Goal: Task Accomplishment & Management: Manage account settings

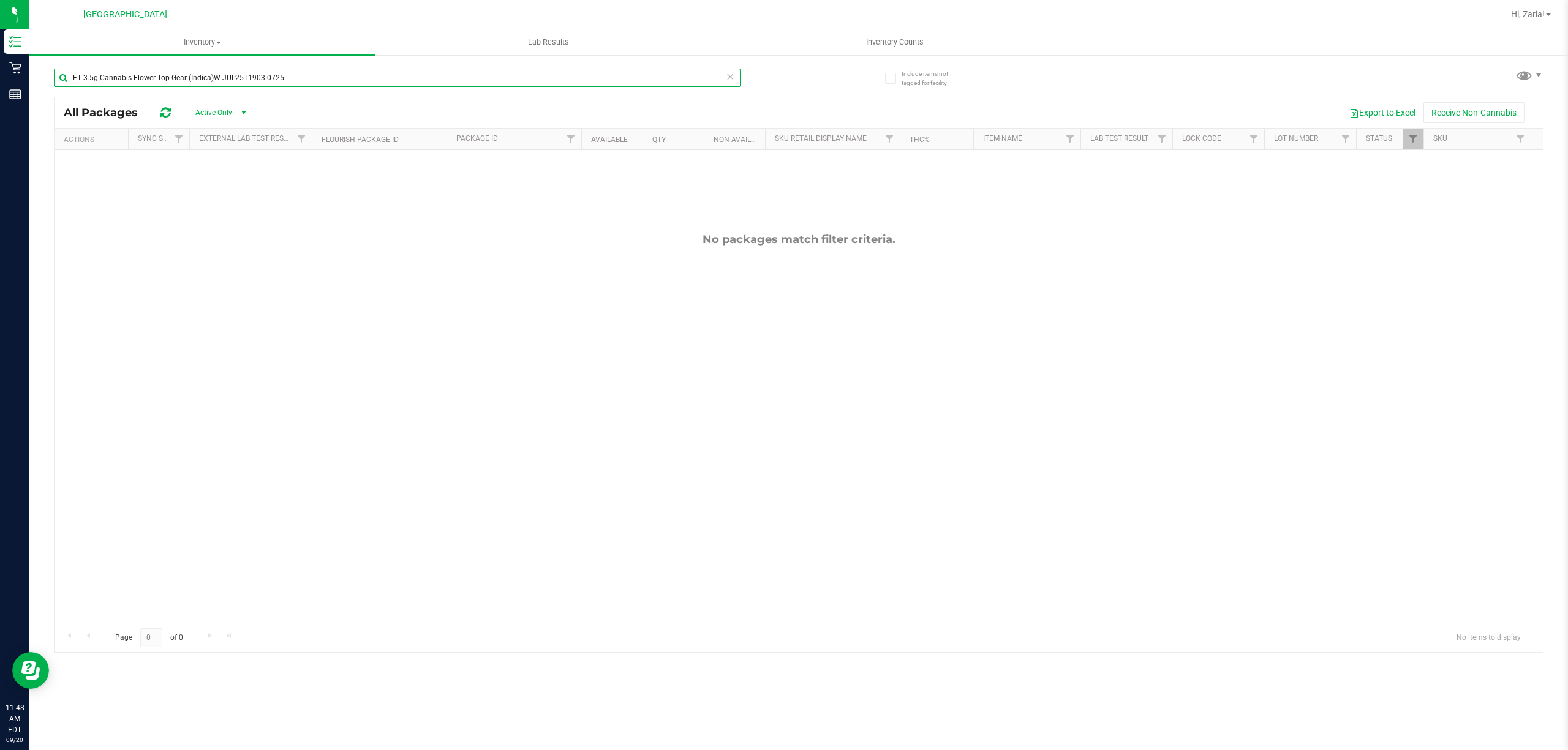
click at [138, 86] on input "FT 3.5g Cannabis Flower Top Gear (Indica)W-JUL25T1903-0725" at bounding box center [397, 77] width 687 height 18
drag, startPoint x: 0, startPoint y: 0, endPoint x: 138, endPoint y: 86, distance: 162.6
click at [138, 86] on input "FT 3.5g Cannabis Flower Top Gear (Indica)W-JUL25T1903-0725" at bounding box center [397, 77] width 687 height 18
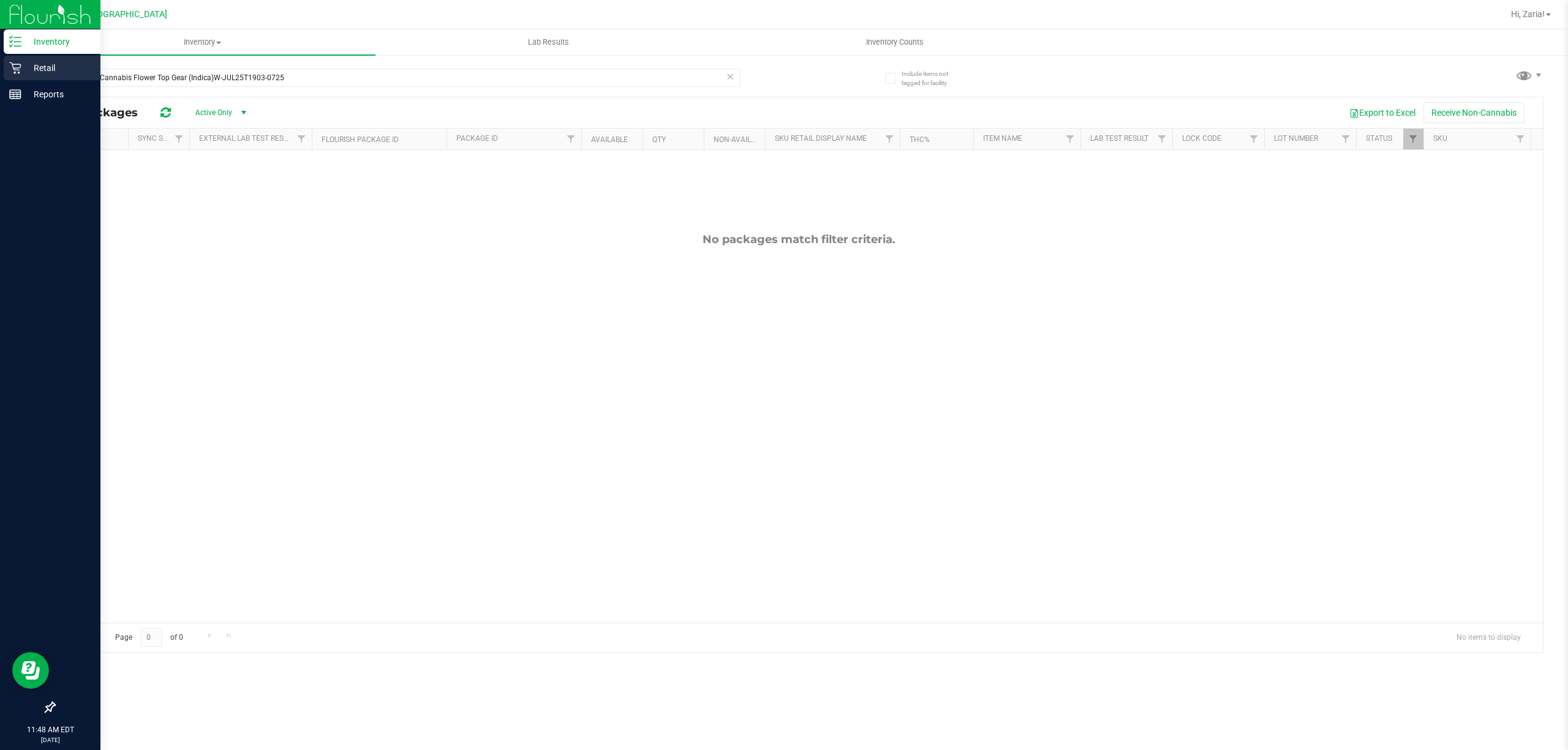
click at [14, 69] on icon at bounding box center [15, 68] width 12 height 12
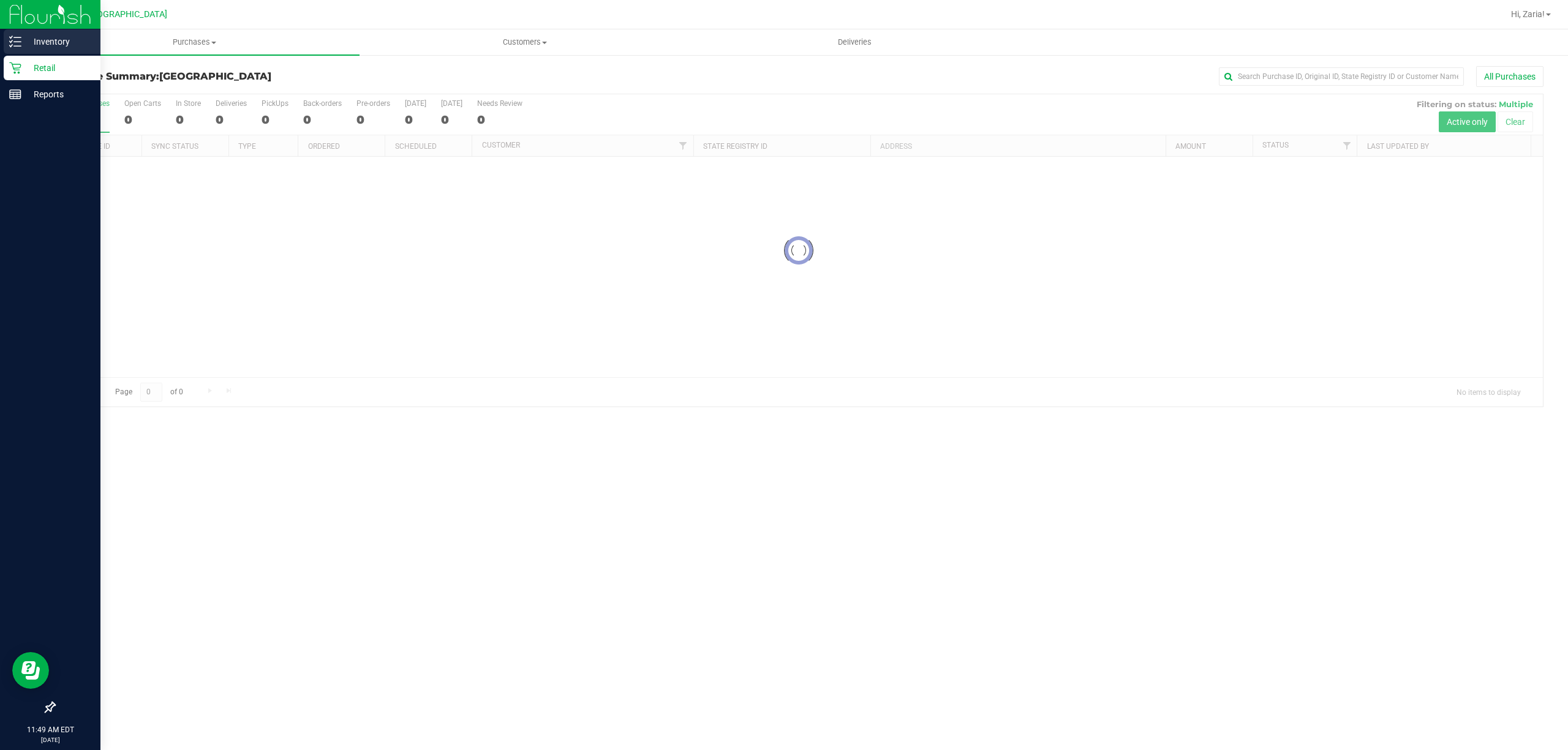
click at [79, 42] on p "Inventory" at bounding box center [58, 41] width 73 height 14
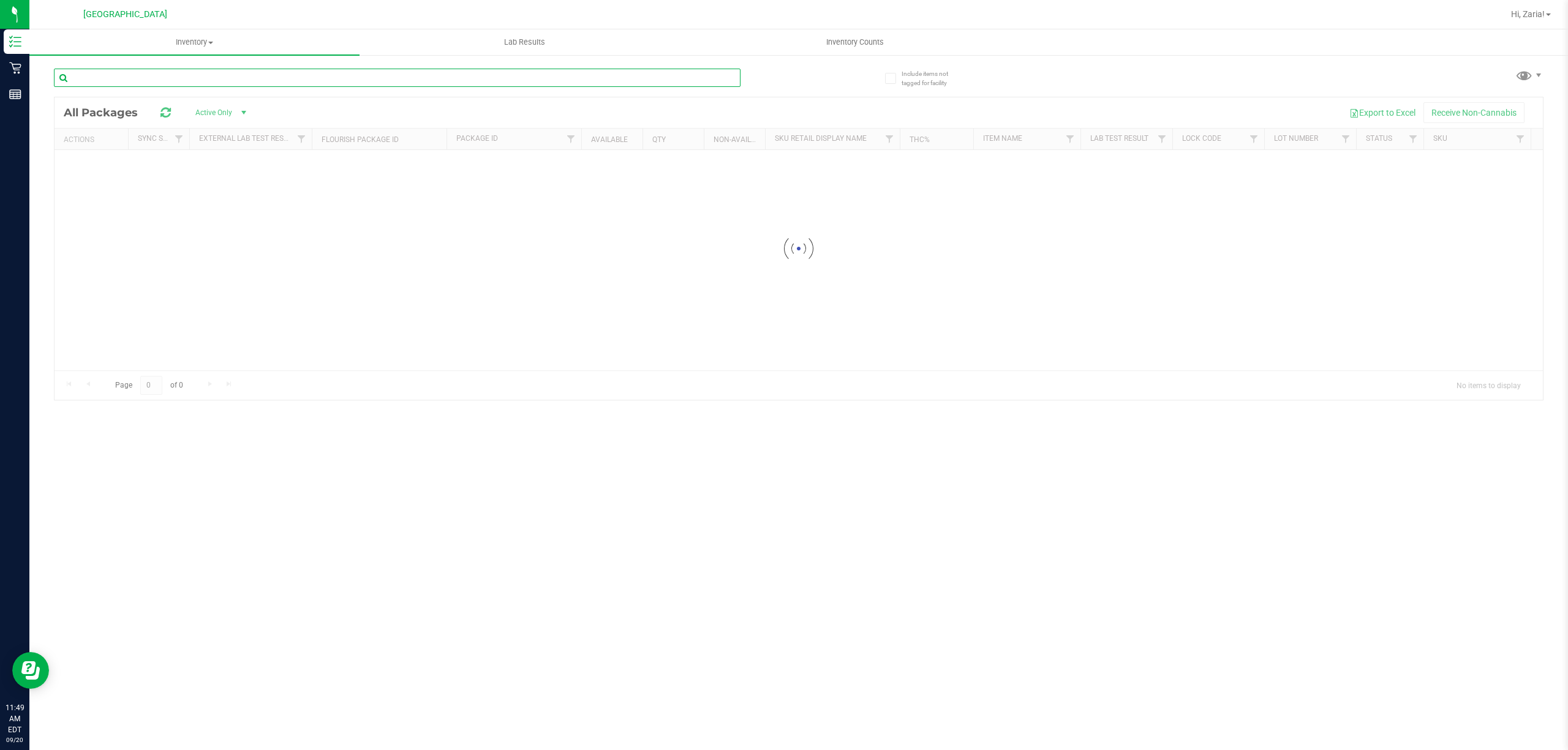
click at [161, 77] on input "text" at bounding box center [397, 77] width 687 height 18
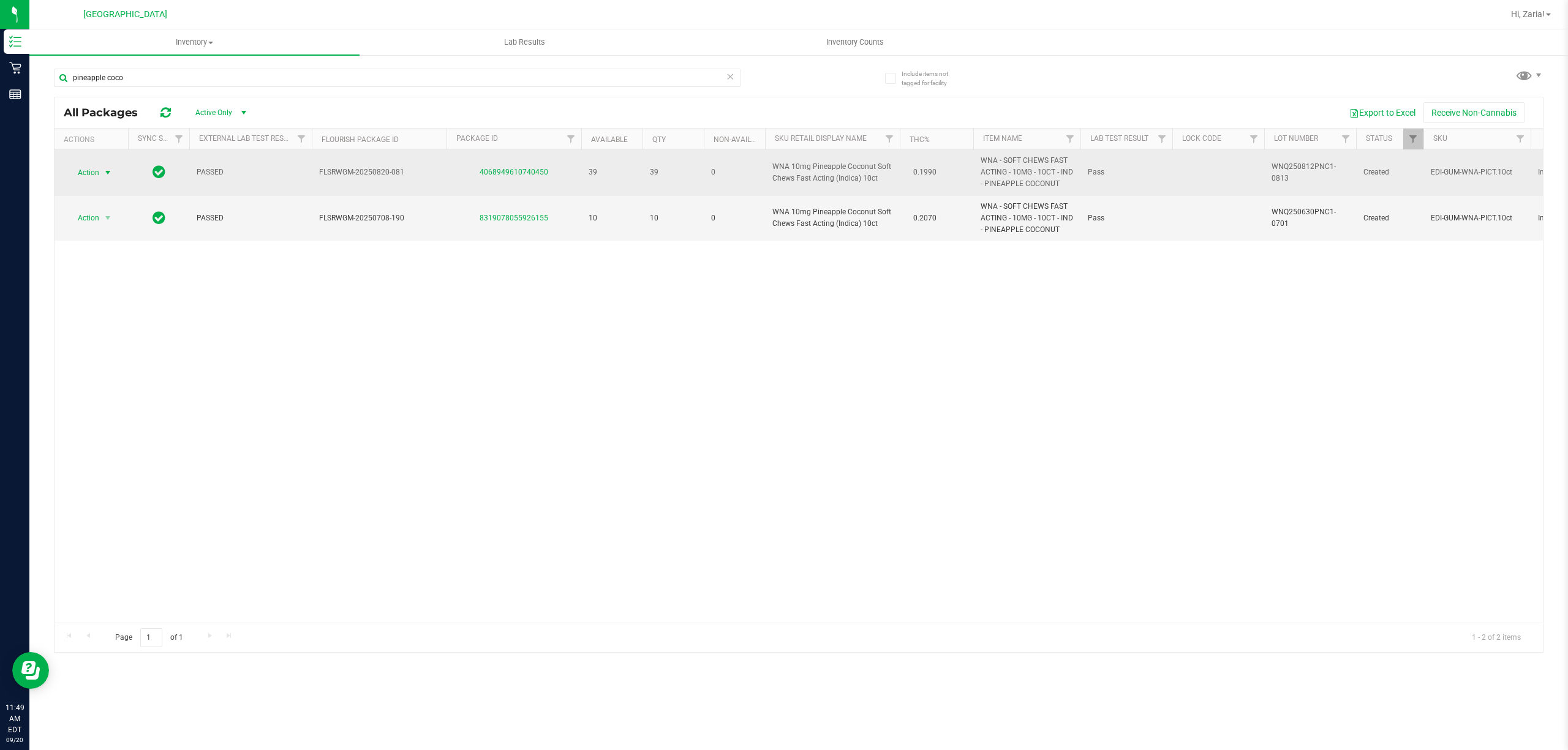
click at [106, 167] on span "select" at bounding box center [107, 173] width 15 height 17
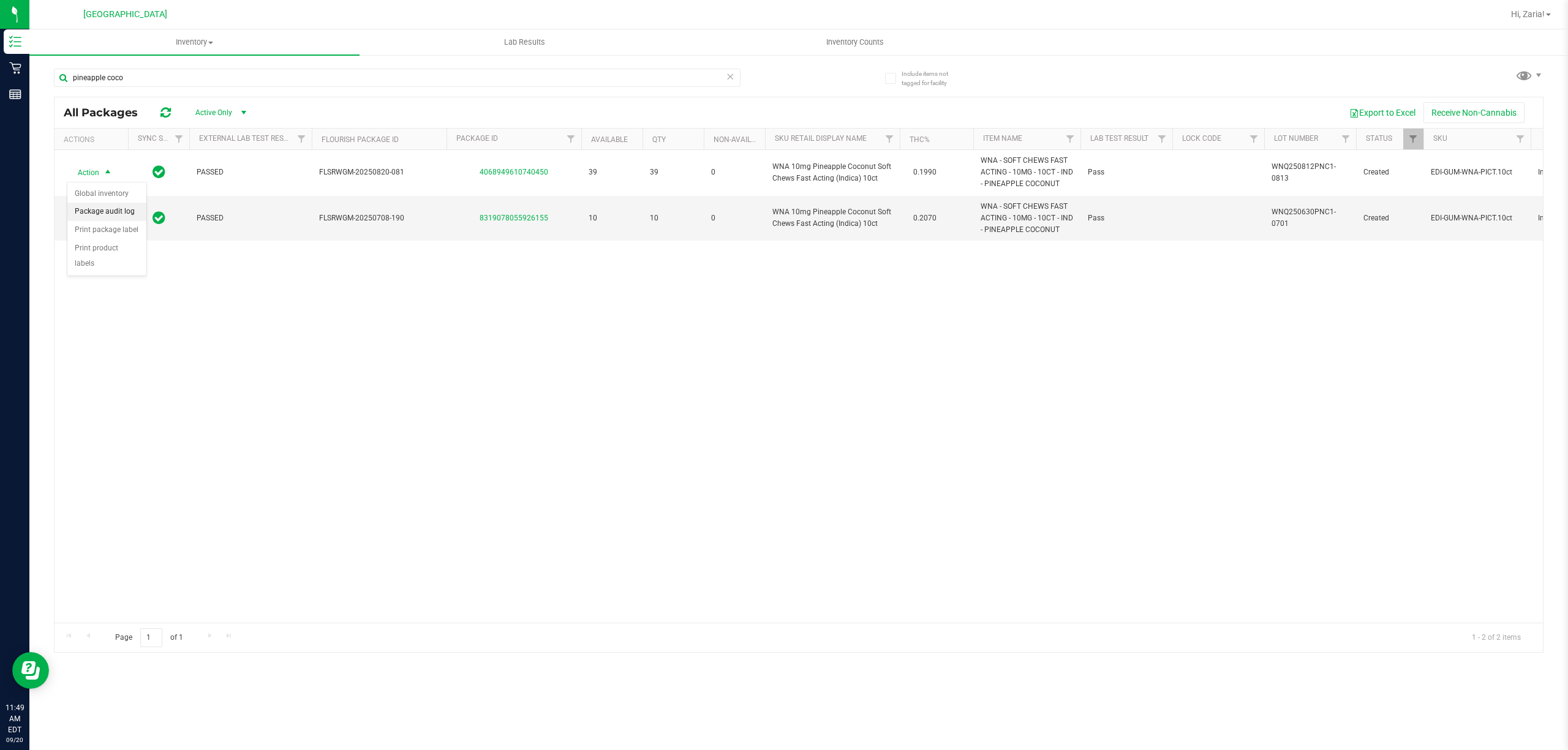
click at [104, 214] on li "Package audit log" at bounding box center [106, 211] width 79 height 18
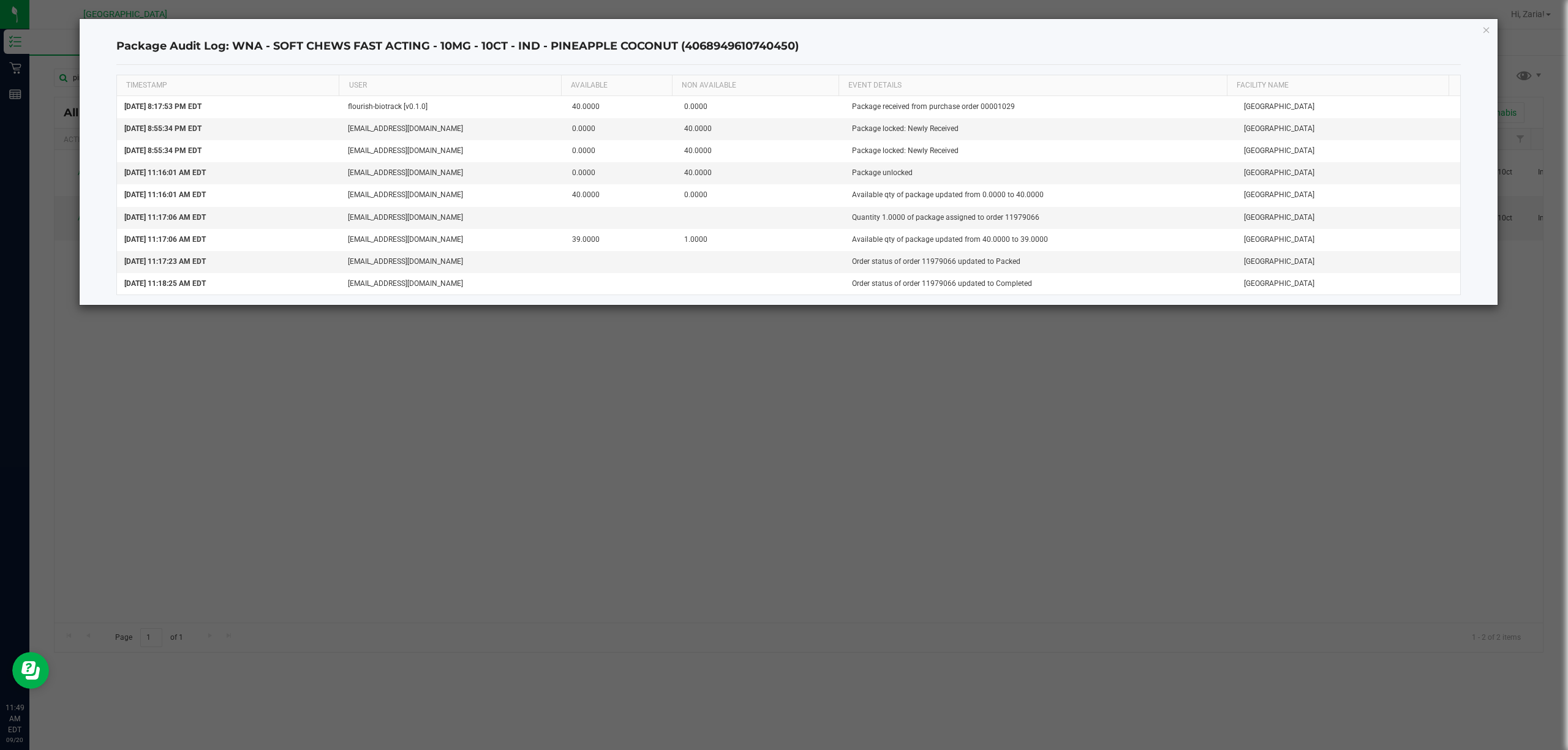
click at [1132, 514] on ngb-modal-window "Package Audit Log: WNA - SOFT CHEWS FAST ACTING - 10MG - 10CT - IND - PINEAPPLE…" at bounding box center [788, 375] width 1577 height 750
click at [1487, 23] on icon "button" at bounding box center [1486, 29] width 9 height 14
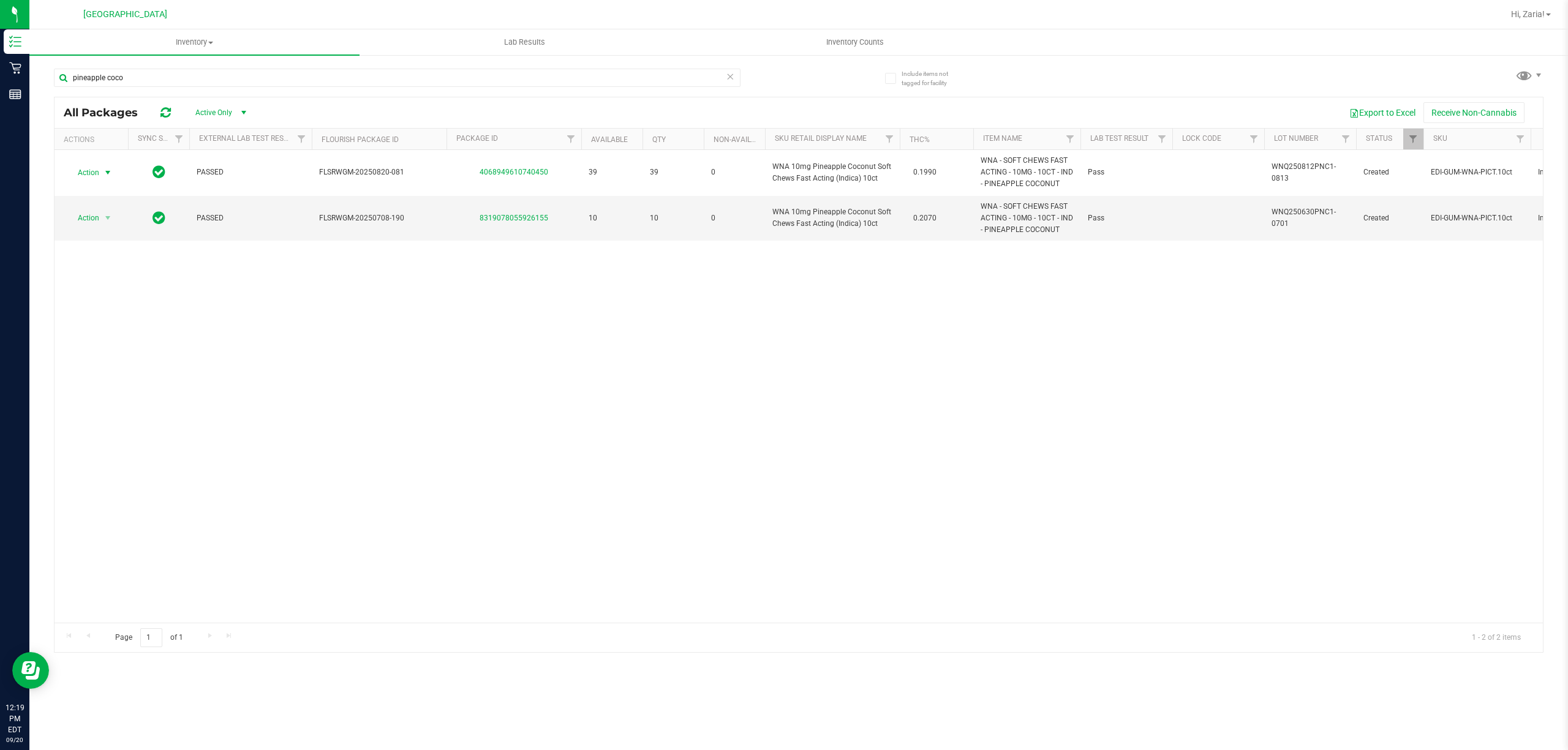
click at [246, 87] on div "pineapple coco" at bounding box center [397, 82] width 687 height 28
click at [245, 84] on input "pineapple coco" at bounding box center [397, 77] width 687 height 18
click at [245, 82] on input "pineapple coco" at bounding box center [397, 77] width 687 height 18
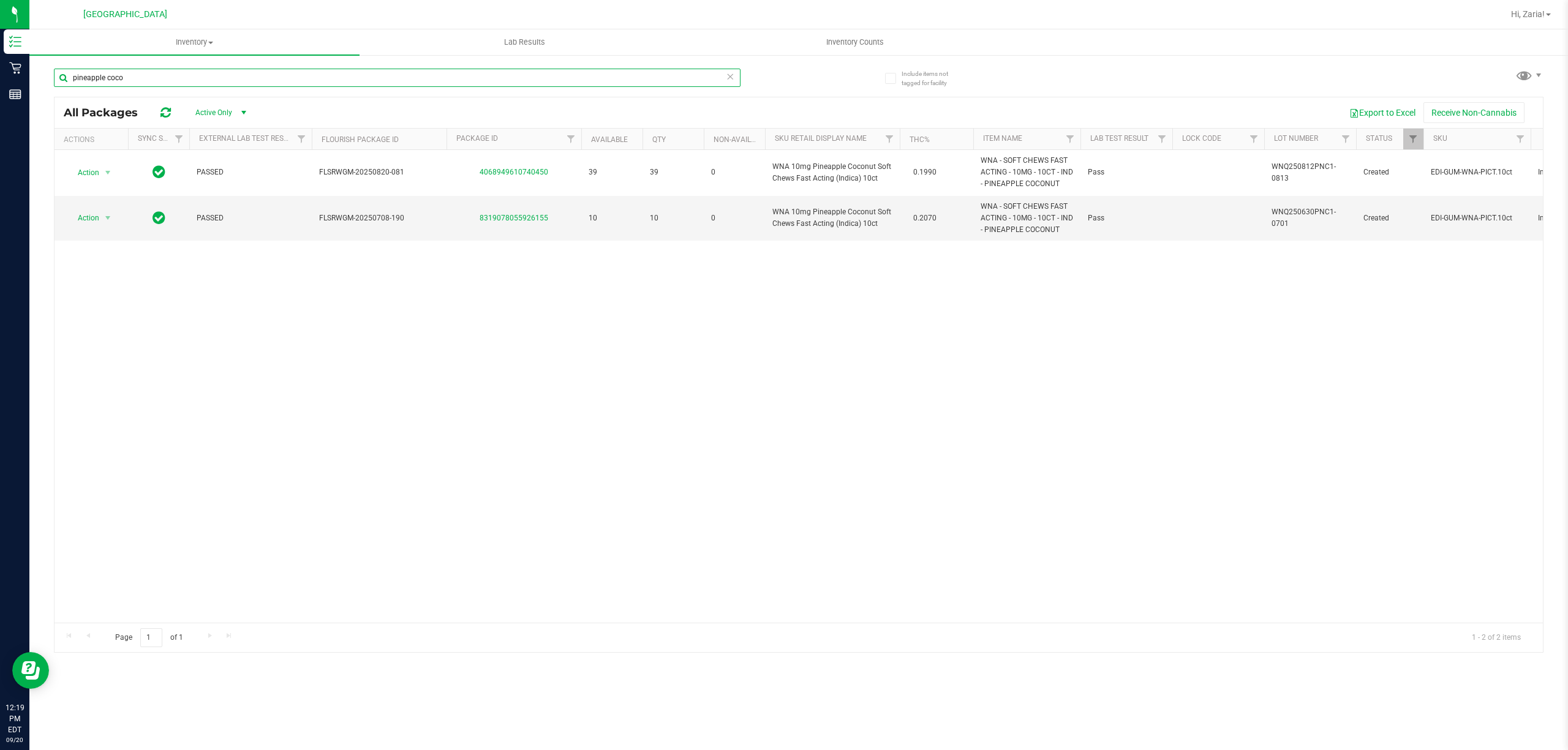
click at [245, 82] on input "pineapple coco" at bounding box center [397, 77] width 687 height 18
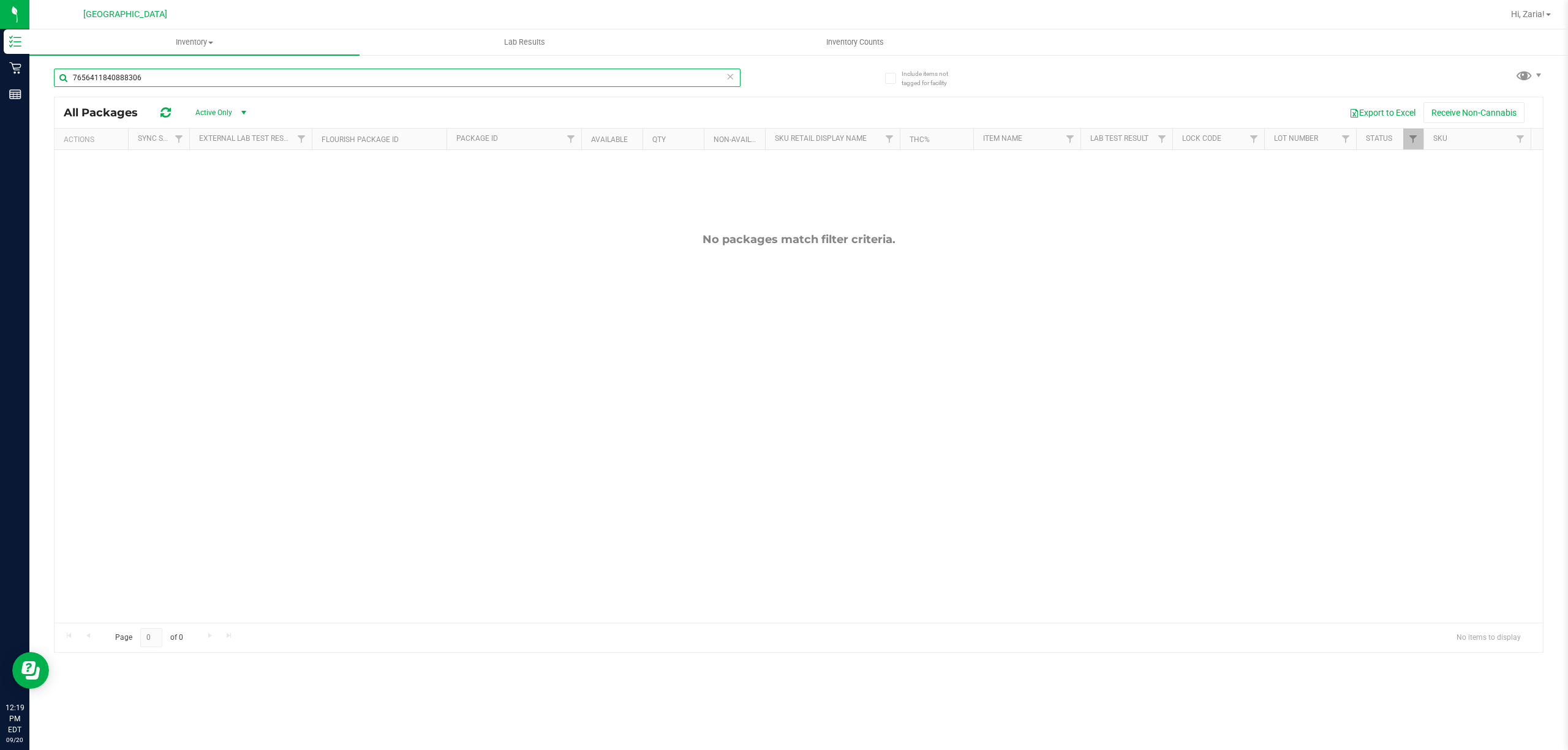
click at [418, 81] on input "7656411840888306" at bounding box center [397, 77] width 687 height 18
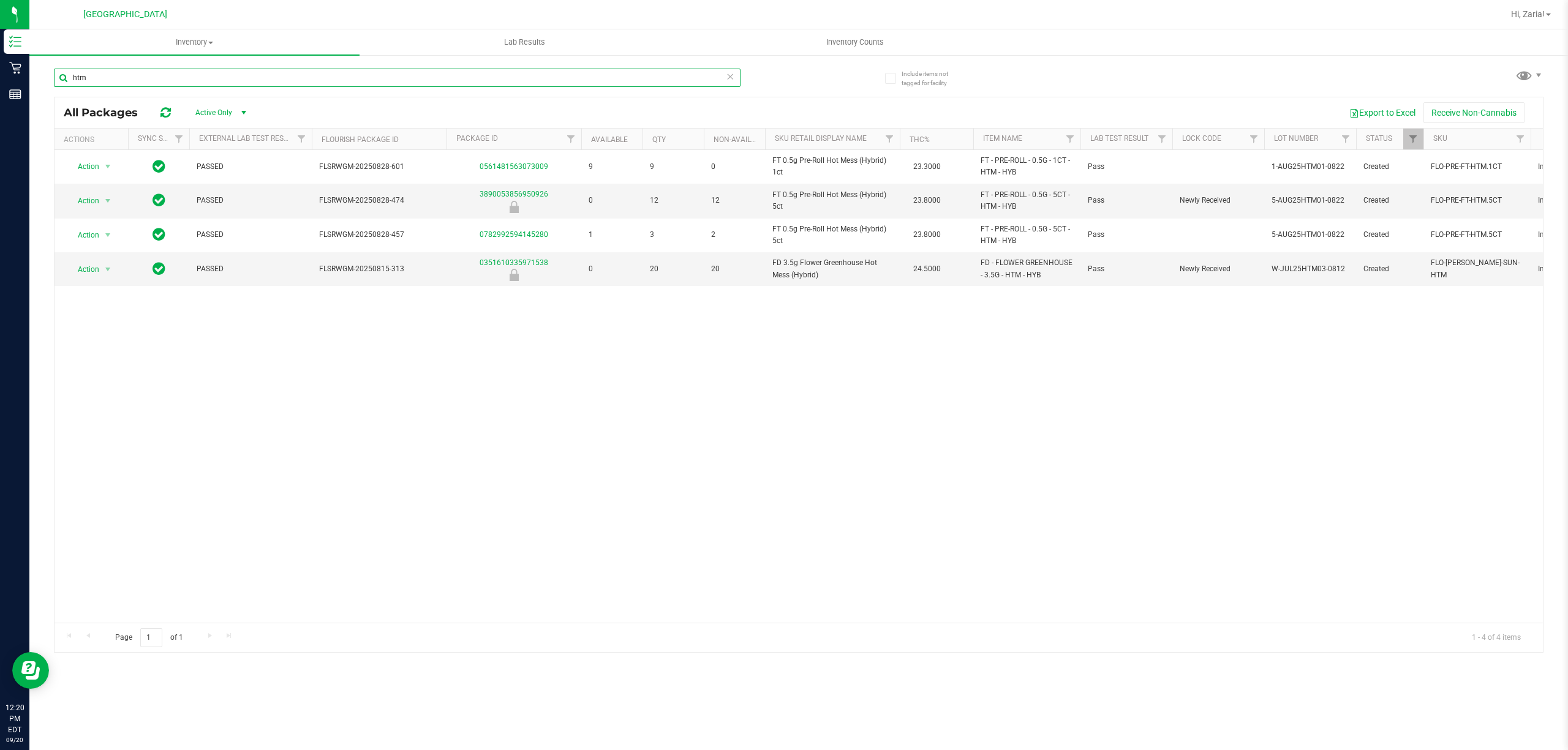
click at [156, 83] on input "htm" at bounding box center [397, 77] width 687 height 18
paste input "Cakez"
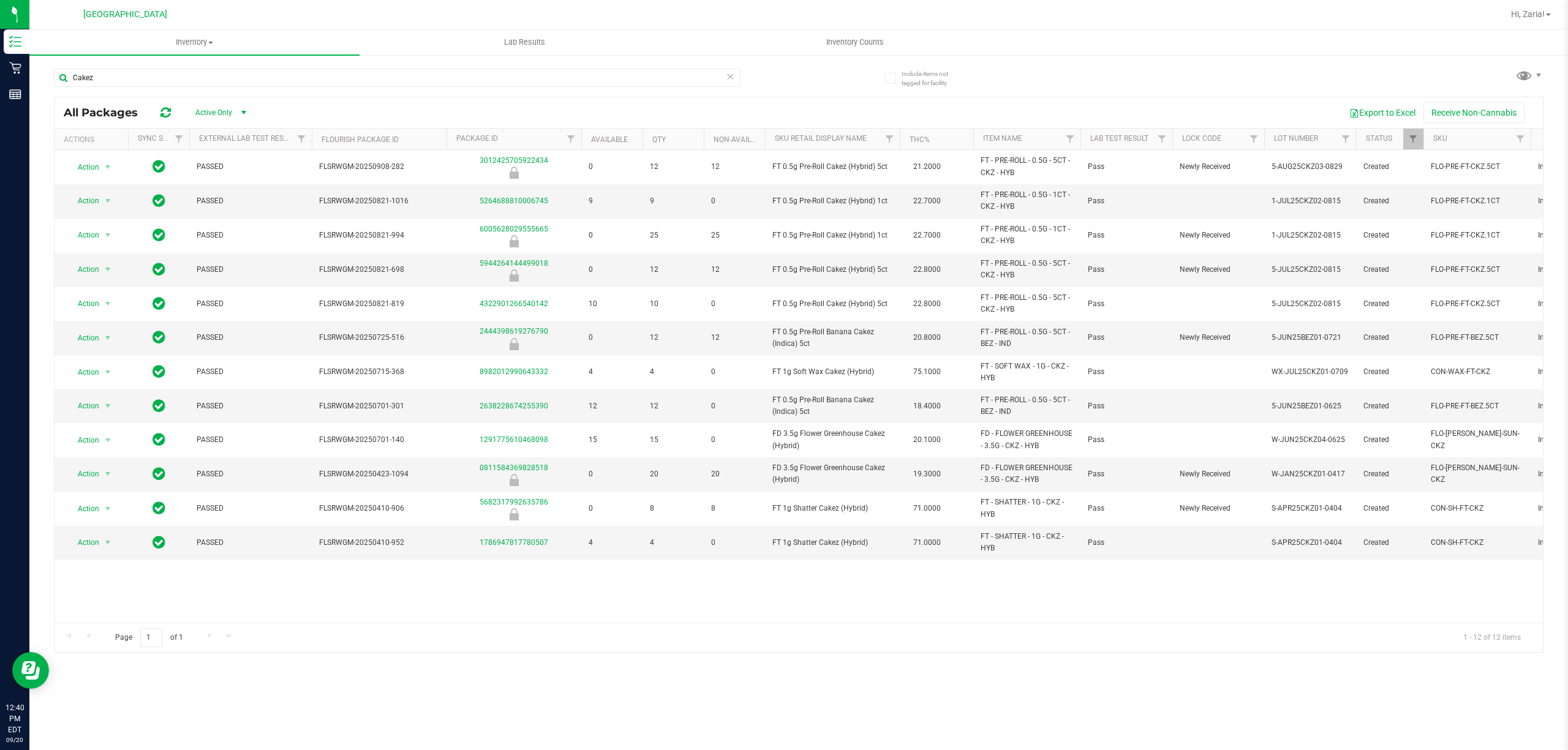
click at [410, 111] on div "Export to Excel Receive Non-Cannabis" at bounding box center [896, 113] width 1272 height 21
click at [236, 76] on input "Cakez" at bounding box center [397, 77] width 687 height 18
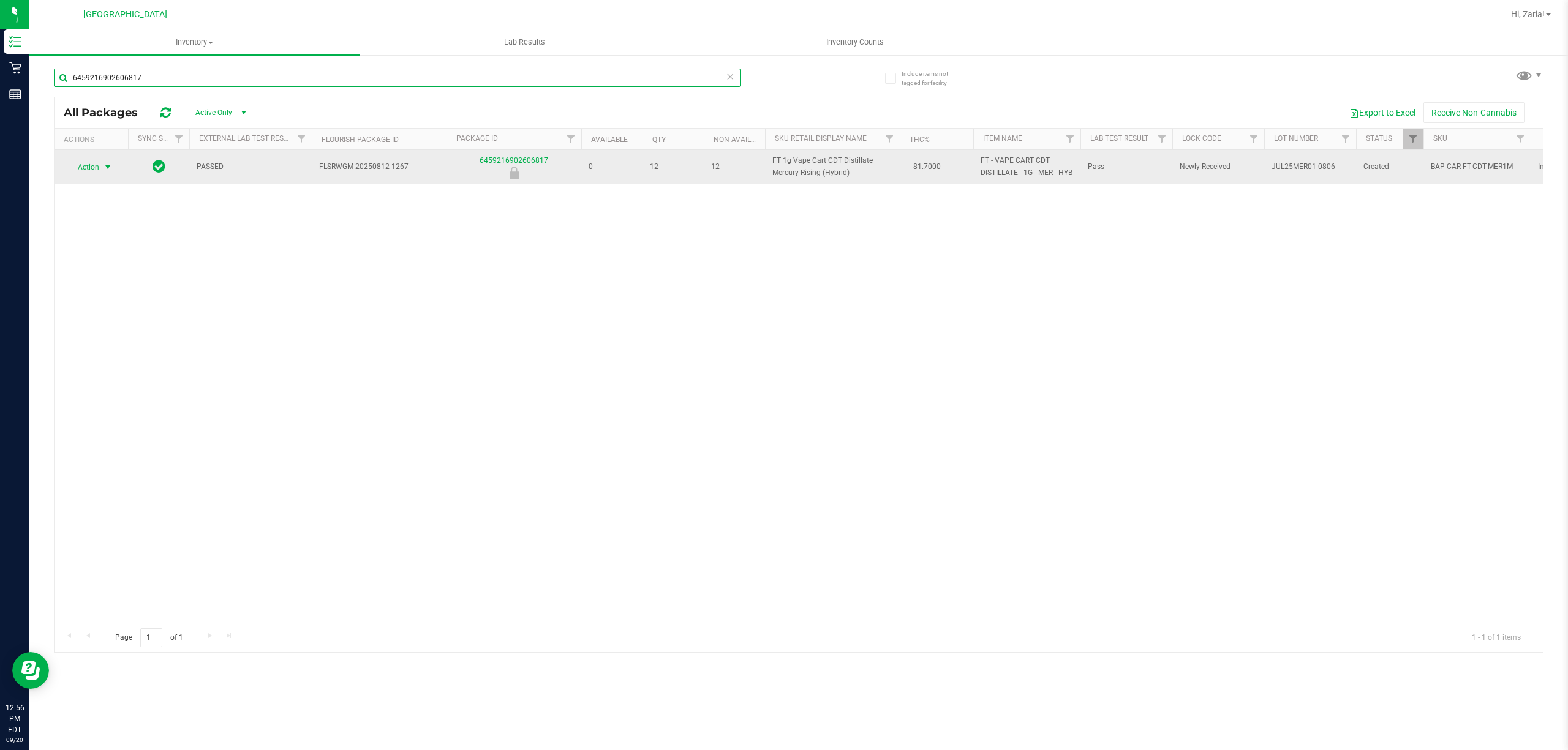
type input "6459216902606817"
click at [104, 172] on span "select" at bounding box center [107, 167] width 10 height 10
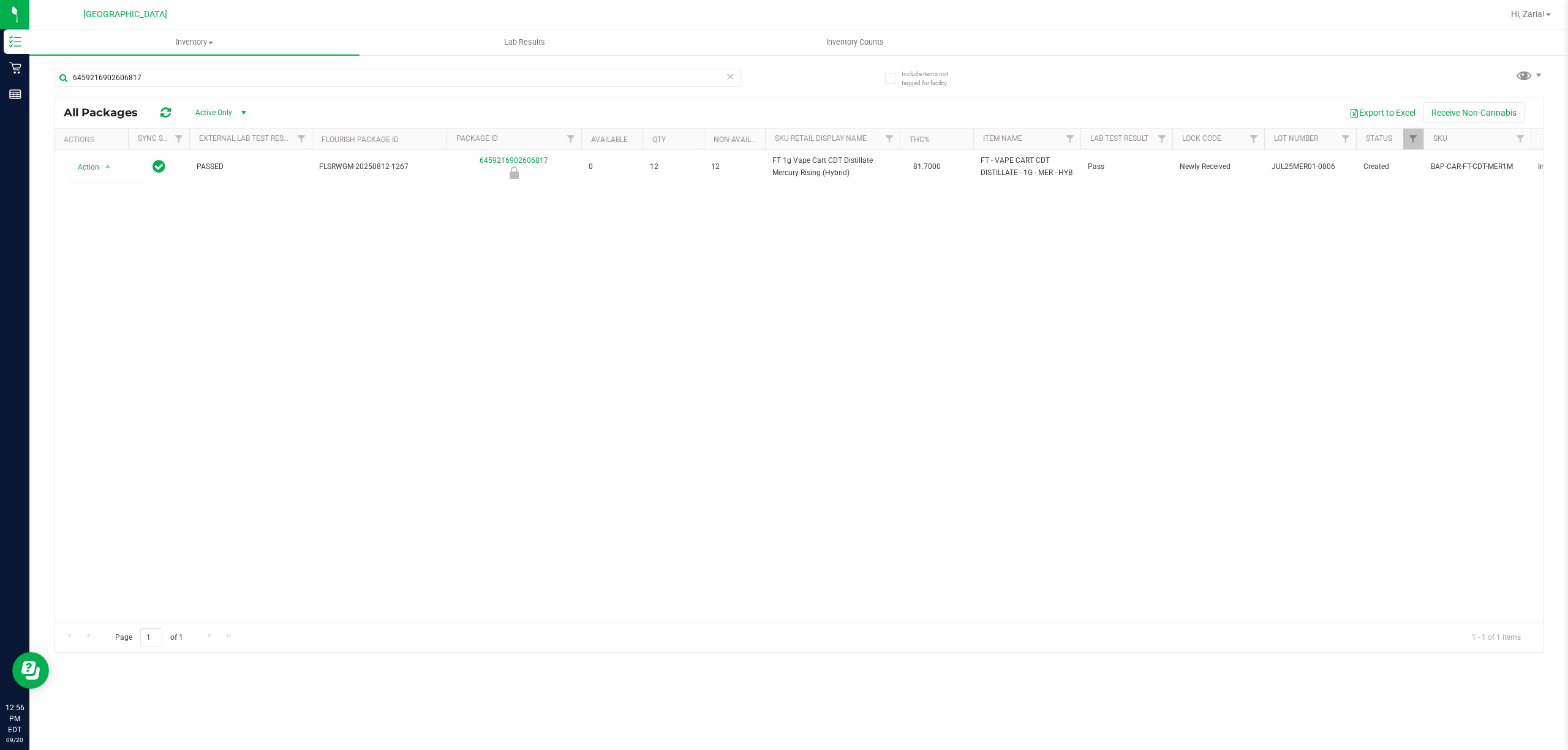
click at [316, 301] on div "Action Action Global inventory Package audit log Print package label Print prod…" at bounding box center [799, 386] width 1489 height 473
click at [1541, 10] on span "Hi, Zaria!" at bounding box center [1527, 14] width 33 height 10
click at [1527, 126] on li "Sign Out" at bounding box center [1513, 130] width 92 height 22
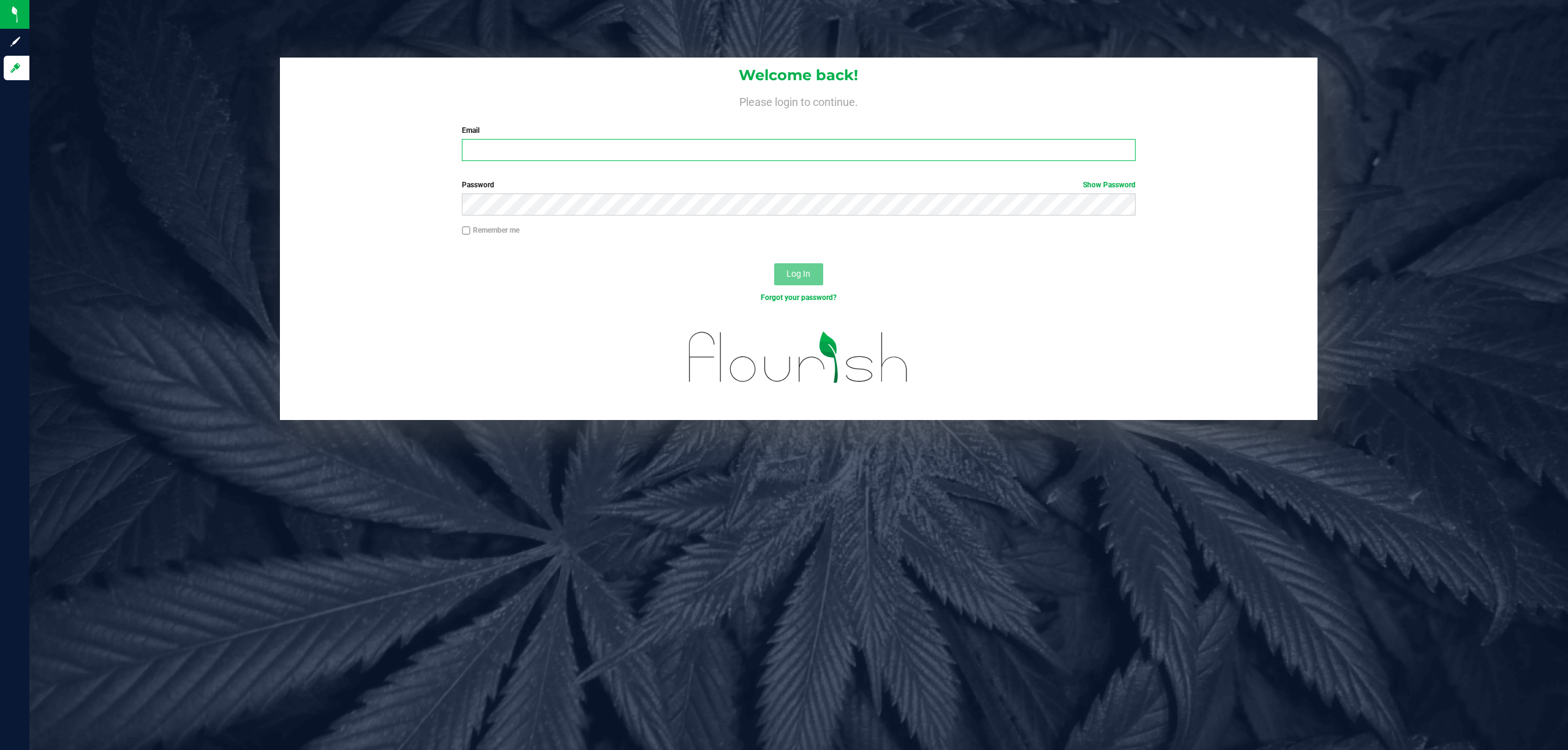
click at [842, 153] on input "Email" at bounding box center [799, 150] width 674 height 22
type input "[EMAIL_ADDRESS][DOMAIN_NAME]"
click at [774, 263] on button "Log In" at bounding box center [799, 274] width 49 height 22
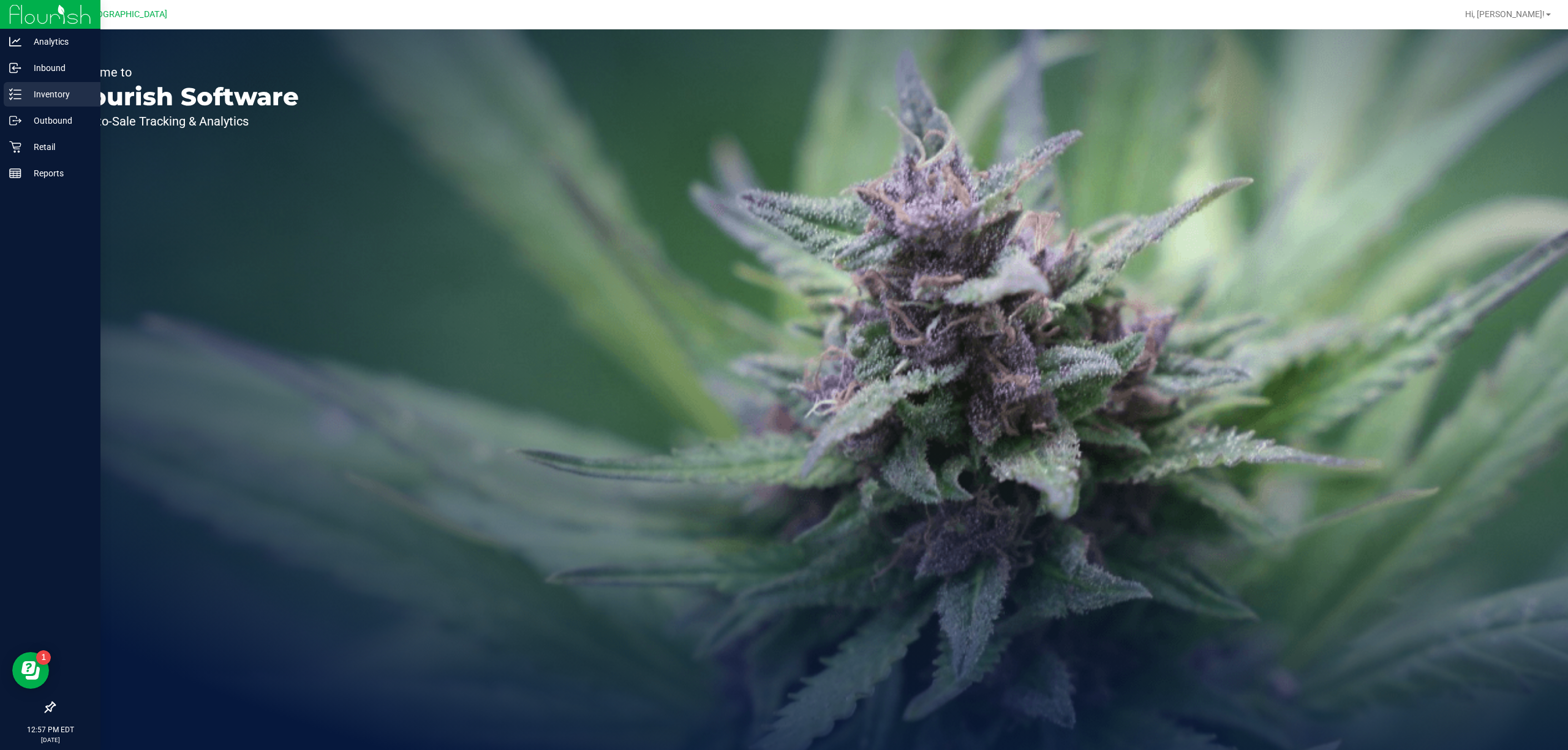
click at [28, 95] on p "Inventory" at bounding box center [58, 94] width 73 height 14
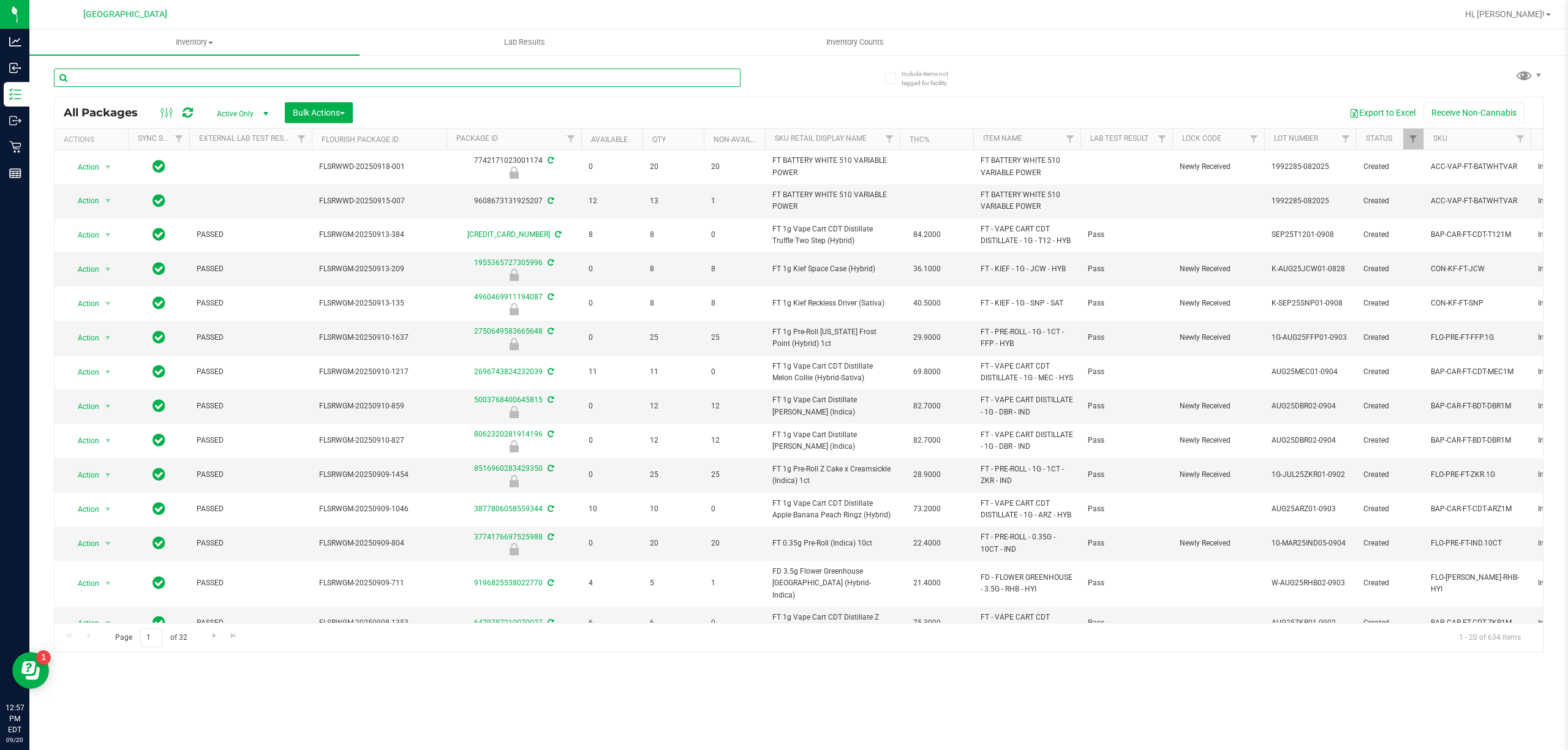
click at [632, 76] on input "text" at bounding box center [397, 77] width 687 height 18
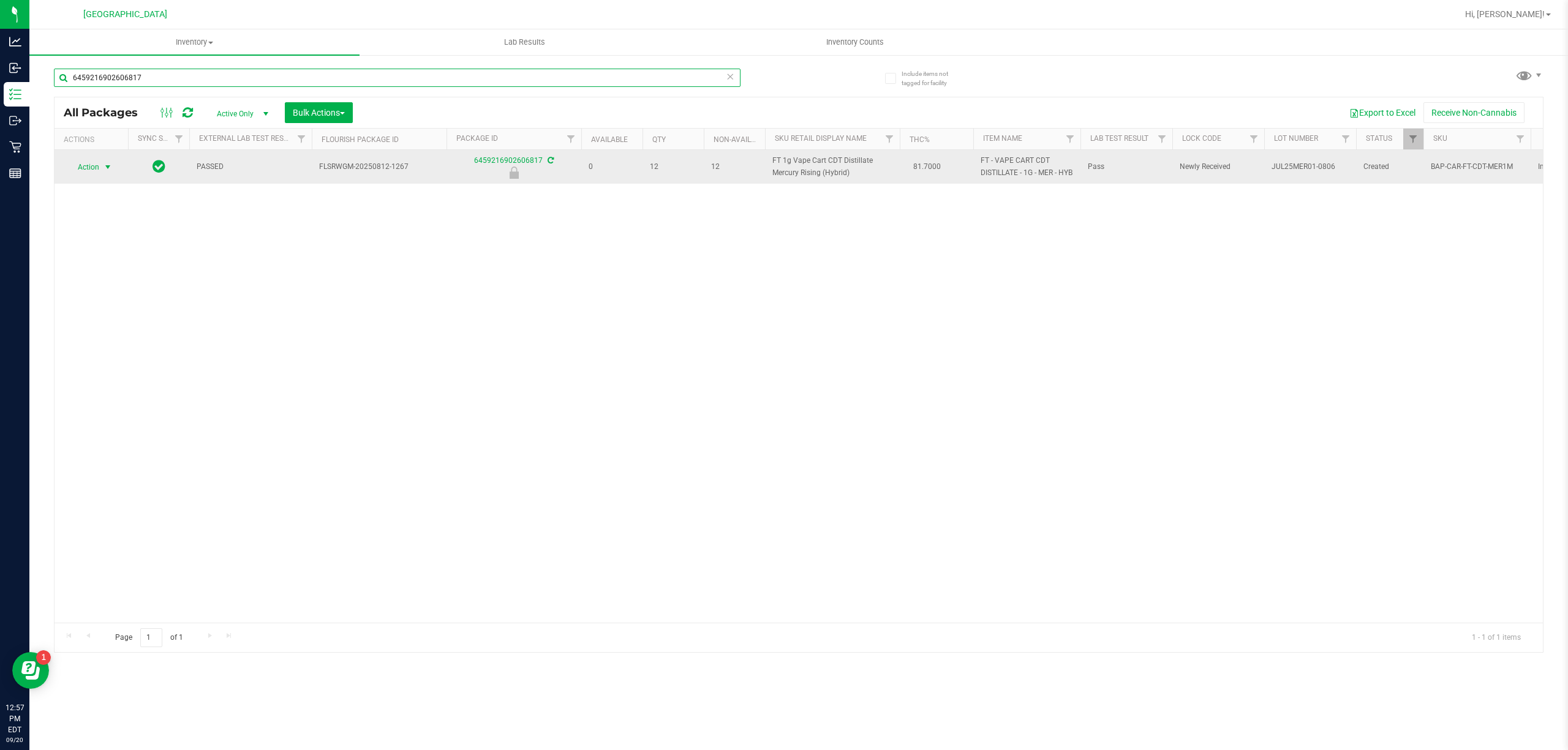
type input "6459216902606817"
click at [108, 167] on span "select" at bounding box center [107, 168] width 15 height 17
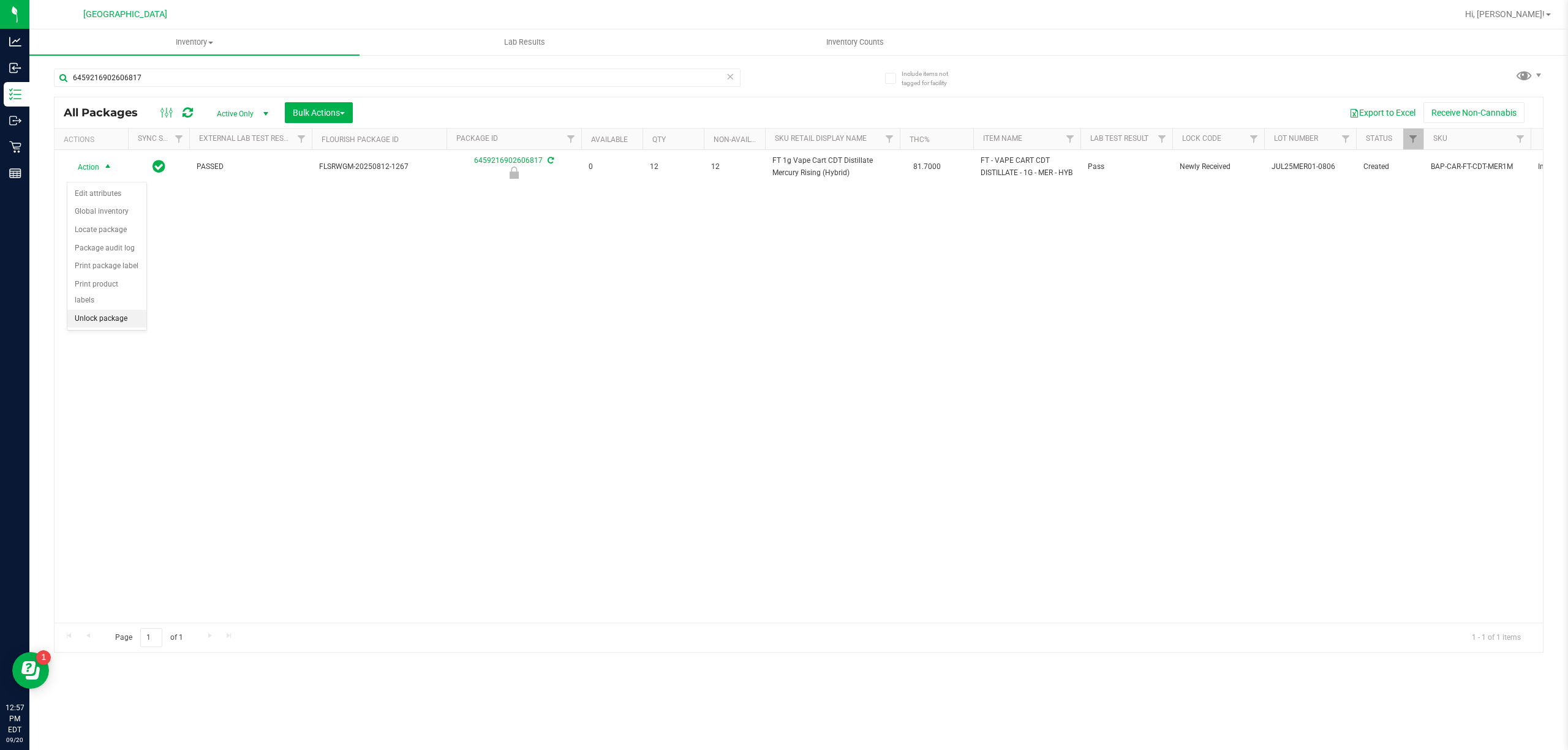
click at [99, 314] on li "Unlock package" at bounding box center [106, 319] width 79 height 18
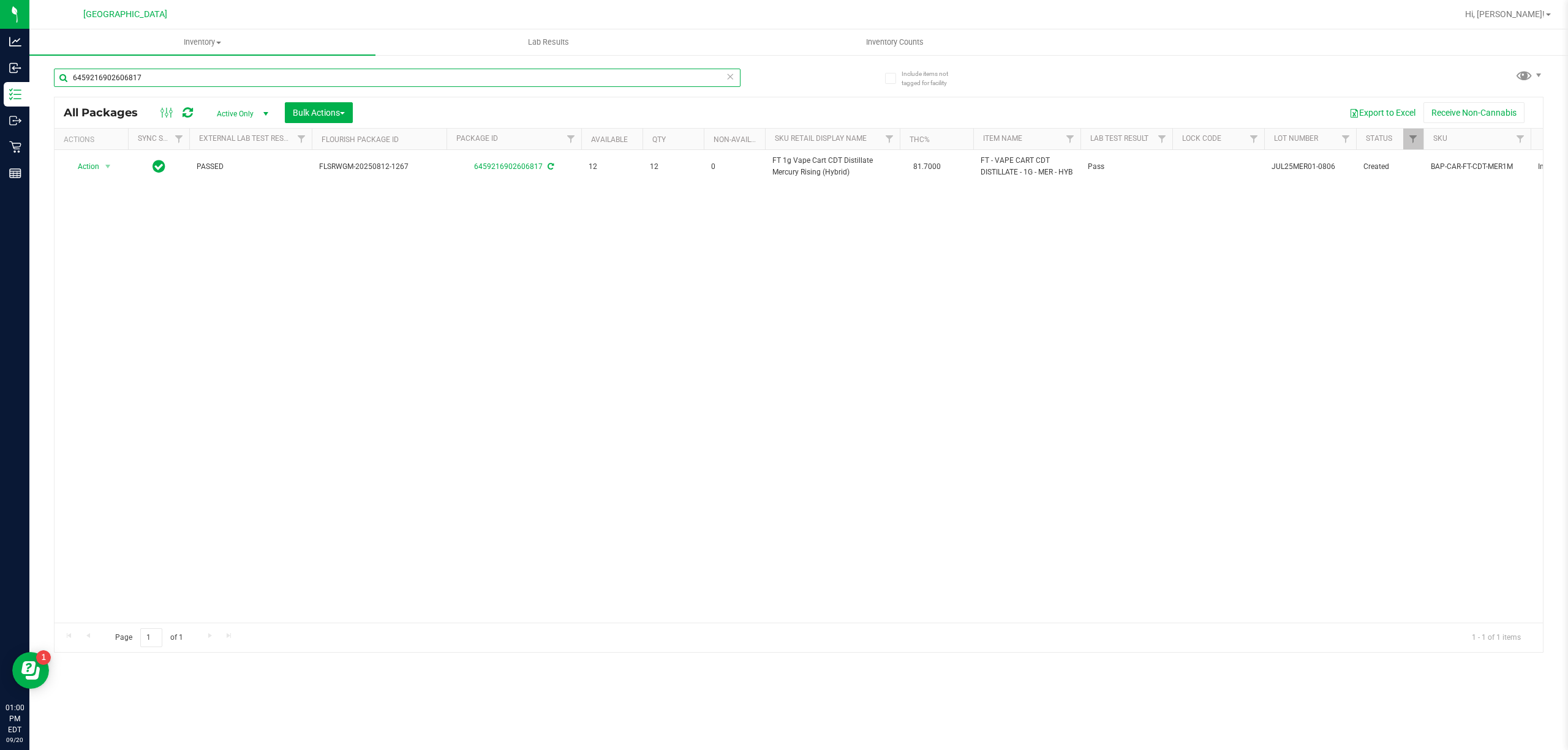
click at [215, 72] on input "6459216902606817" at bounding box center [397, 77] width 687 height 18
click at [382, 72] on input "1558951129317931" at bounding box center [397, 77] width 687 height 18
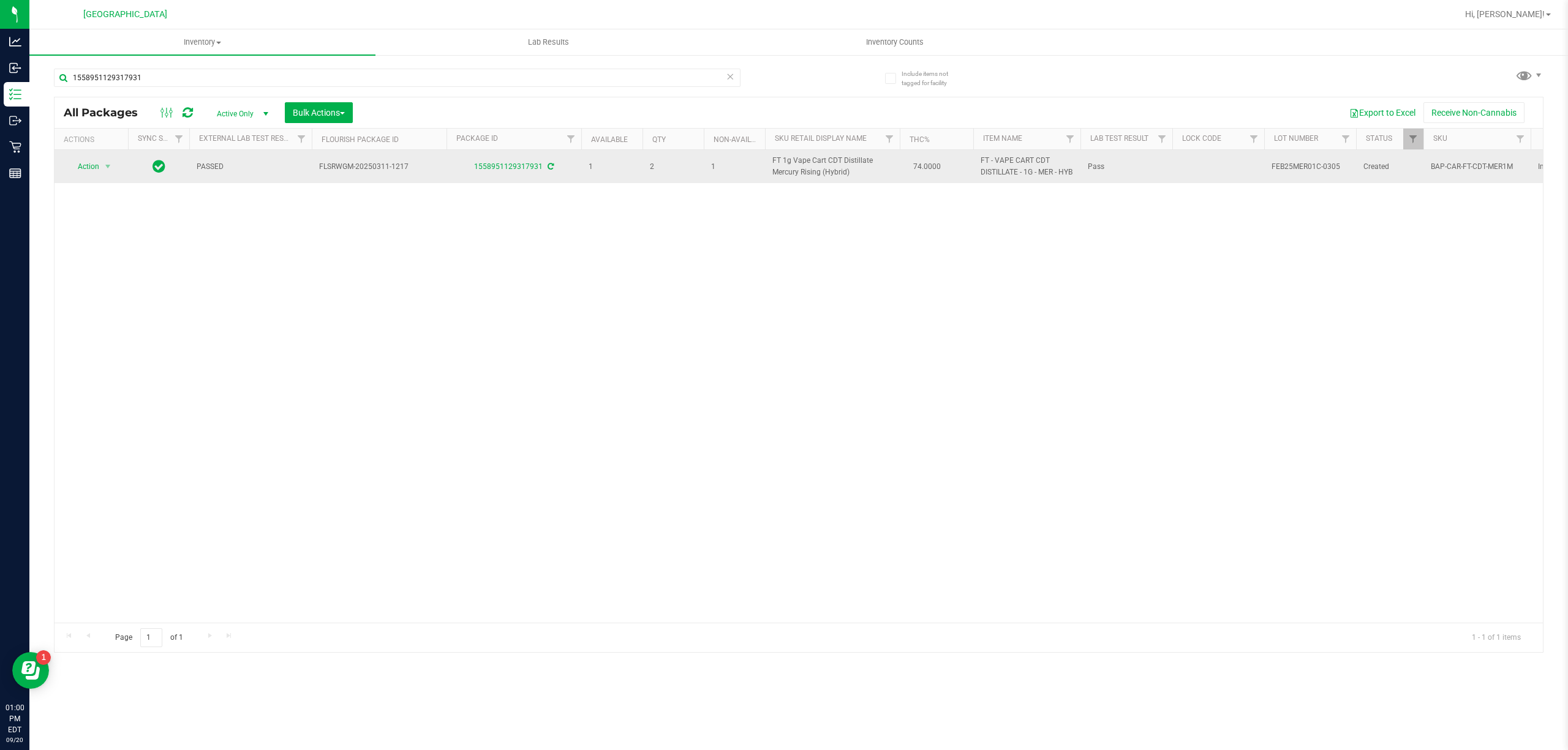
click at [784, 172] on span "FT 1g Vape Cart CDT Distillate Mercury Rising (Hybrid)" at bounding box center [832, 166] width 120 height 23
click at [784, 172] on span "FT 1g Vape Cart CDT Distillate Mercury Rising (Hybrid)" at bounding box center [832, 166] width 120 height 23
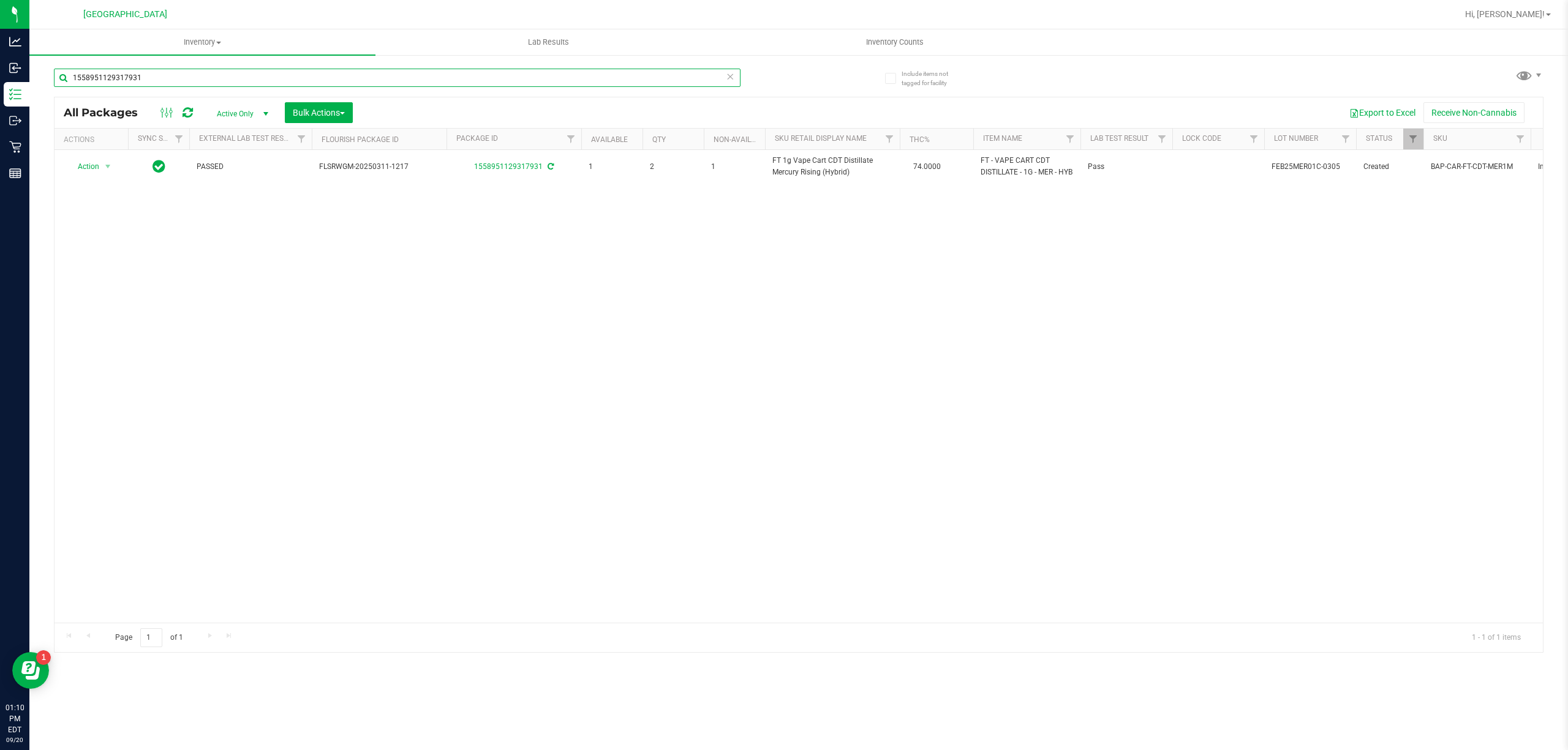
click at [292, 81] on input "1558951129317931" at bounding box center [397, 77] width 687 height 18
type input "5970313160980764"
click at [165, 79] on input "5970313160980764" at bounding box center [397, 77] width 687 height 18
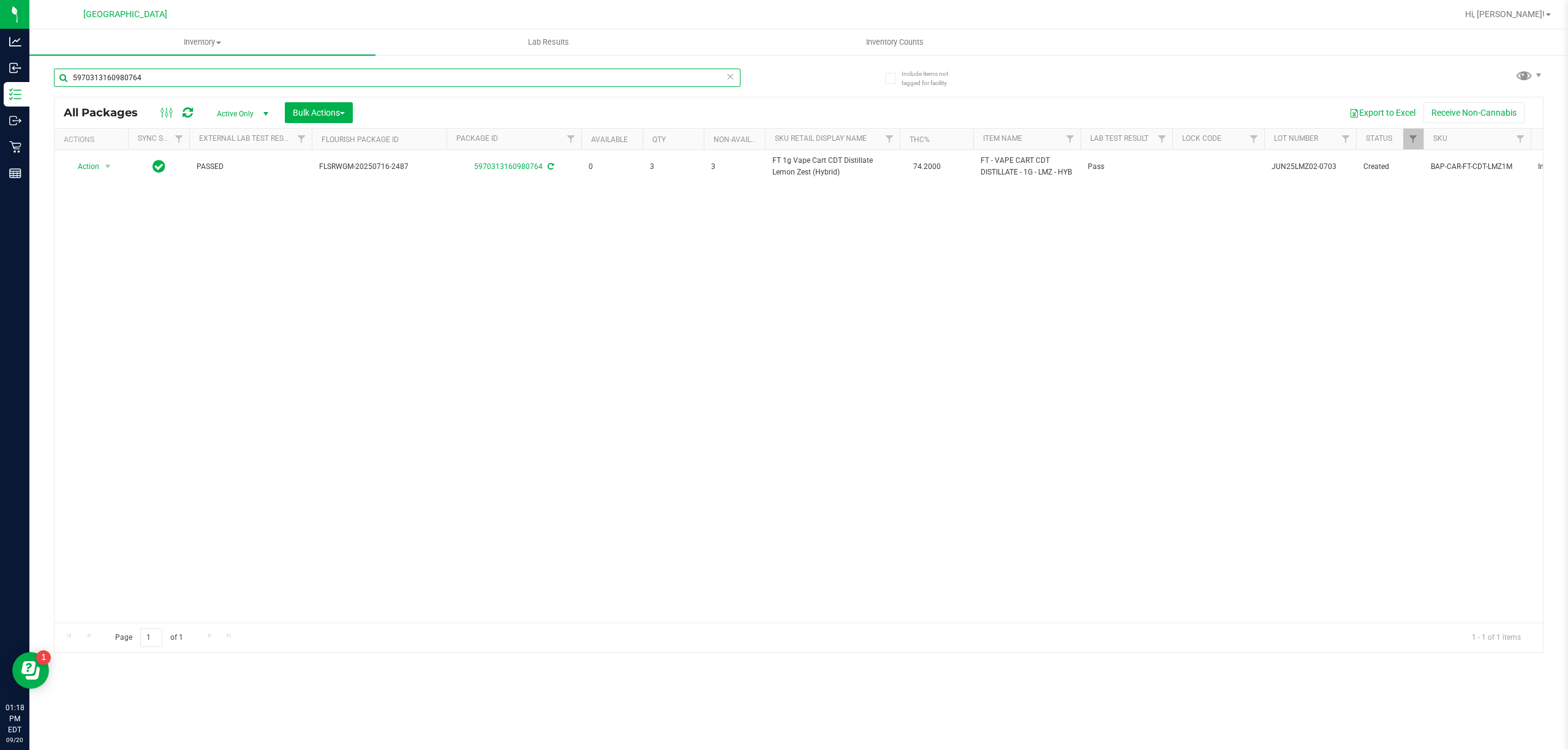
click at [165, 79] on input "5970313160980764" at bounding box center [397, 77] width 687 height 18
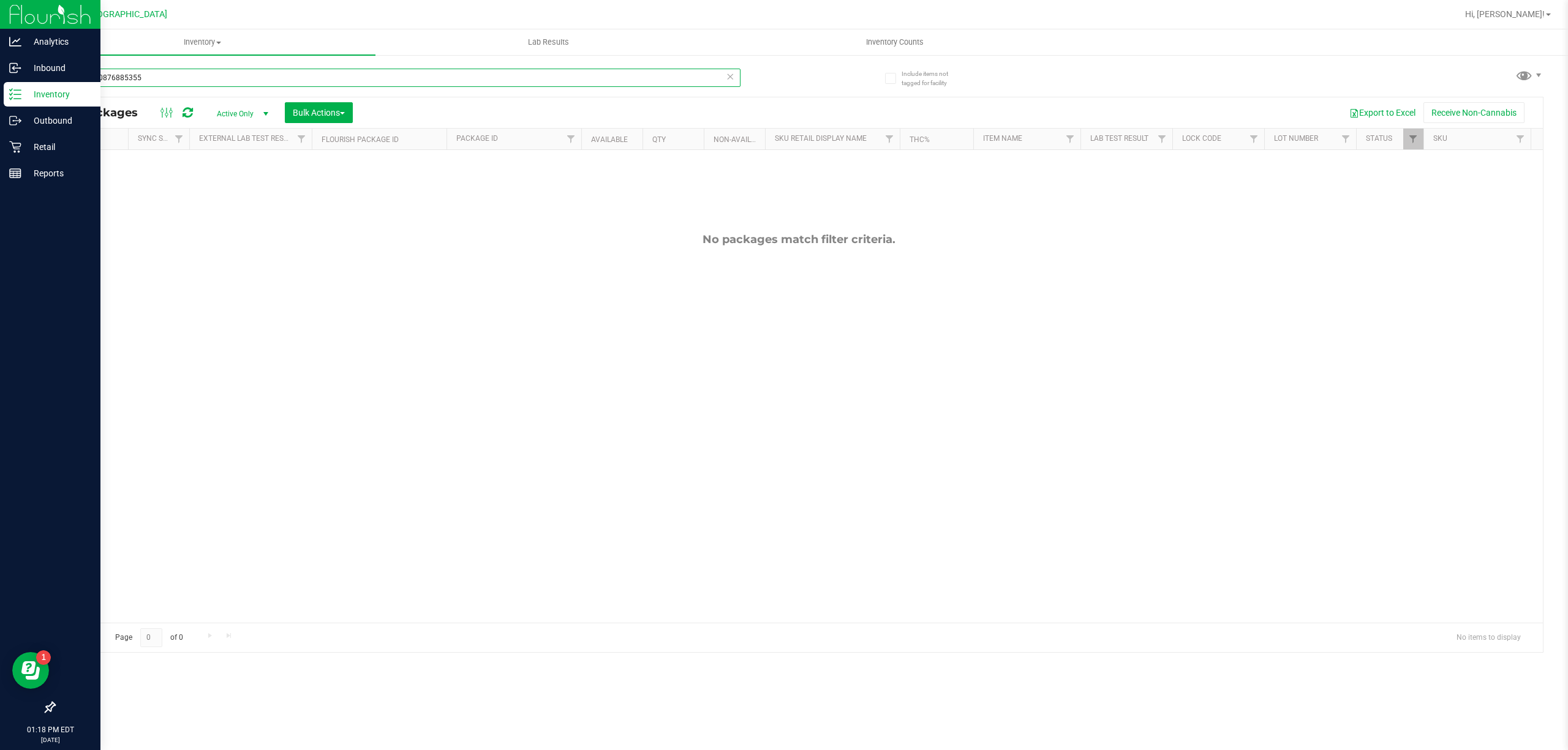
drag, startPoint x: 223, startPoint y: 76, endPoint x: 0, endPoint y: 102, distance: 224.5
click at [0, 102] on div "Analytics Inbound Inventory Outbound Retail Reports 01:18 PM EDT 09/20/2025 09/…" at bounding box center [784, 375] width 1568 height 750
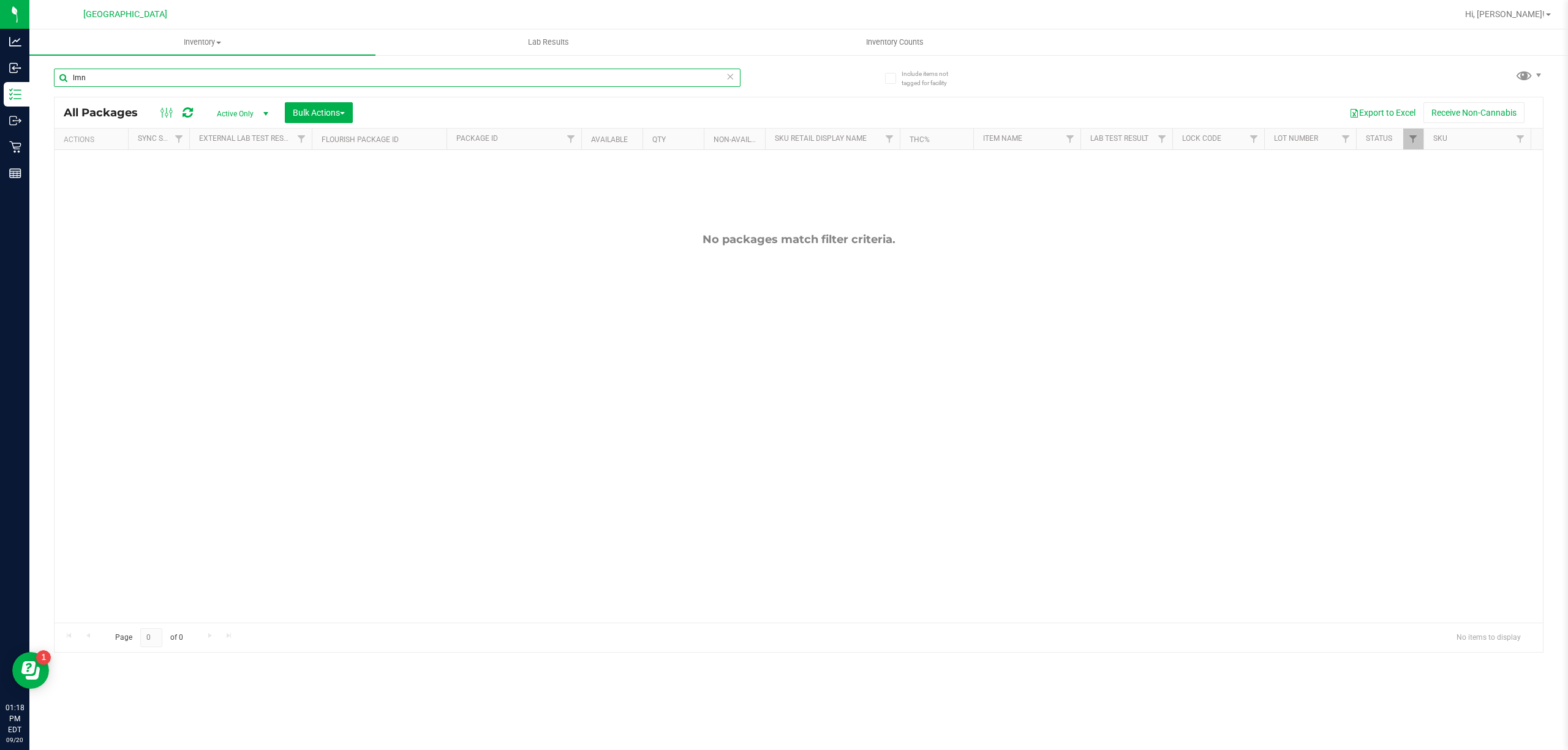
type input "lmn"
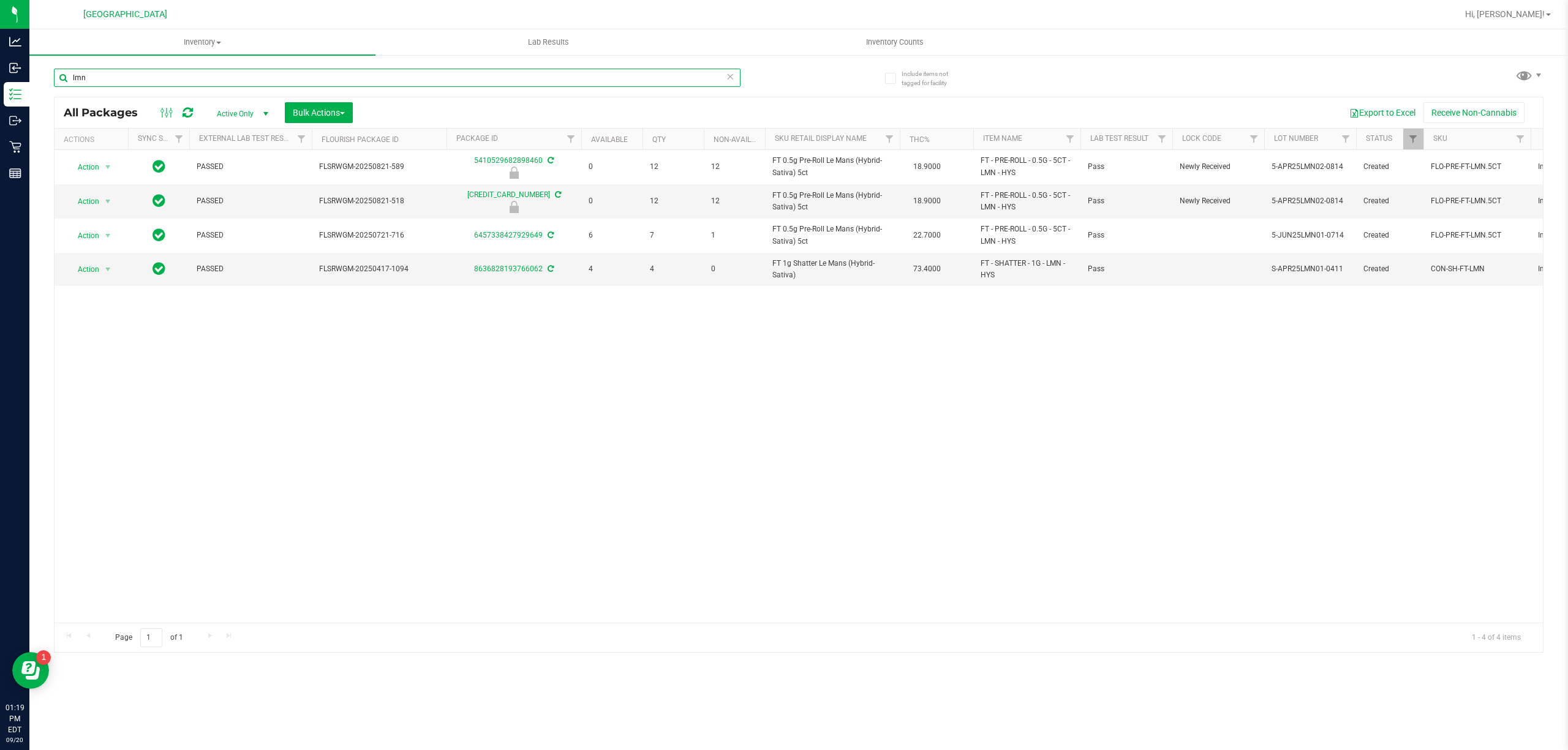
click at [143, 77] on input "lmn" at bounding box center [397, 77] width 687 height 18
type input "5052371693619773"
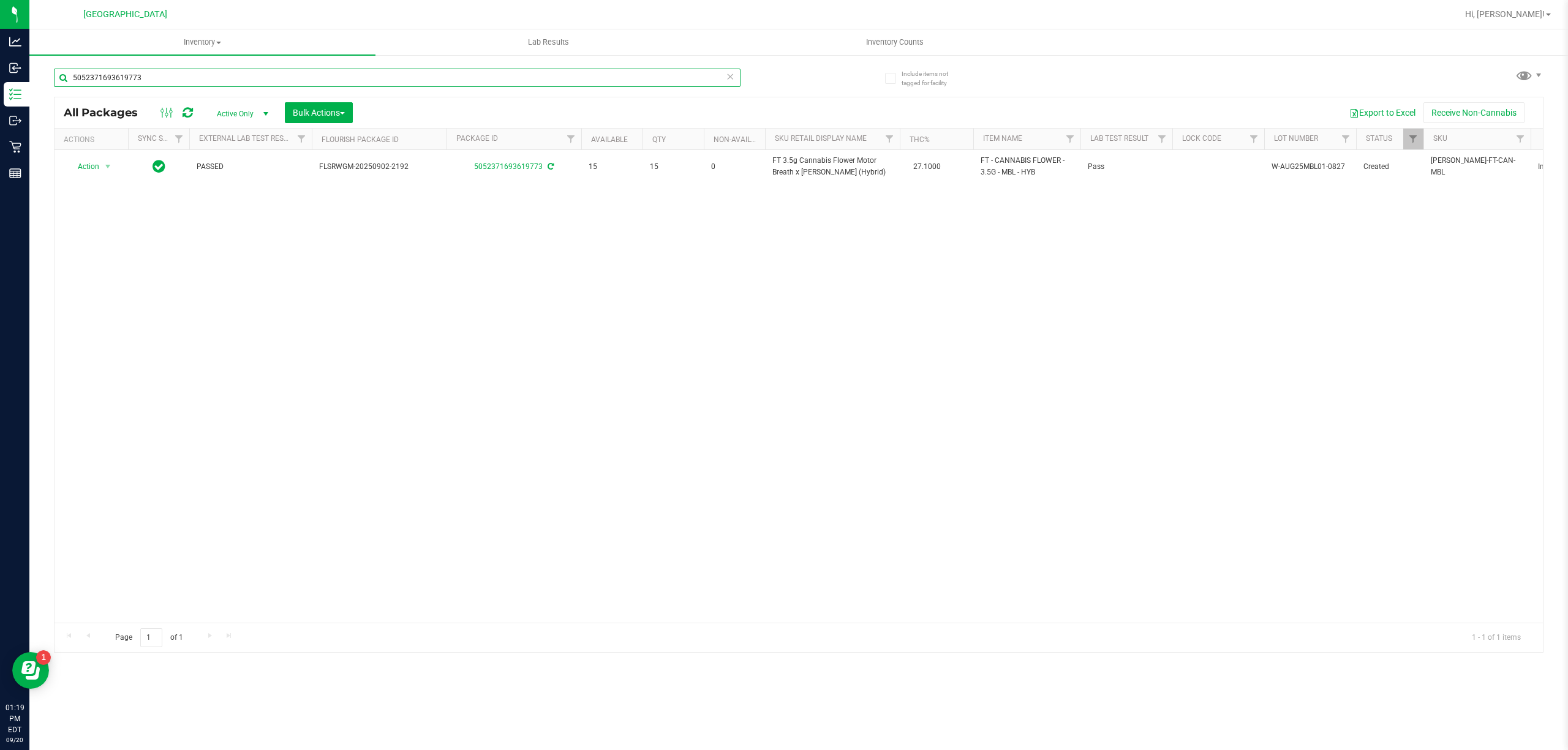
drag, startPoint x: 161, startPoint y: 79, endPoint x: 60, endPoint y: 79, distance: 101.0
click at [60, 79] on input "5052371693619773" at bounding box center [397, 77] width 687 height 18
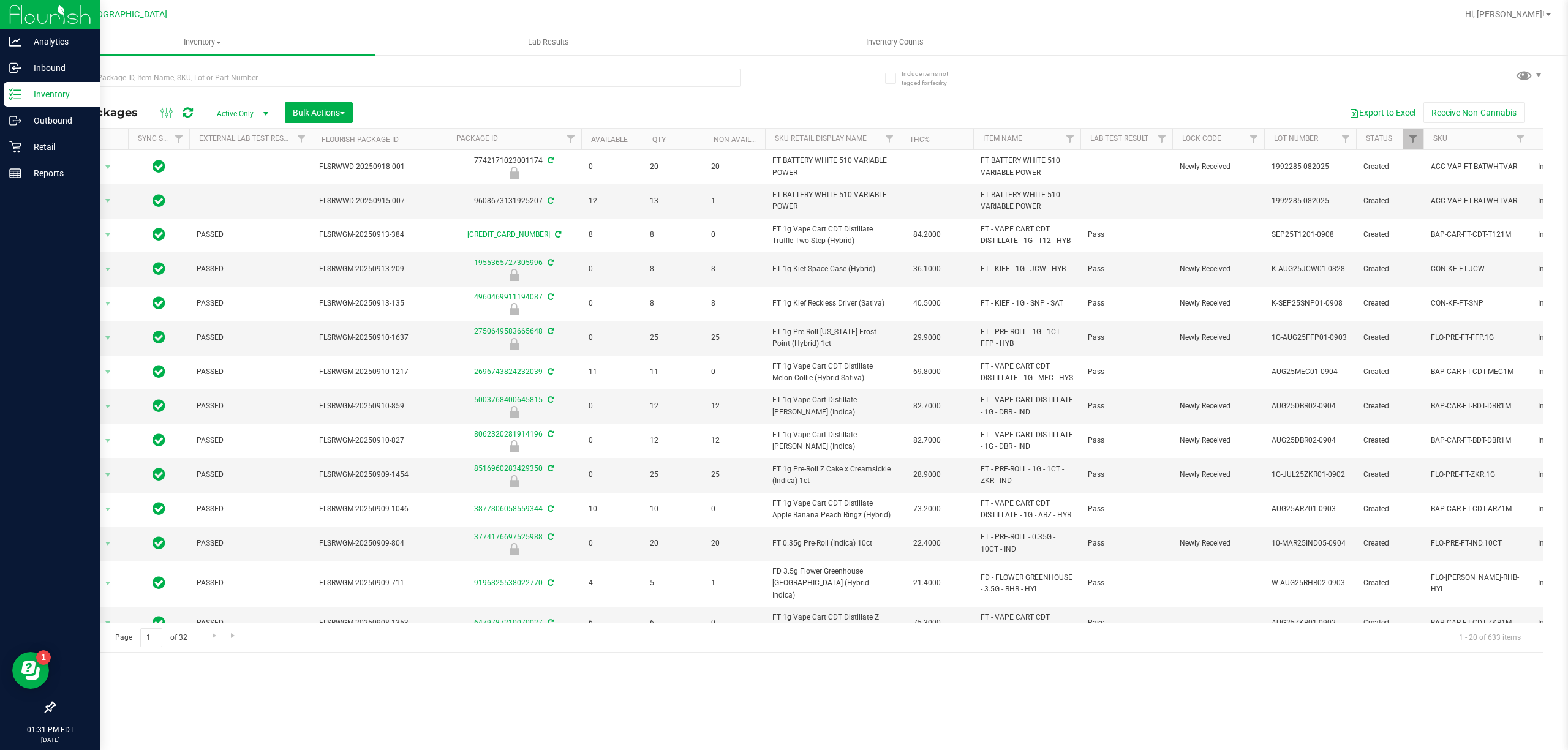
click at [13, 104] on div "Inventory" at bounding box center [52, 94] width 97 height 25
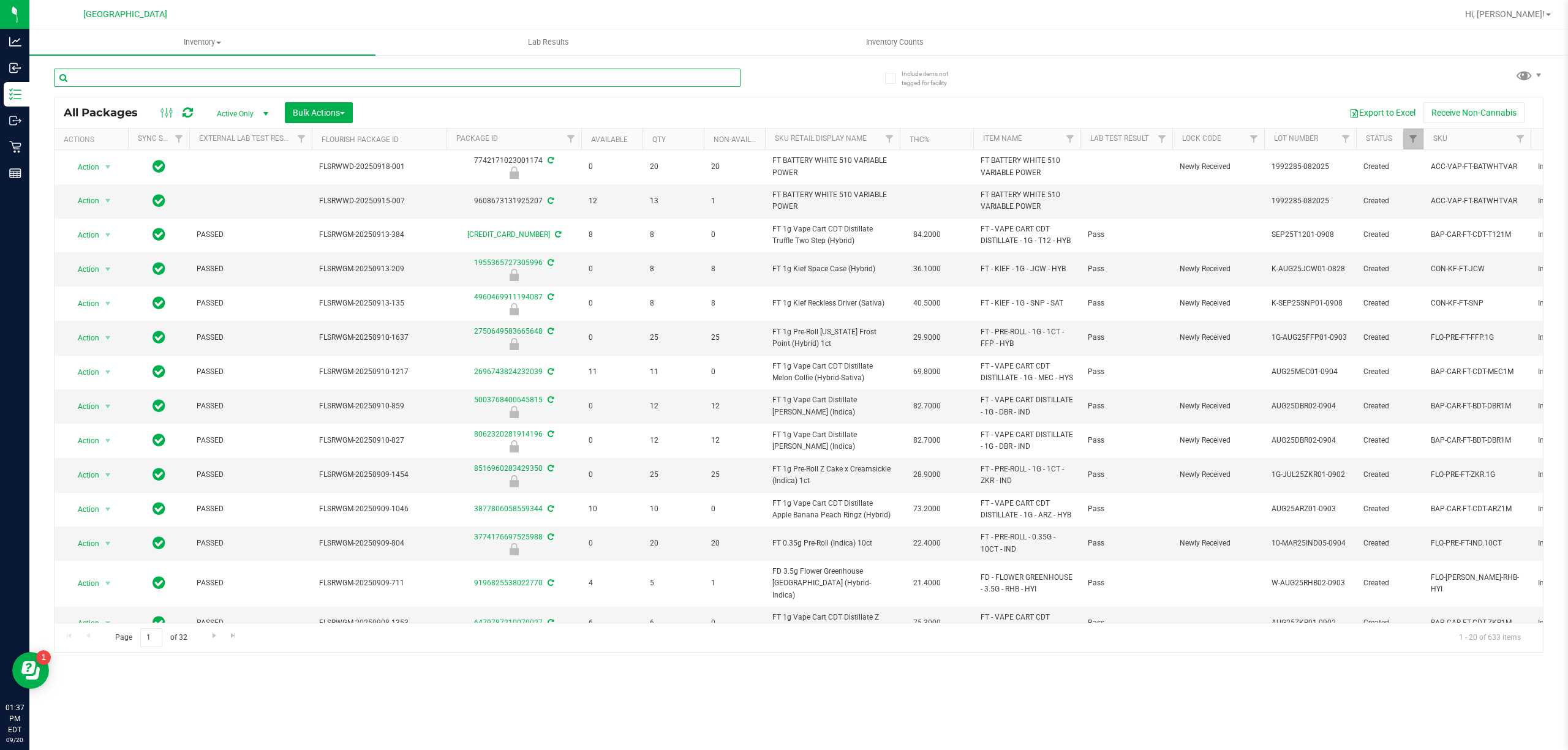
click at [395, 84] on input "text" at bounding box center [397, 77] width 687 height 18
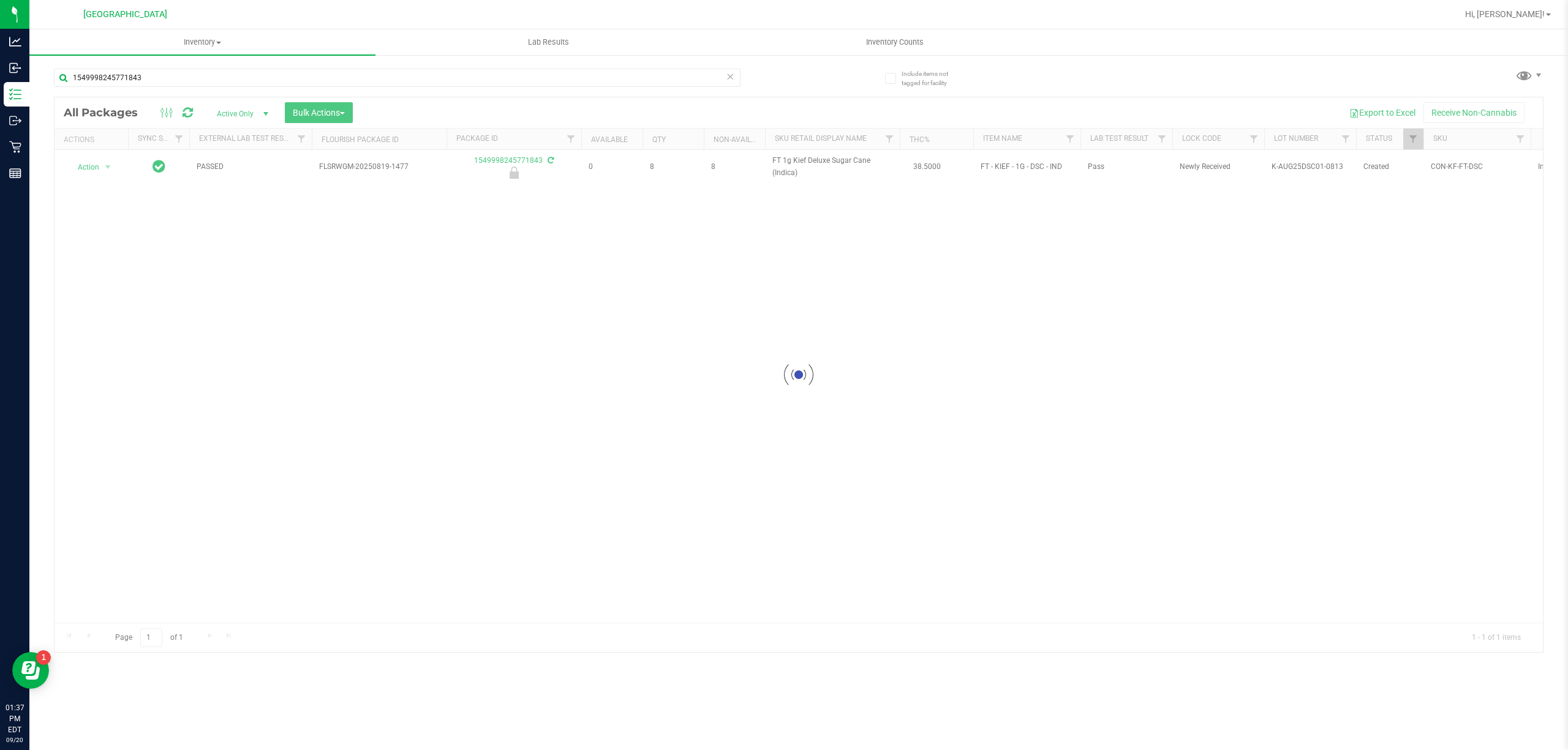
click at [790, 176] on div at bounding box center [799, 375] width 1489 height 555
click at [790, 174] on div at bounding box center [799, 375] width 1489 height 555
drag, startPoint x: 540, startPoint y: 59, endPoint x: 548, endPoint y: 67, distance: 11.3
click at [546, 64] on div "1549998245771843" at bounding box center [426, 76] width 745 height 39
click at [548, 77] on input "1549998245771843" at bounding box center [397, 77] width 687 height 18
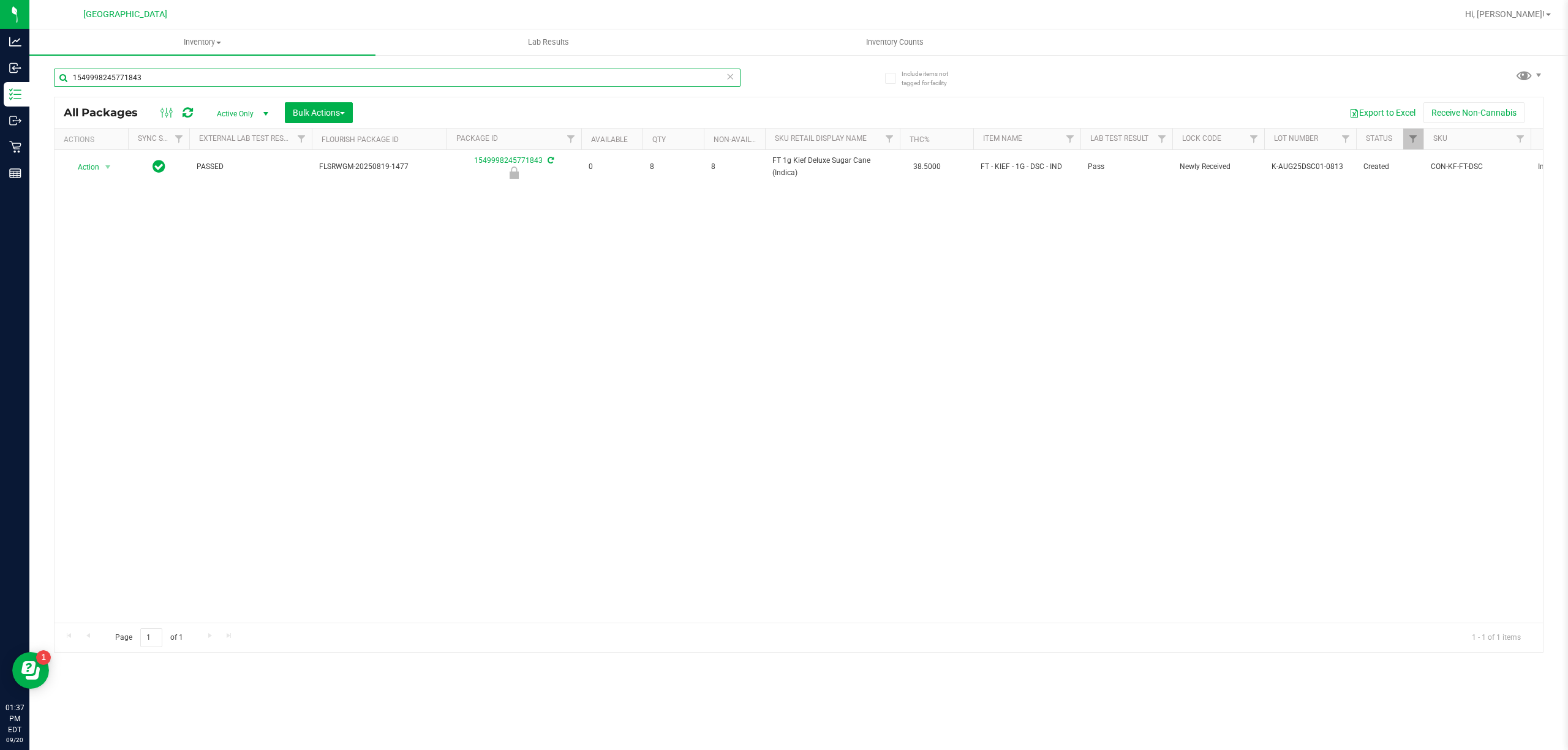
click at [549, 77] on input "1549998245771843" at bounding box center [397, 77] width 687 height 18
paste input "FT 1g Kief Deluxe Sugar Cane (Indica)"
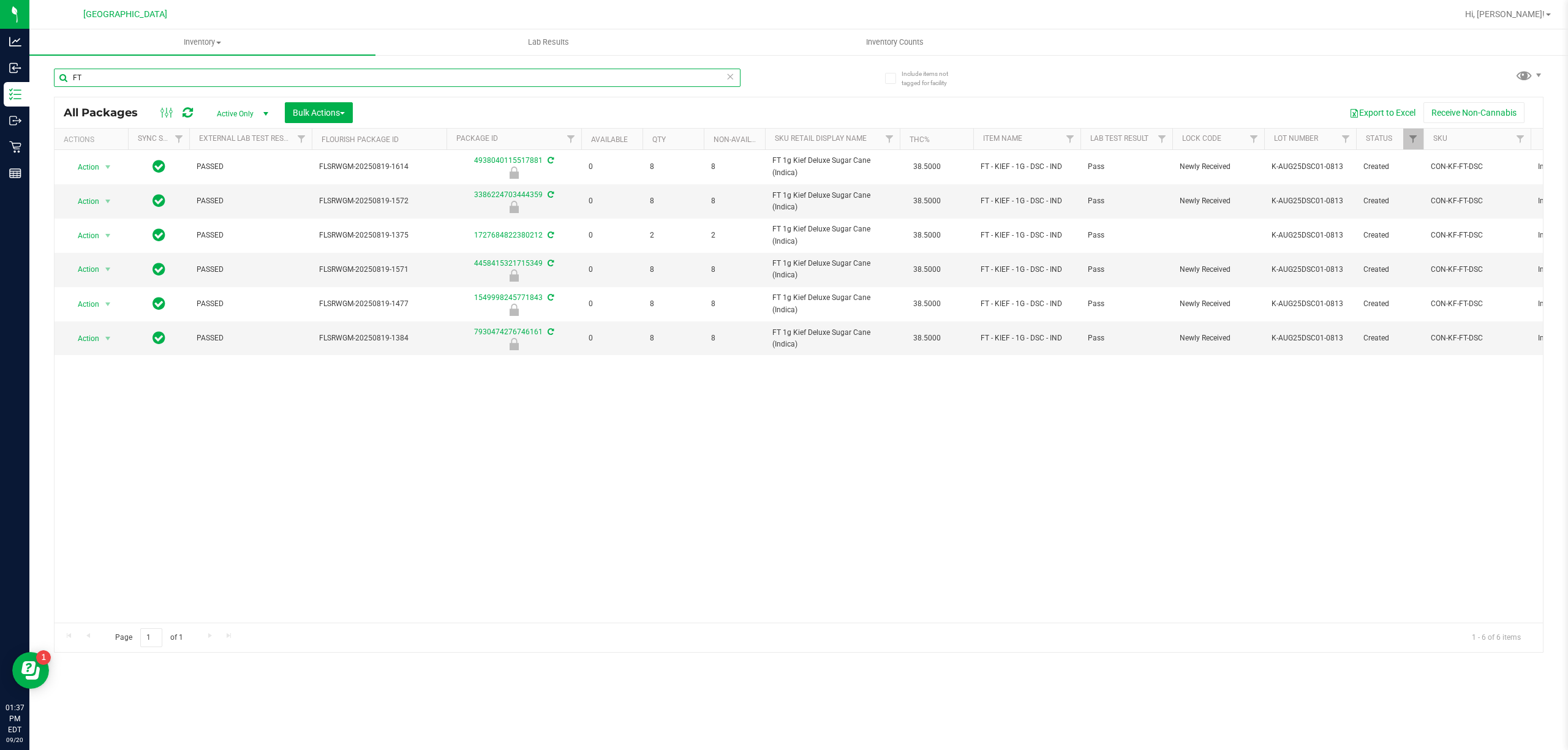
type input "F"
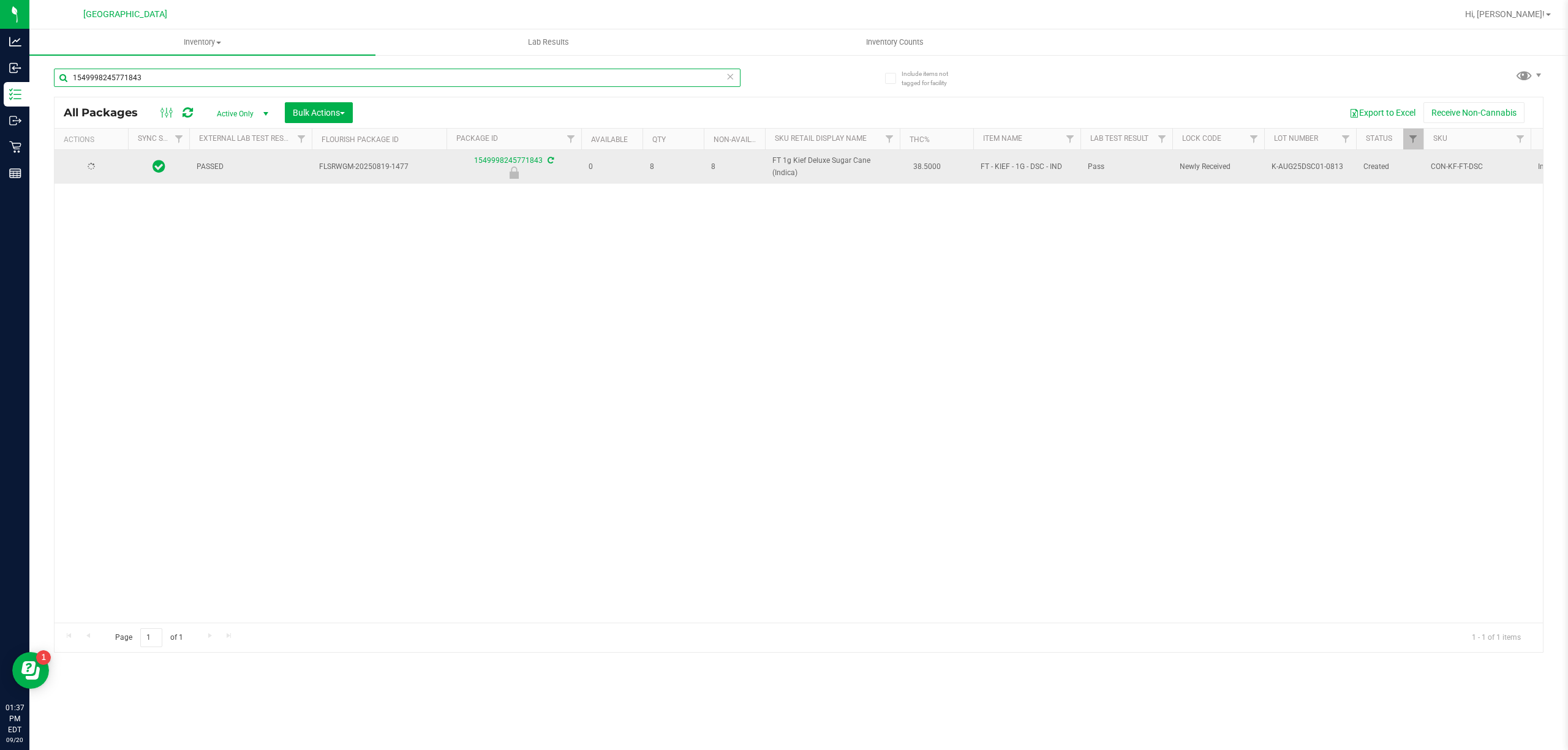
type input "1549998245771843"
click at [93, 170] on span "Action" at bounding box center [83, 168] width 33 height 17
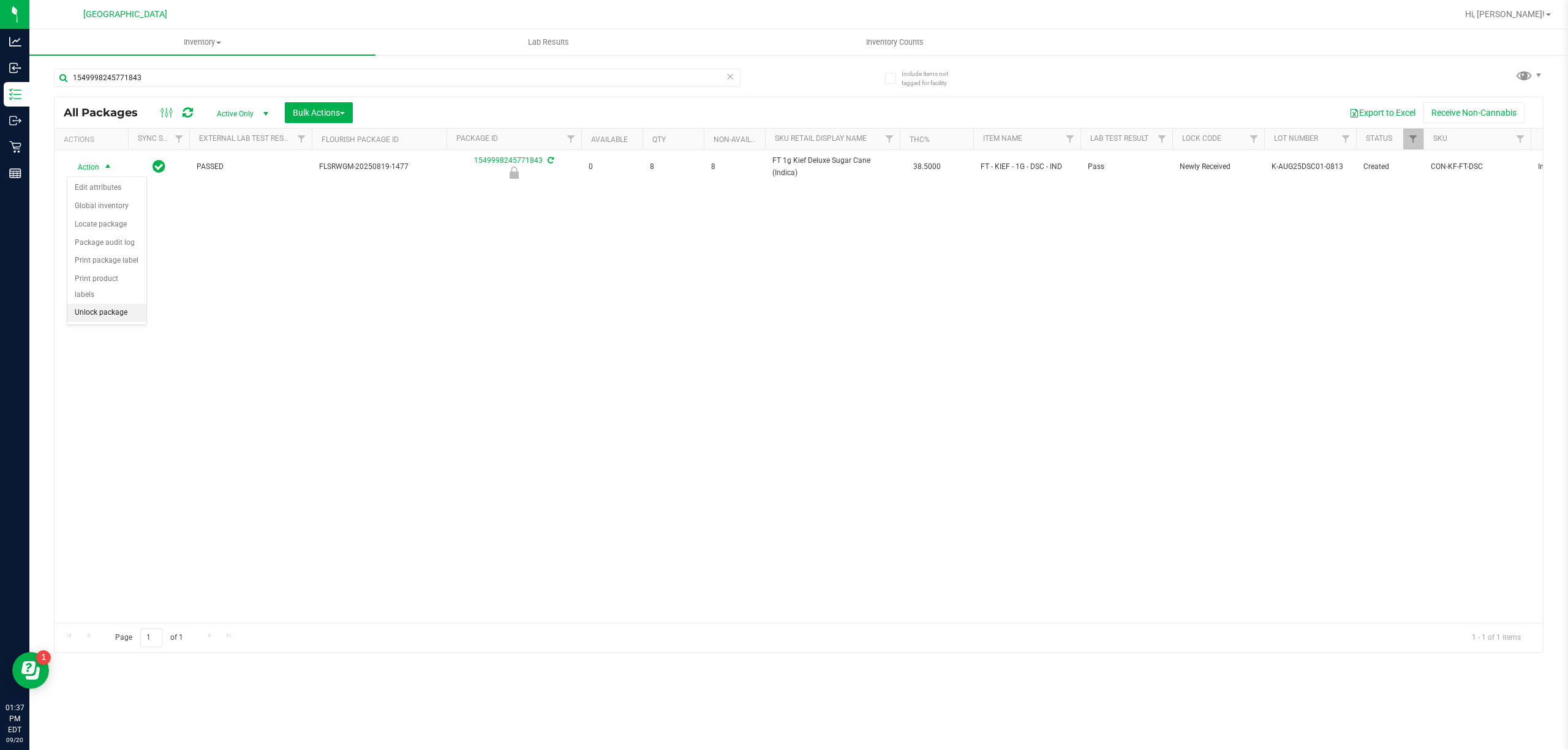
click at [111, 319] on li "Unlock package" at bounding box center [106, 312] width 79 height 18
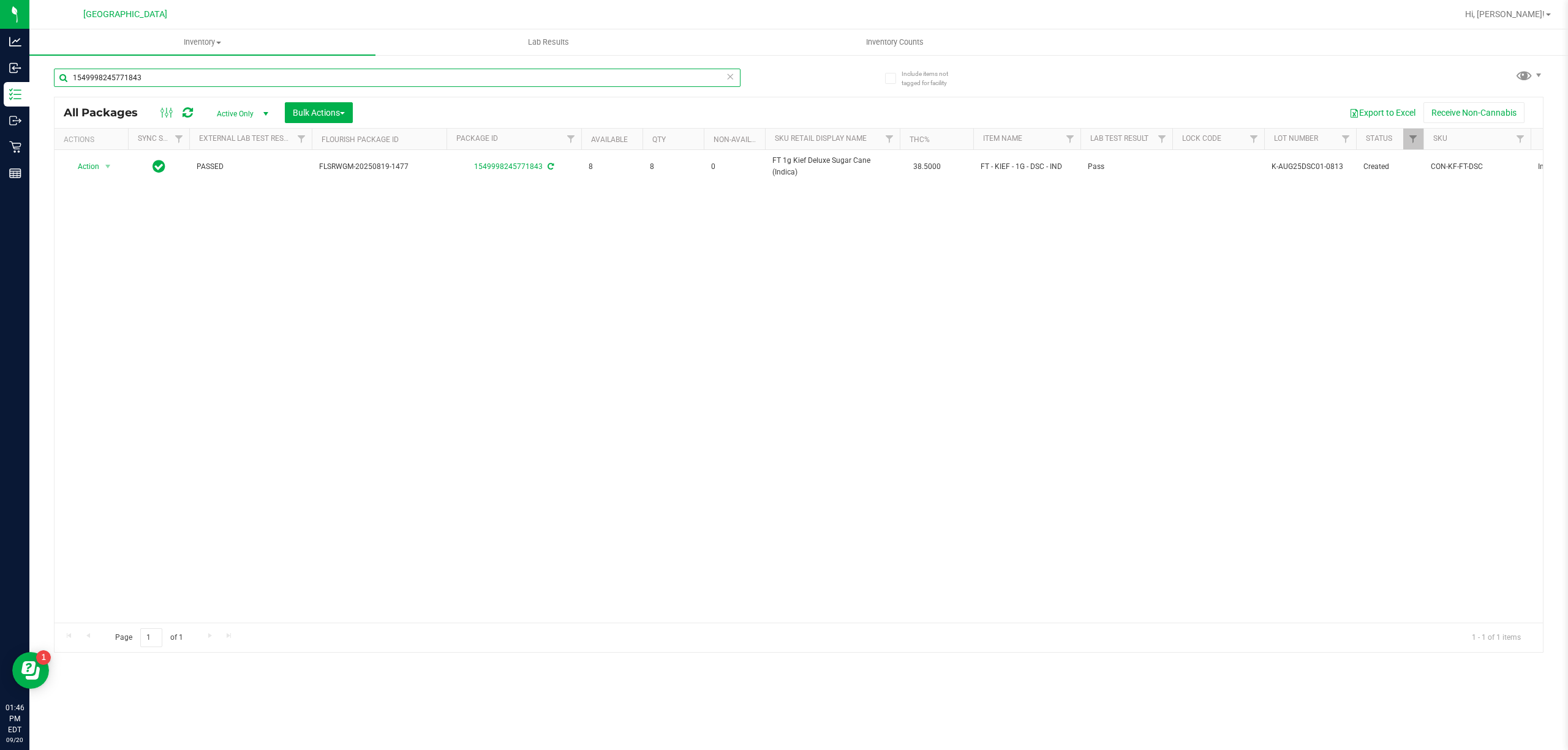
click at [222, 68] on input "1549998245771843" at bounding box center [397, 77] width 687 height 18
click at [221, 68] on input "1549998245771843" at bounding box center [397, 77] width 687 height 18
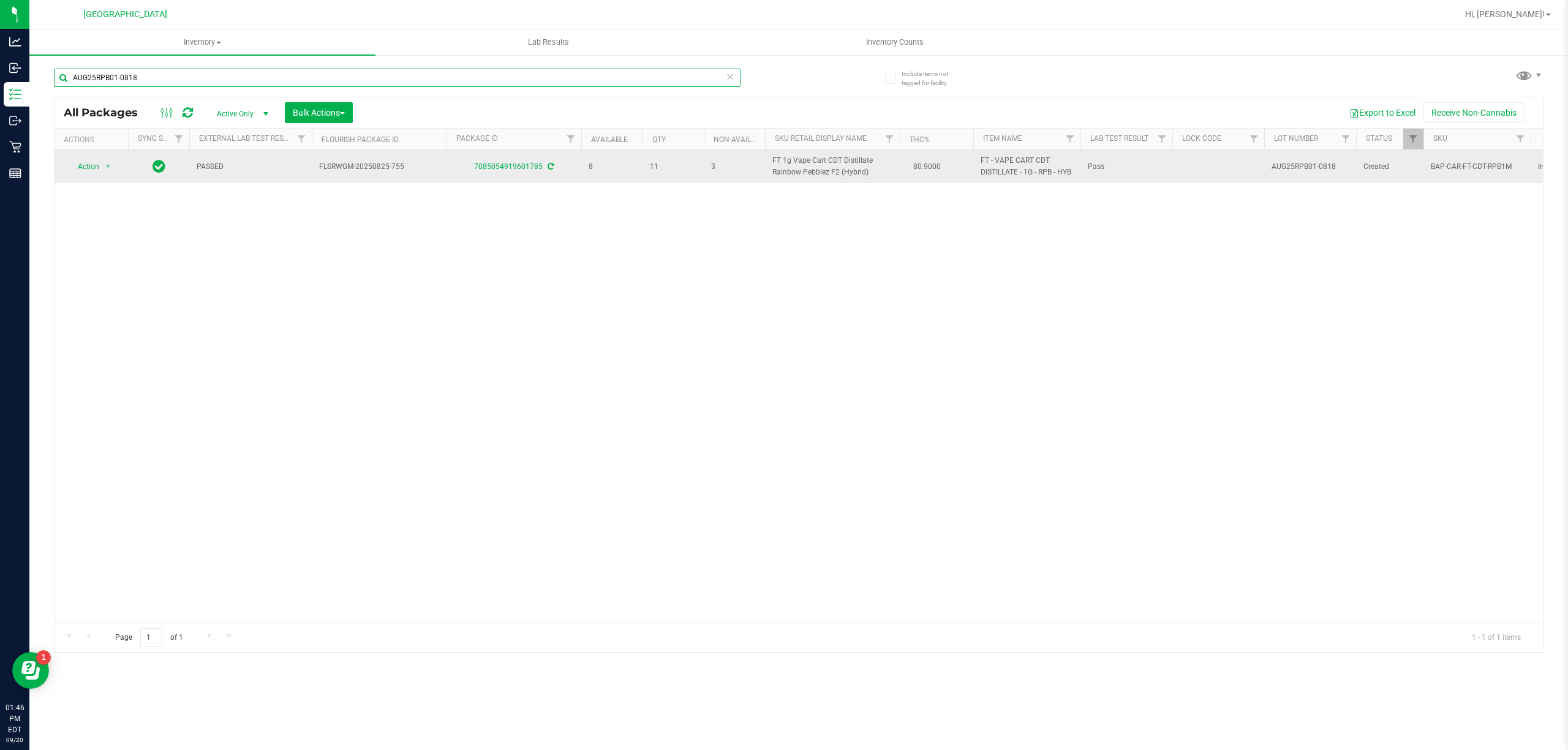
type input "AUG25RPB01-0818"
click at [849, 167] on span "FT 1g Vape Cart CDT Distillate Rainbow Pebblez F2 (Hybrid)" at bounding box center [832, 166] width 120 height 23
copy td "FT 1g Vape Cart CDT Distillate Rainbow Pebblez F2 (Hybrid)"
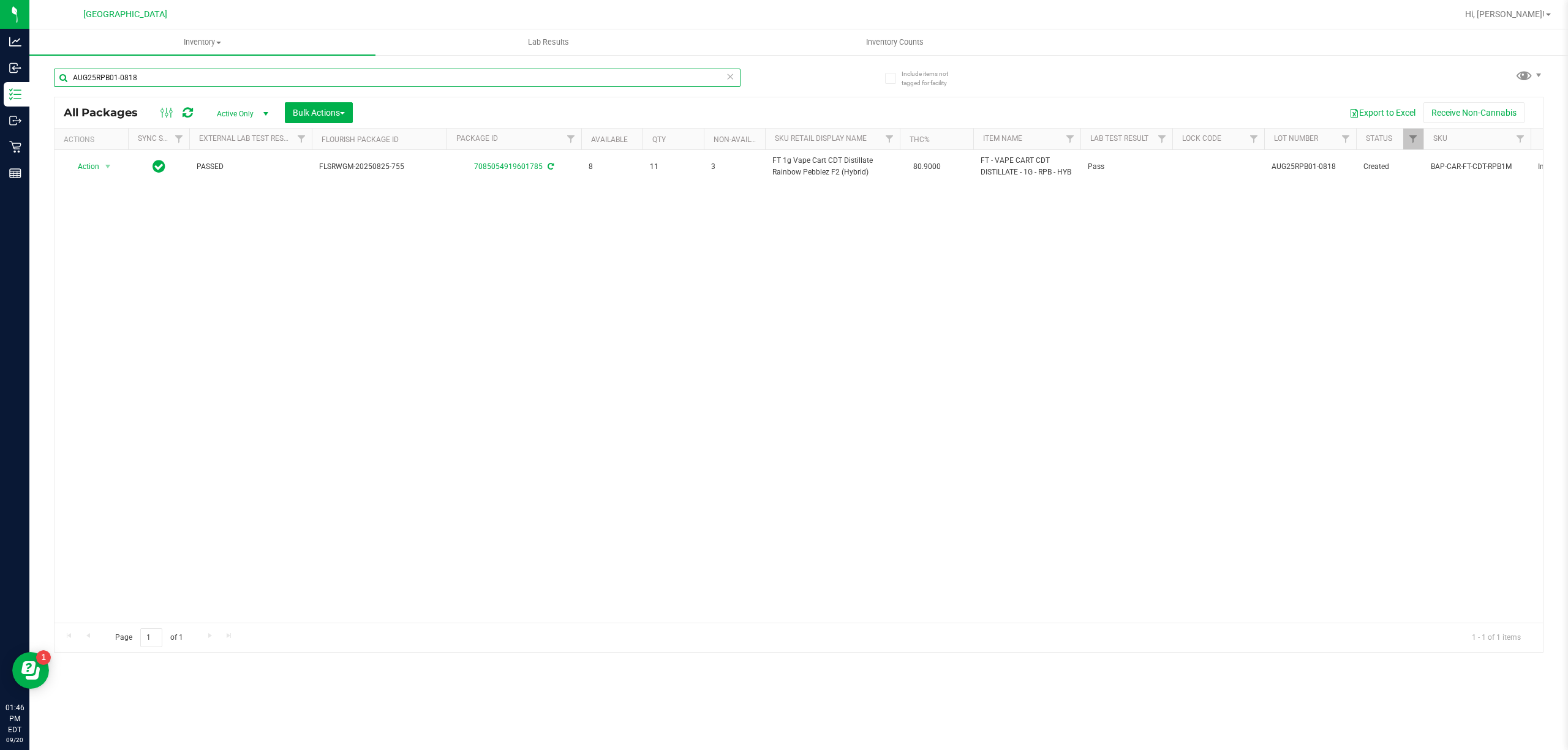
click at [405, 70] on input "AUG25RPB01-0818" at bounding box center [397, 77] width 687 height 18
click at [405, 74] on input "AUG25RPB01-0818" at bounding box center [397, 77] width 687 height 18
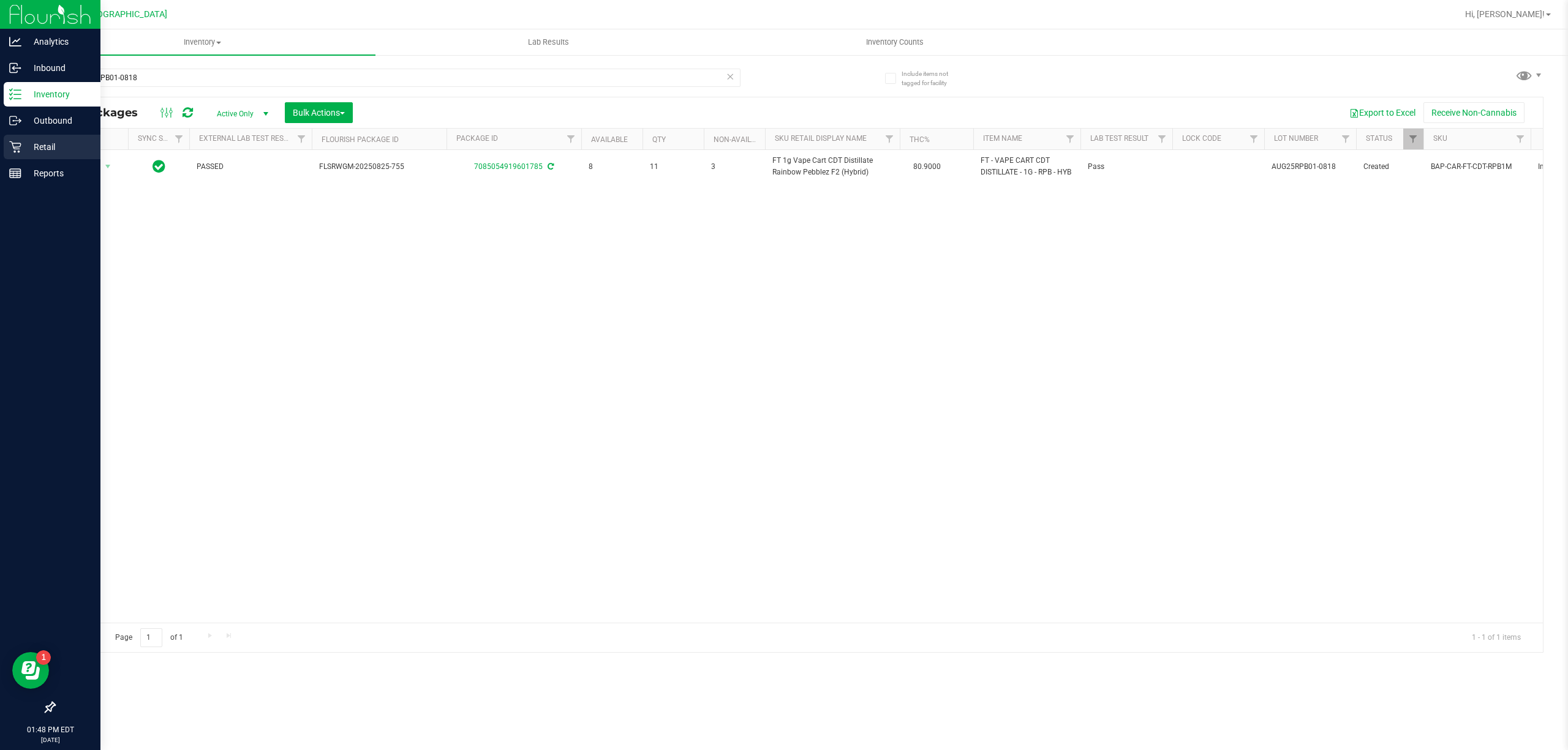
click at [37, 143] on p "Retail" at bounding box center [58, 147] width 73 height 14
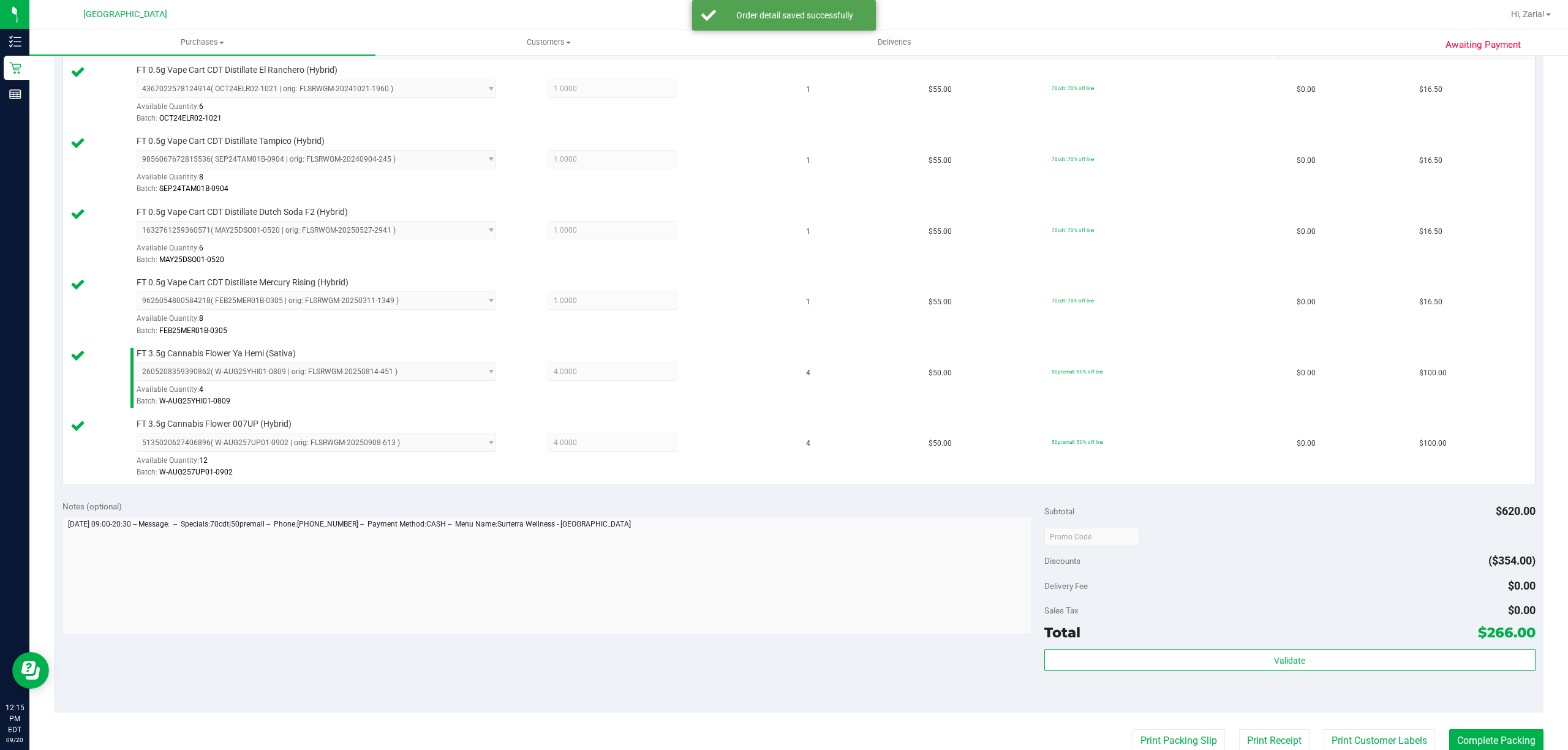
scroll to position [490, 0]
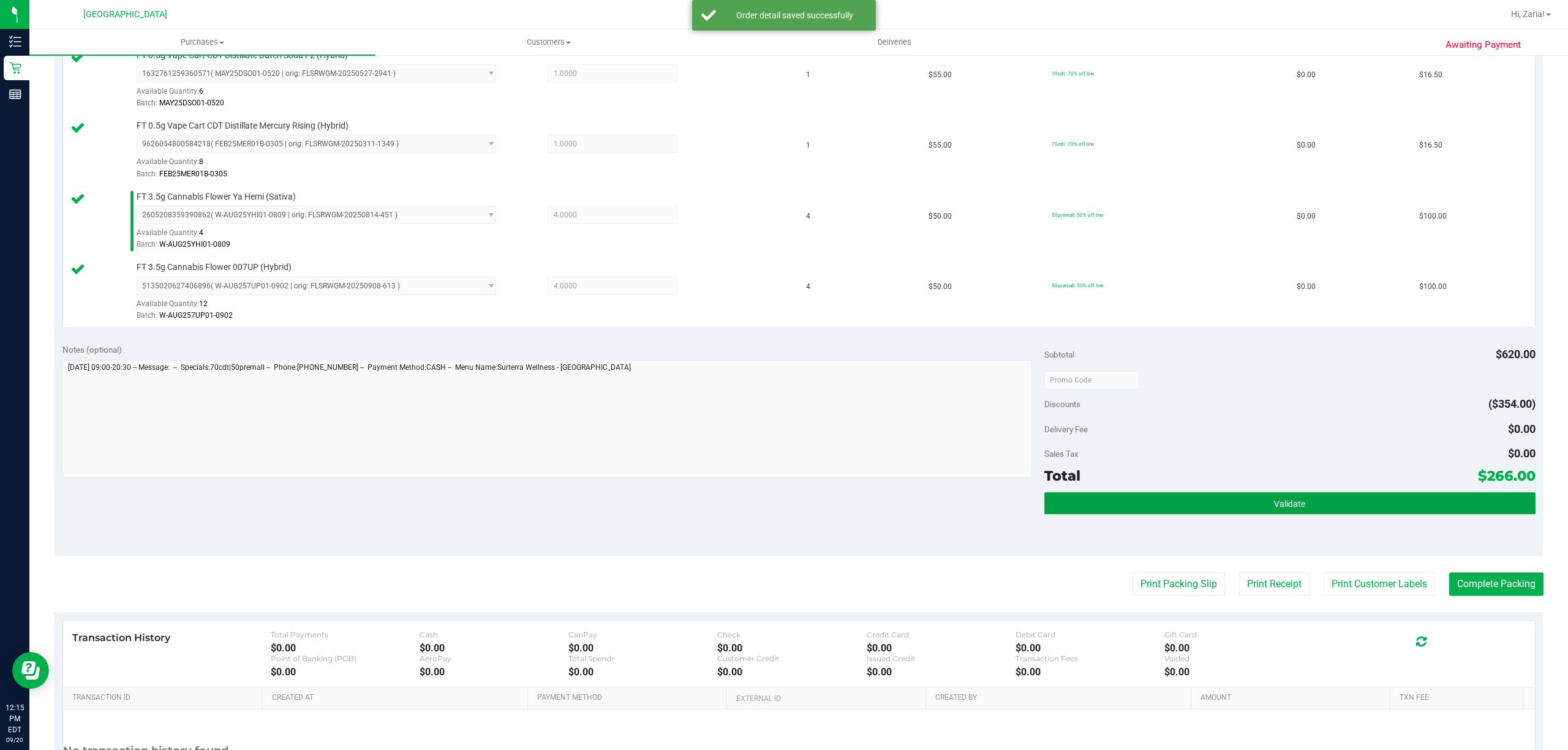
click at [1384, 513] on button "Validate" at bounding box center [1290, 504] width 491 height 22
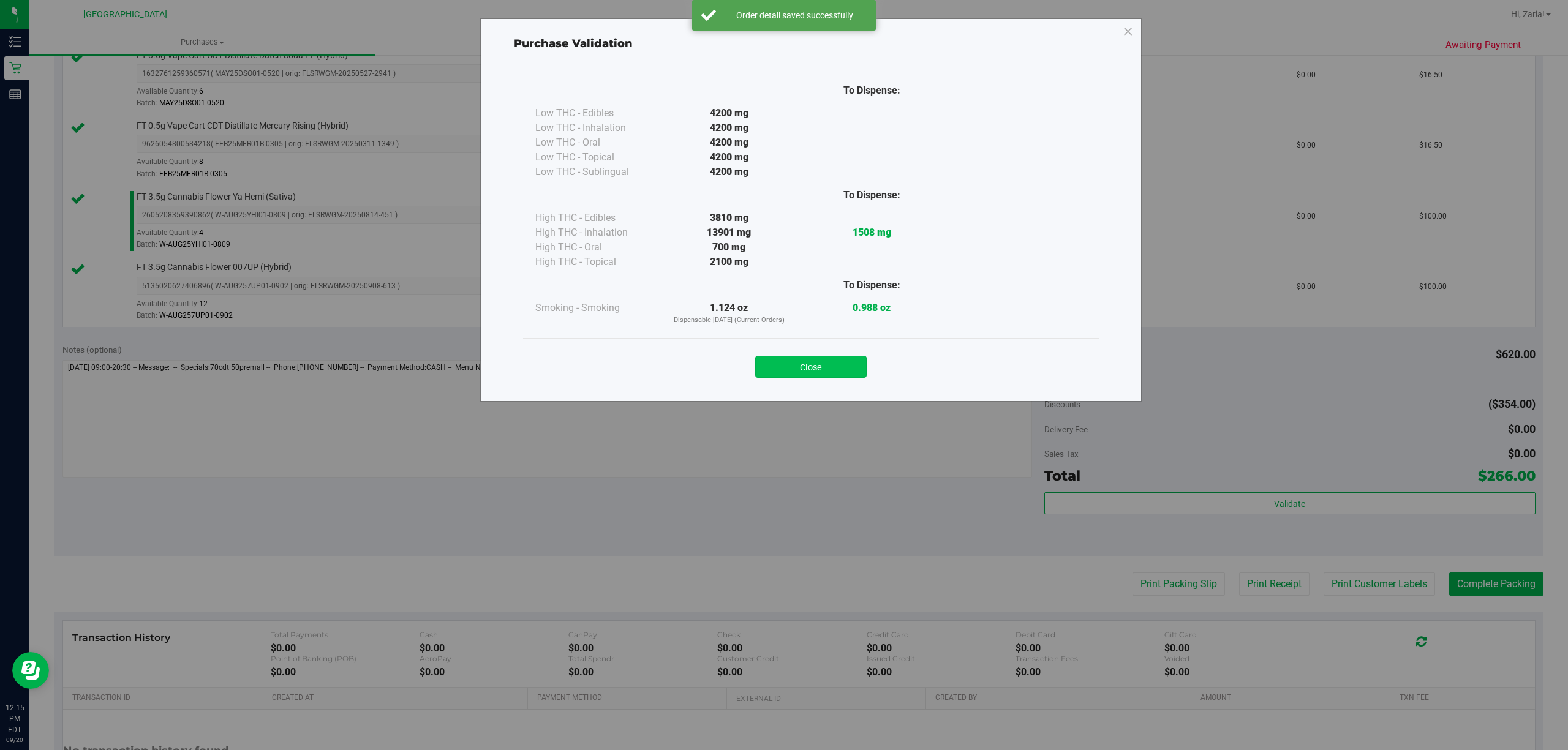
click at [769, 364] on button "Close" at bounding box center [811, 367] width 111 height 22
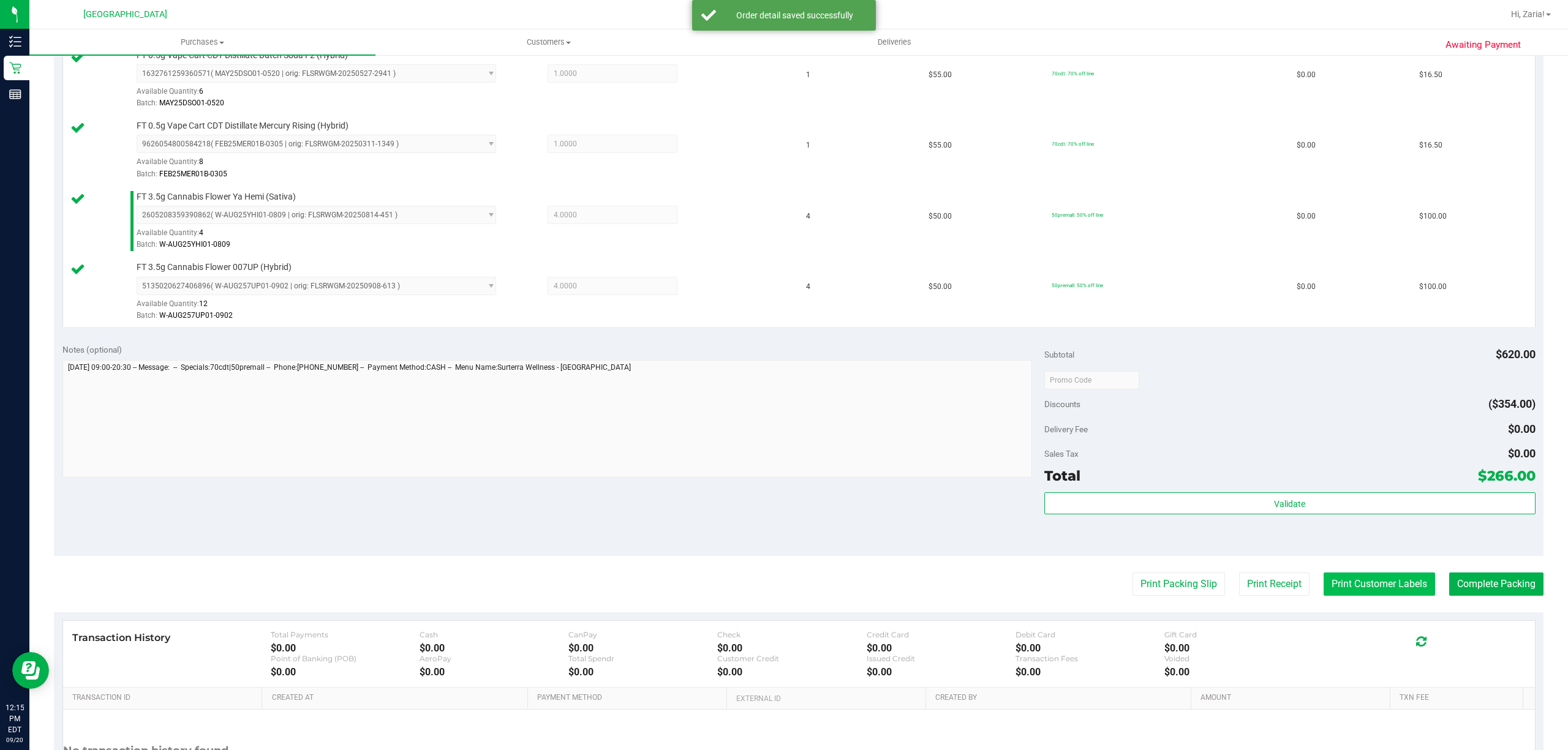
click at [1329, 588] on button "Print Customer Labels" at bounding box center [1379, 584] width 111 height 23
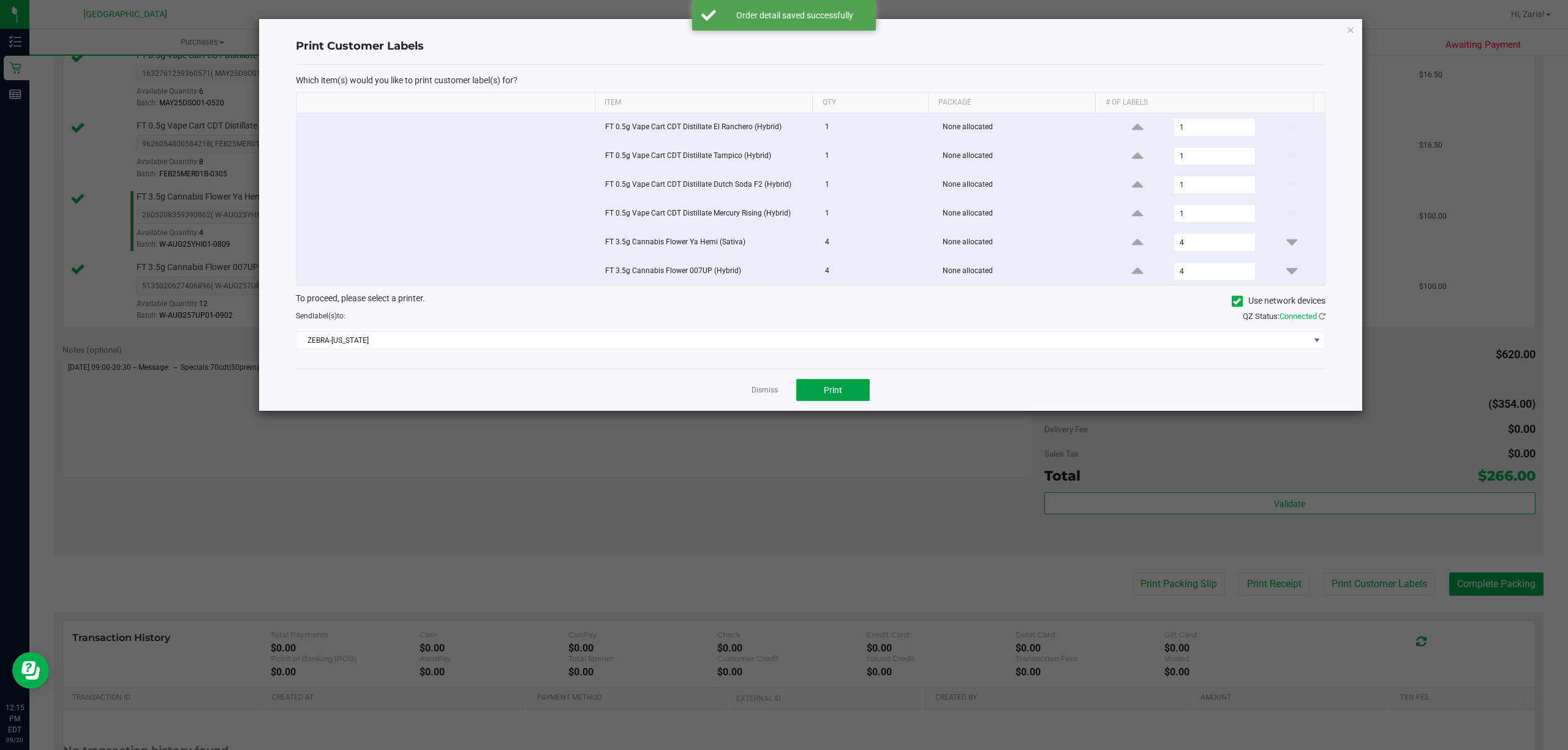
click at [834, 400] on button "Print" at bounding box center [833, 390] width 73 height 22
click at [830, 395] on span "Print" at bounding box center [833, 390] width 18 height 10
click at [749, 376] on div "Dismiss Print" at bounding box center [810, 389] width 1029 height 42
click at [817, 464] on ngb-modal-window "Print Customer Labels Which item(s) would you like to print customer label(s) f…" at bounding box center [788, 375] width 1577 height 750
click at [761, 393] on link "Dismiss" at bounding box center [765, 390] width 26 height 10
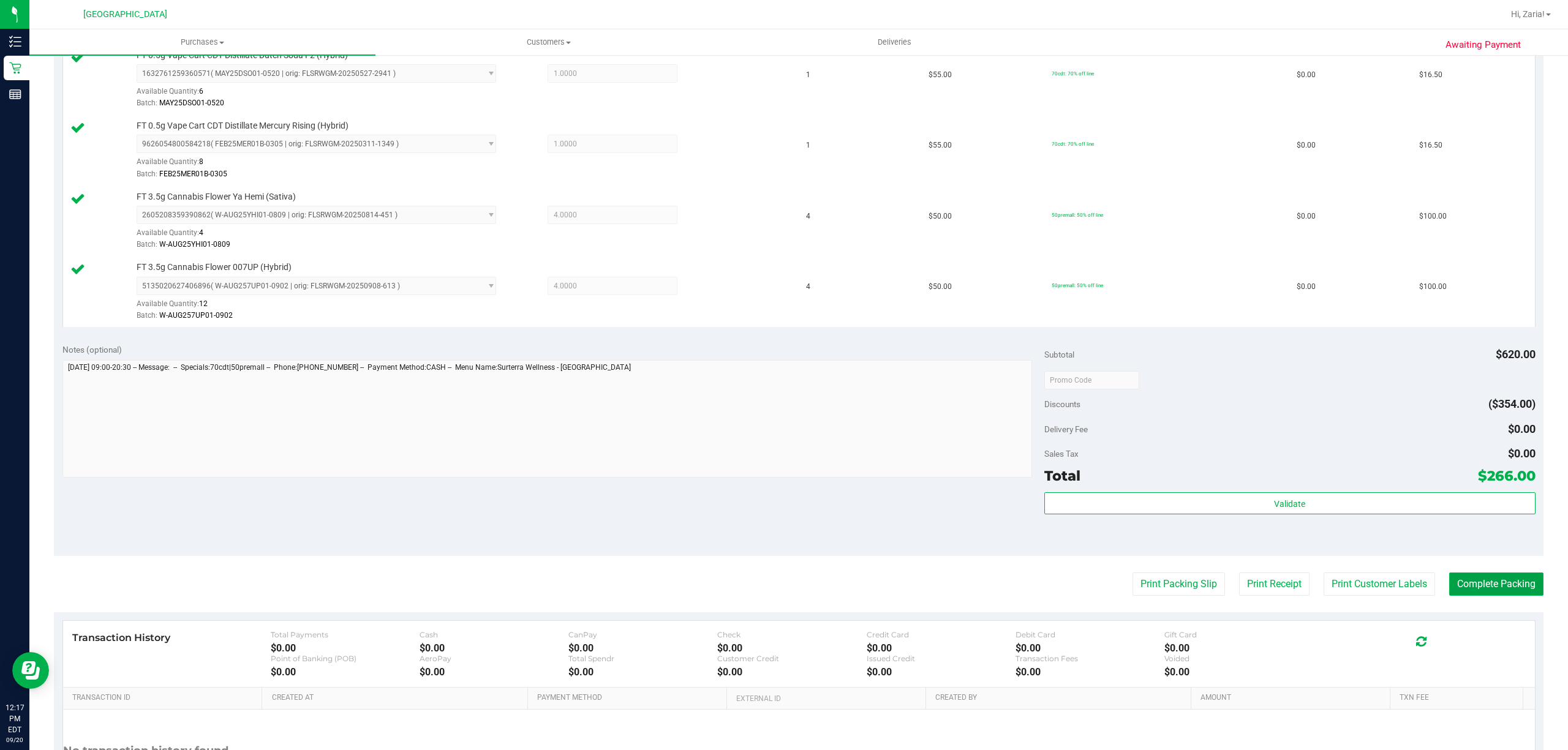
click at [1500, 591] on button "Complete Packing" at bounding box center [1496, 584] width 95 height 23
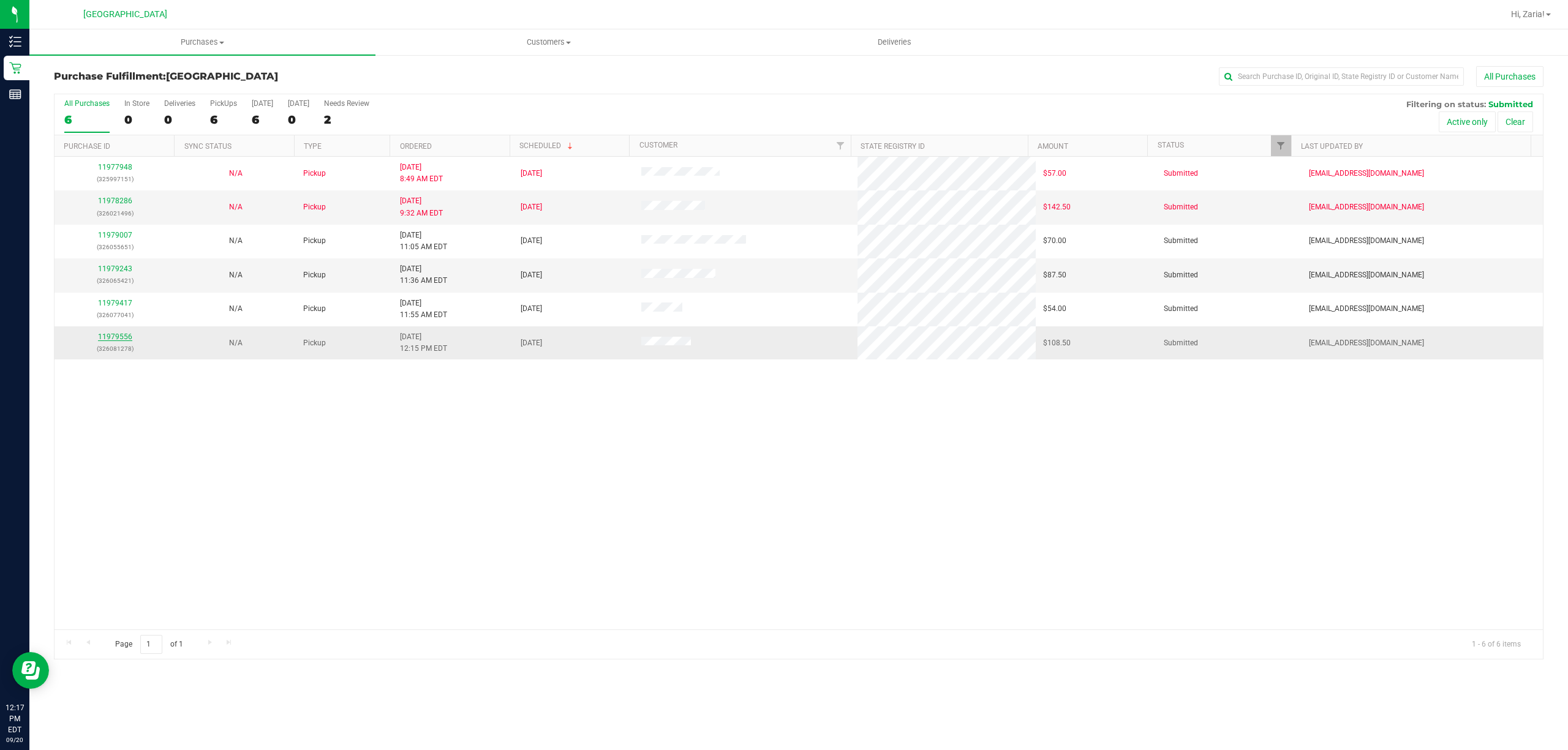
click at [124, 335] on link "11979556" at bounding box center [114, 336] width 34 height 9
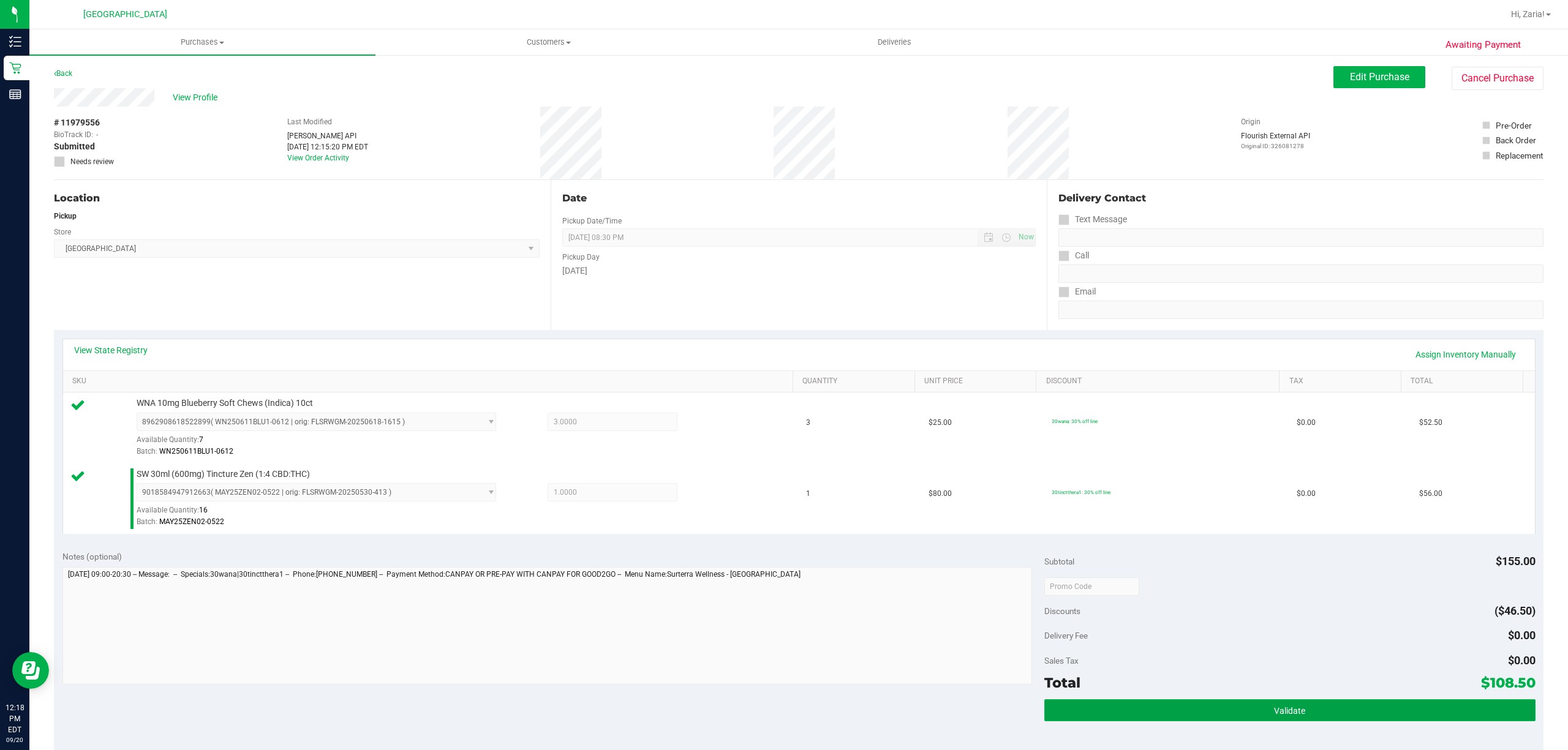
click at [1241, 713] on button "Validate" at bounding box center [1290, 710] width 491 height 22
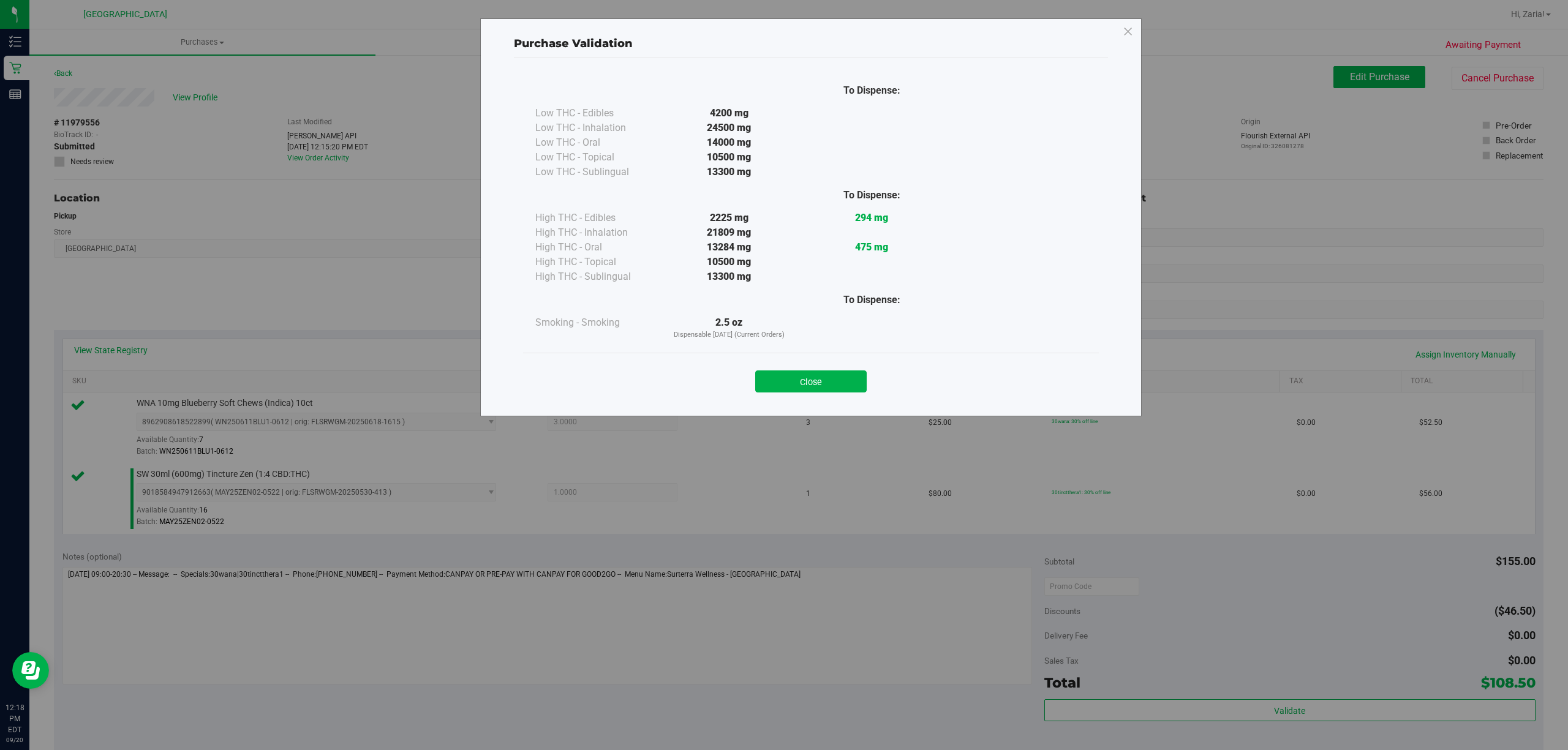
click at [762, 368] on div "Close" at bounding box center [811, 377] width 557 height 31
click at [772, 373] on button "Close" at bounding box center [811, 381] width 111 height 22
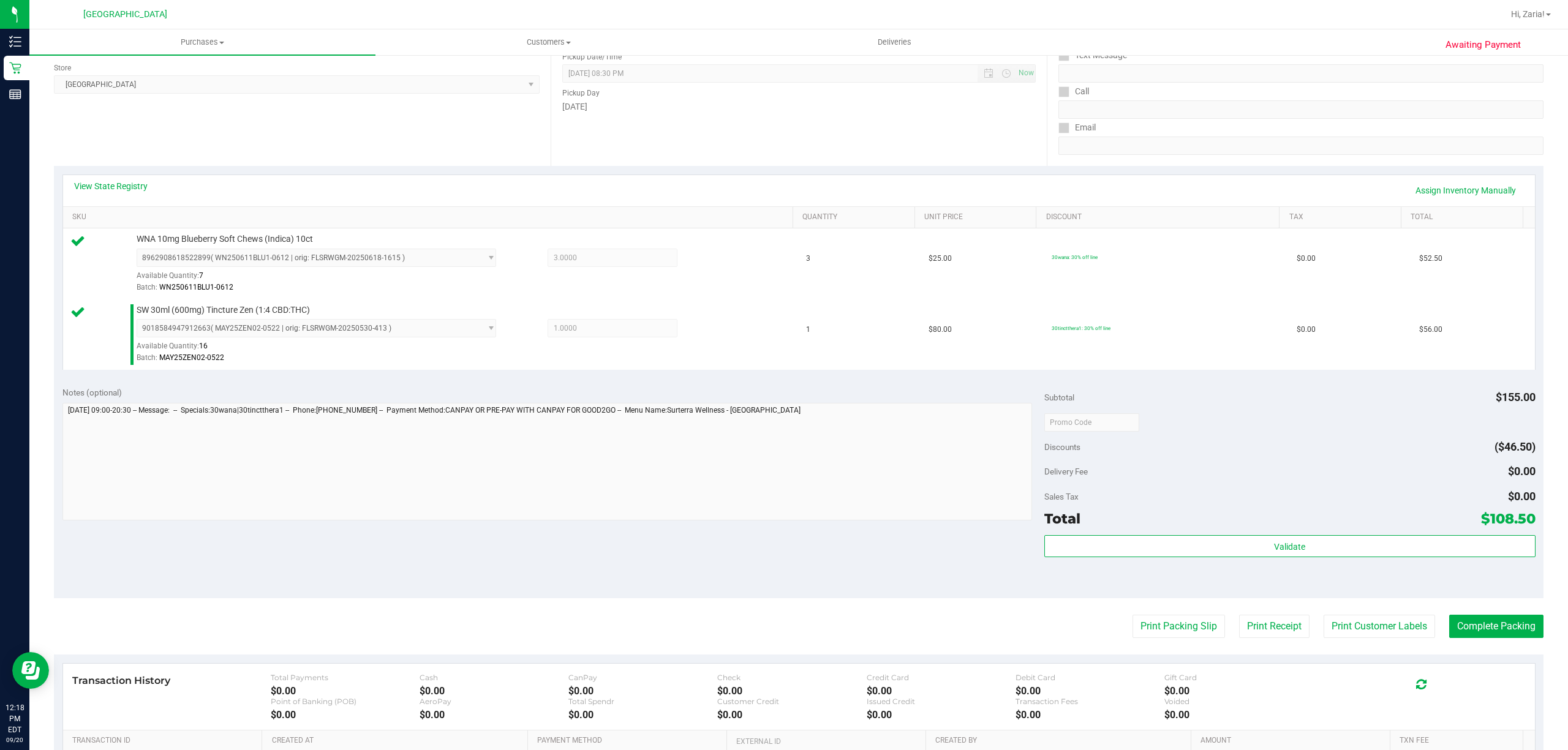
scroll to position [324, 0]
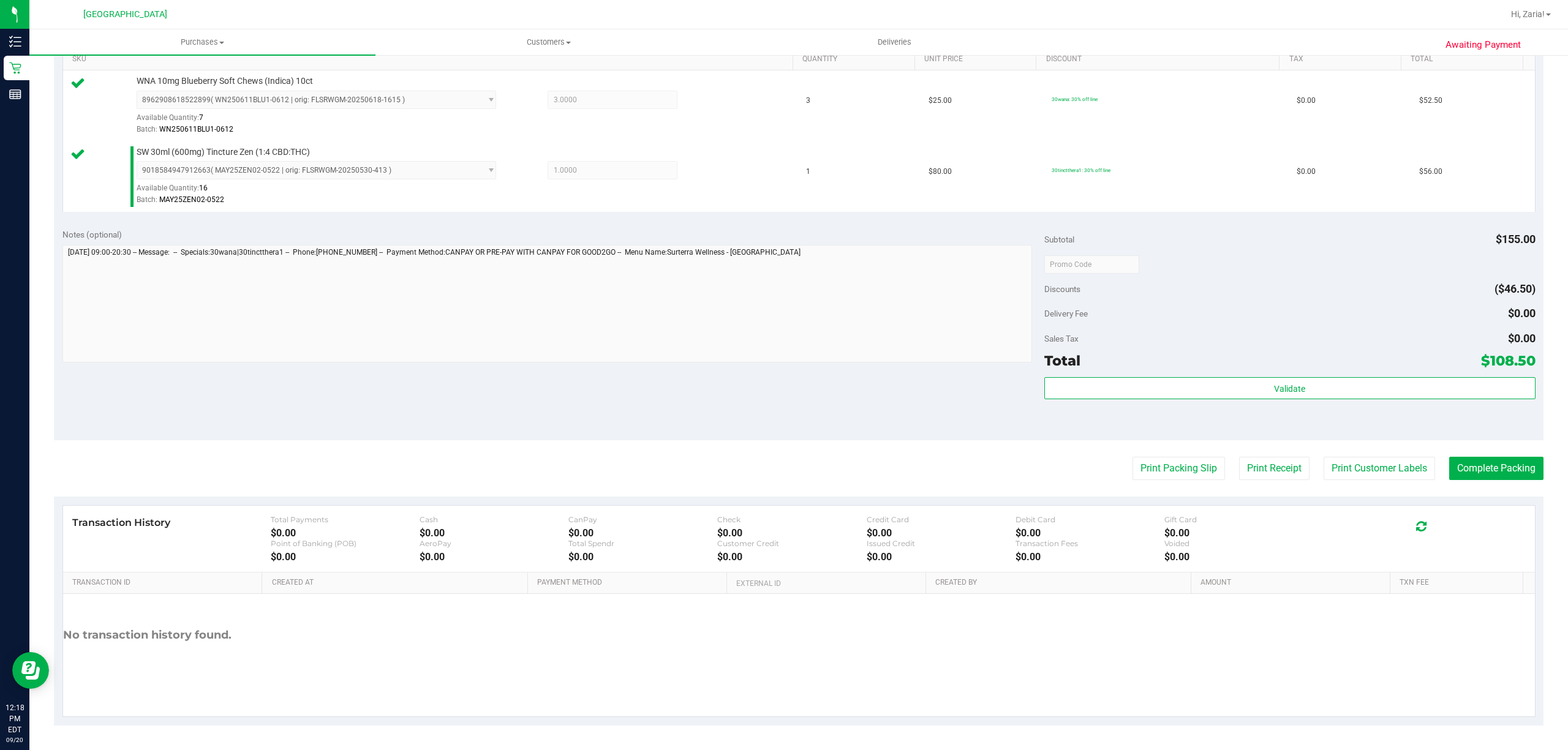
click at [1377, 439] on div "Notes (optional) Subtotal $155.00 Discounts ($46.50) Delivery Fee $0.00 Sales T…" at bounding box center [799, 330] width 1489 height 220
click at [1371, 461] on button "Print Customer Labels" at bounding box center [1379, 468] width 111 height 23
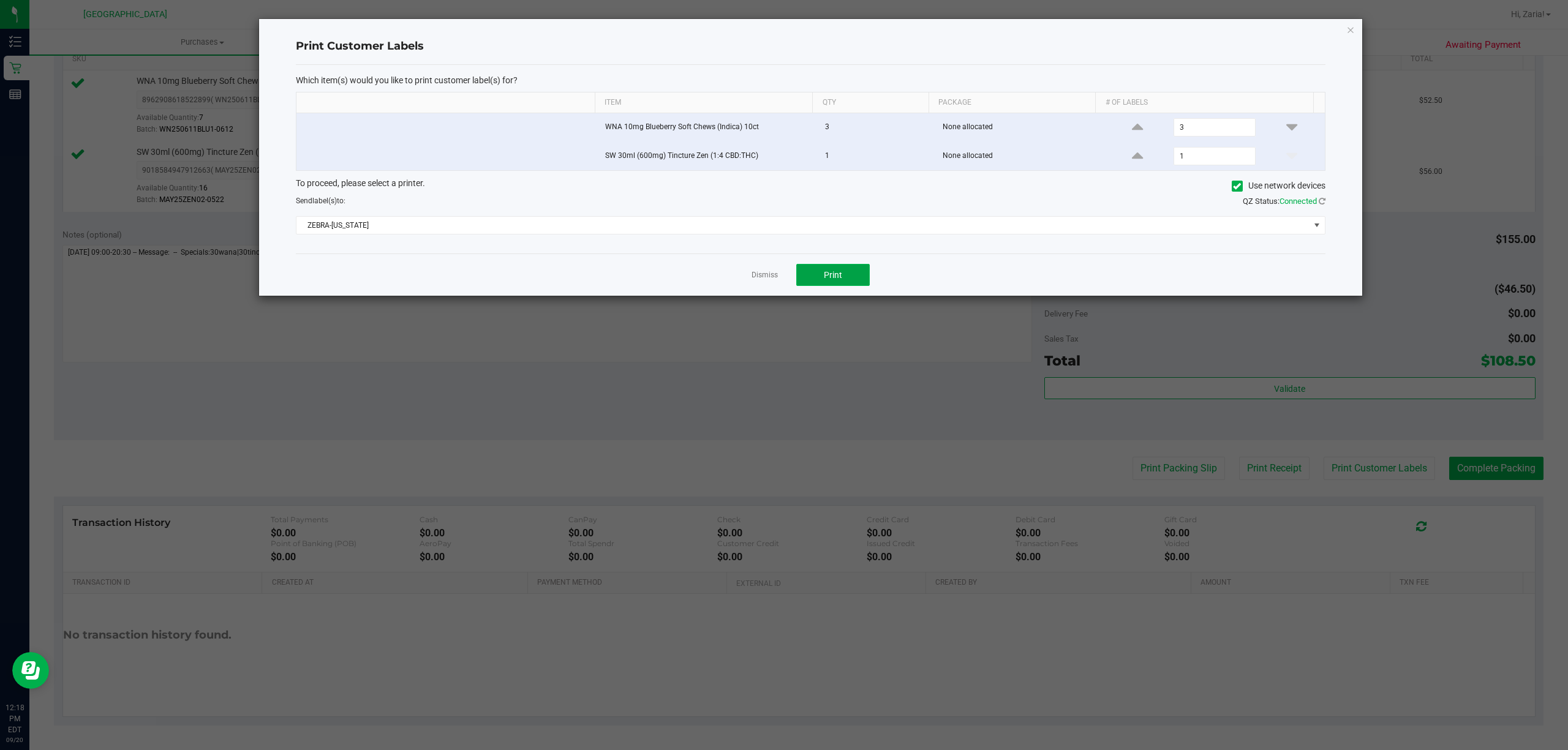
click at [808, 273] on button "Print" at bounding box center [833, 275] width 73 height 22
click at [1349, 22] on icon "button" at bounding box center [1350, 29] width 9 height 14
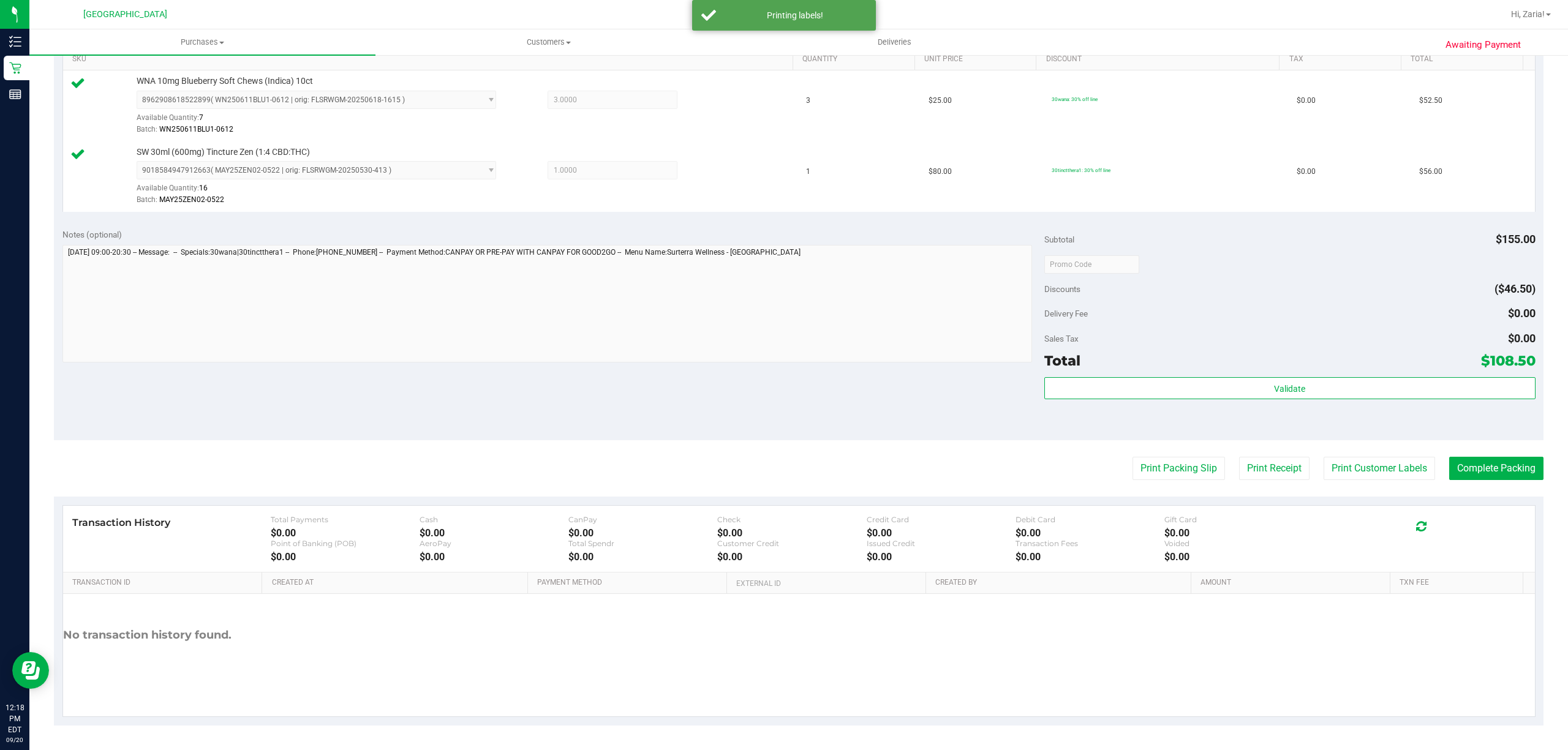
click at [1502, 481] on purchase-details "Back Edit Purchase Cancel Purchase View Profile # 11979556 BioTrack ID: - Submi…" at bounding box center [799, 234] width 1489 height 981
click at [1498, 469] on button "Complete Packing" at bounding box center [1496, 468] width 95 height 23
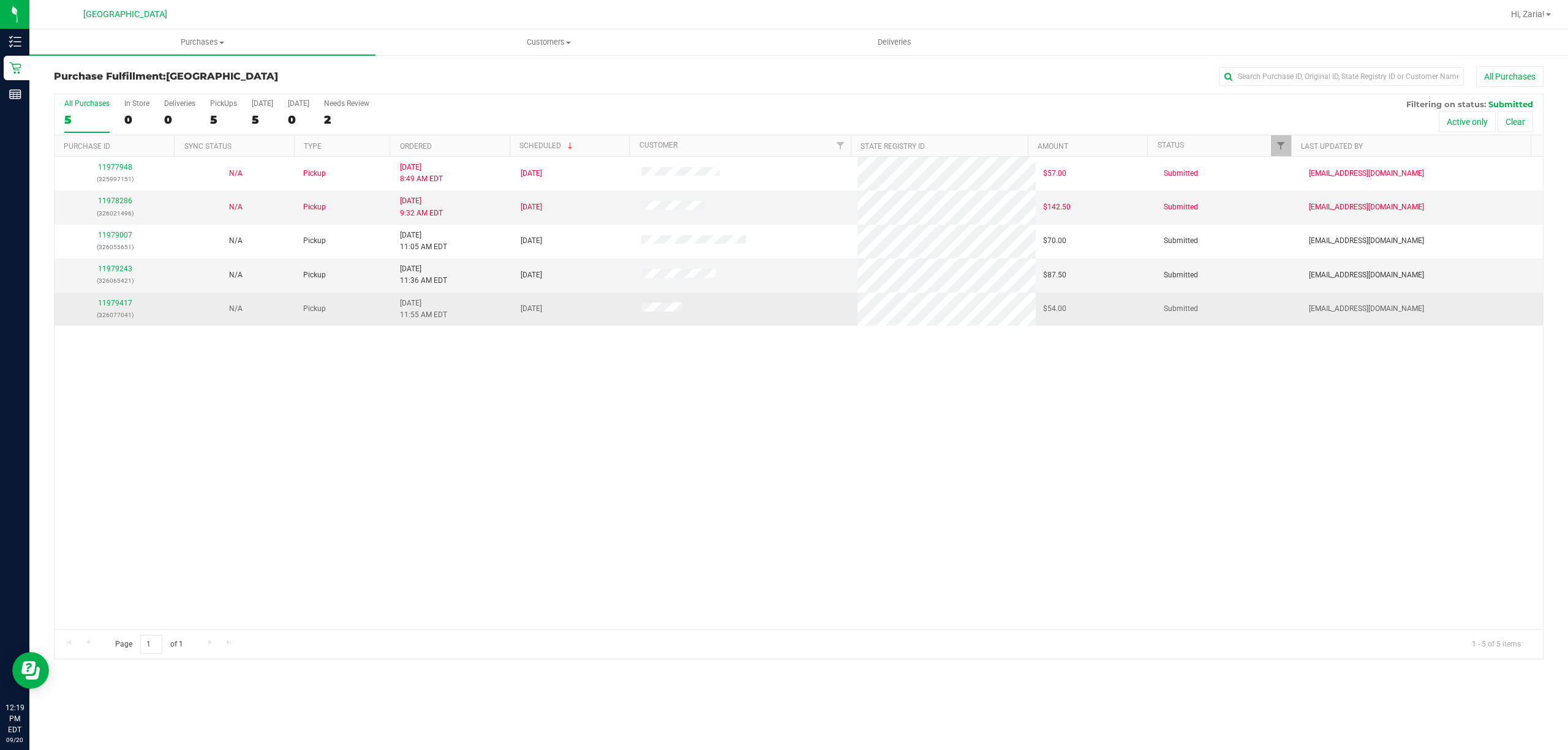
click at [124, 299] on div "11979417 (326077041)" at bounding box center [114, 309] width 106 height 23
click at [124, 301] on link "11979417" at bounding box center [114, 303] width 34 height 9
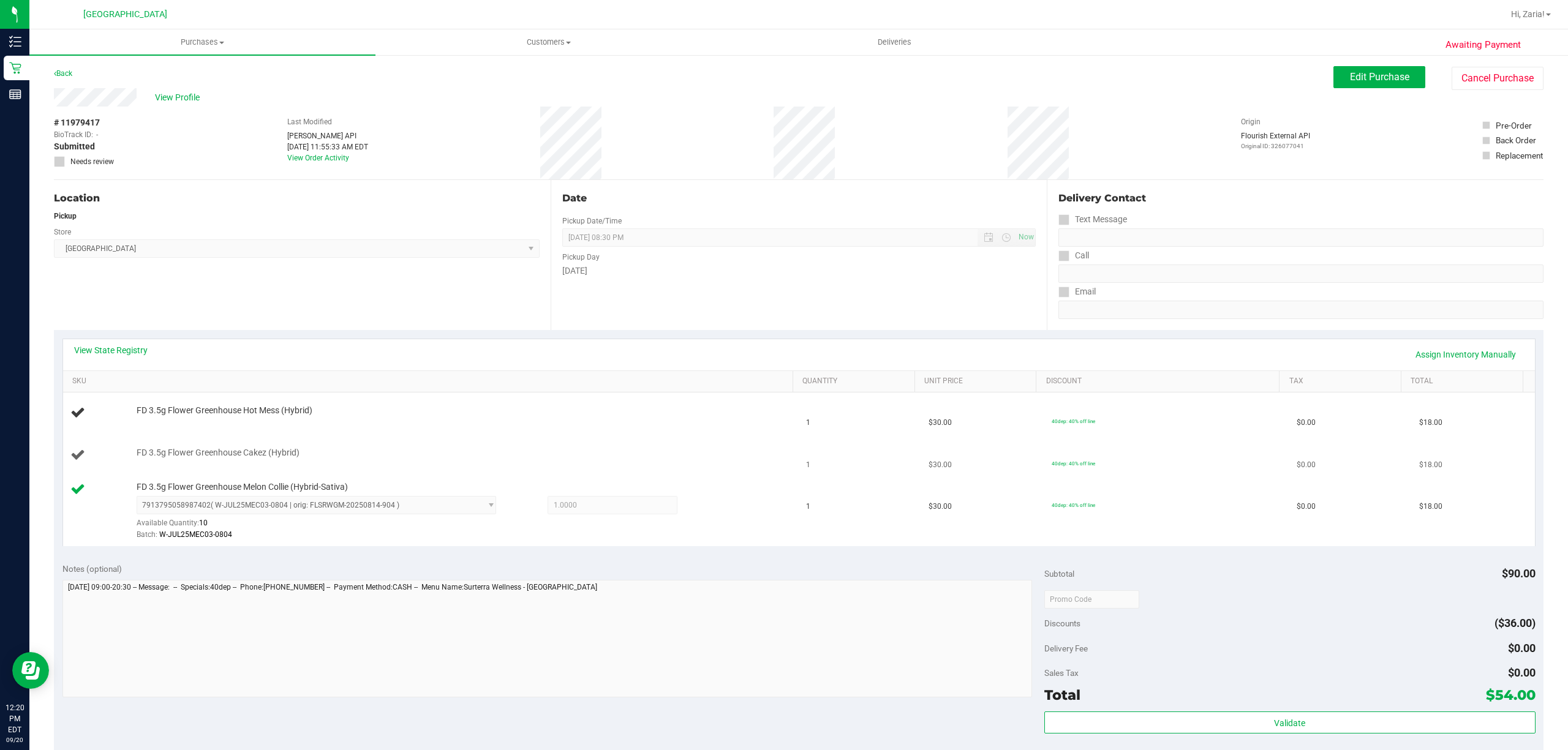
click at [255, 452] on span "FD 3.5g Flower Greenhouse Cakez (Hybrid)" at bounding box center [218, 453] width 163 height 12
copy span "Cakez"
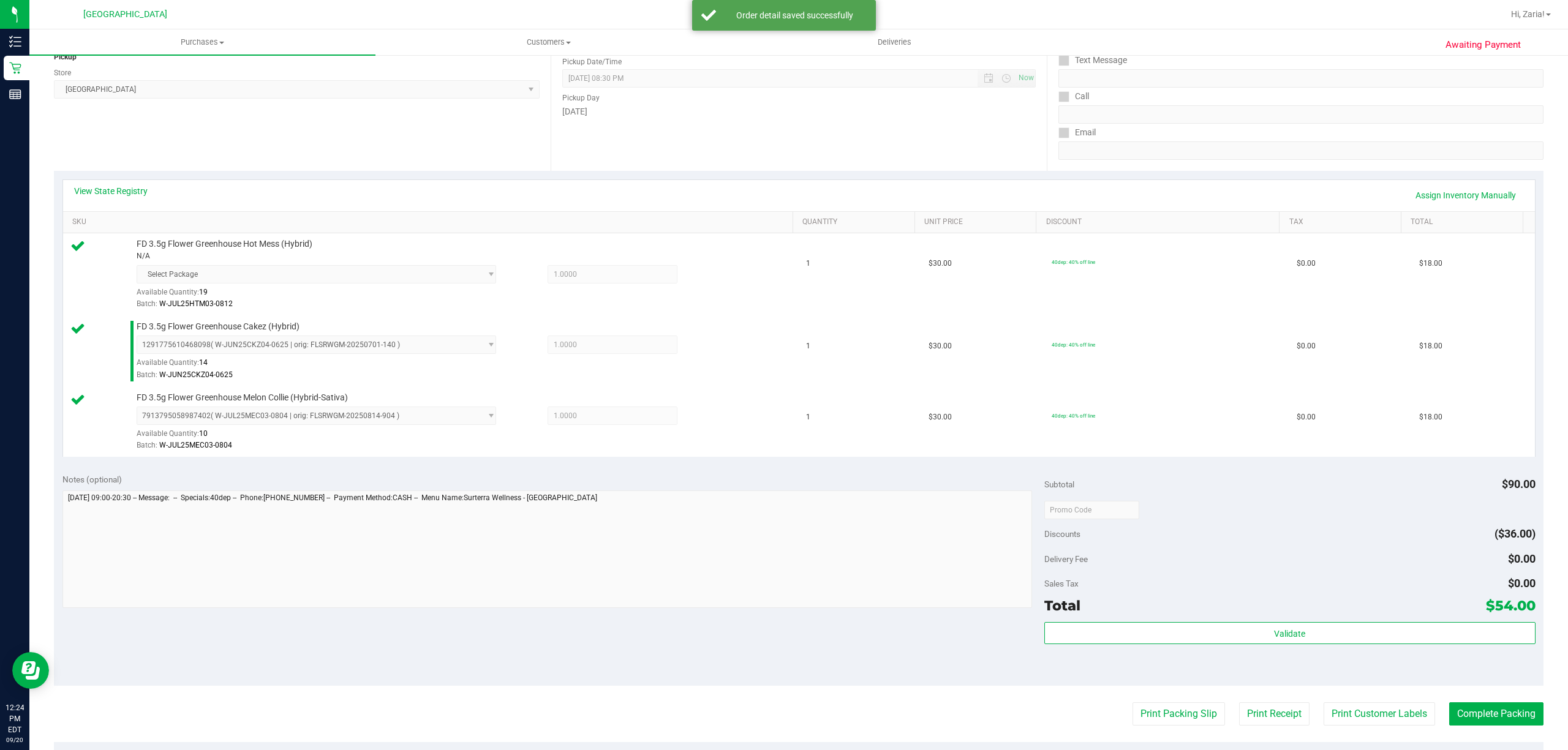
scroll to position [327, 0]
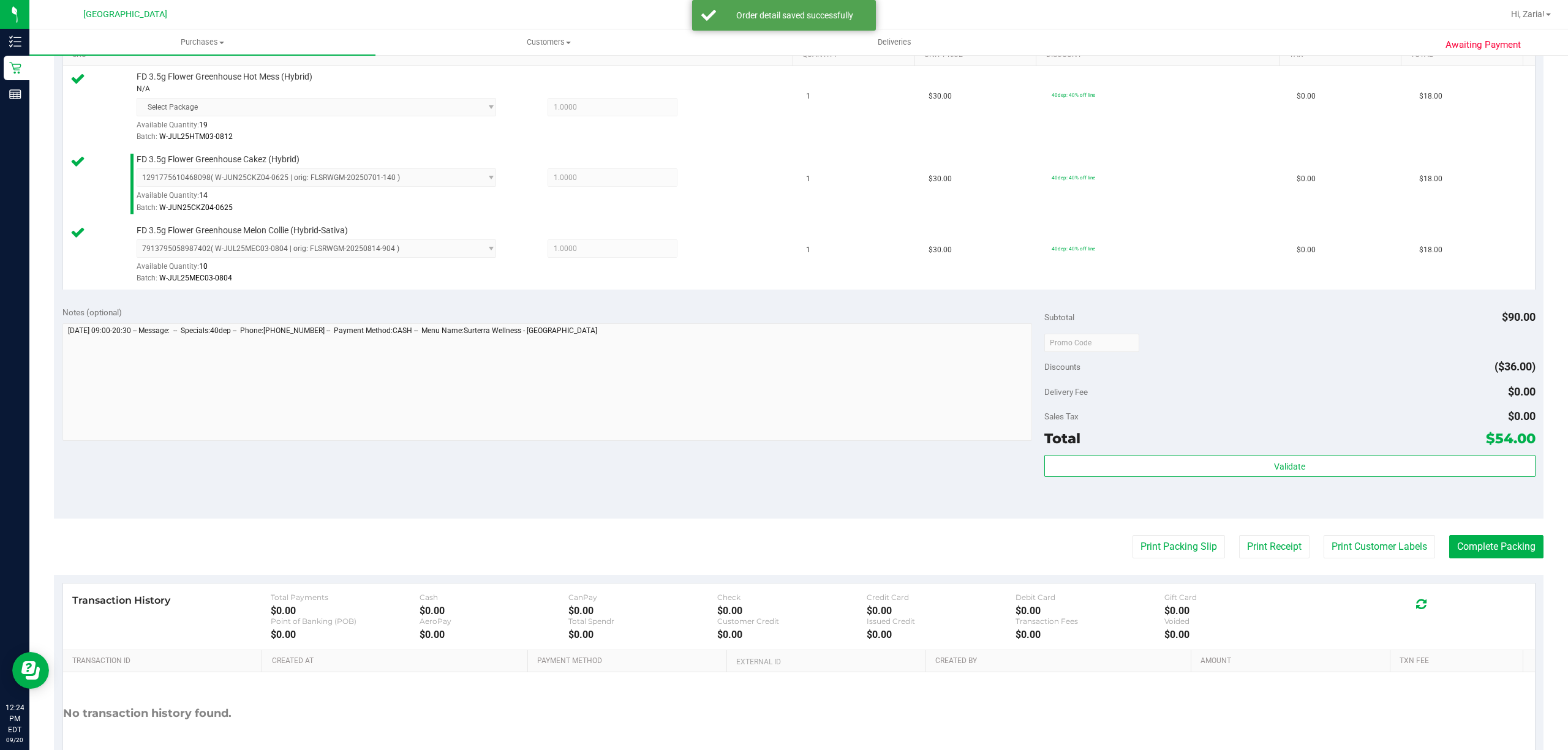
drag, startPoint x: 1269, startPoint y: 441, endPoint x: 1269, endPoint y: 448, distance: 7.0
click at [1269, 442] on div "Total $54.00" at bounding box center [1290, 439] width 491 height 22
click at [1276, 481] on div "Validate" at bounding box center [1290, 482] width 491 height 55
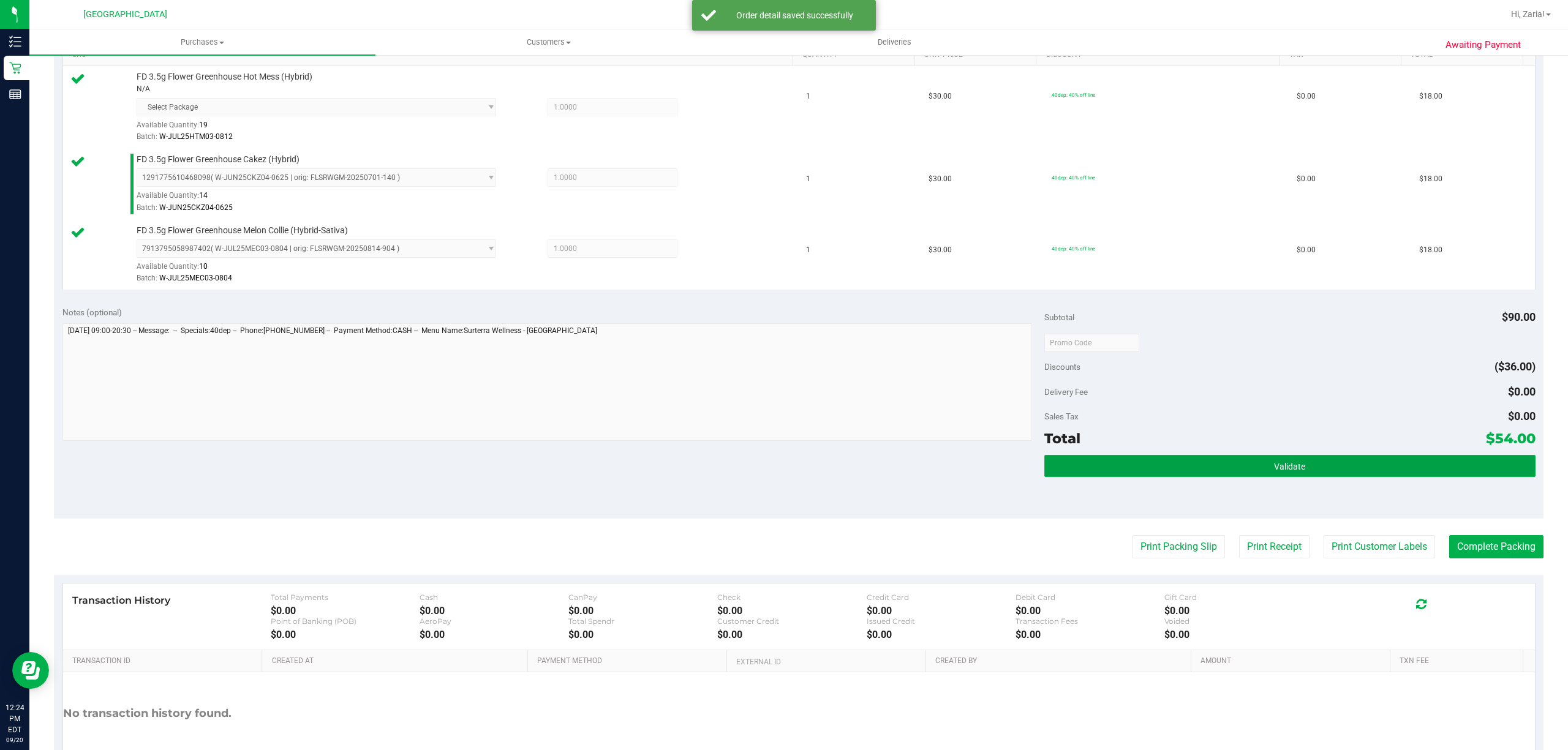
click at [1274, 471] on span "Validate" at bounding box center [1289, 466] width 31 height 10
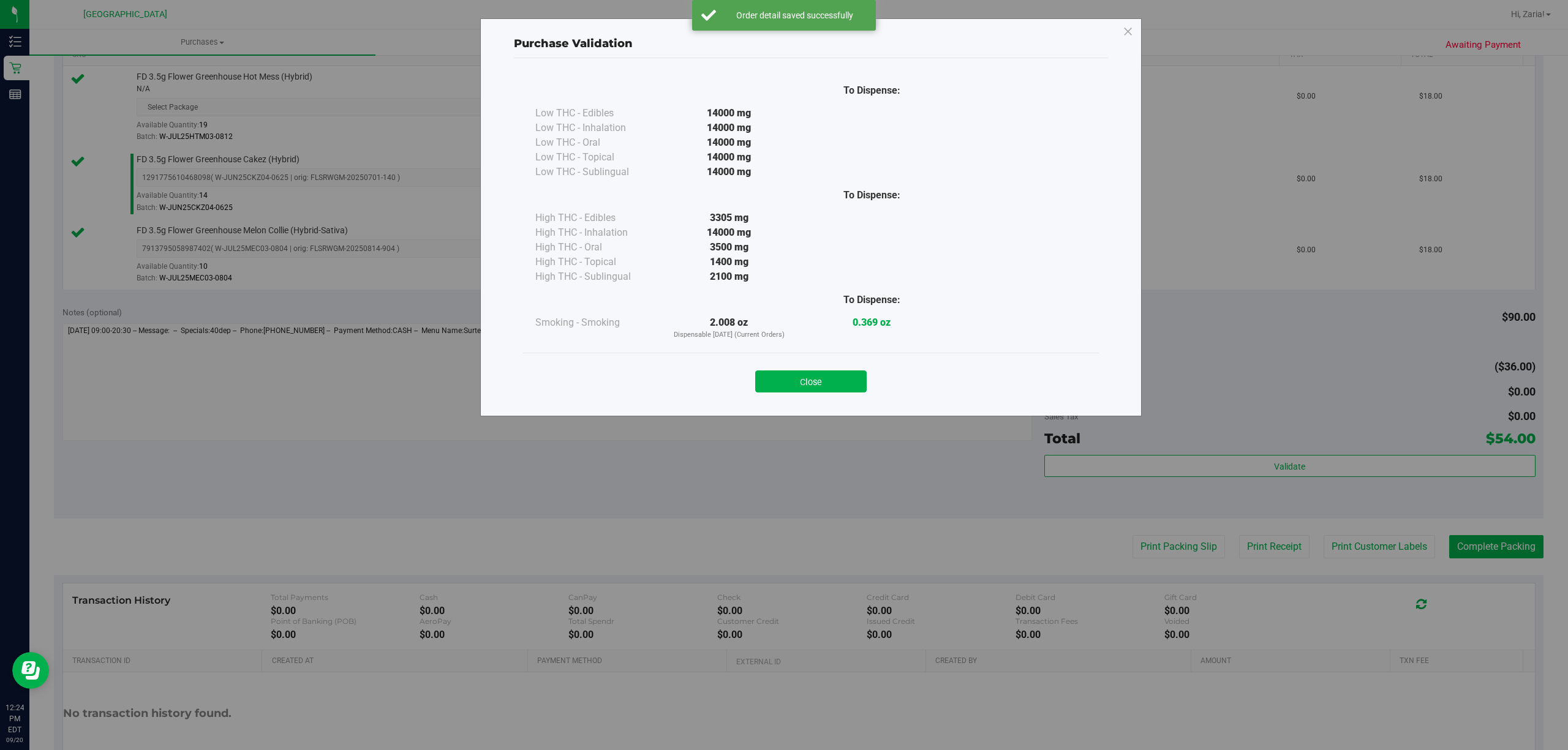
click at [779, 378] on button "Close" at bounding box center [811, 381] width 111 height 22
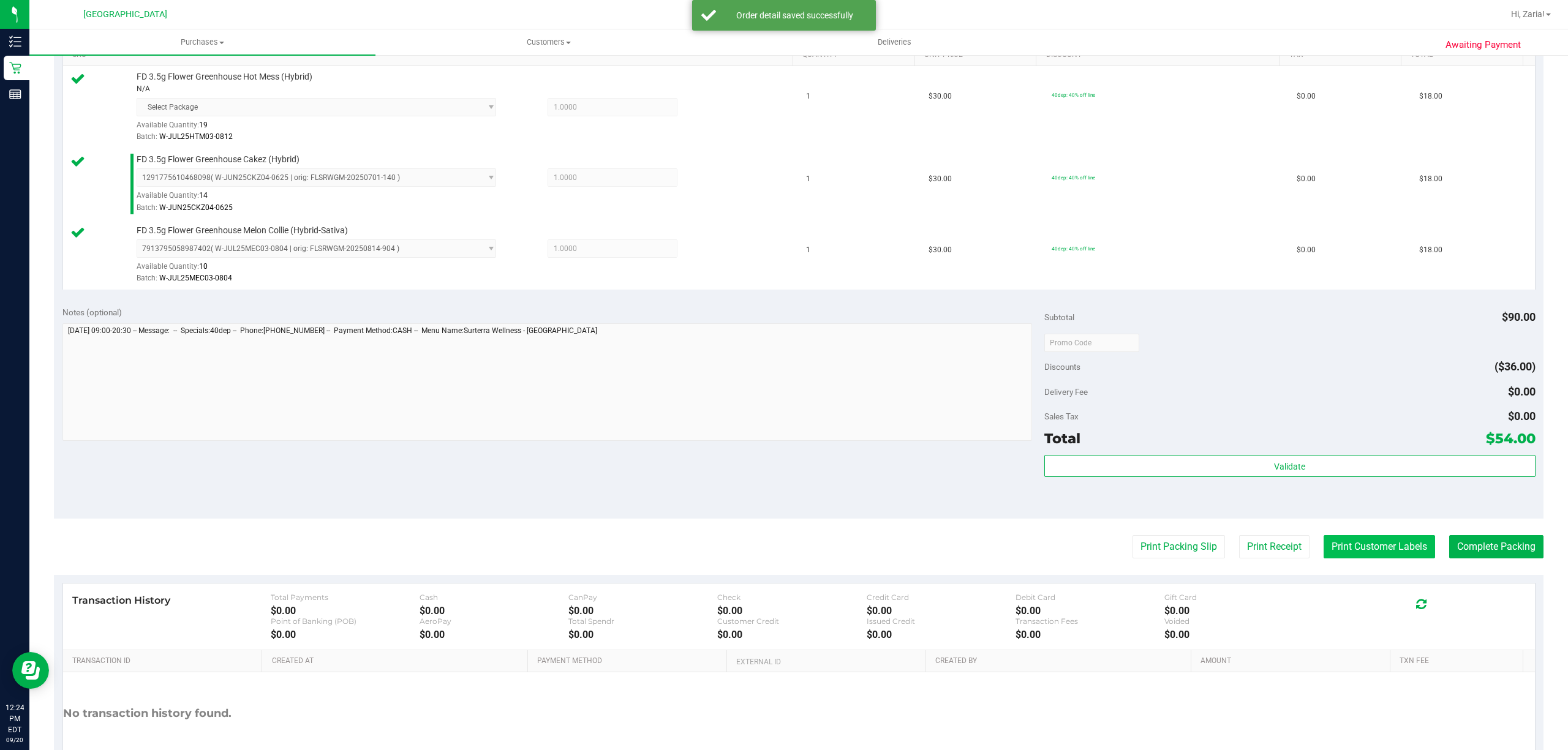
click at [1360, 551] on button "Print Customer Labels" at bounding box center [1379, 547] width 111 height 23
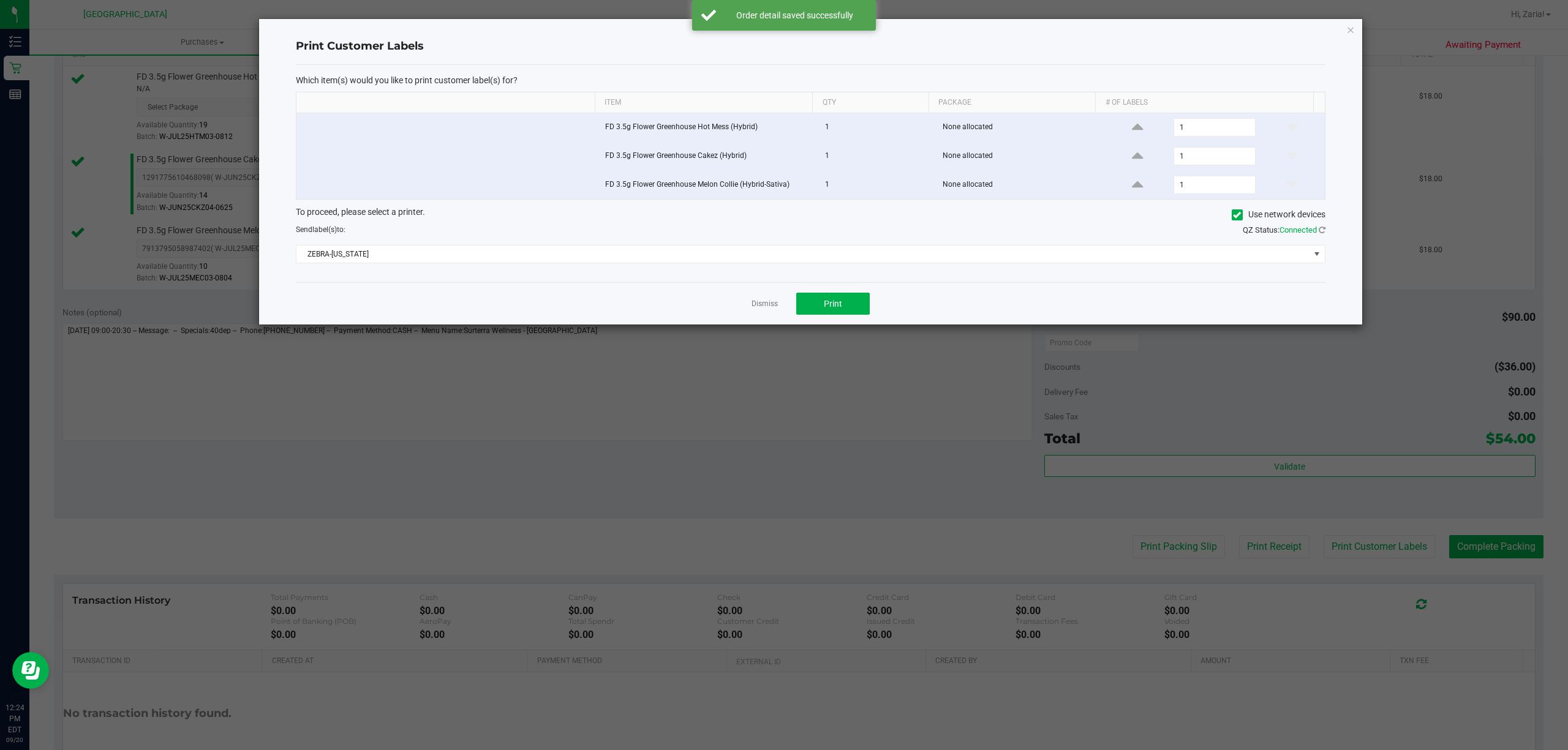
click at [768, 298] on div "Dismiss Print" at bounding box center [810, 303] width 1029 height 42
click at [805, 307] on button "Print" at bounding box center [833, 303] width 73 height 22
click at [1345, 20] on div "Print Customer Labels Which item(s) would you like to print customer label(s) f…" at bounding box center [811, 172] width 1103 height 306
click at [1355, 32] on div "Print Customer Labels Which item(s) would you like to print customer label(s) f…" at bounding box center [811, 172] width 1103 height 306
click at [850, 304] on button "Print" at bounding box center [833, 303] width 73 height 22
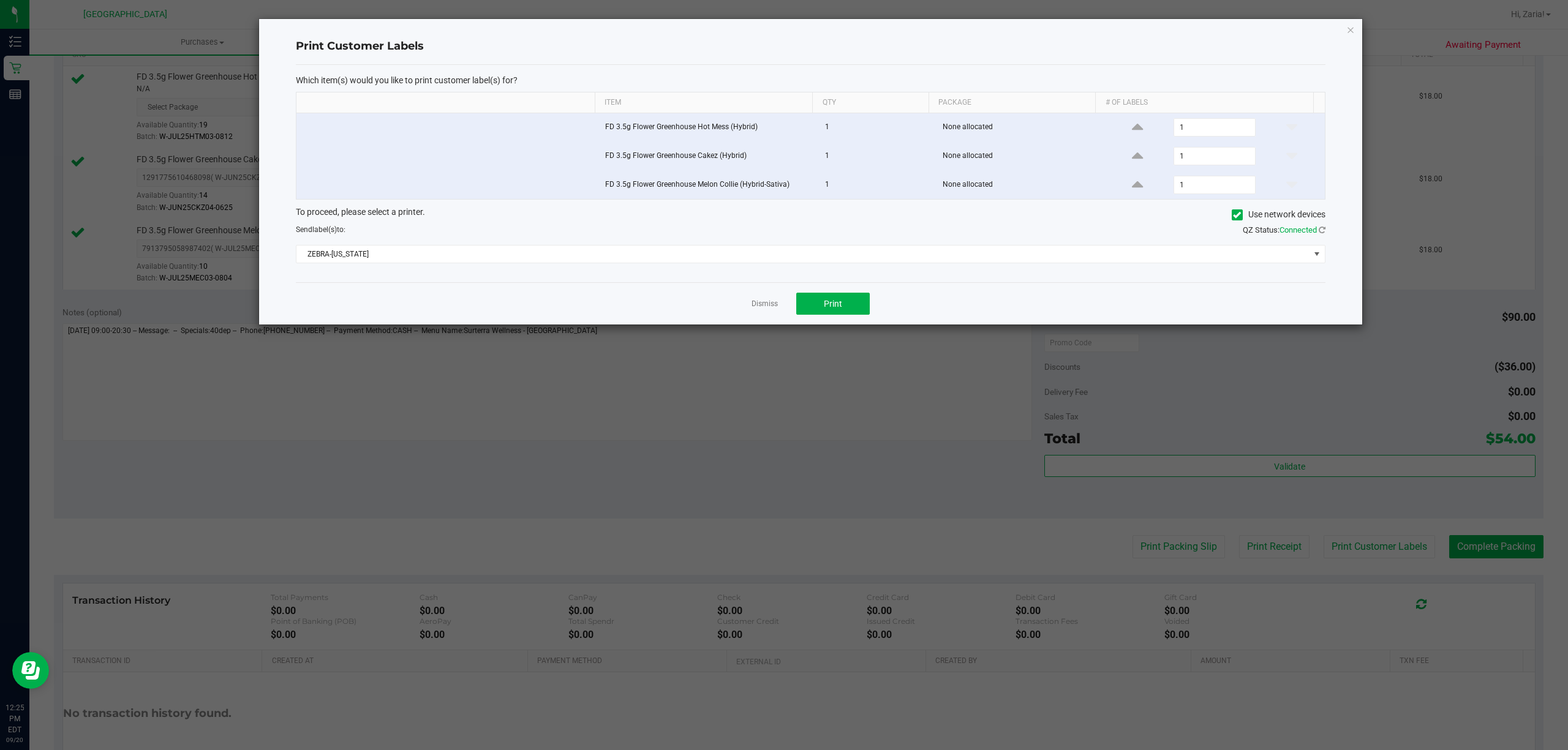
click at [765, 324] on div "Dismiss Print" at bounding box center [810, 303] width 1029 height 42
click at [765, 309] on link "Dismiss" at bounding box center [765, 303] width 26 height 10
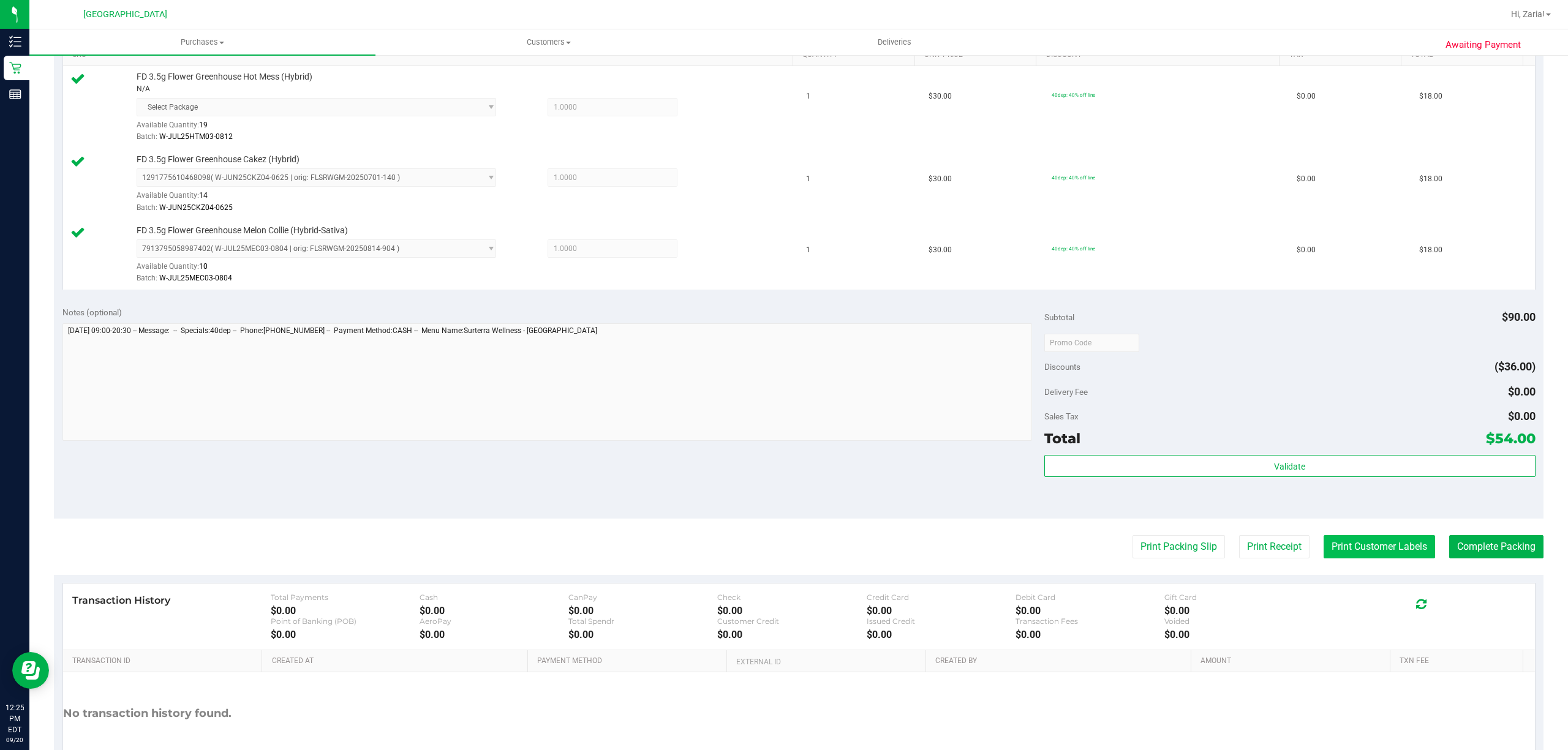
click at [1372, 547] on button "Print Customer Labels" at bounding box center [1379, 547] width 111 height 23
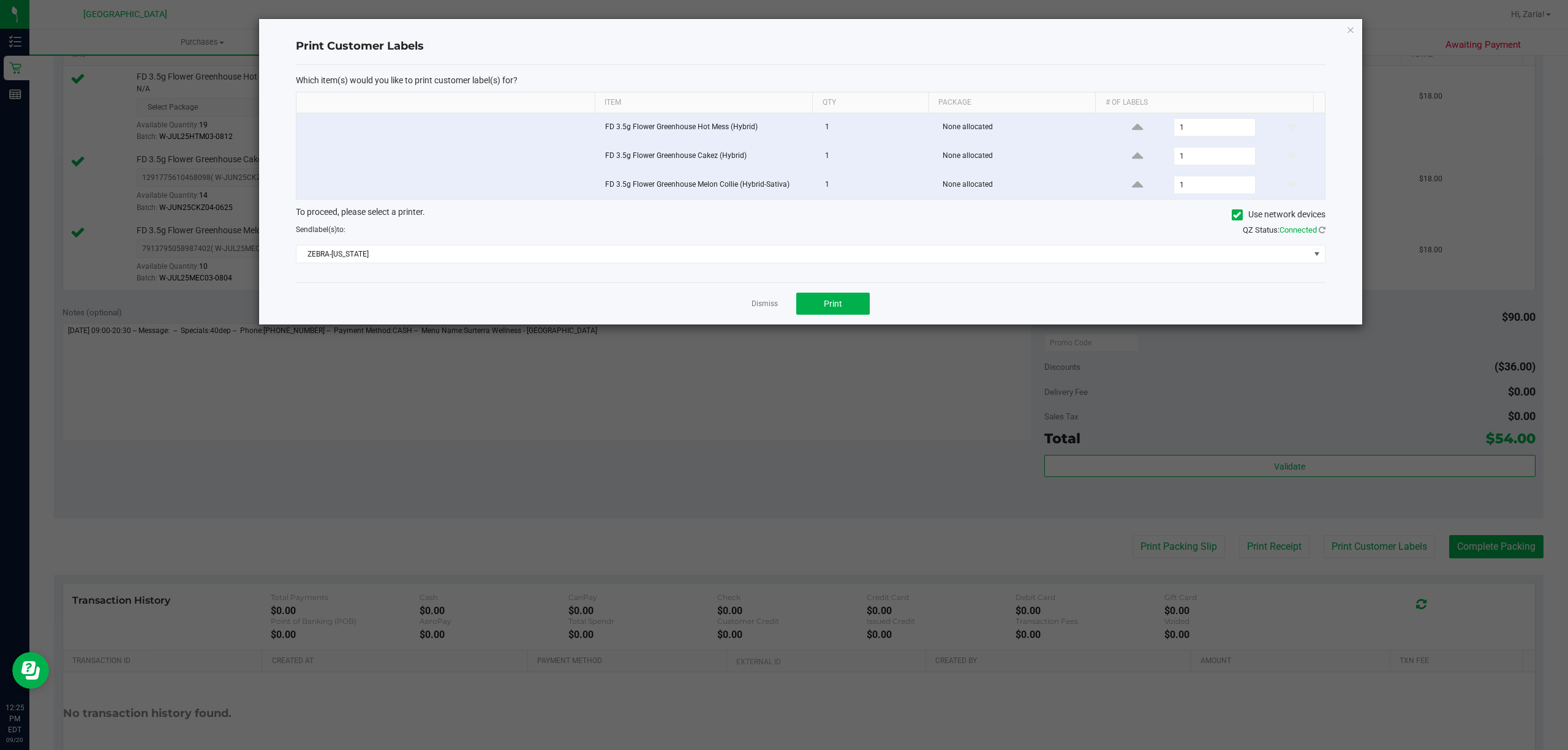
click at [1334, 28] on div "Print Customer Labels Which item(s) would you like to print customer label(s) f…" at bounding box center [811, 172] width 1103 height 306
click at [1365, 17] on ngb-modal-window "Print Customer Labels Which item(s) would you like to print customer label(s) f…" at bounding box center [788, 375] width 1577 height 750
drag, startPoint x: 1353, startPoint y: 25, endPoint x: 1416, endPoint y: 110, distance: 105.8
click at [1353, 28] on icon "button" at bounding box center [1350, 29] width 9 height 14
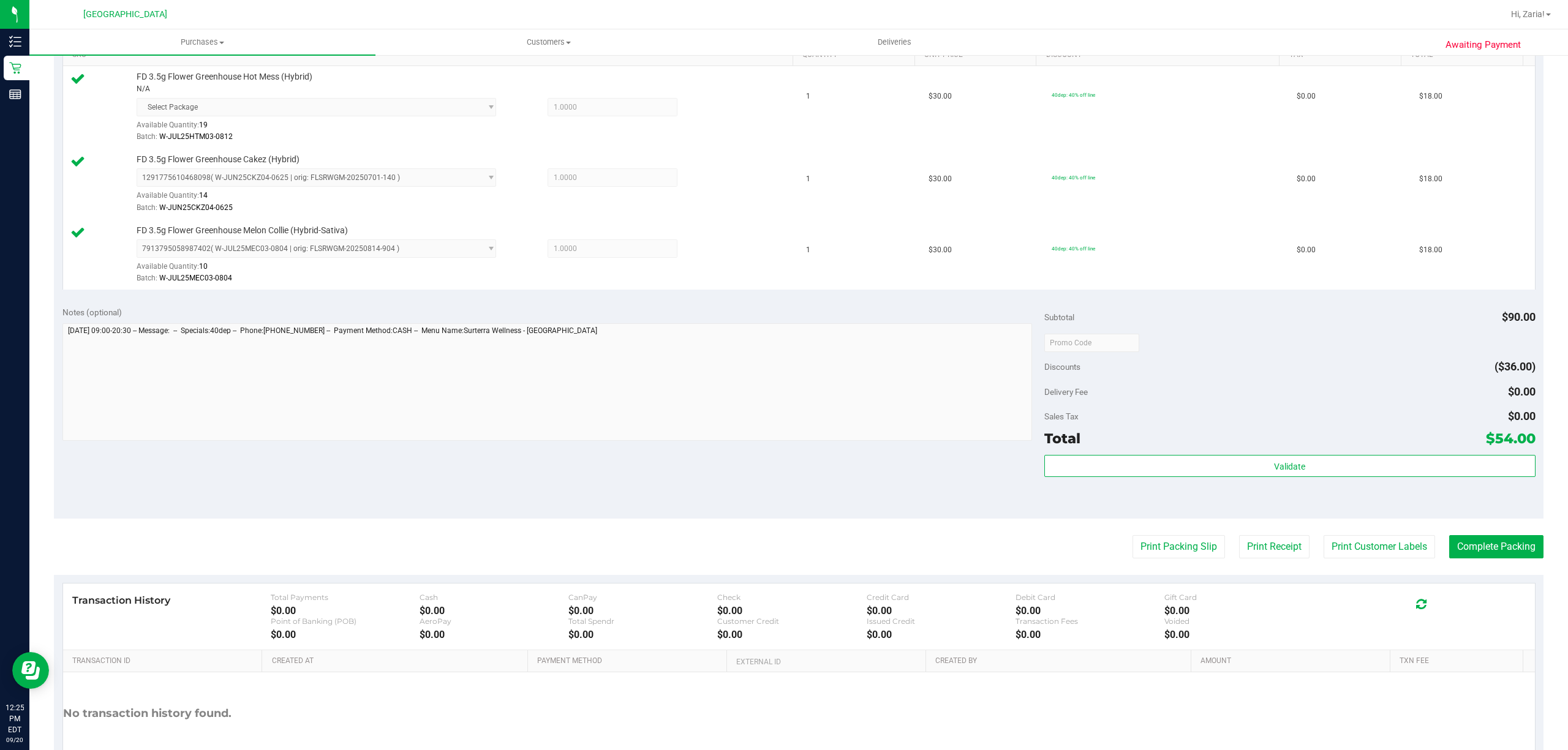
click at [1483, 566] on purchase-details "Back Edit Purchase Cancel Purchase View Profile # 11979417 BioTrack ID: - Submi…" at bounding box center [799, 271] width 1489 height 1064
click at [1480, 547] on button "Complete Packing" at bounding box center [1496, 547] width 95 height 23
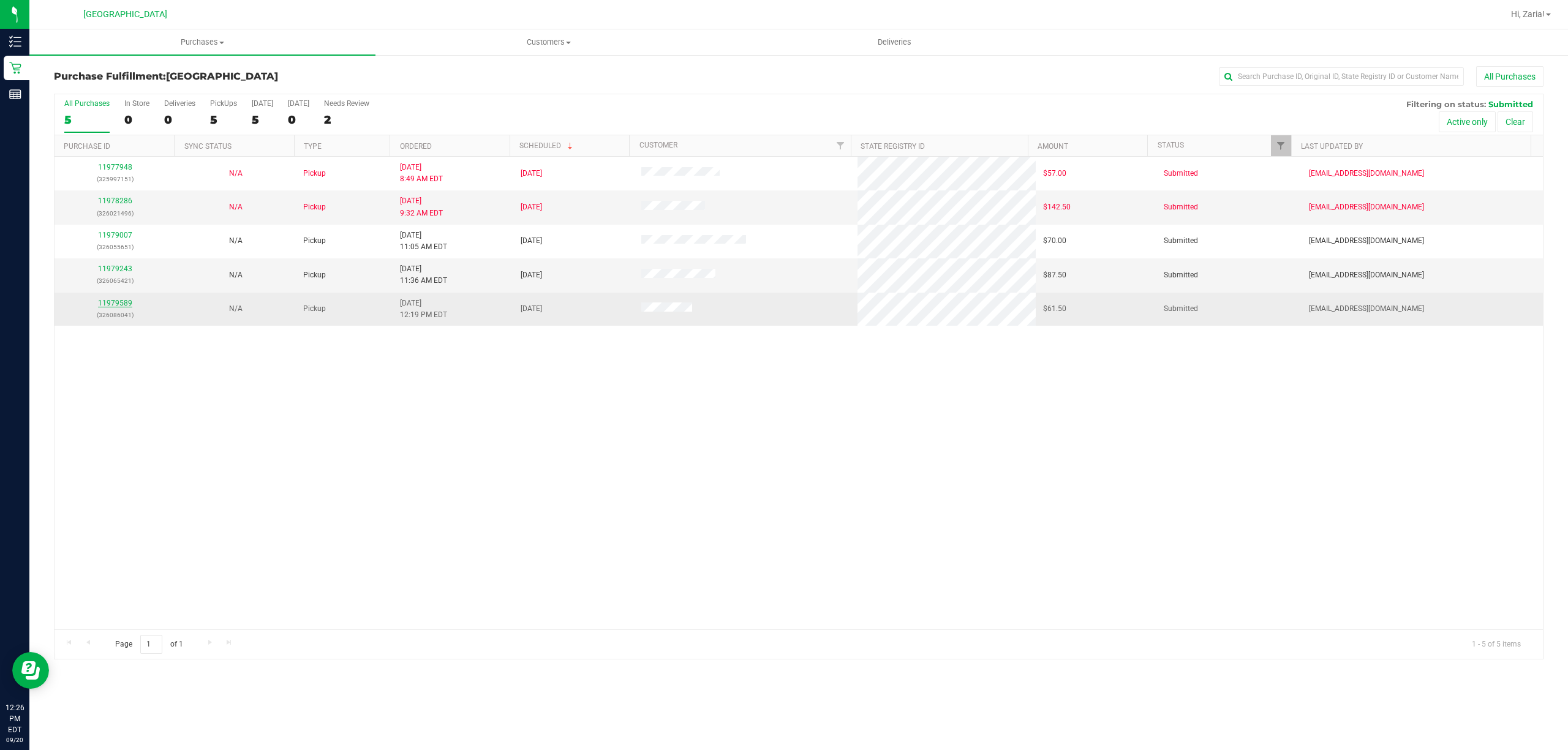
click at [122, 307] on link "11979589" at bounding box center [114, 303] width 34 height 9
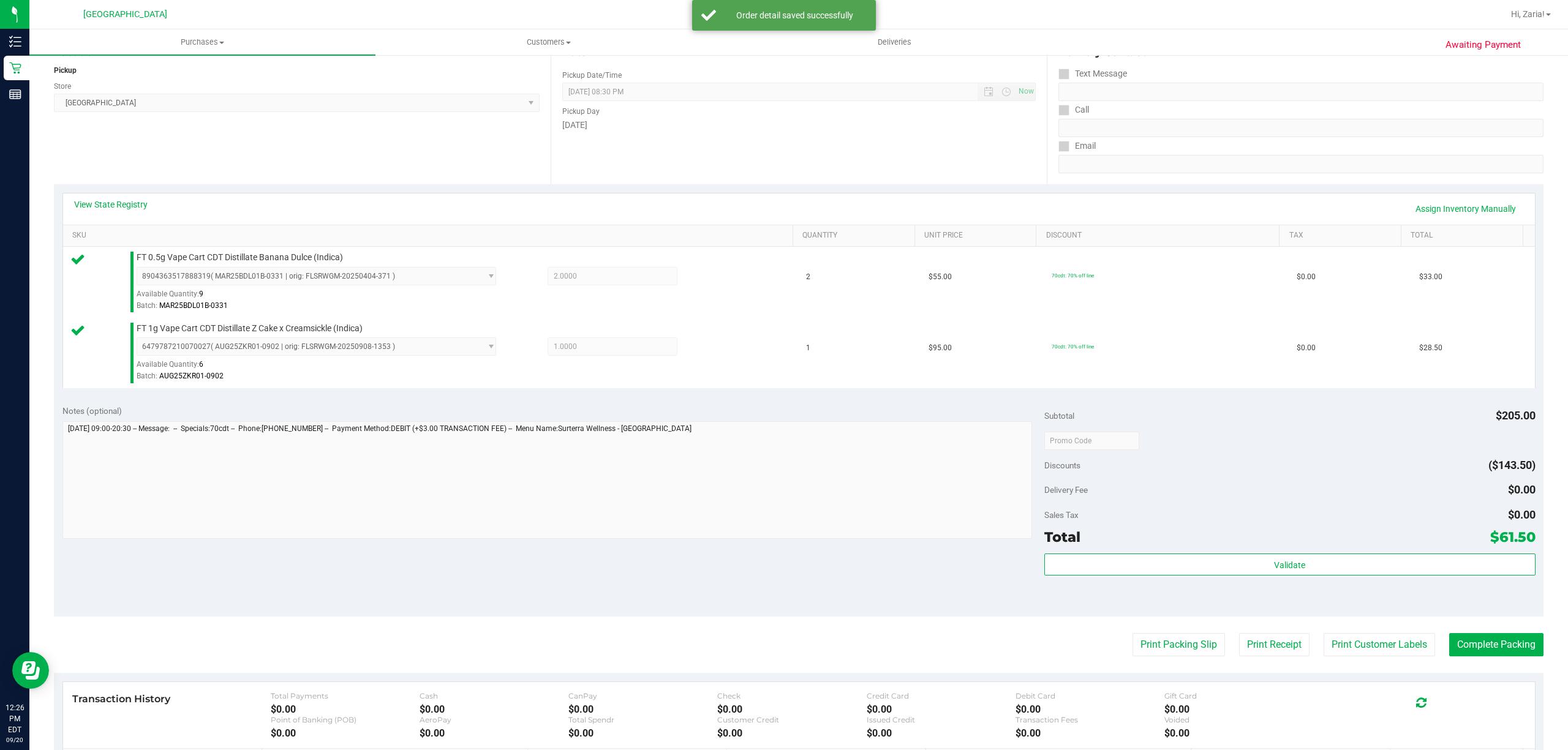
scroll to position [163, 0]
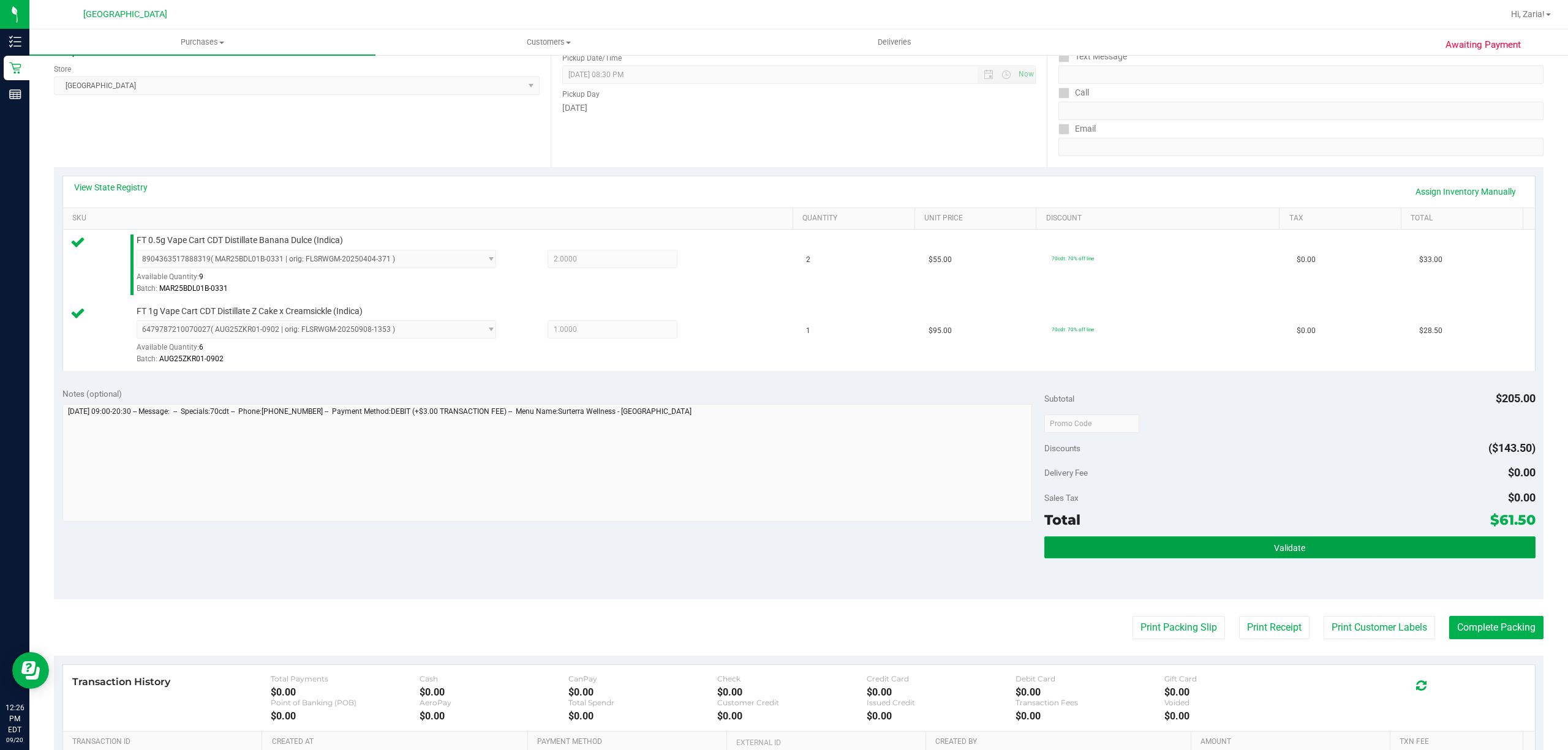
click at [1233, 544] on button "Validate" at bounding box center [1290, 547] width 491 height 22
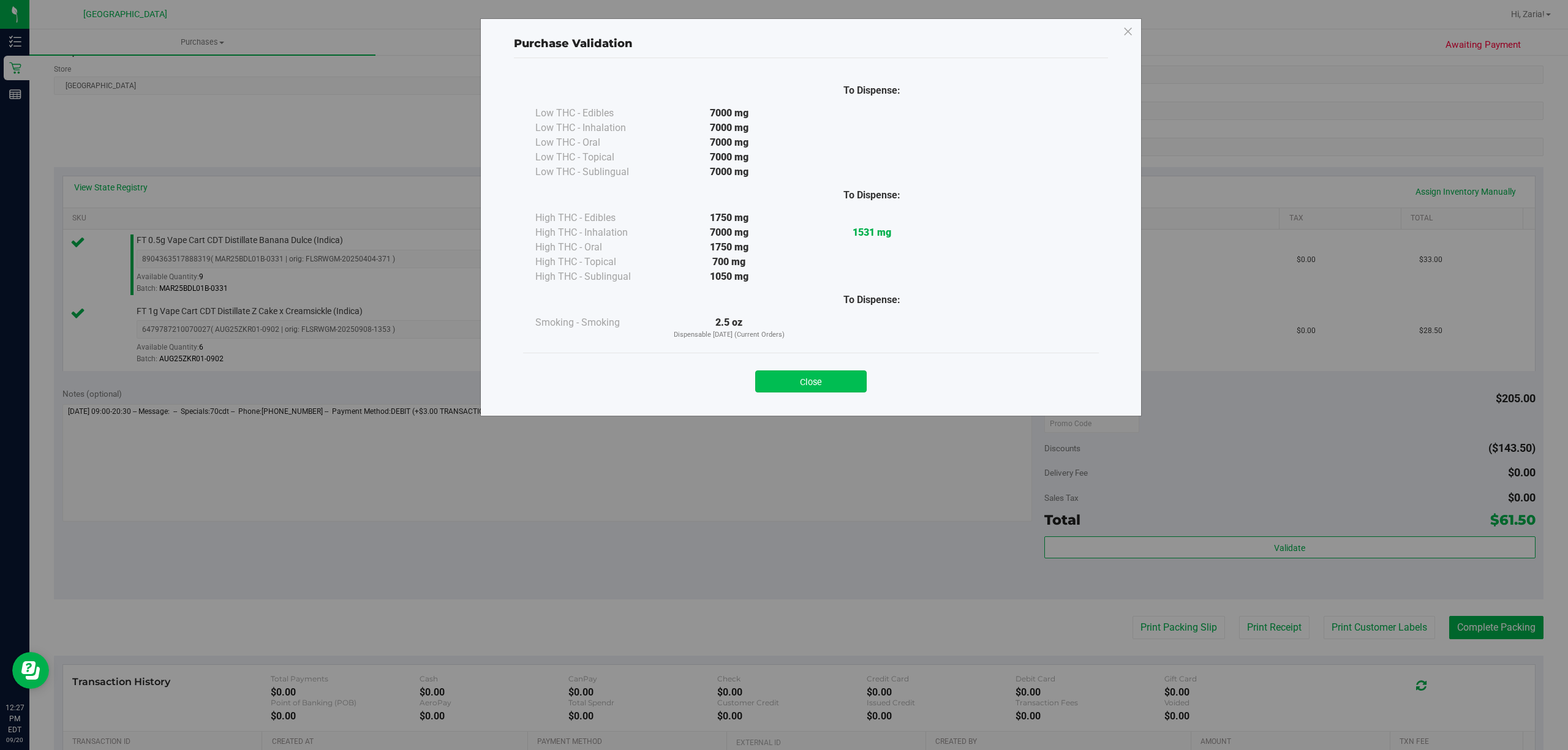
click at [839, 381] on button "Close" at bounding box center [811, 381] width 111 height 22
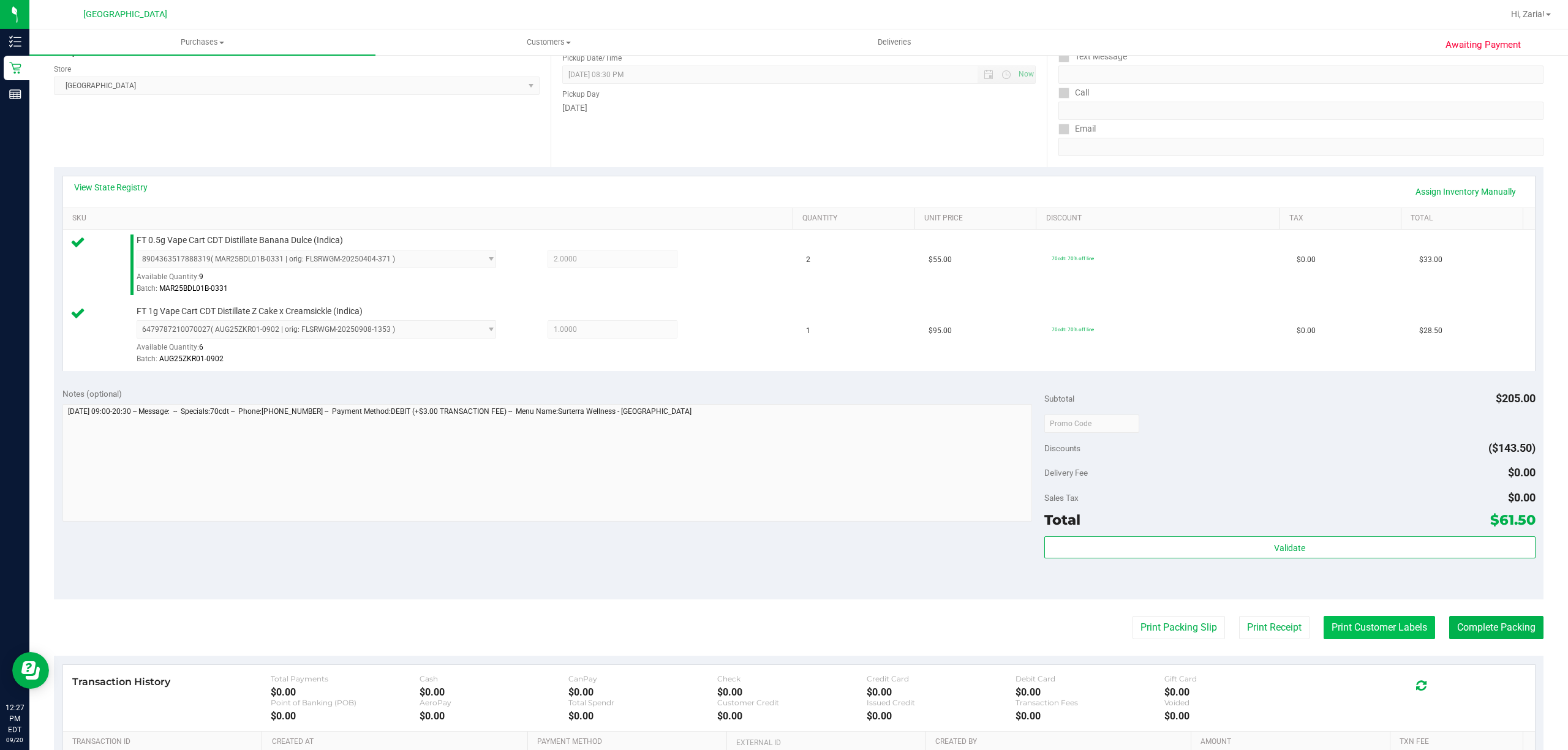
click at [1343, 620] on button "Print Customer Labels" at bounding box center [1379, 627] width 111 height 23
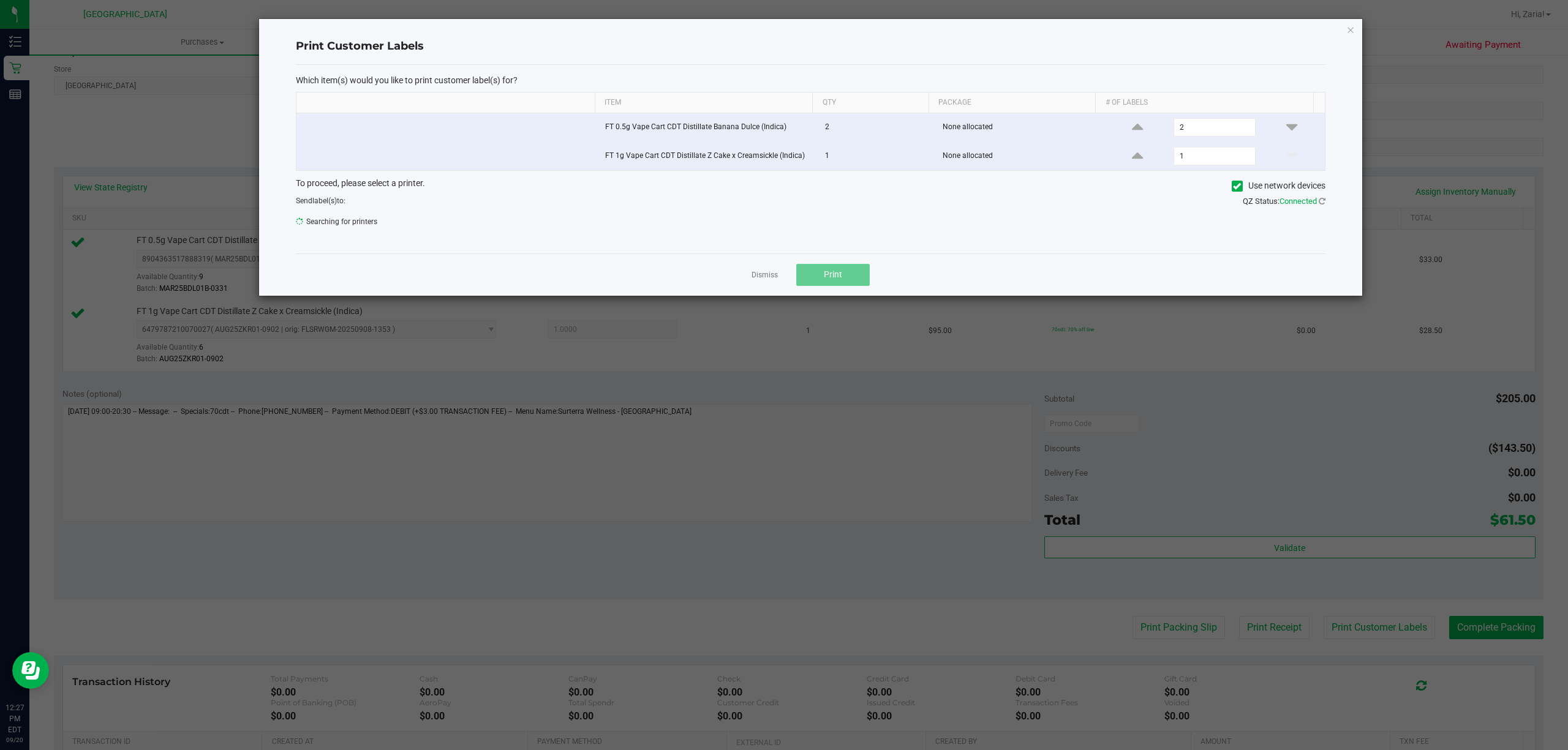
click at [808, 276] on button "Print" at bounding box center [833, 275] width 73 height 22
click at [815, 278] on button "Print" at bounding box center [833, 275] width 73 height 22
click at [1349, 28] on icon "button" at bounding box center [1350, 29] width 9 height 14
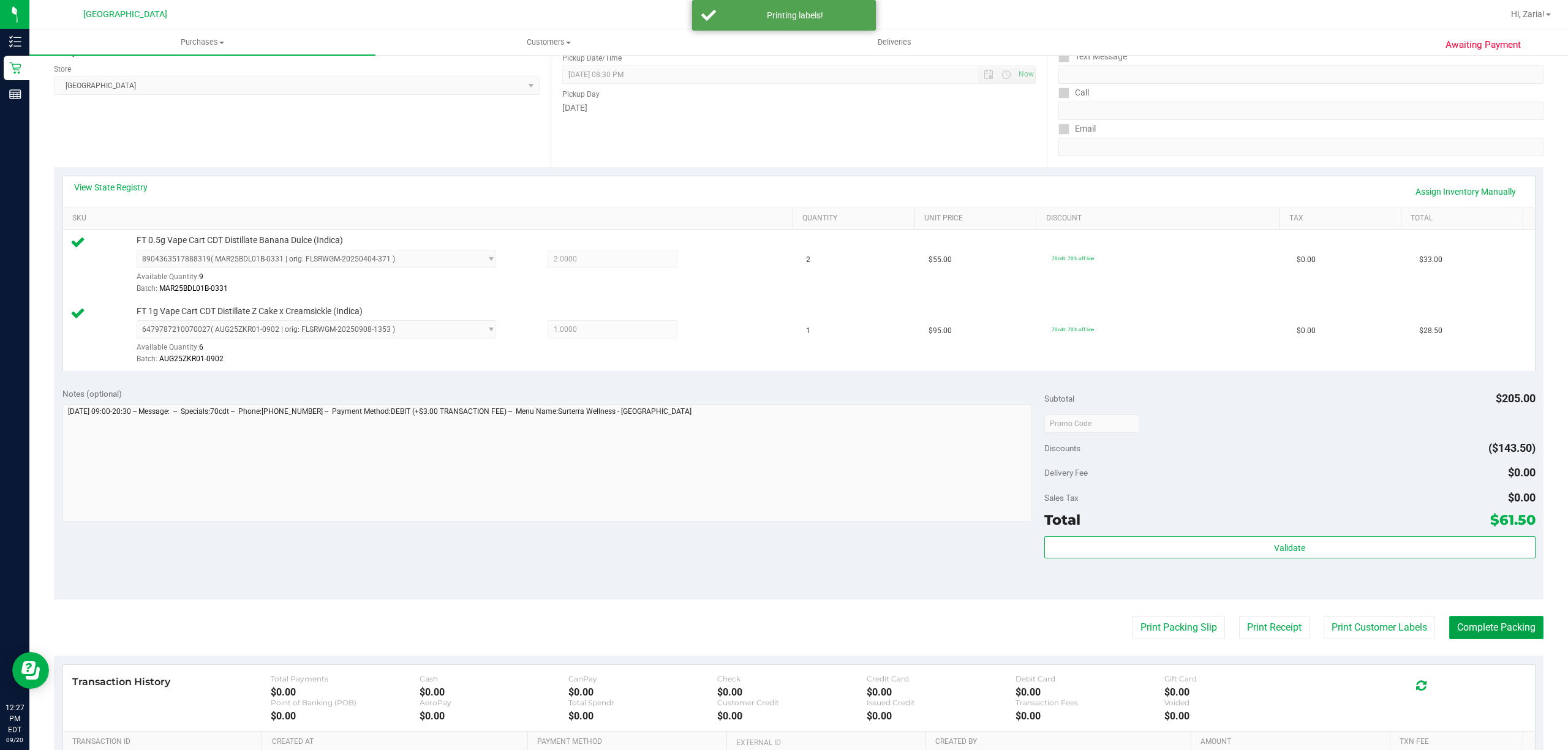
click at [1502, 626] on button "Complete Packing" at bounding box center [1496, 627] width 95 height 23
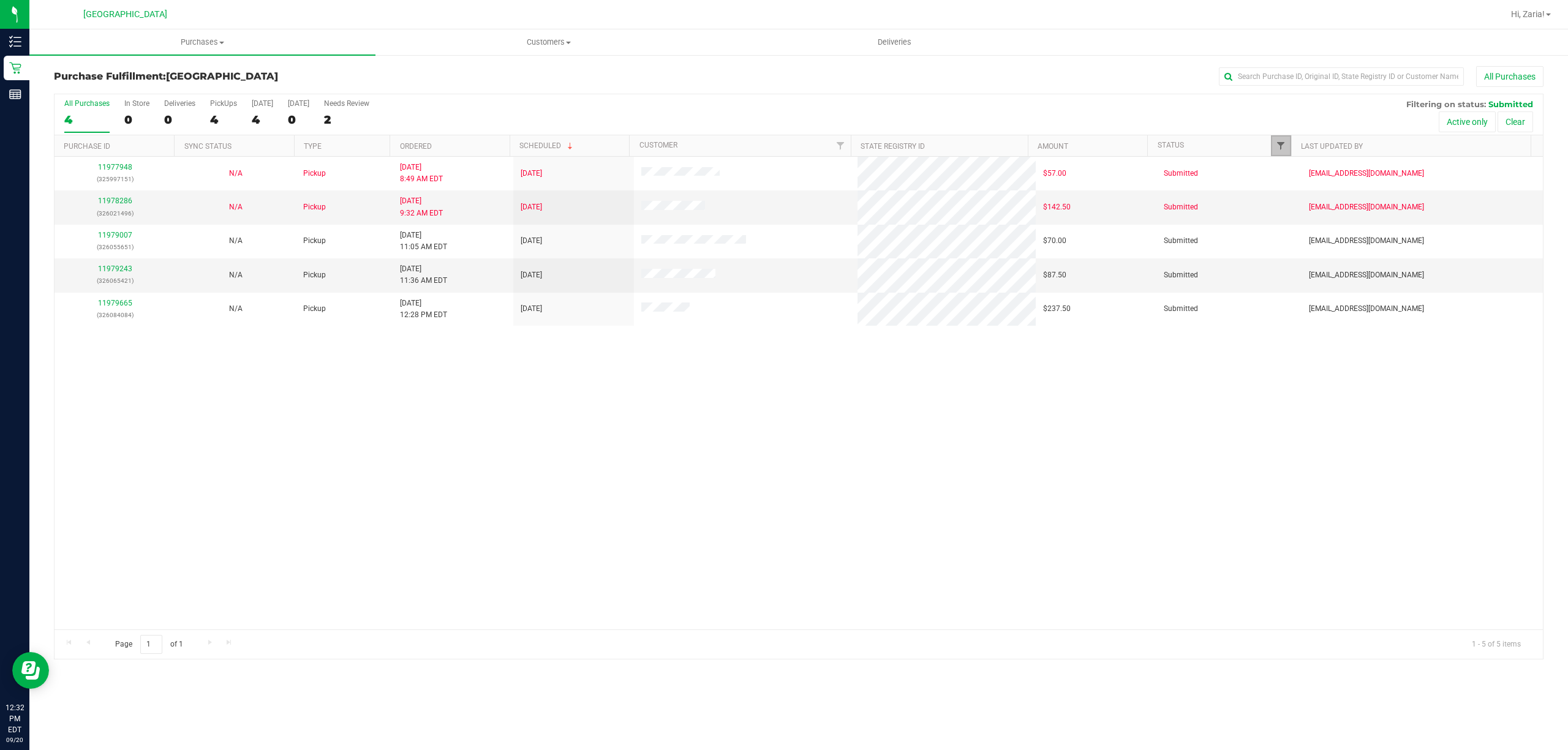
click at [1280, 145] on span "Filter" at bounding box center [1280, 145] width 10 height 10
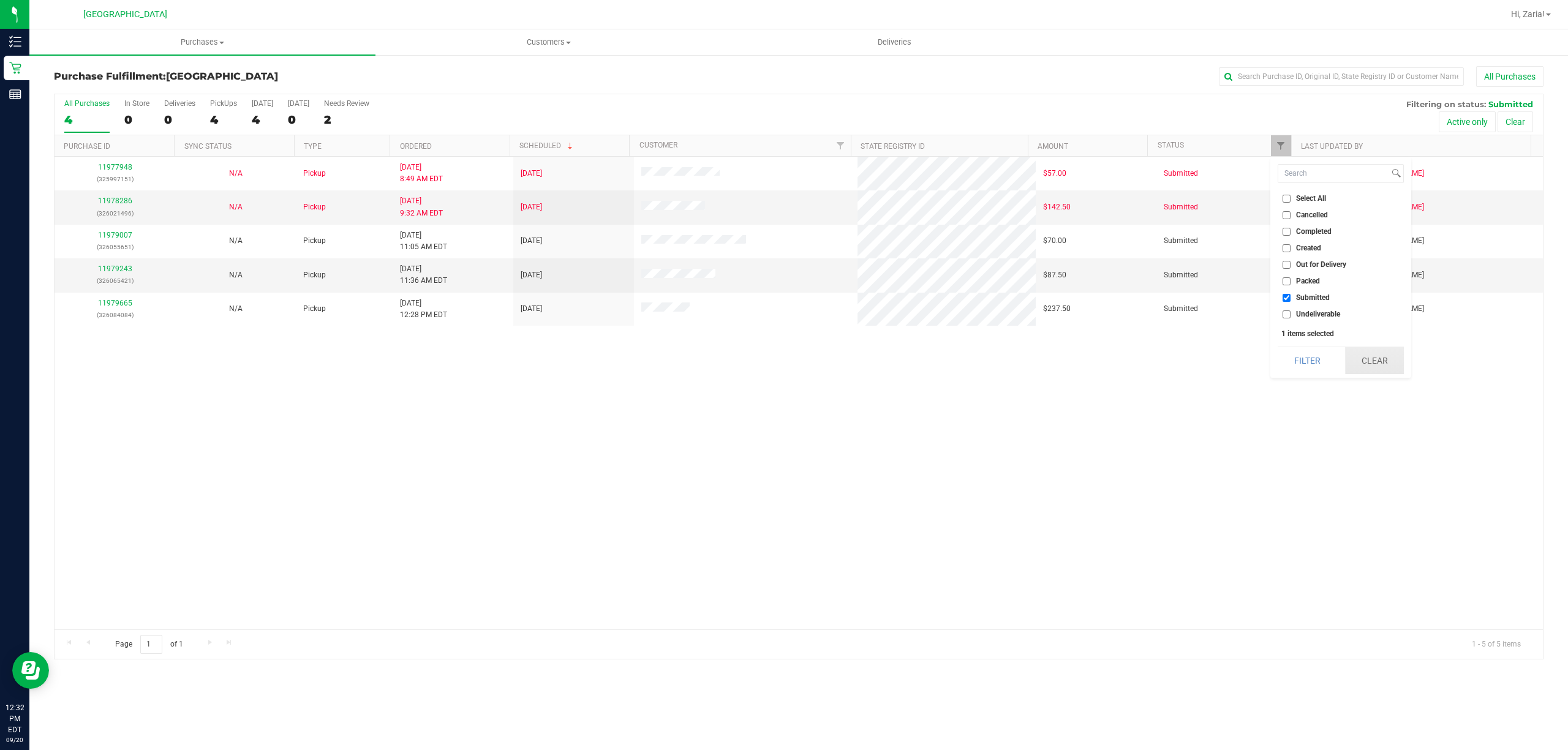
click at [1366, 361] on button "Clear" at bounding box center [1374, 361] width 59 height 27
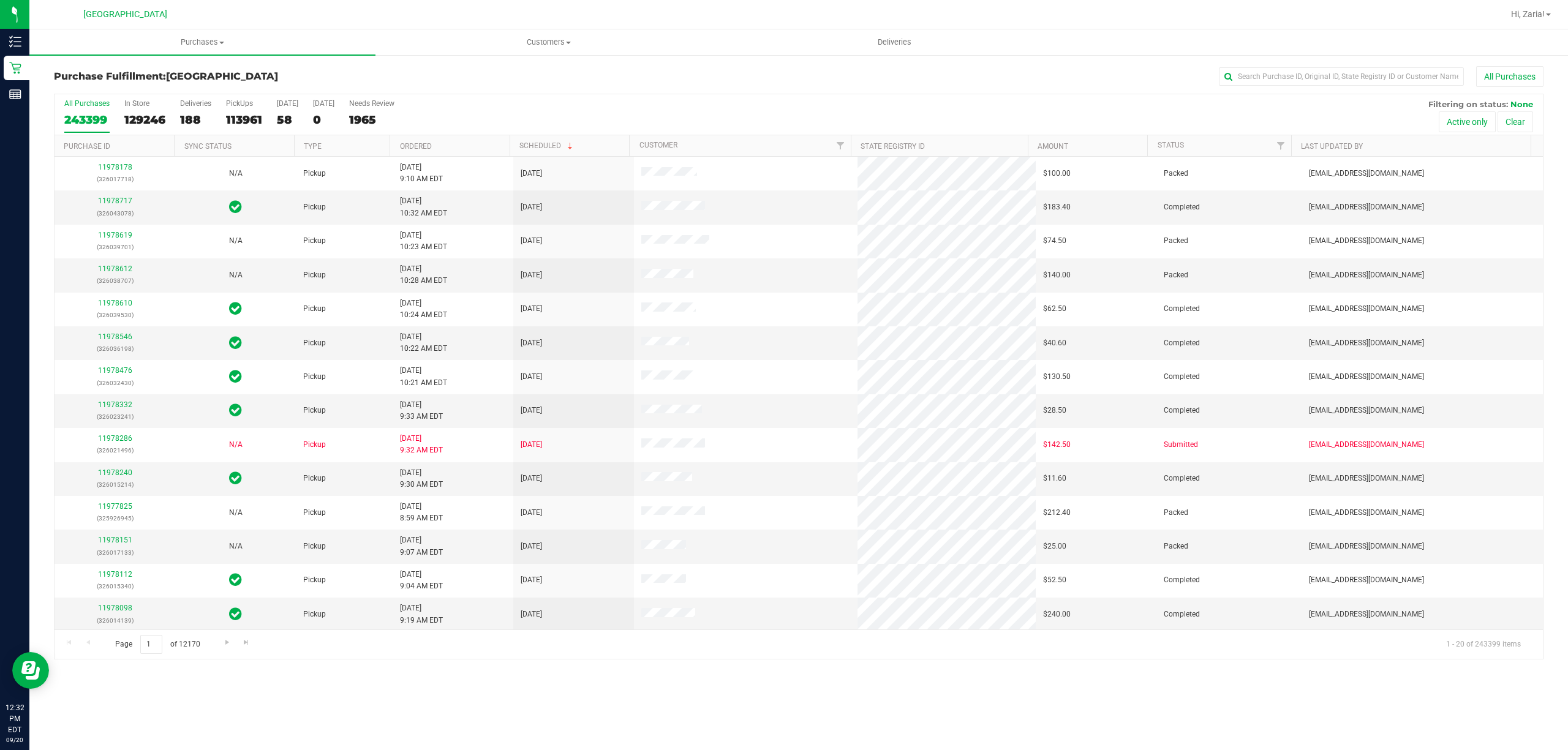
click at [1287, 152] on div at bounding box center [1290, 145] width 6 height 21
click at [1282, 149] on span "Filter" at bounding box center [1280, 145] width 10 height 10
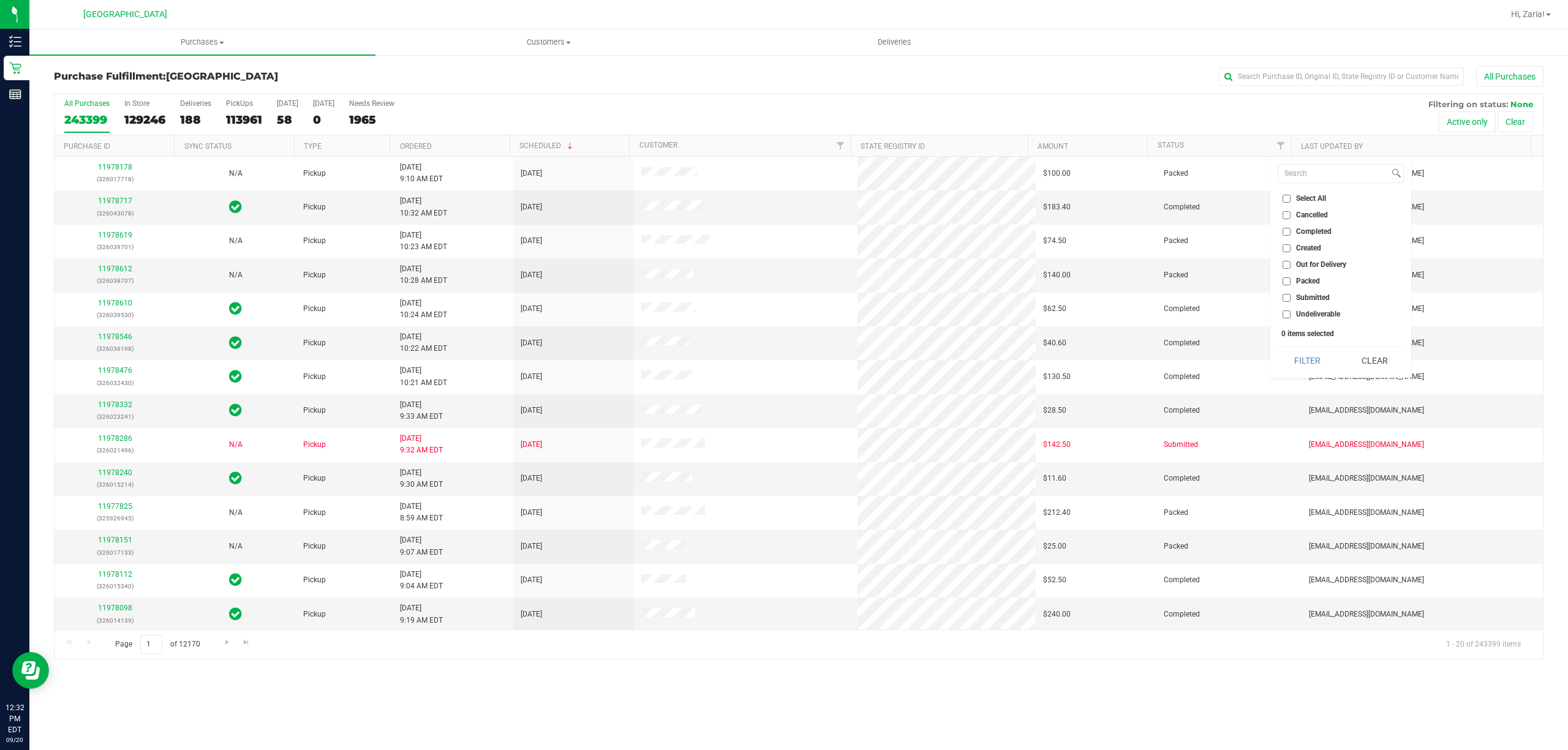
click at [1285, 298] on input "Submitted" at bounding box center [1287, 298] width 8 height 8
checkbox input "true"
click at [1311, 361] on button "Filter" at bounding box center [1307, 361] width 59 height 27
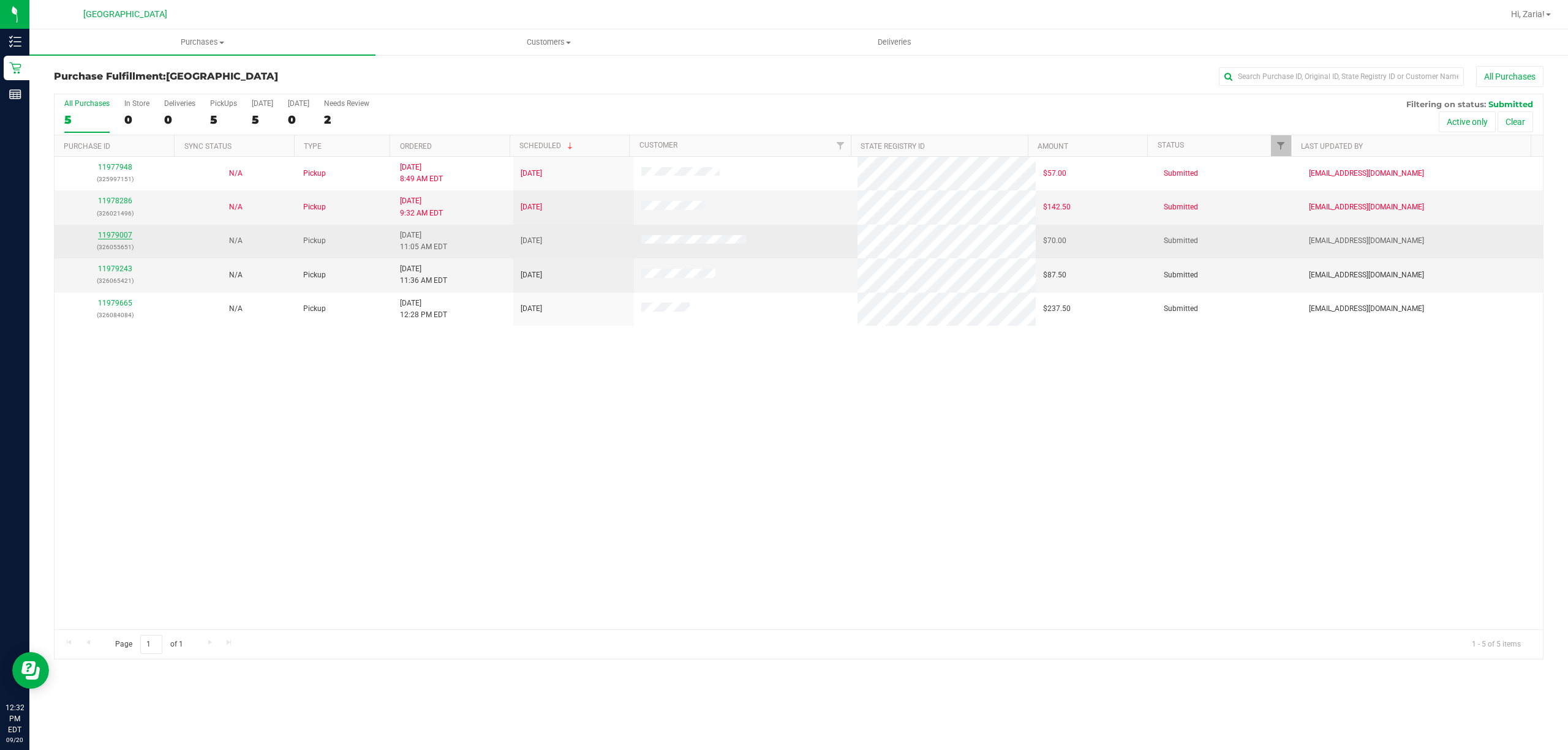
click at [110, 234] on link "11979007" at bounding box center [114, 235] width 34 height 9
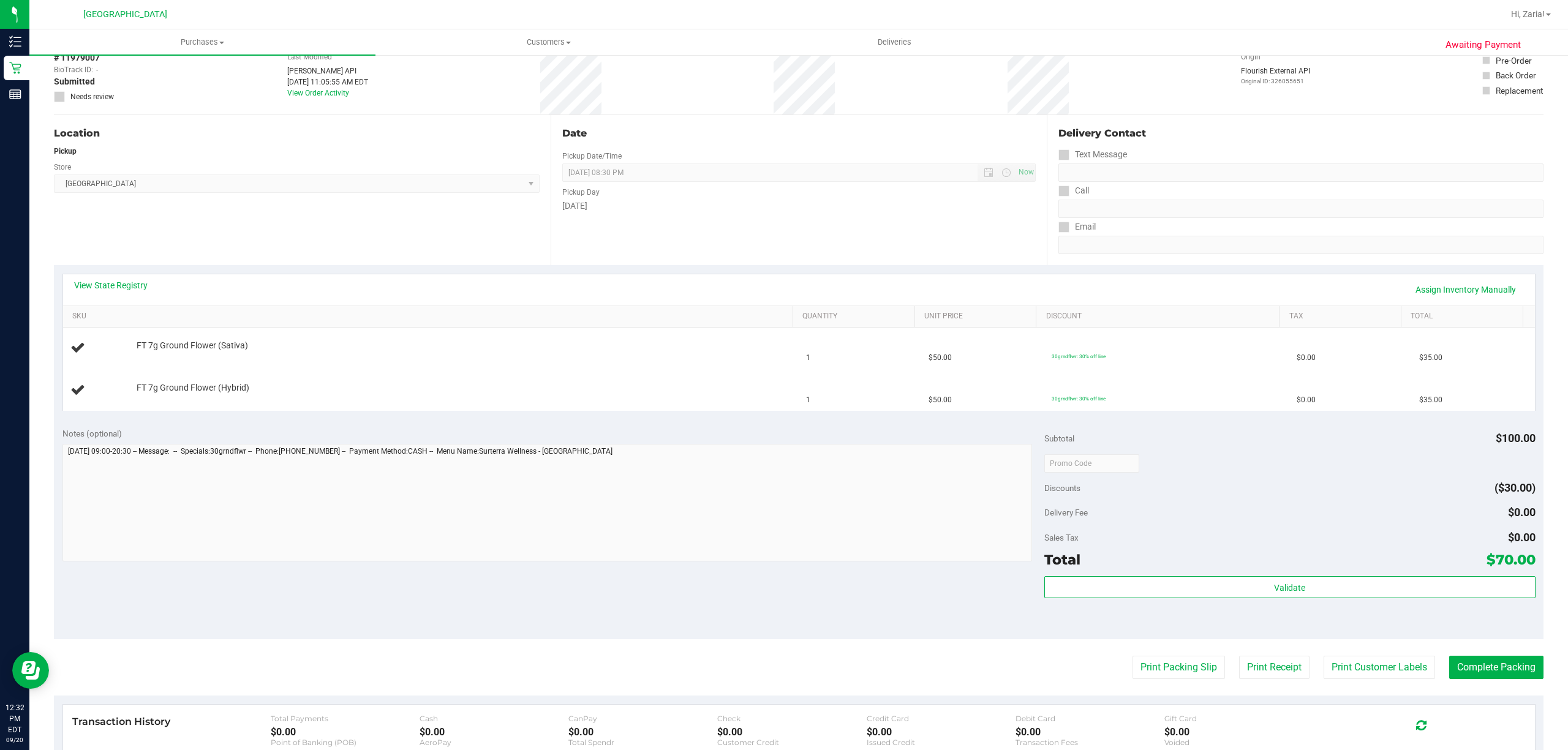
scroll to position [163, 0]
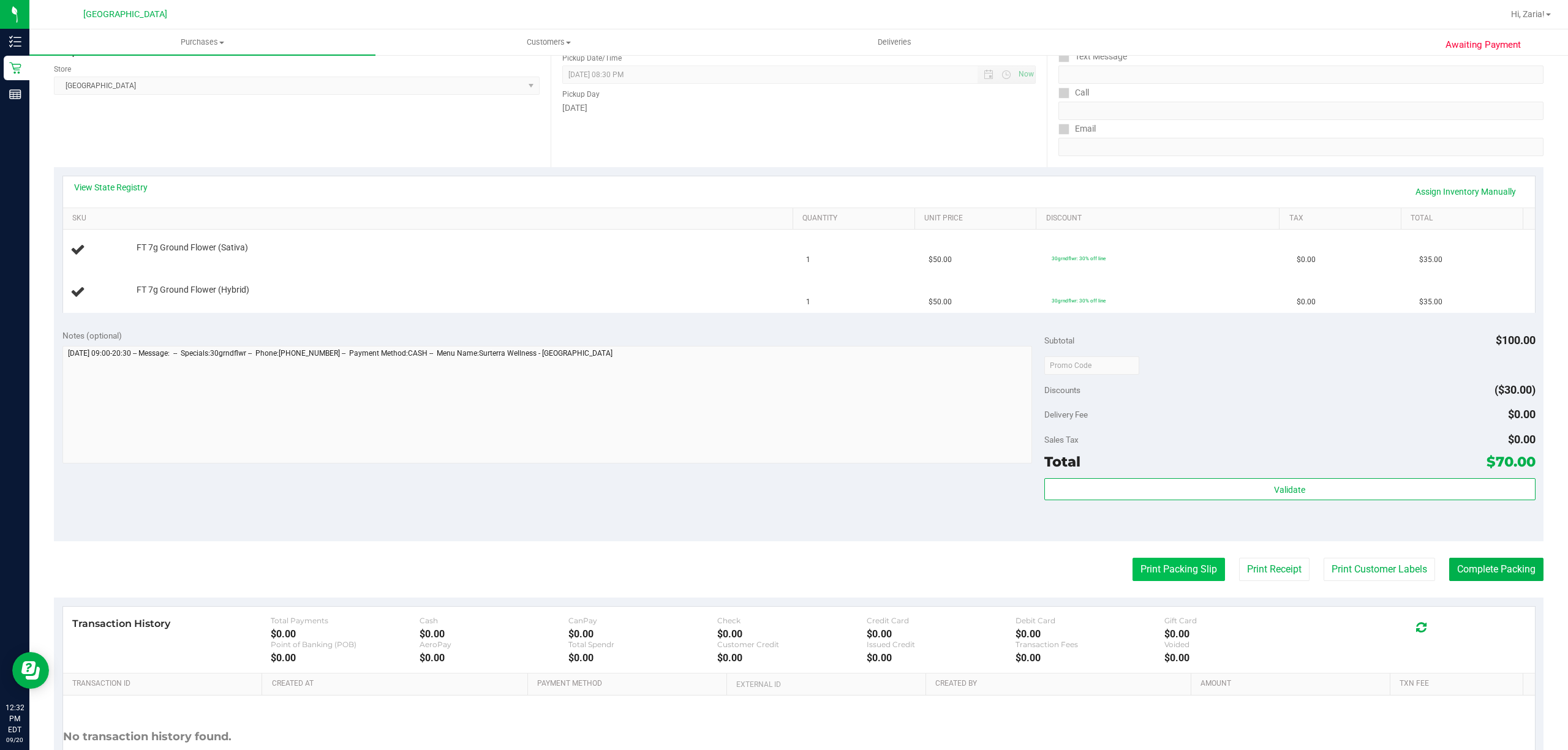
click at [1188, 570] on button "Print Packing Slip" at bounding box center [1179, 569] width 92 height 23
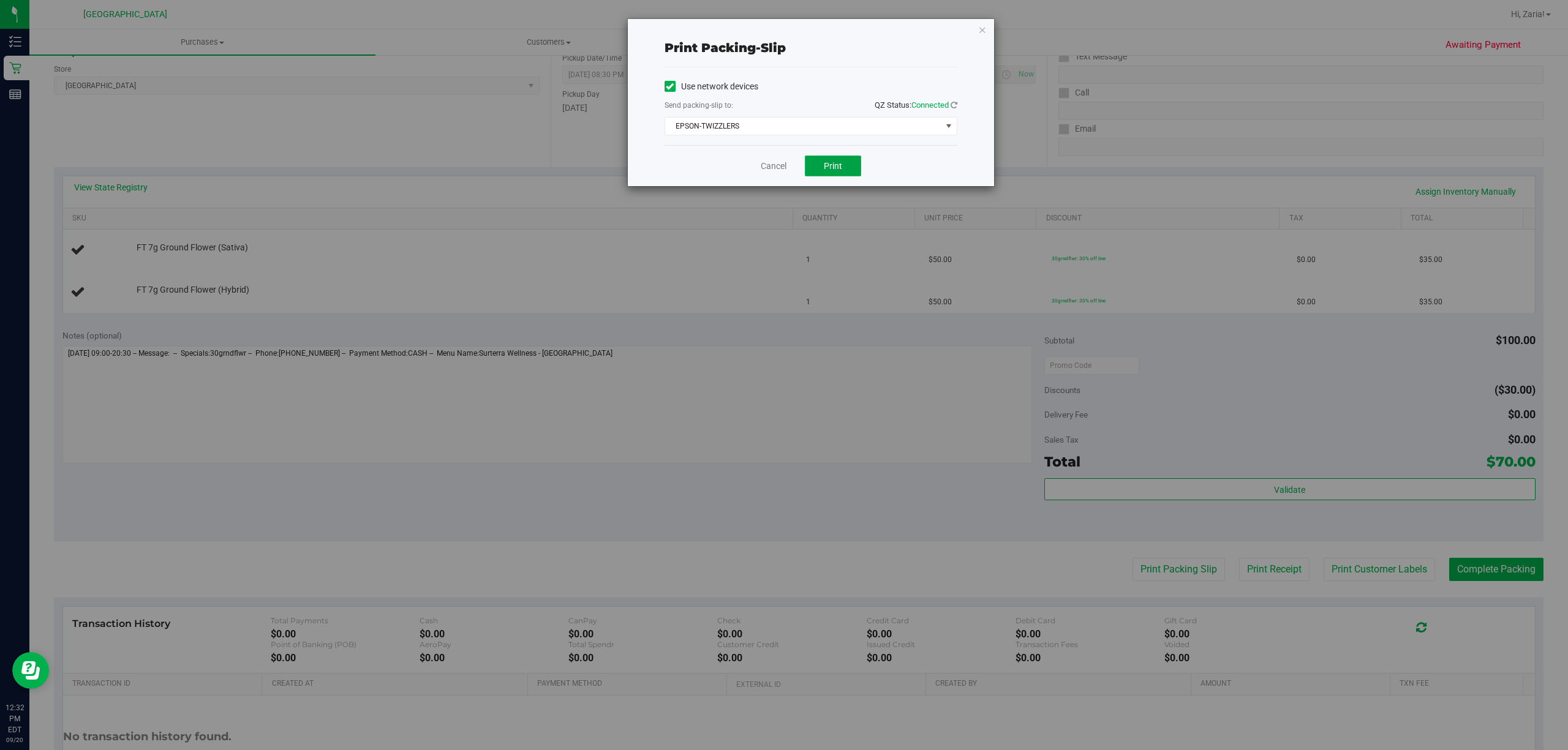
click at [824, 164] on span "Print" at bounding box center [833, 166] width 18 height 10
click at [768, 163] on link "Cancel" at bounding box center [773, 166] width 25 height 13
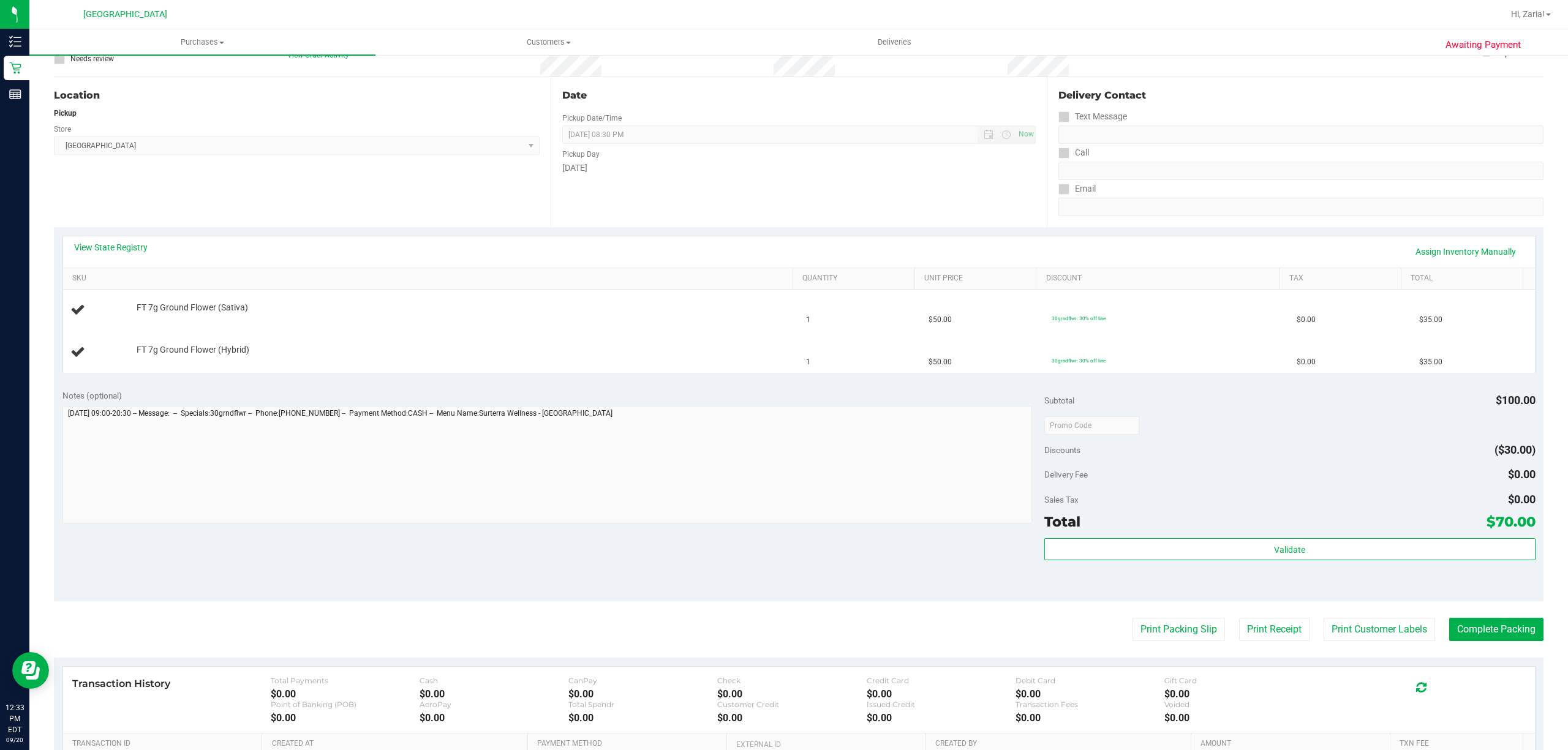
scroll to position [0, 0]
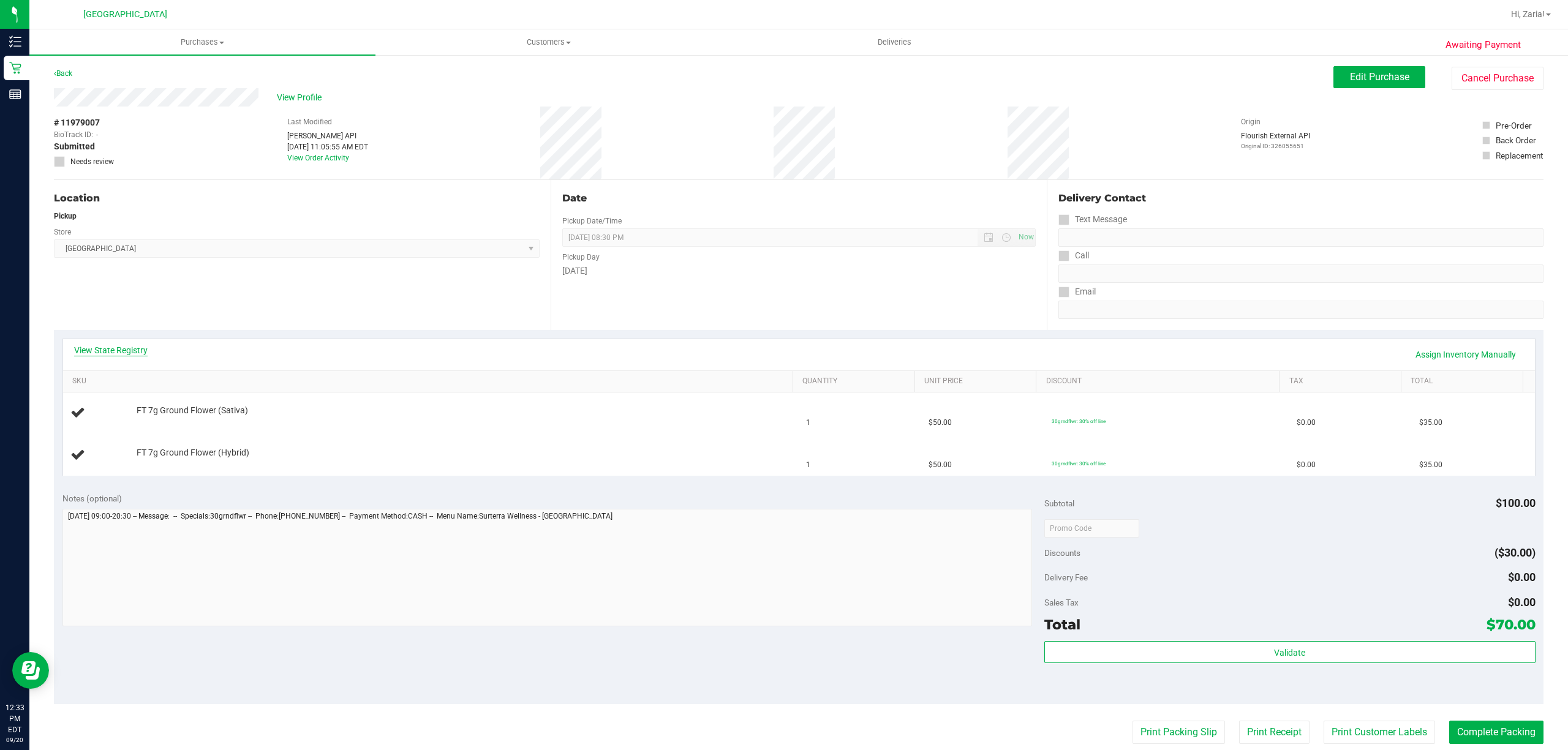
click at [118, 355] on link "View State Registry" at bounding box center [110, 350] width 73 height 12
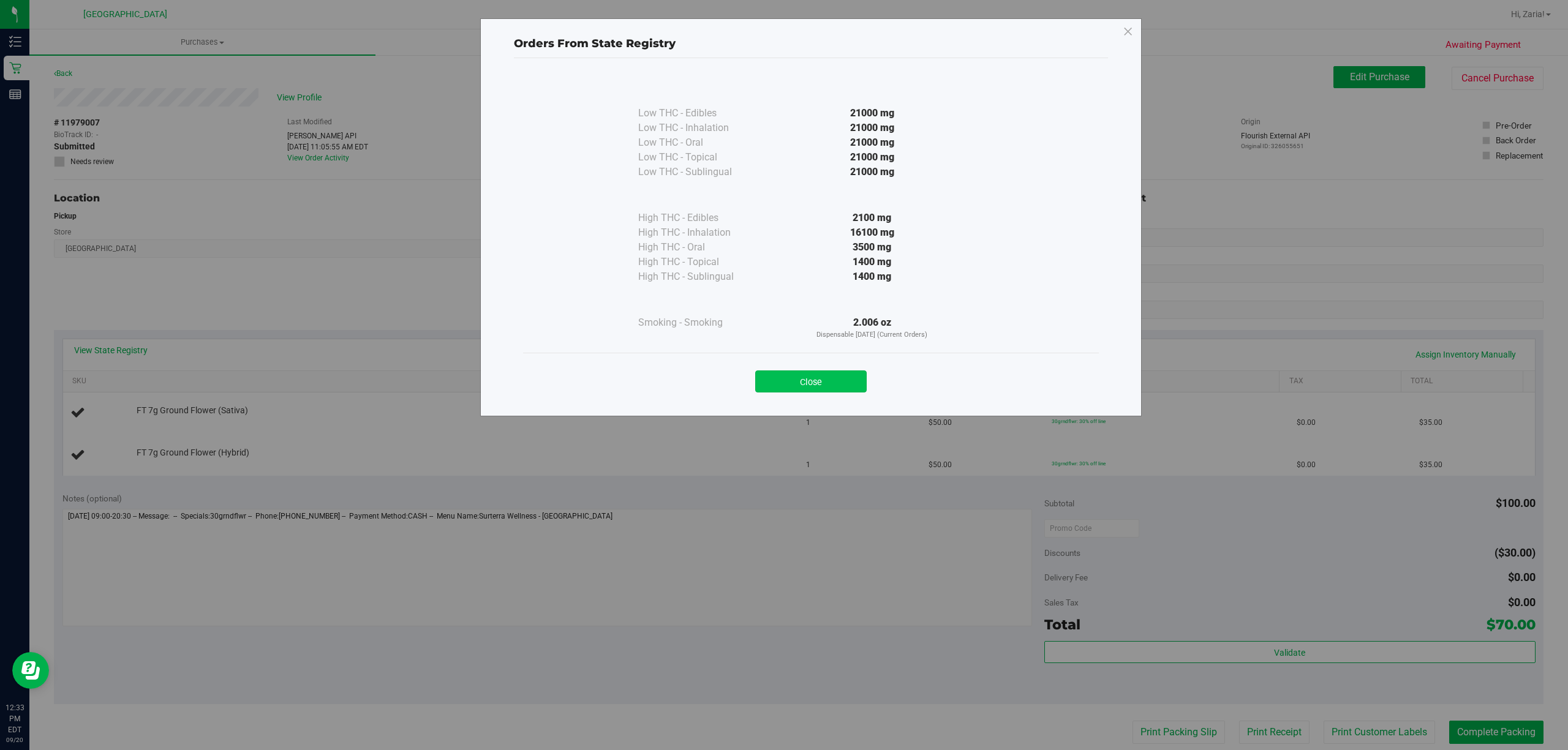
click at [821, 381] on button "Close" at bounding box center [811, 381] width 111 height 22
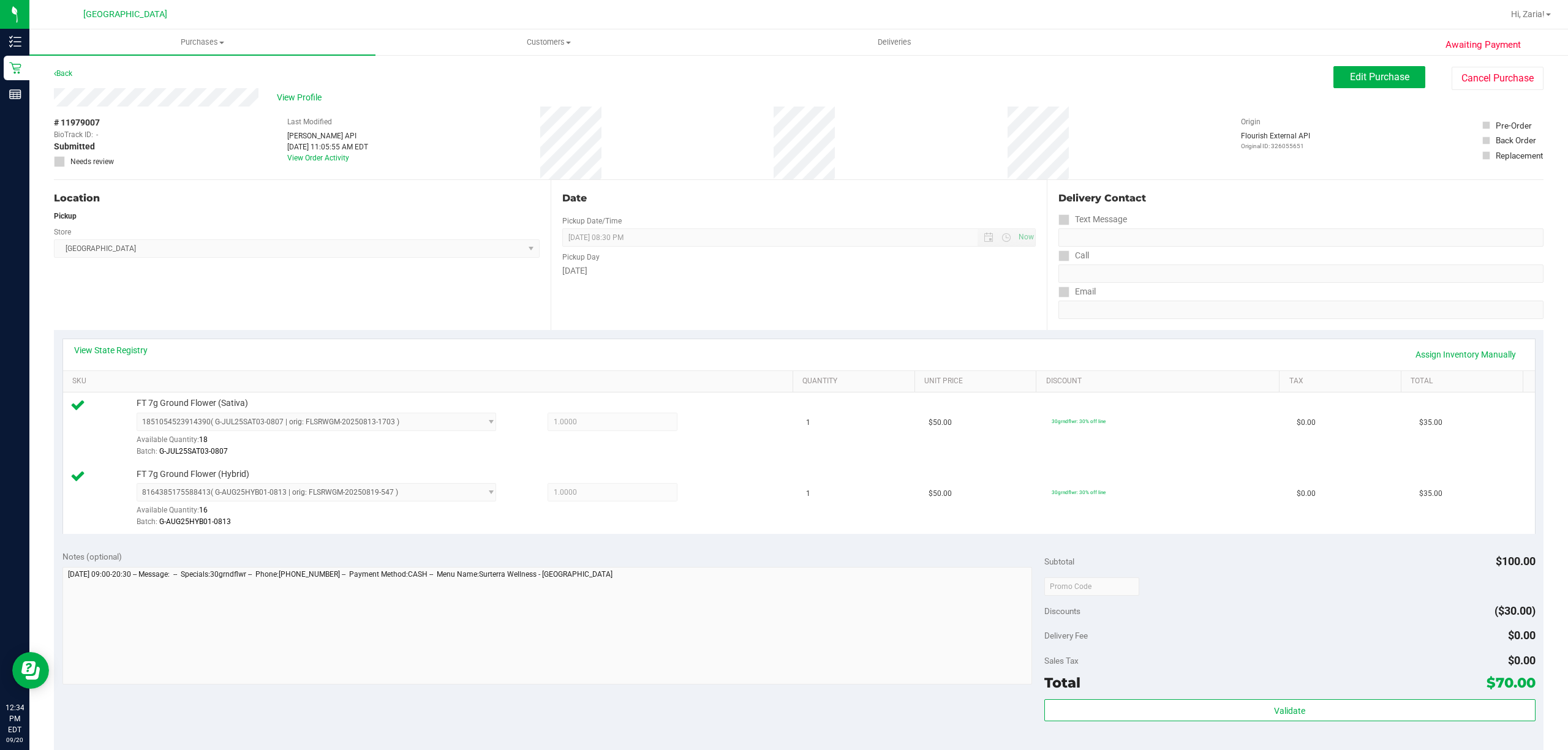
scroll to position [324, 0]
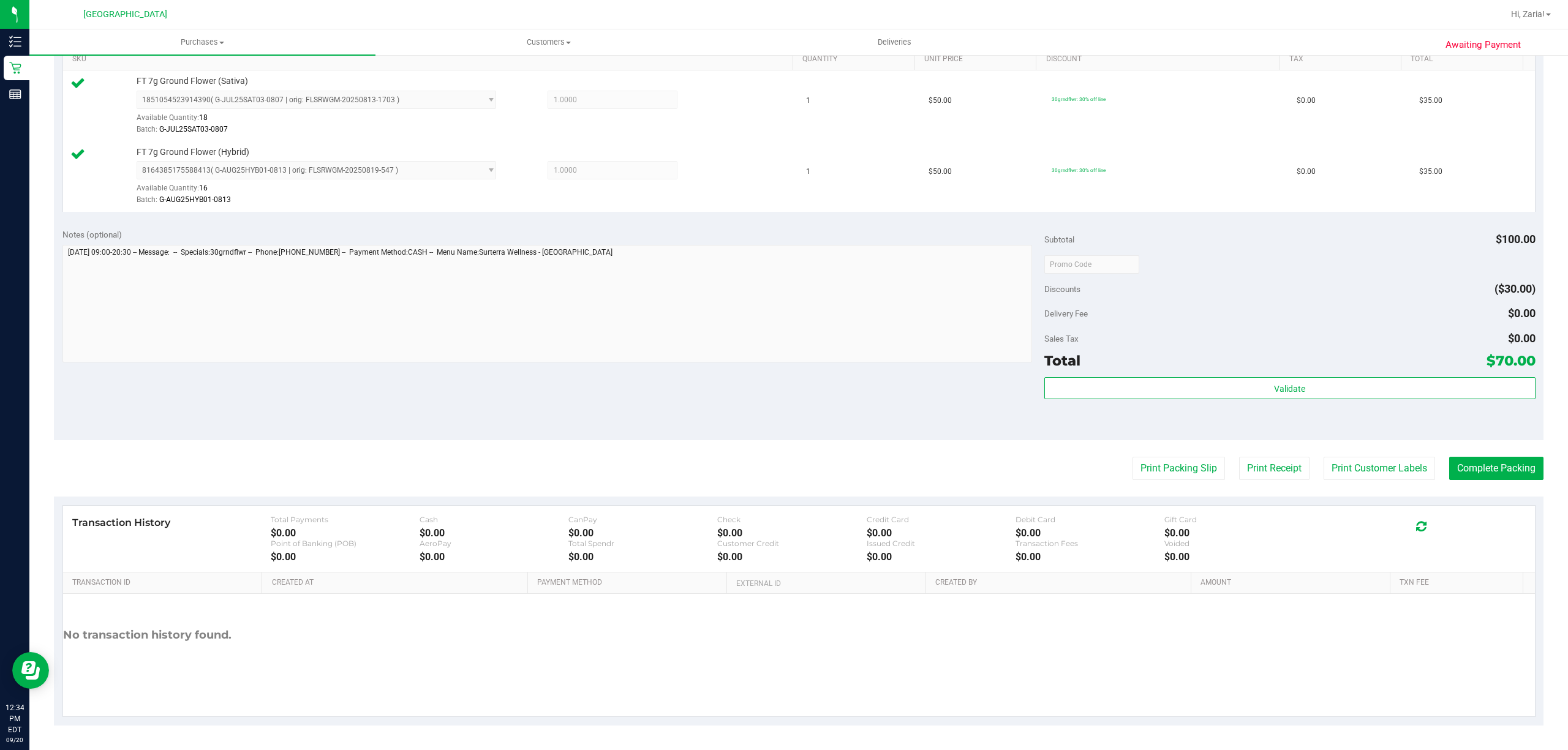
click at [1249, 402] on div "Validate" at bounding box center [1290, 404] width 491 height 55
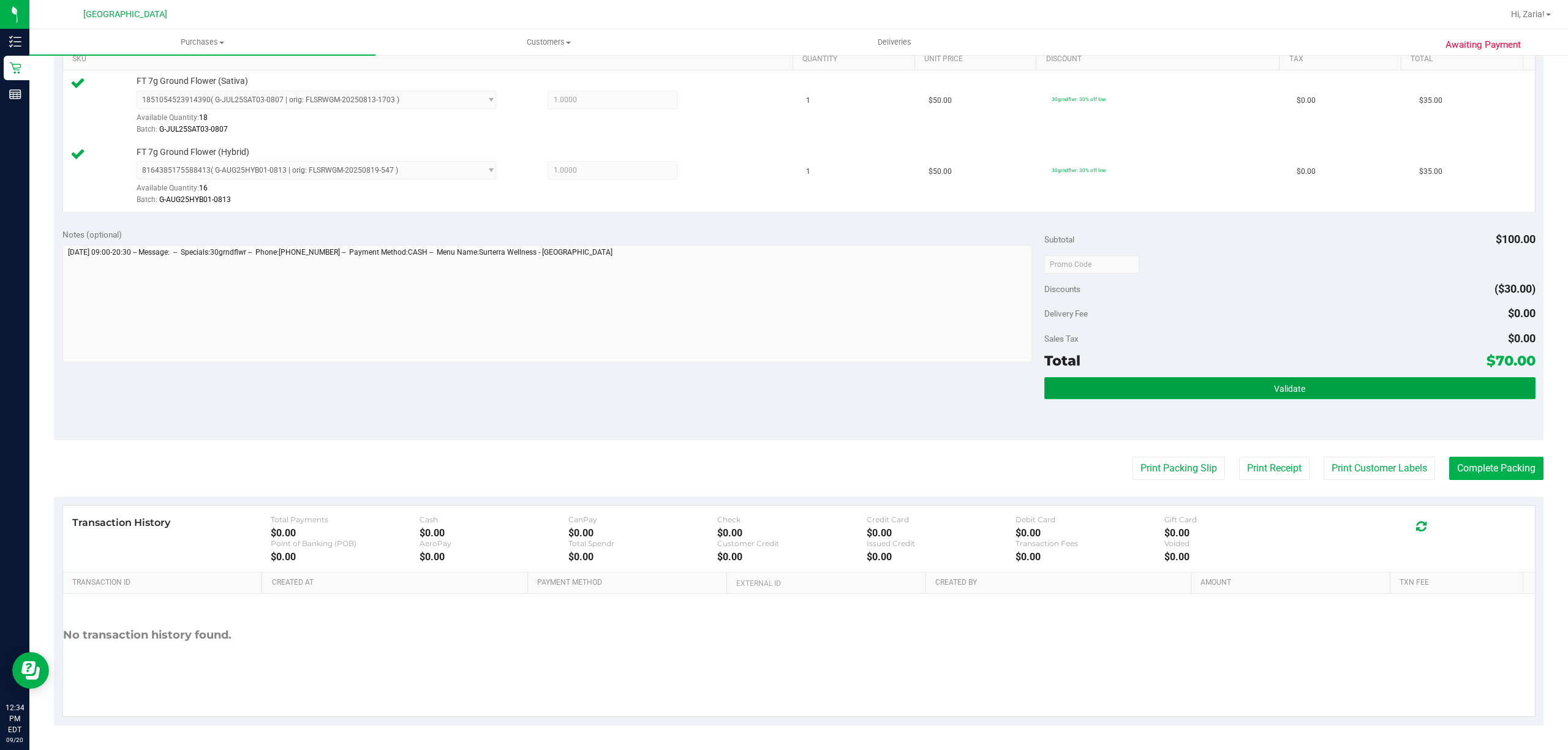
click at [1253, 389] on button "Validate" at bounding box center [1290, 389] width 491 height 22
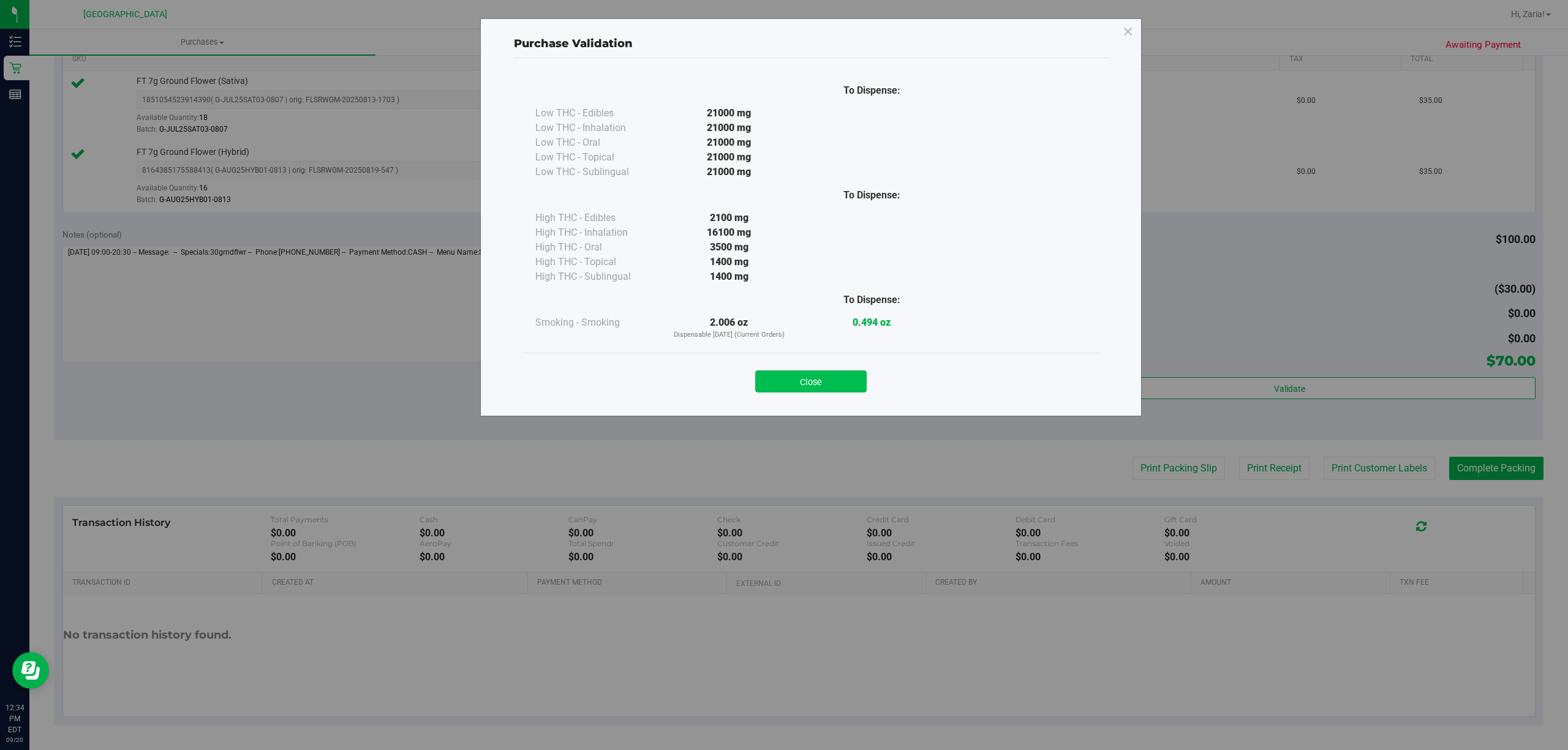
click at [807, 381] on button "Close" at bounding box center [811, 381] width 111 height 22
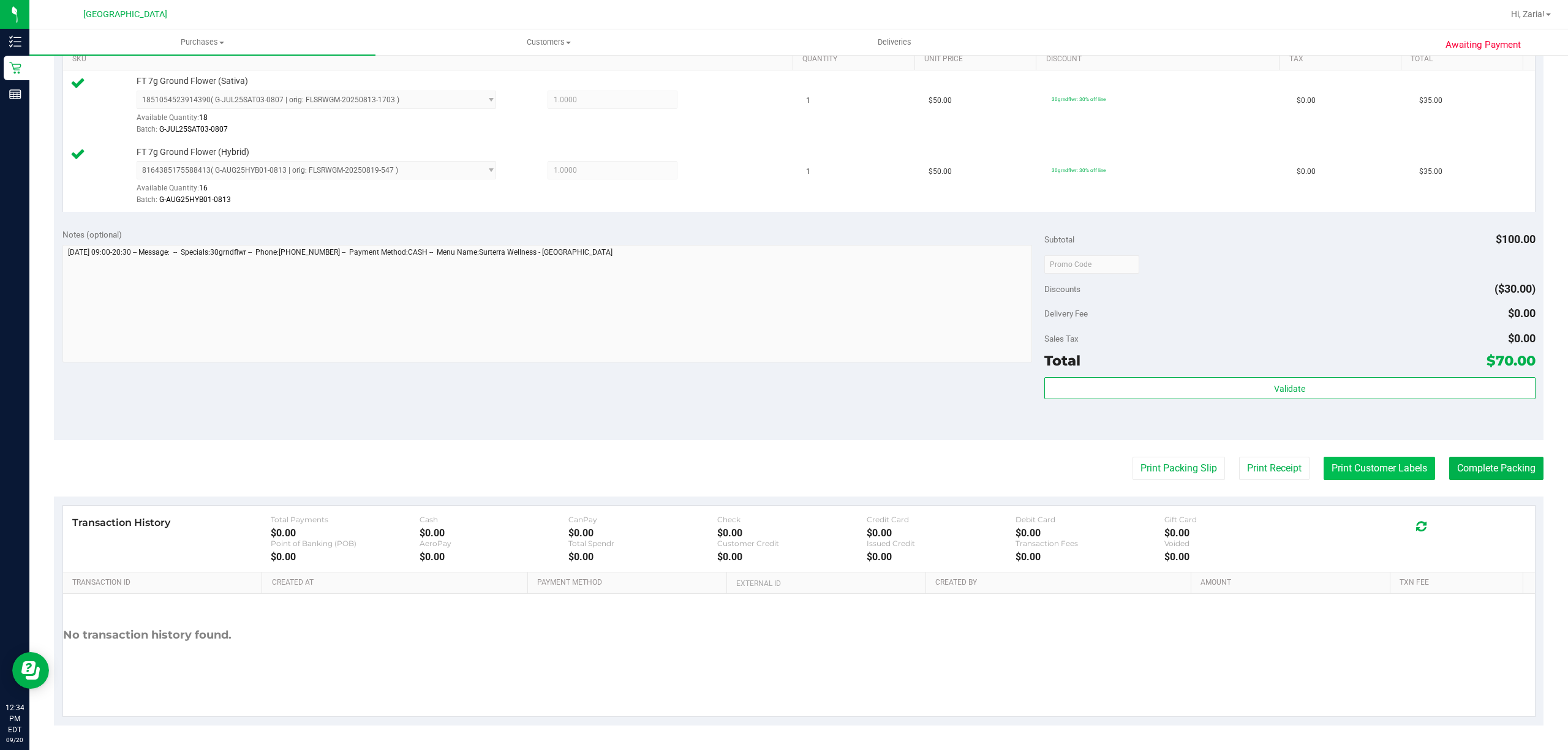
click at [1367, 469] on button "Print Customer Labels" at bounding box center [1379, 468] width 111 height 23
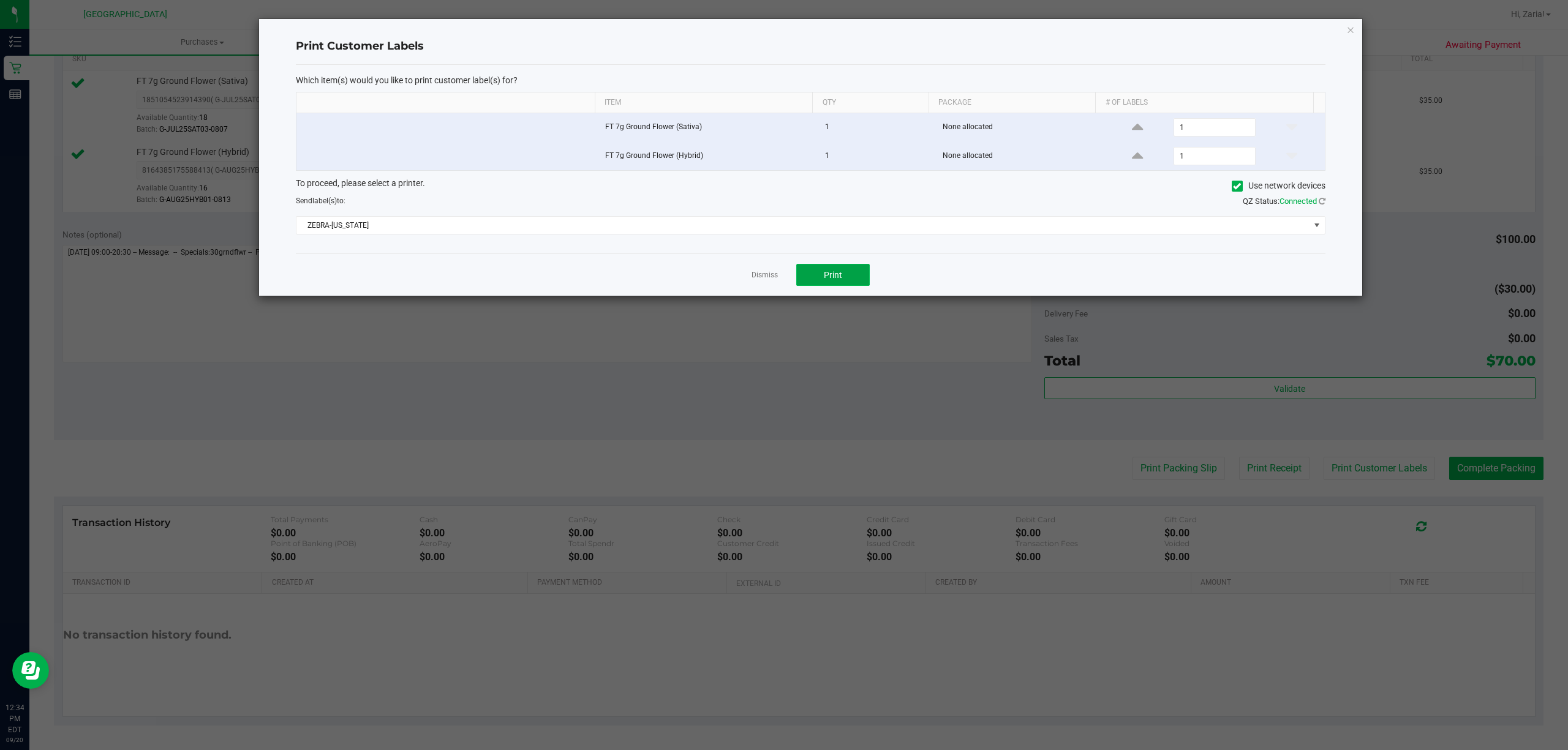
click at [838, 278] on span "Print" at bounding box center [833, 275] width 18 height 10
click at [763, 277] on link "Dismiss" at bounding box center [765, 275] width 26 height 10
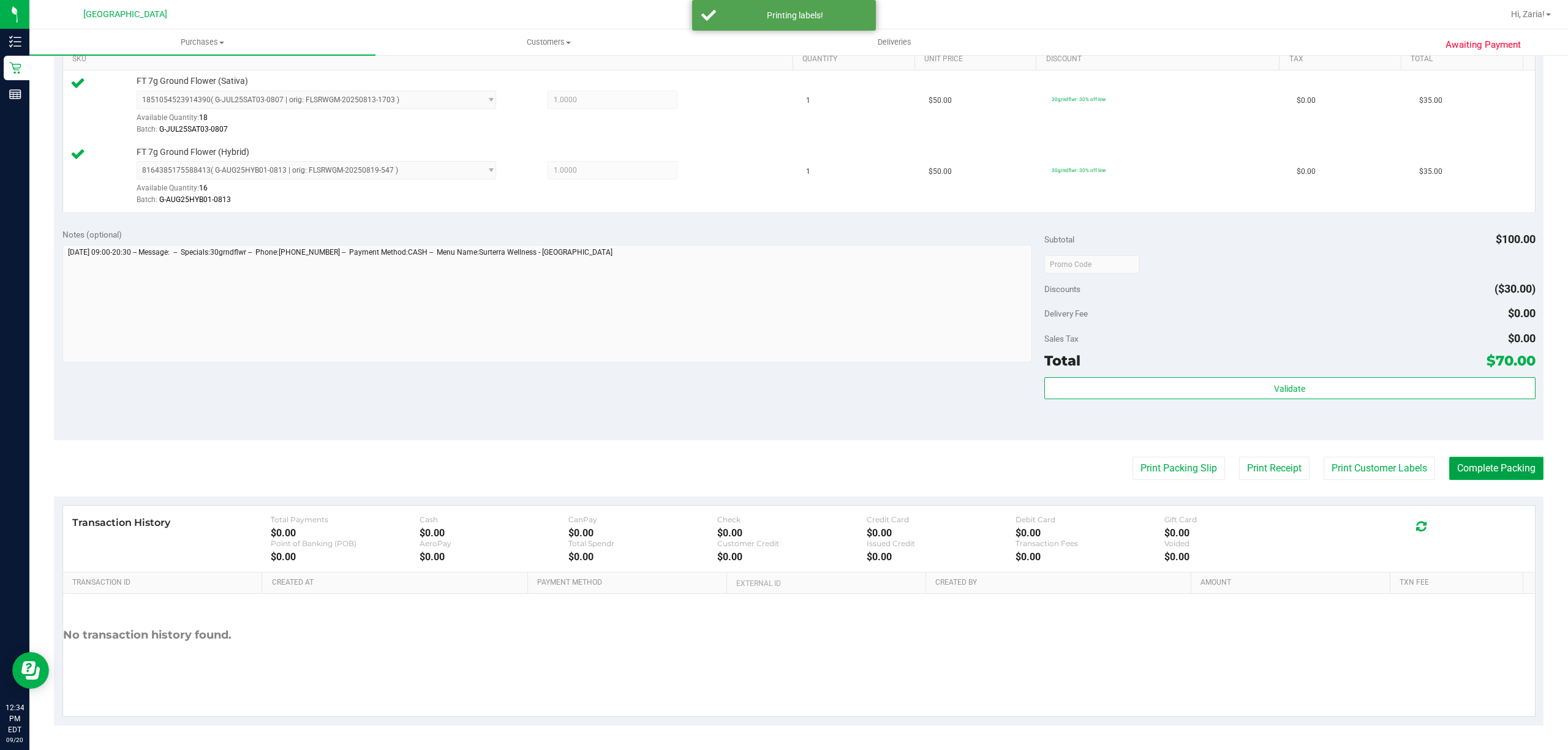
click at [1500, 469] on button "Complete Packing" at bounding box center [1496, 468] width 95 height 23
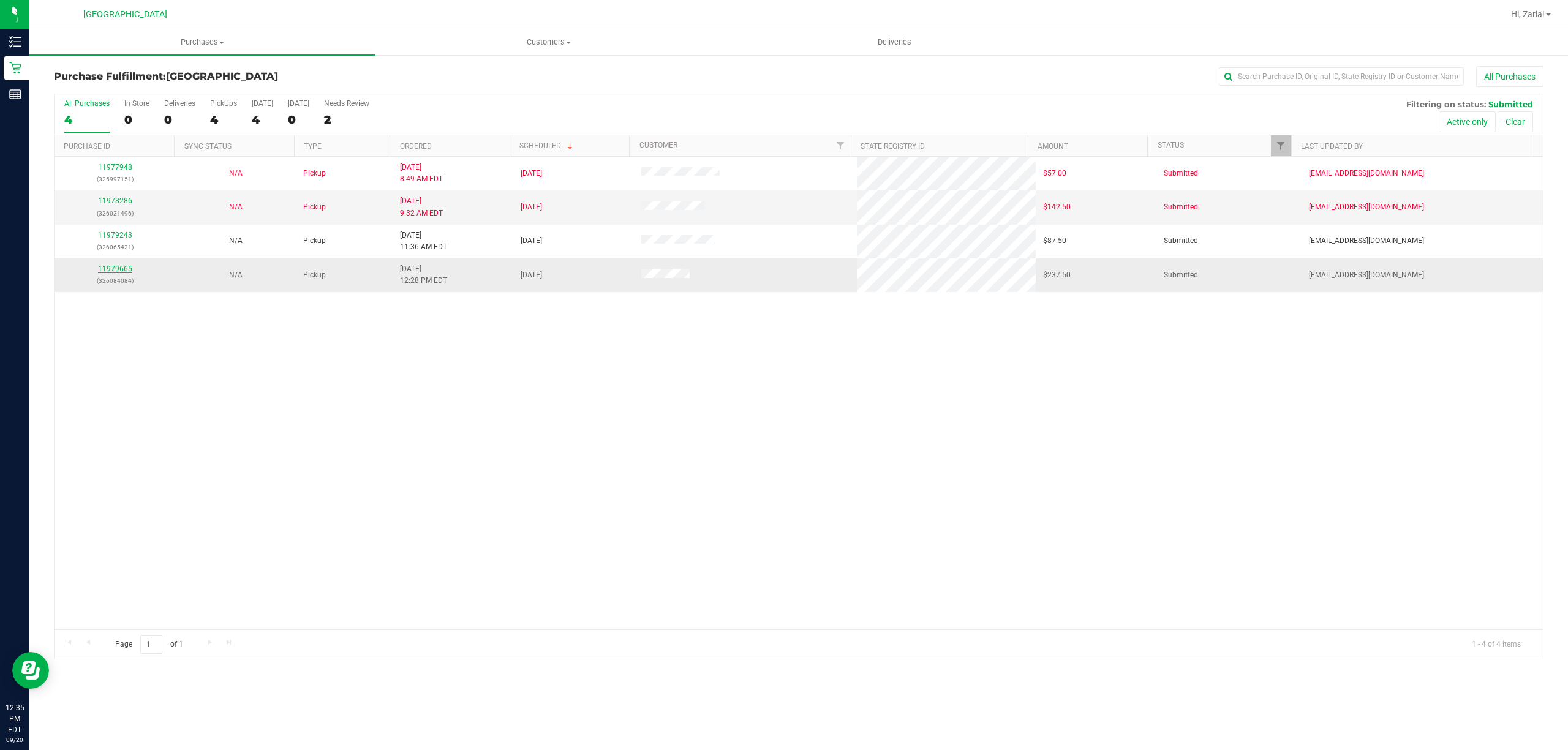
click at [116, 272] on link "11979665" at bounding box center [114, 269] width 34 height 9
click at [103, 276] on p "(326084084)" at bounding box center [114, 280] width 106 height 12
click at [104, 275] on div "11979665 (326084084)" at bounding box center [114, 274] width 106 height 23
click at [104, 269] on link "11979665" at bounding box center [114, 269] width 34 height 9
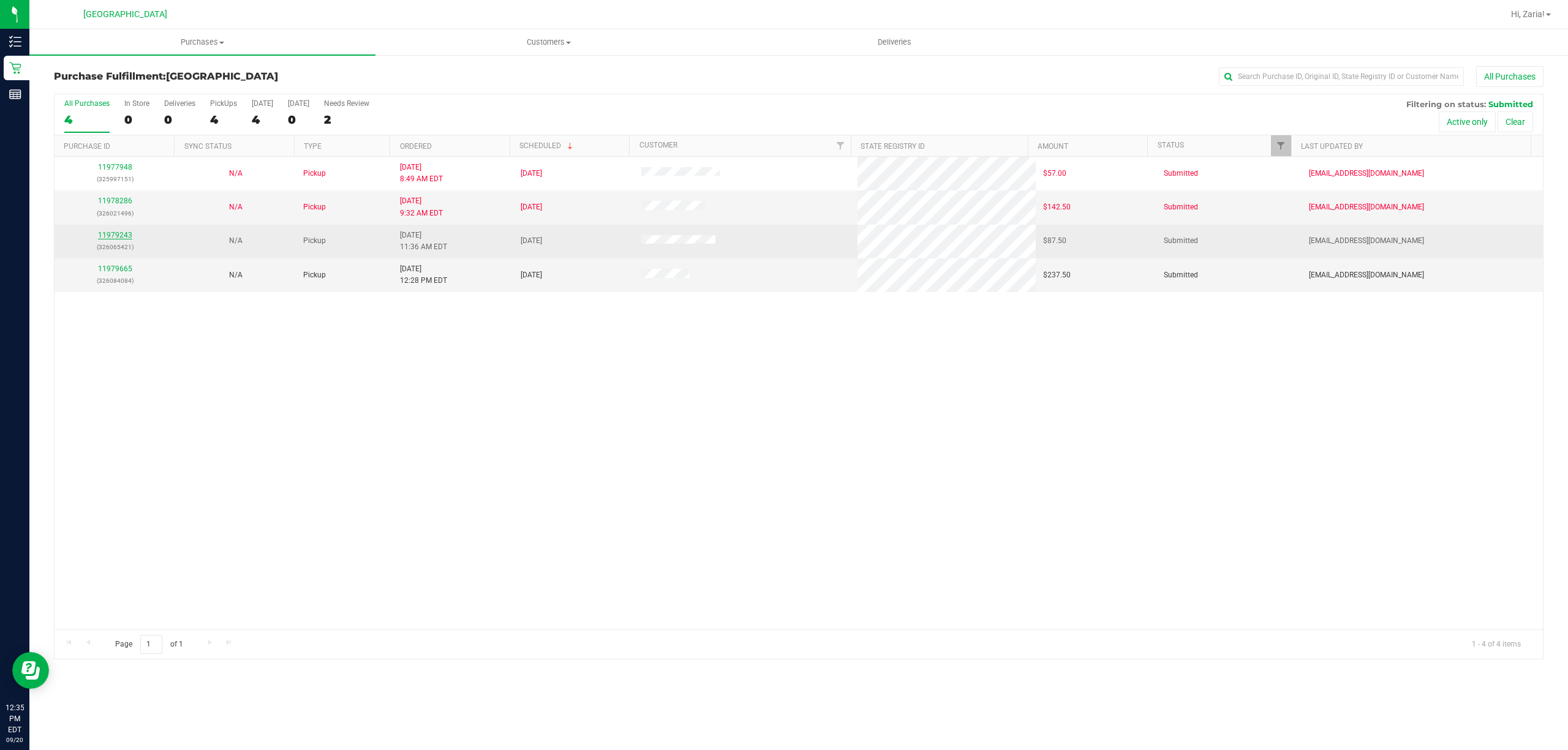
click at [115, 231] on link "11979243" at bounding box center [114, 235] width 34 height 9
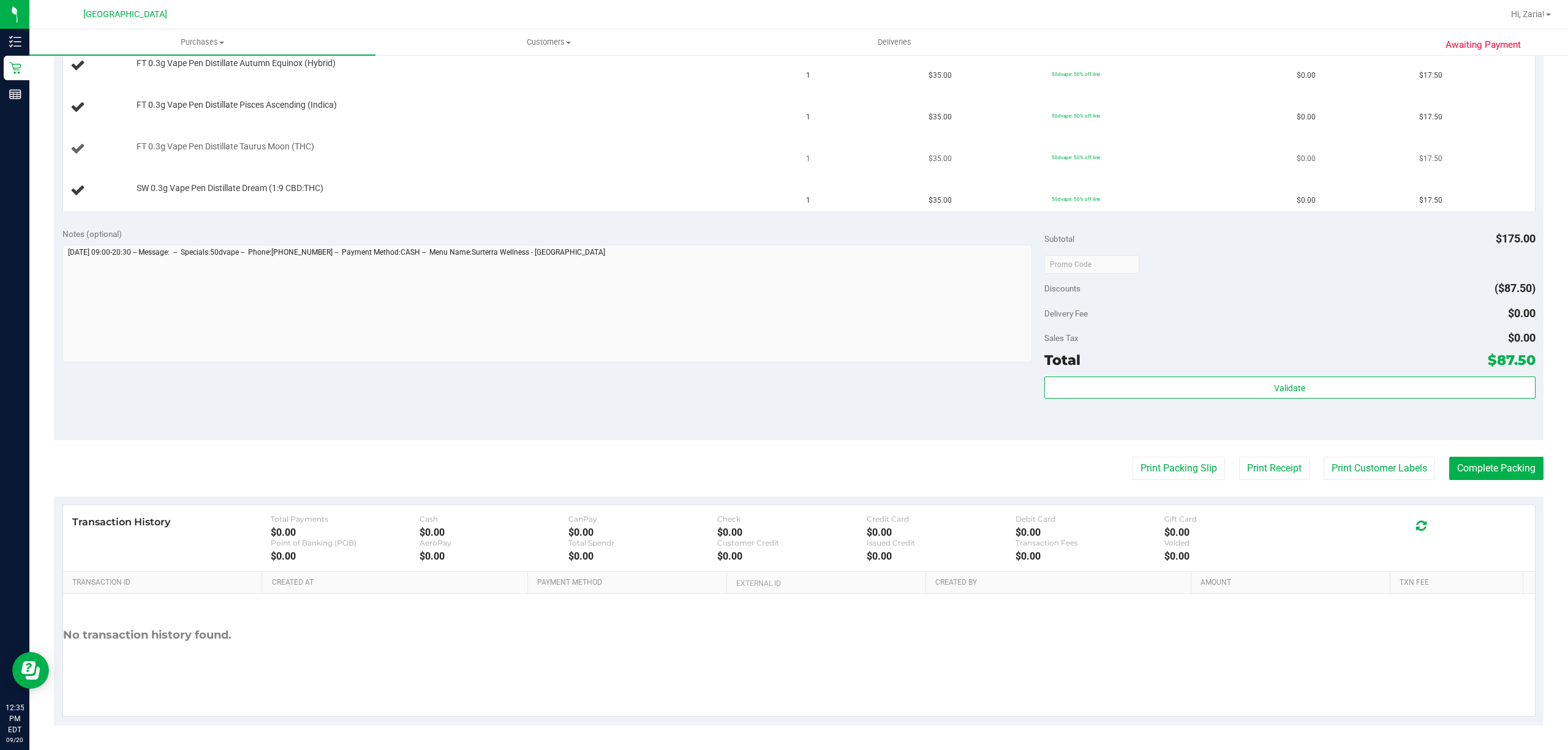
drag, startPoint x: 735, startPoint y: 446, endPoint x: 716, endPoint y: 429, distance: 25.5
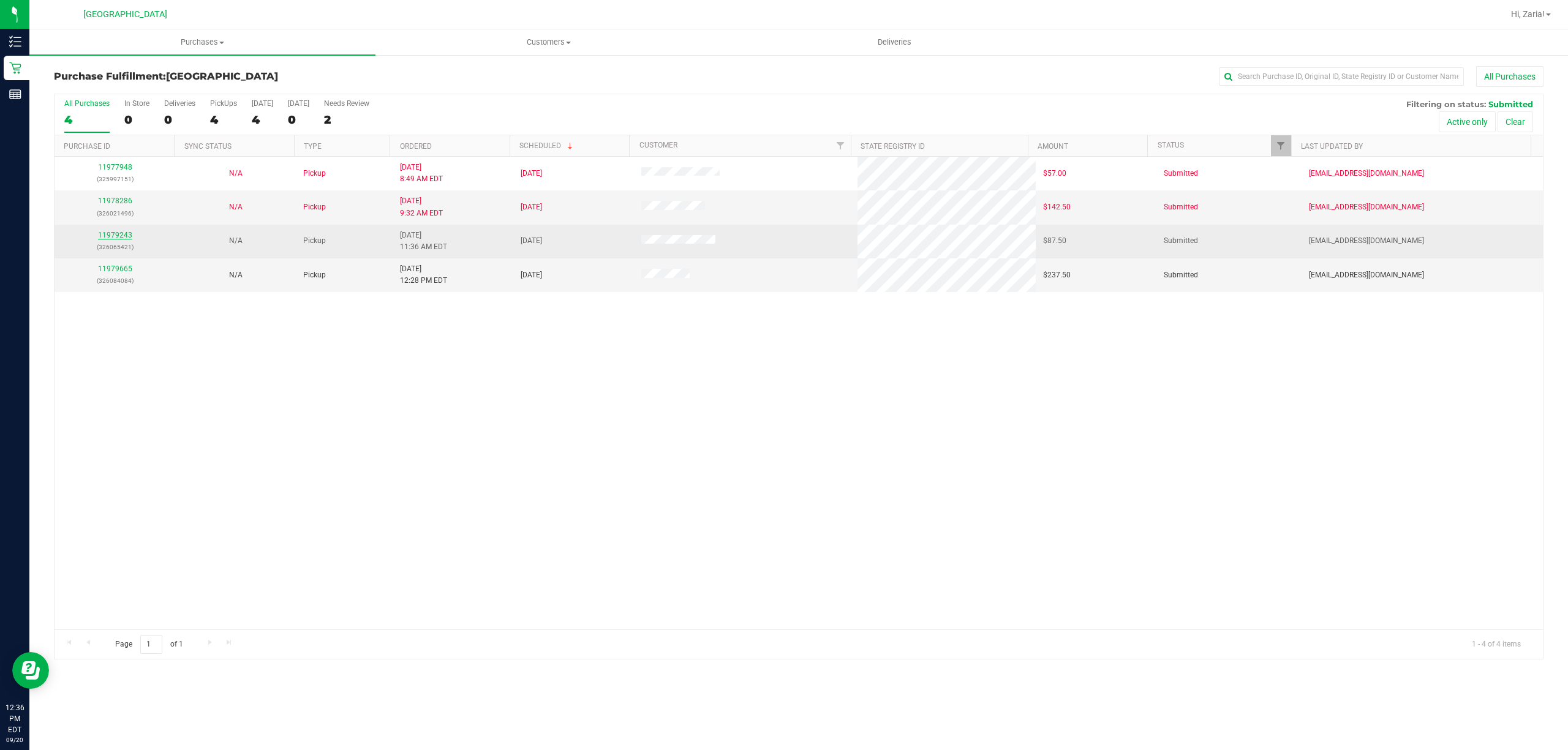
click at [106, 234] on link "11979243" at bounding box center [114, 235] width 34 height 9
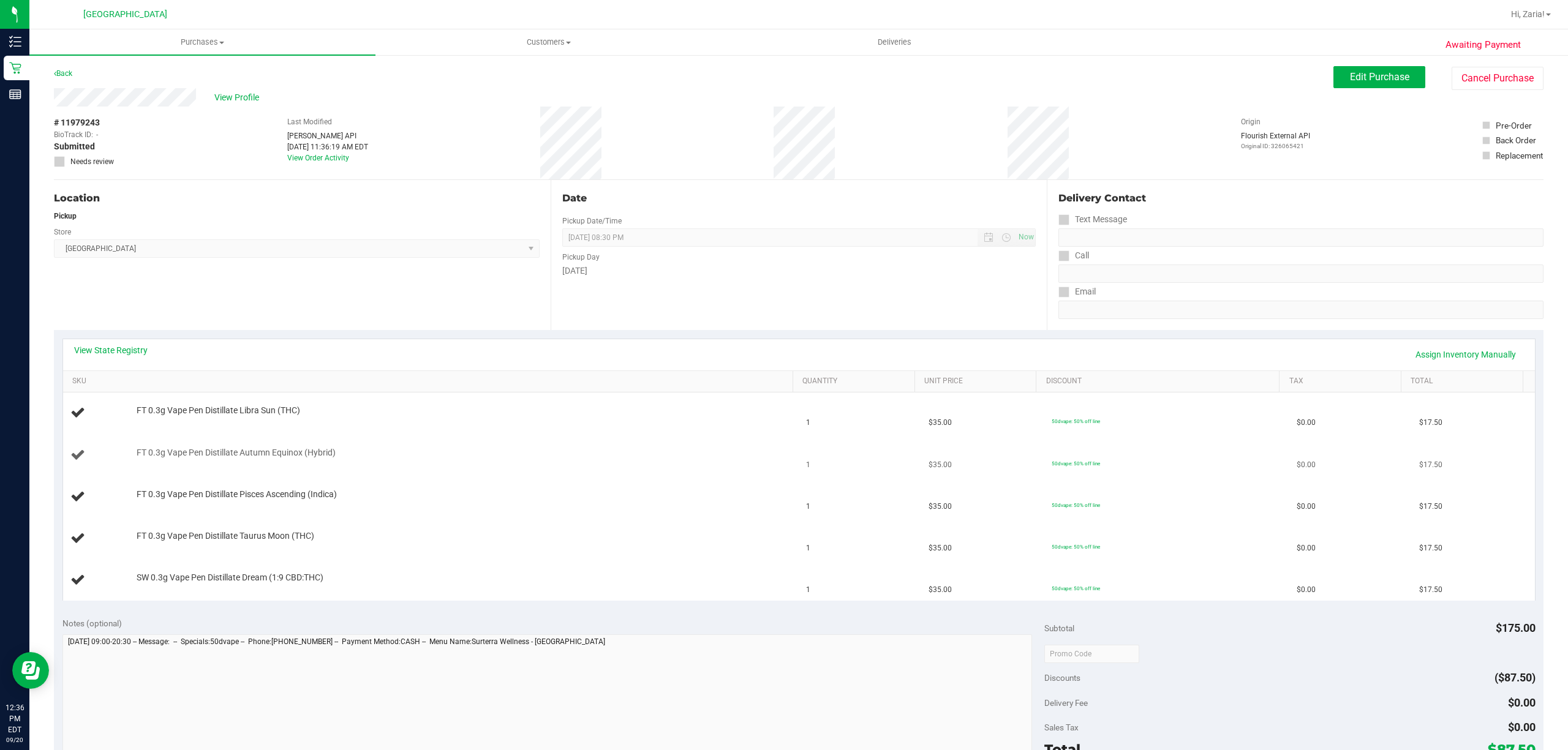
scroll to position [81, 0]
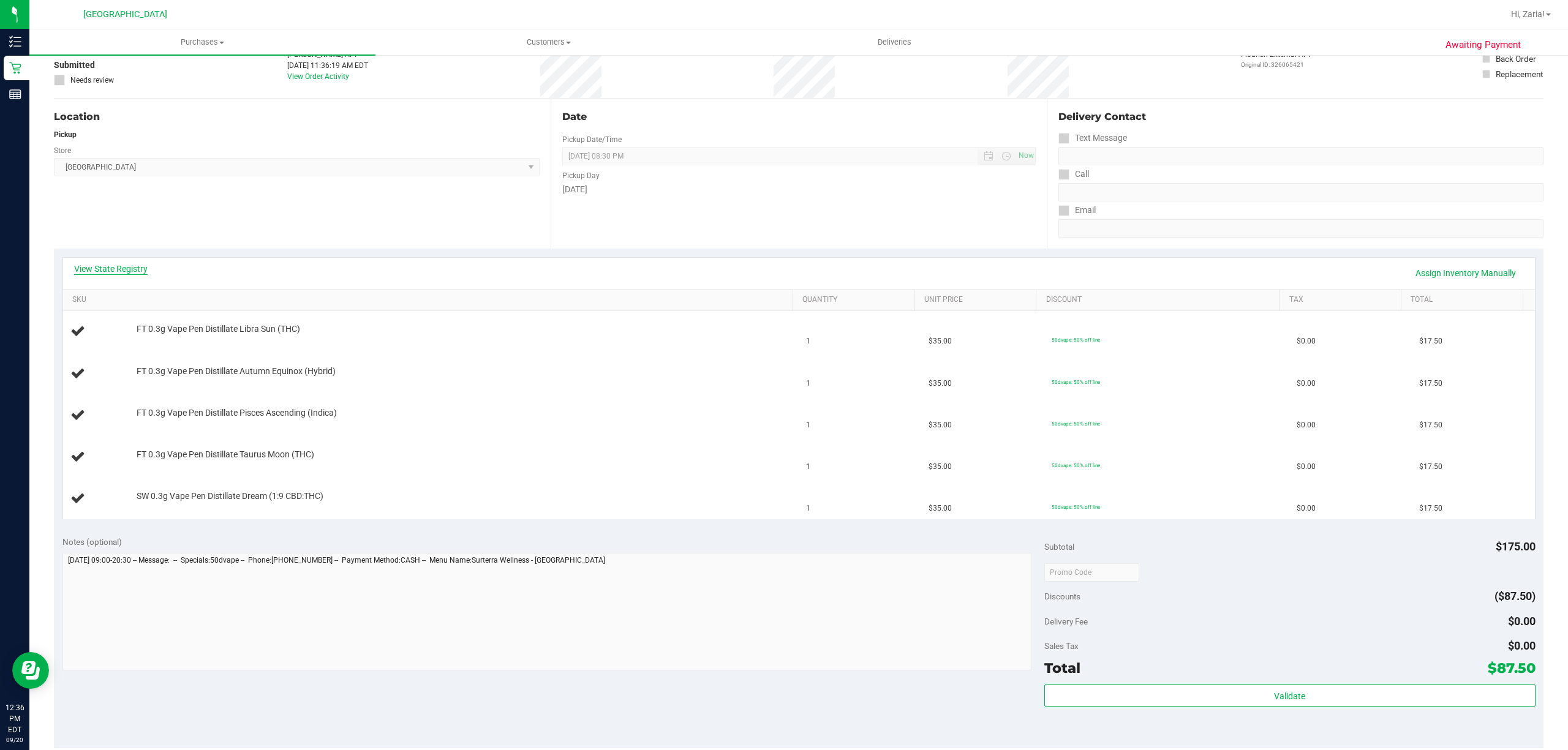
click at [137, 270] on link "View State Registry" at bounding box center [110, 269] width 73 height 12
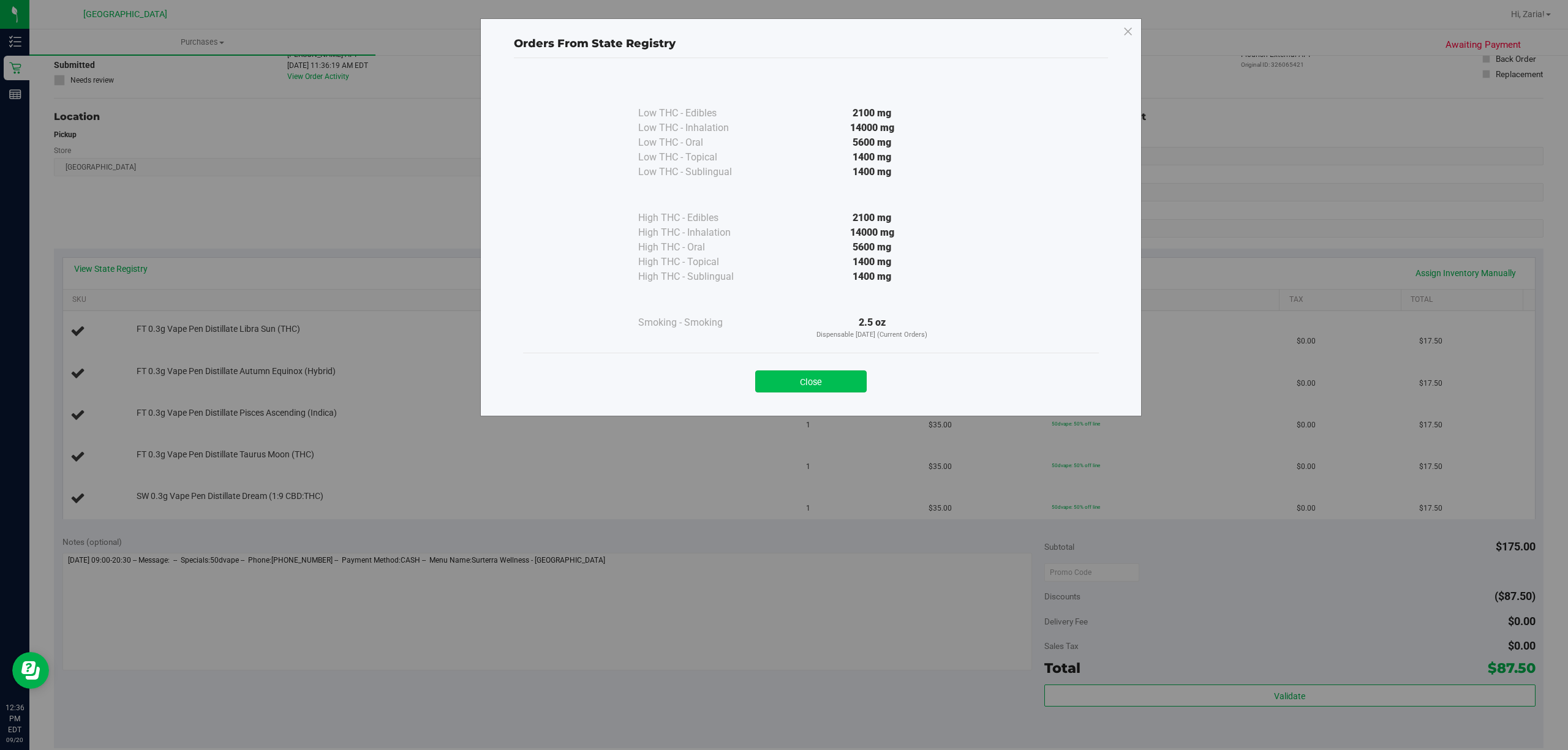
click at [813, 391] on button "Close" at bounding box center [811, 381] width 111 height 22
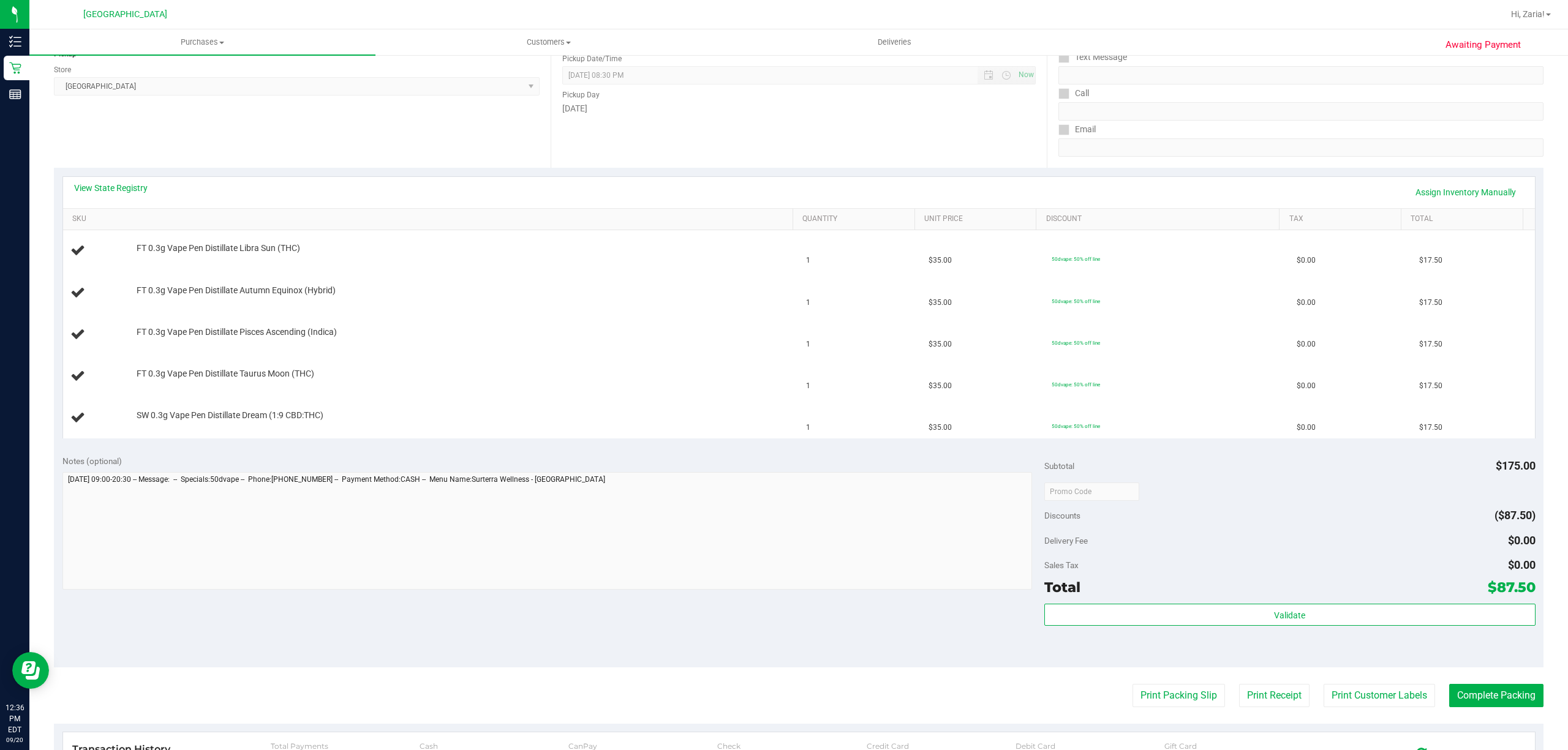
scroll to position [163, 0]
click at [1188, 696] on button "Print Packing Slip" at bounding box center [1179, 694] width 92 height 23
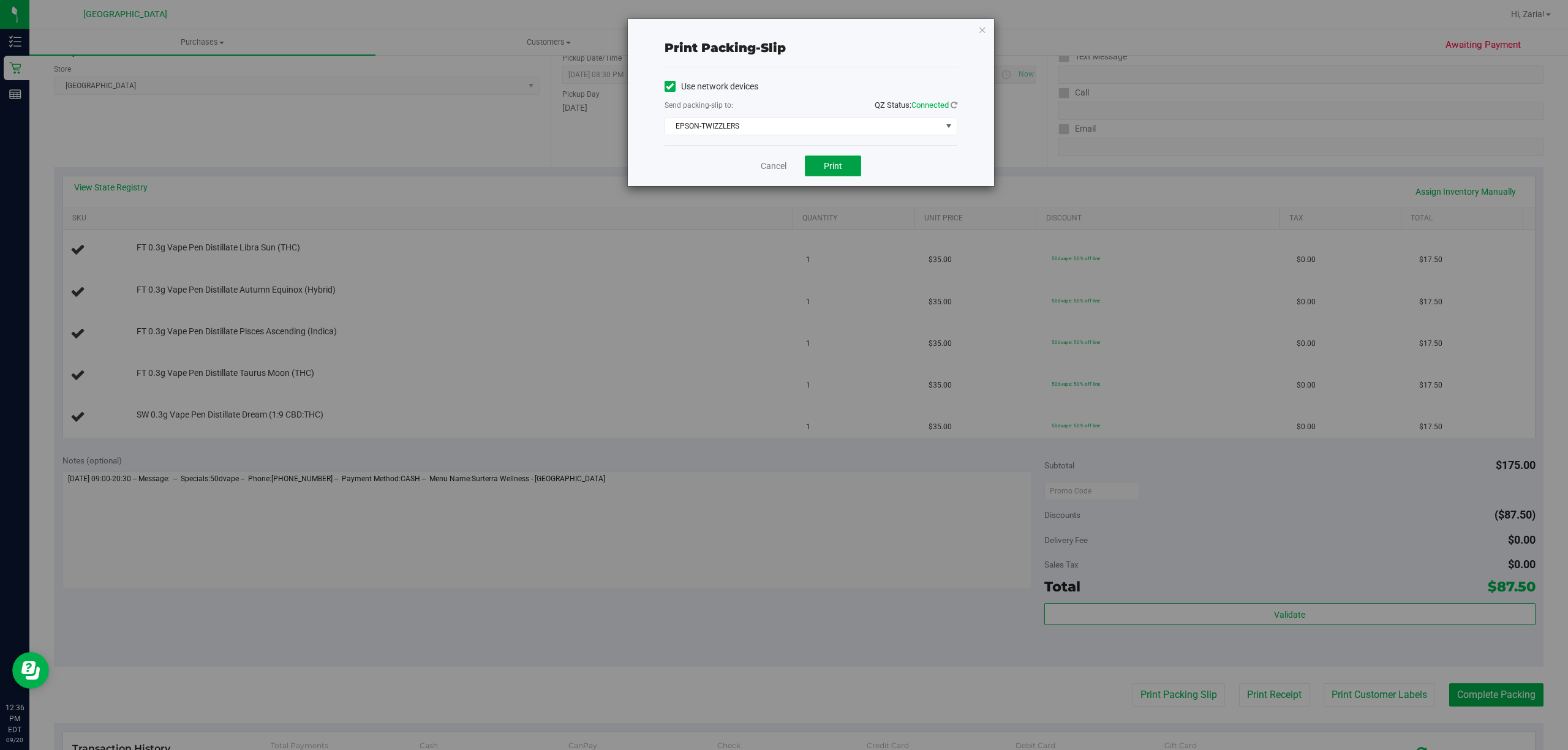
click at [850, 175] on button "Print" at bounding box center [833, 166] width 56 height 21
click at [783, 169] on link "Cancel" at bounding box center [773, 166] width 25 height 13
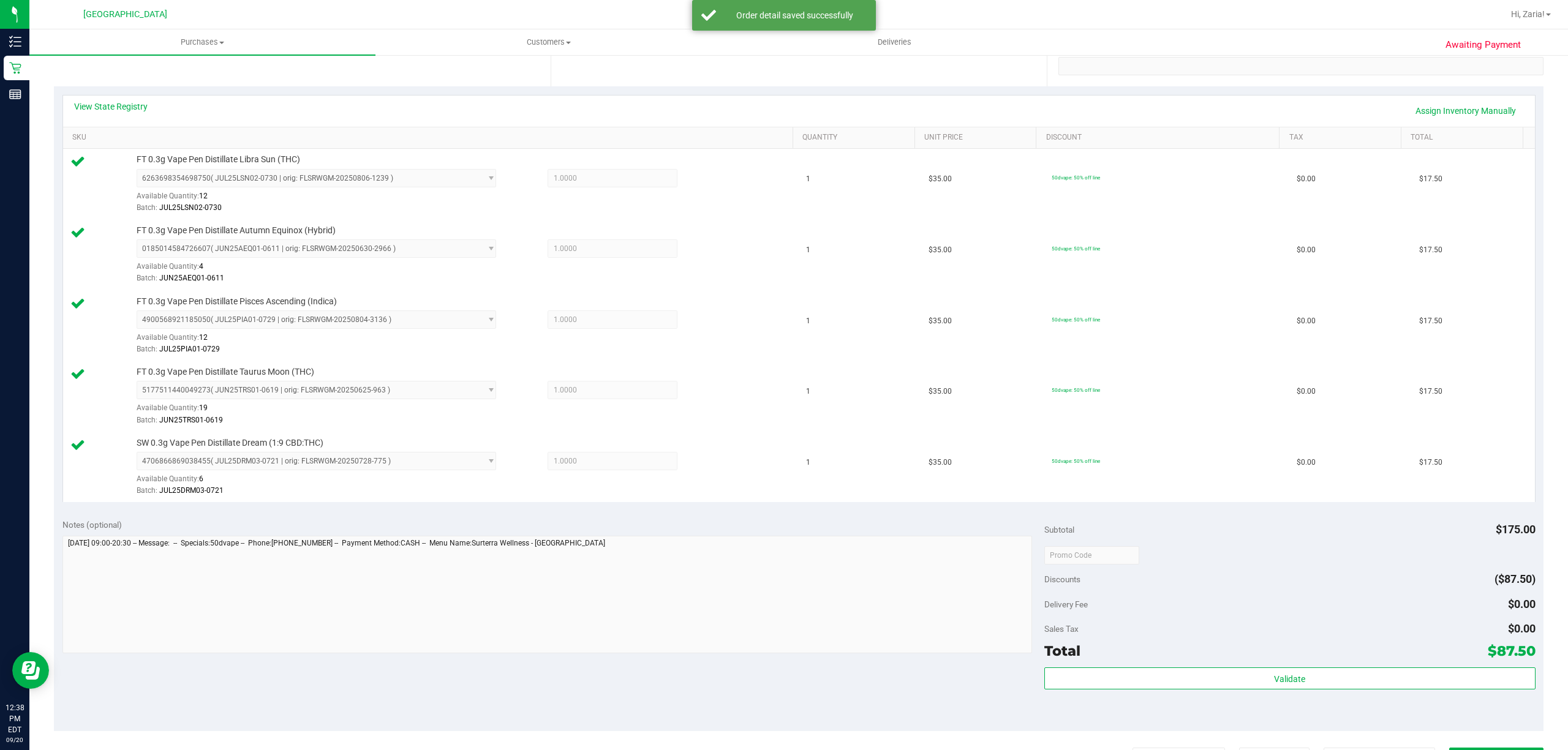
scroll to position [408, 0]
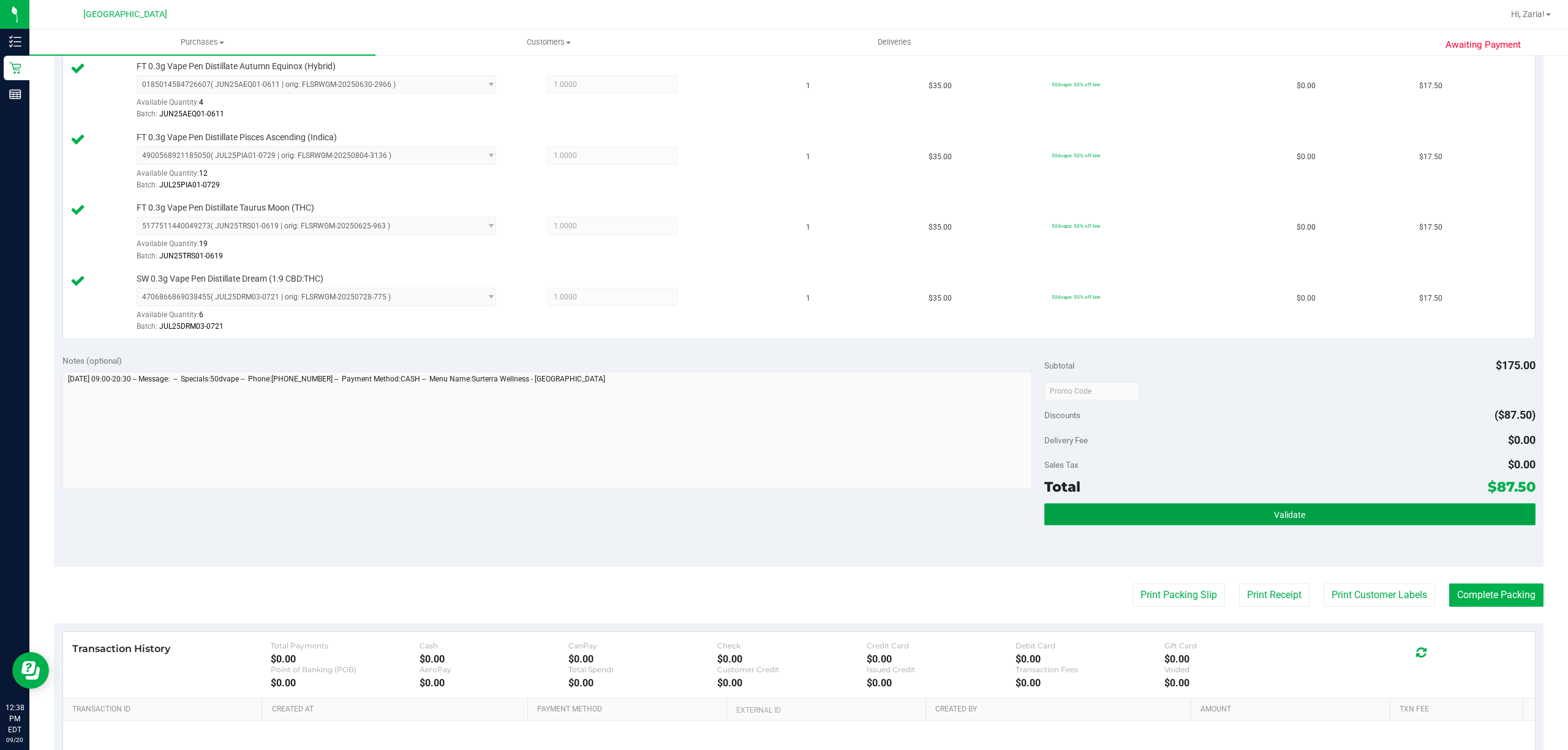
click at [1291, 520] on span "Validate" at bounding box center [1289, 515] width 31 height 10
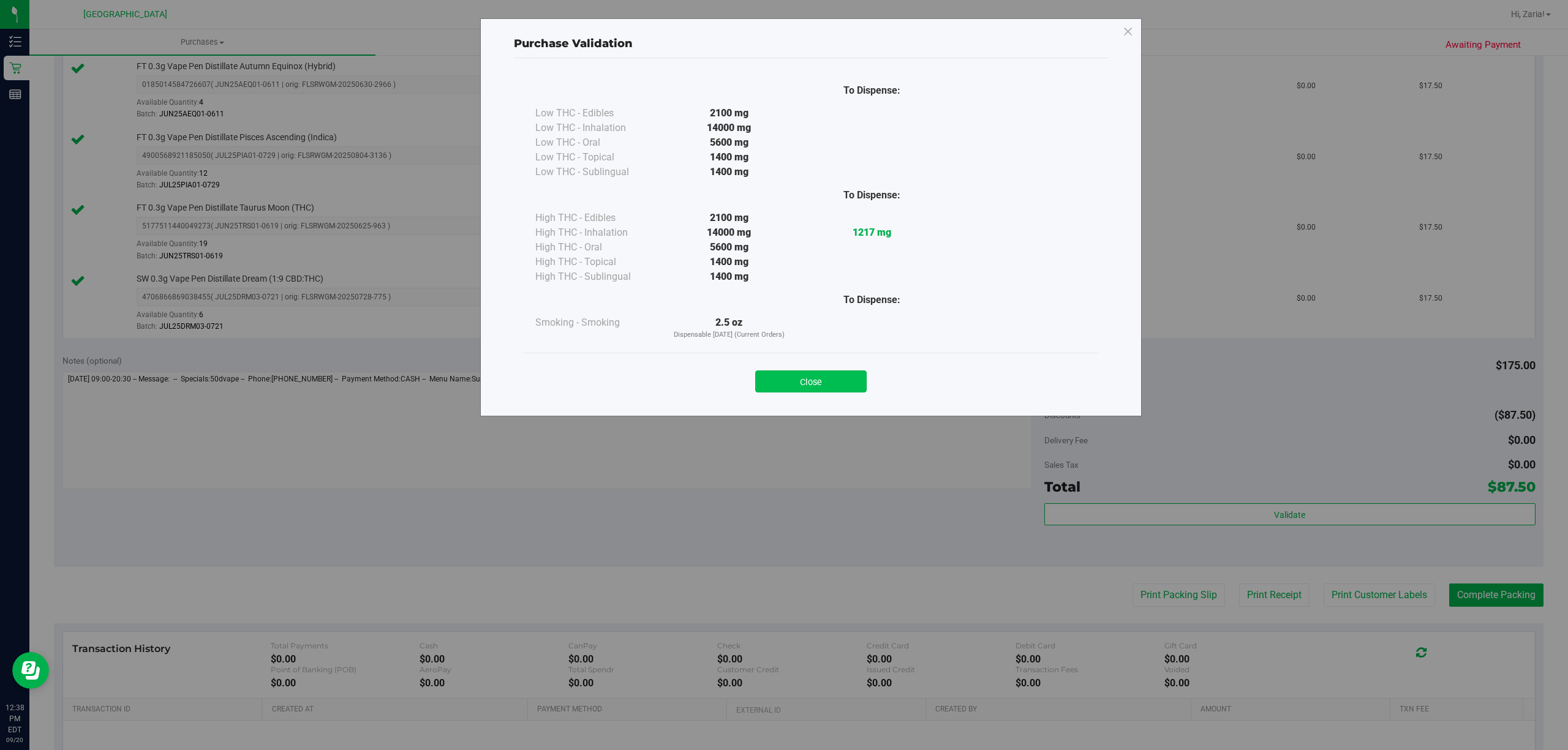
click at [809, 375] on button "Close" at bounding box center [811, 381] width 111 height 22
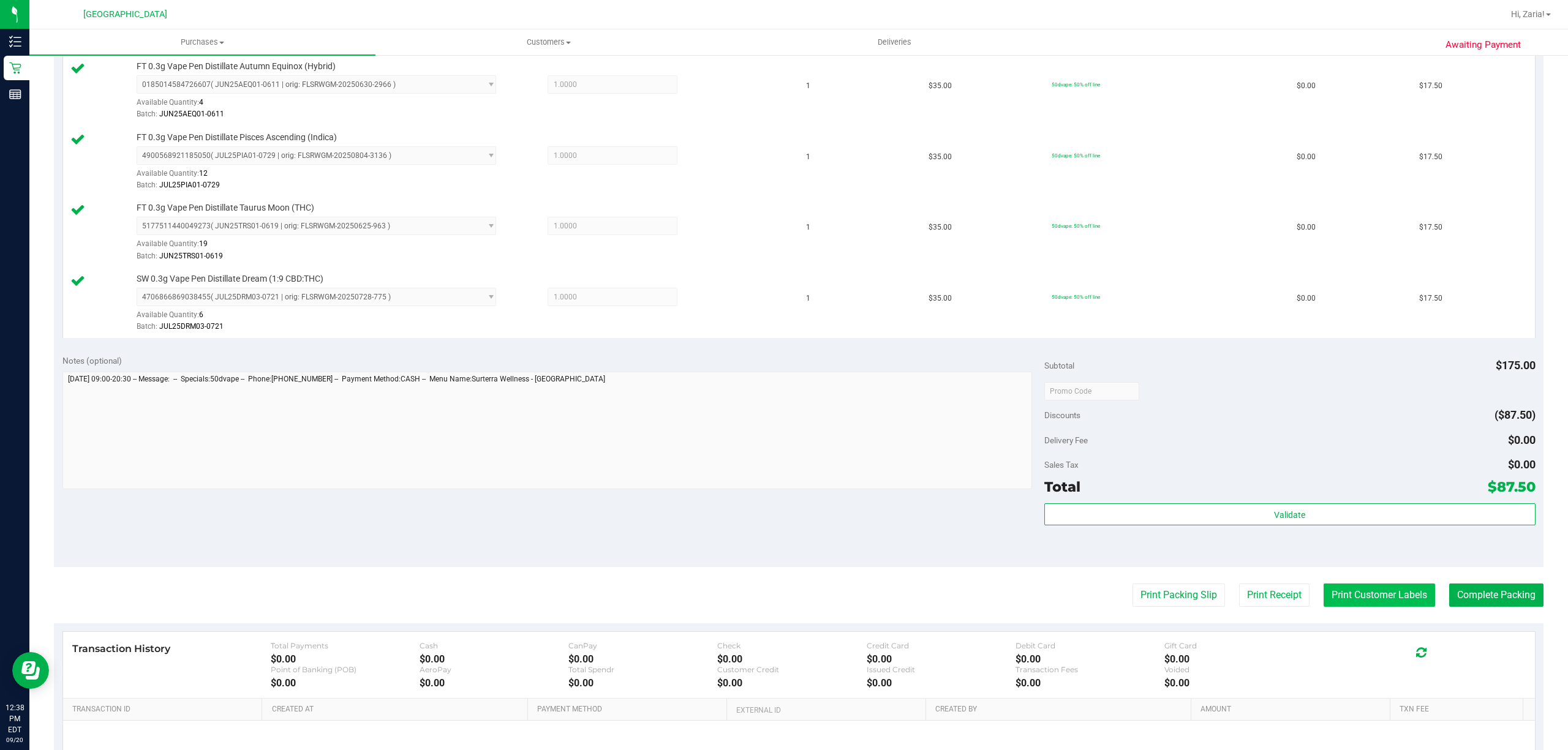
click at [1380, 599] on button "Print Customer Labels" at bounding box center [1379, 594] width 111 height 23
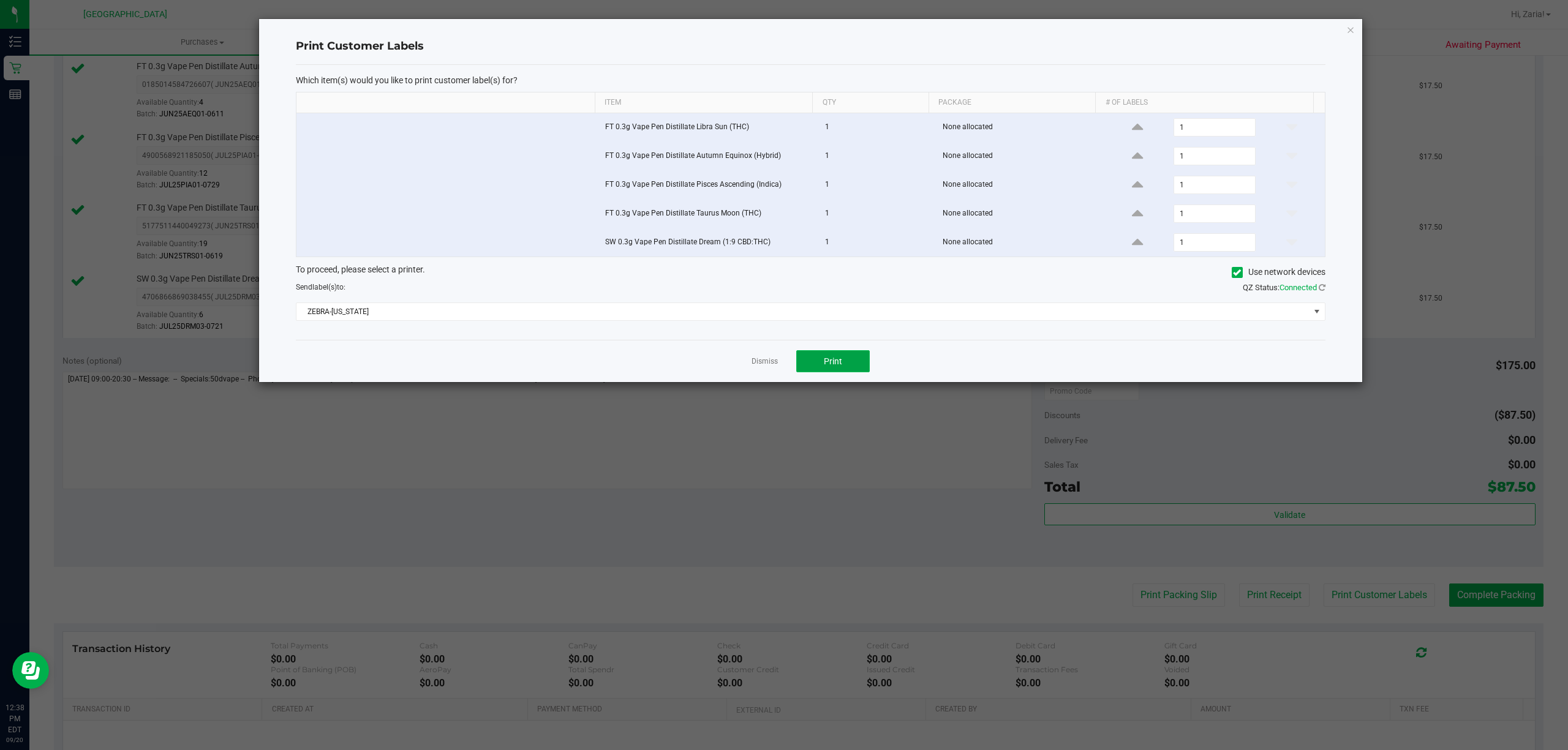
click at [824, 363] on span "Print" at bounding box center [833, 361] width 18 height 10
click at [768, 362] on link "Dismiss" at bounding box center [765, 361] width 26 height 10
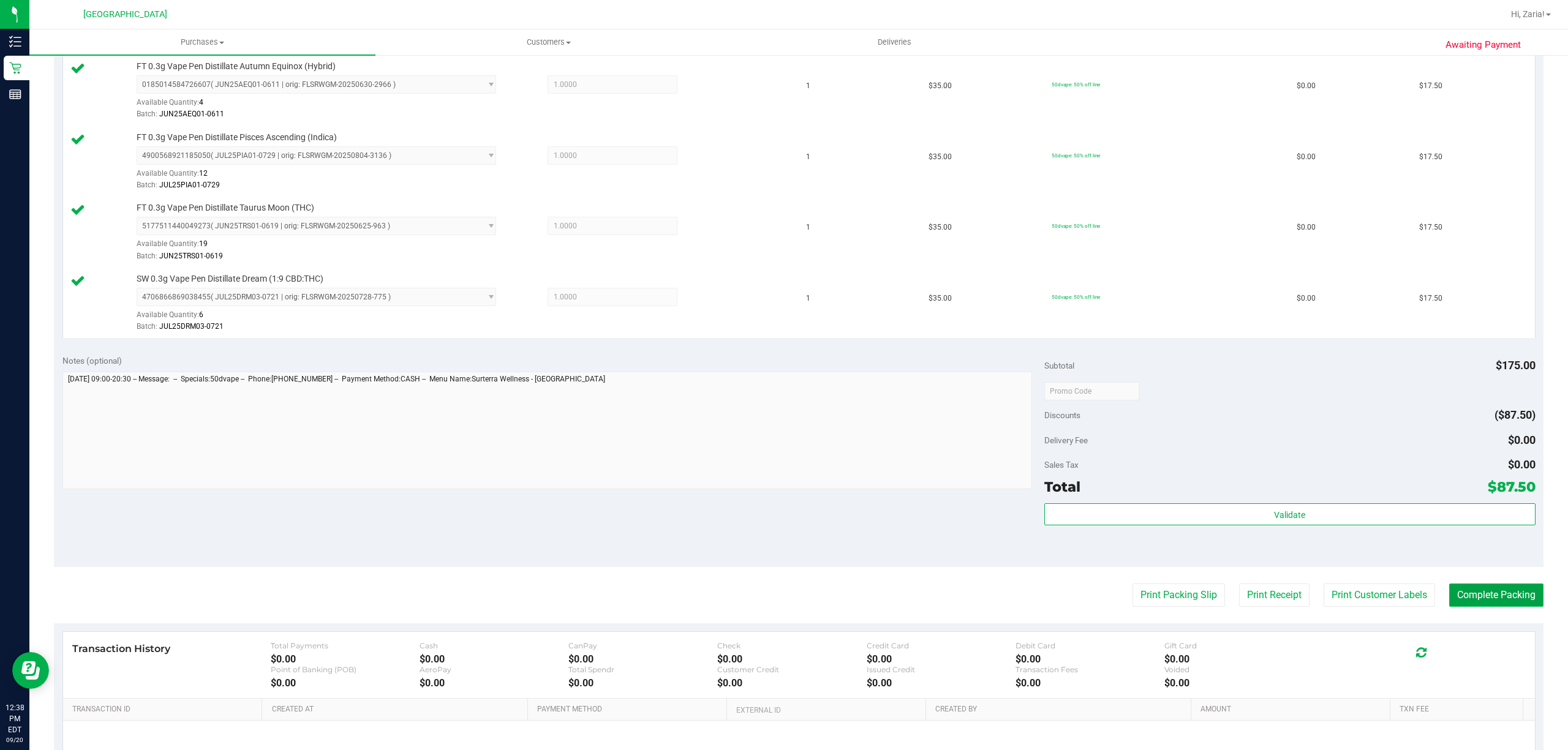
click at [1450, 598] on button "Complete Packing" at bounding box center [1496, 594] width 95 height 23
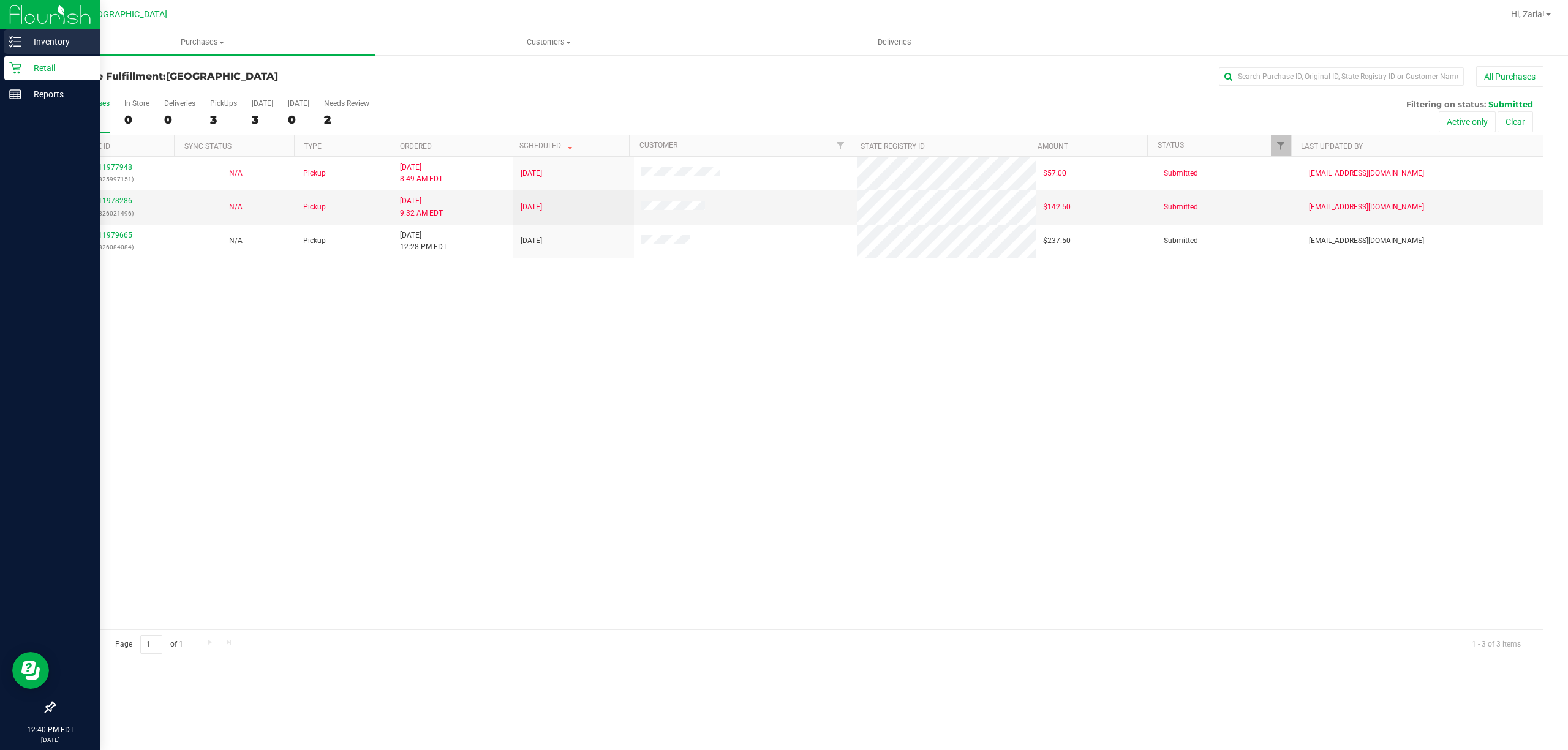
click at [38, 40] on p "Inventory" at bounding box center [58, 41] width 73 height 14
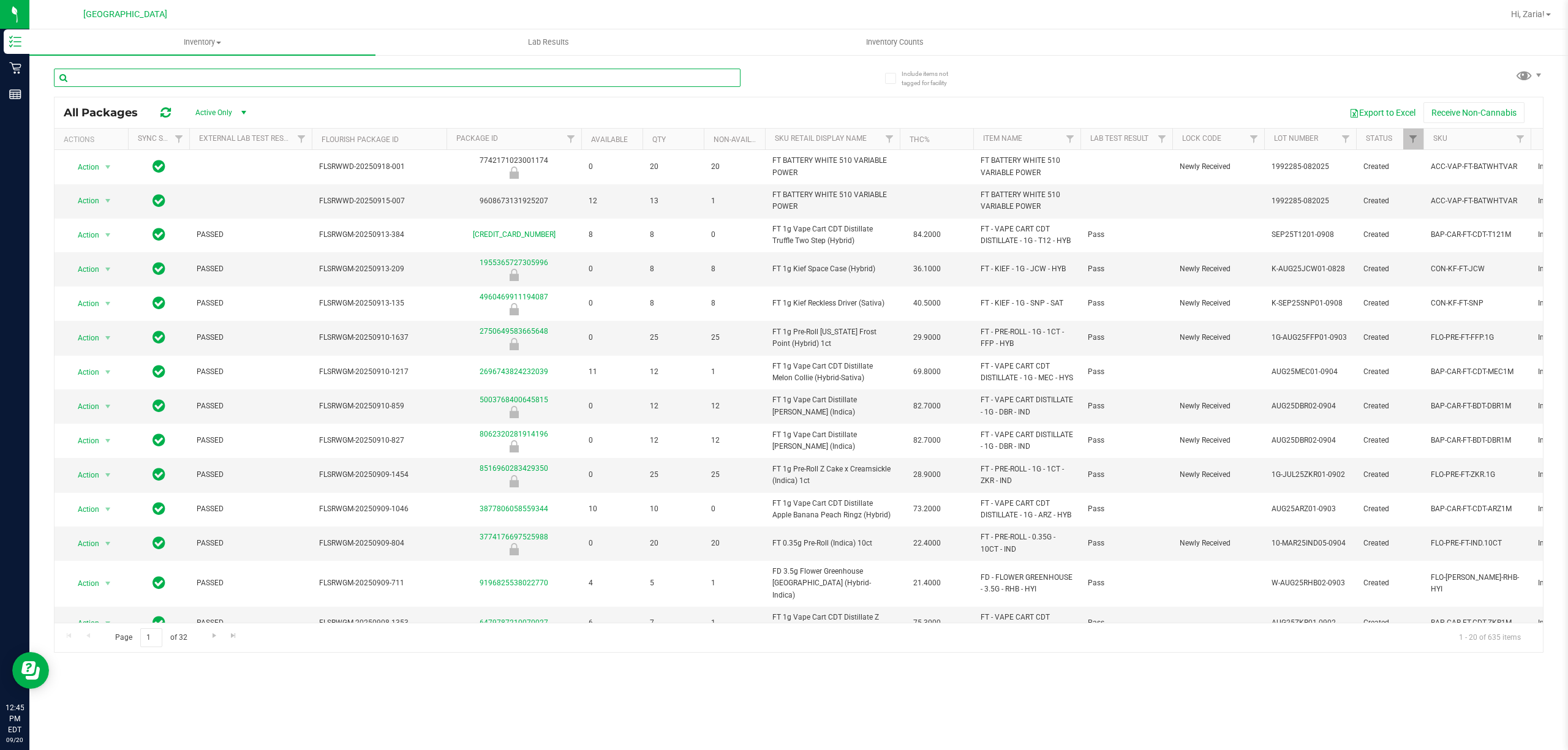
click at [172, 79] on input "text" at bounding box center [397, 77] width 687 height 18
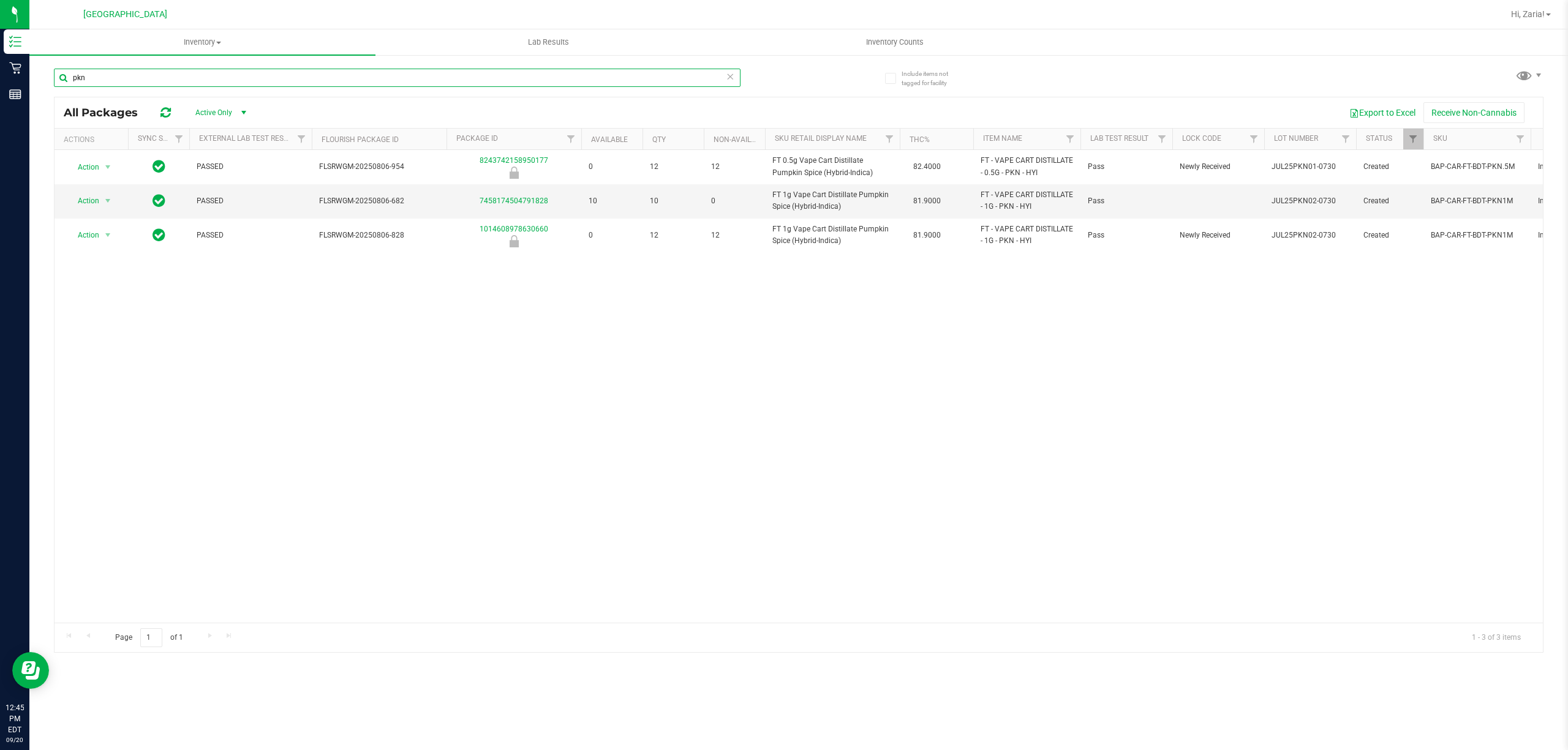
click at [649, 82] on input "pkn" at bounding box center [397, 77] width 687 height 18
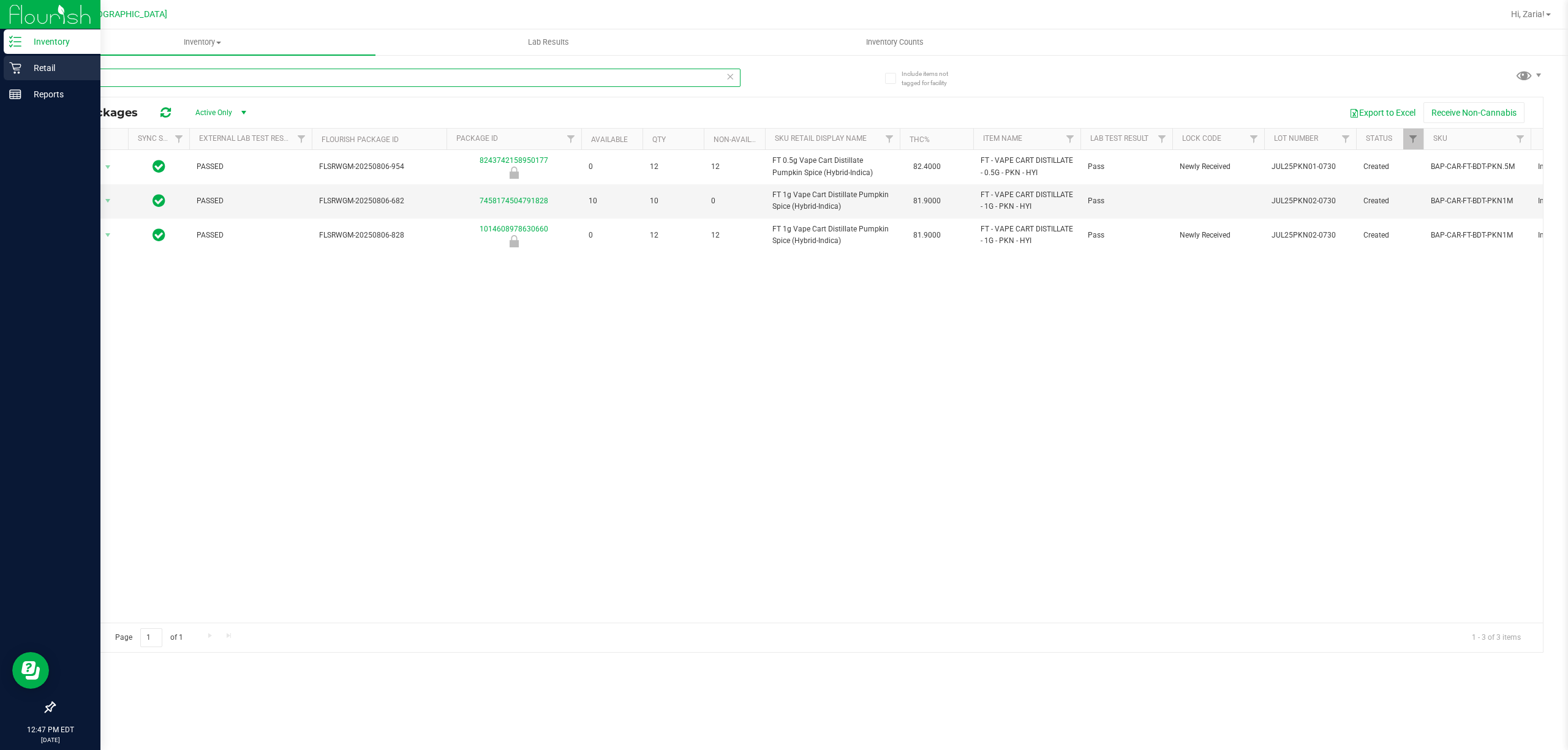
type input "pkn"
click at [66, 73] on p "Retail" at bounding box center [58, 68] width 73 height 14
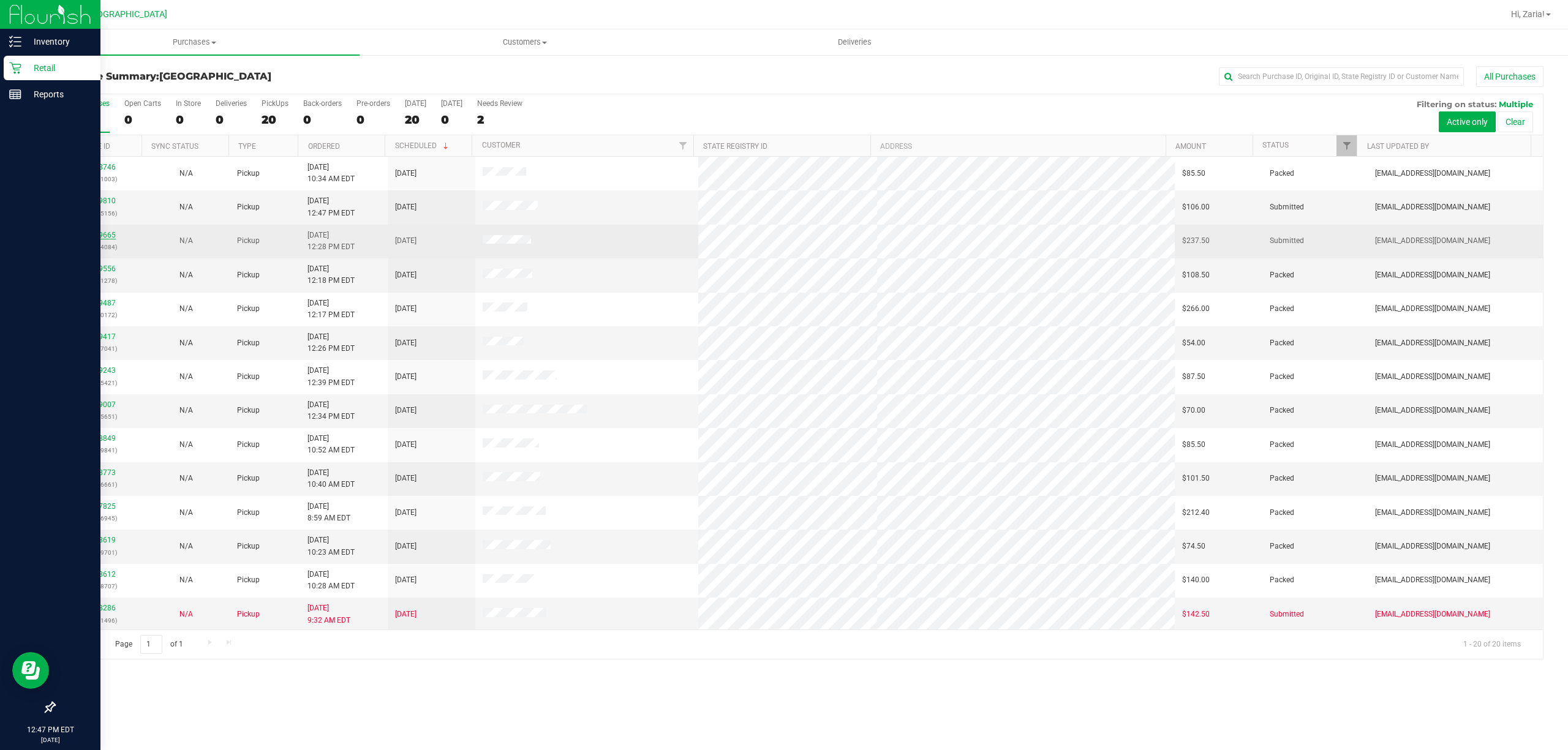
click at [103, 236] on link "11979665" at bounding box center [98, 235] width 34 height 9
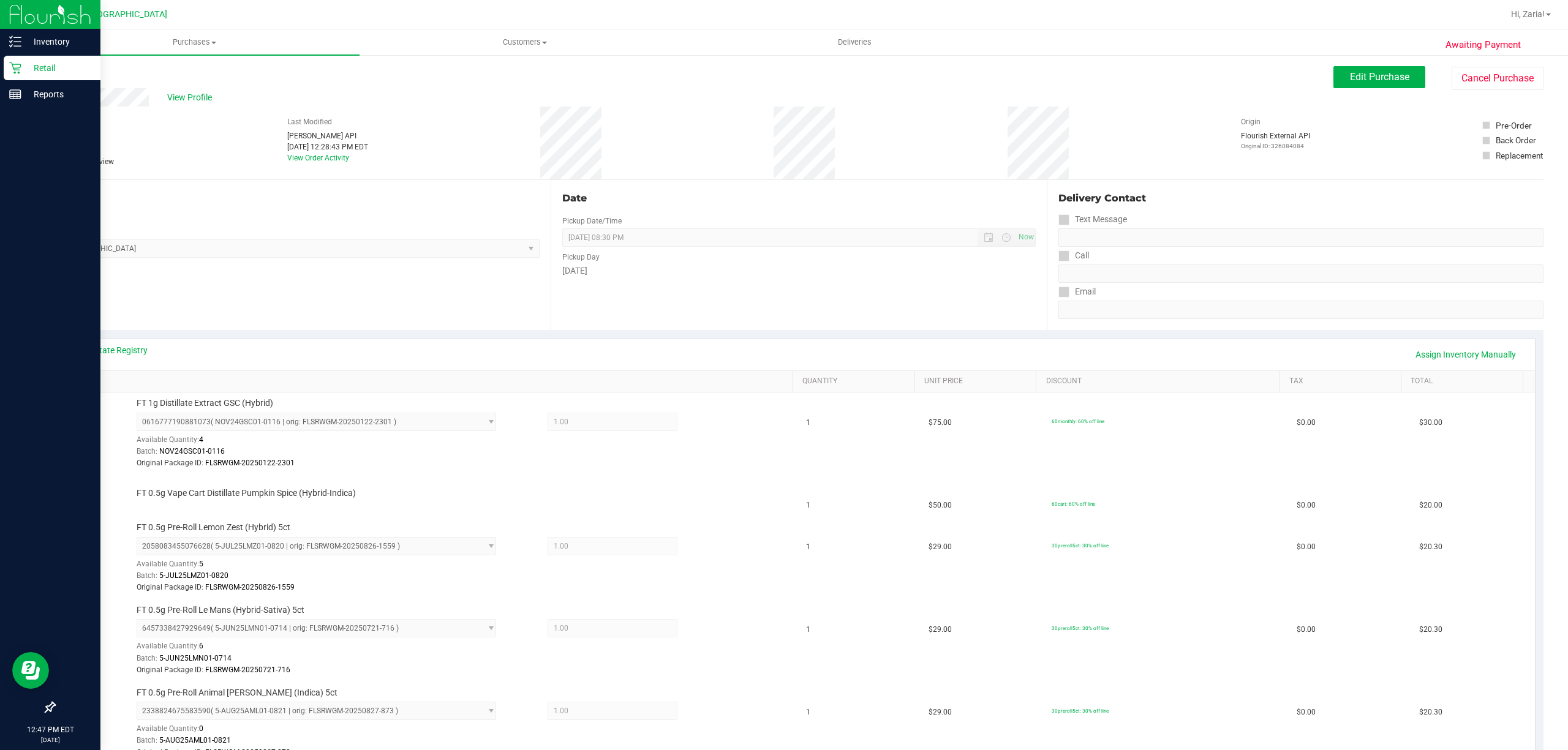
click at [250, 295] on div "Location Pickup Store Boynton Beach WC Select Store Bonita Springs WC Boynton B…" at bounding box center [302, 255] width 497 height 150
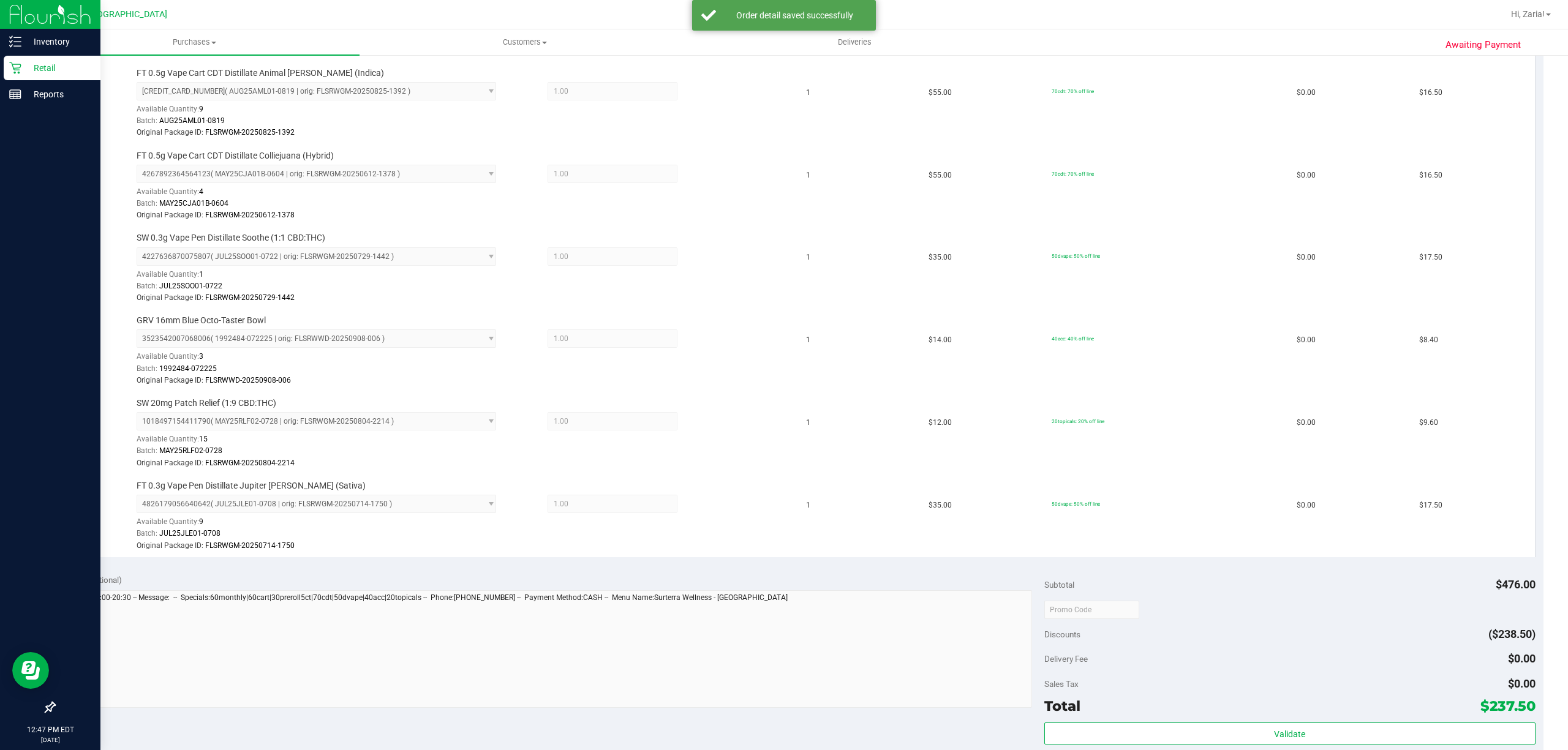
scroll to position [1061, 0]
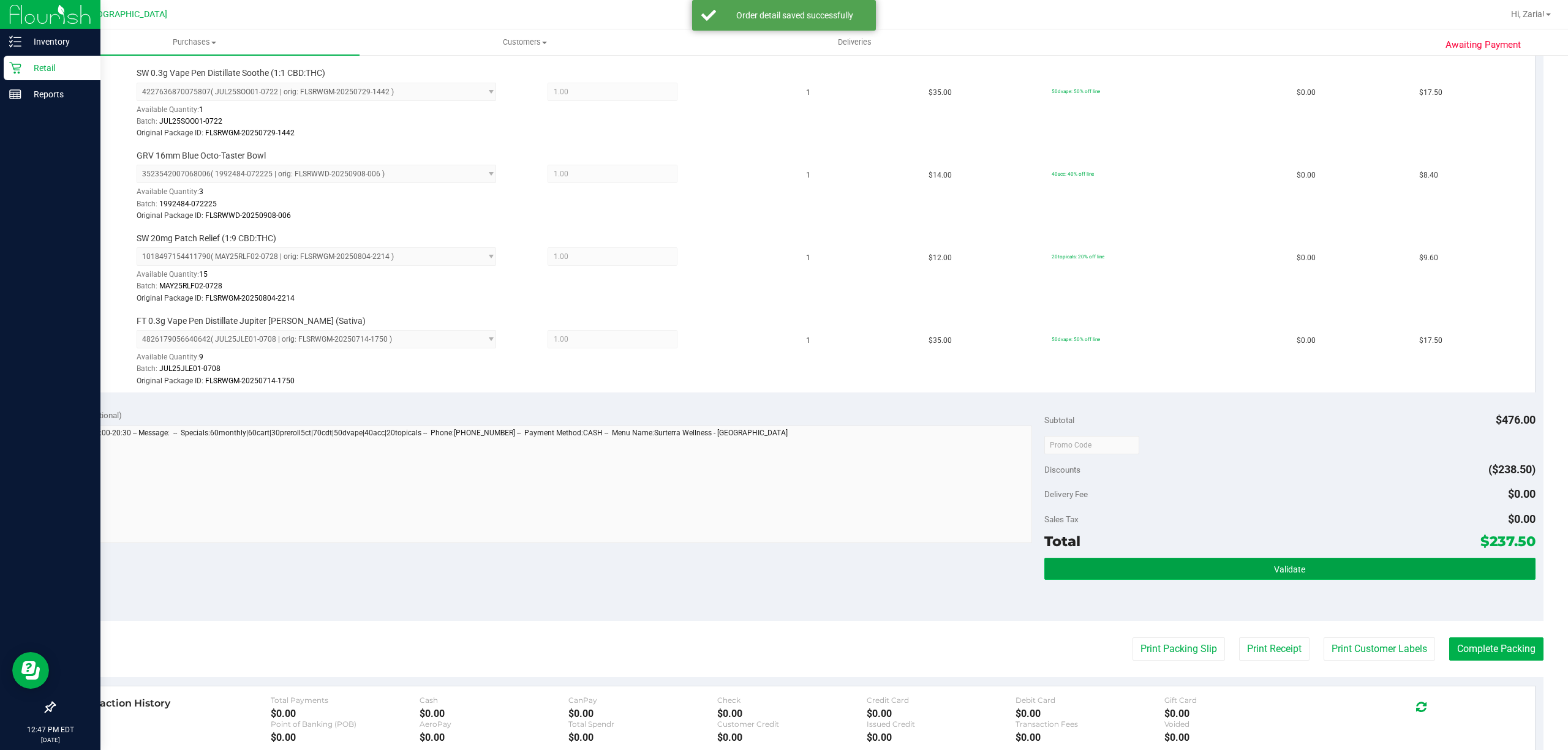
click at [1285, 580] on button "Validate" at bounding box center [1290, 569] width 491 height 22
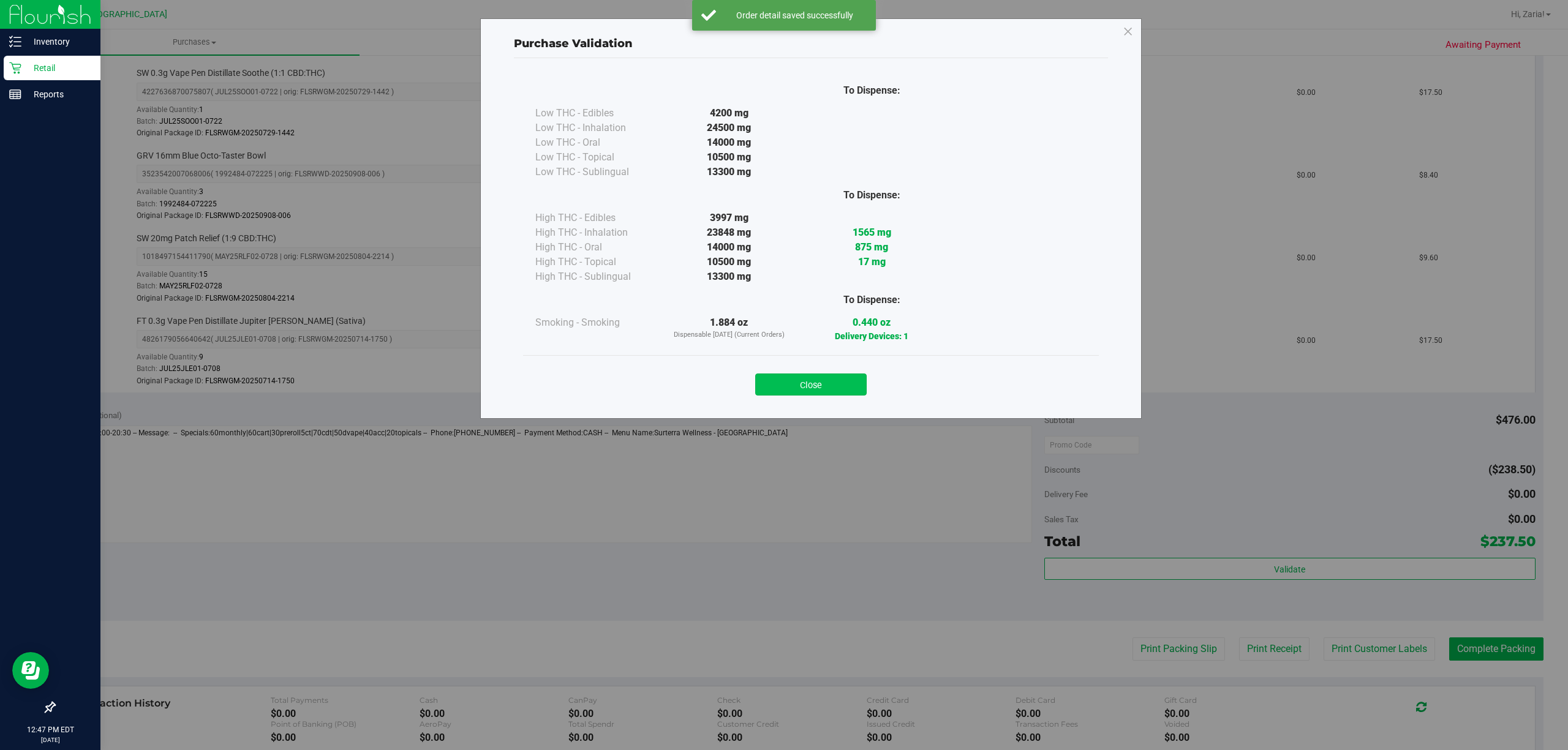
click at [827, 375] on button "Close" at bounding box center [811, 385] width 111 height 22
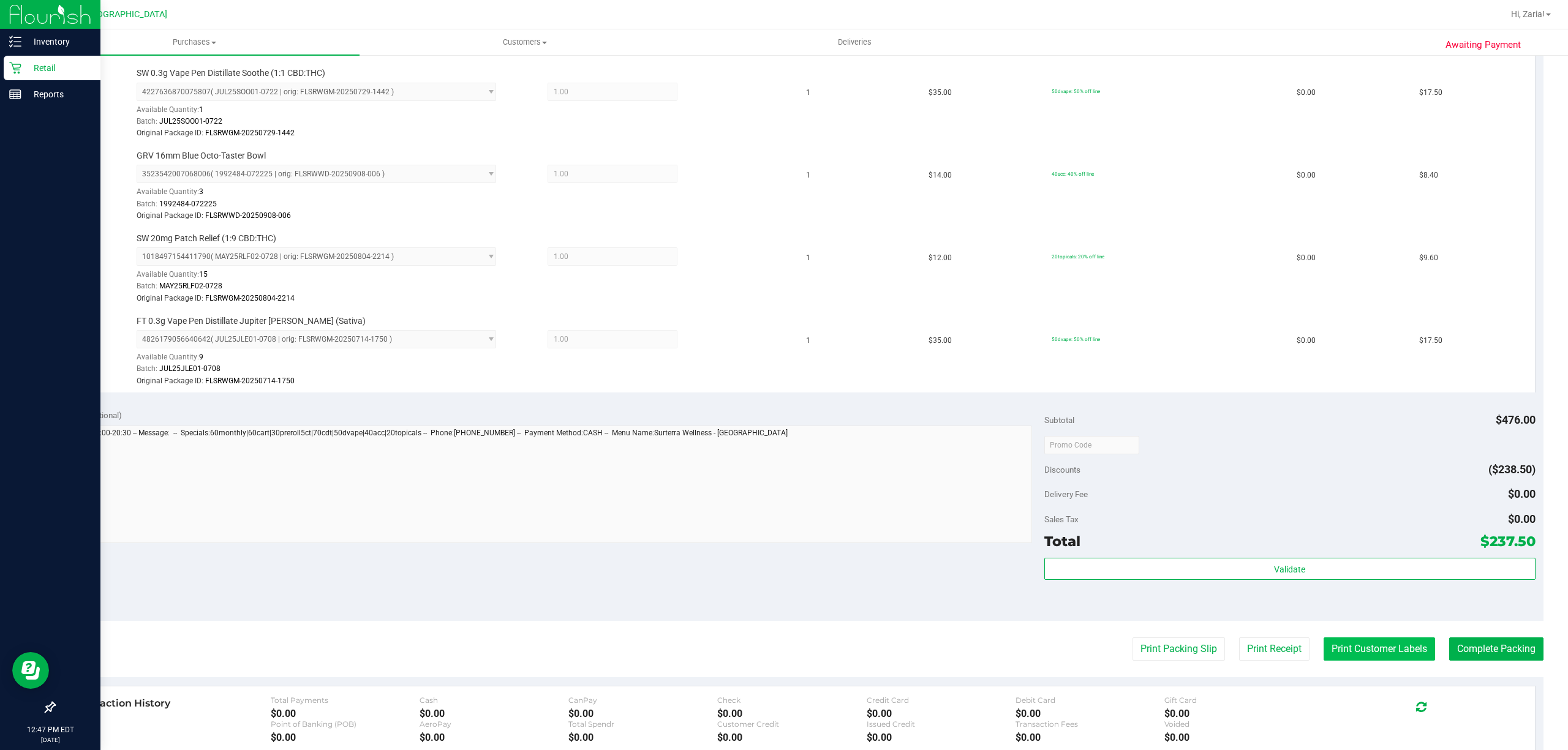
click at [1369, 654] on button "Print Customer Labels" at bounding box center [1379, 648] width 111 height 23
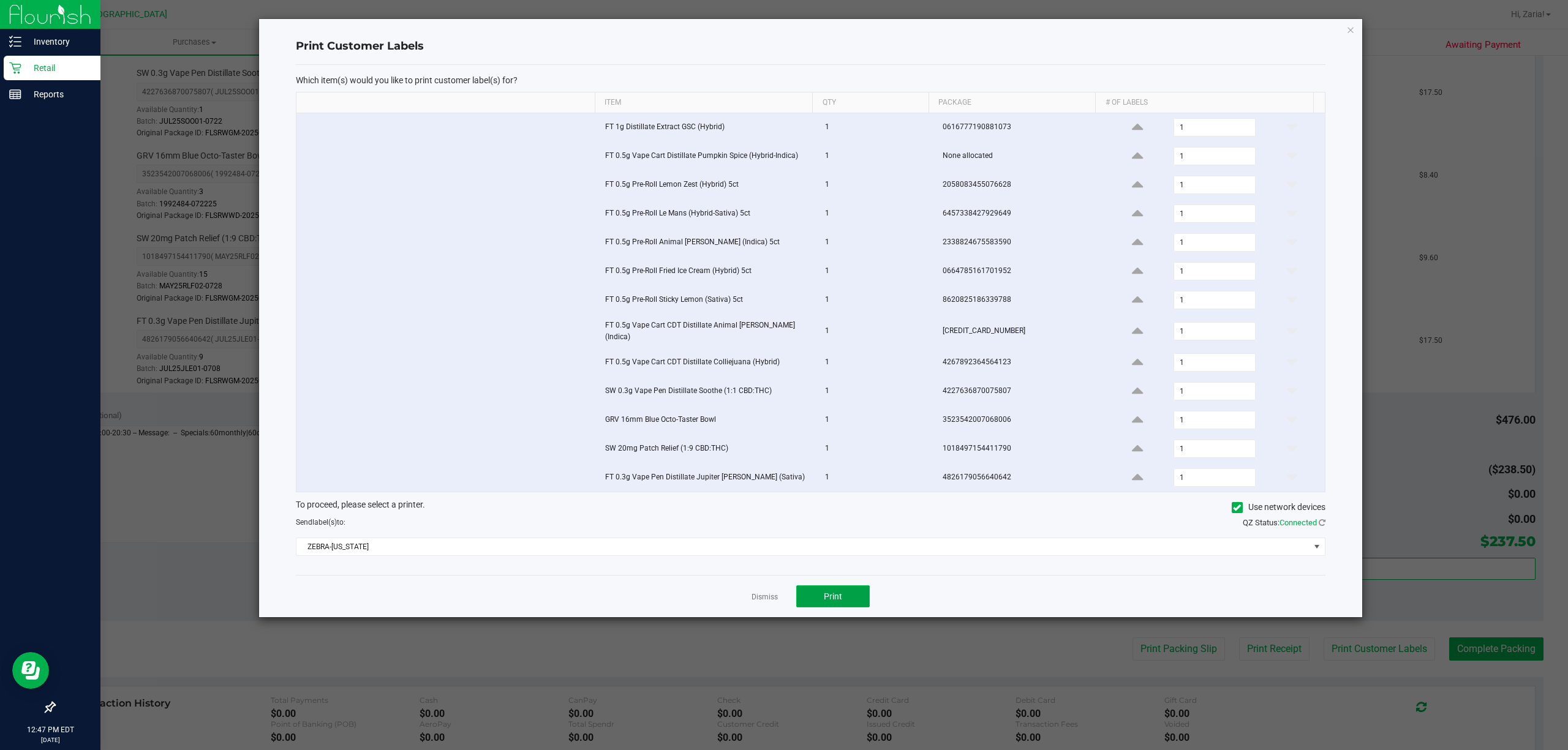
click at [848, 606] on button "Print" at bounding box center [833, 597] width 73 height 22
click at [774, 601] on link "Dismiss" at bounding box center [765, 597] width 26 height 10
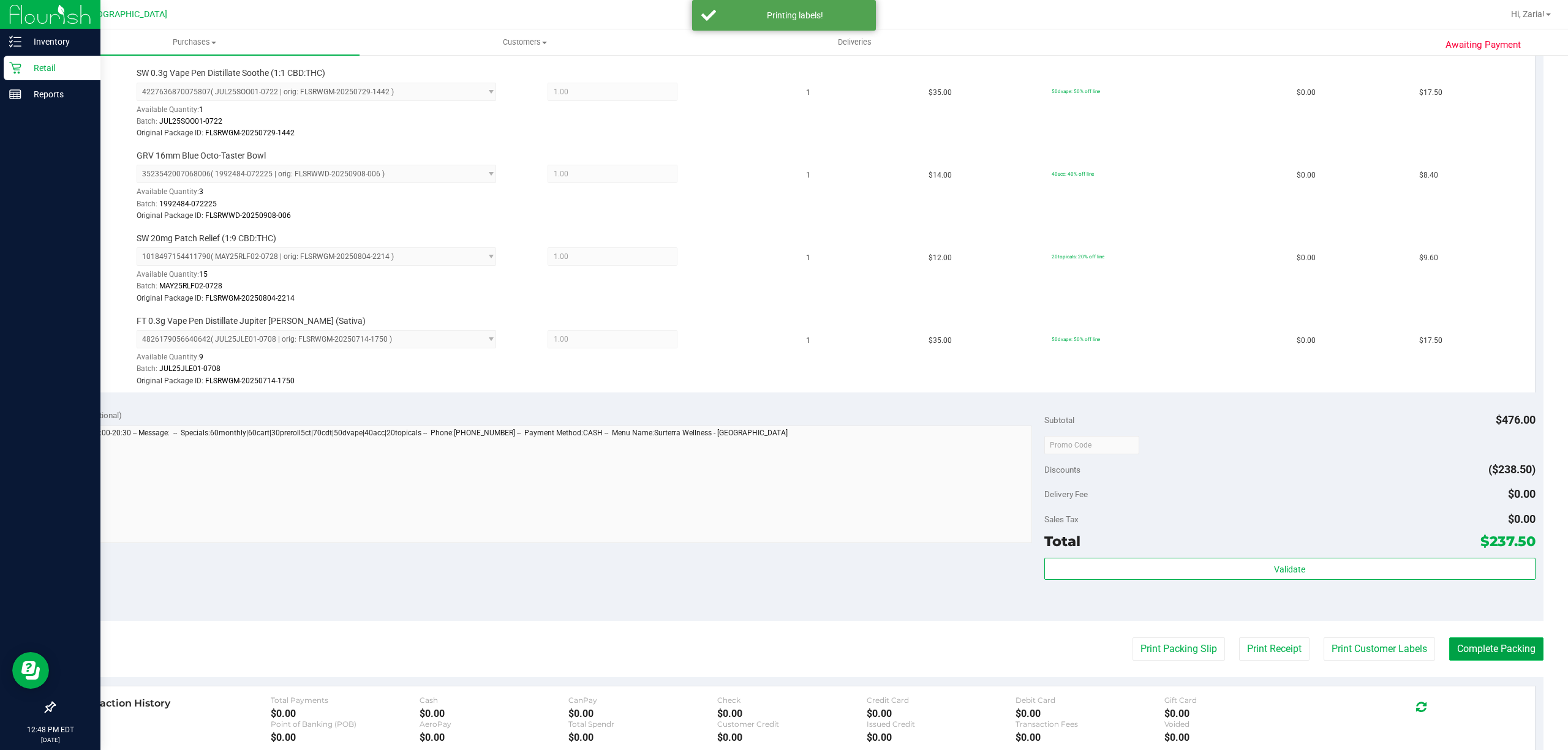
click at [1505, 660] on button "Complete Packing" at bounding box center [1496, 648] width 95 height 23
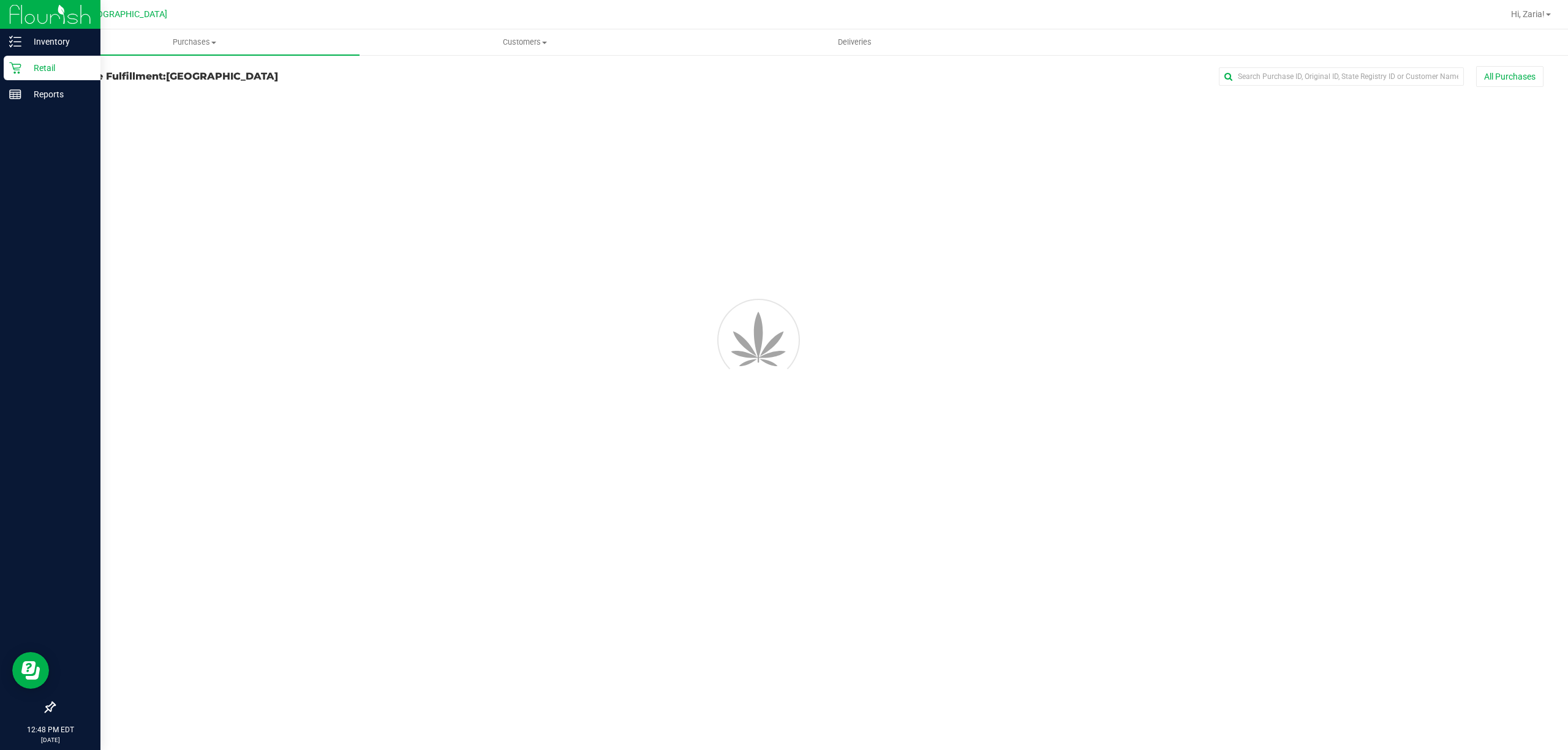
click at [1382, 586] on div "Purchases Summary of purchases Fulfillment All purchases Customers All customer…" at bounding box center [799, 389] width 1539 height 721
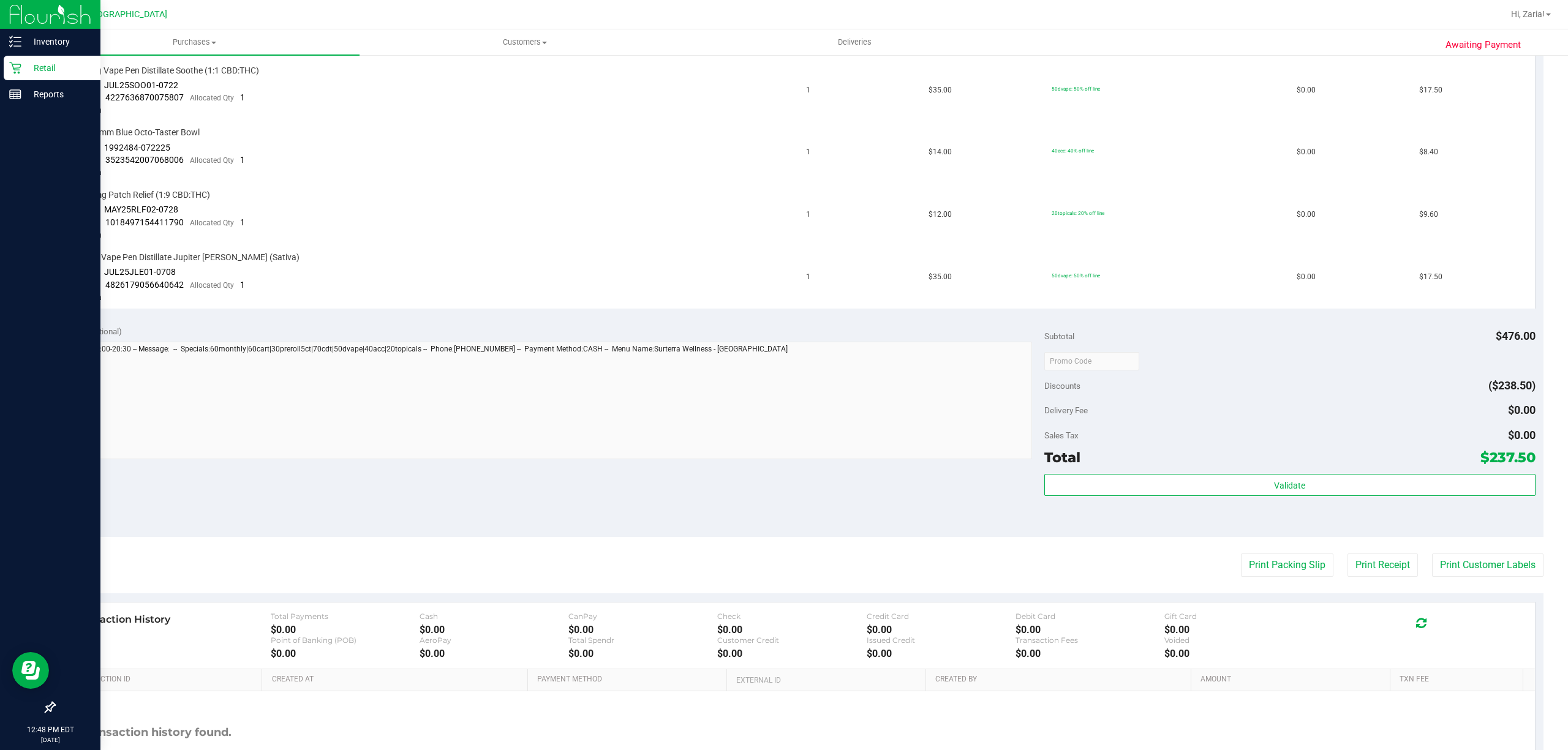
scroll to position [898, 0]
click at [1363, 474] on div "Validate" at bounding box center [1290, 497] width 491 height 55
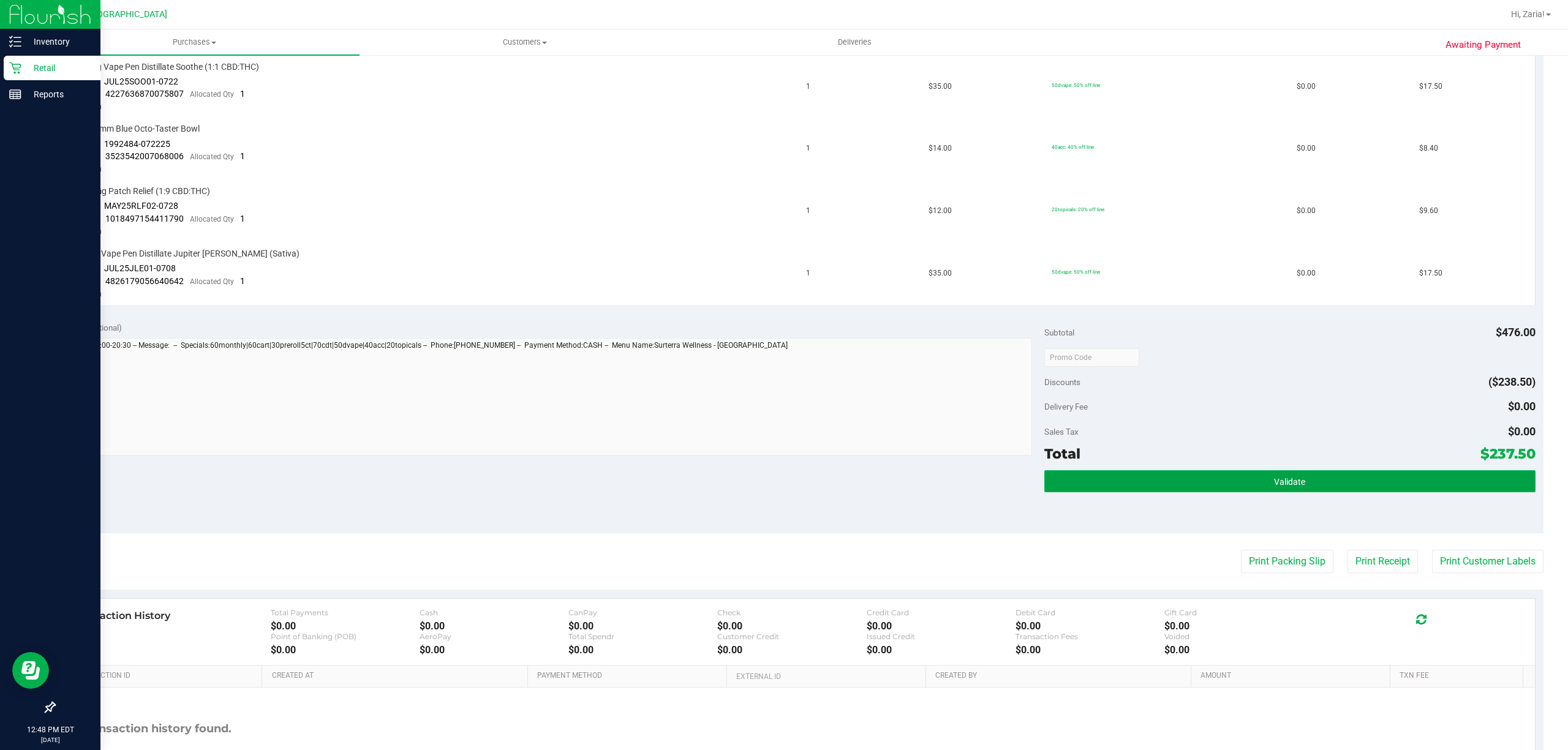
click at [1362, 470] on button "Validate" at bounding box center [1290, 481] width 491 height 22
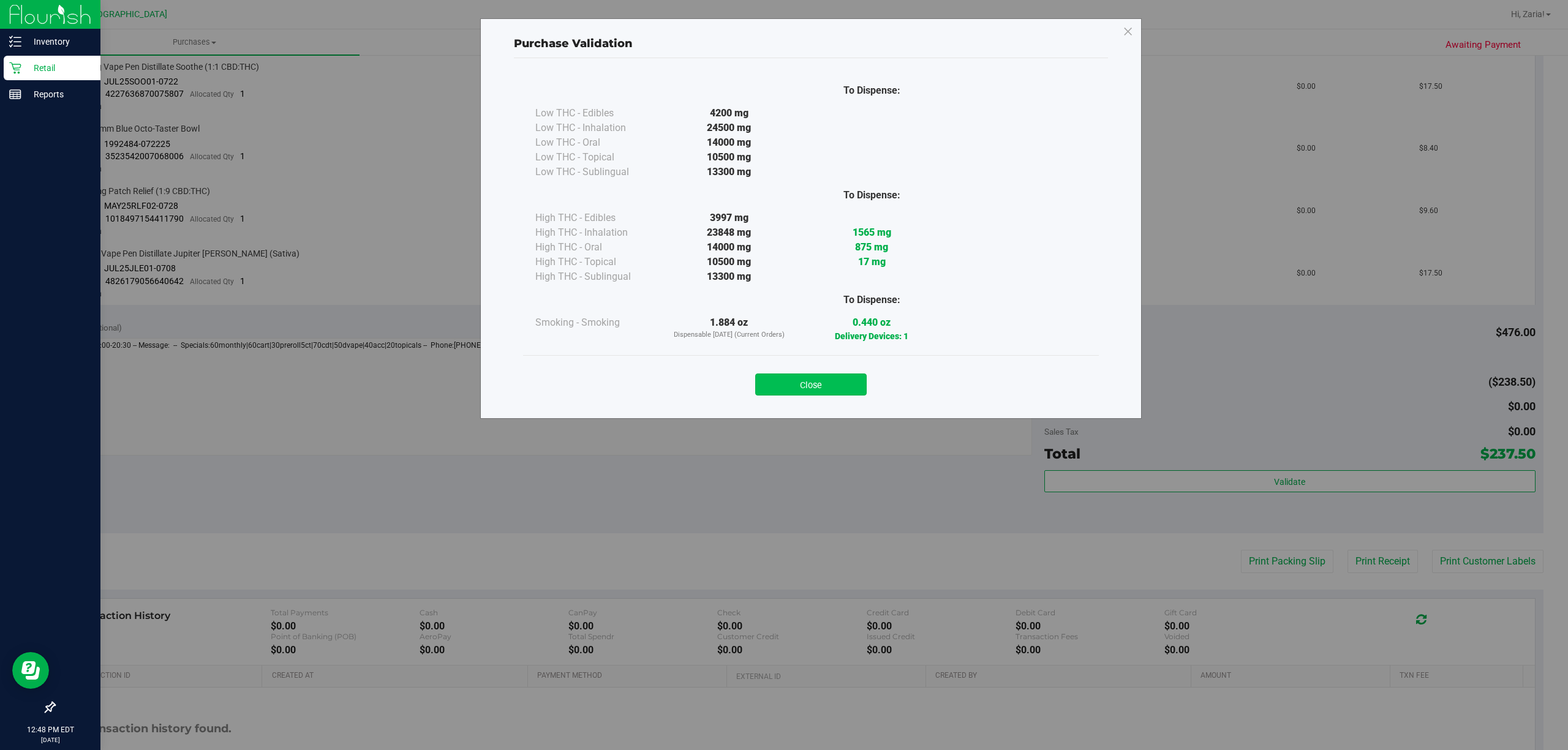
click at [834, 369] on div "Close" at bounding box center [811, 380] width 557 height 31
click at [832, 373] on button "Close" at bounding box center [811, 385] width 111 height 22
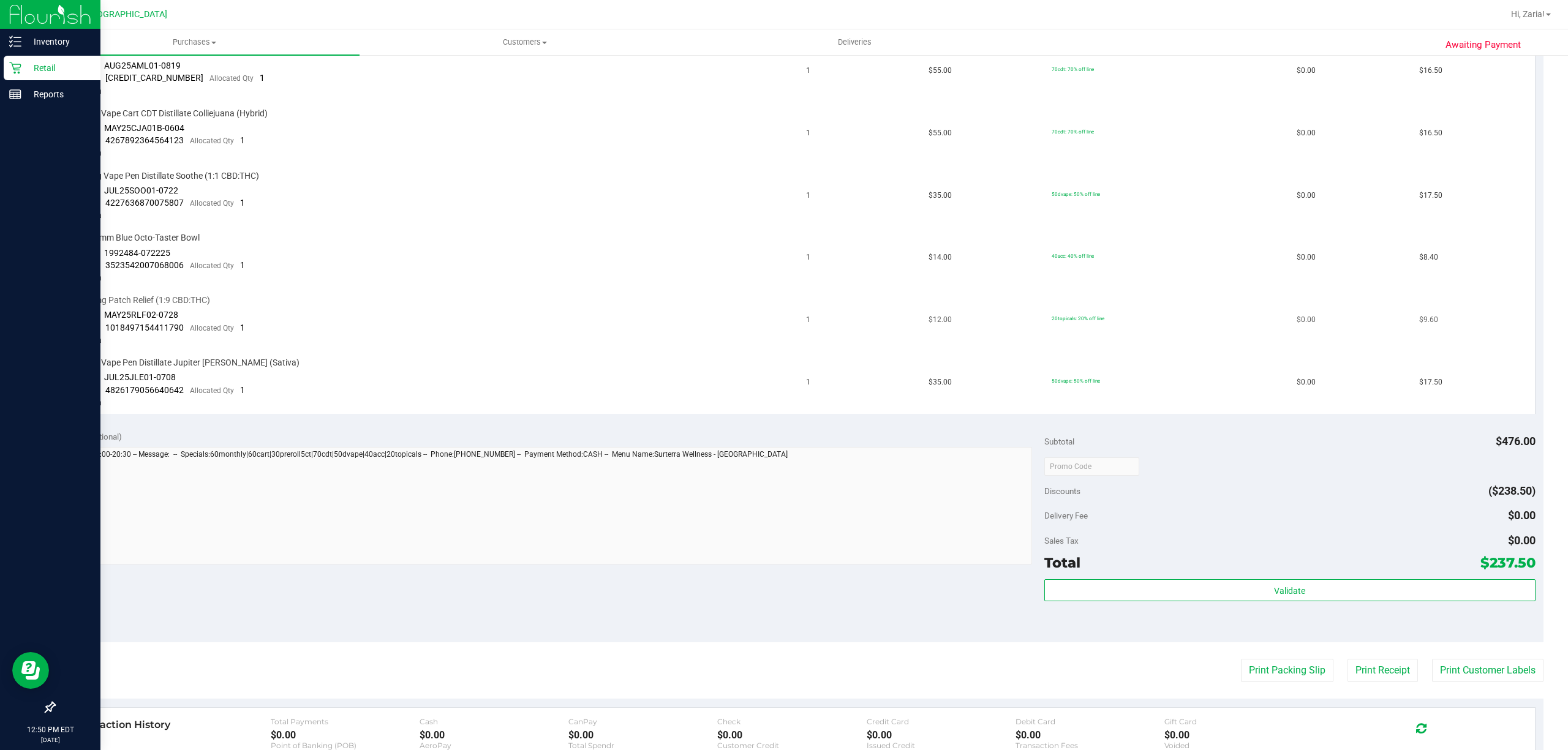
scroll to position [653, 0]
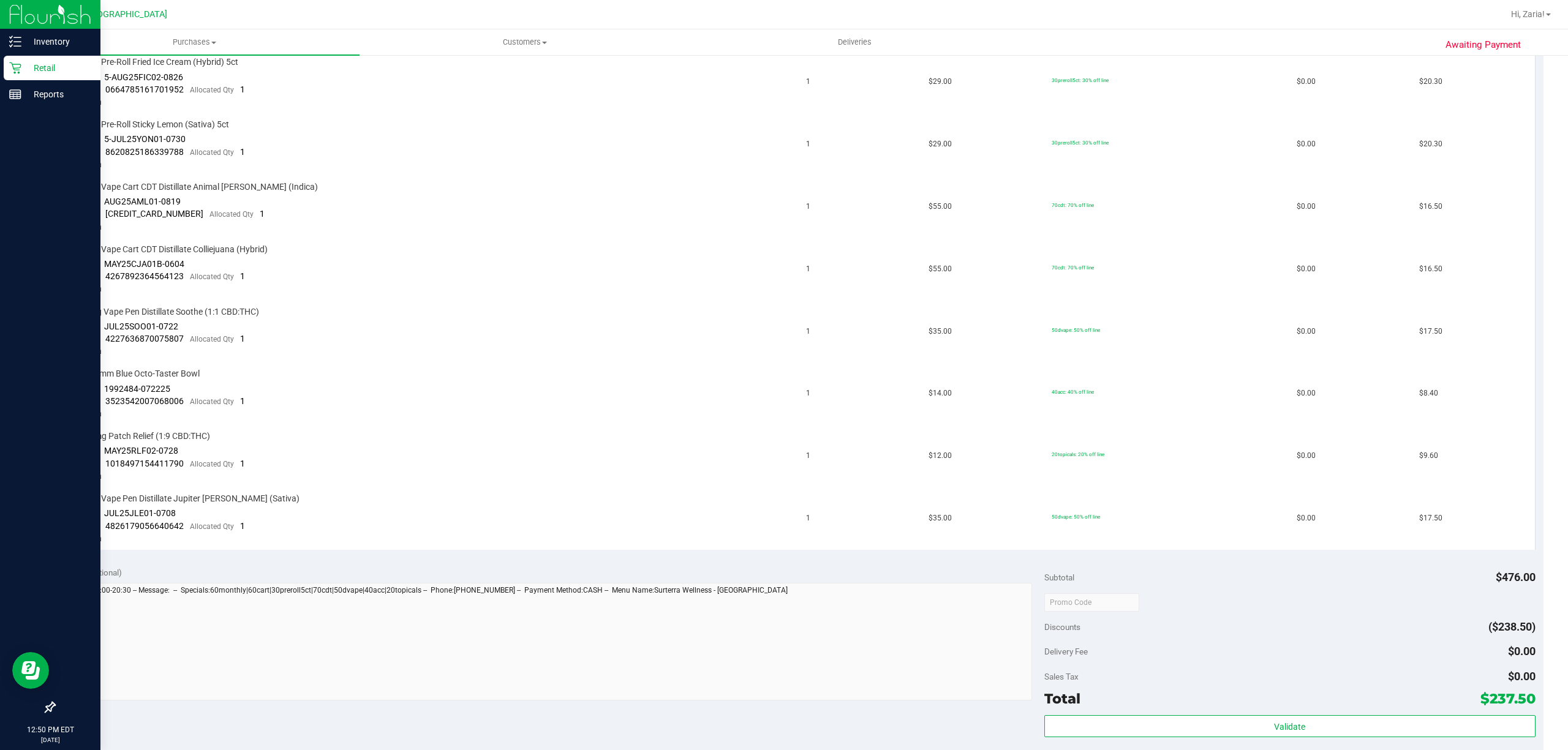
click at [47, 76] on div "Retail" at bounding box center [52, 68] width 97 height 25
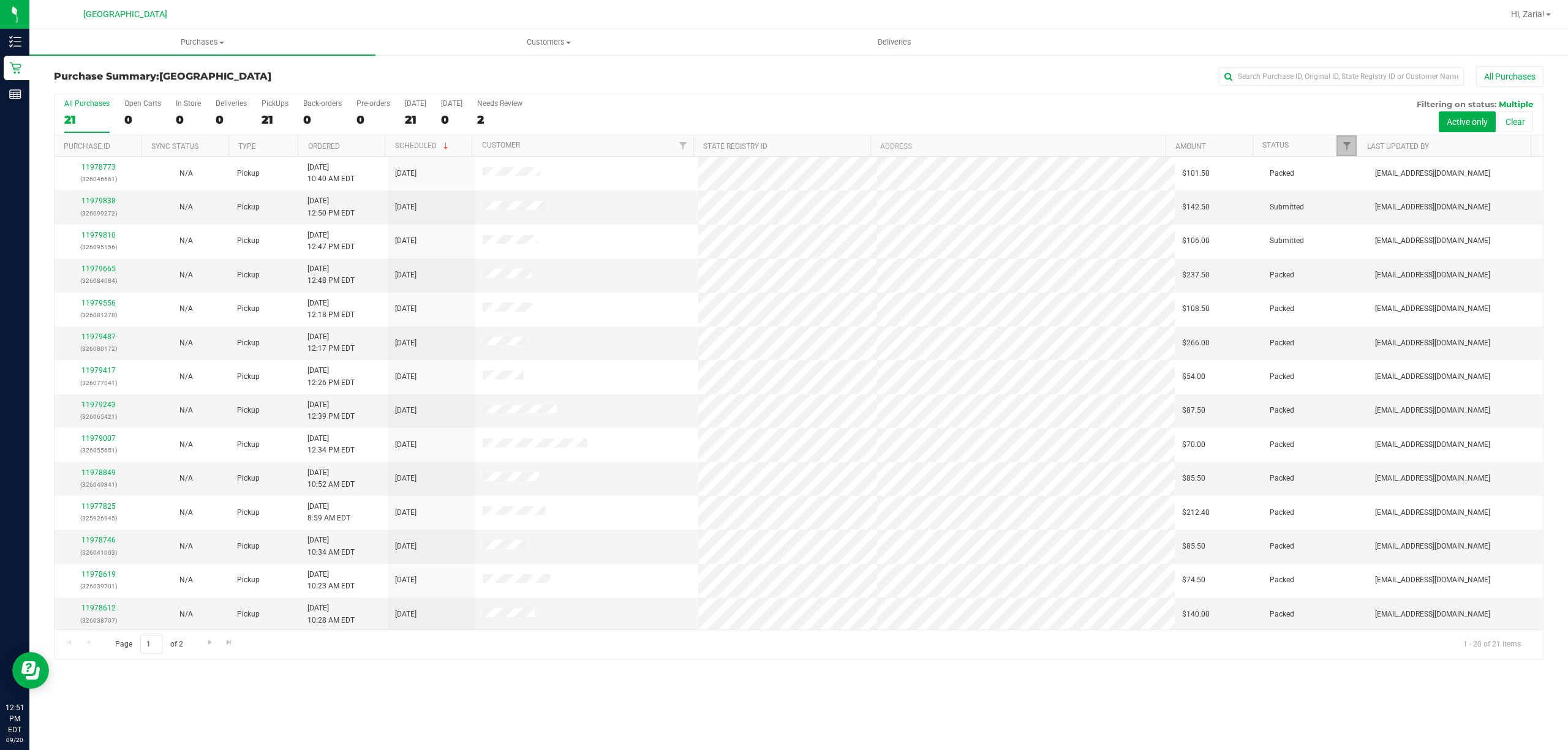
click at [1338, 140] on link "Filter" at bounding box center [1346, 145] width 20 height 21
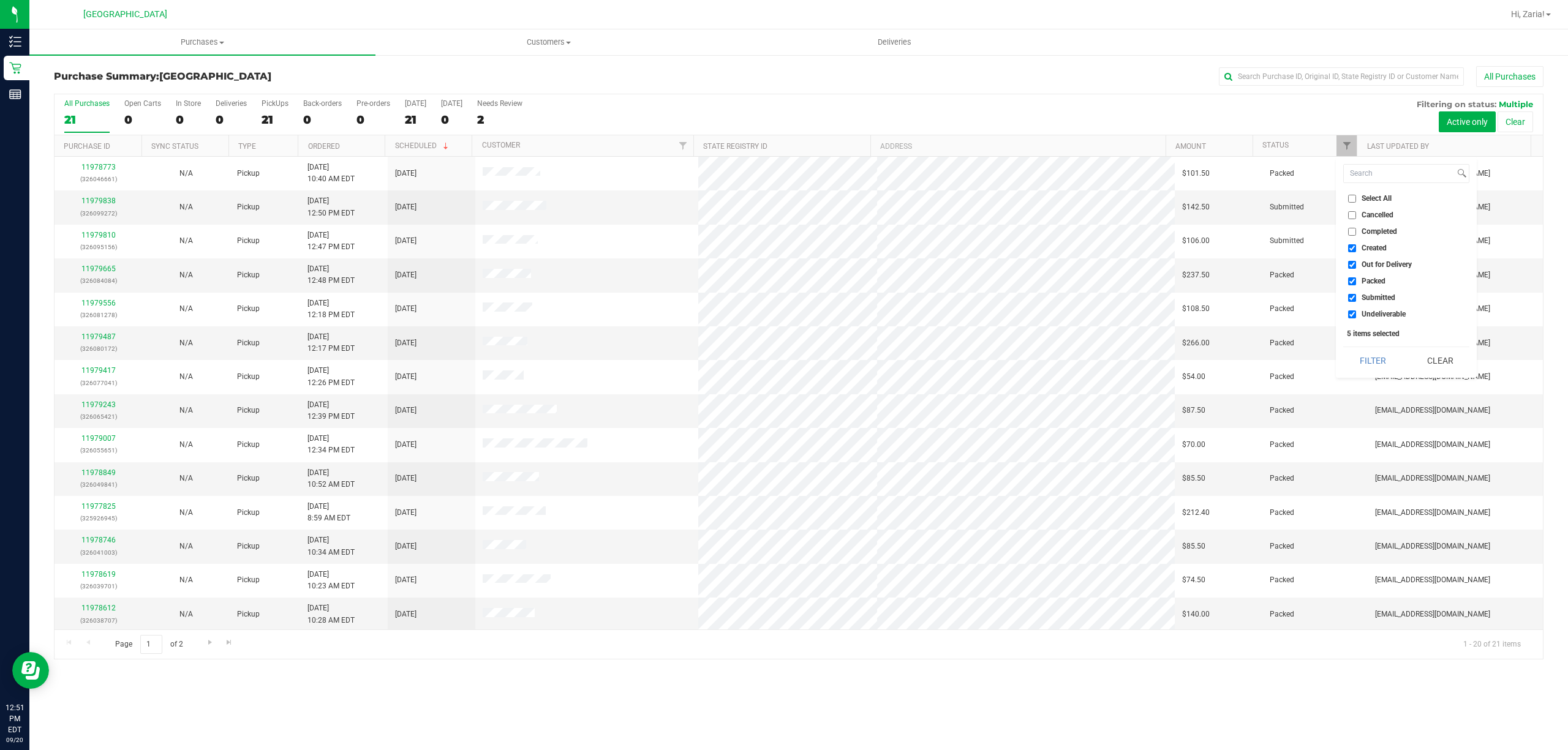
click at [1355, 203] on li "Select All" at bounding box center [1406, 199] width 126 height 13
click at [1355, 195] on input "Select All" at bounding box center [1352, 199] width 8 height 8
checkbox input "true"
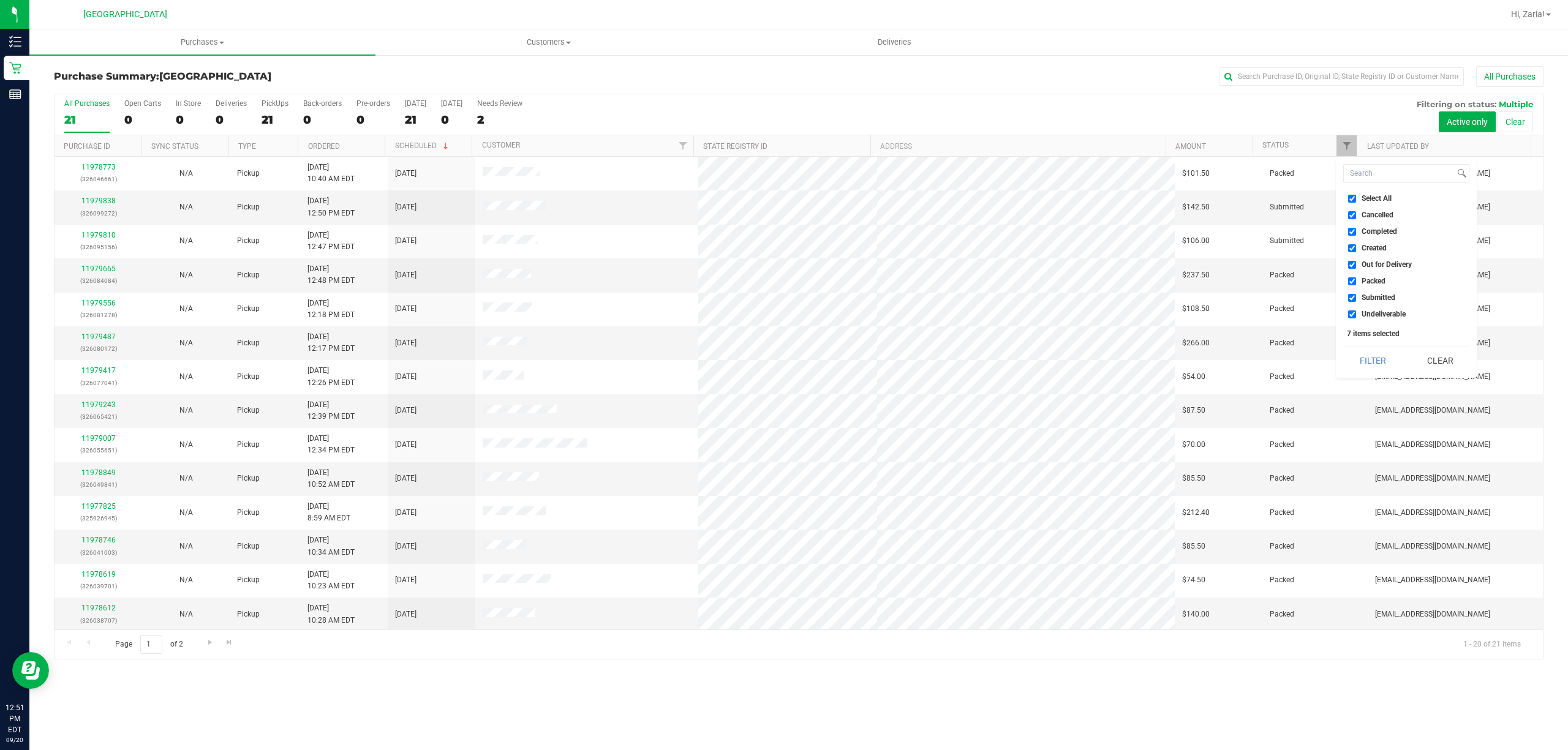
checkbox input "true"
click at [1353, 199] on input "Select All" at bounding box center [1352, 199] width 8 height 8
checkbox input "false"
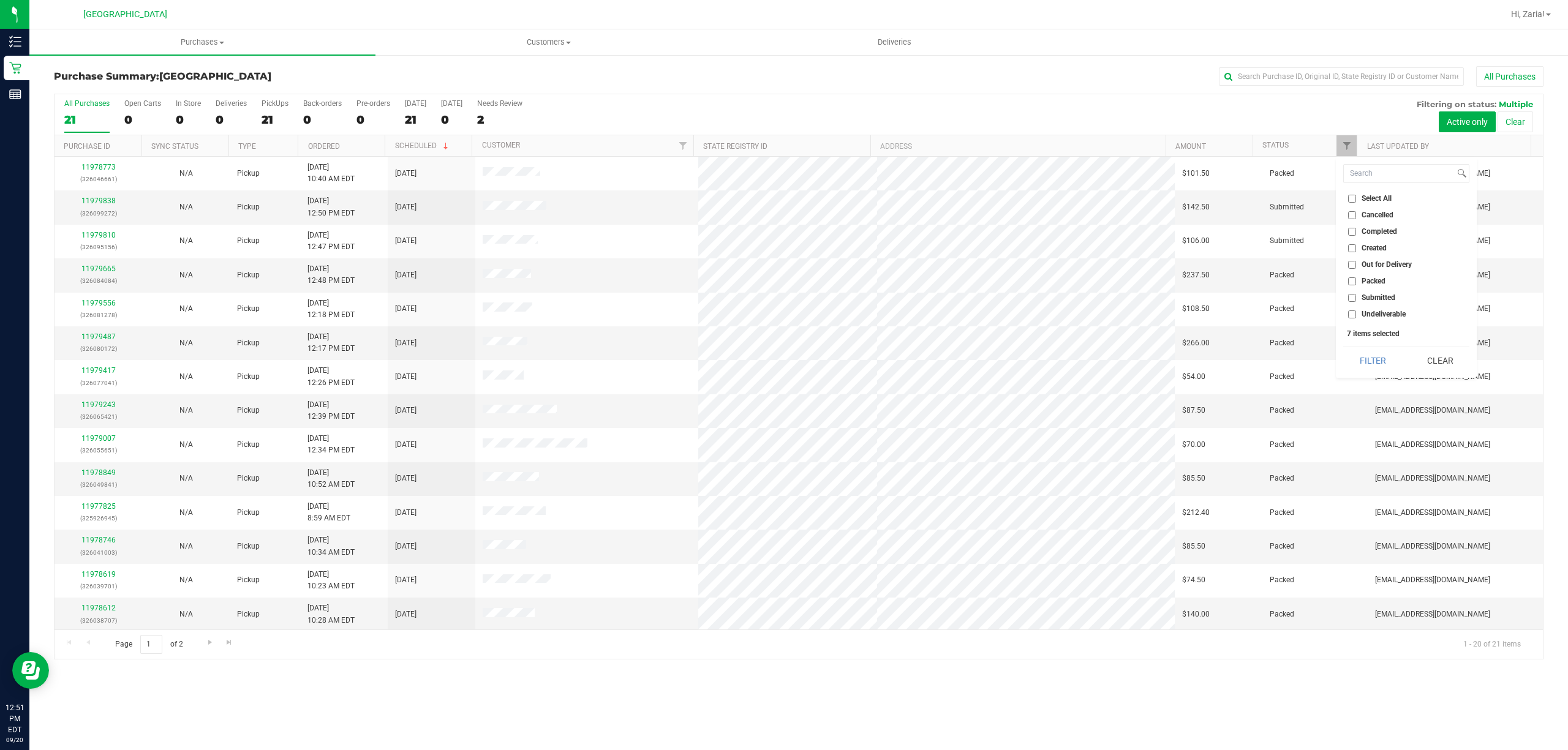
checkbox input "false"
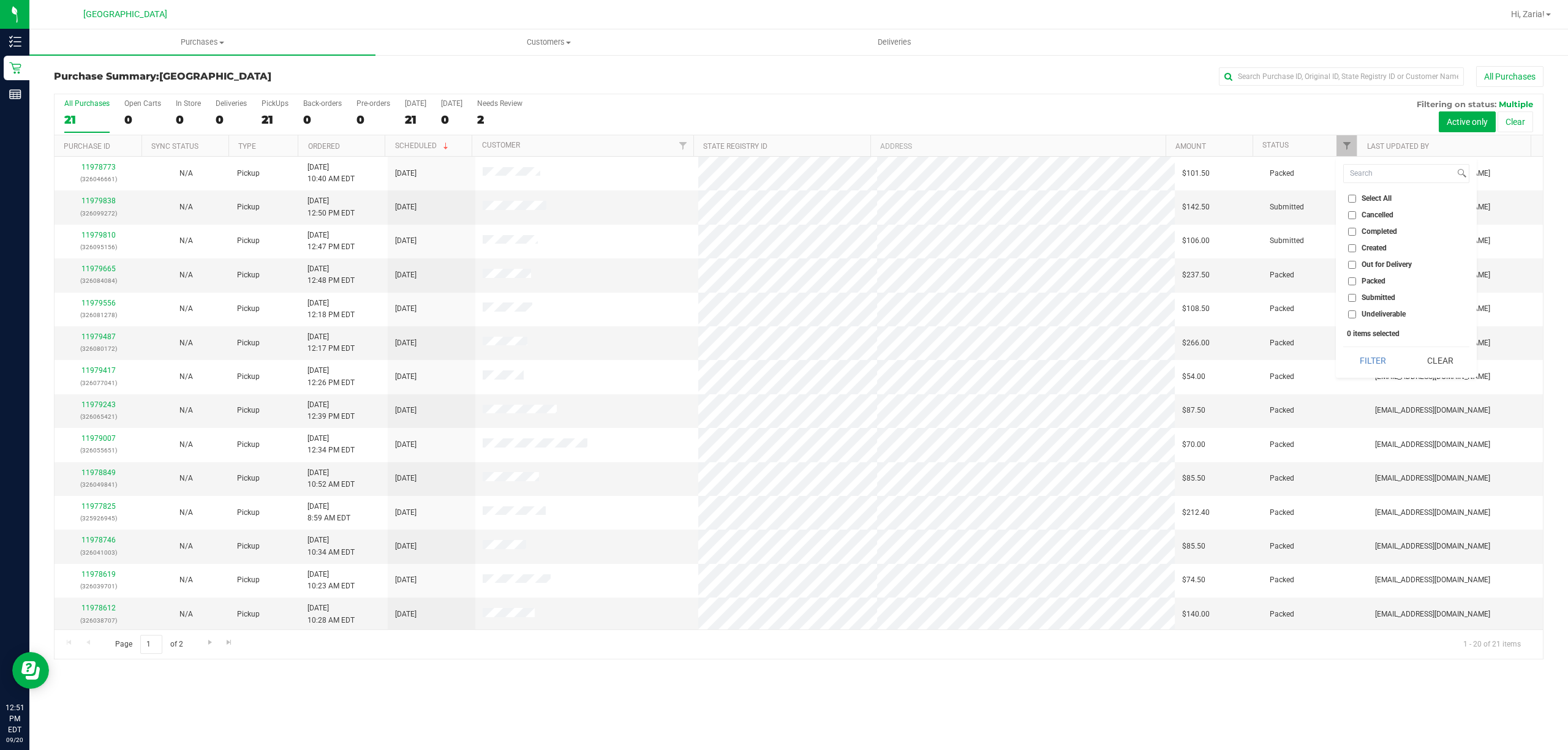
click at [1353, 234] on input "Completed" at bounding box center [1352, 232] width 8 height 8
drag, startPoint x: 1379, startPoint y: 351, endPoint x: 1444, endPoint y: 276, distance: 99.2
click at [1444, 276] on div "Select All Cancelled Completed Created Out for Delivery Packed Submitted Undeli…" at bounding box center [1406, 267] width 141 height 221
click at [1356, 229] on label "Completed" at bounding box center [1372, 232] width 49 height 8
click at [1356, 229] on input "Completed" at bounding box center [1352, 232] width 8 height 8
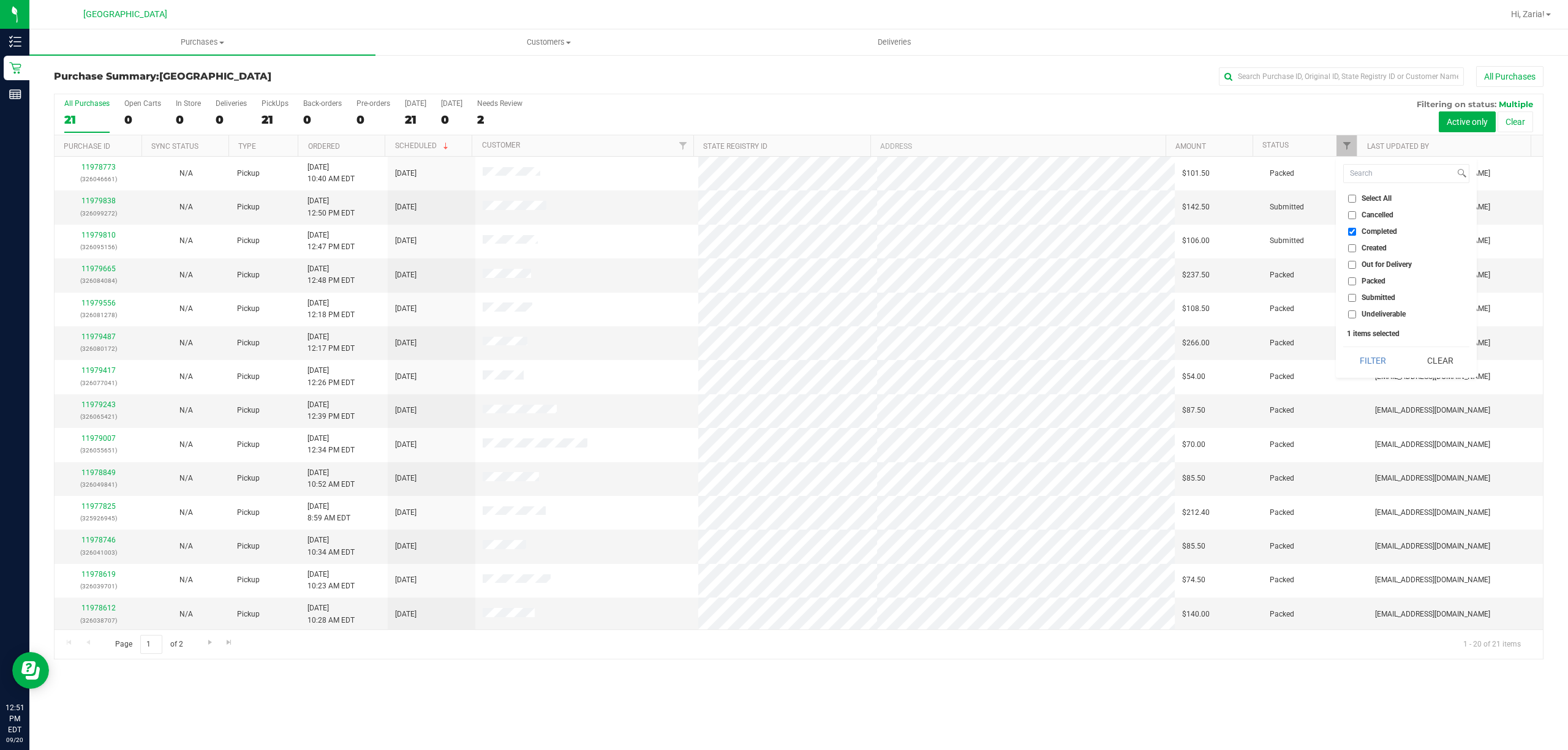
checkbox input "false"
click at [1353, 299] on input "Submitted" at bounding box center [1352, 298] width 8 height 8
checkbox input "true"
click at [1353, 358] on button "Filter" at bounding box center [1372, 361] width 59 height 27
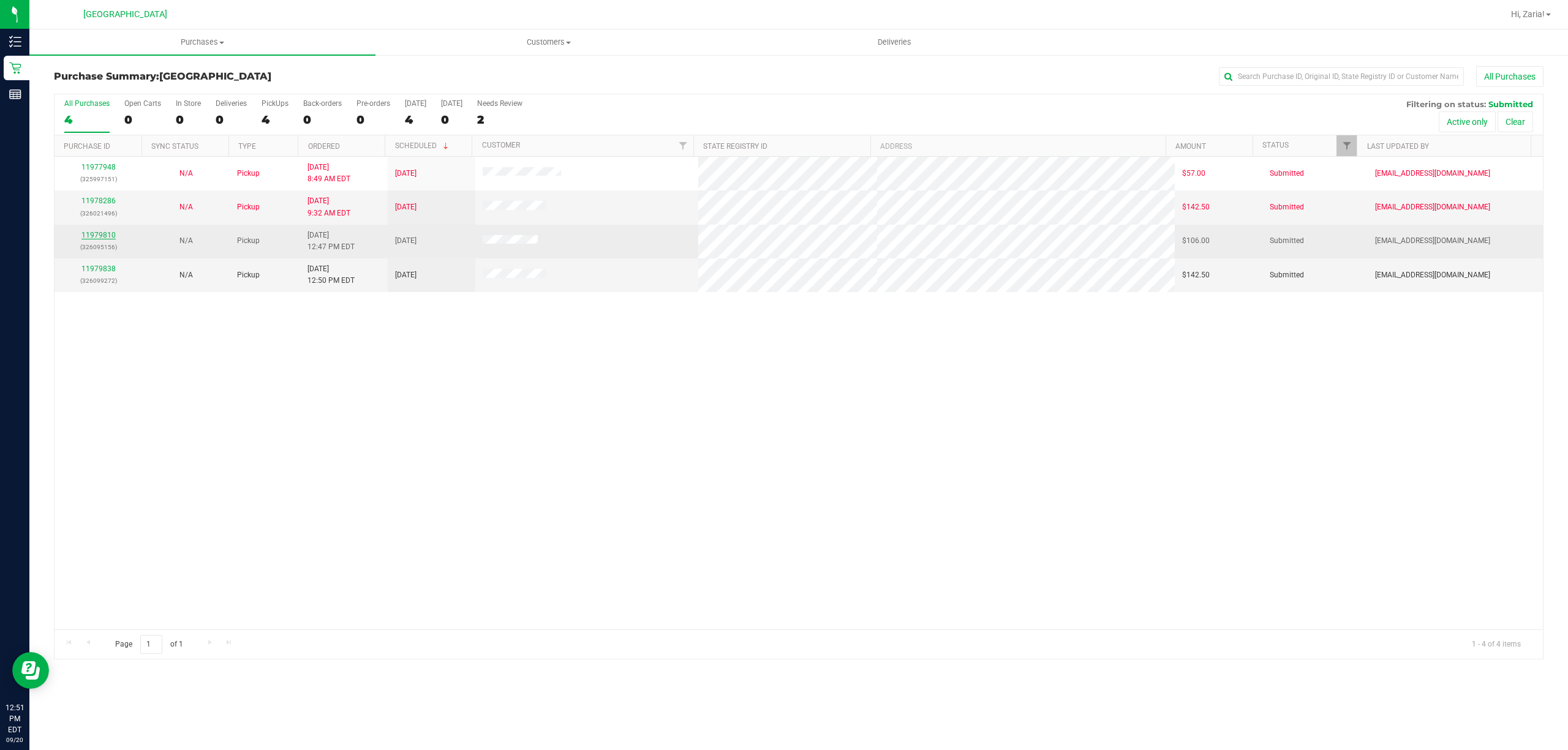
click at [99, 234] on link "11979810" at bounding box center [98, 235] width 34 height 9
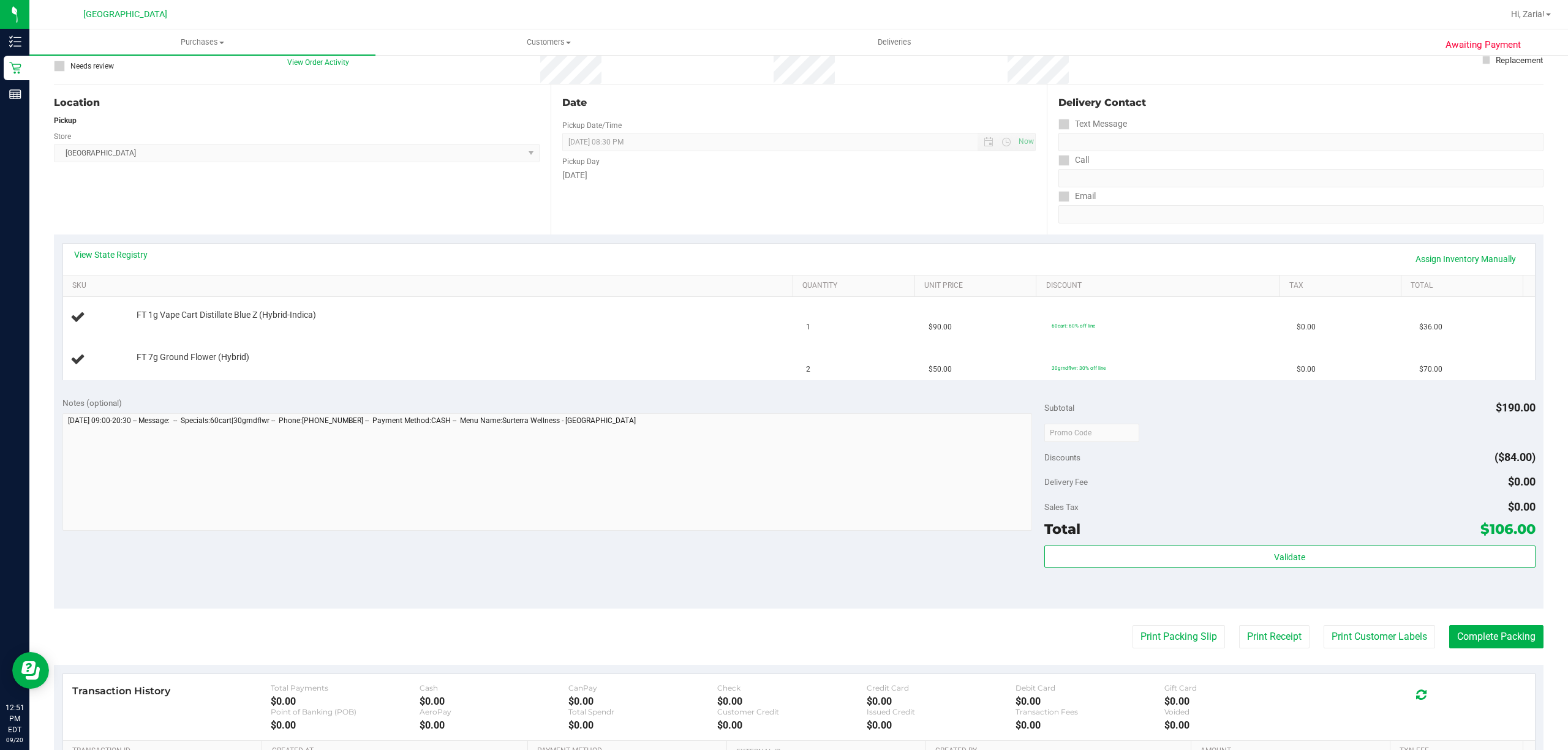
scroll to position [245, 0]
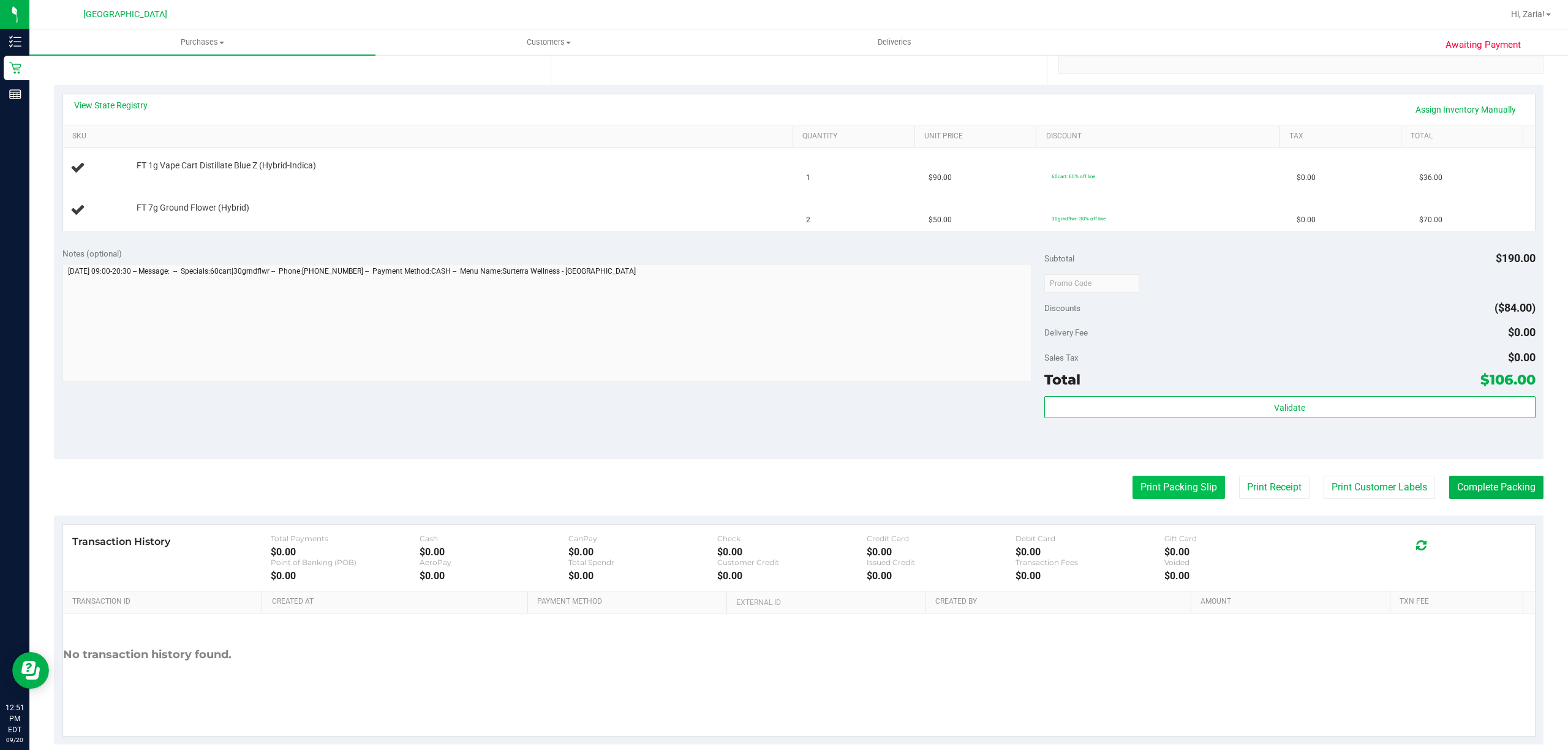
click at [1170, 483] on button "Print Packing Slip" at bounding box center [1179, 487] width 92 height 23
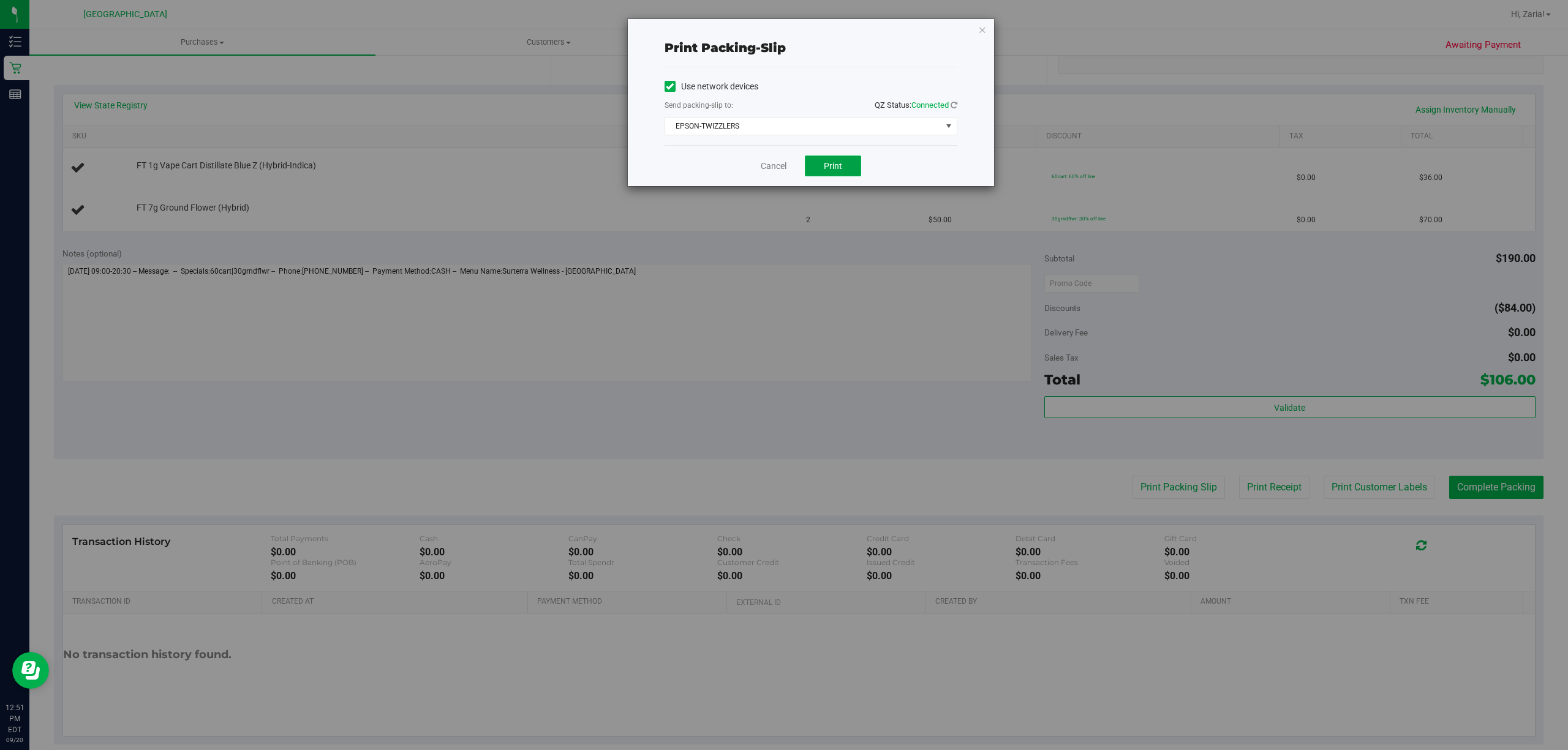
click at [850, 169] on button "Print" at bounding box center [833, 166] width 56 height 21
click at [776, 167] on link "Cancel" at bounding box center [773, 166] width 25 height 13
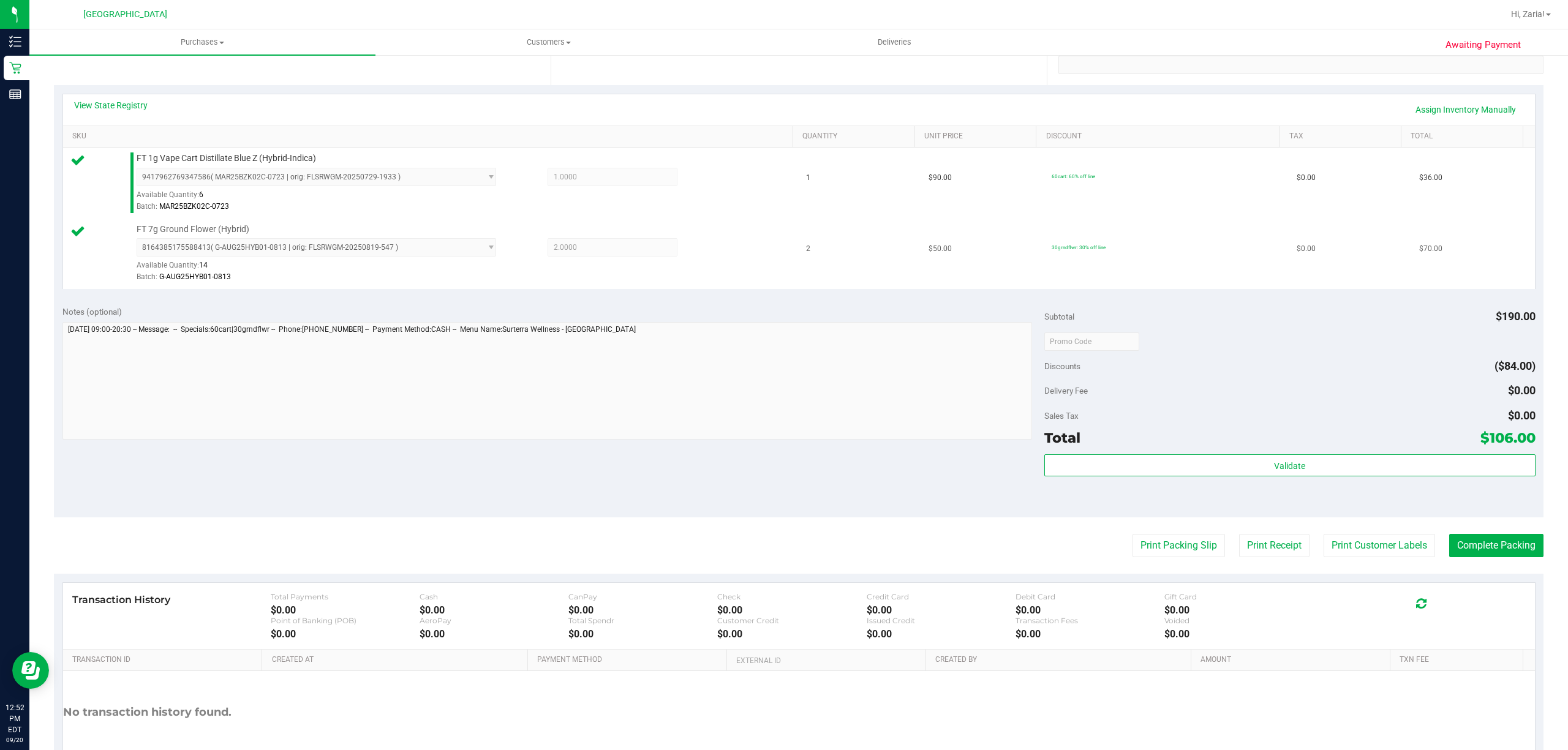
scroll to position [324, 0]
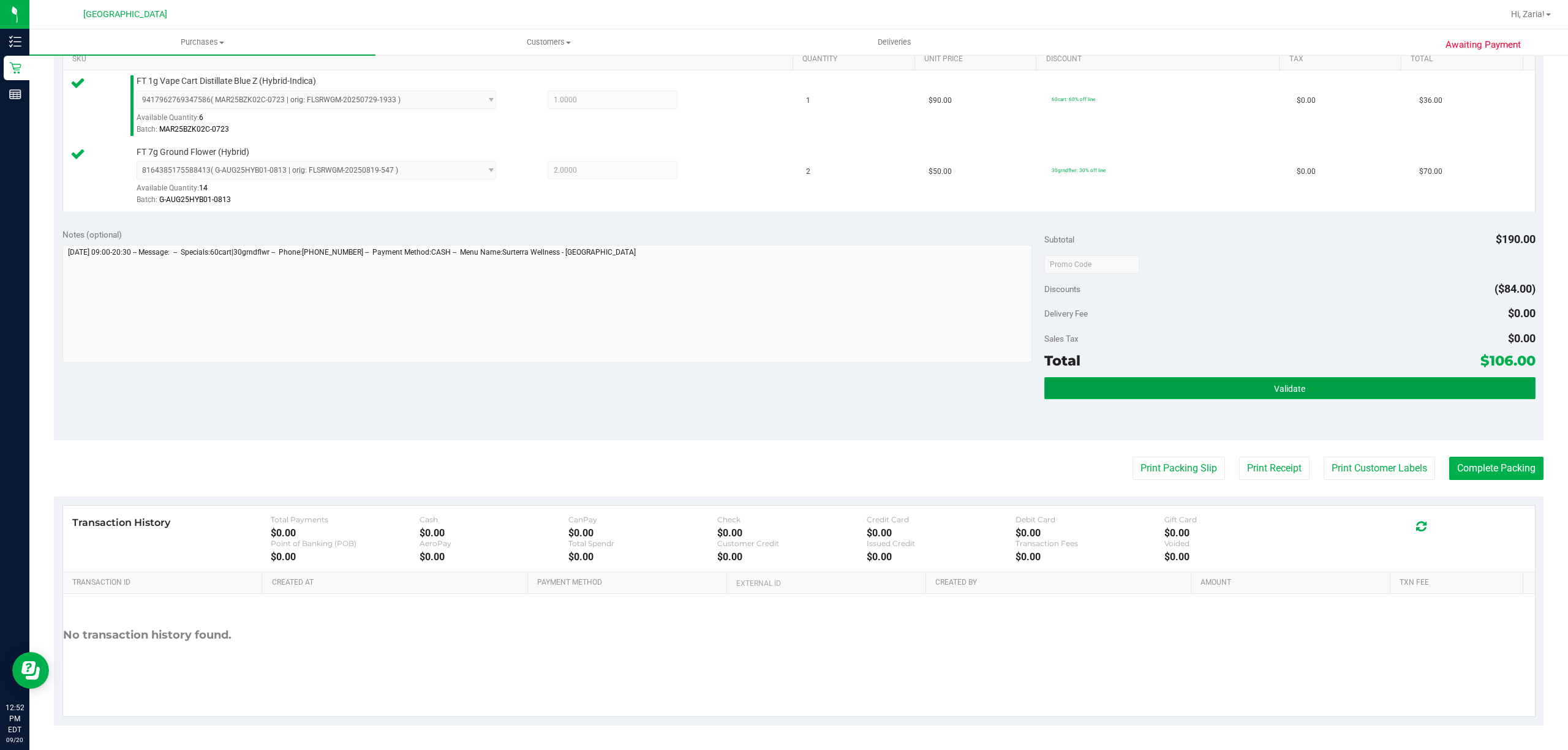
click at [1245, 387] on button "Validate" at bounding box center [1290, 389] width 491 height 22
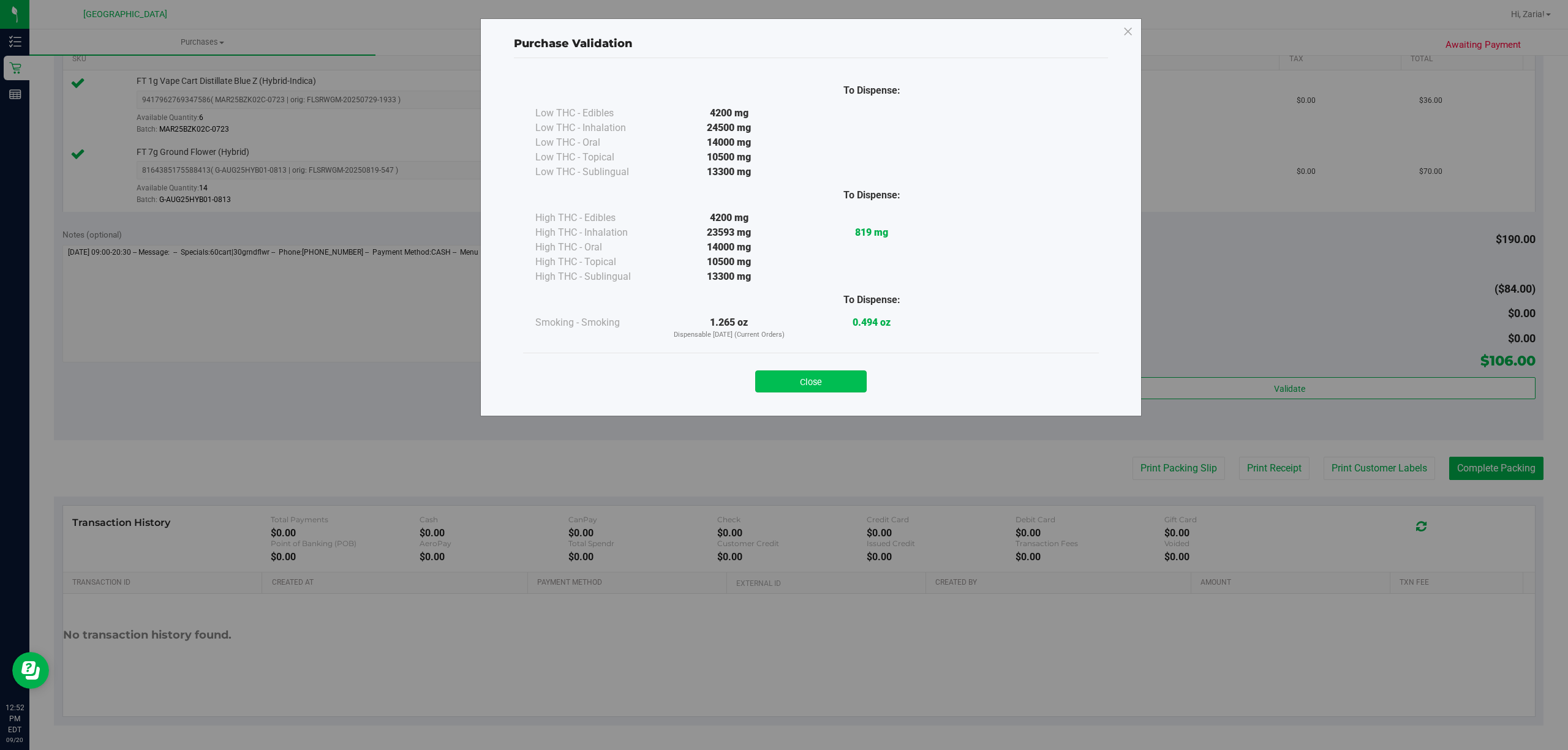
click at [829, 382] on button "Close" at bounding box center [811, 381] width 111 height 22
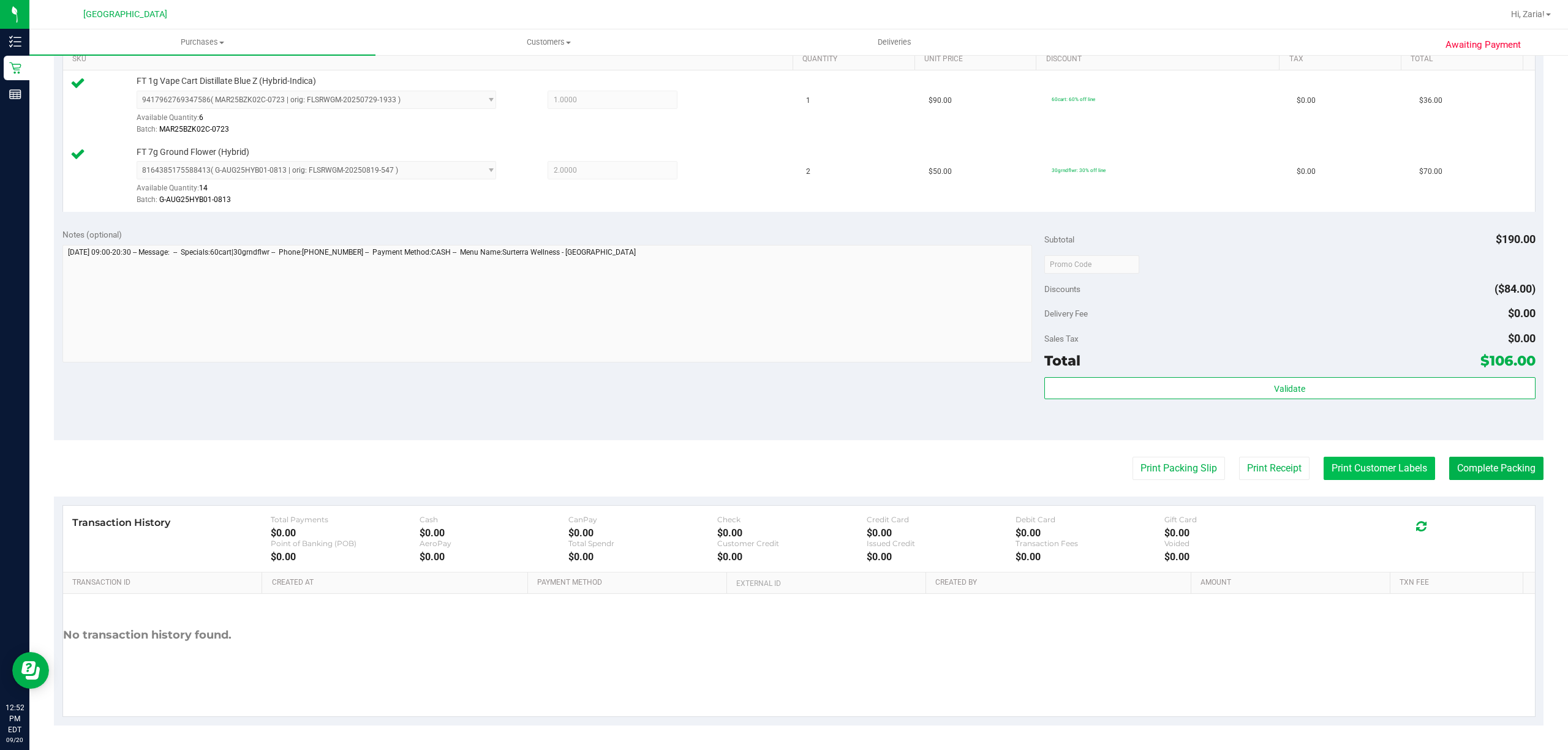
click at [1370, 461] on button "Print Customer Labels" at bounding box center [1379, 468] width 111 height 23
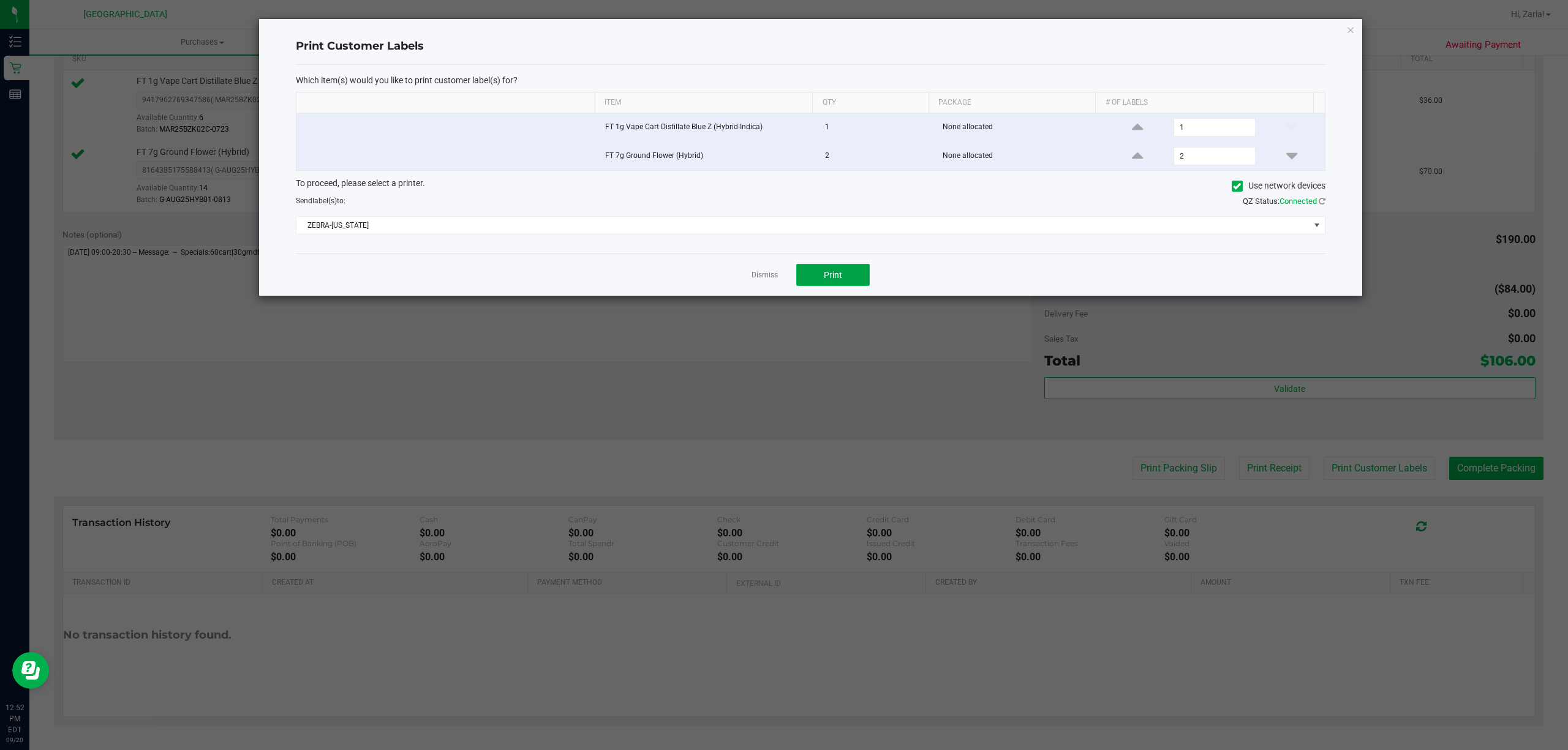
click at [831, 276] on span "Print" at bounding box center [833, 275] width 18 height 10
click at [757, 279] on link "Dismiss" at bounding box center [765, 275] width 26 height 10
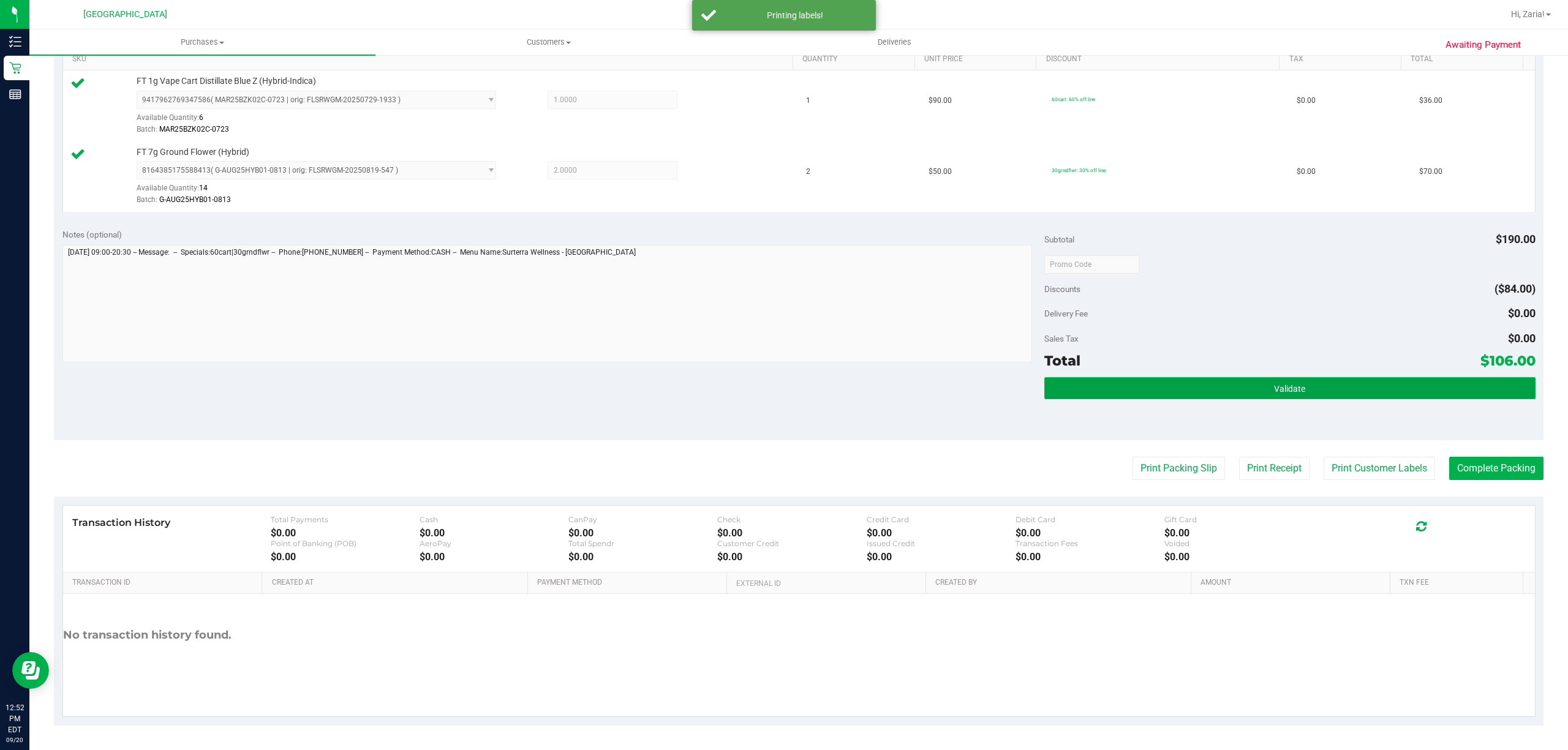
click at [1462, 383] on button "Validate" at bounding box center [1290, 389] width 491 height 22
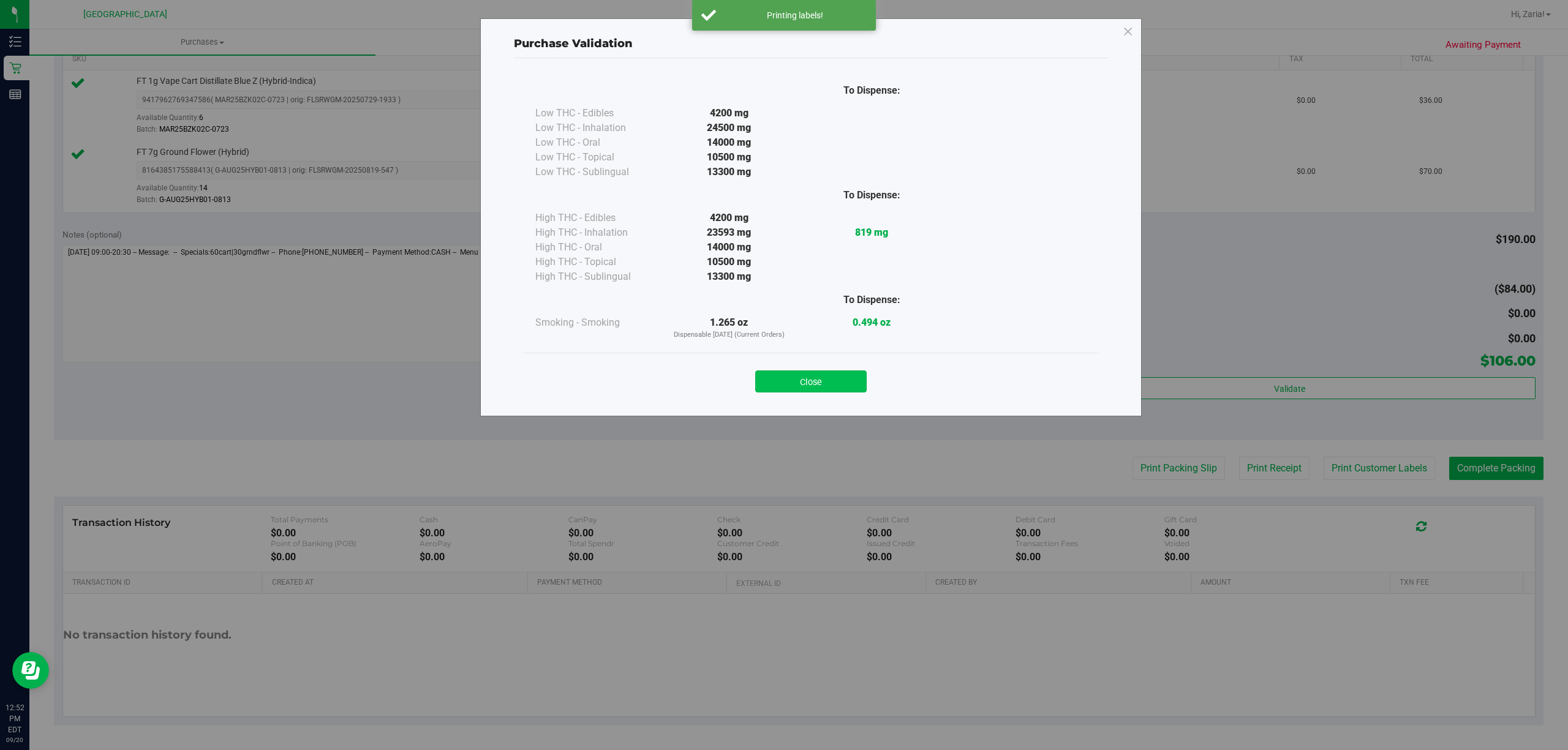
click at [858, 377] on button "Close" at bounding box center [811, 381] width 111 height 22
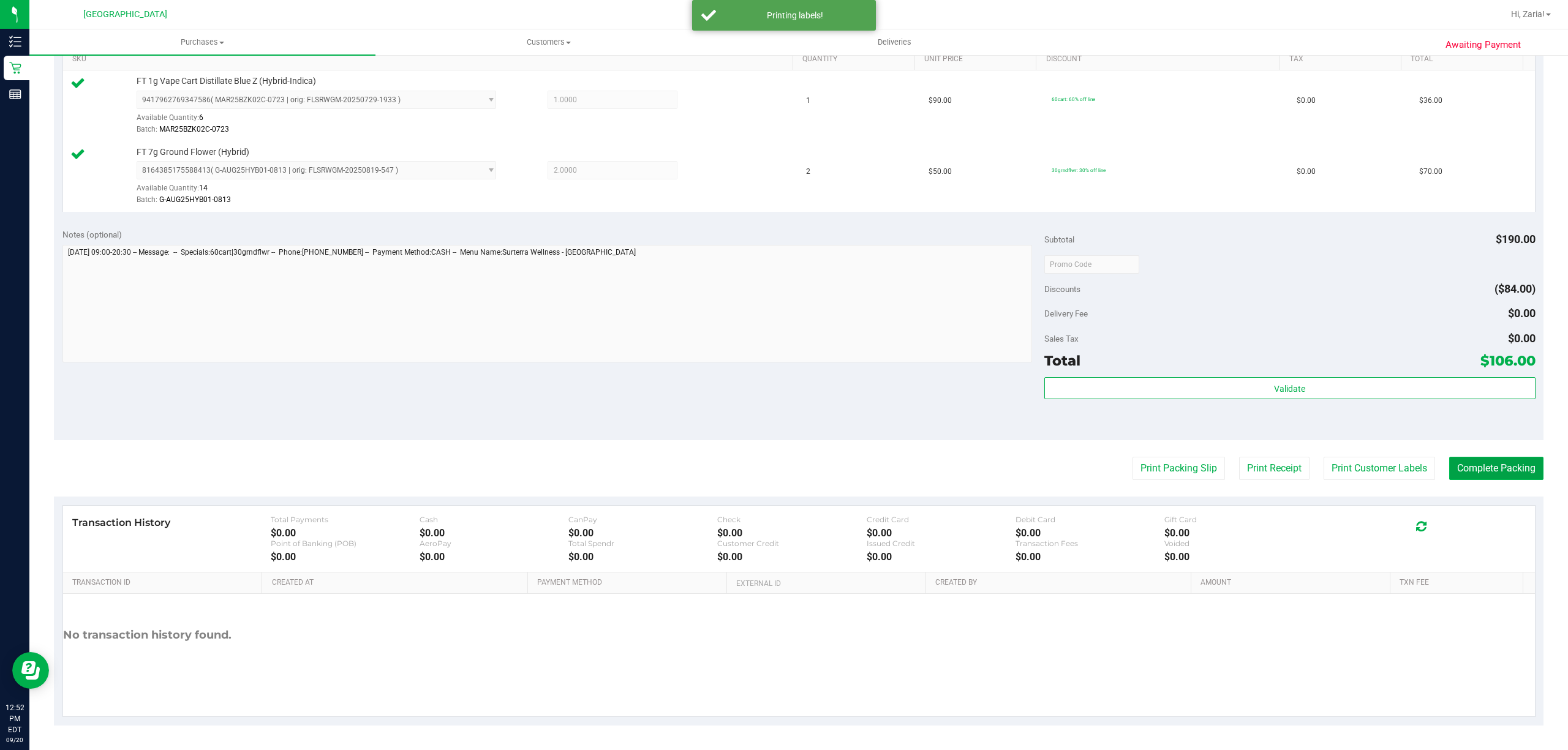
click at [1504, 466] on button "Complete Packing" at bounding box center [1496, 468] width 95 height 23
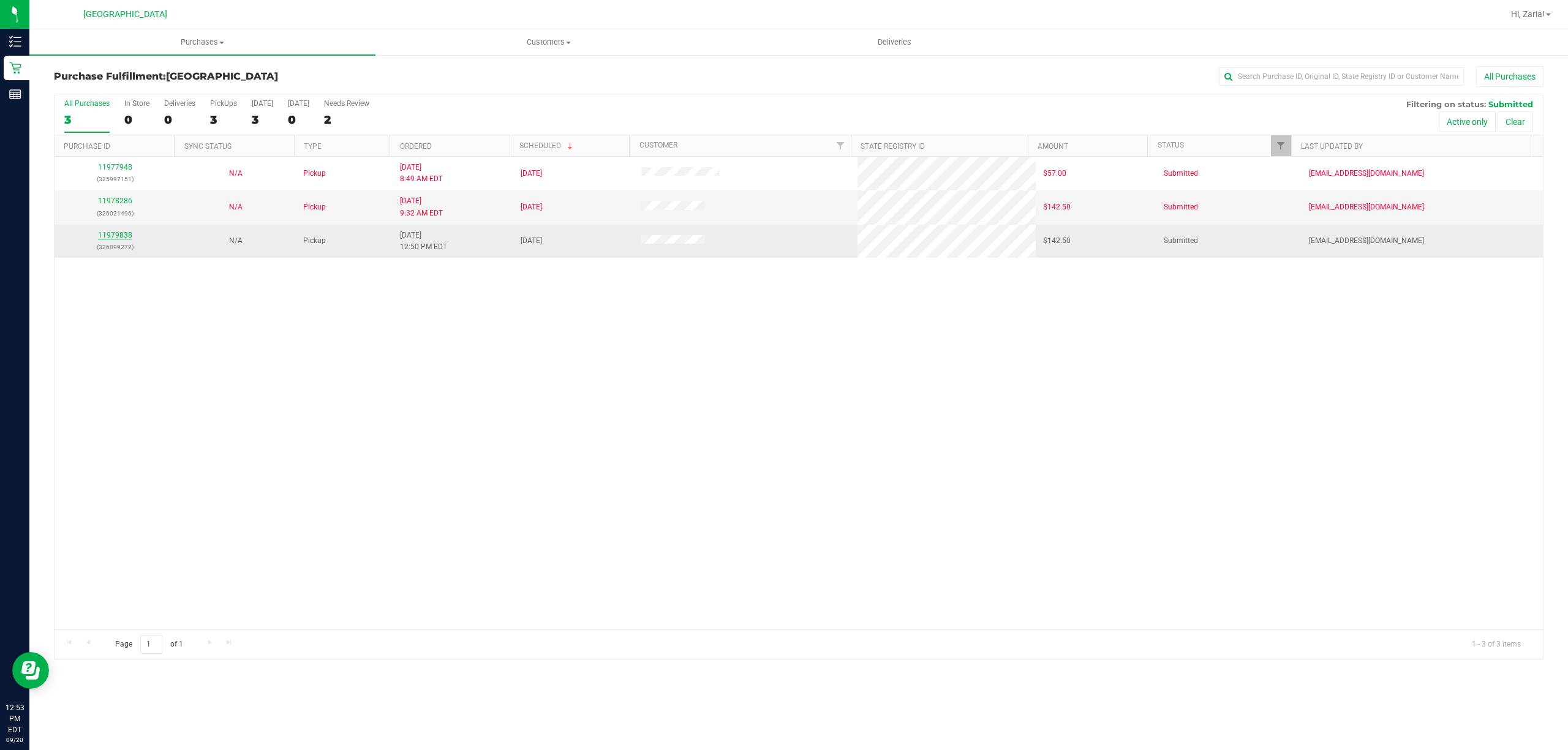
click at [111, 236] on link "11979838" at bounding box center [114, 235] width 34 height 9
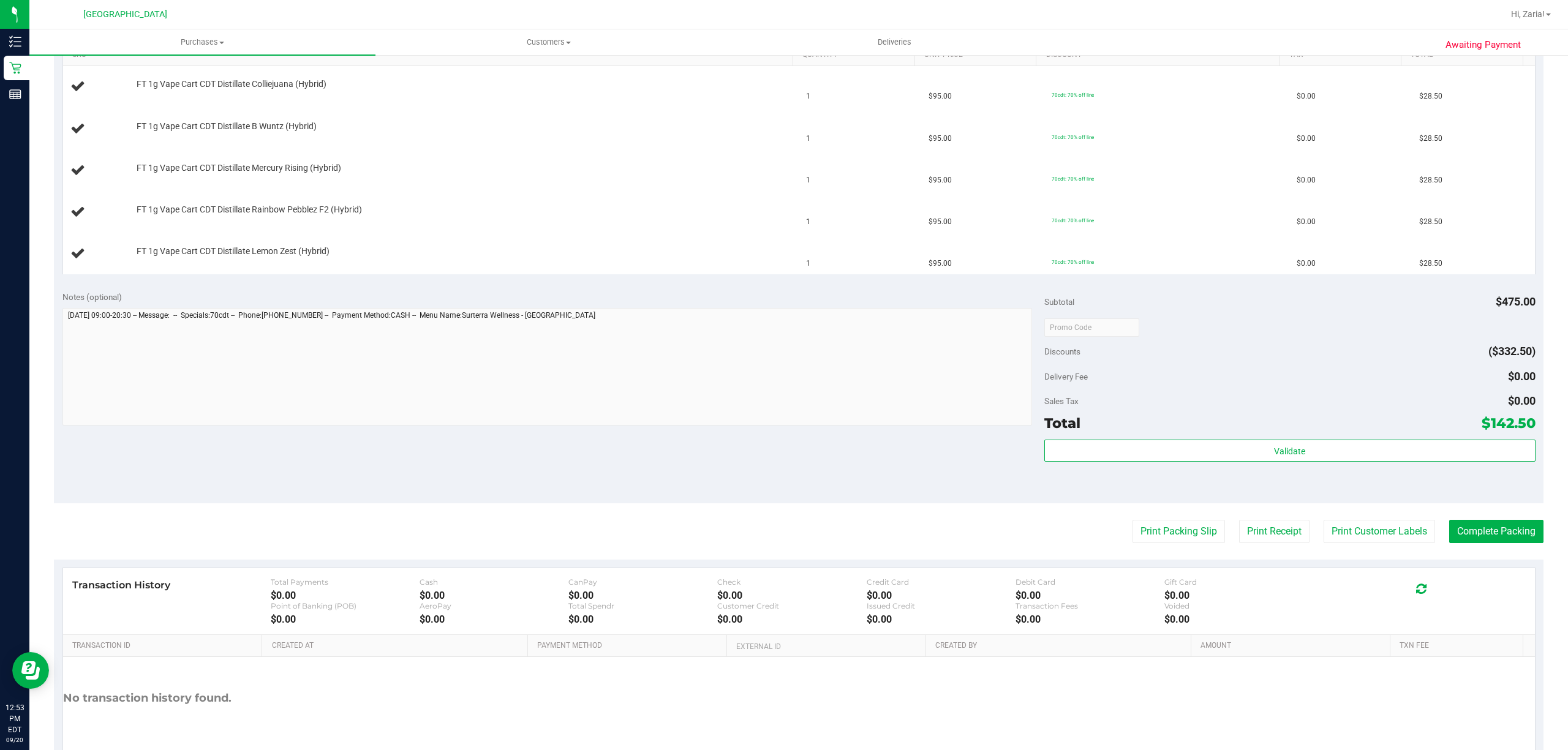
scroll to position [392, 0]
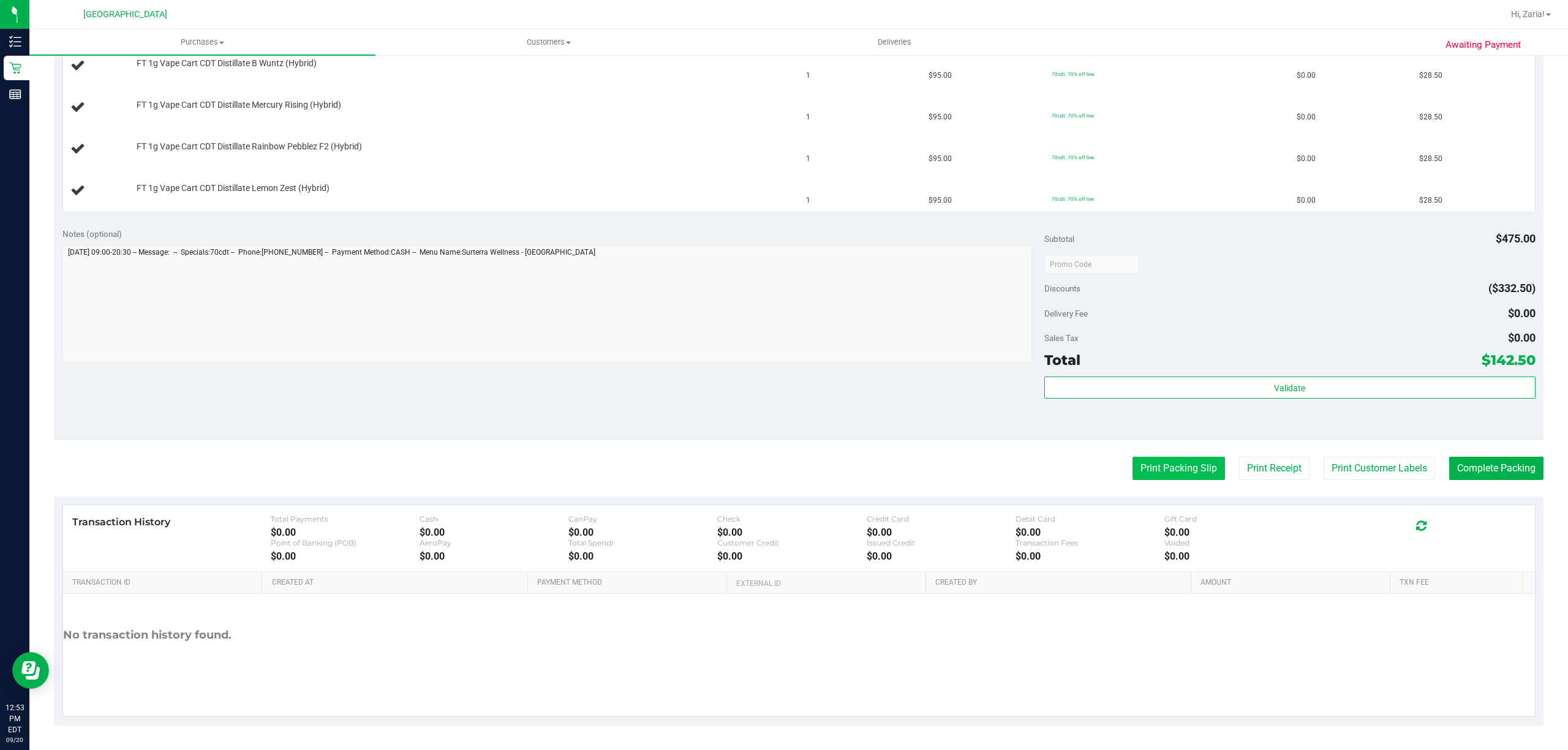
click at [1181, 471] on button "Print Packing Slip" at bounding box center [1179, 468] width 92 height 23
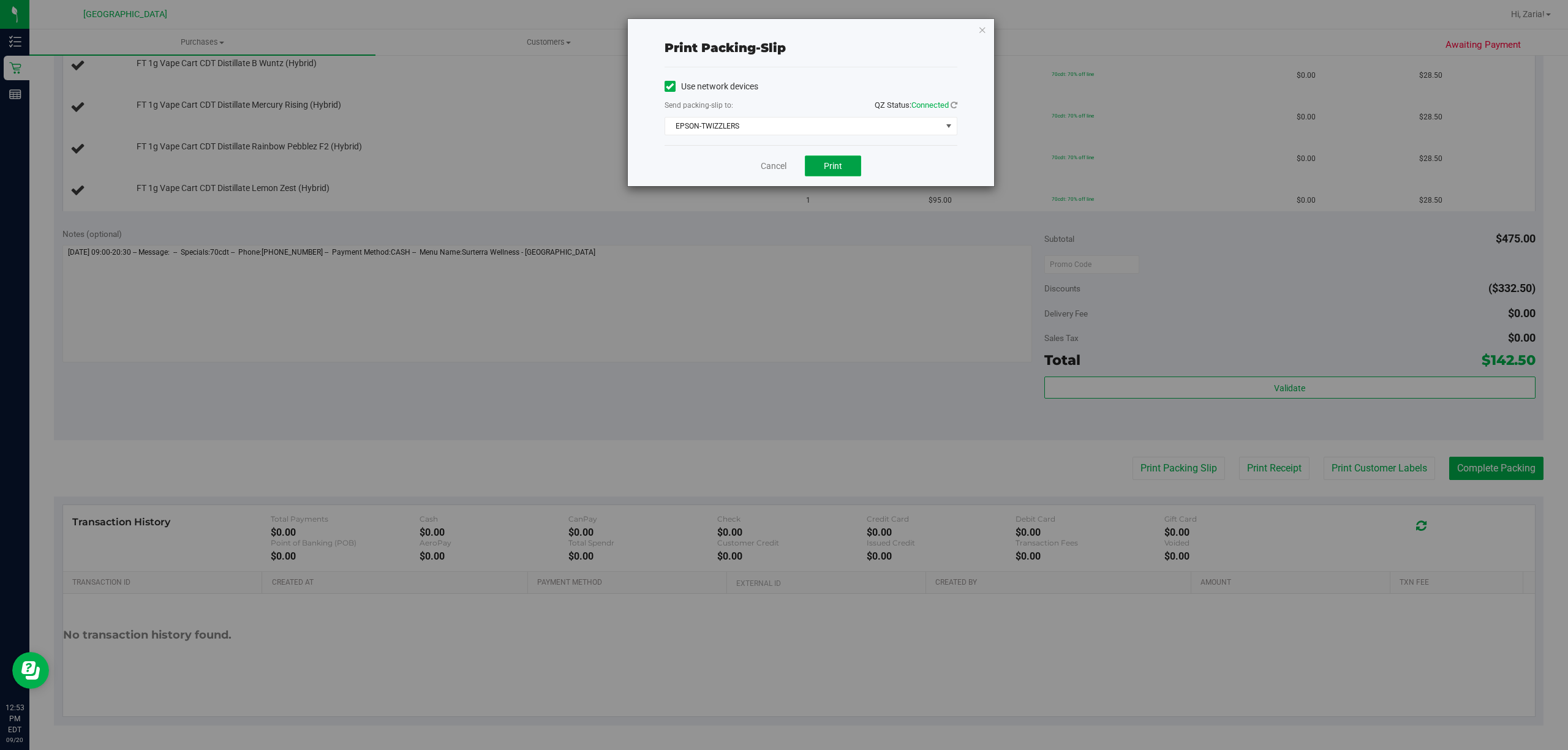
click at [834, 161] on span "Print" at bounding box center [833, 166] width 18 height 10
click at [768, 167] on link "Cancel" at bounding box center [773, 166] width 25 height 13
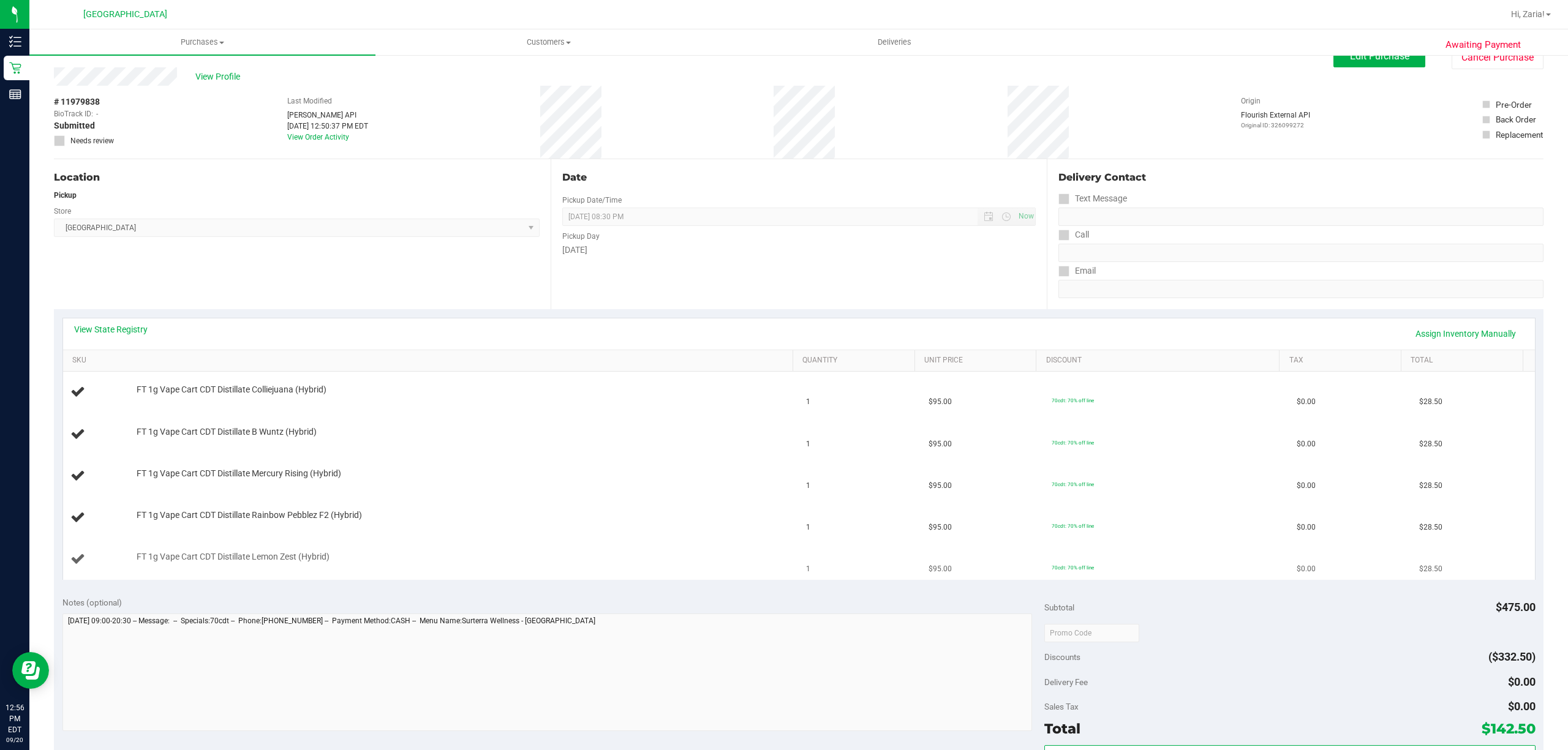
scroll to position [0, 0]
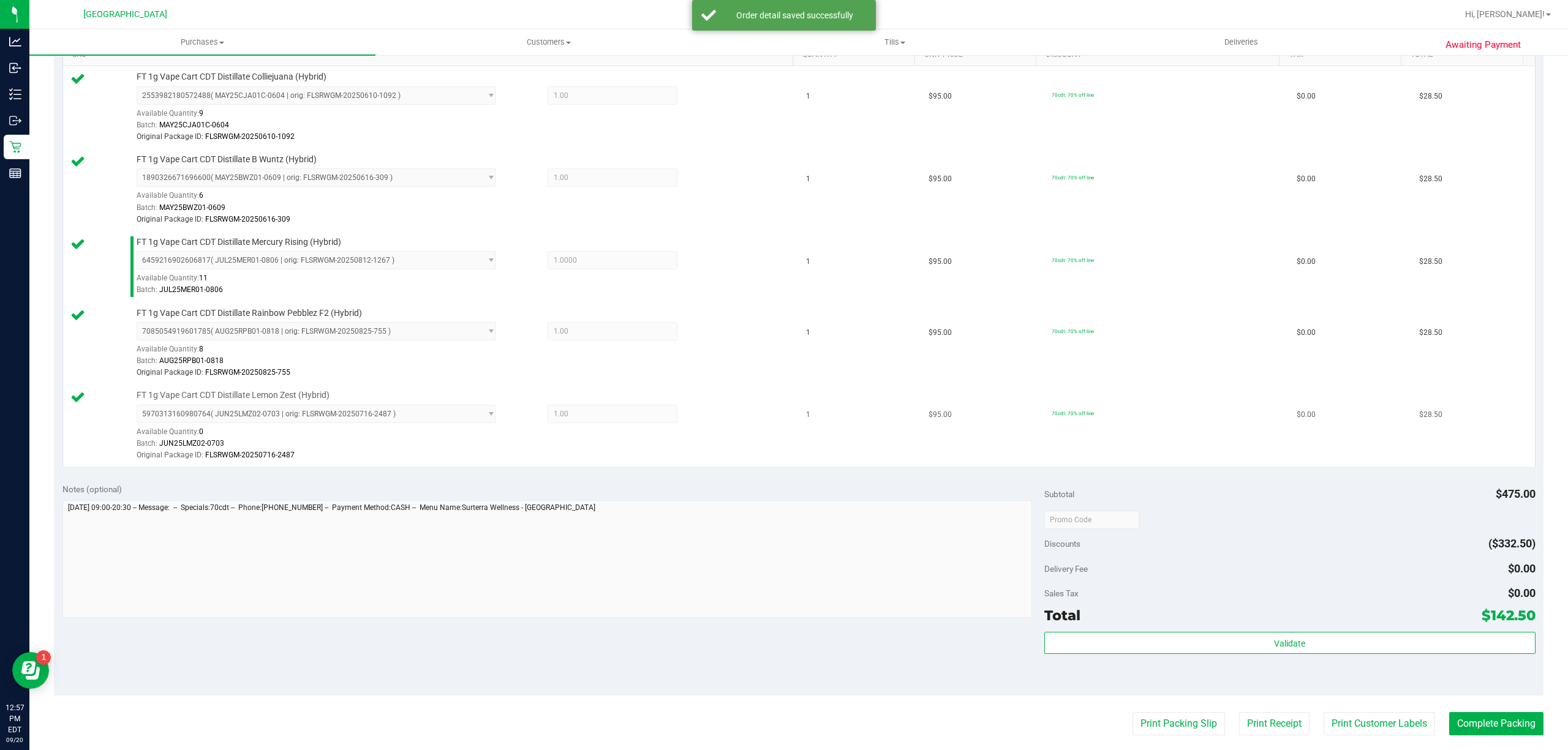
scroll to position [408, 0]
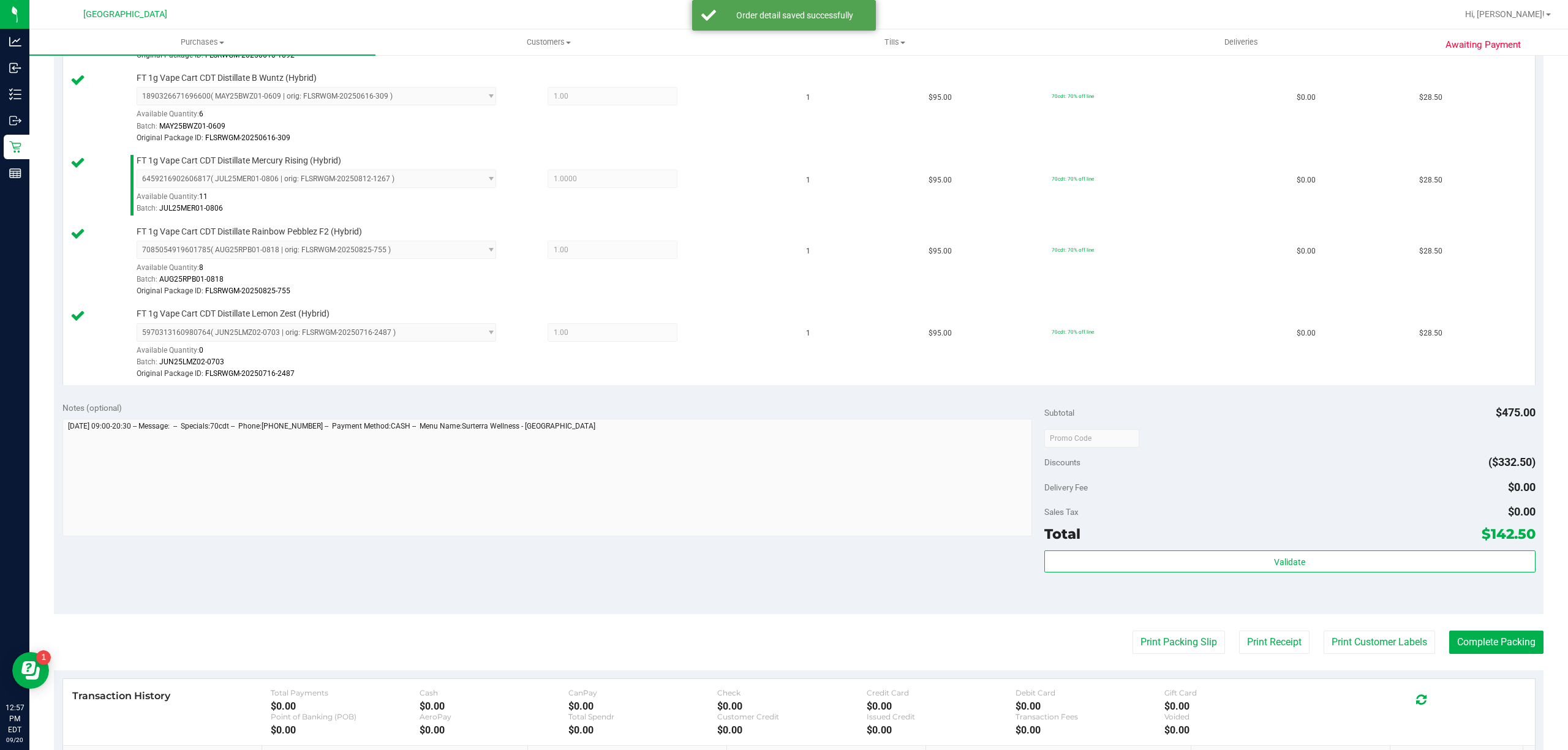
click at [1166, 574] on div "Validate" at bounding box center [1290, 562] width 491 height 23
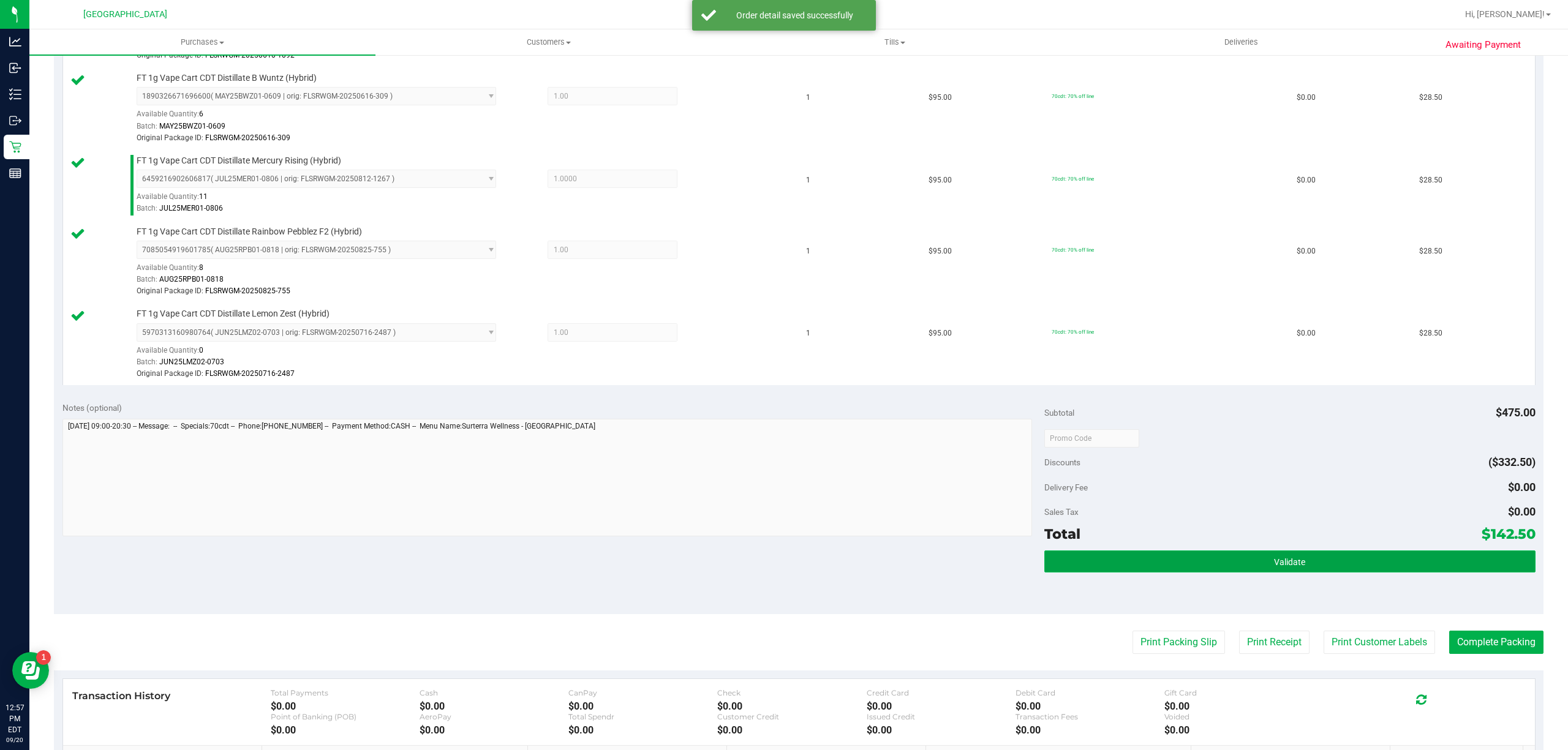
click at [1165, 573] on button "Validate" at bounding box center [1290, 562] width 491 height 22
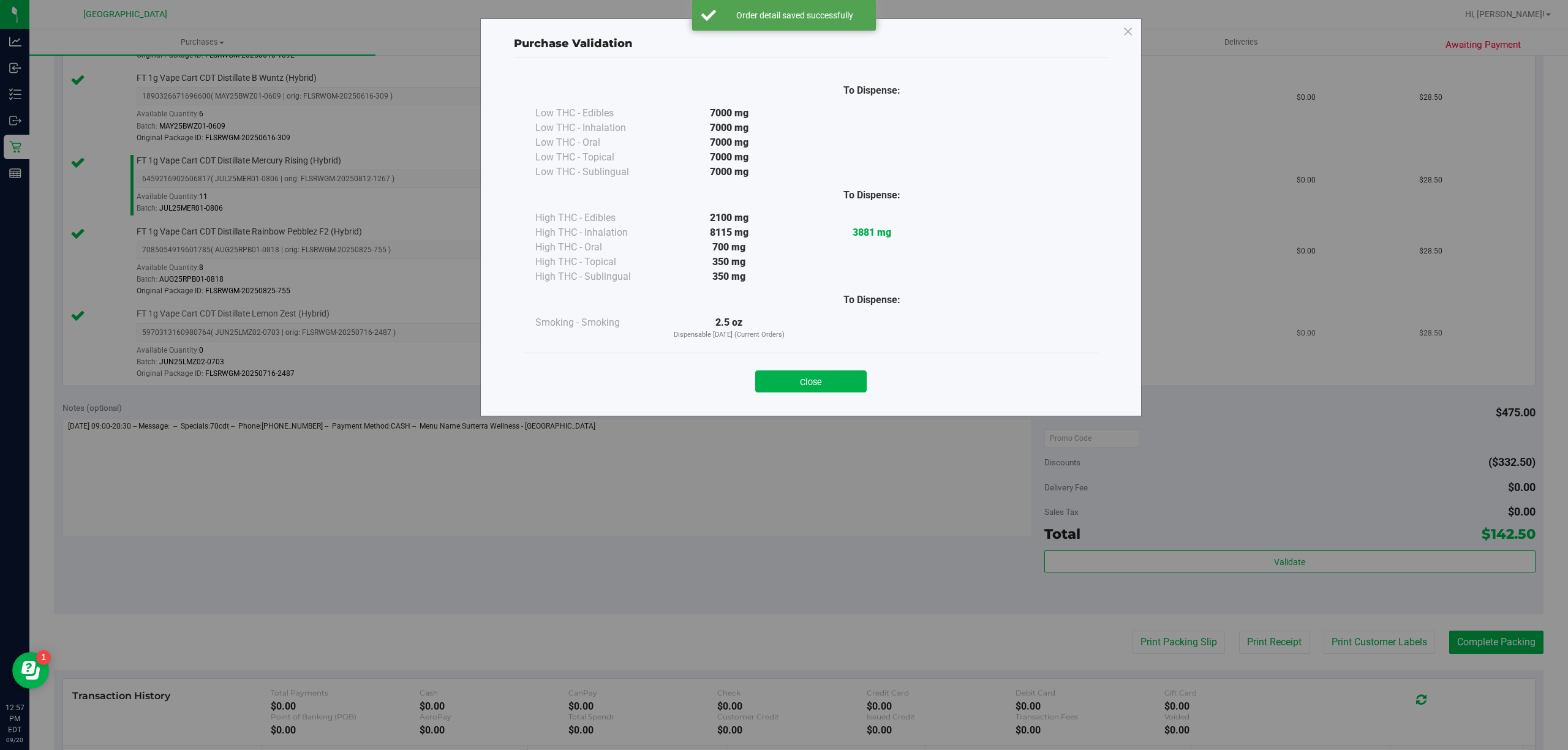
click at [846, 376] on button "Close" at bounding box center [811, 381] width 111 height 22
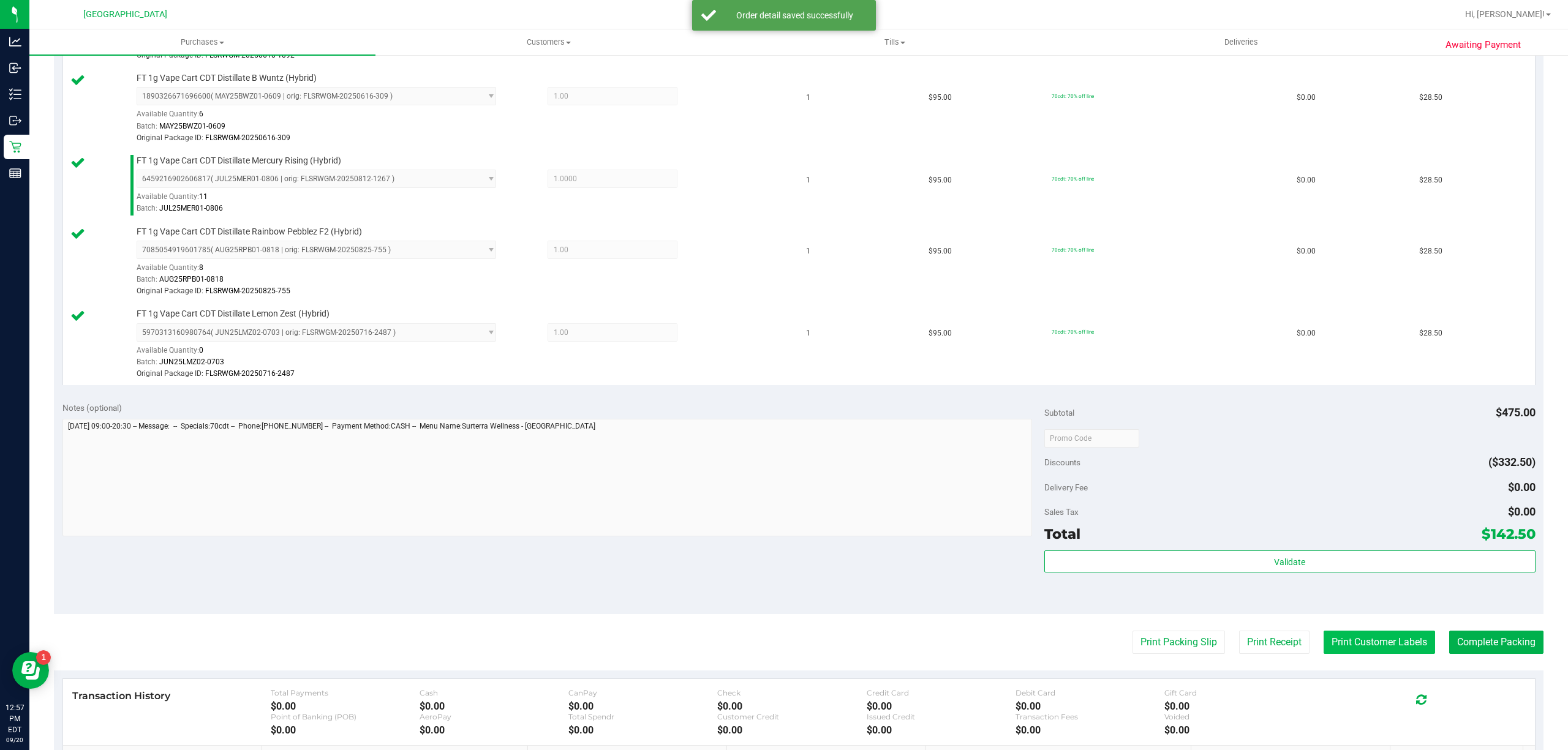
click at [1394, 642] on button "Print Customer Labels" at bounding box center [1379, 642] width 111 height 23
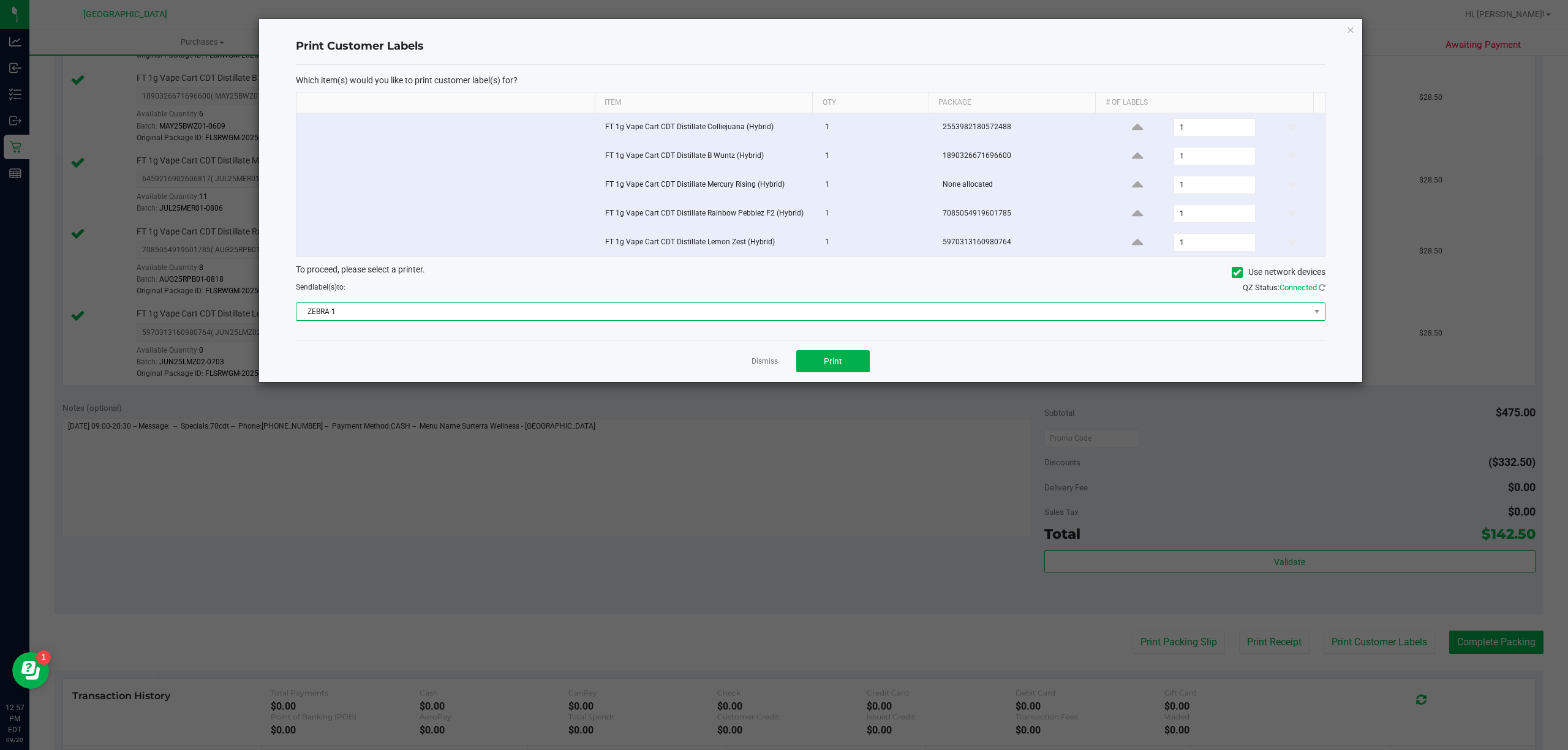
click at [842, 316] on span "ZEBRA-1" at bounding box center [803, 311] width 1013 height 17
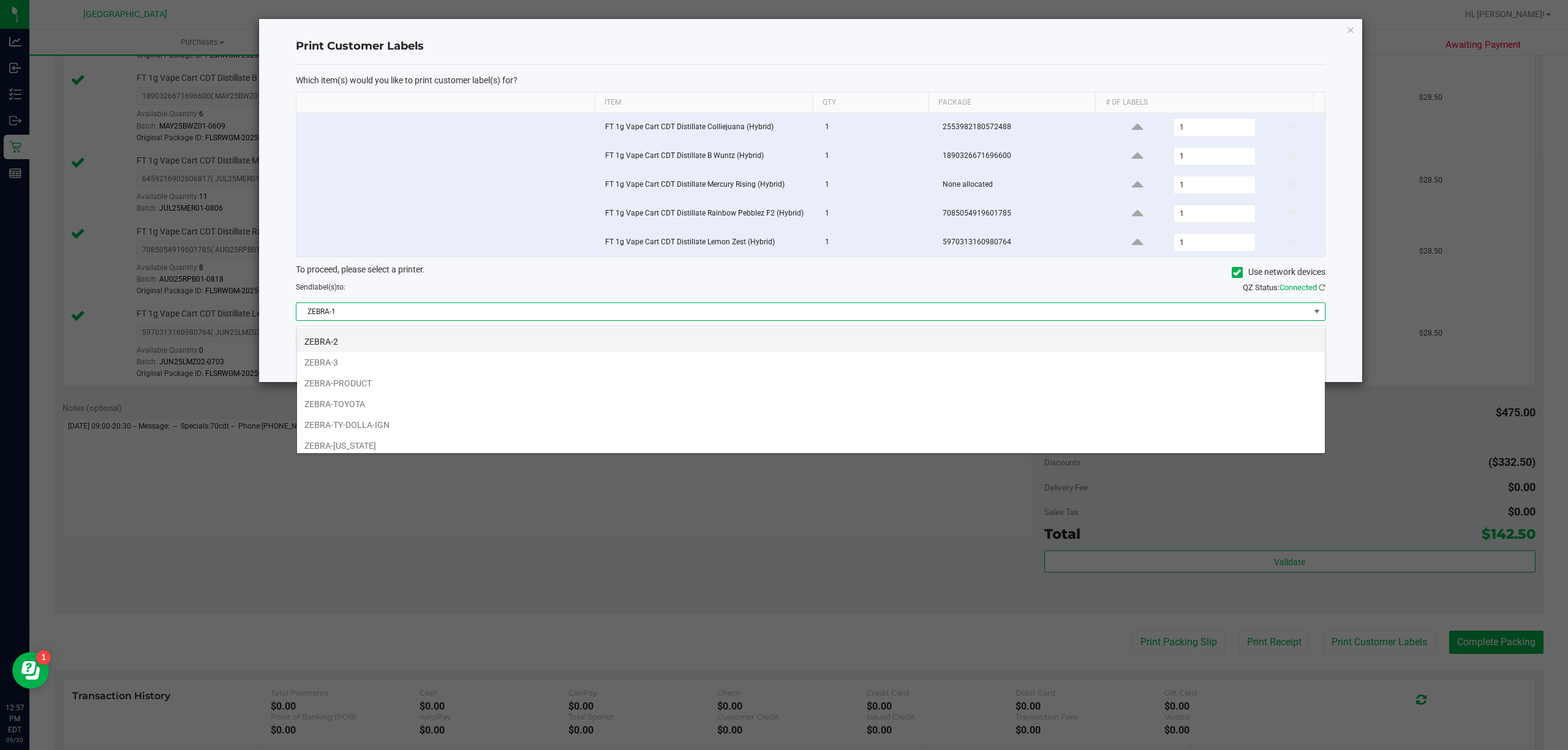
scroll to position [25, 0]
click at [747, 432] on li "ZEBRA-UTAH" at bounding box center [811, 440] width 1028 height 21
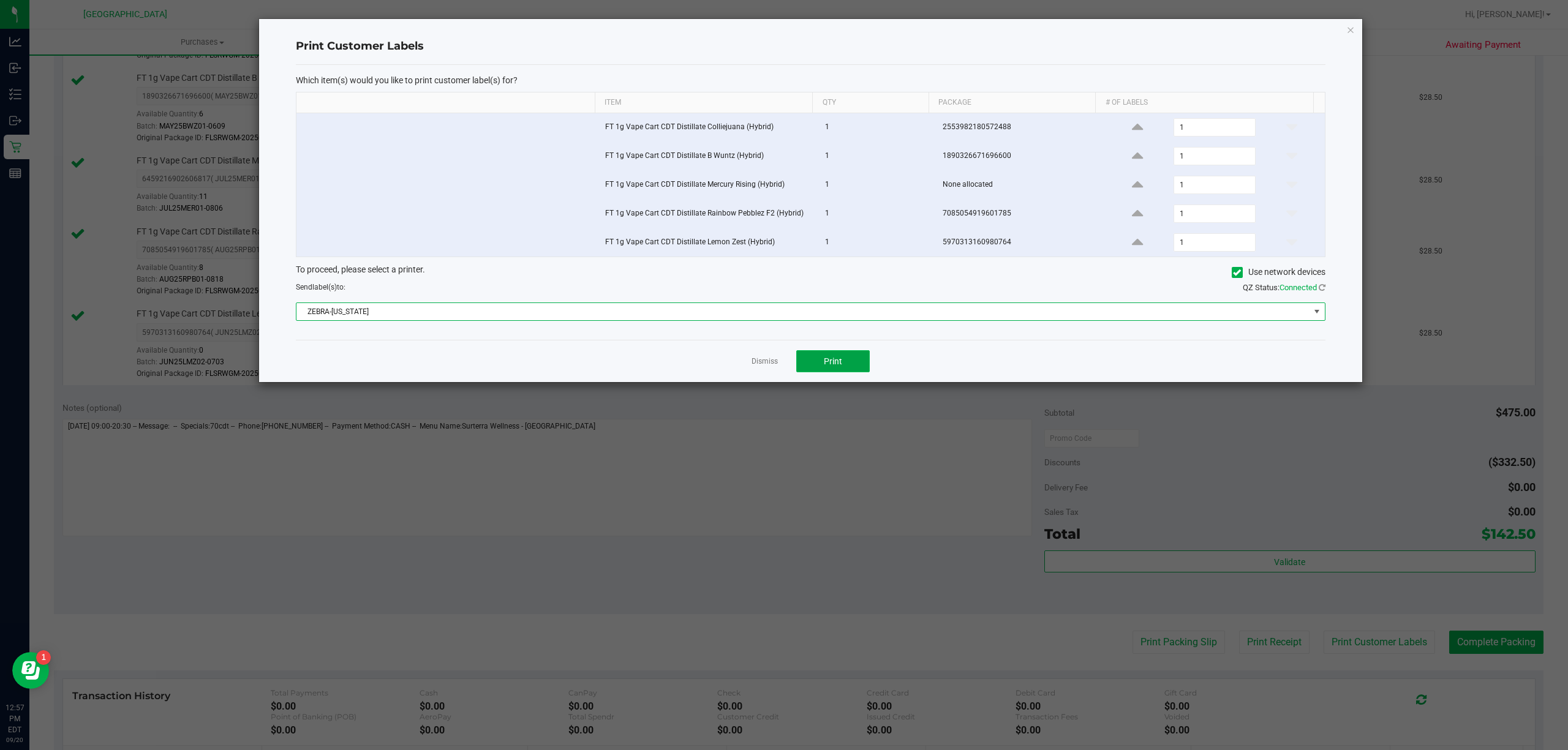
click at [861, 365] on button "Print" at bounding box center [833, 361] width 73 height 22
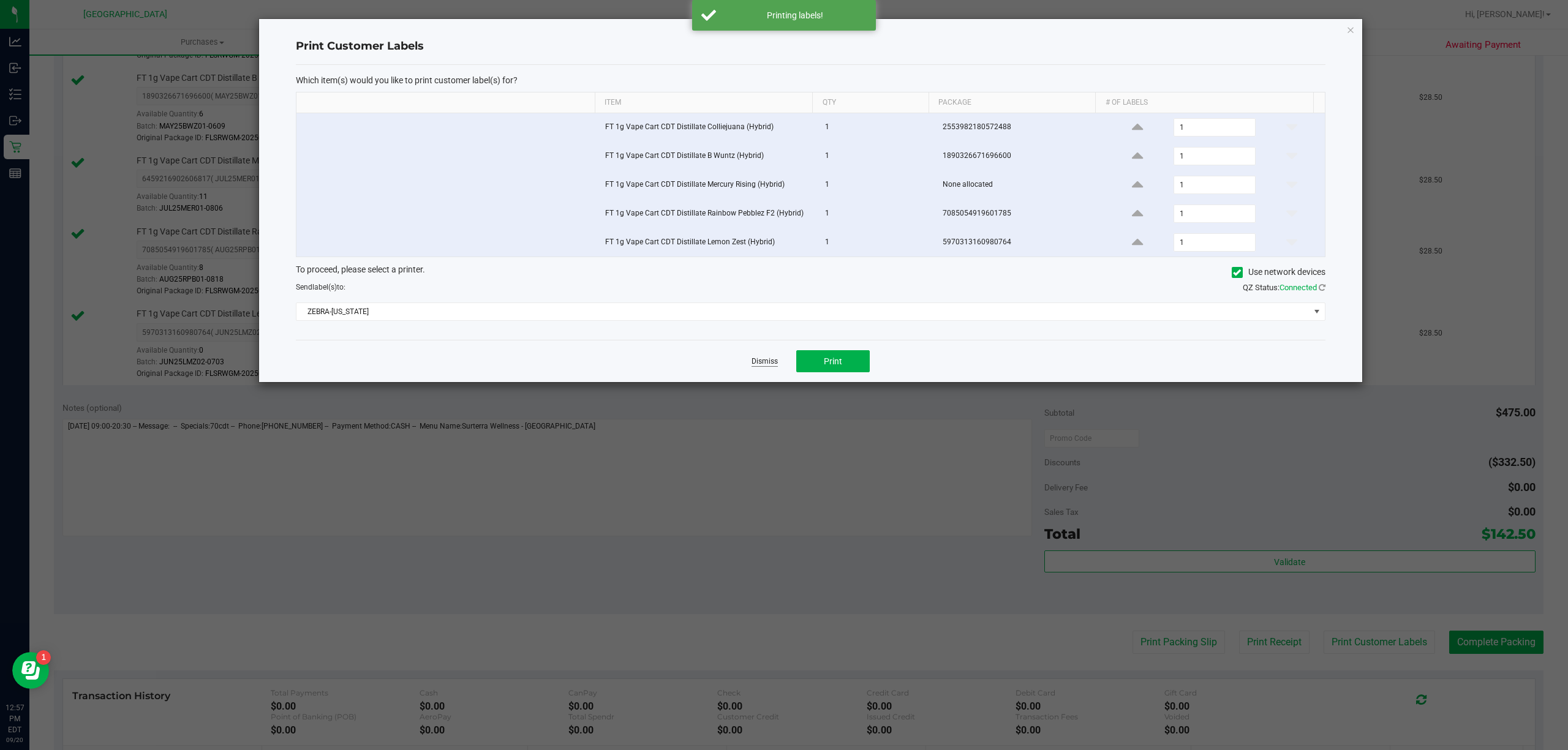
click at [775, 363] on link "Dismiss" at bounding box center [765, 361] width 26 height 10
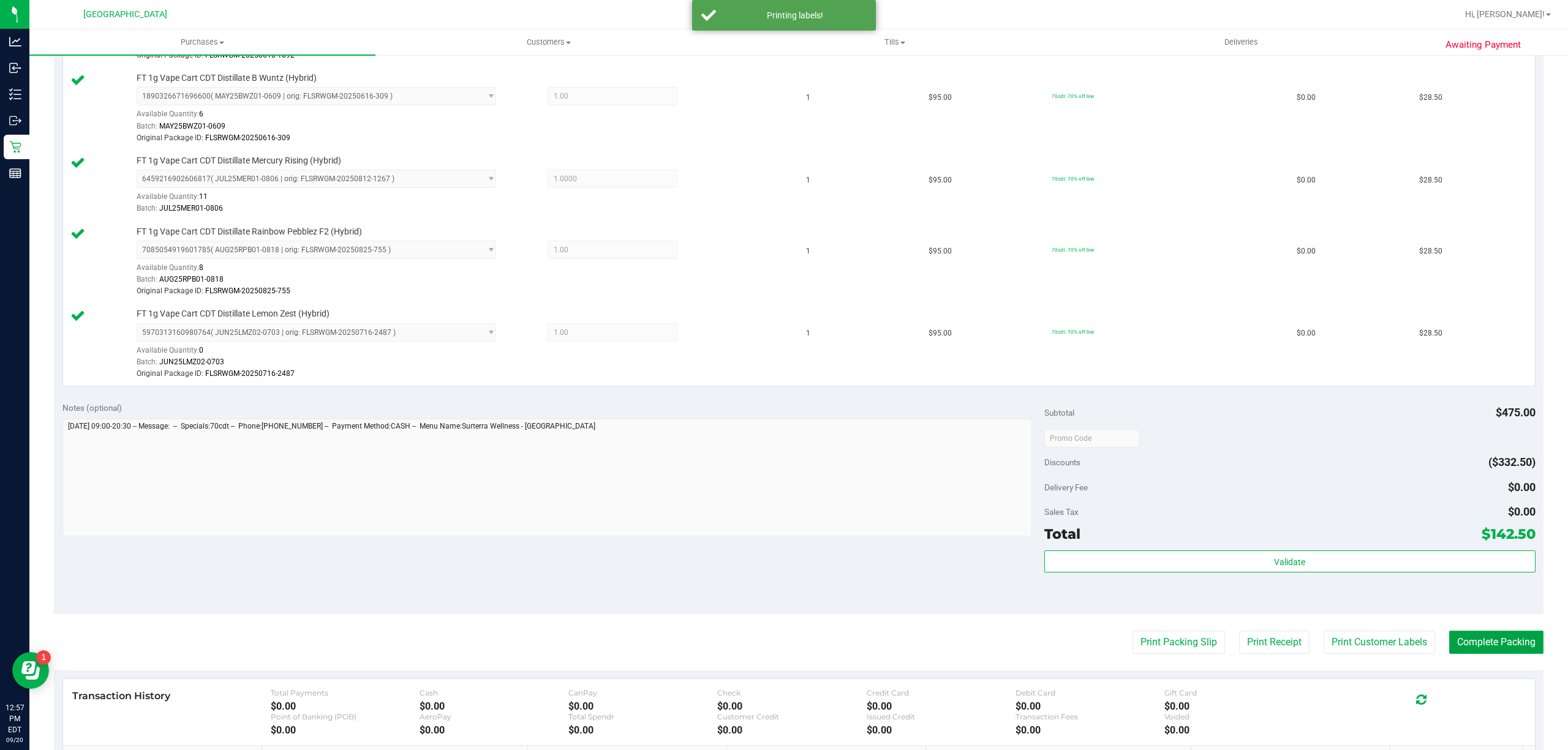
drag, startPoint x: 1466, startPoint y: 653, endPoint x: 1459, endPoint y: 642, distance: 13.0
click at [1462, 649] on button "Complete Packing" at bounding box center [1496, 642] width 95 height 23
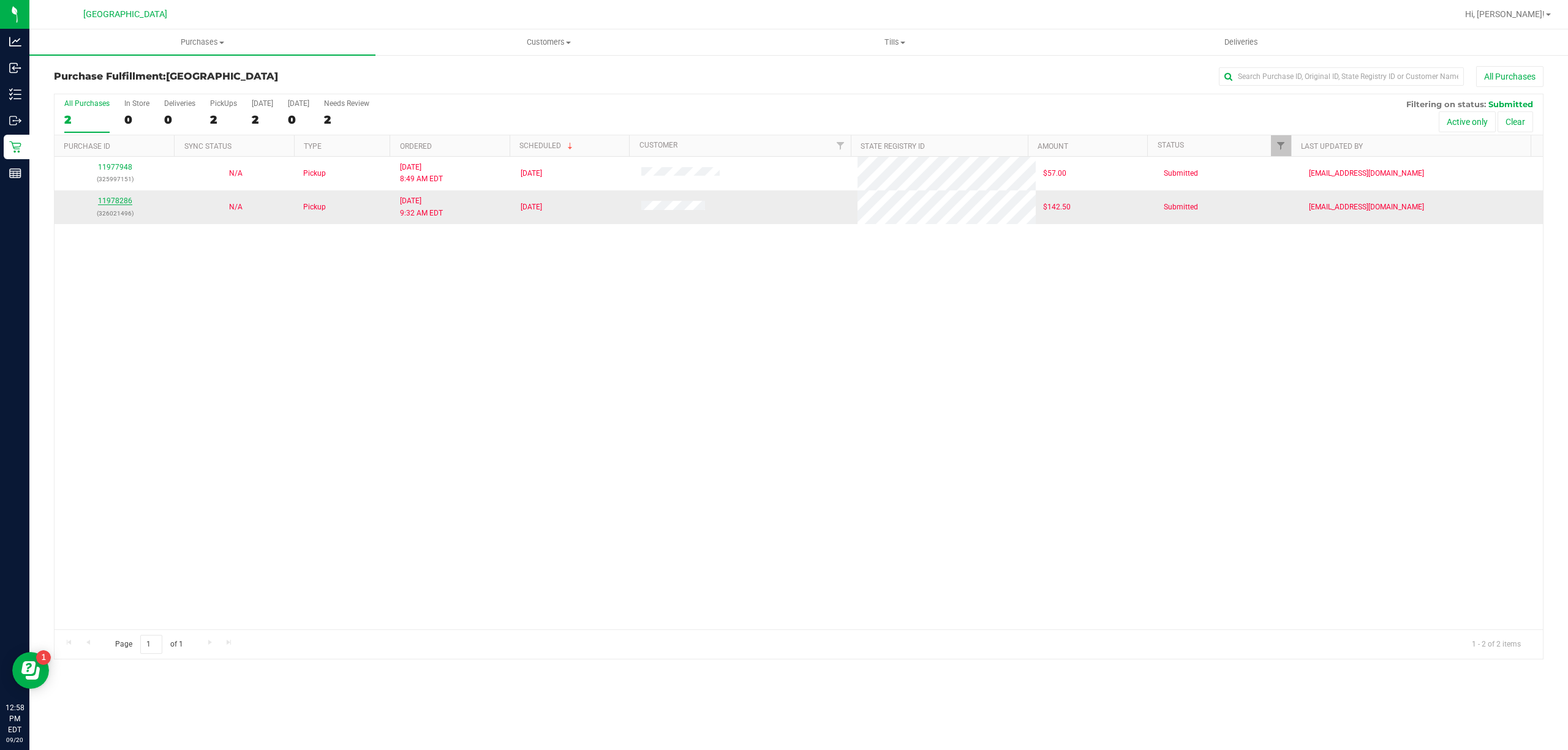
click at [125, 199] on link "11978286" at bounding box center [114, 200] width 34 height 9
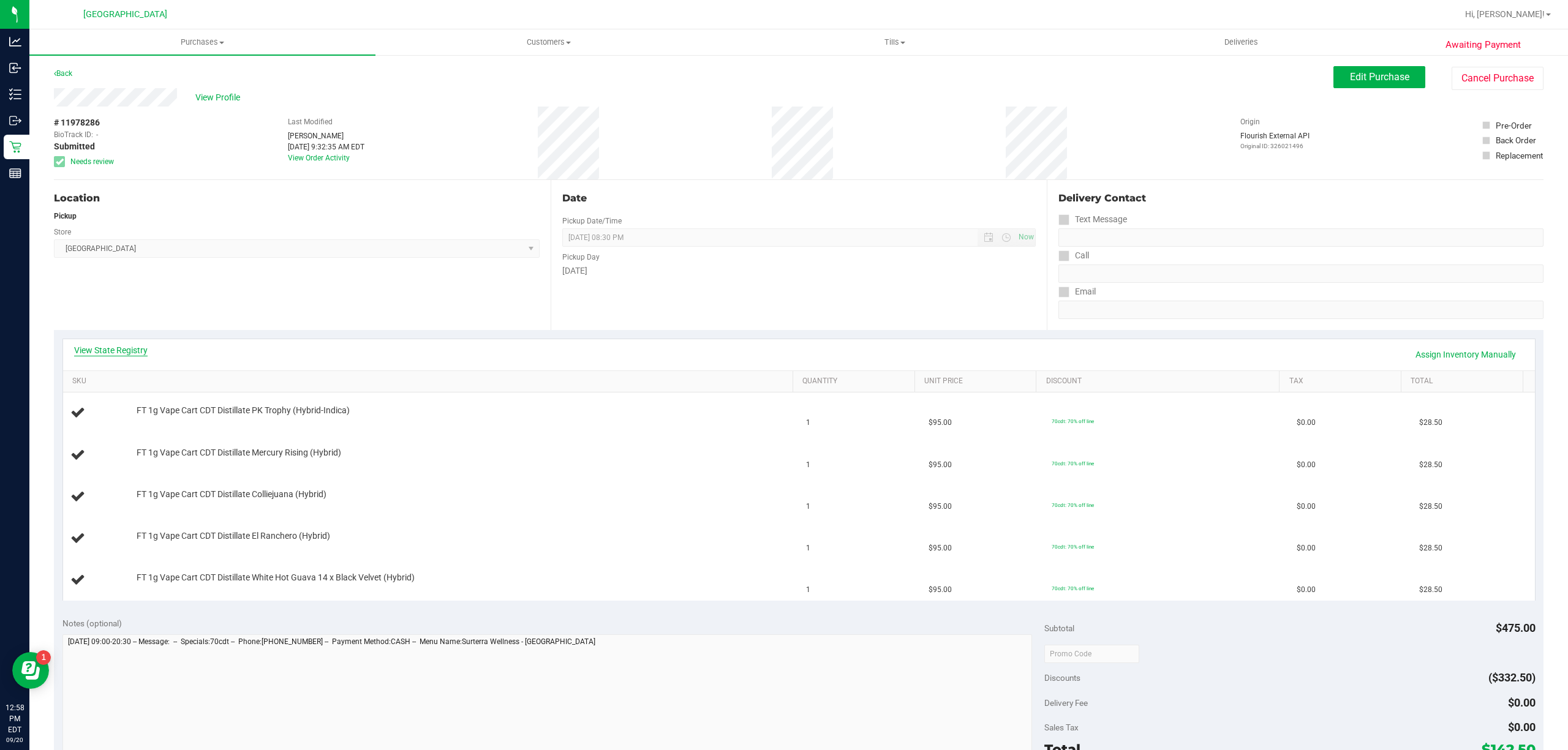
click at [137, 355] on link "View State Registry" at bounding box center [110, 350] width 73 height 12
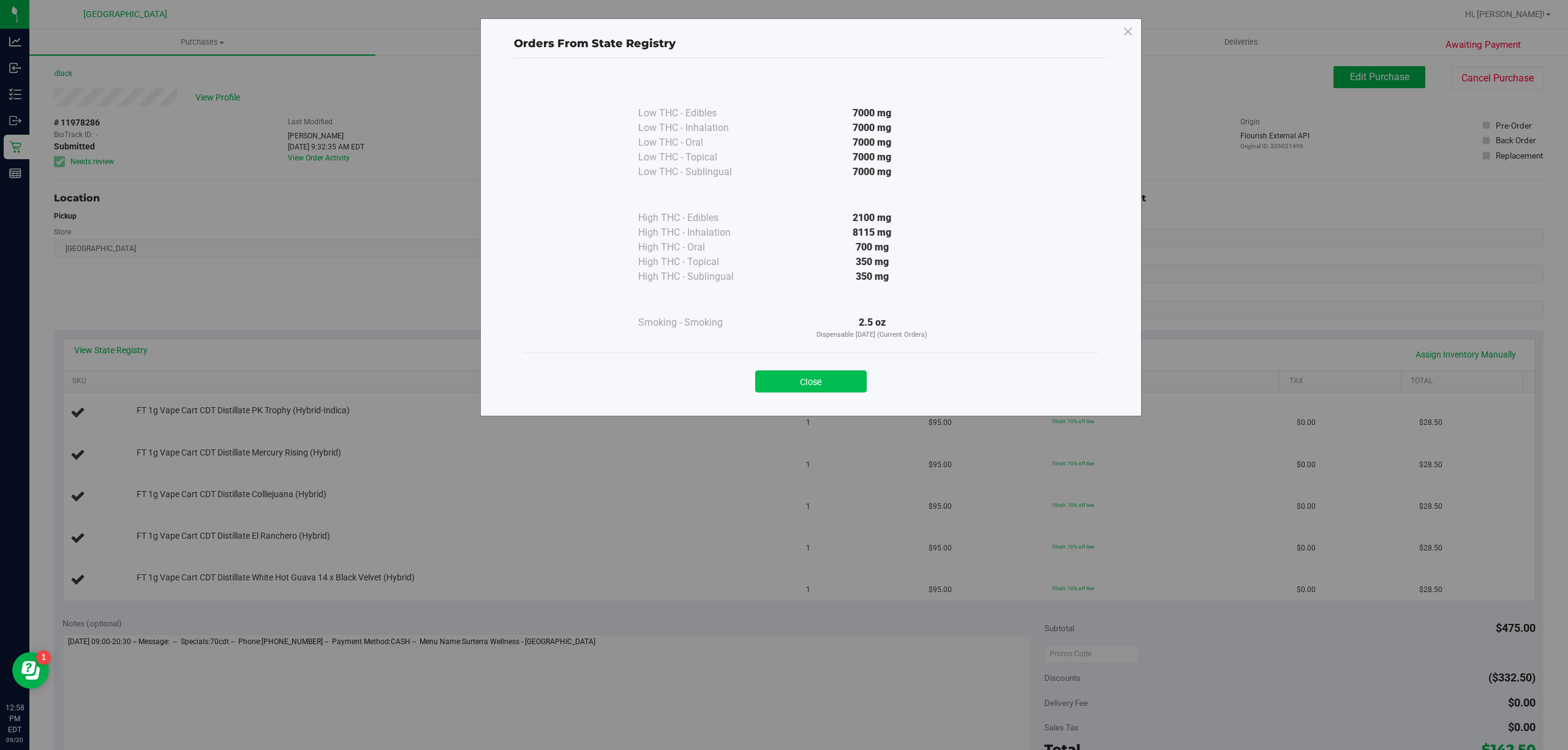
click at [770, 382] on button "Close" at bounding box center [811, 381] width 111 height 22
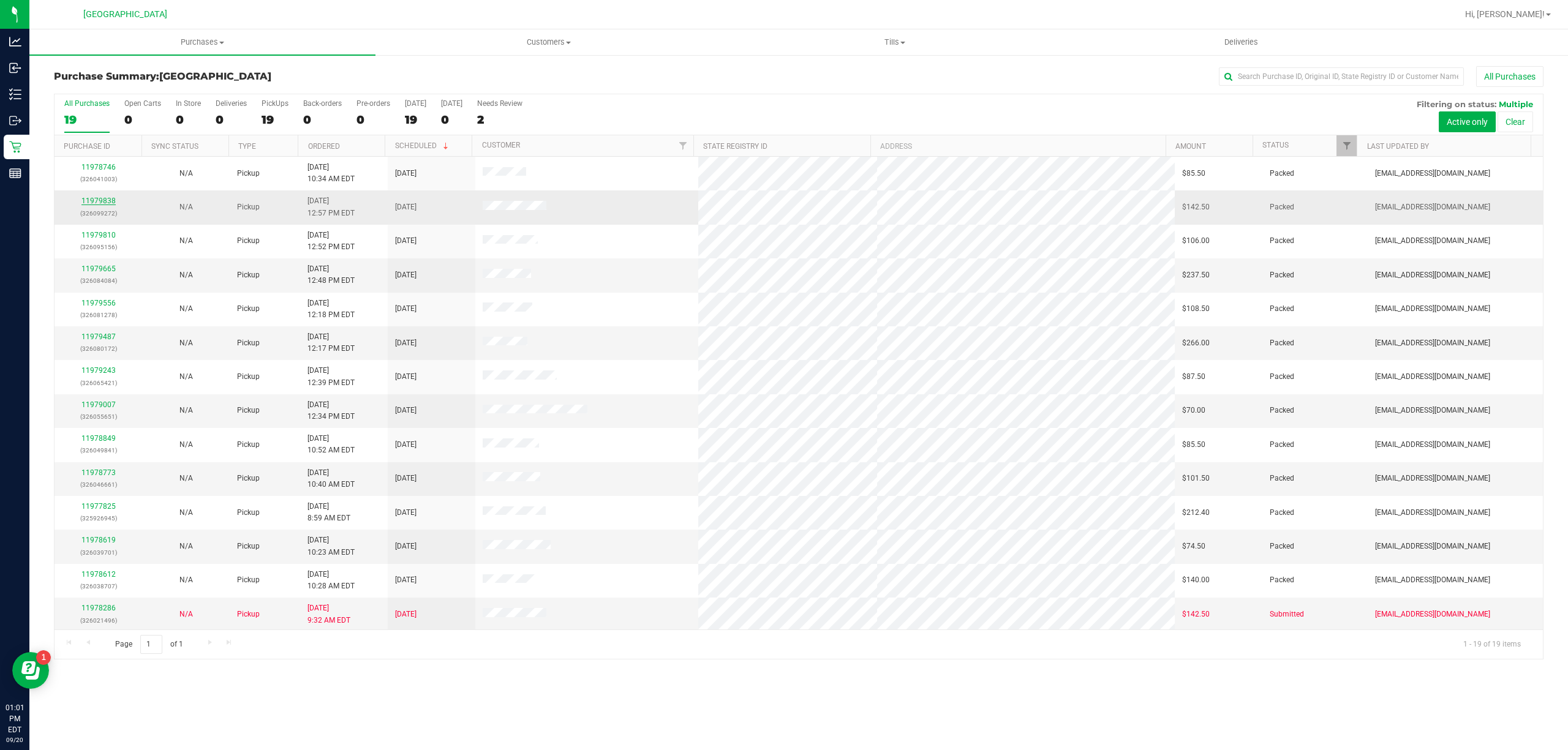
click at [110, 202] on link "11979838" at bounding box center [98, 200] width 34 height 9
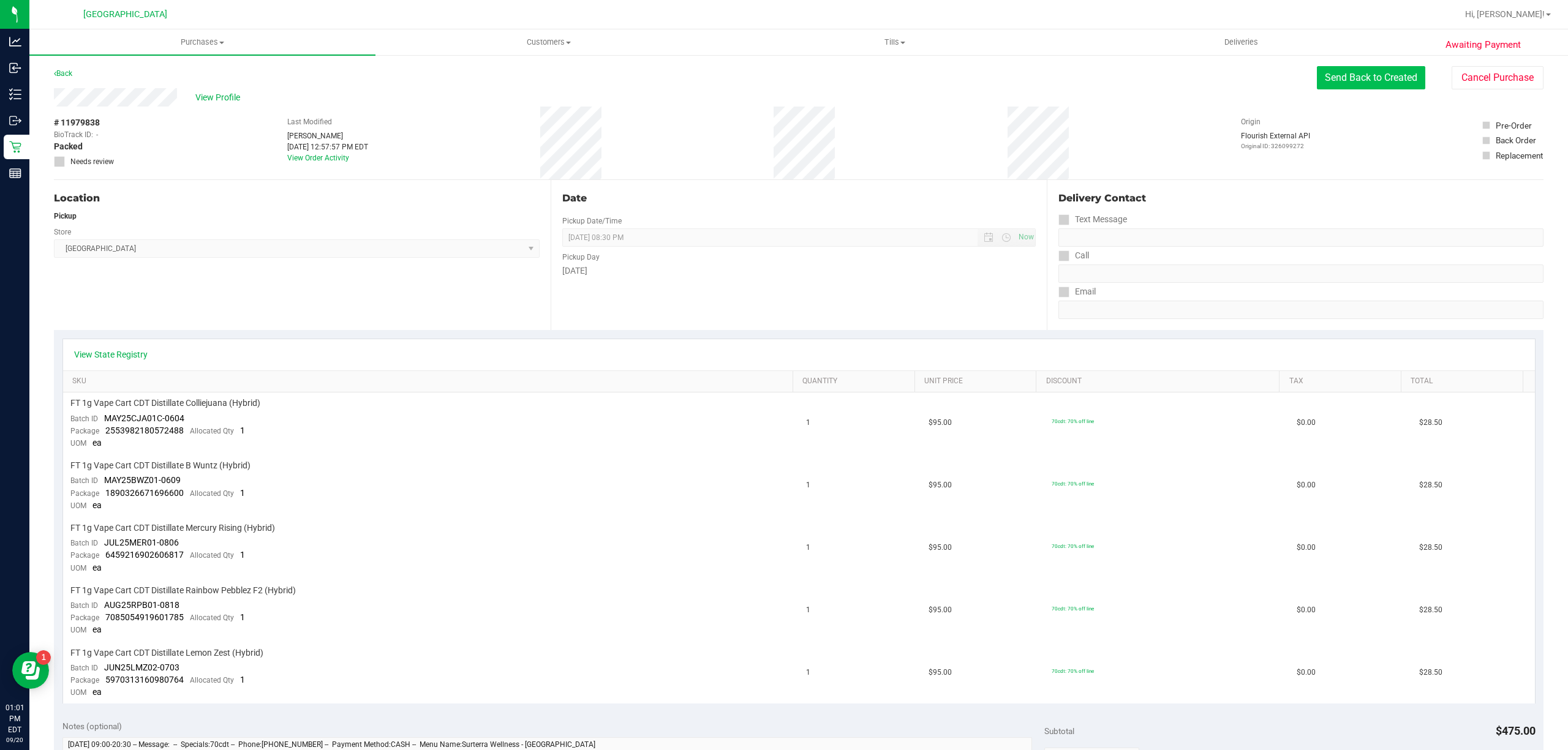
click at [1401, 76] on button "Send Back to Created" at bounding box center [1371, 77] width 108 height 23
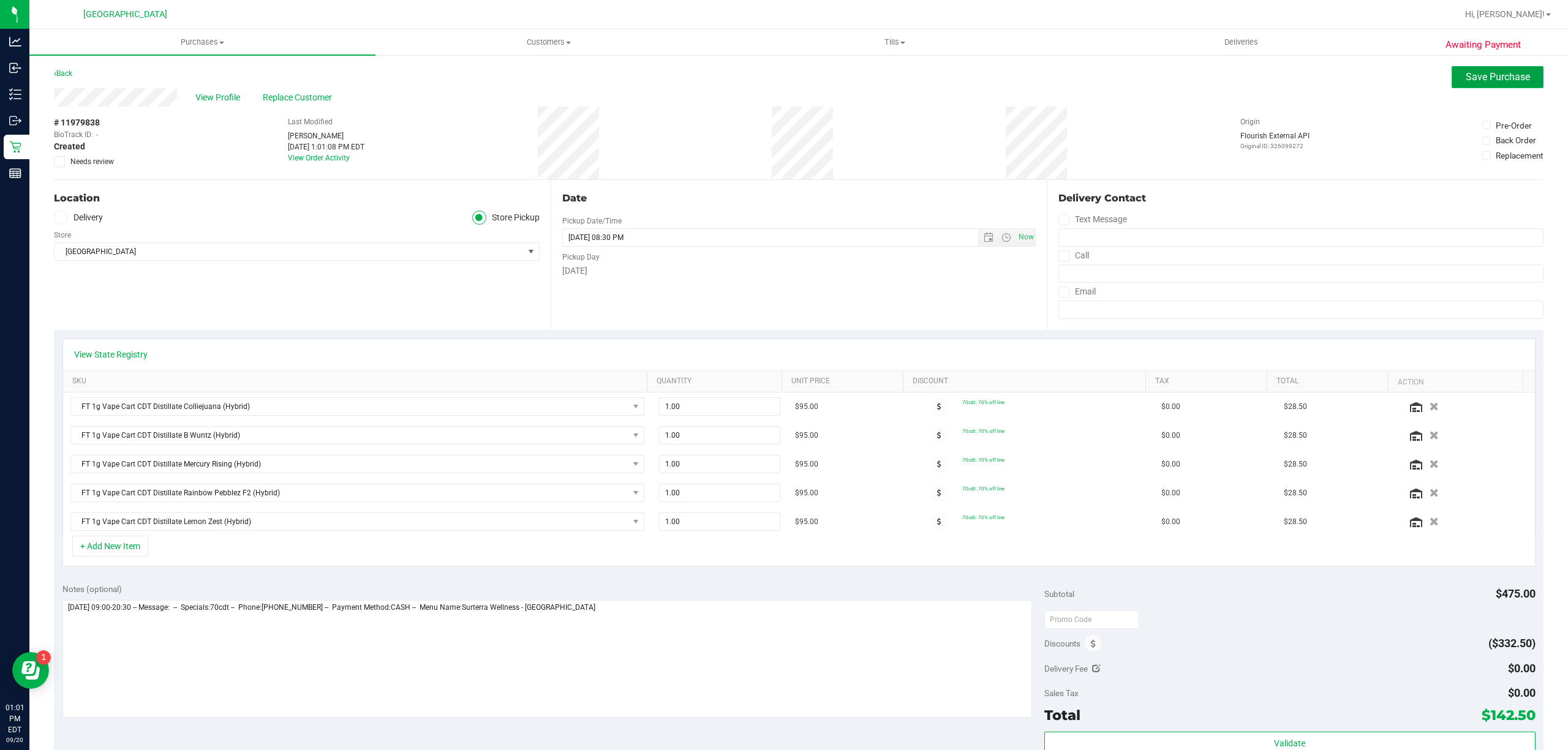
click at [1471, 70] on button "Save Purchase" at bounding box center [1497, 77] width 92 height 22
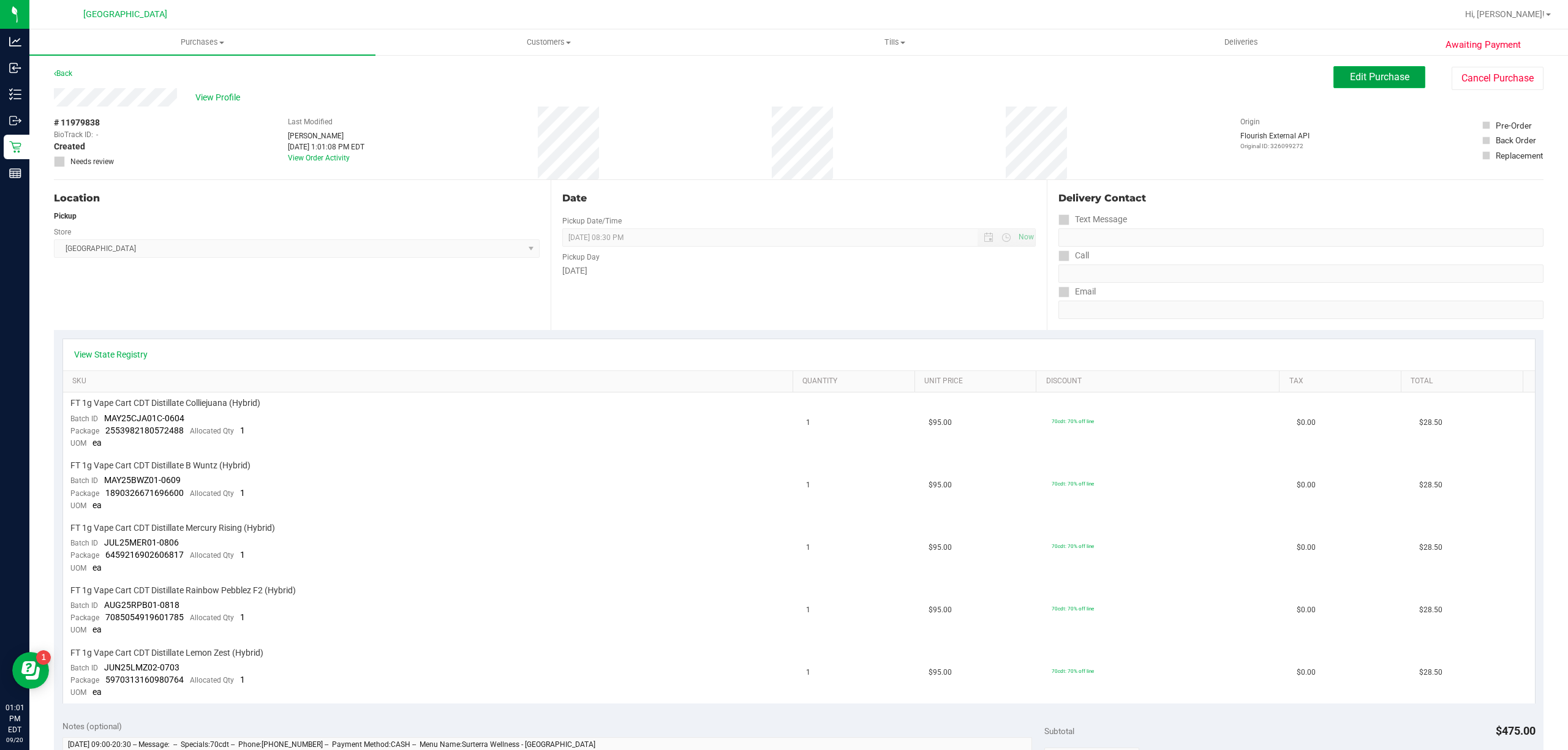
click at [1399, 81] on button "Edit Purchase" at bounding box center [1380, 77] width 92 height 22
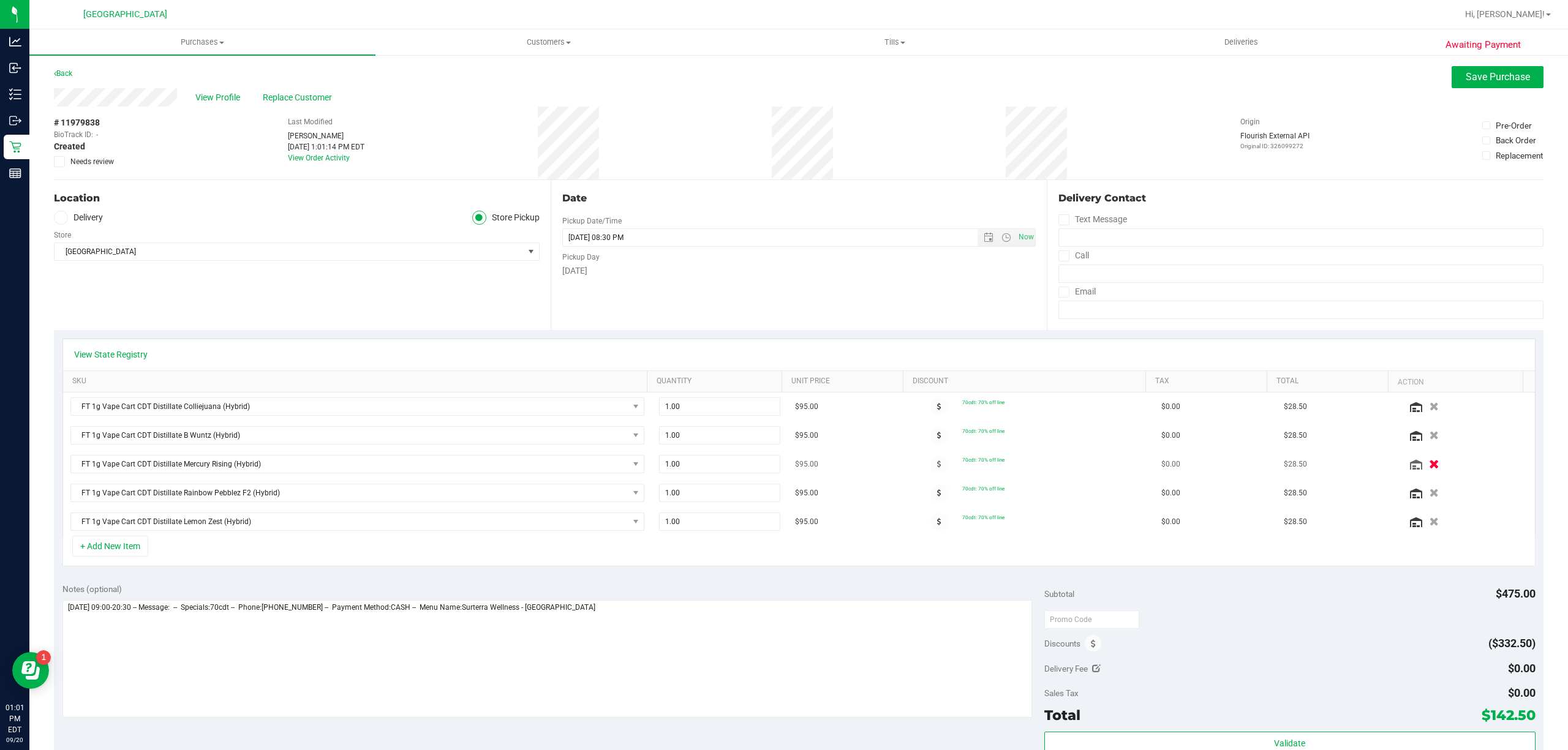
click at [1429, 464] on icon "button" at bounding box center [1434, 465] width 10 height 10
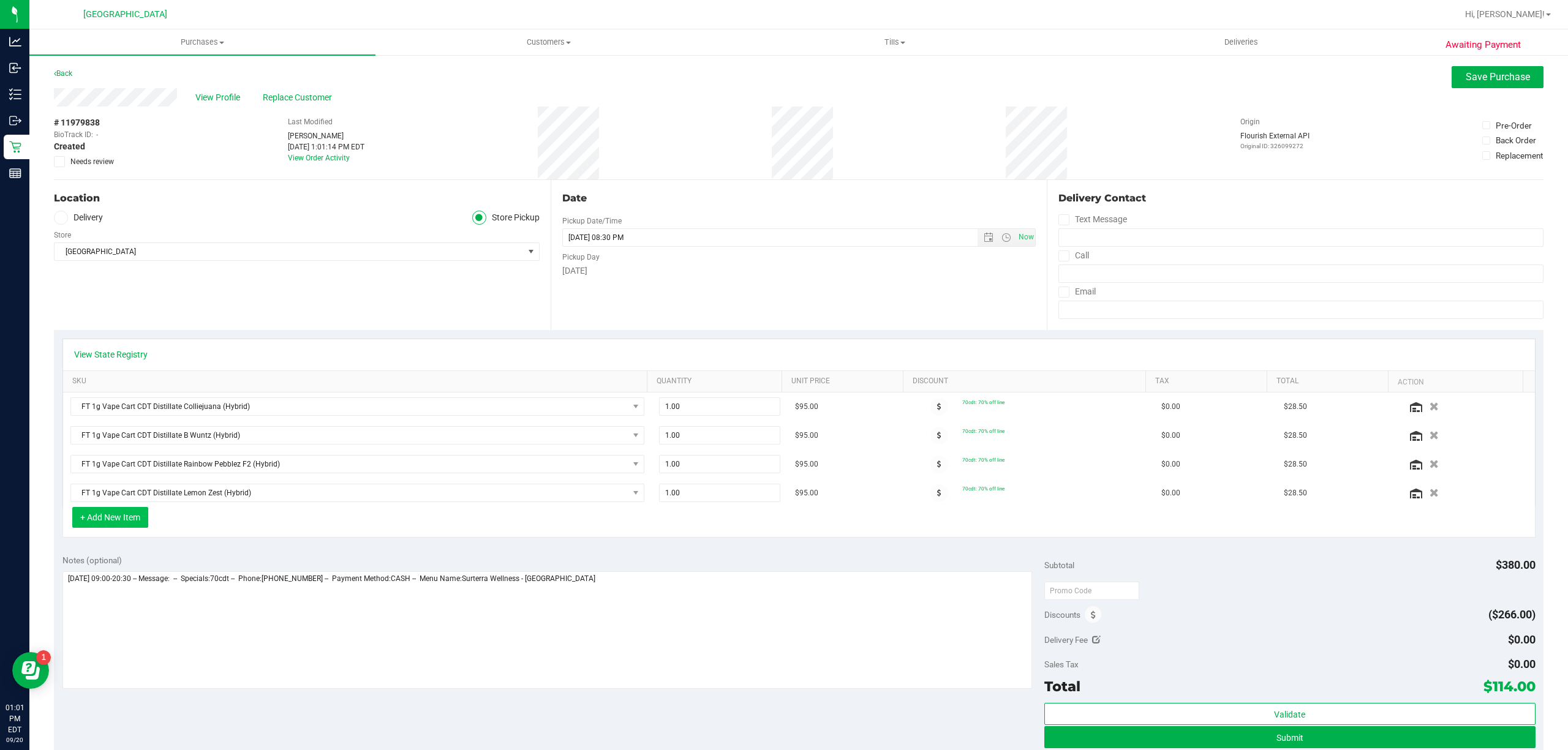
click at [126, 528] on button "+ Add New Item" at bounding box center [110, 517] width 76 height 21
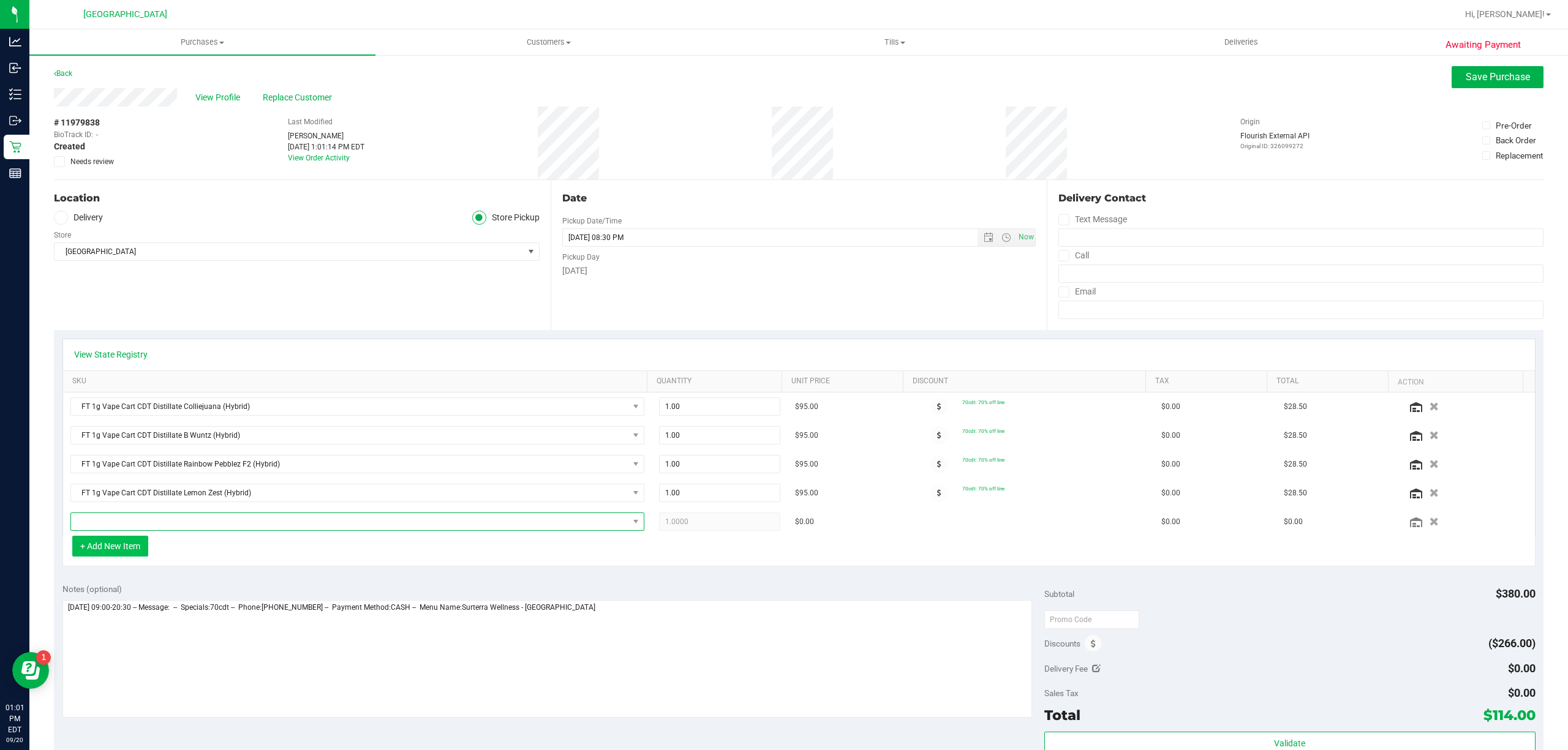
click at [126, 528] on span "NO DATA FOUND" at bounding box center [349, 522] width 557 height 17
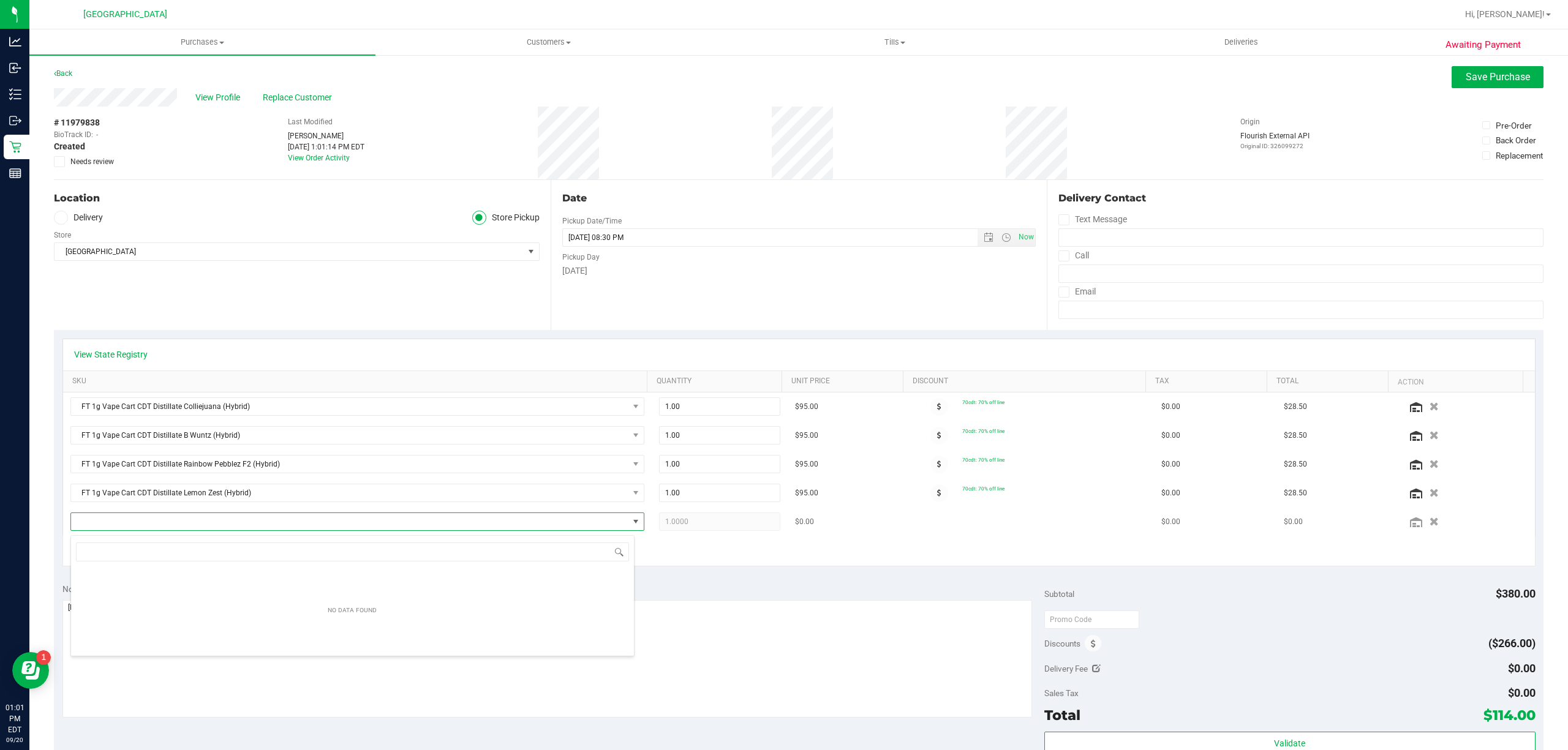
scroll to position [18, 559]
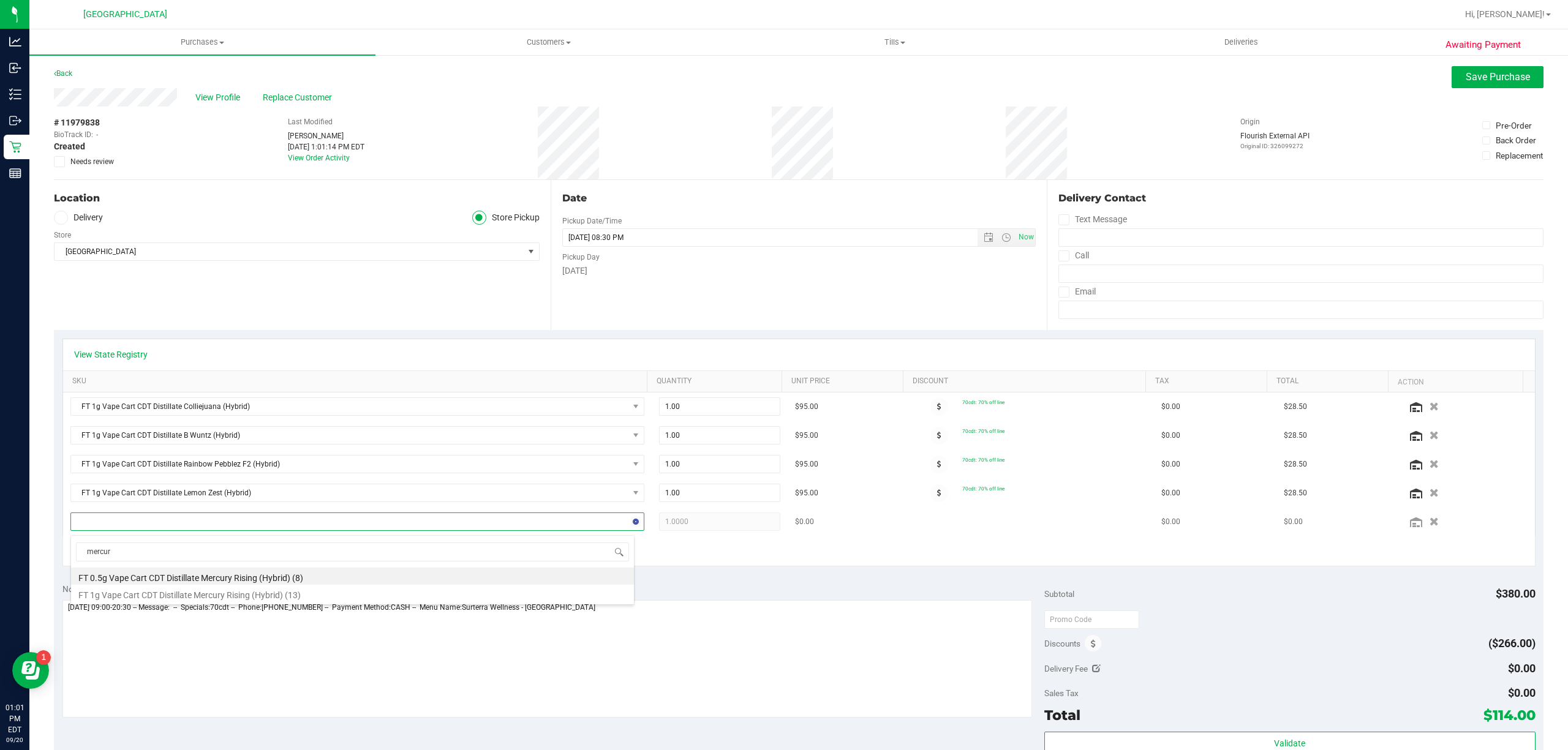
type input "mercury"
click at [148, 591] on li "FT 1g Vape Cart CDT Distillate Mercury Rising (Hybrid) (13)" at bounding box center [352, 593] width 563 height 17
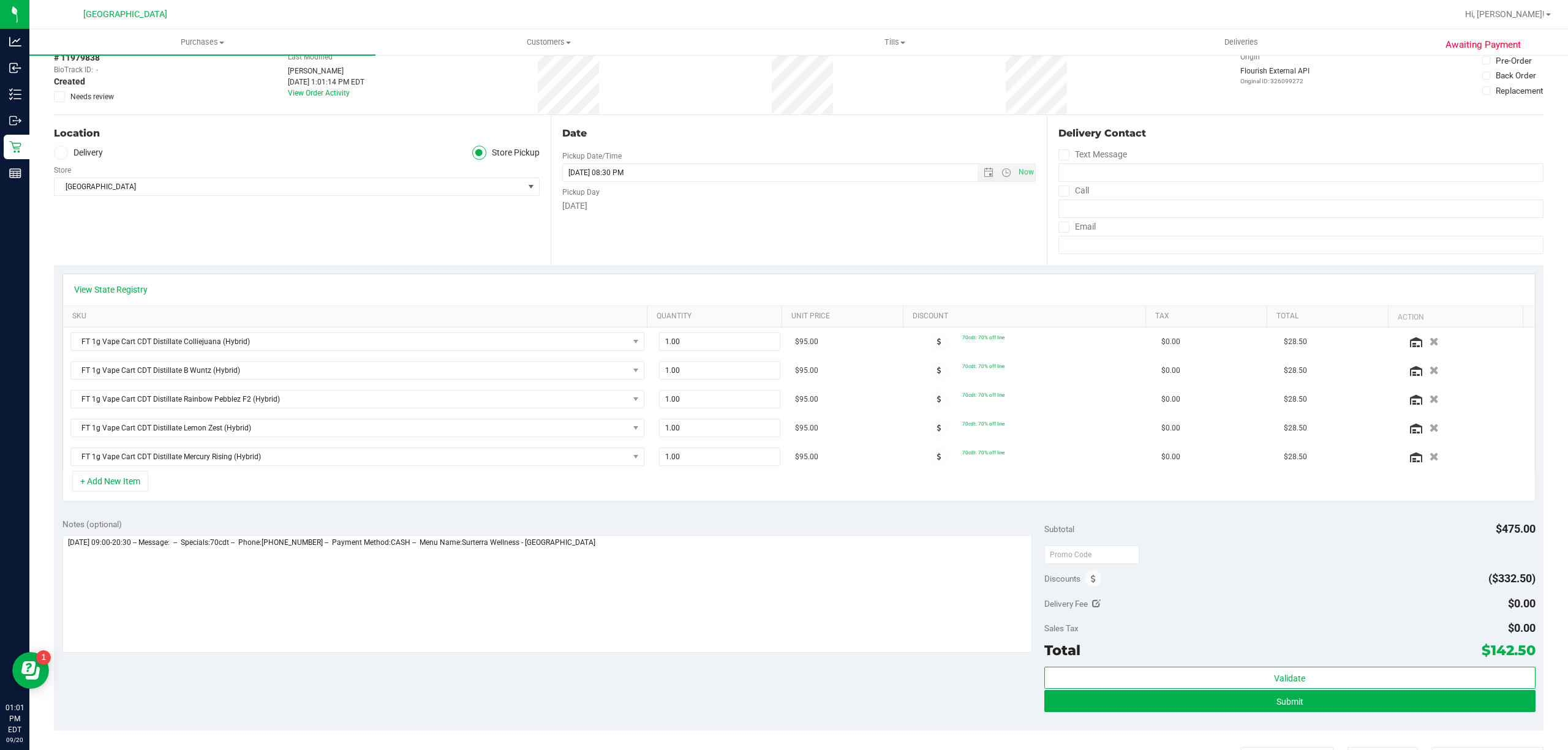
scroll to position [0, 0]
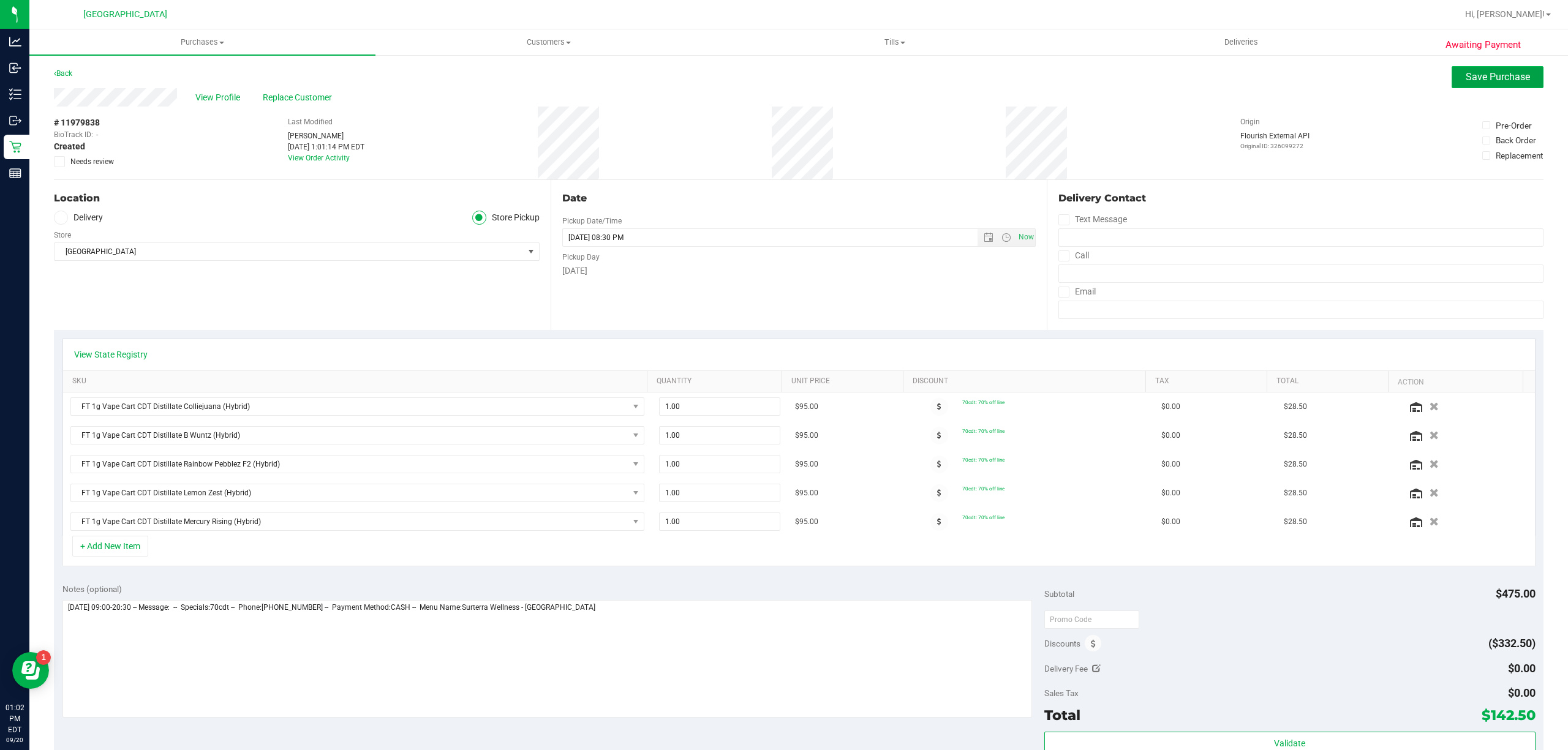
click at [1473, 76] on span "Save Purchase" at bounding box center [1497, 76] width 64 height 12
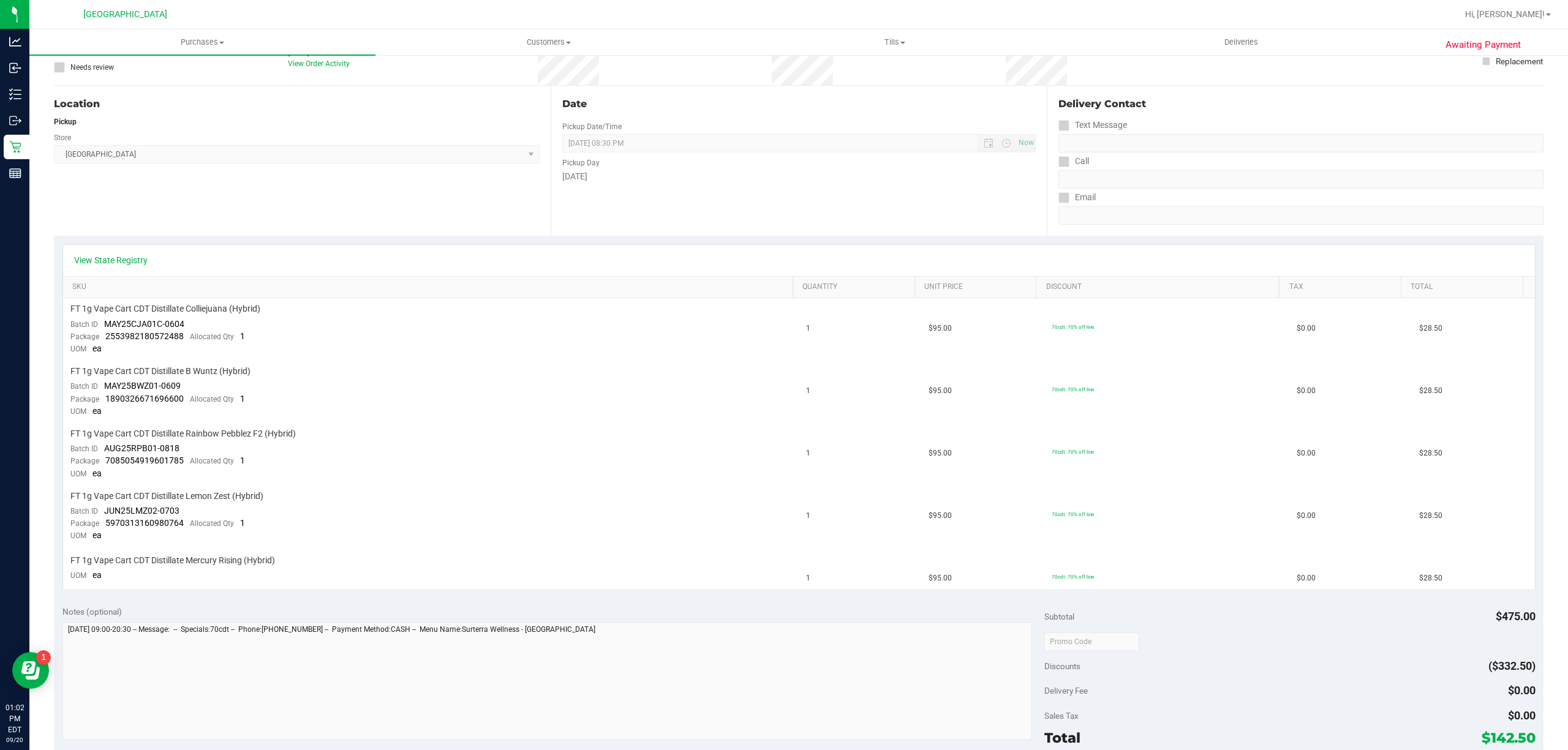
scroll to position [327, 0]
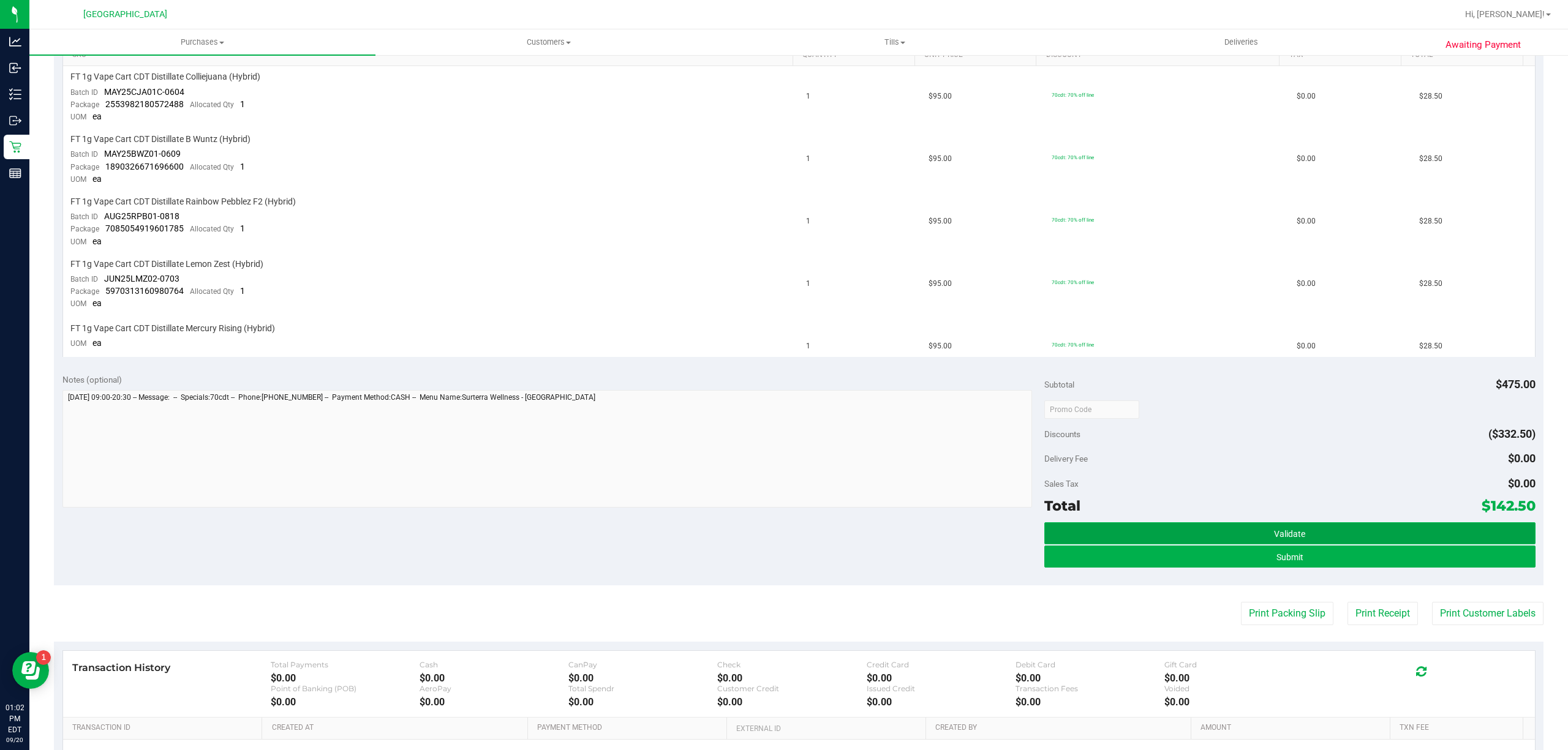
click at [1131, 522] on button "Validate" at bounding box center [1290, 533] width 491 height 22
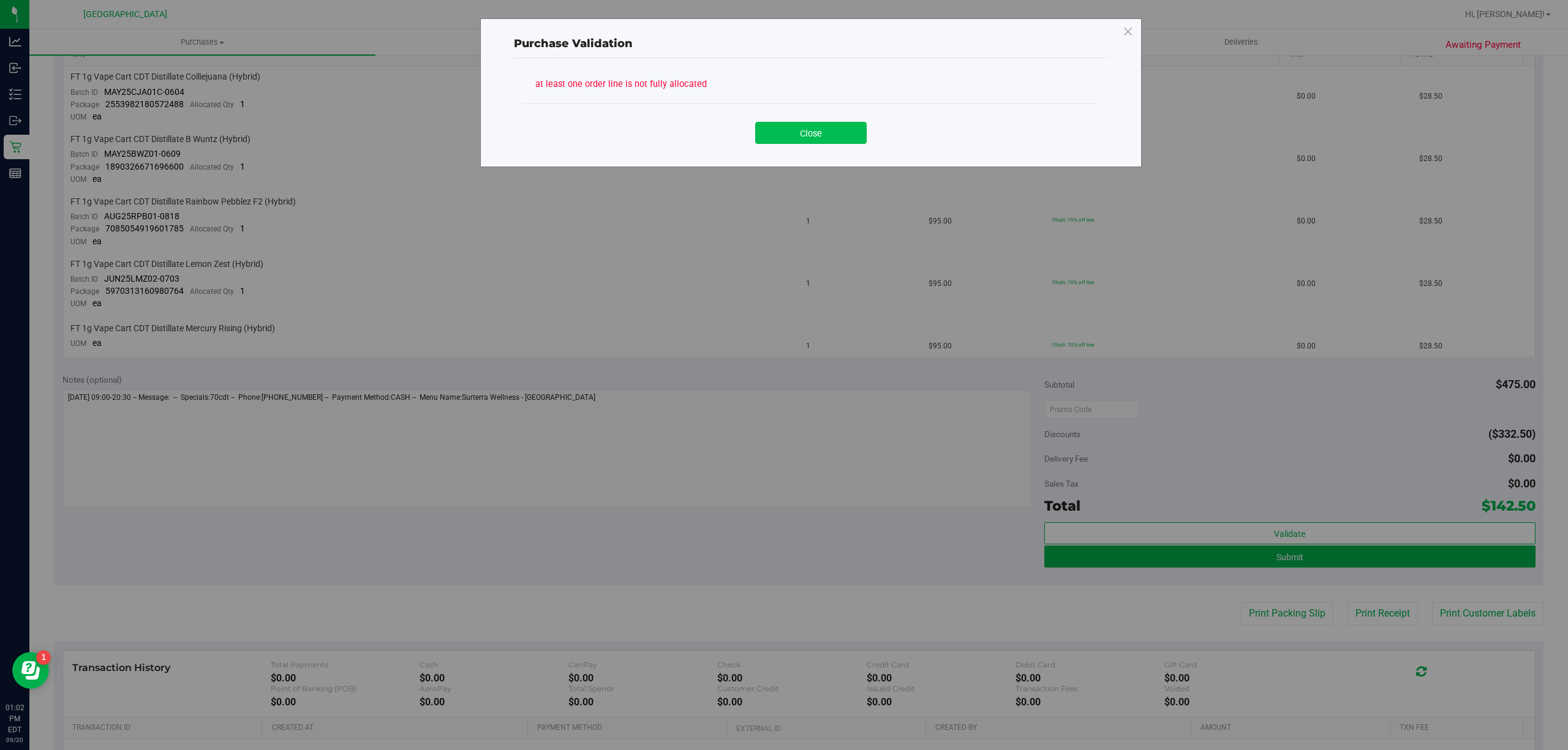
click at [853, 137] on button "Close" at bounding box center [811, 133] width 111 height 22
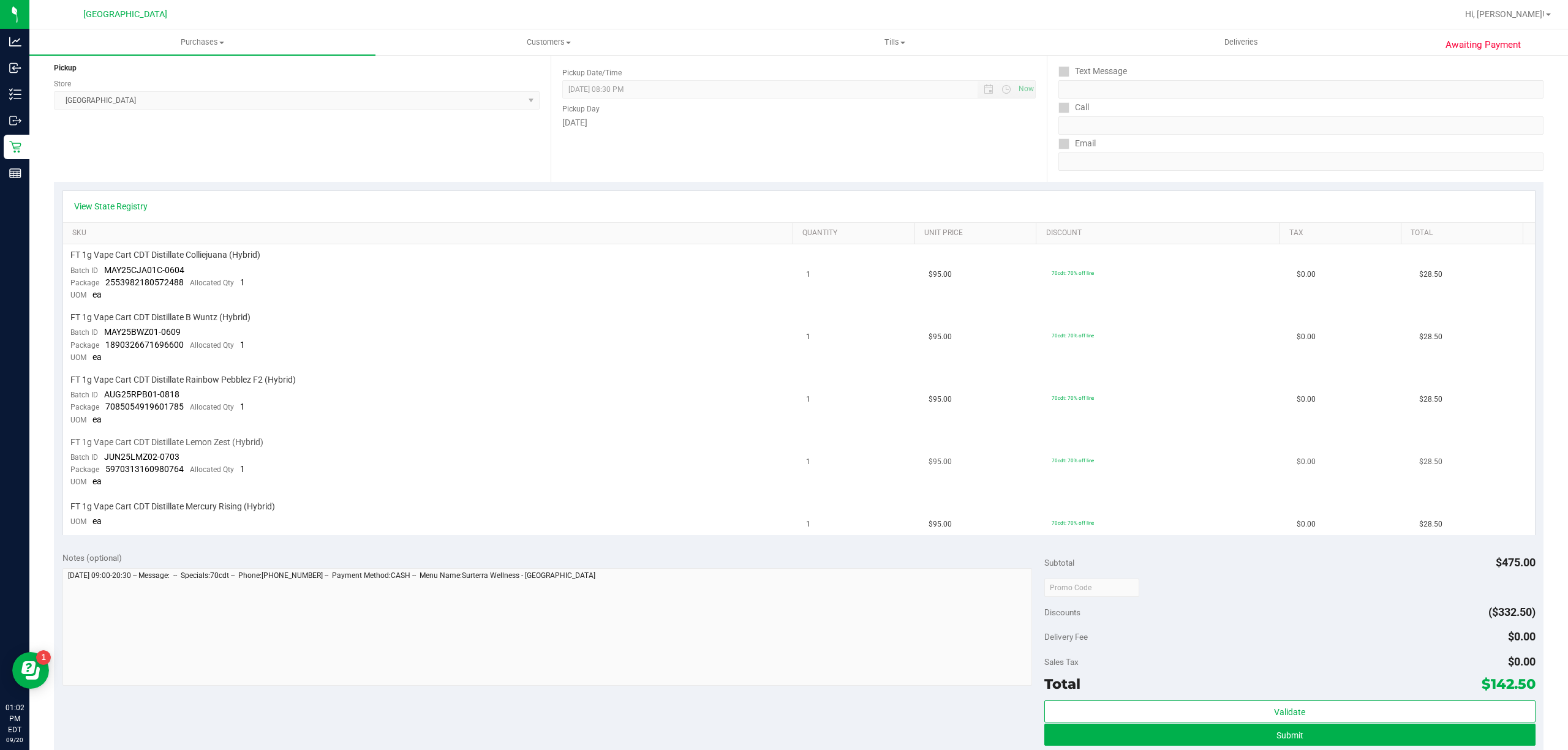
scroll to position [0, 0]
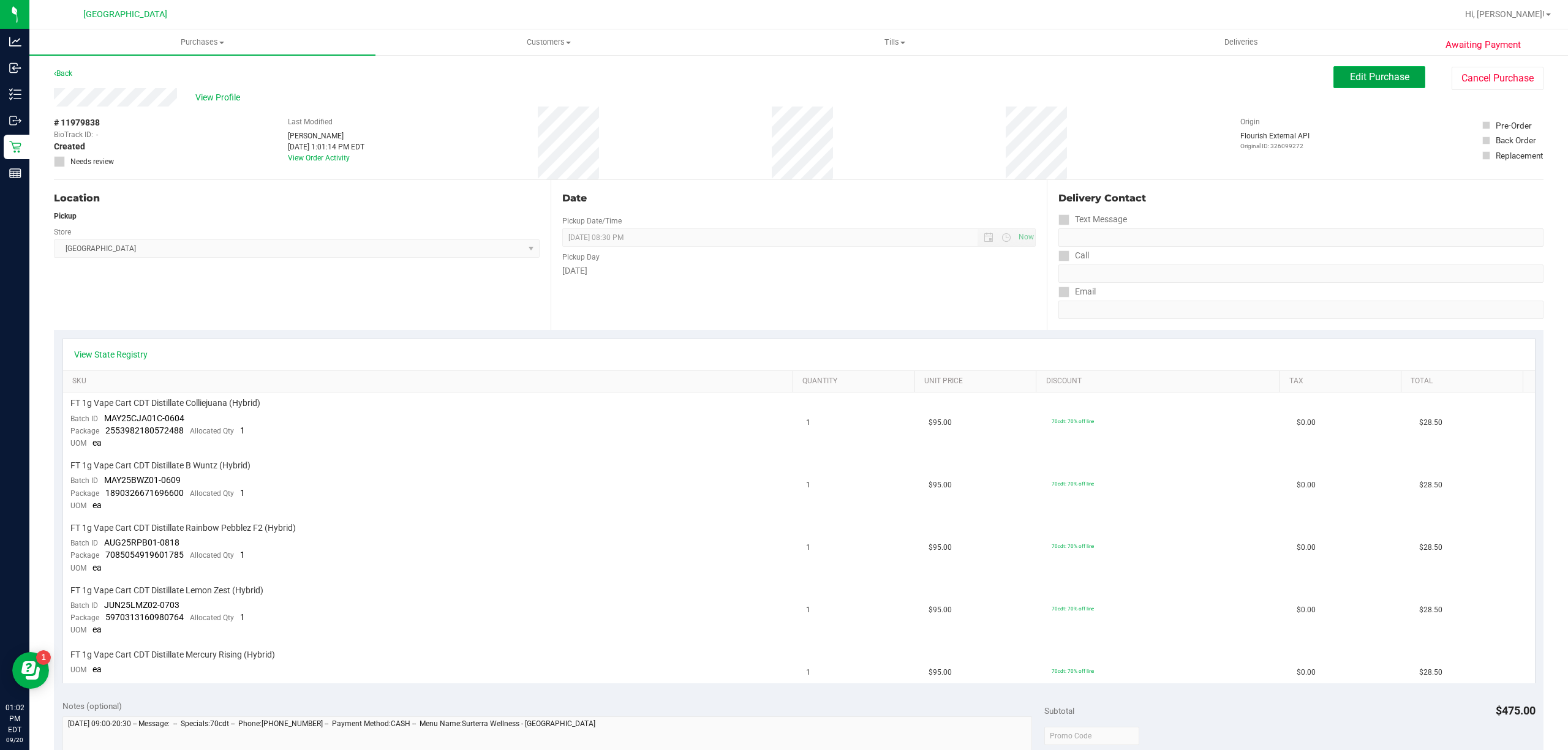
click at [1355, 66] on button "Edit Purchase" at bounding box center [1380, 77] width 92 height 22
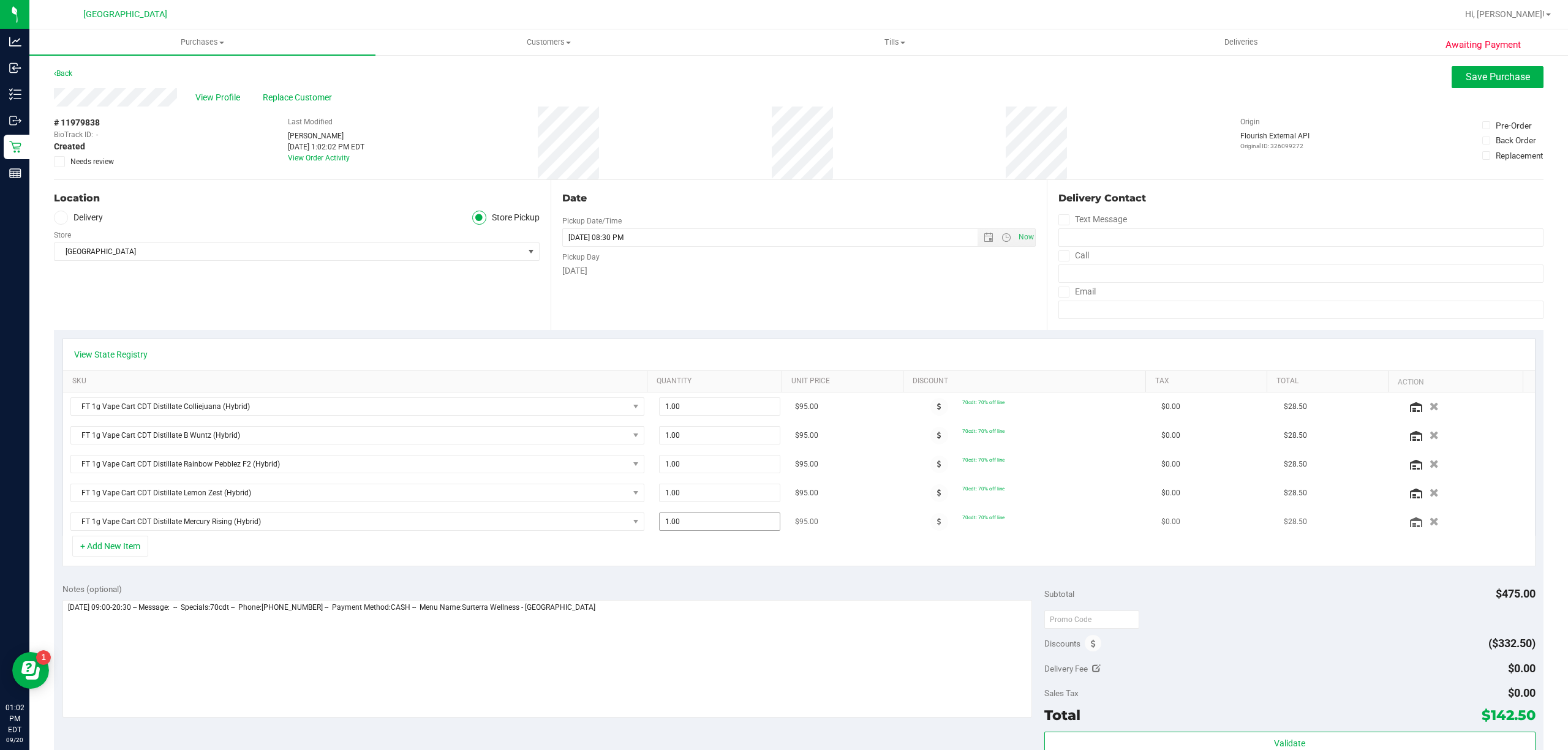
click at [699, 520] on span "1.00 1" at bounding box center [719, 521] width 122 height 18
click at [581, 524] on span "FT 1g Vape Cart CDT Distillate Mercury Rising (Hybrid)" at bounding box center [349, 522] width 557 height 17
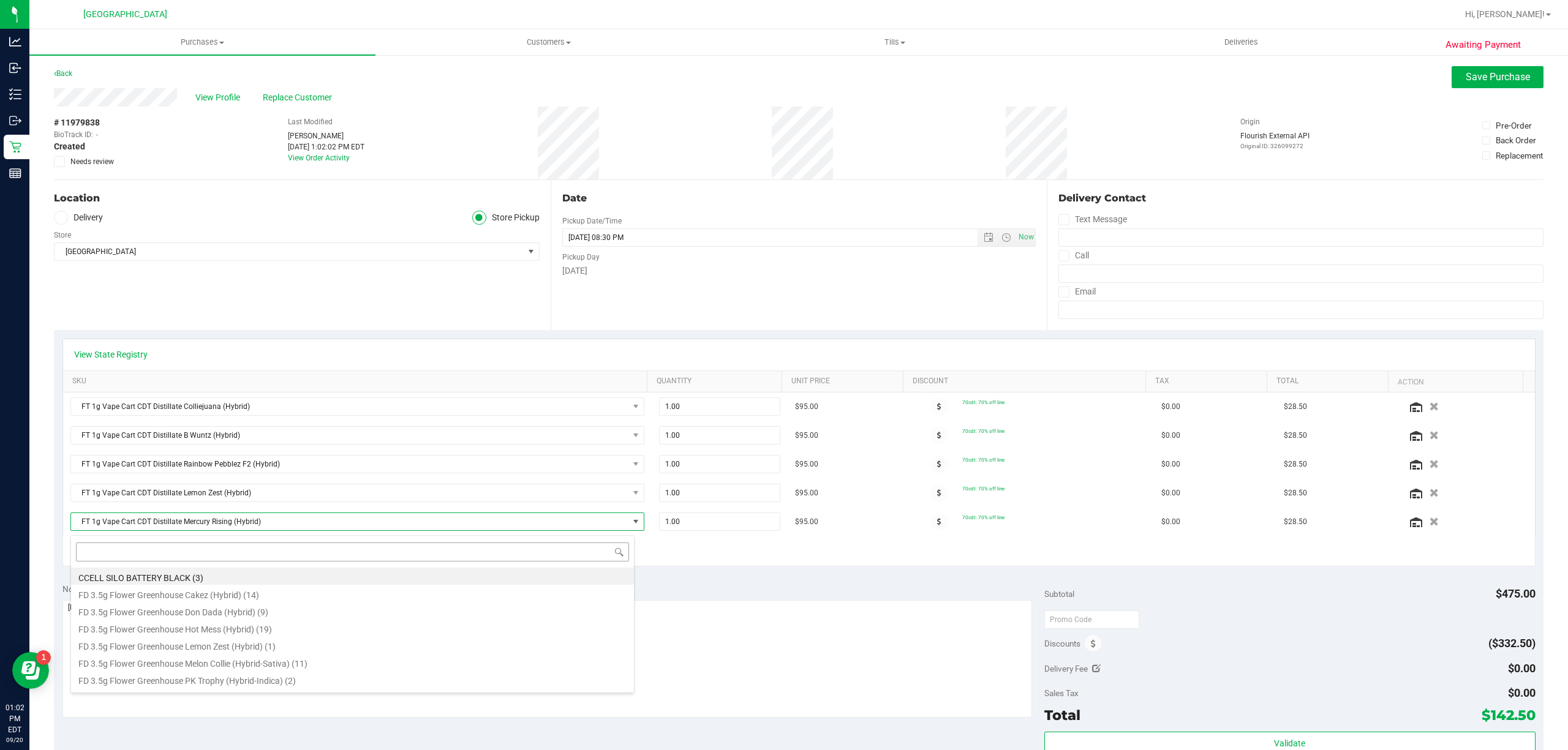
click at [573, 551] on input at bounding box center [353, 552] width 553 height 19
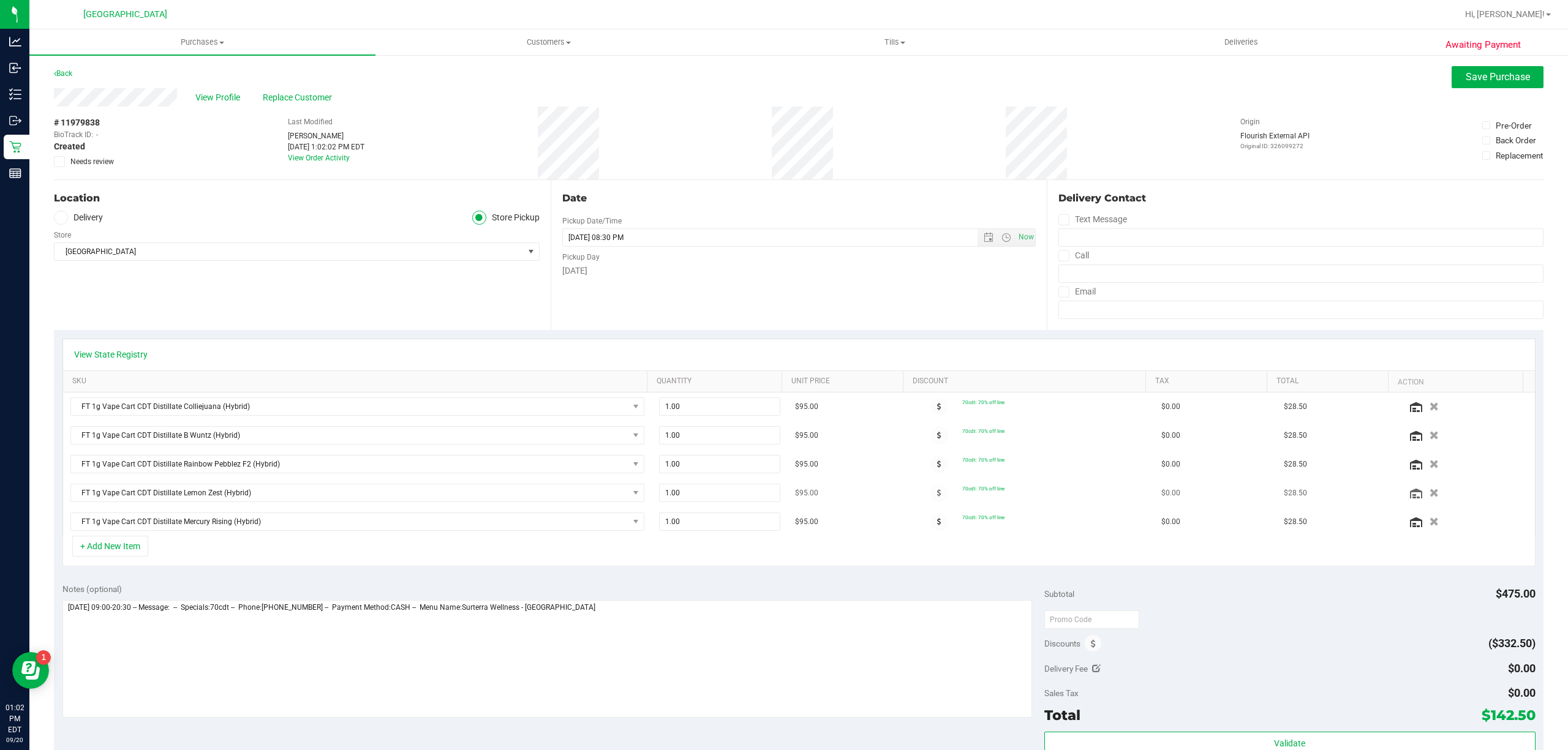
click at [498, 508] on td "FT 1g Vape Cart CDT Distillate Lemon Zest (Hybrid)" at bounding box center [357, 493] width 589 height 29
click at [1500, 87] on button "Save Purchase" at bounding box center [1497, 77] width 92 height 22
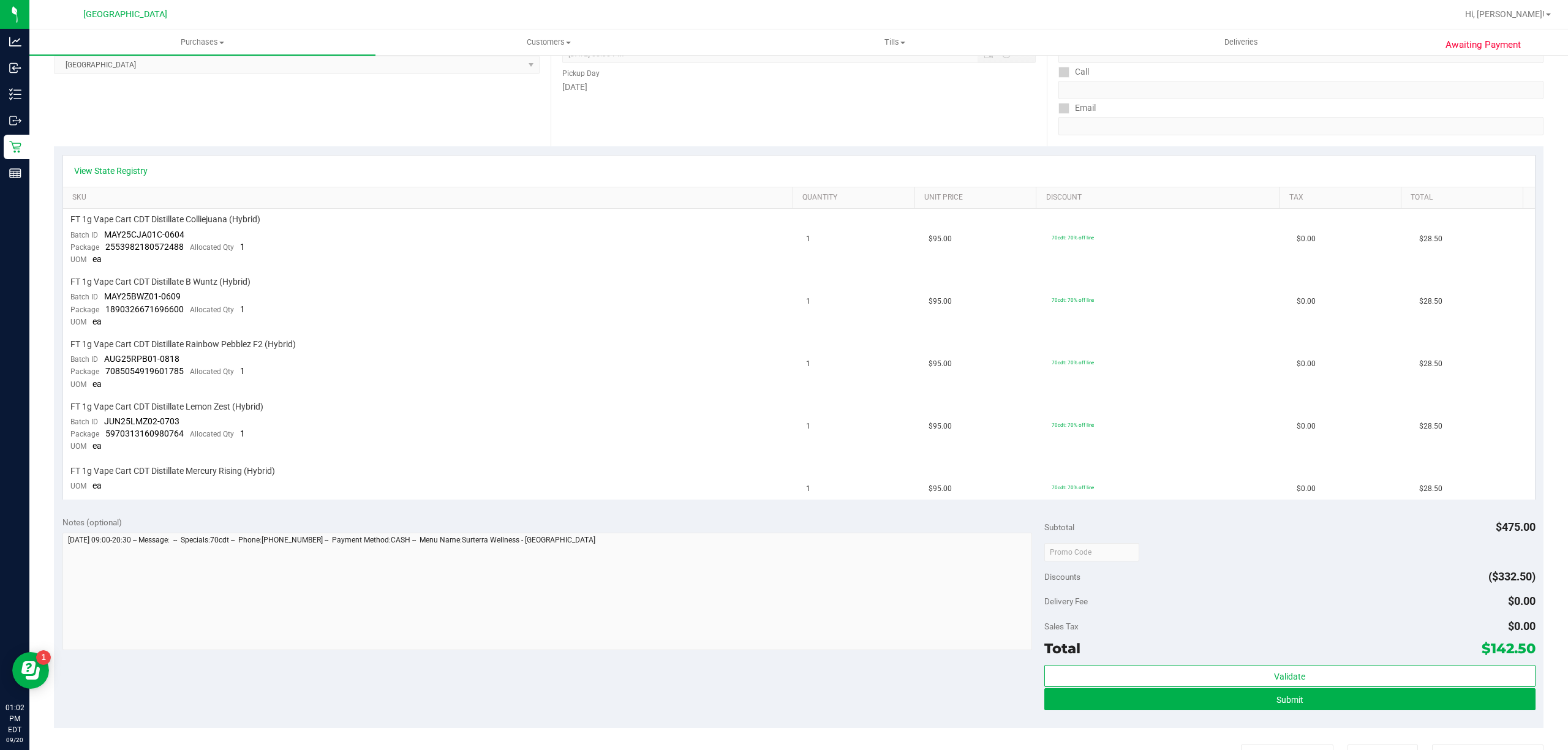
scroll to position [408, 0]
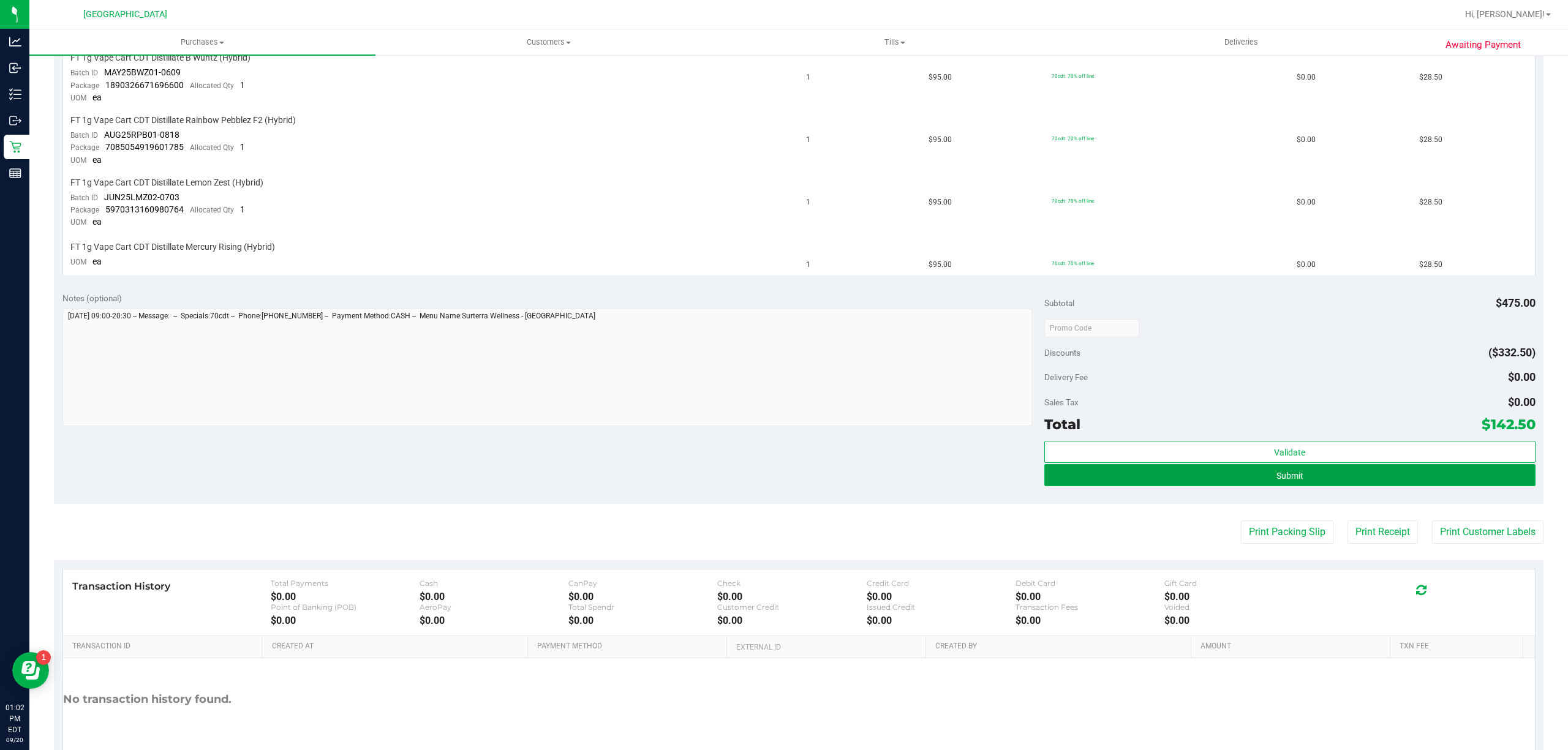
click at [1410, 473] on button "Submit" at bounding box center [1290, 475] width 491 height 22
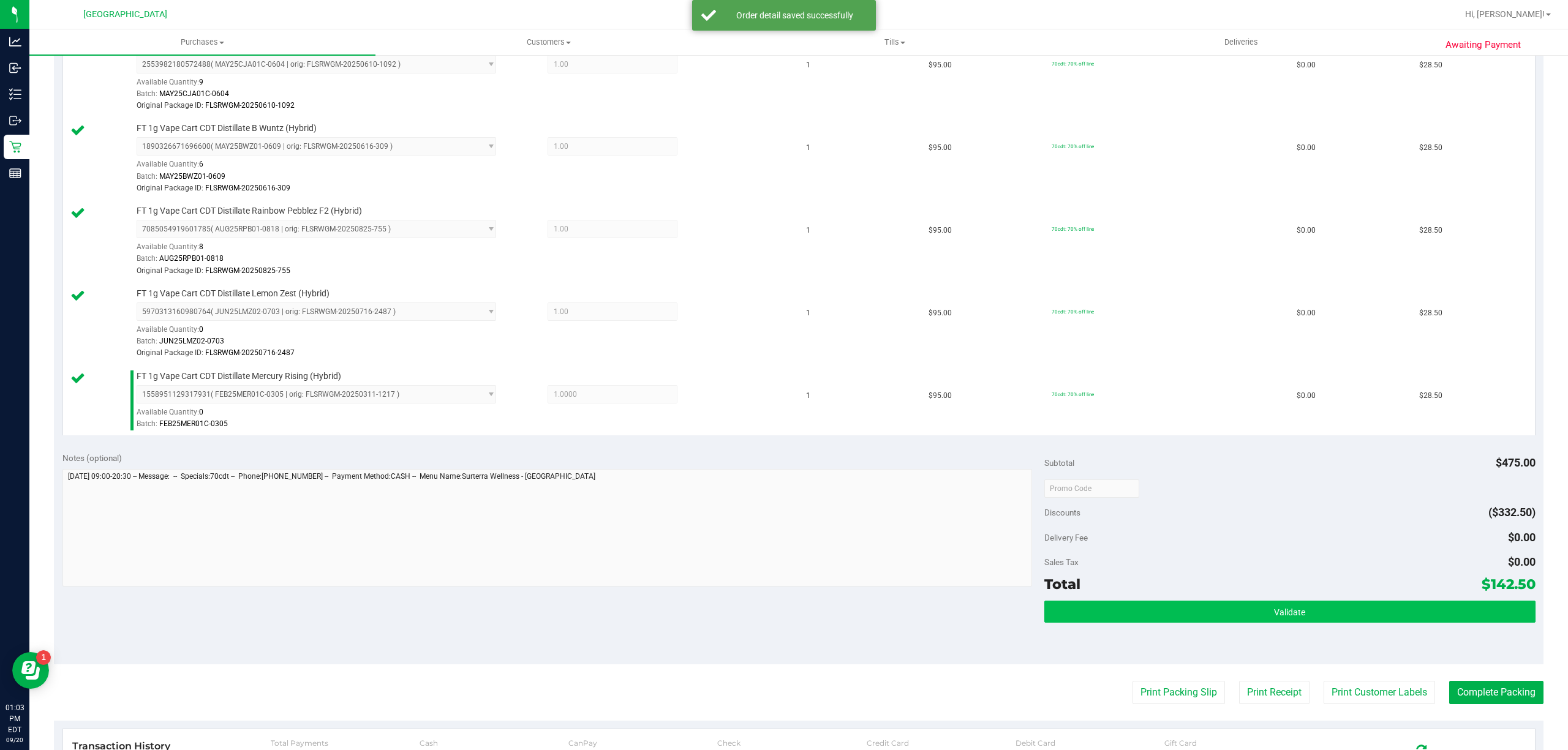
scroll to position [490, 0]
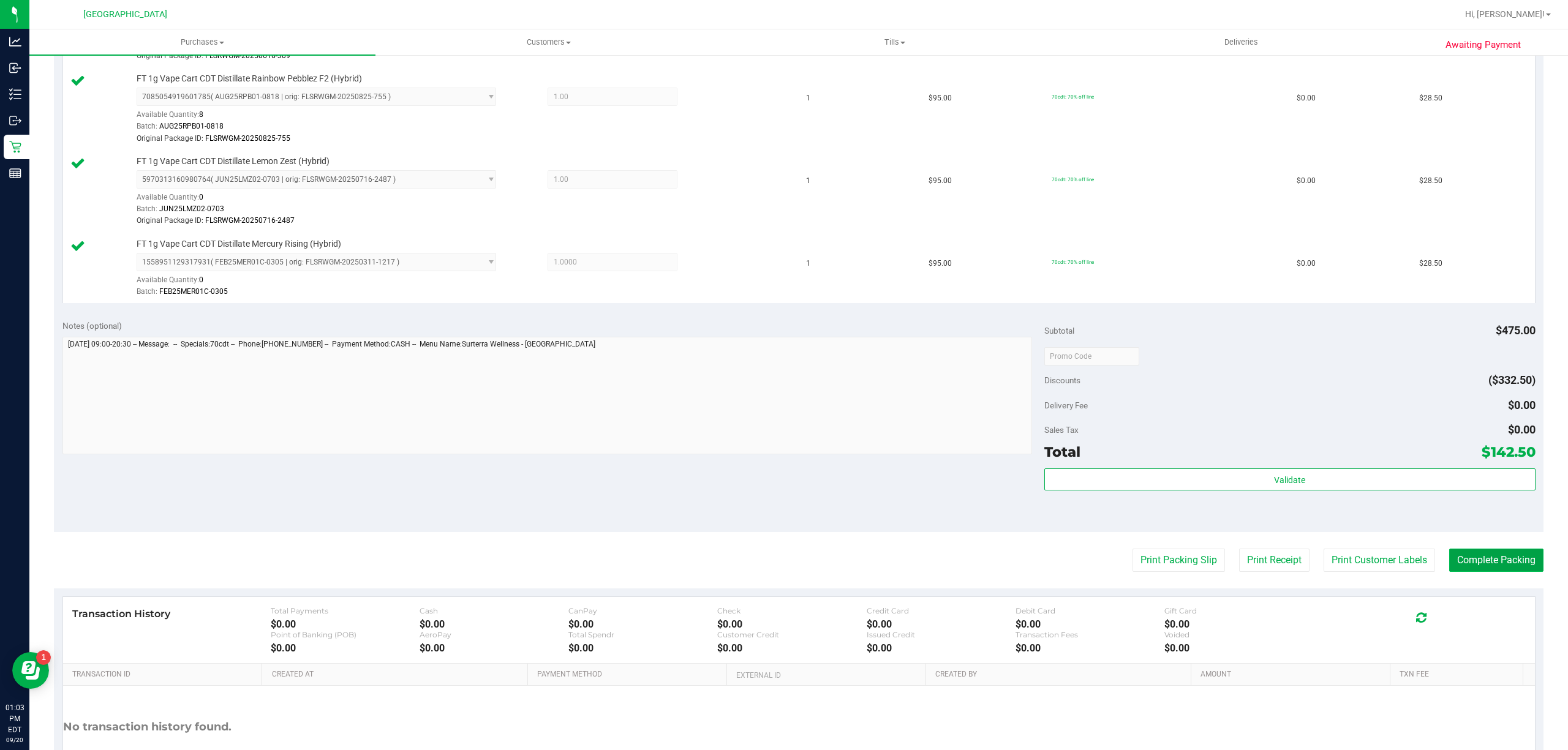
click at [1456, 562] on button "Complete Packing" at bounding box center [1496, 559] width 95 height 23
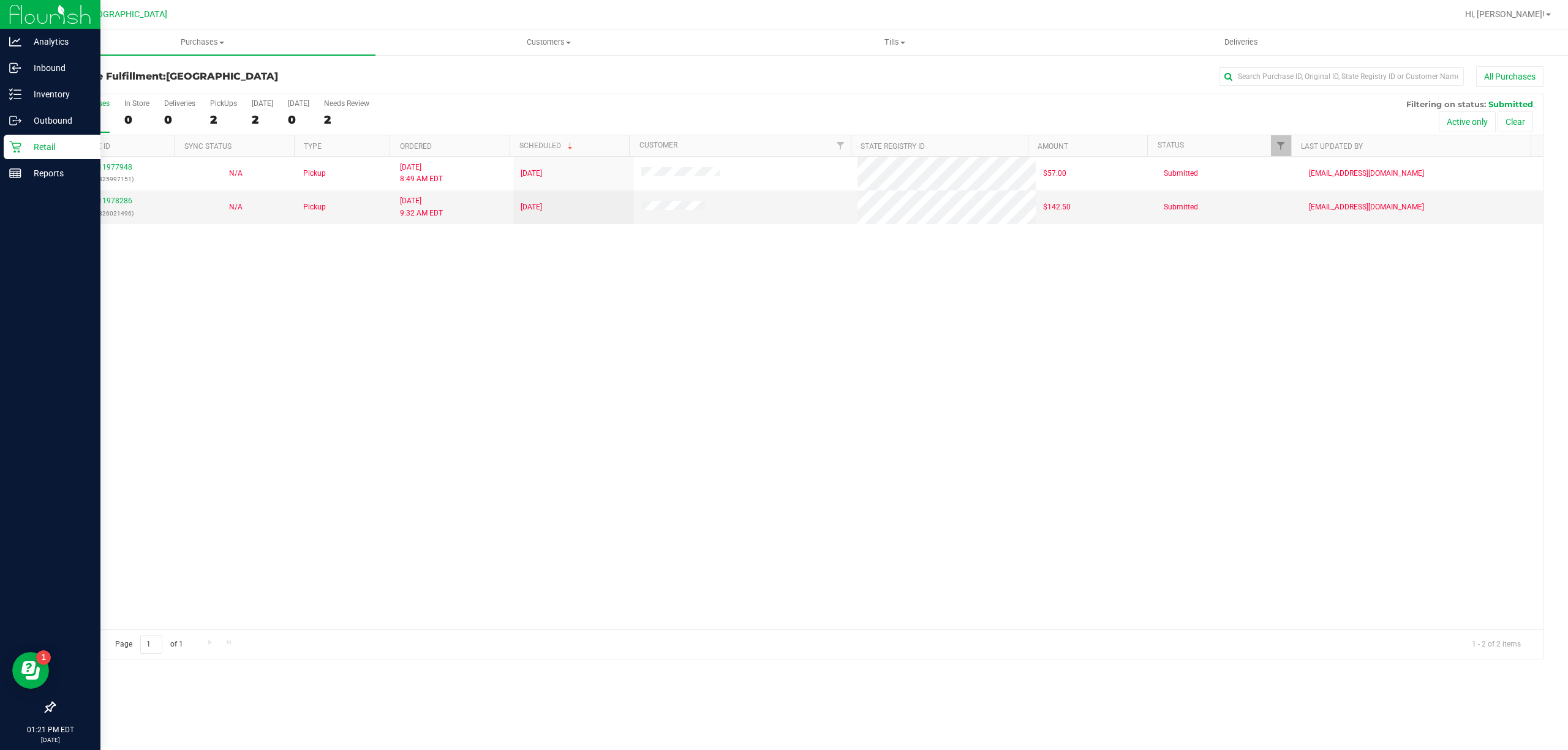
click at [3, 136] on link "Retail" at bounding box center [50, 148] width 100 height 26
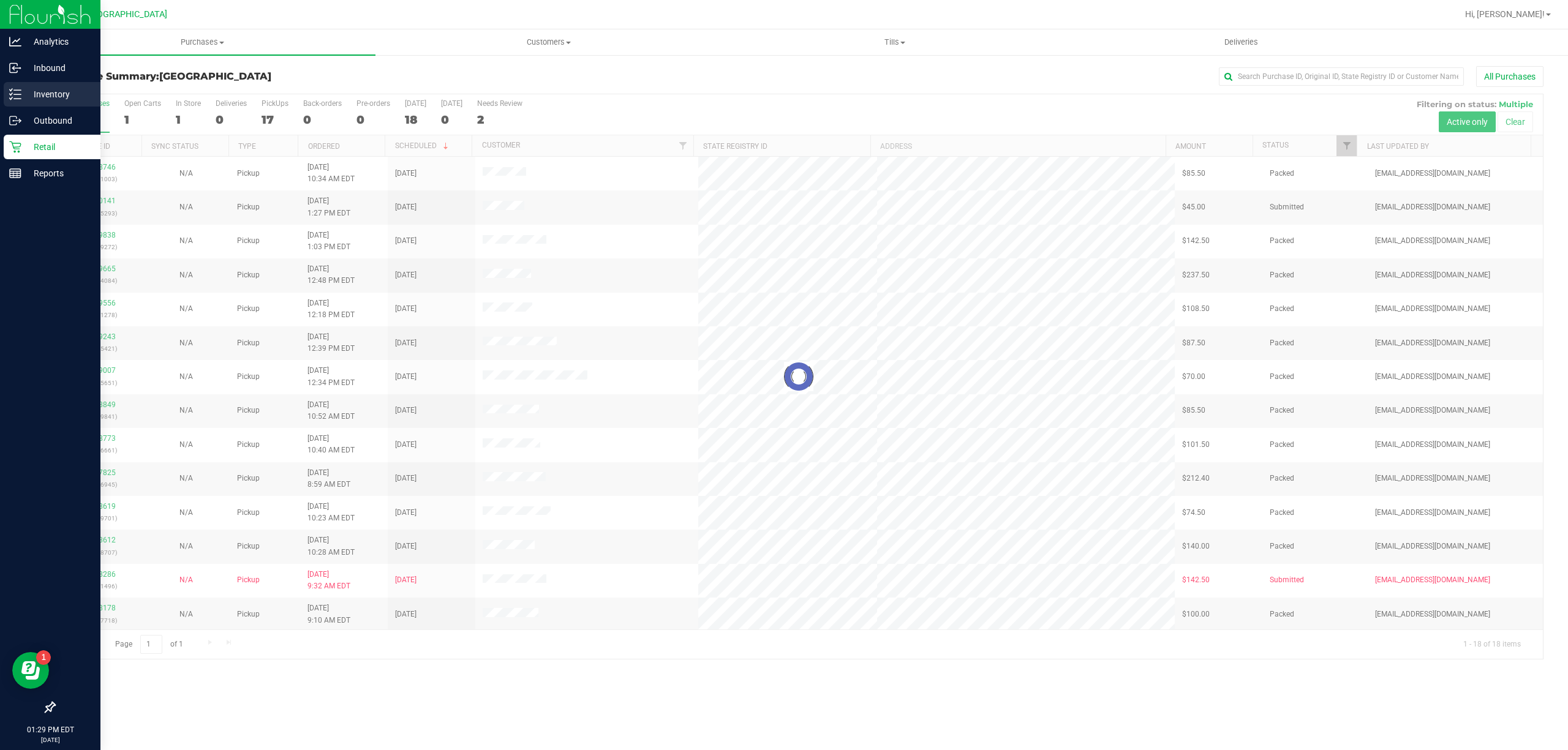
click at [64, 99] on p "Inventory" at bounding box center [58, 94] width 73 height 14
click at [23, 91] on p "Inventory" at bounding box center [58, 94] width 73 height 14
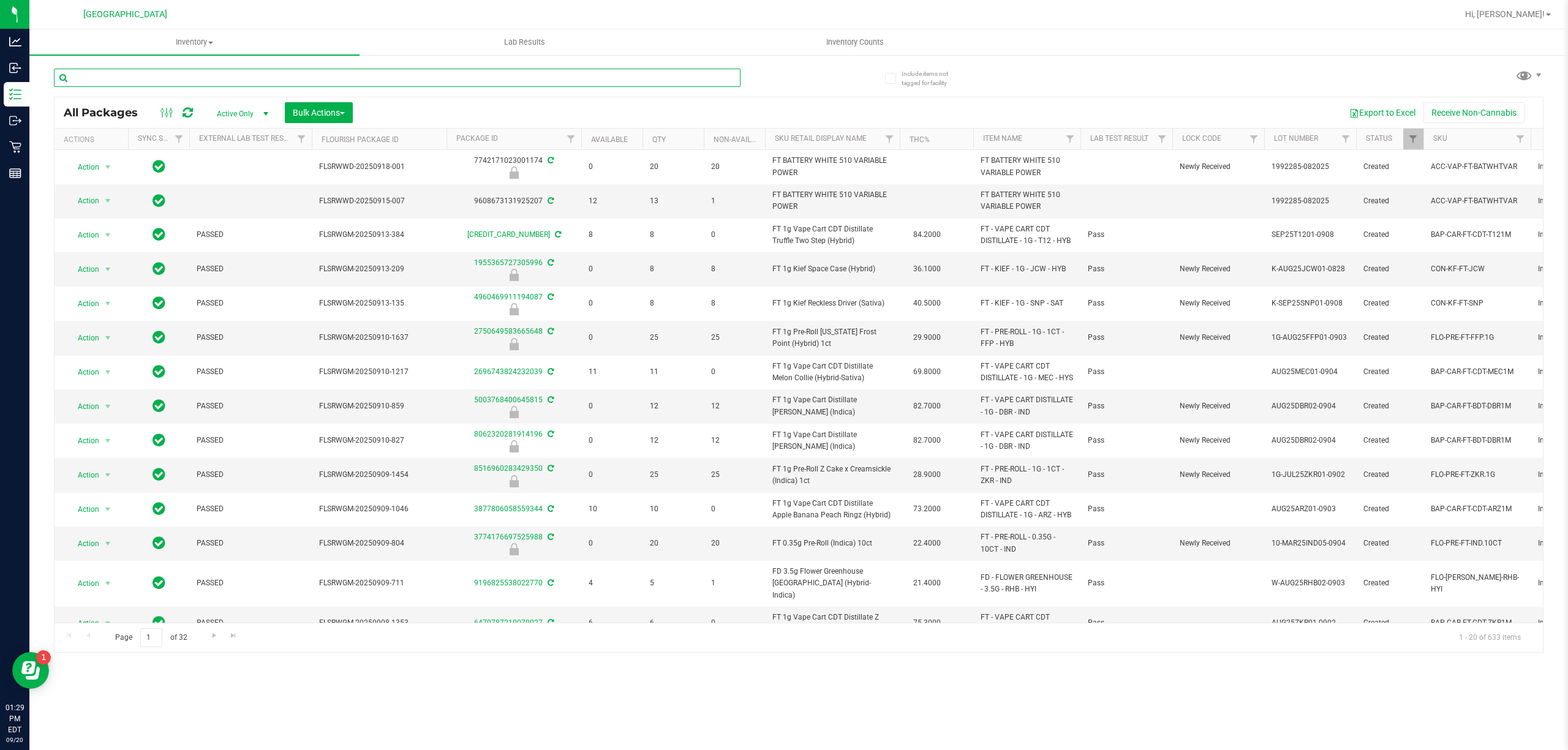
click at [141, 74] on input "text" at bounding box center [397, 77] width 687 height 18
type input "6748969005305967"
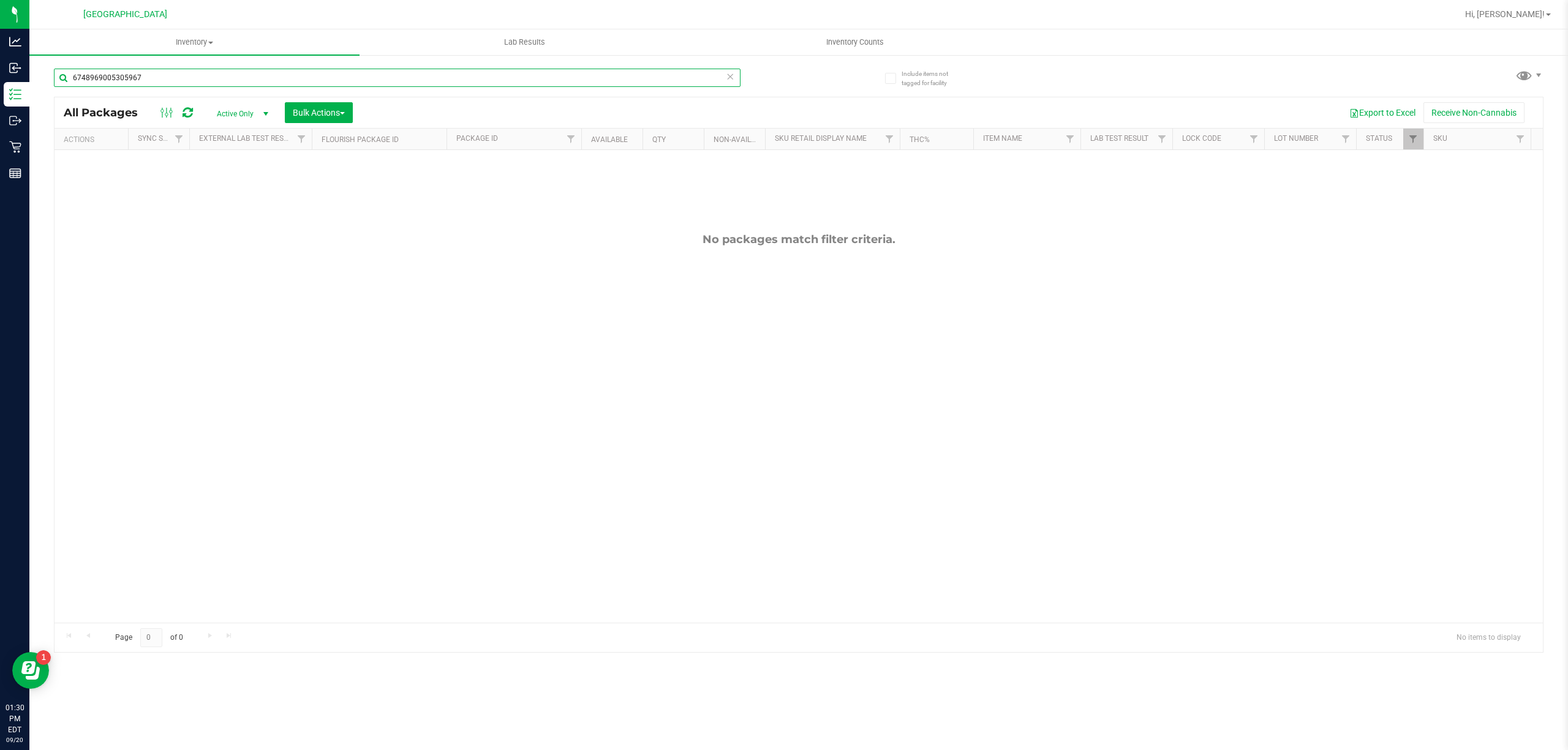
click at [109, 76] on input "6748969005305967" at bounding box center [397, 77] width 687 height 18
type input "5867134636924693"
click at [137, 87] on input "5867134636924693" at bounding box center [397, 77] width 687 height 18
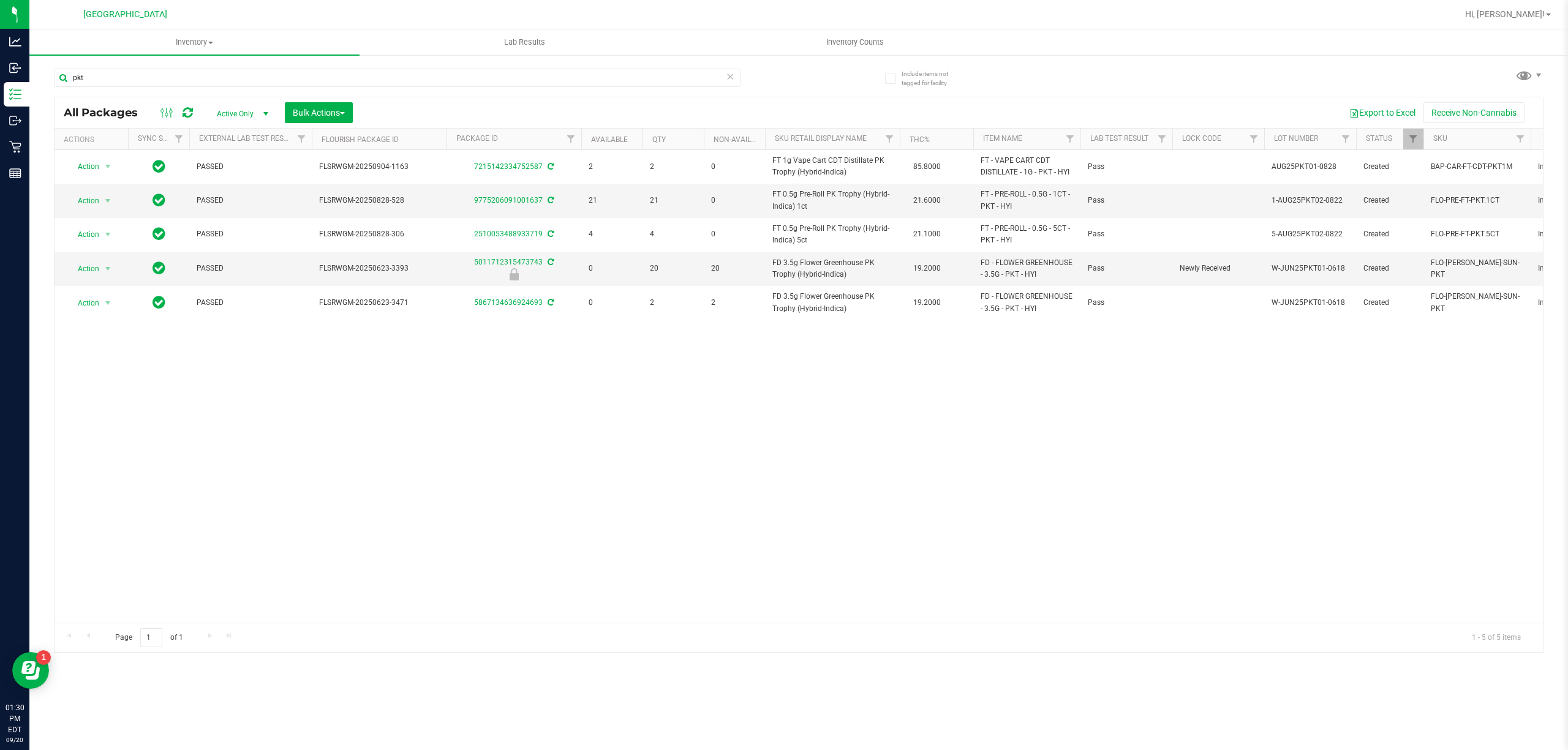
click at [717, 358] on div "Action Action Adjust qty Create package Edit attributes Global inventory Locate…" at bounding box center [799, 386] width 1489 height 473
click at [239, 70] on input "pkt" at bounding box center [397, 77] width 687 height 18
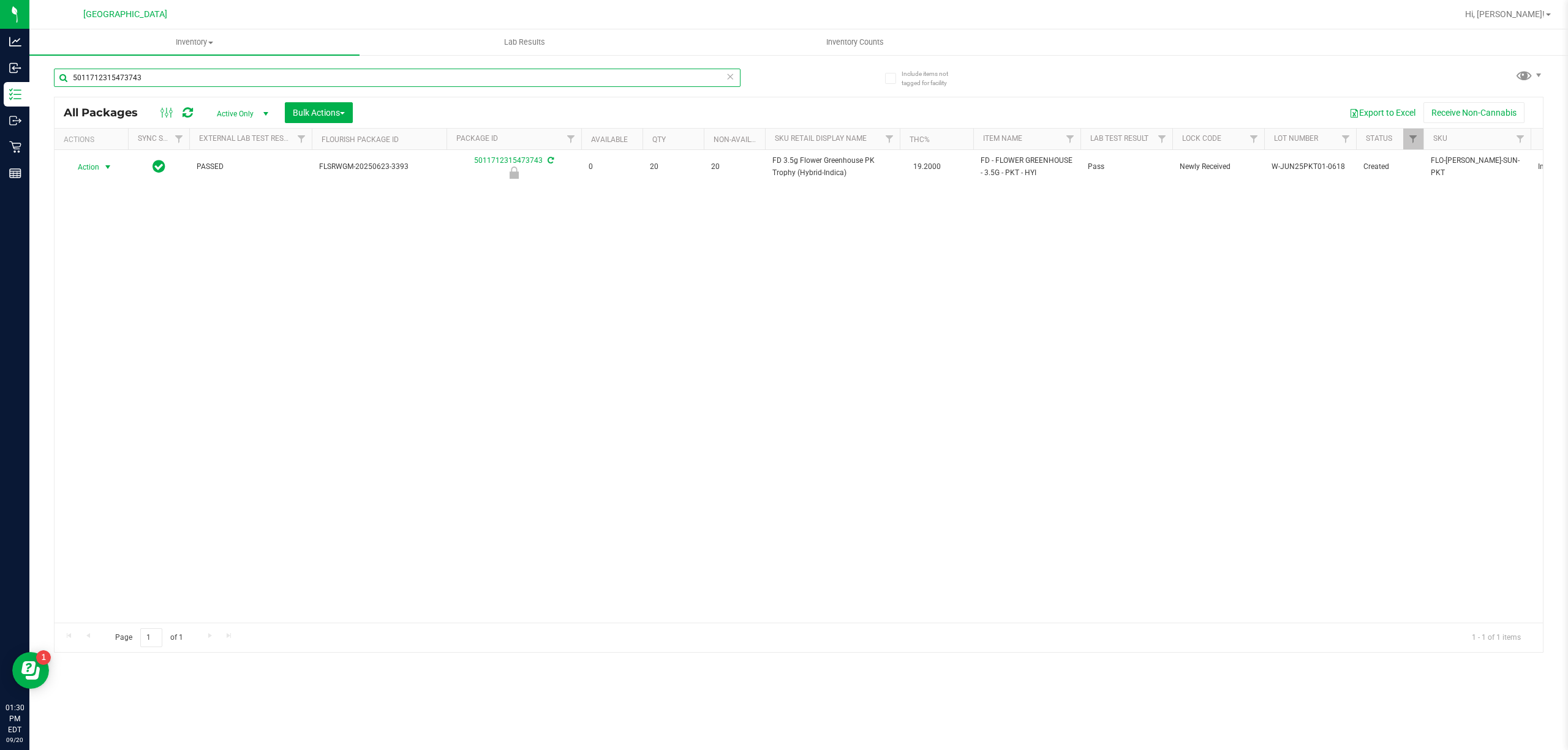
type input "5011712315473743"
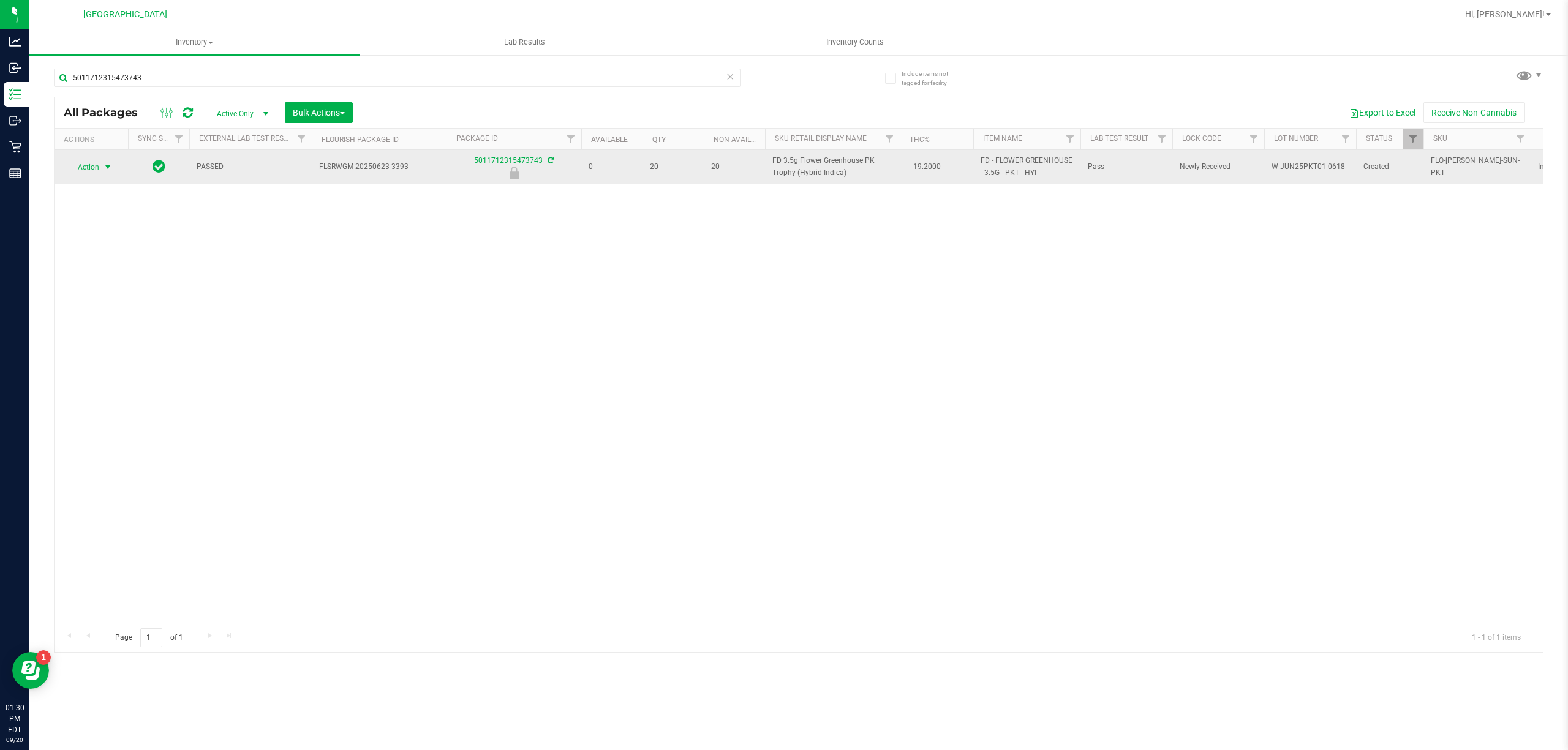
click at [101, 164] on span "select" at bounding box center [107, 168] width 15 height 17
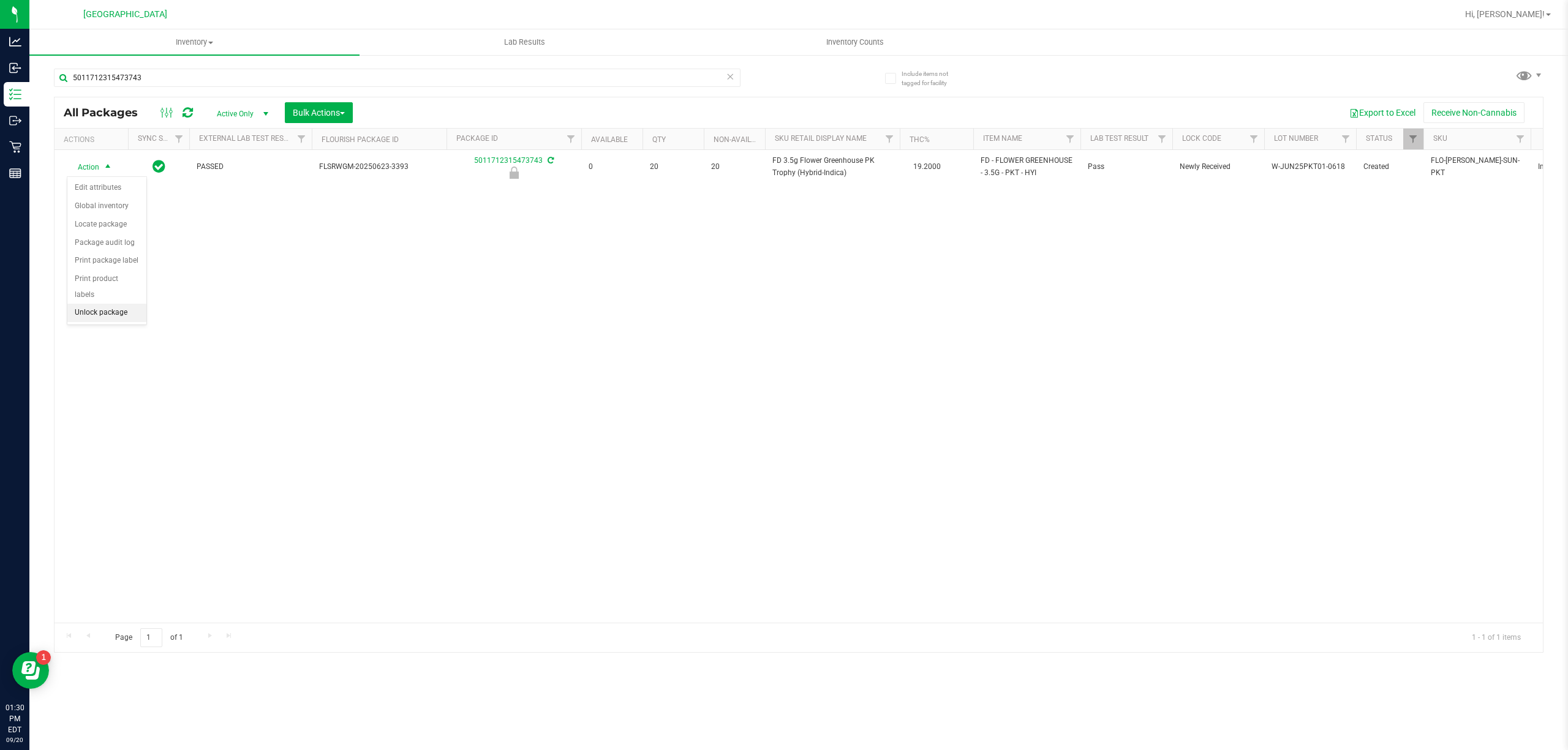
click at [97, 322] on li "Unlock package" at bounding box center [106, 312] width 79 height 18
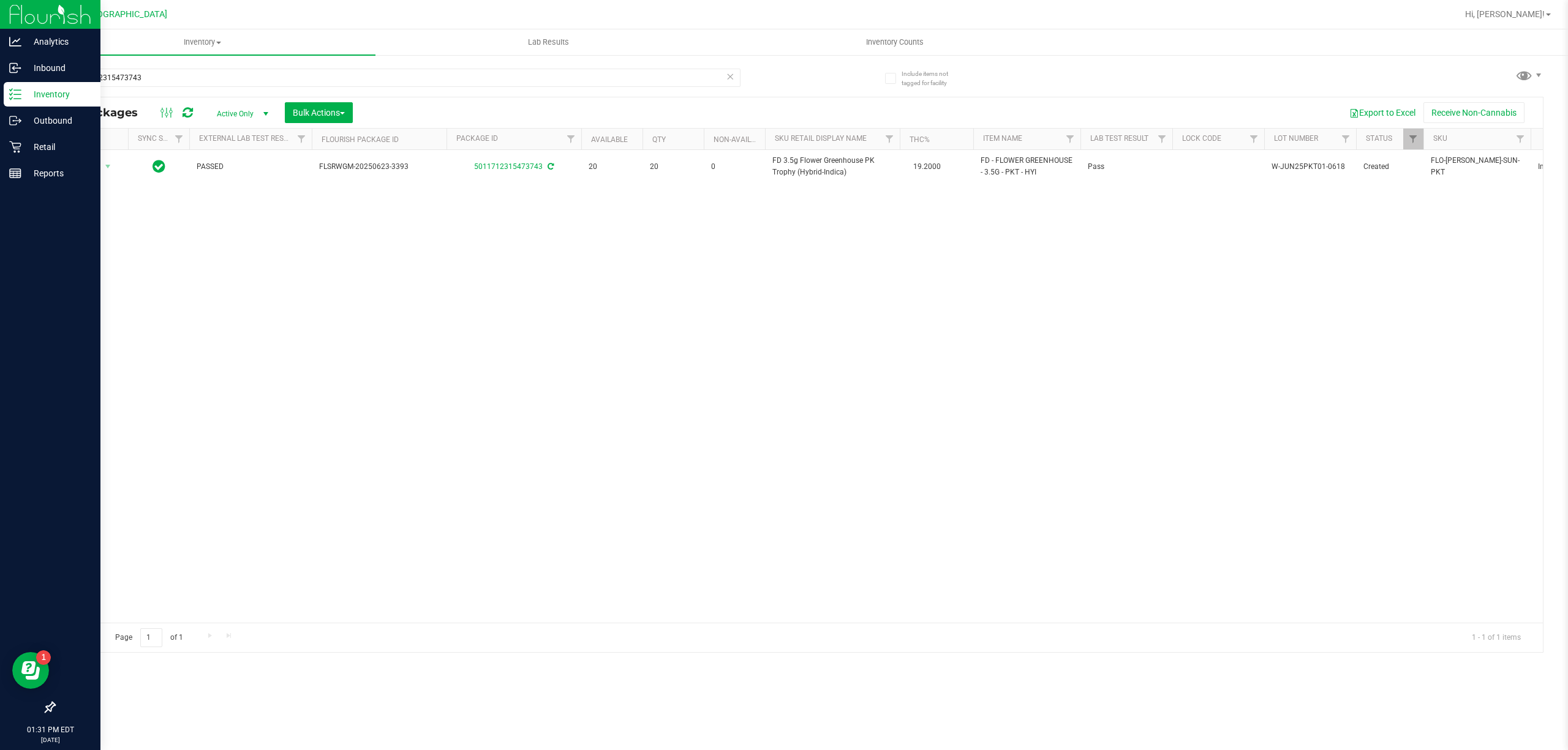
click at [18, 92] on icon at bounding box center [15, 94] width 12 height 12
click at [52, 96] on p "Inventory" at bounding box center [58, 94] width 73 height 14
click at [52, 96] on p "Inventory" at bounding box center [58, 94] width 73 height 14
click at [45, 148] on p "Retail" at bounding box center [58, 147] width 73 height 14
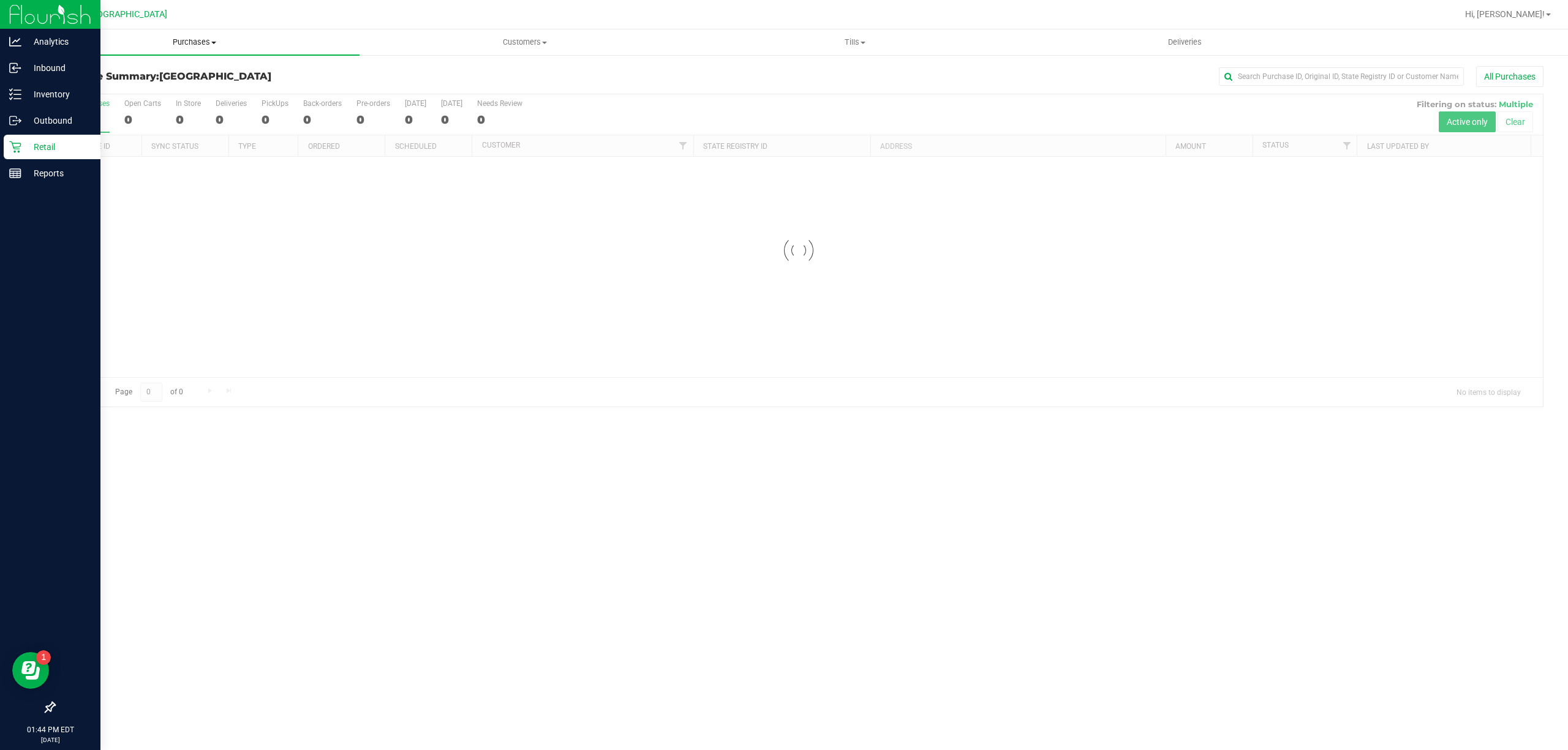
click at [216, 54] on link "Purchases Summary of purchases Fulfillment All purchases" at bounding box center [194, 42] width 330 height 25
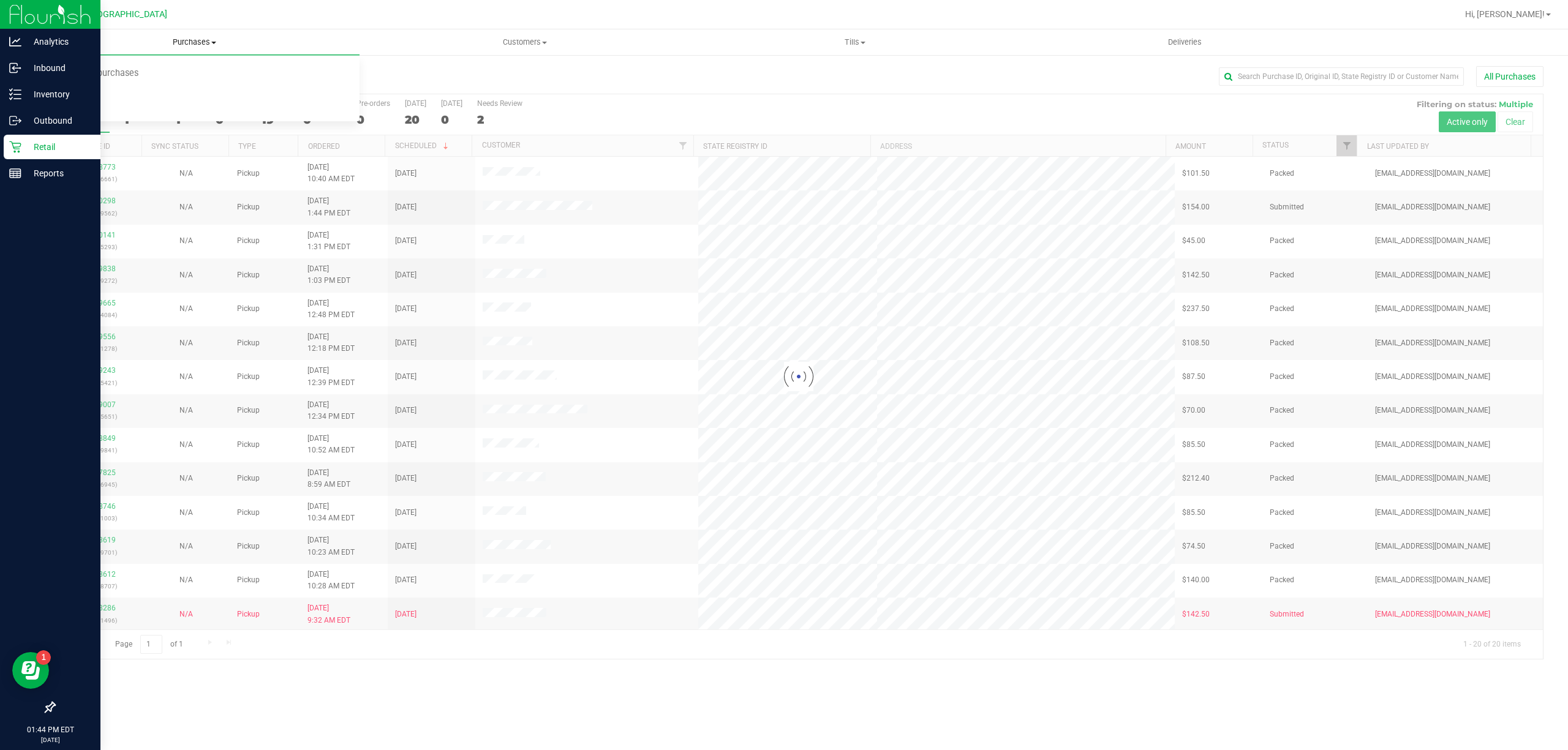
click at [211, 41] on span at bounding box center [214, 42] width 5 height 2
click at [201, 35] on uib-tab-heading "Purchases Summary of purchases Fulfillment All purchases" at bounding box center [194, 42] width 330 height 25
click at [150, 90] on li "Fulfillment" at bounding box center [194, 88] width 330 height 14
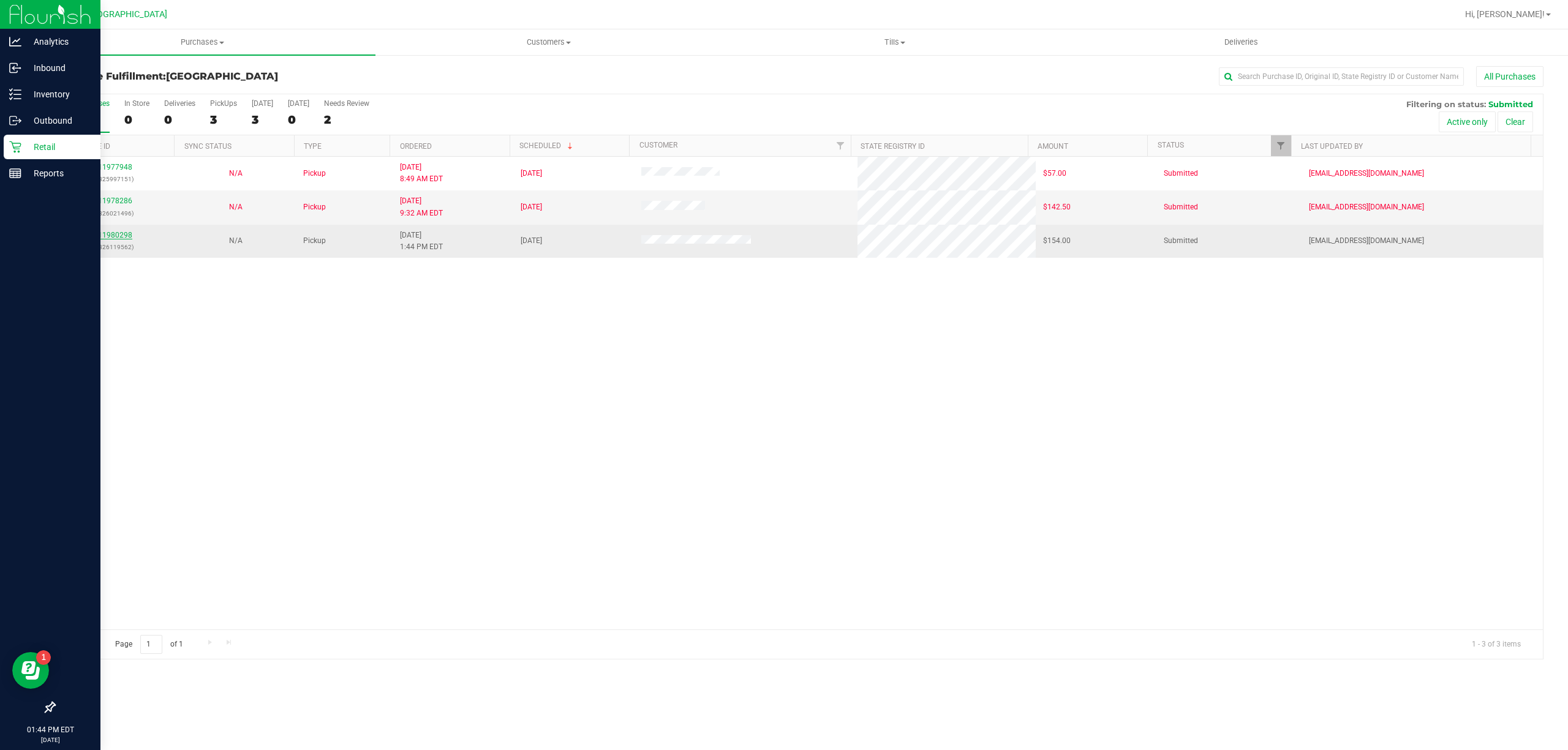
click at [128, 238] on link "11980298" at bounding box center [114, 235] width 34 height 9
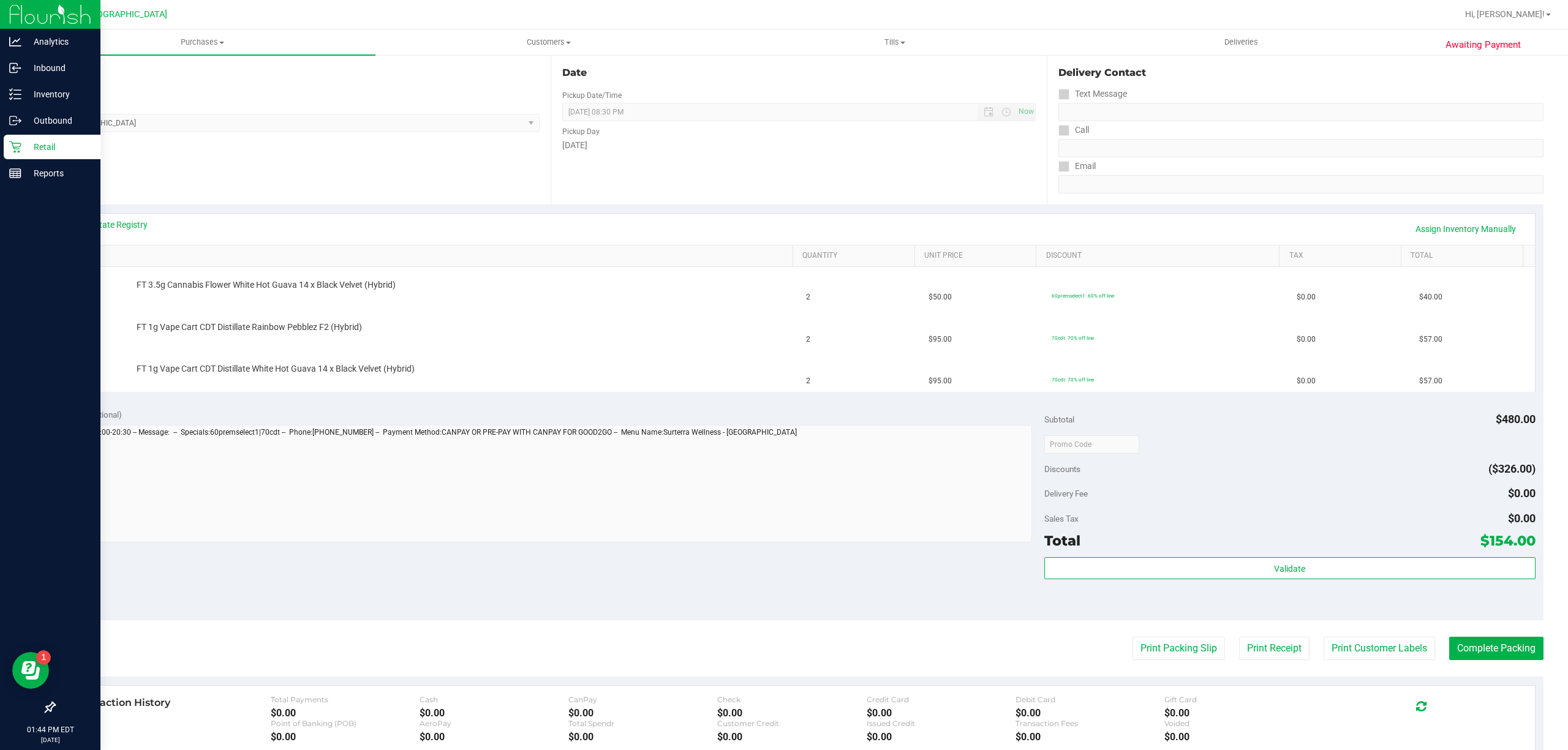
scroll to position [245, 0]
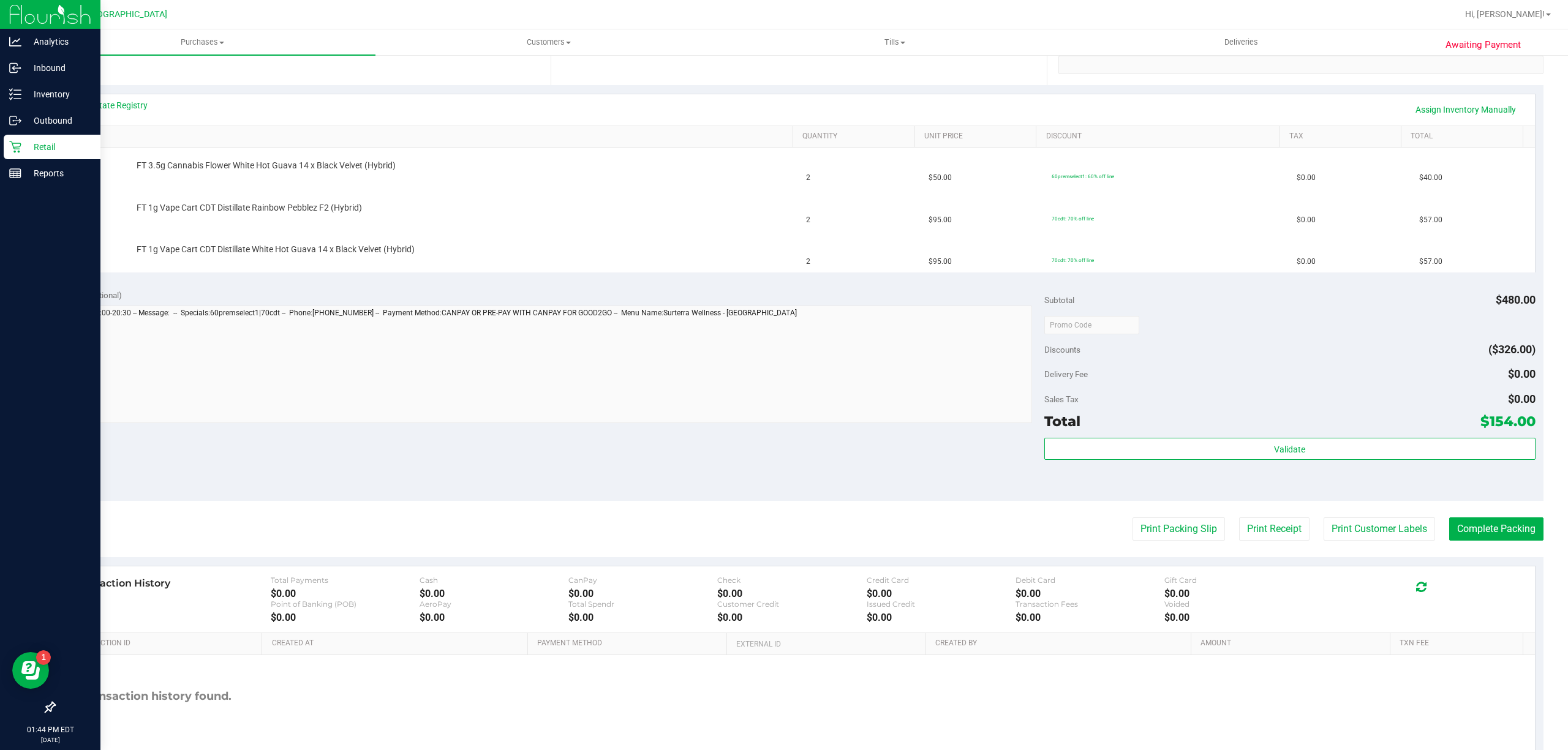
click at [1160, 436] on div "Subtotal $480.00 Discounts ($326.00) Delivery Fee $0.00 Sales Tax $0.00 Total $…" at bounding box center [1290, 391] width 491 height 204
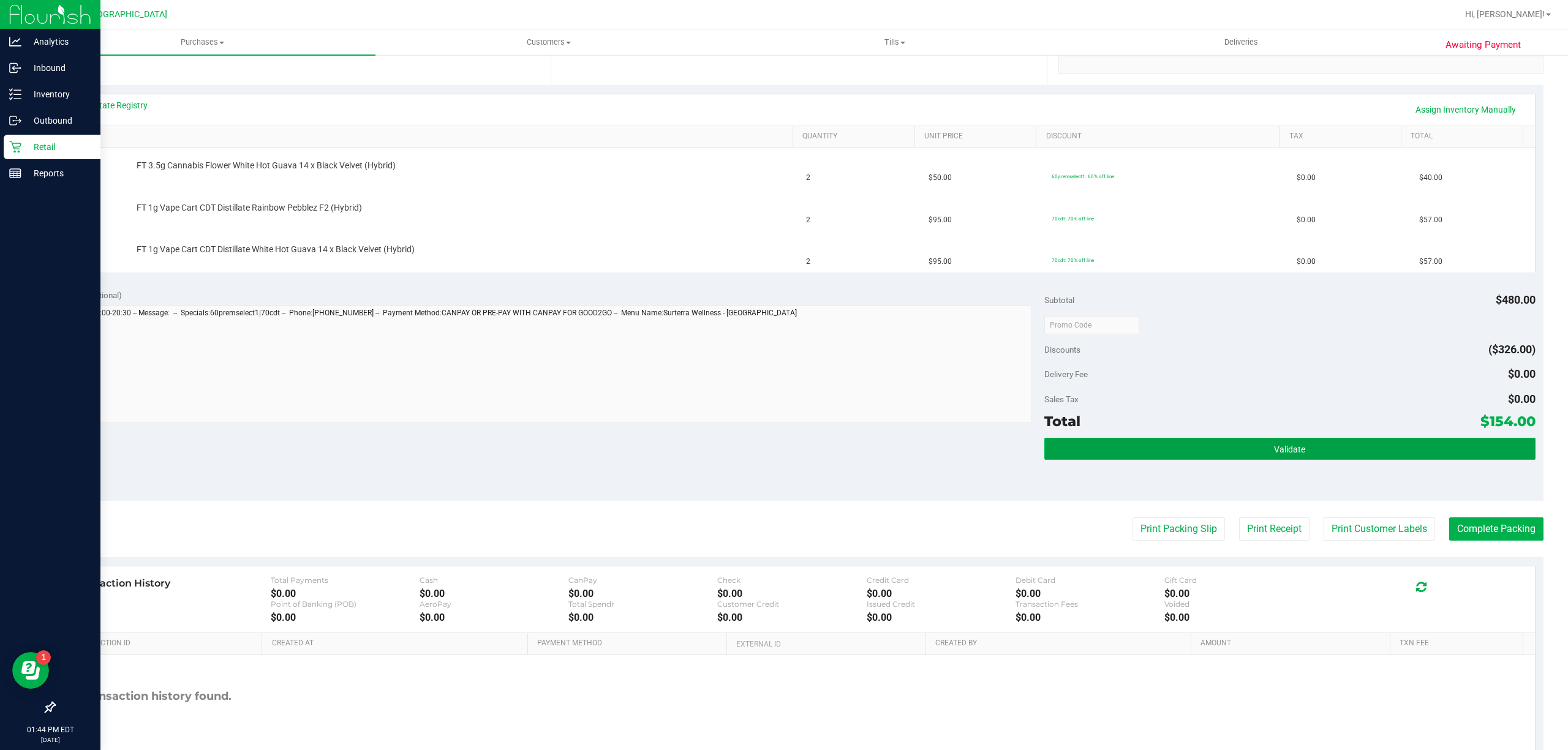
click at [1161, 444] on button "Validate" at bounding box center [1290, 449] width 491 height 22
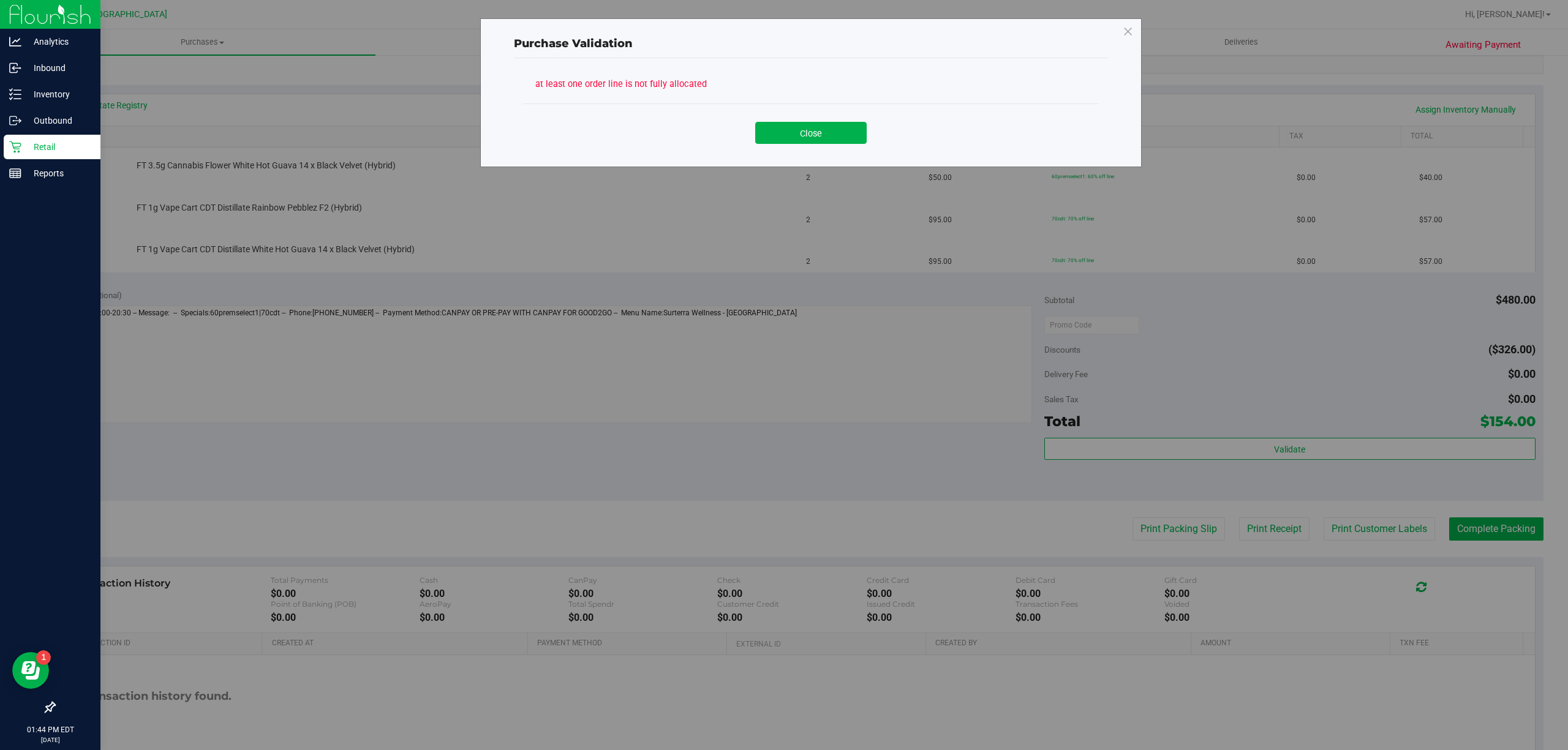
click at [827, 157] on div "Purchase Validation at least one order line is not fully allocated Close" at bounding box center [811, 92] width 661 height 149
drag, startPoint x: 830, startPoint y: 150, endPoint x: 830, endPoint y: 122, distance: 28.0
click at [830, 128] on div "Close" at bounding box center [811, 128] width 575 height 49
drag, startPoint x: 830, startPoint y: 122, endPoint x: 826, endPoint y: 116, distance: 7.2
click at [826, 116] on div "Close" at bounding box center [811, 129] width 557 height 31
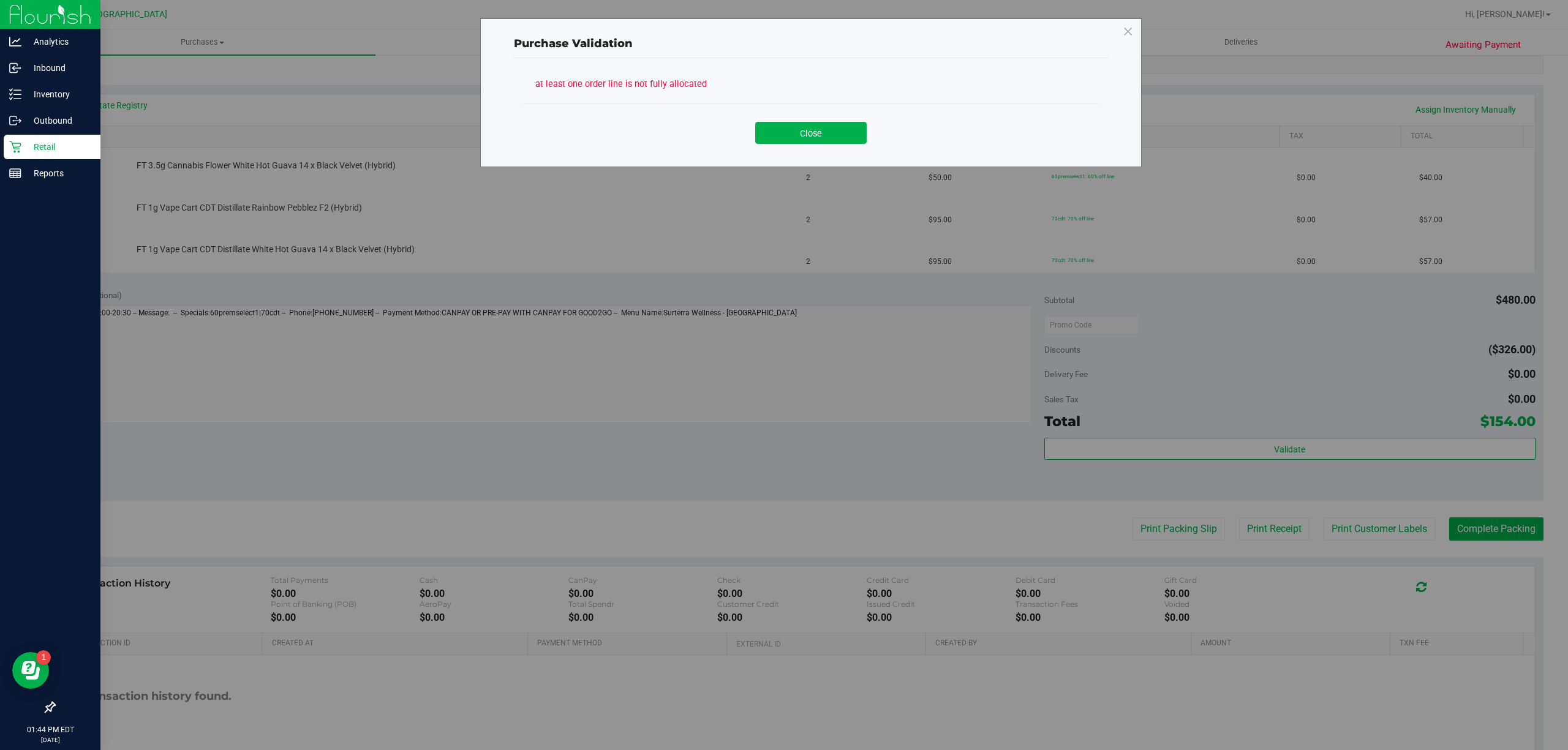
click at [827, 137] on button "Close" at bounding box center [811, 133] width 111 height 22
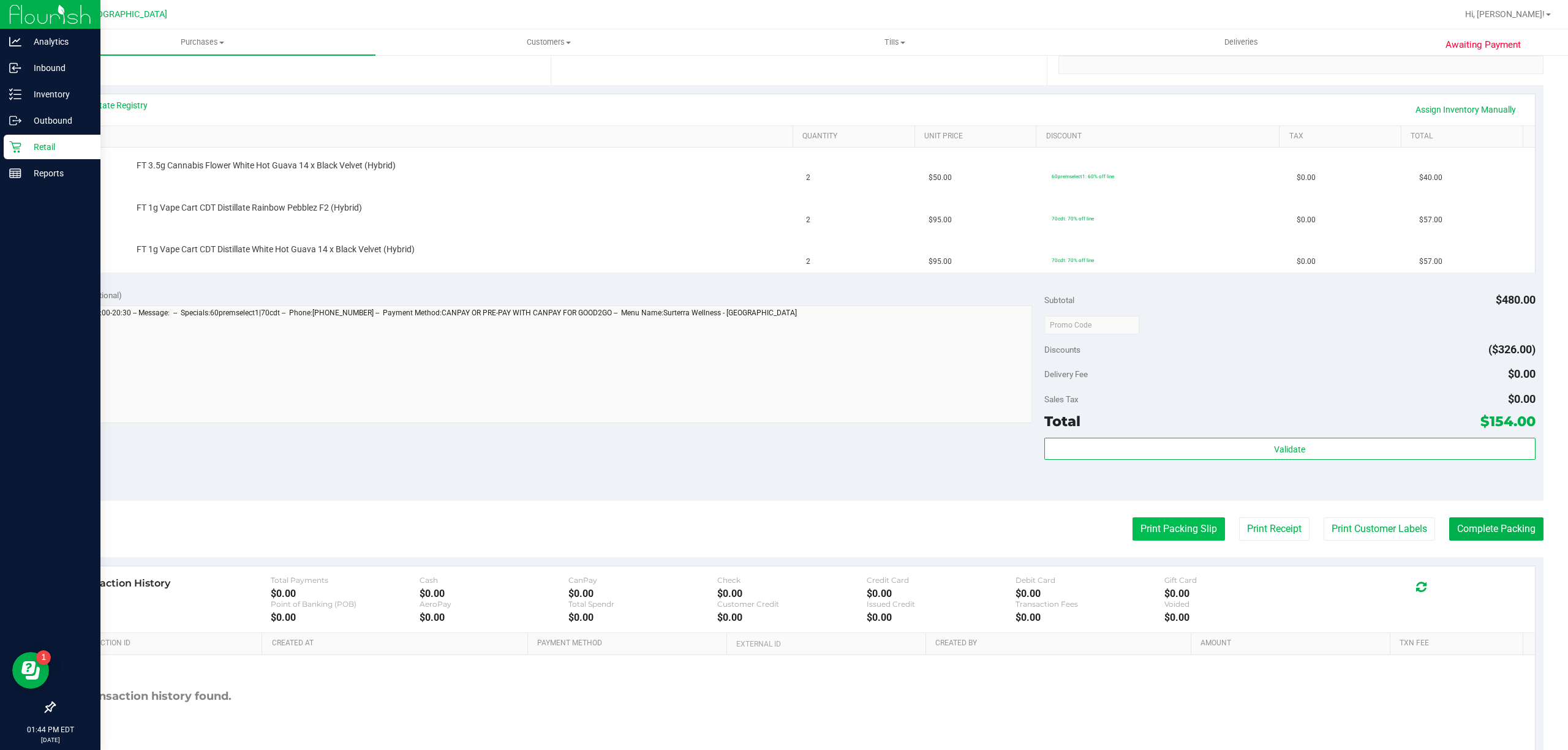
click at [1167, 534] on button "Print Packing Slip" at bounding box center [1179, 528] width 92 height 23
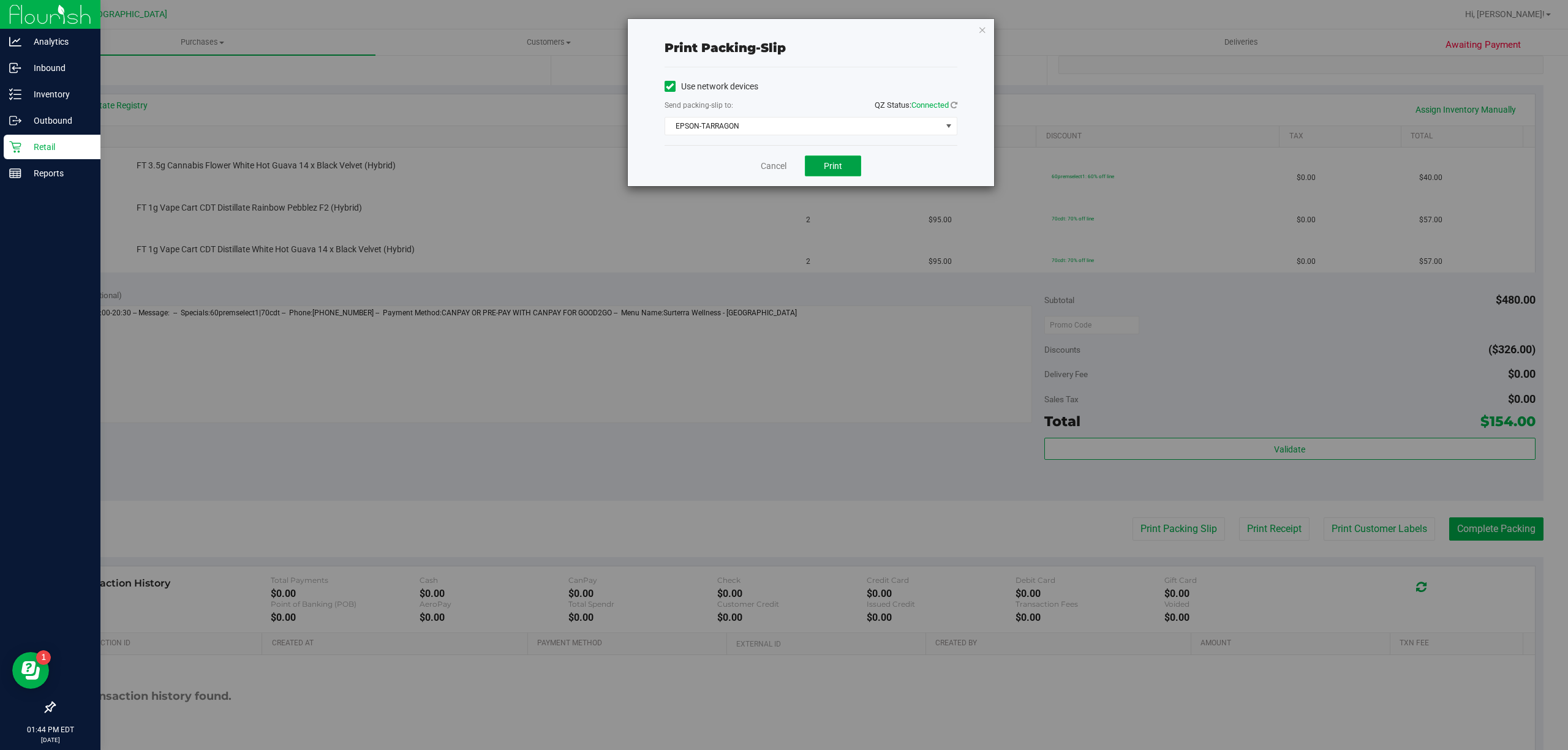
click at [841, 164] on span "Print" at bounding box center [833, 166] width 18 height 10
click at [824, 122] on span "EPSON-TARRAGON" at bounding box center [803, 126] width 277 height 17
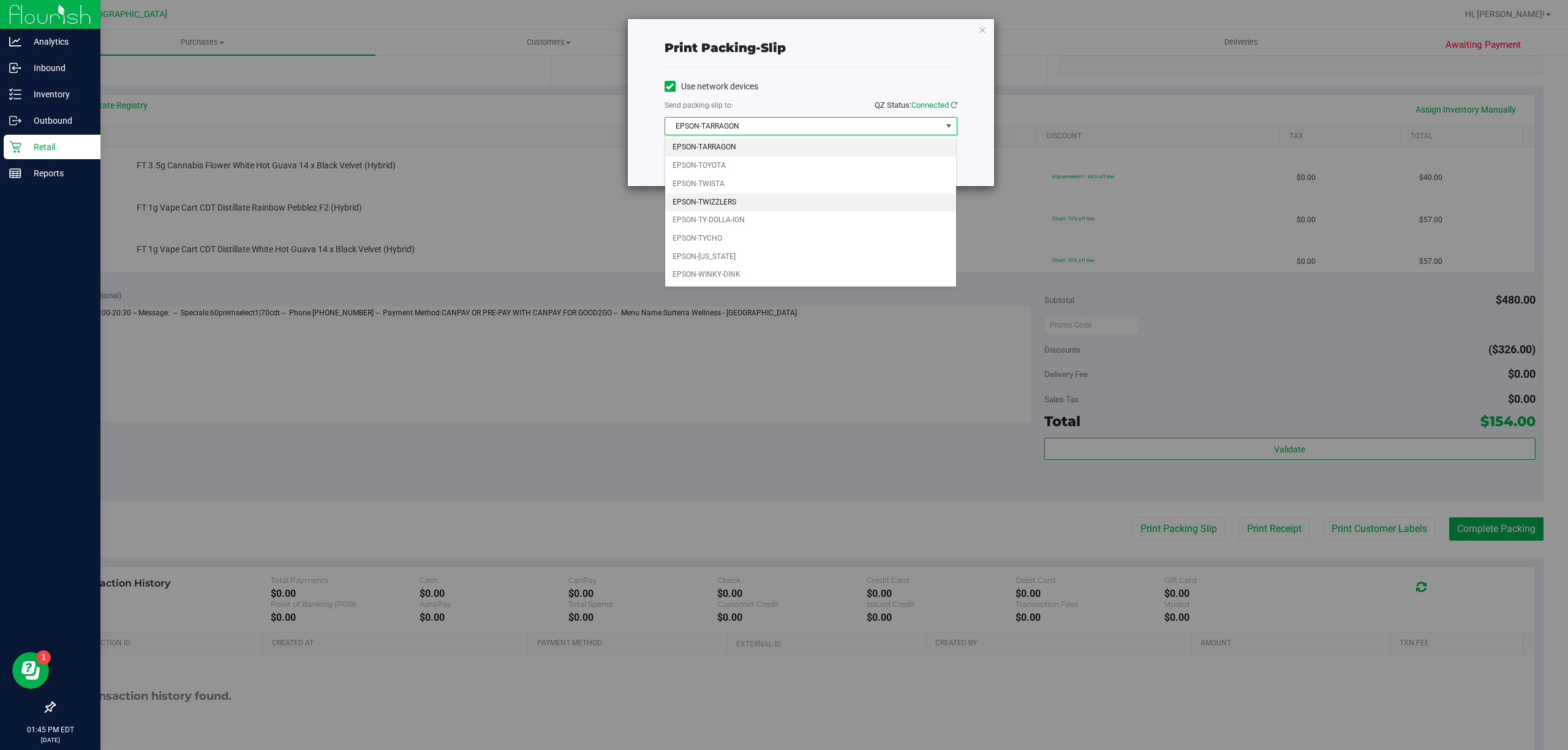
click at [762, 202] on li "EPSON-TWIZZLERS" at bounding box center [811, 203] width 291 height 18
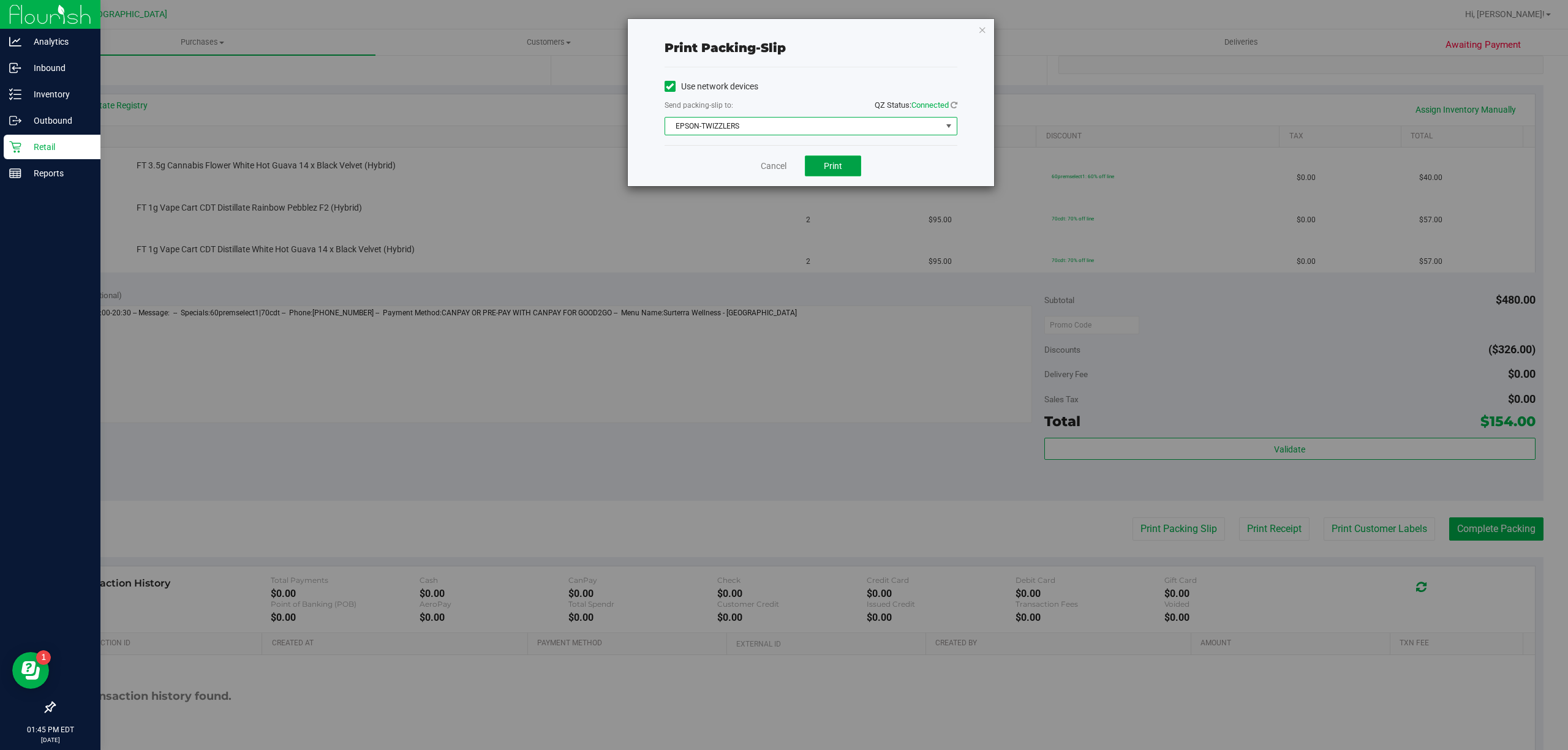
click at [833, 169] on span "Print" at bounding box center [833, 166] width 18 height 10
click at [770, 172] on link "Cancel" at bounding box center [773, 166] width 25 height 13
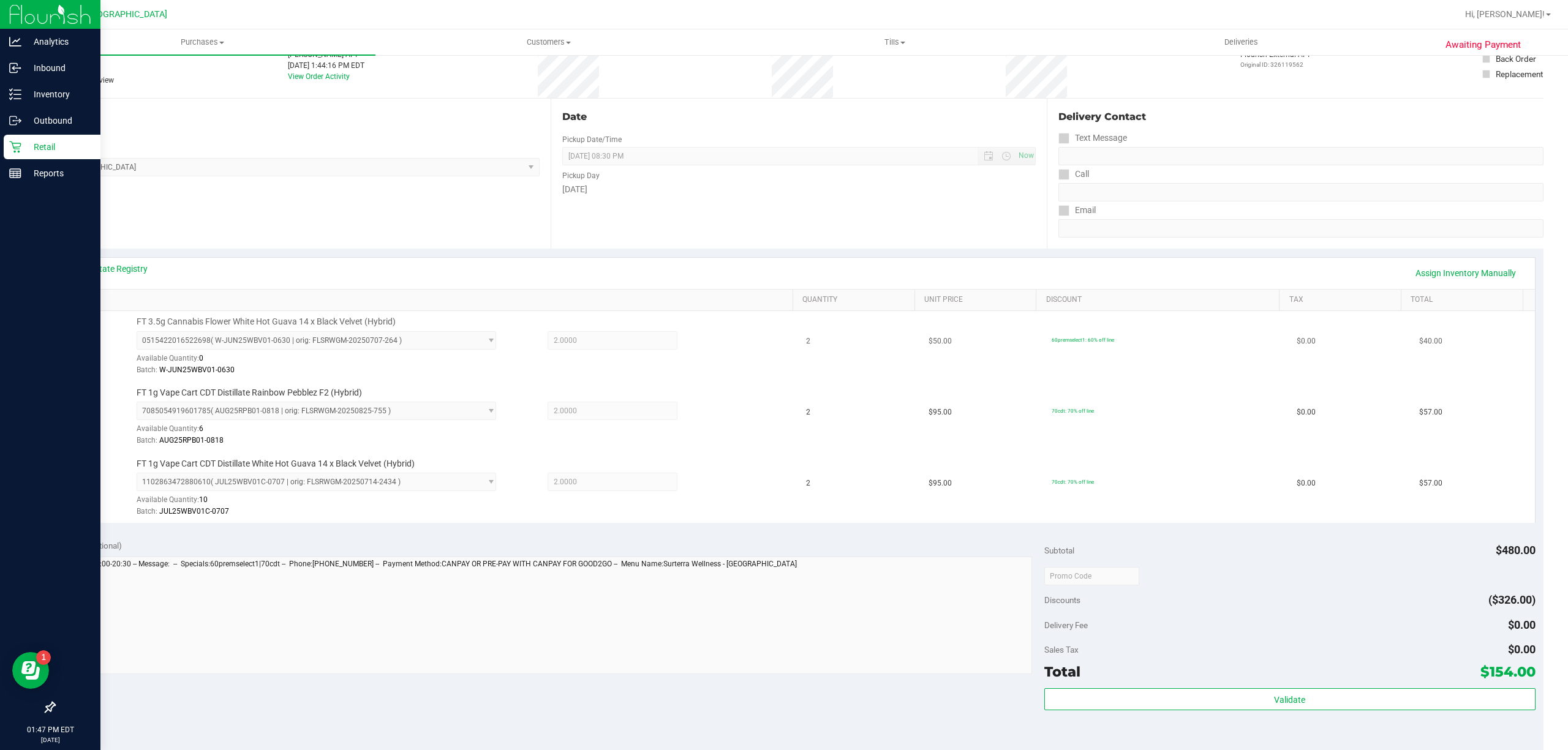
scroll to position [396, 0]
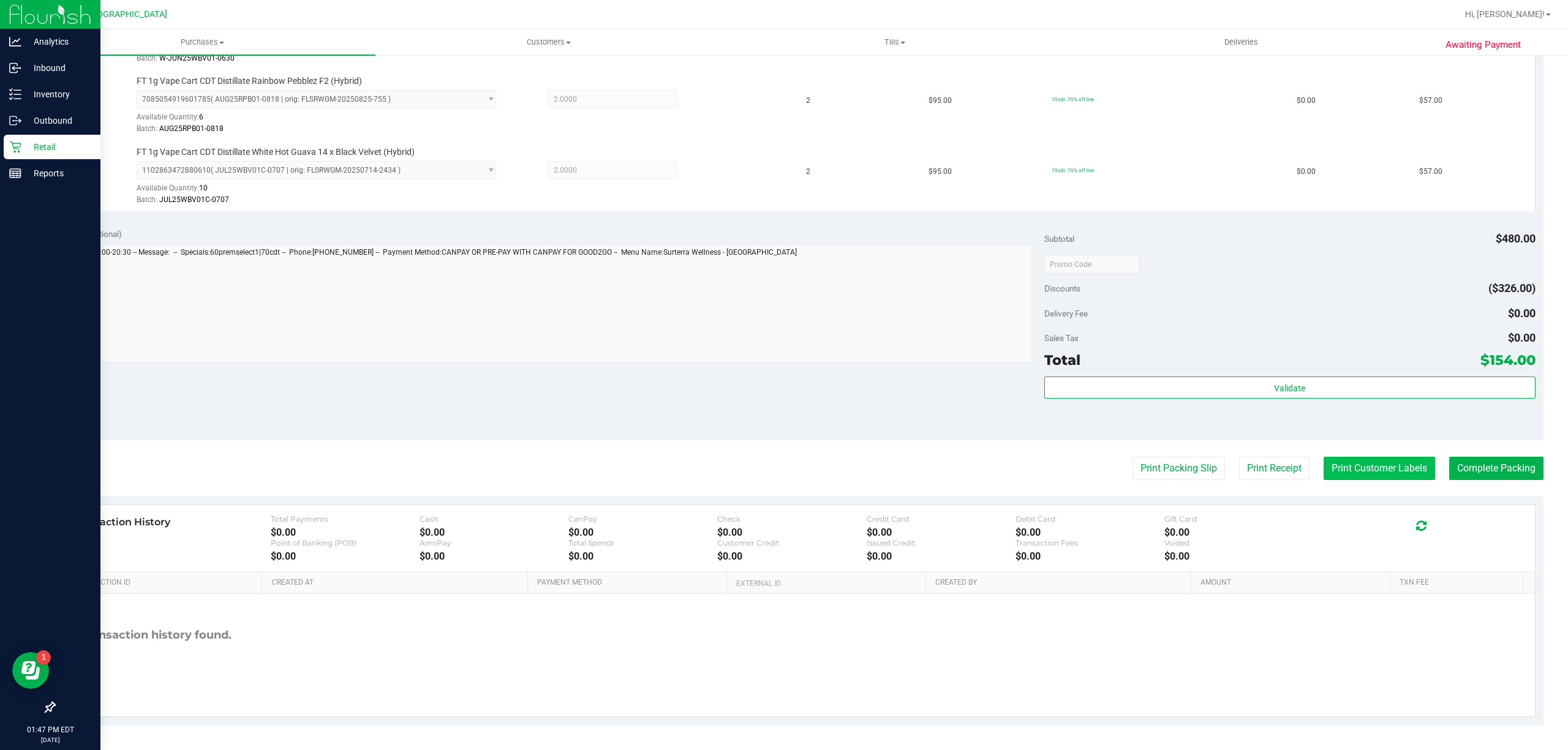
click at [1379, 464] on button "Print Customer Labels" at bounding box center [1379, 468] width 111 height 23
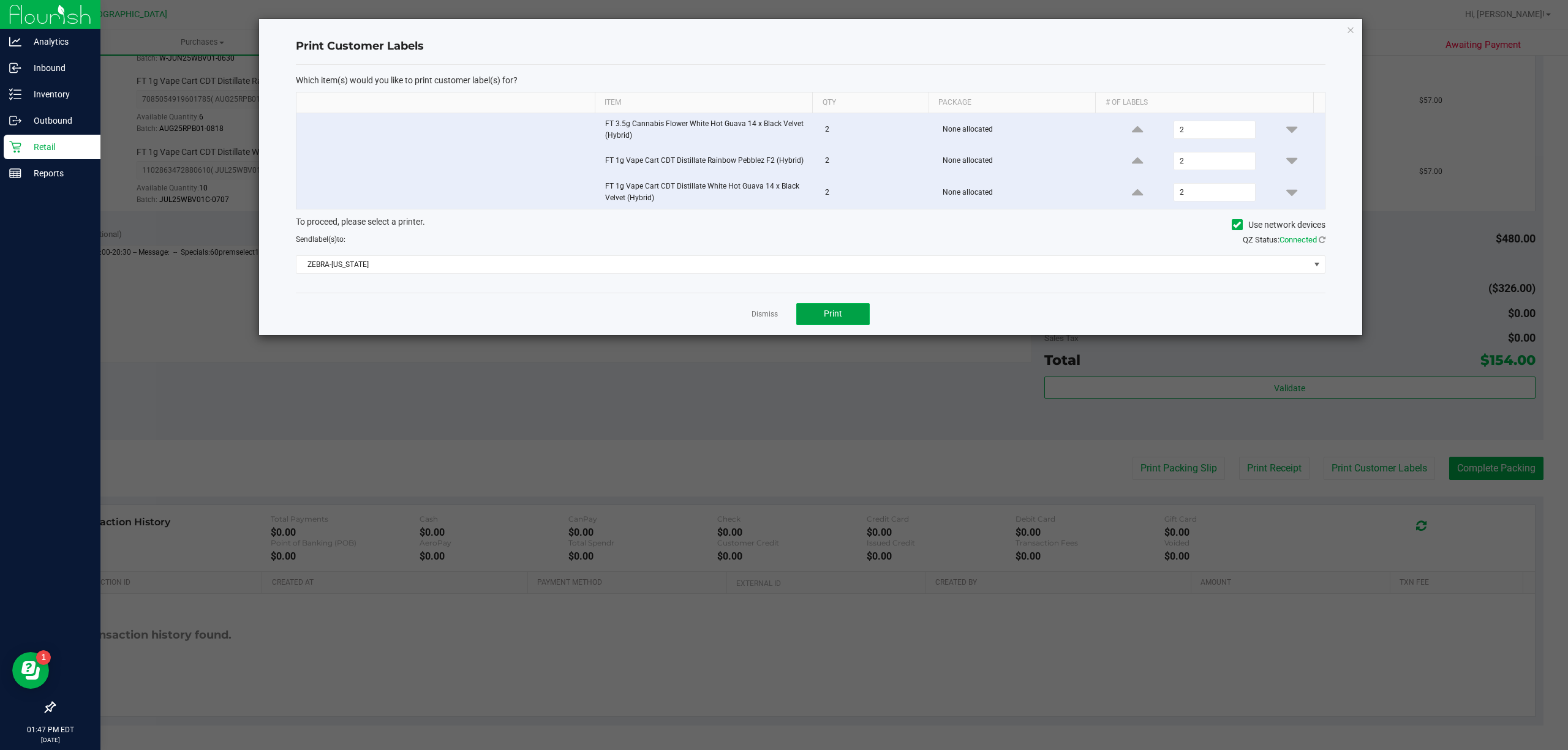
click at [838, 312] on span "Print" at bounding box center [833, 313] width 18 height 10
click at [772, 319] on link "Dismiss" at bounding box center [765, 314] width 26 height 10
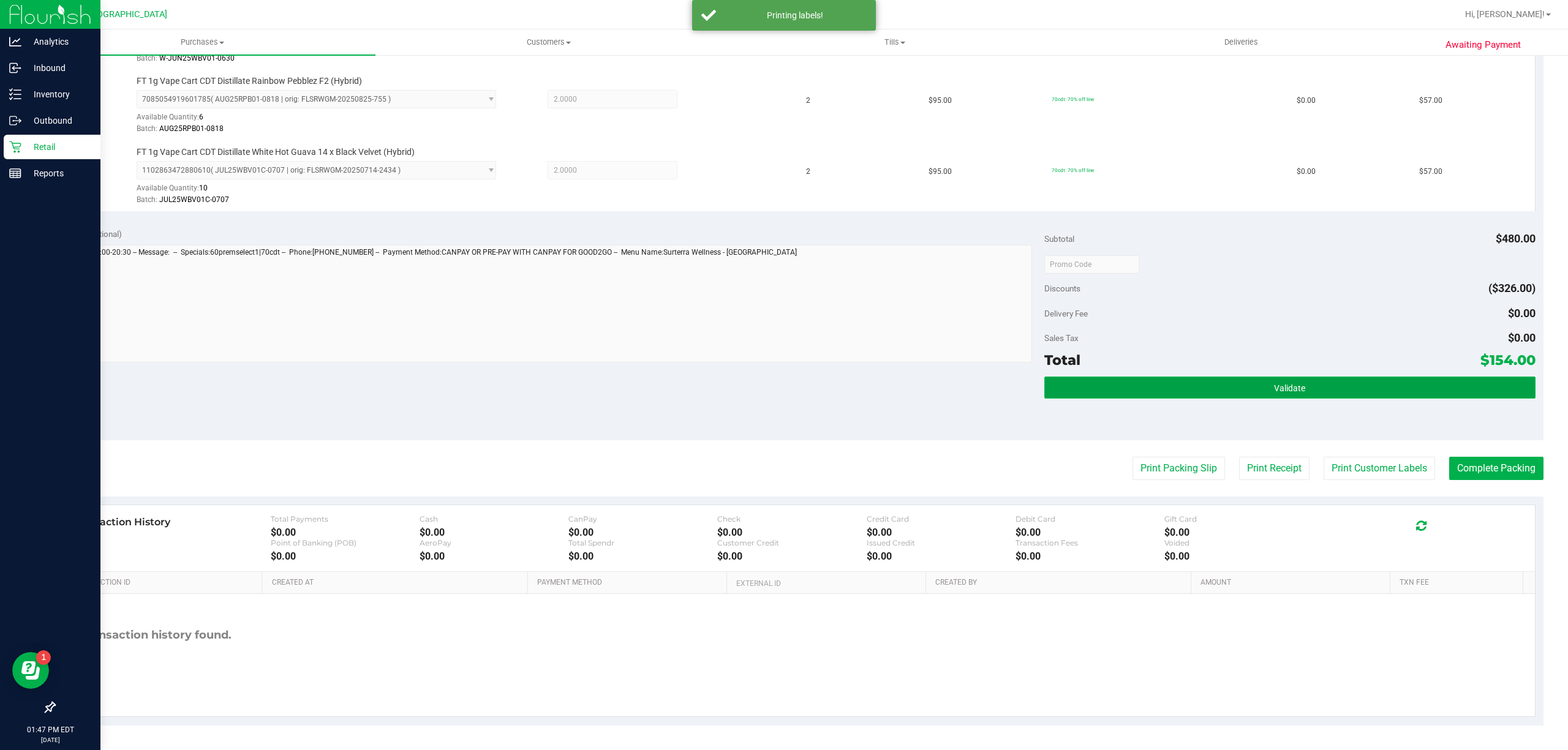
click at [1318, 386] on button "Validate" at bounding box center [1290, 388] width 491 height 22
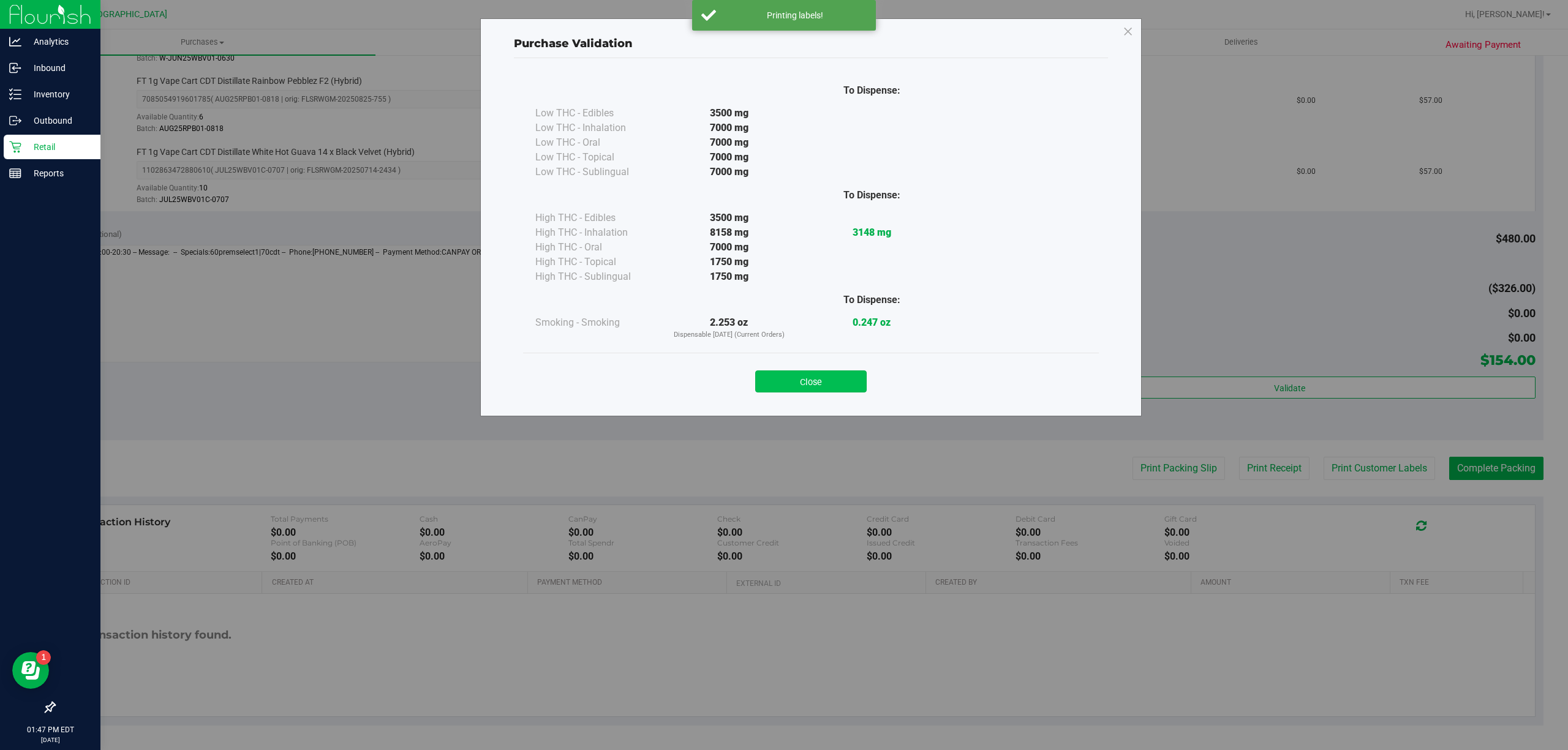
click at [821, 373] on button "Close" at bounding box center [811, 381] width 111 height 22
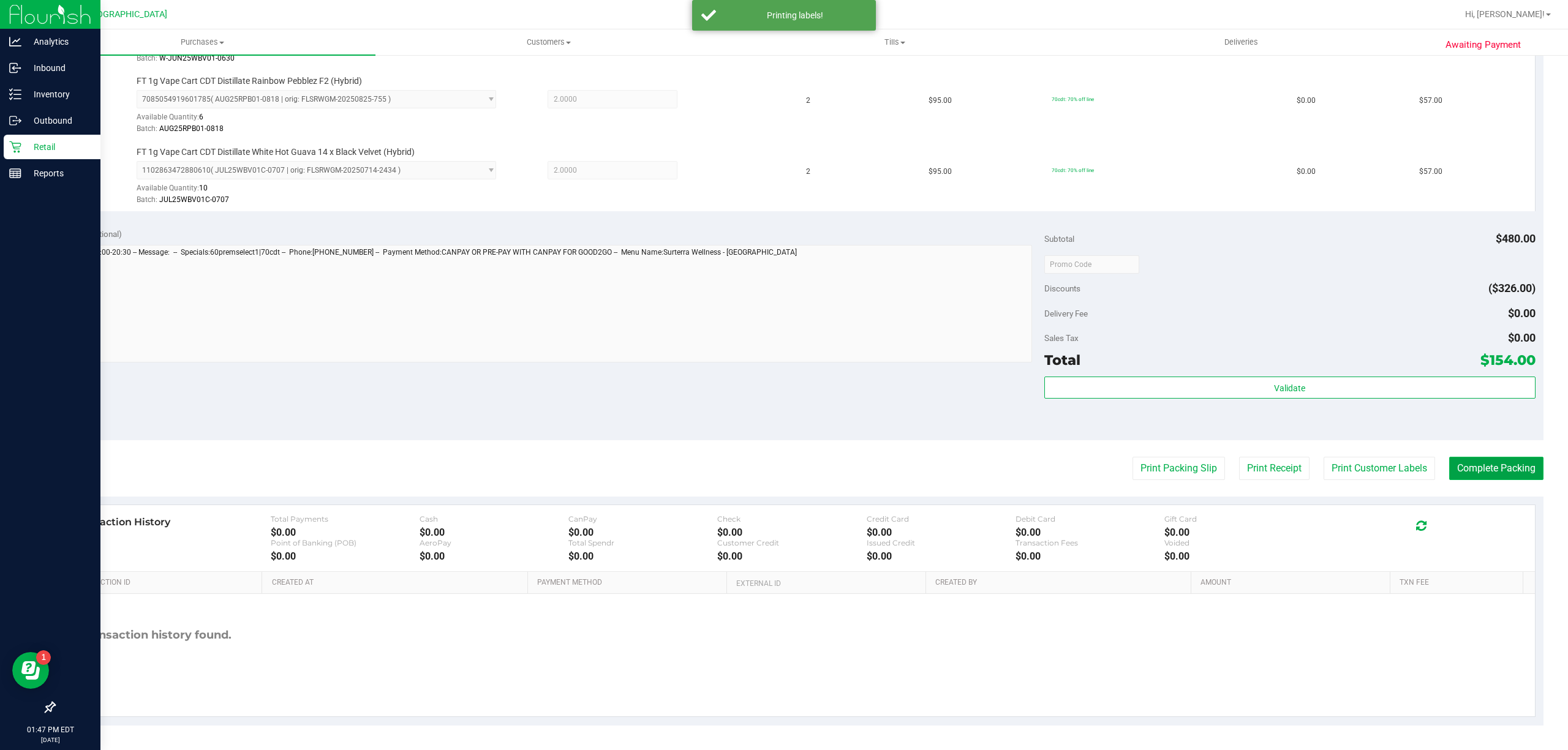
click at [1493, 471] on button "Complete Packing" at bounding box center [1496, 468] width 95 height 23
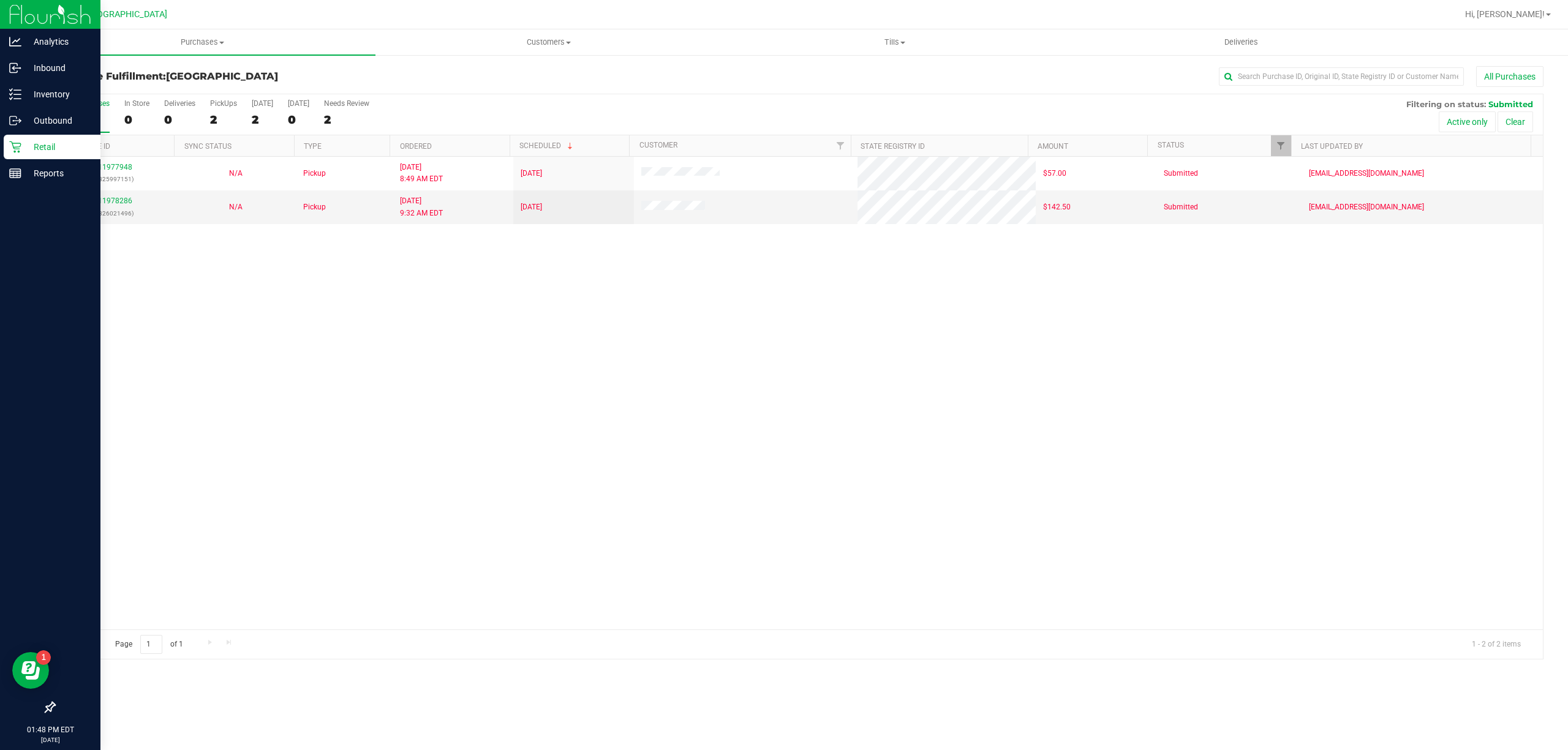
click at [566, 457] on div "11977948 (325997151) N/A Pickup 9/20/2025 8:49 AM EDT 9/20/2025 $57.00 Submitte…" at bounding box center [799, 392] width 1489 height 473
click at [542, 488] on div "11977948 (325997151) N/A Pickup 9/20/2025 8:49 AM EDT 9/20/2025 $57.00 Submitte…" at bounding box center [799, 392] width 1489 height 473
click at [471, 528] on div "11977948 (325997151) N/A Pickup 9/20/2025 8:49 AM EDT 9/20/2025 $57.00 Submitte…" at bounding box center [799, 392] width 1489 height 473
click at [1275, 145] on link "Filter" at bounding box center [1280, 145] width 20 height 21
click at [1314, 359] on button "Filter" at bounding box center [1307, 361] width 59 height 27
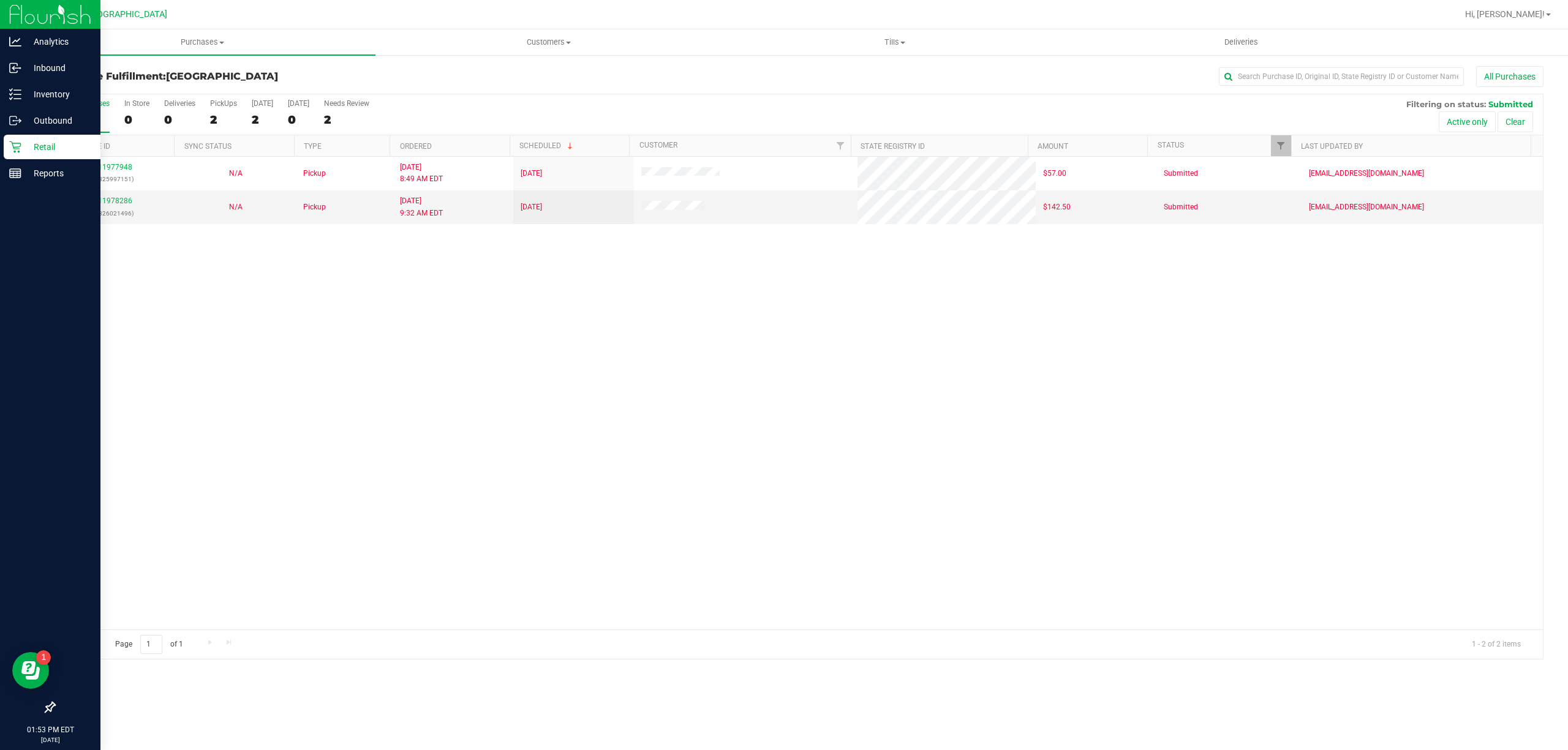
click at [476, 431] on div "11977948 (325997151) N/A Pickup 9/20/2025 8:49 AM EDT 9/20/2025 $57.00 Submitte…" at bounding box center [799, 392] width 1489 height 473
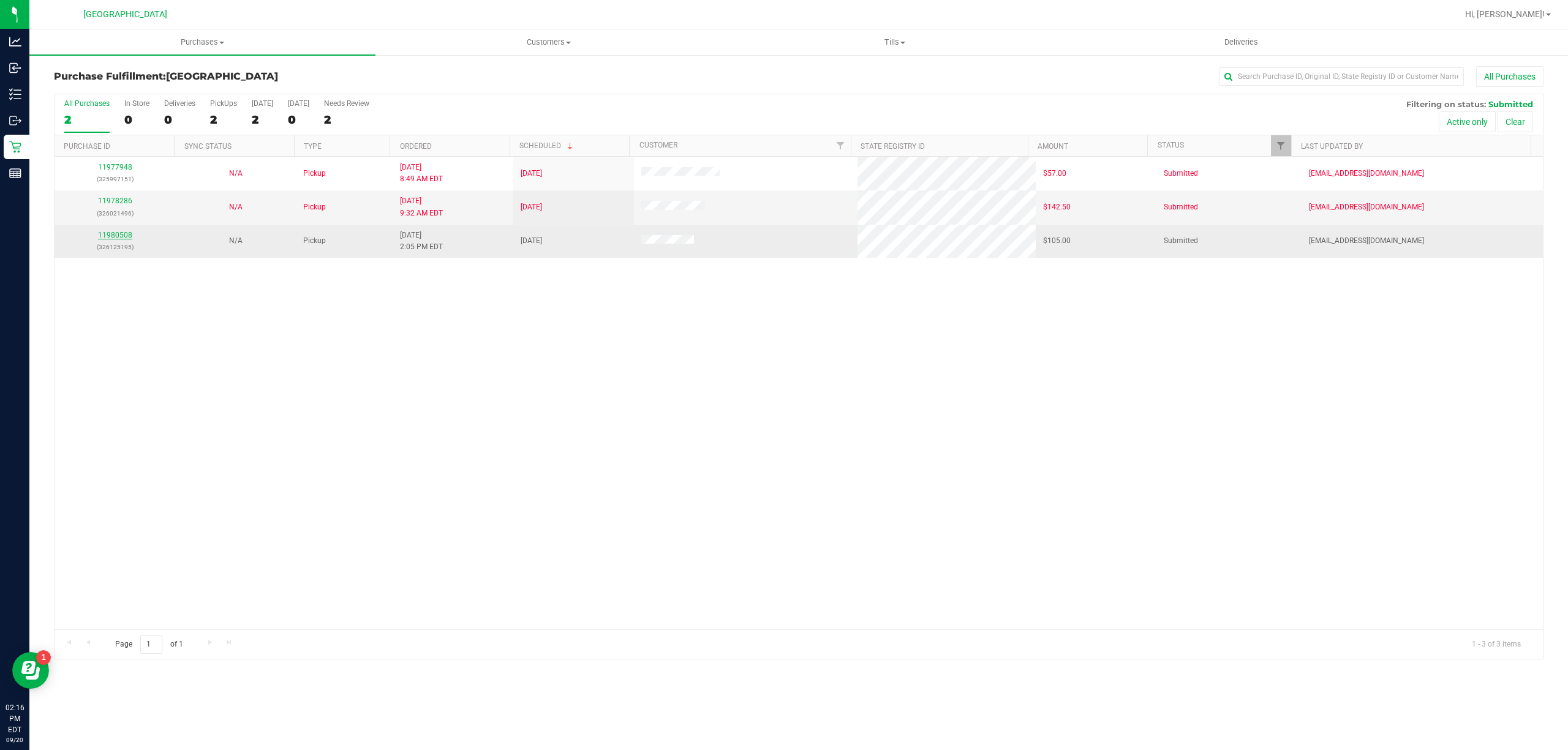
click at [129, 233] on link "11980508" at bounding box center [114, 235] width 34 height 9
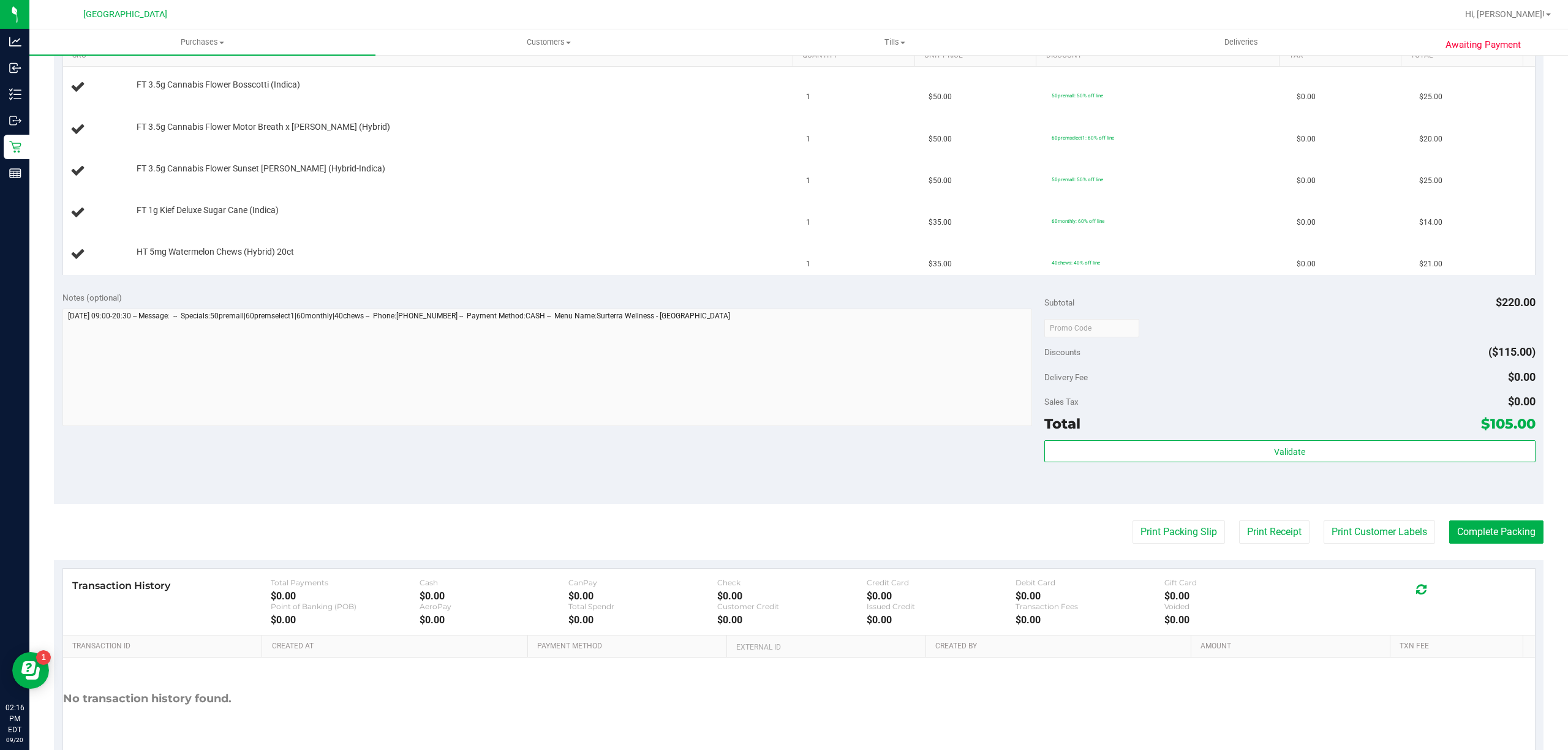
scroll to position [327, 0]
click at [1140, 540] on button "Print Packing Slip" at bounding box center [1179, 531] width 92 height 23
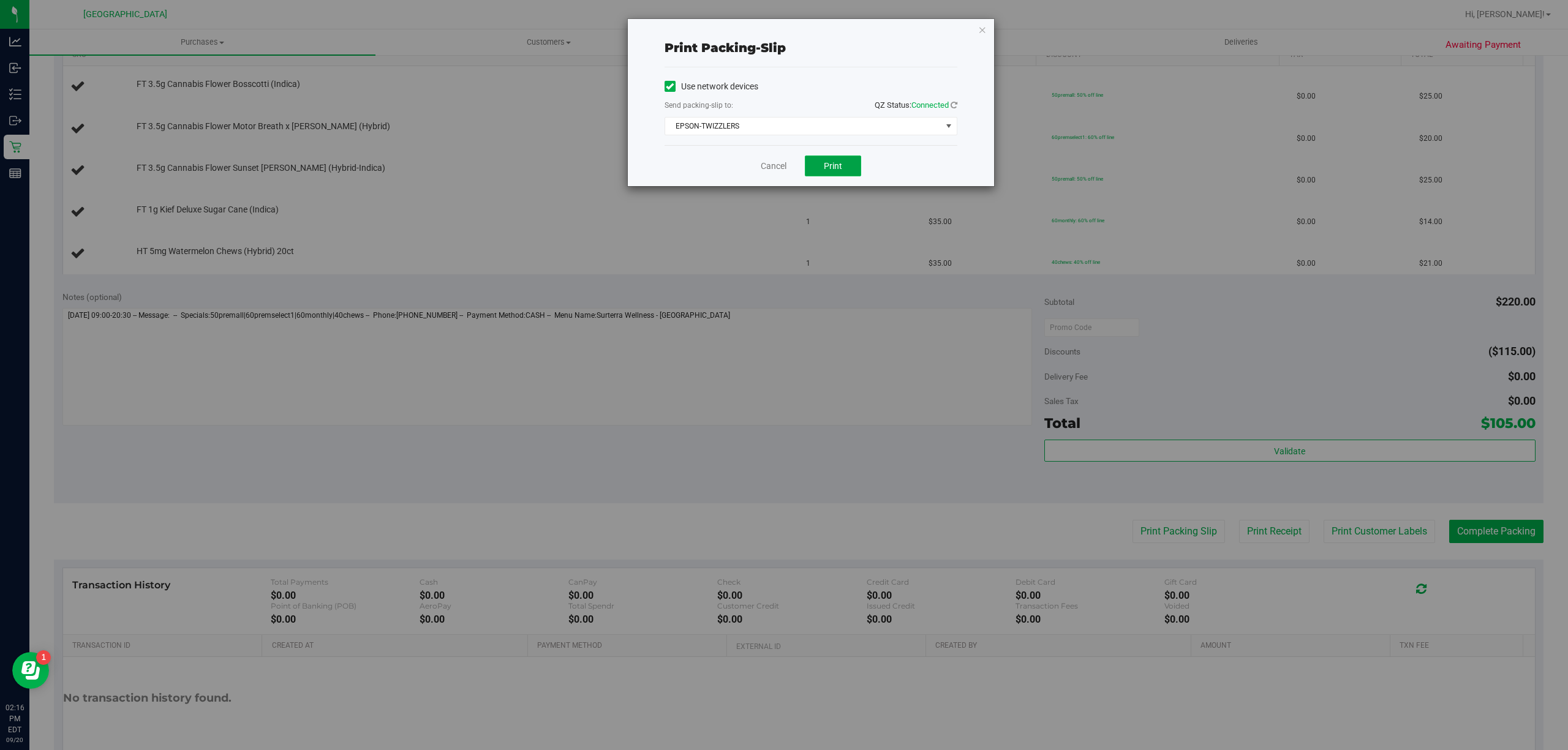
click at [816, 161] on button "Print" at bounding box center [833, 166] width 56 height 21
click at [765, 163] on link "Cancel" at bounding box center [773, 166] width 25 height 13
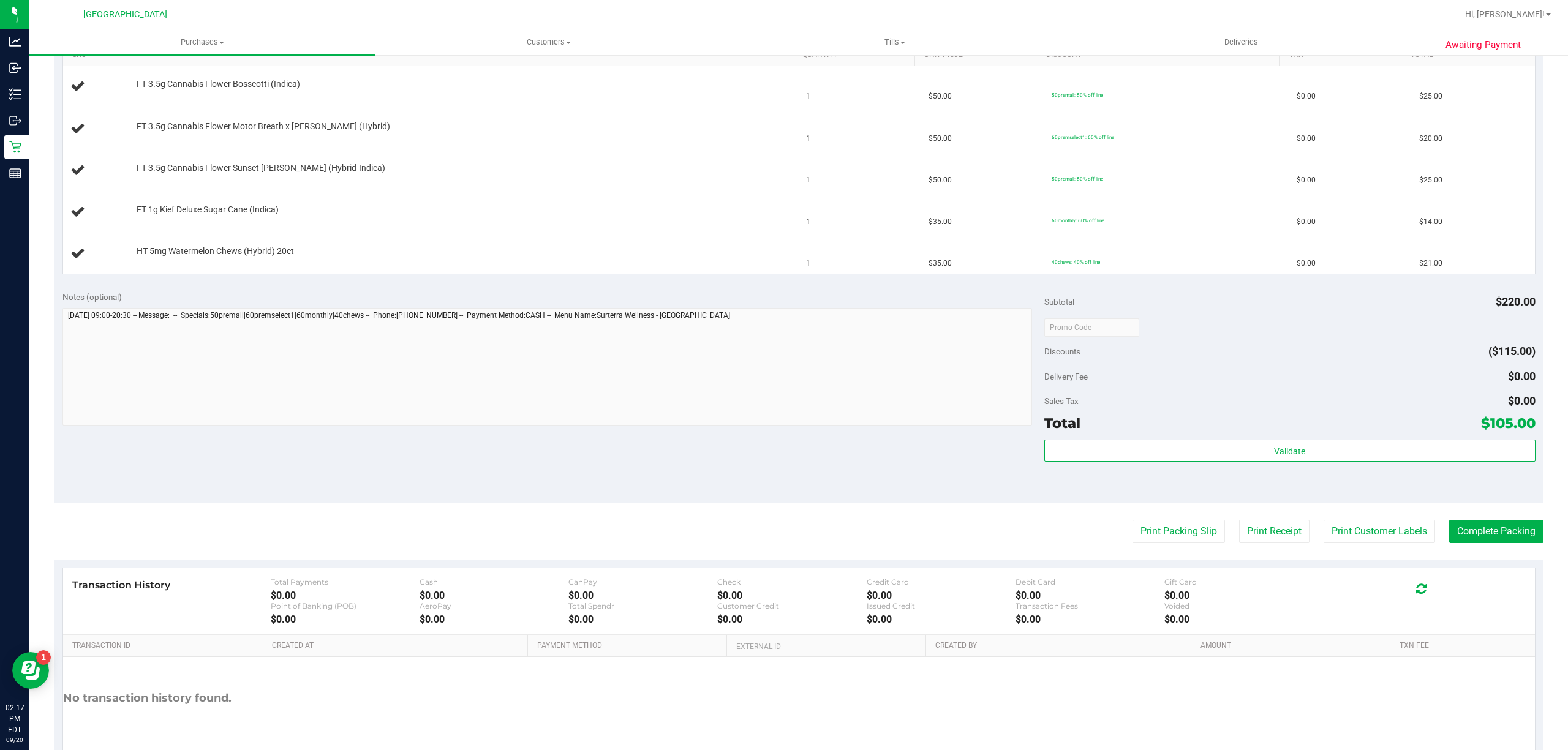
click at [228, 457] on div "Notes (optional) Subtotal $220.00 Discounts ($115.00) Delivery Fee $0.00 Sales …" at bounding box center [799, 392] width 1489 height 220
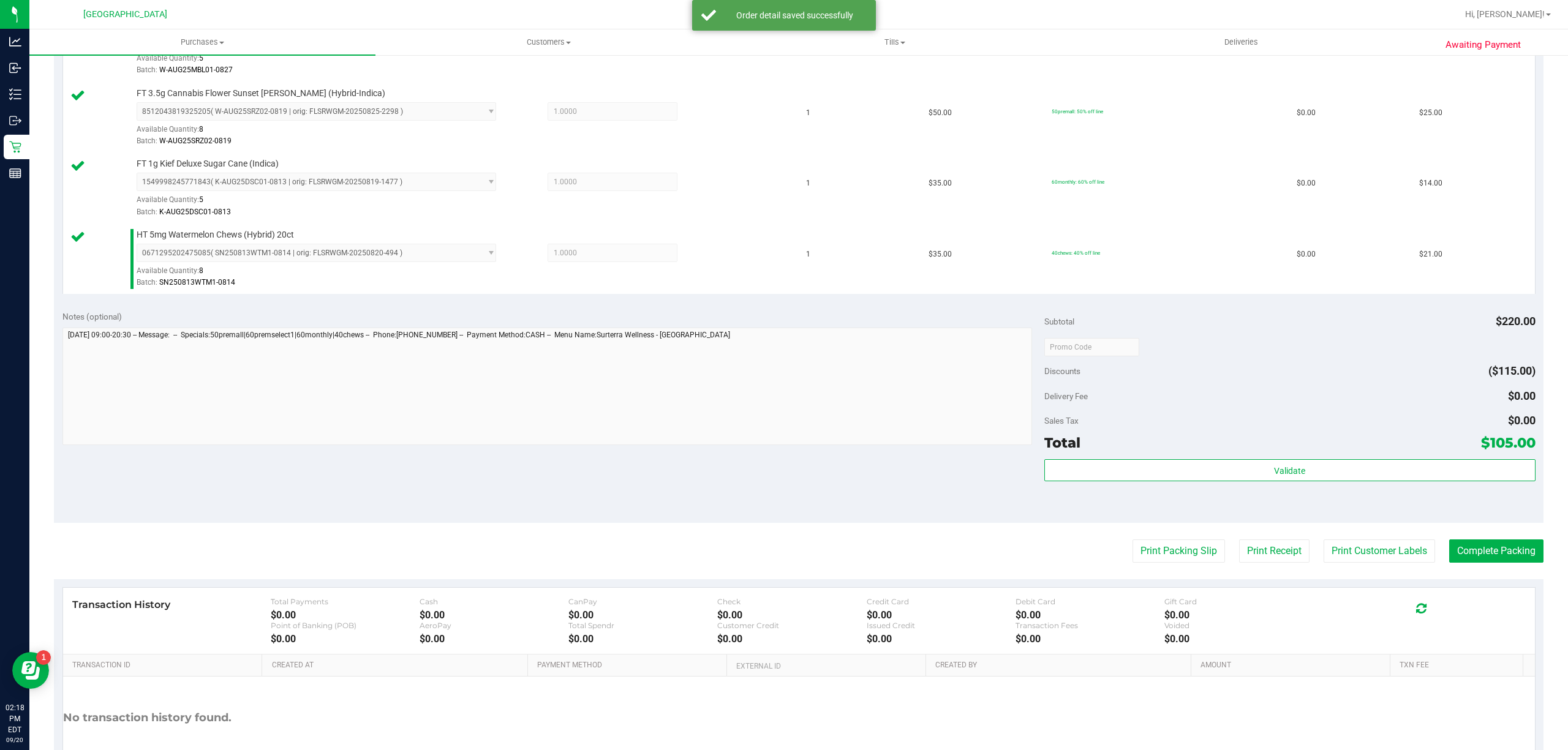
scroll to position [539, 0]
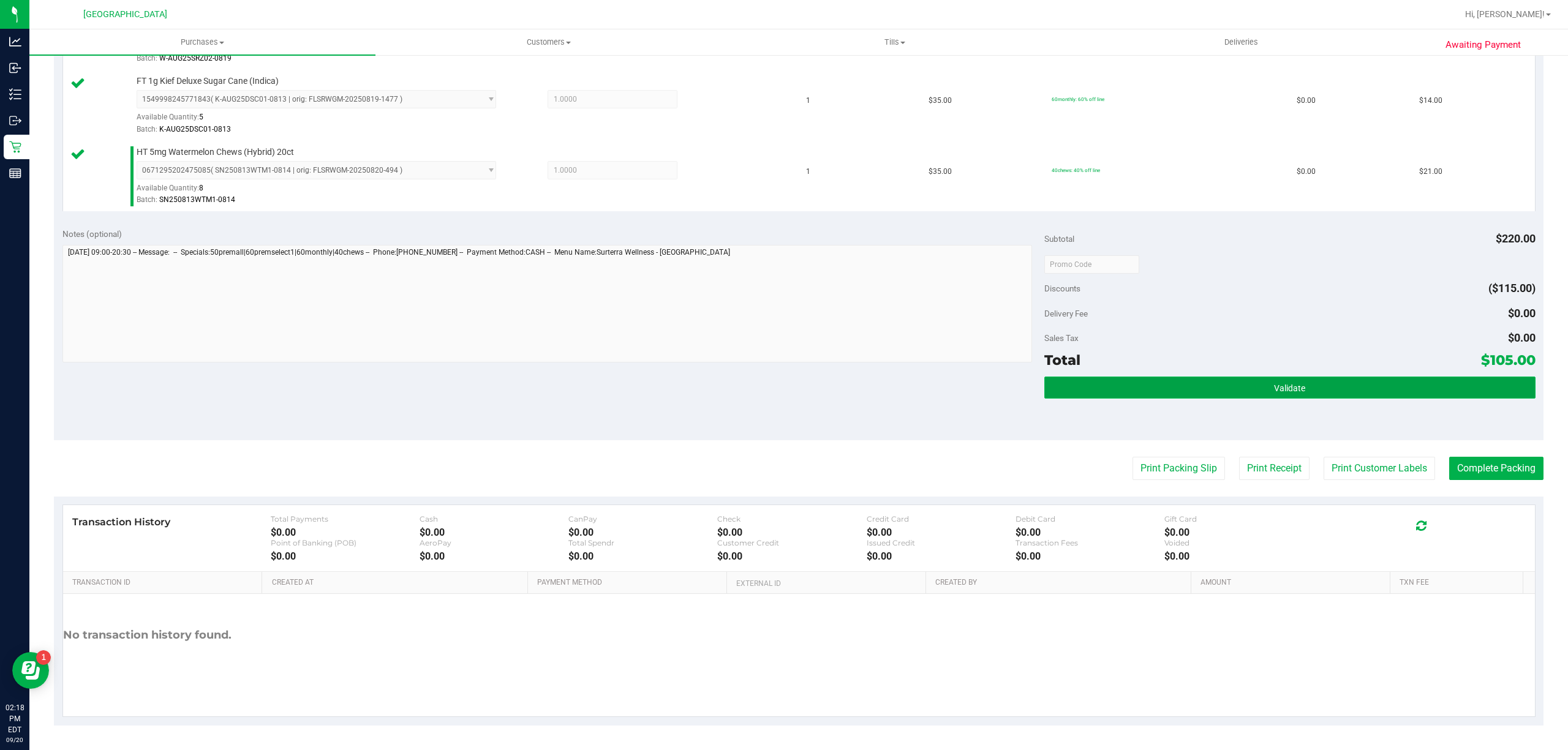
click at [1260, 388] on button "Validate" at bounding box center [1290, 388] width 491 height 22
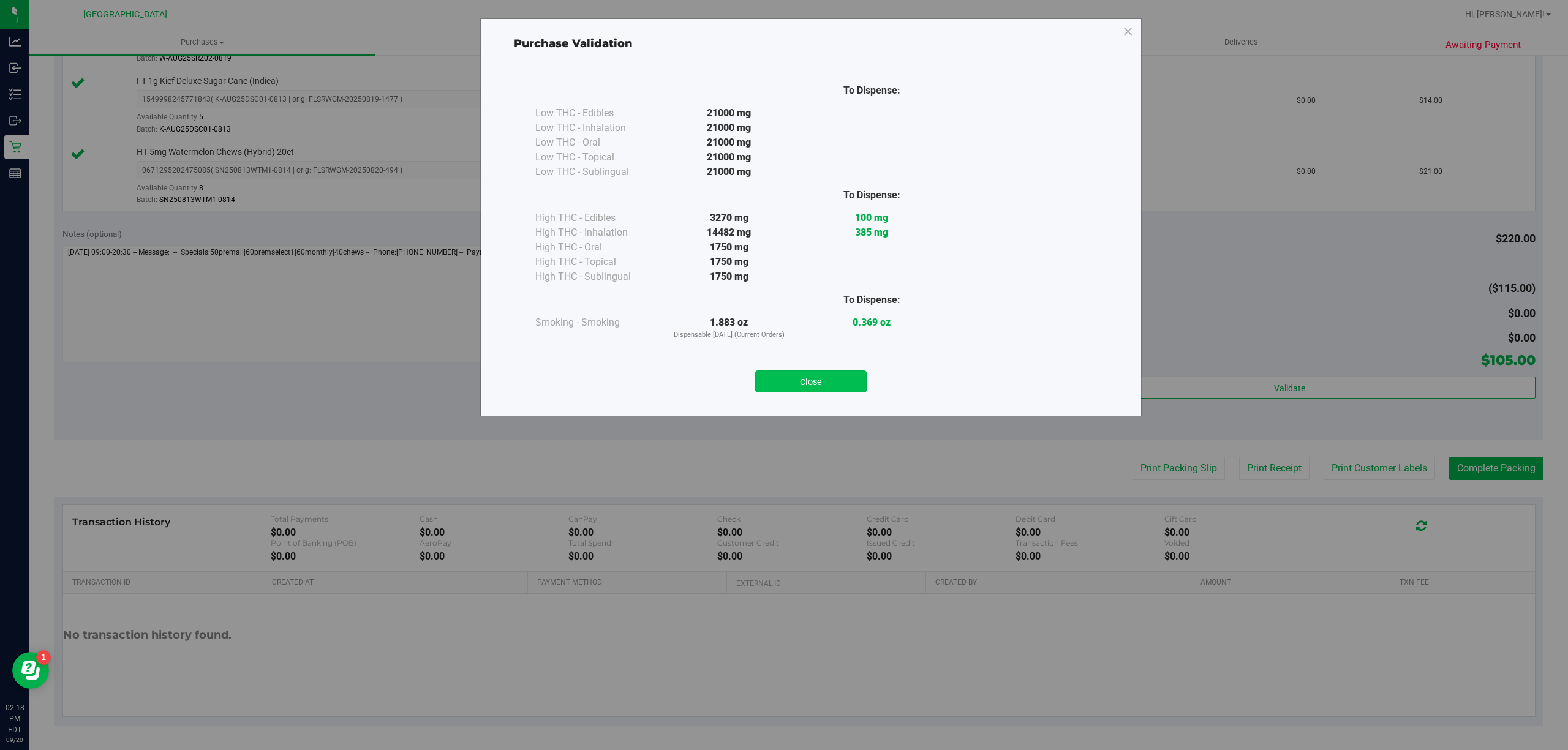
click at [850, 370] on button "Close" at bounding box center [811, 381] width 111 height 22
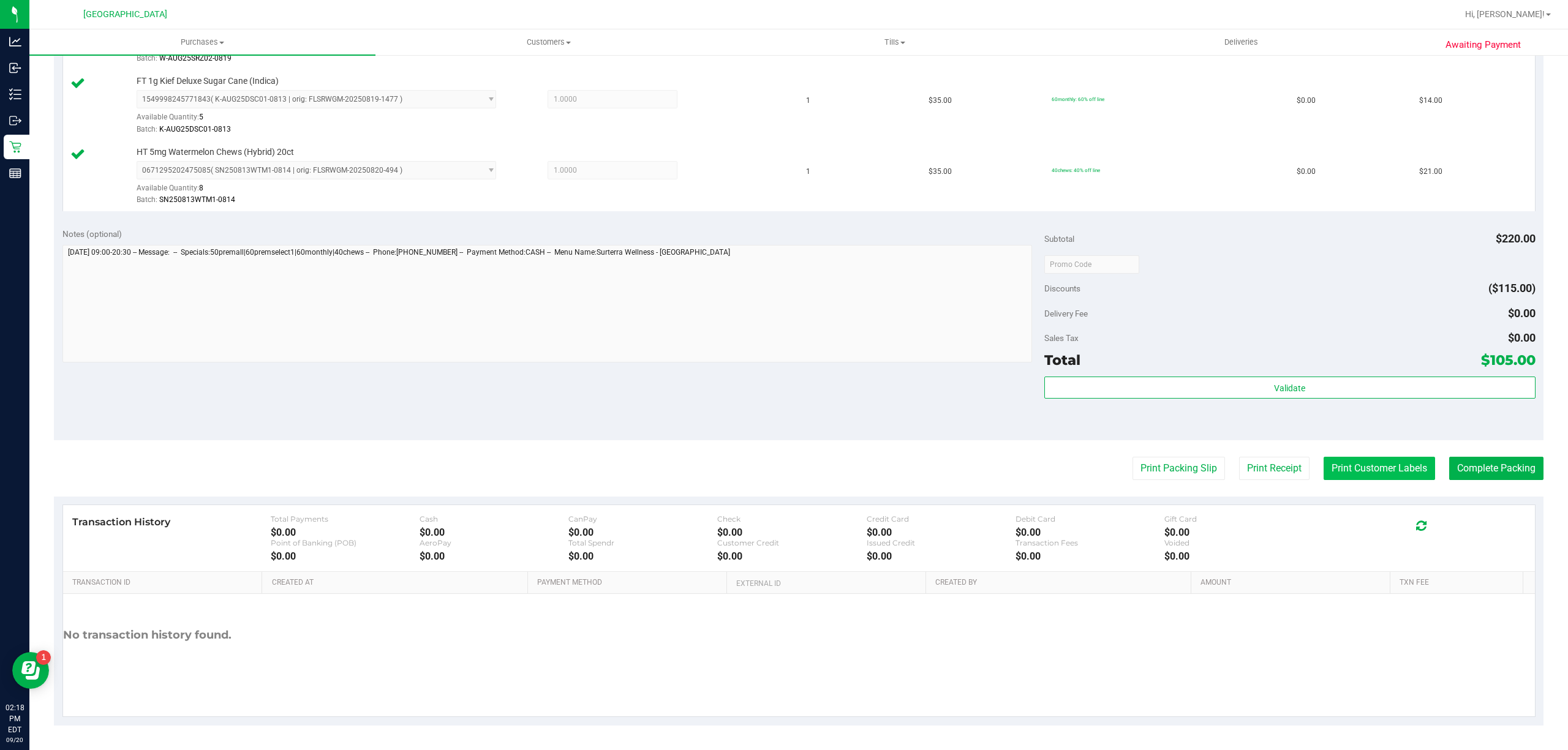
click at [1326, 463] on button "Print Customer Labels" at bounding box center [1379, 468] width 111 height 23
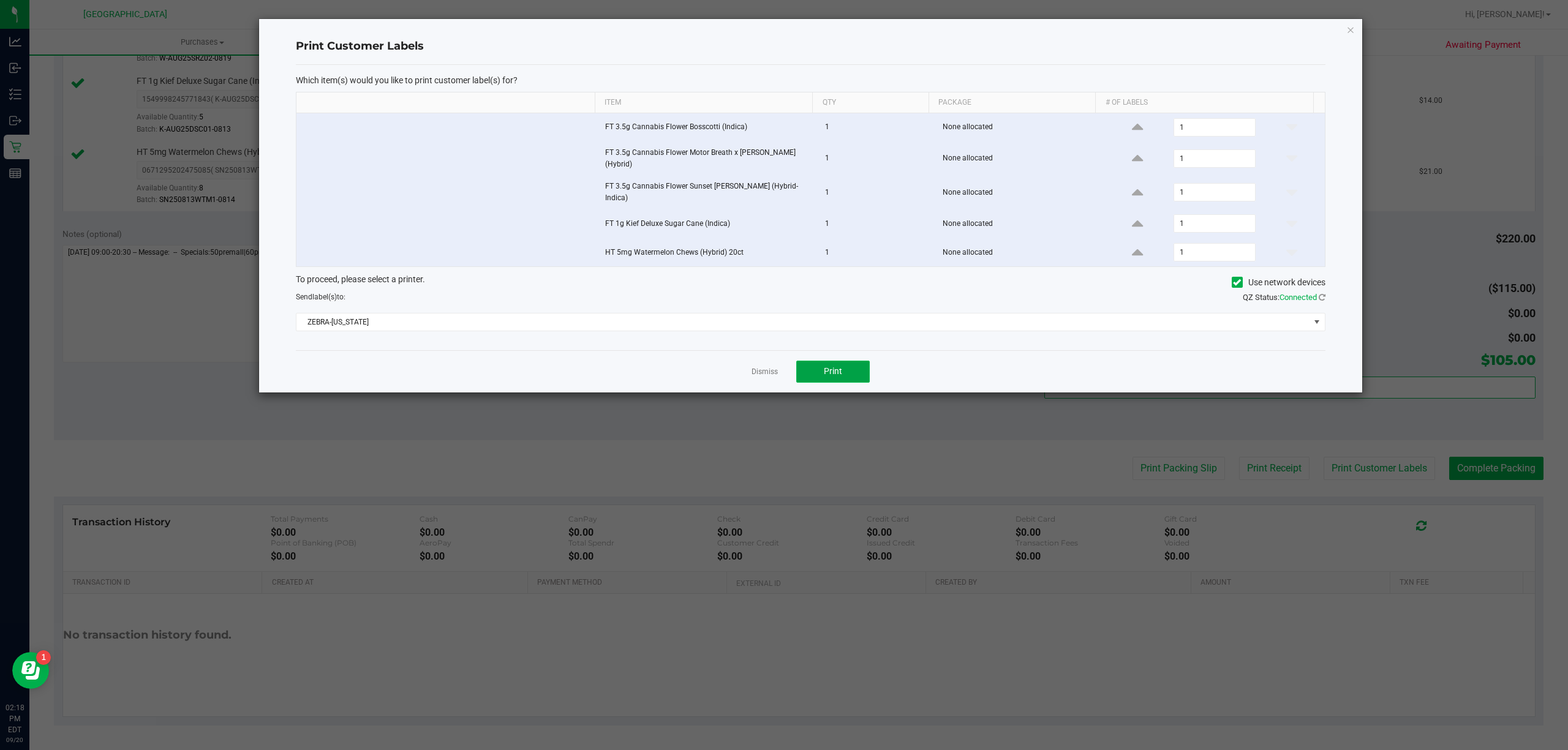
click at [845, 369] on button "Print" at bounding box center [833, 372] width 73 height 22
click at [755, 370] on link "Dismiss" at bounding box center [765, 372] width 26 height 10
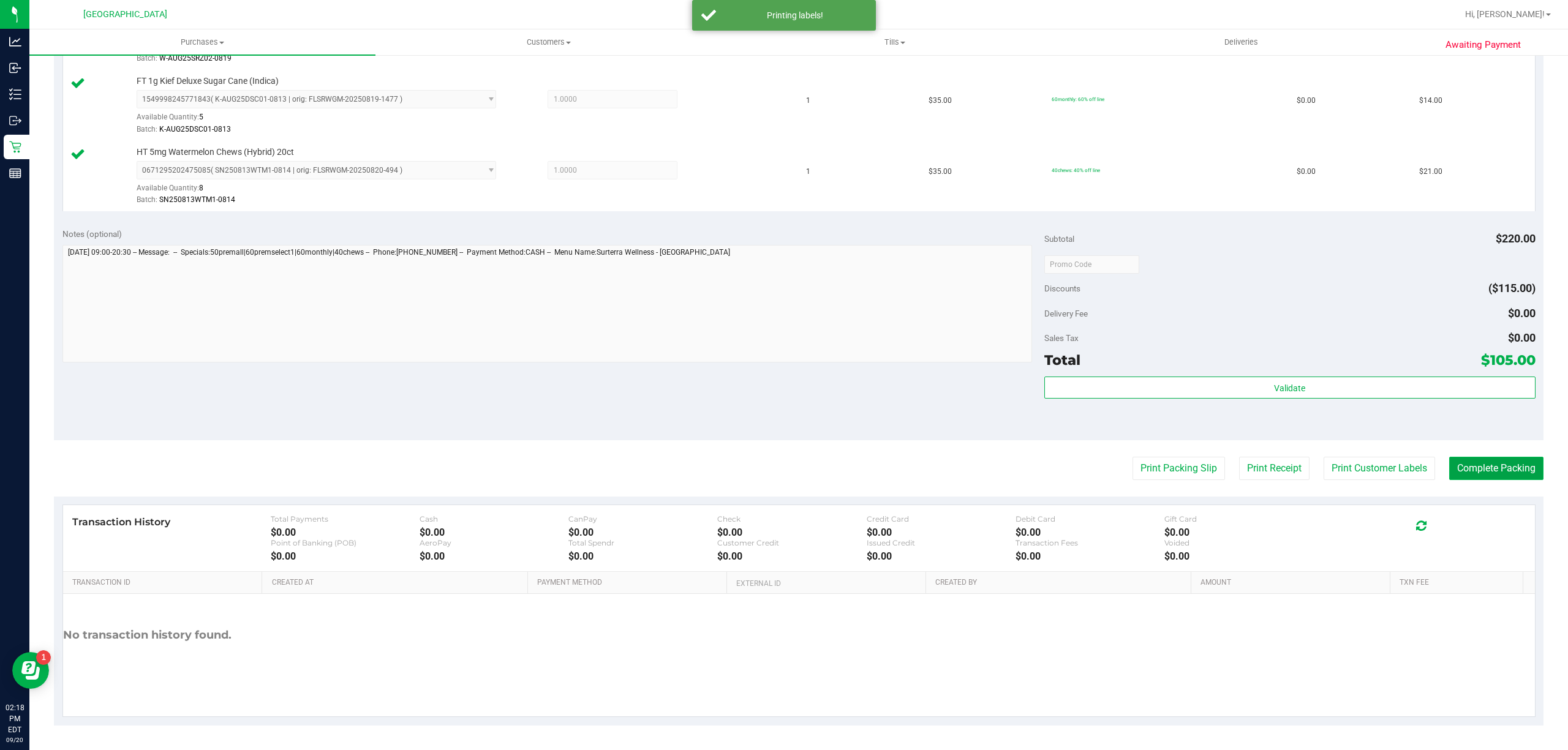
click at [1449, 463] on button "Complete Packing" at bounding box center [1496, 468] width 95 height 23
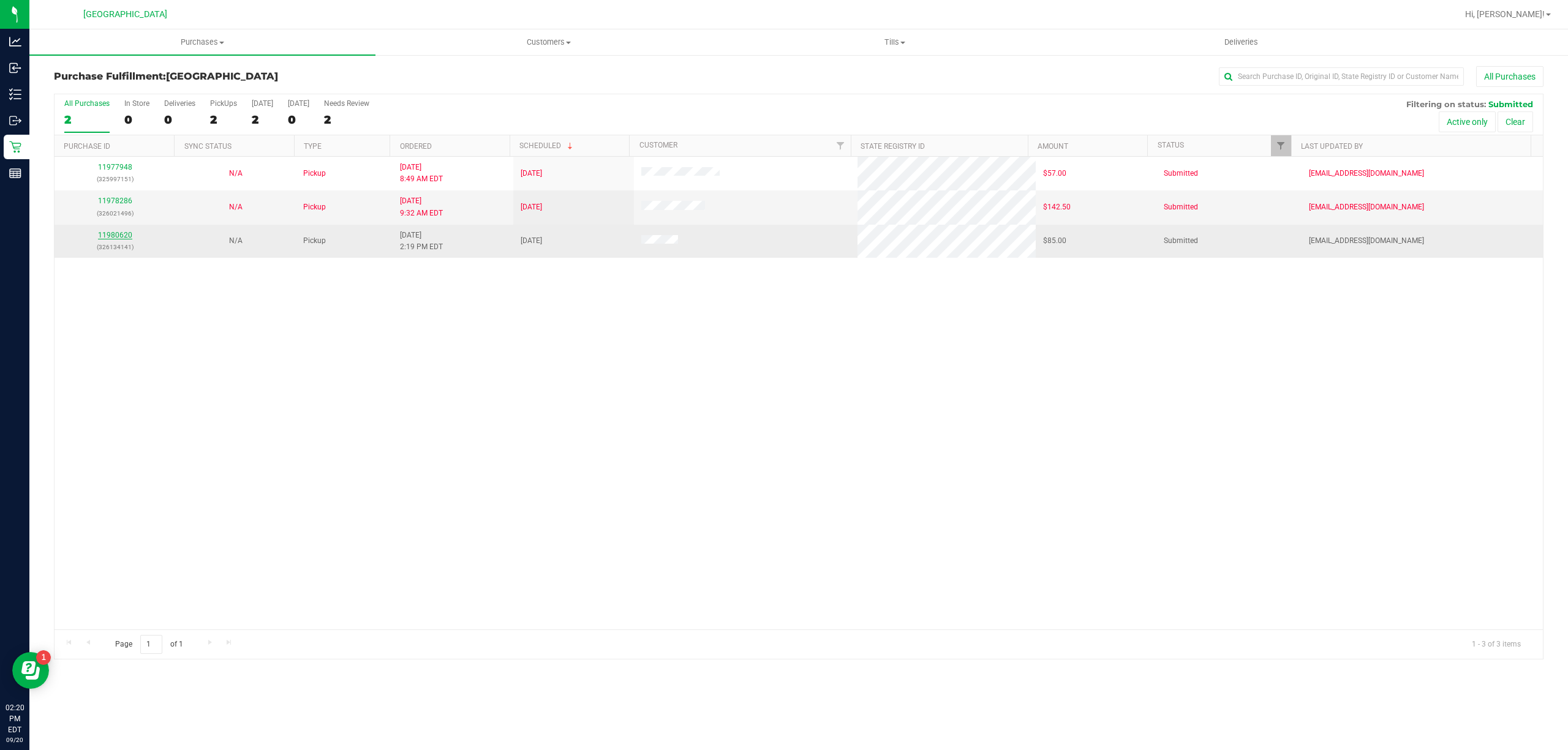
click at [118, 238] on link "11980620" at bounding box center [114, 235] width 34 height 9
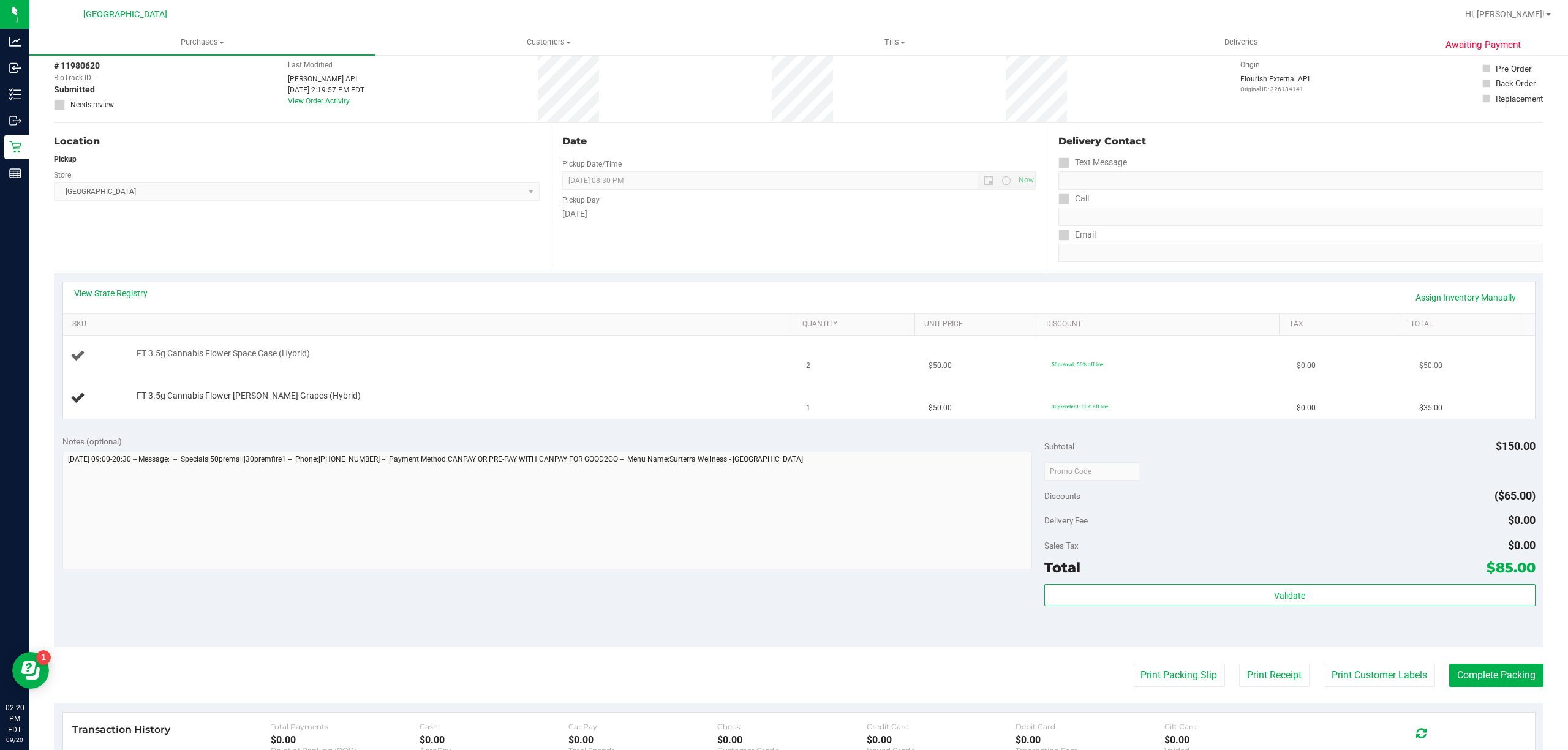
scroll to position [163, 0]
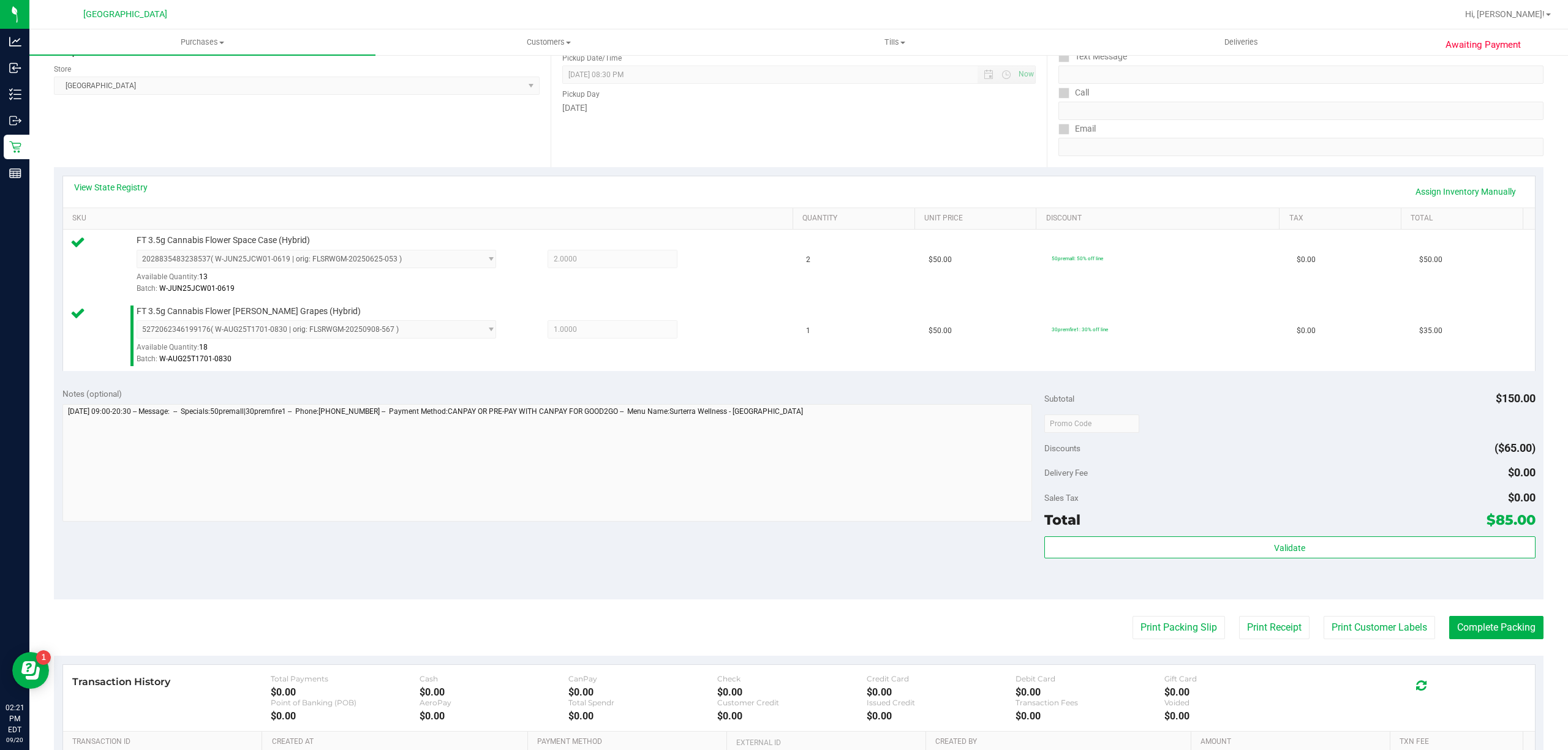
click at [1216, 532] on div "Subtotal $150.00 Discounts ($65.00) Delivery Fee $0.00 Sales Tax $0.00 Total $8…" at bounding box center [1290, 489] width 491 height 204
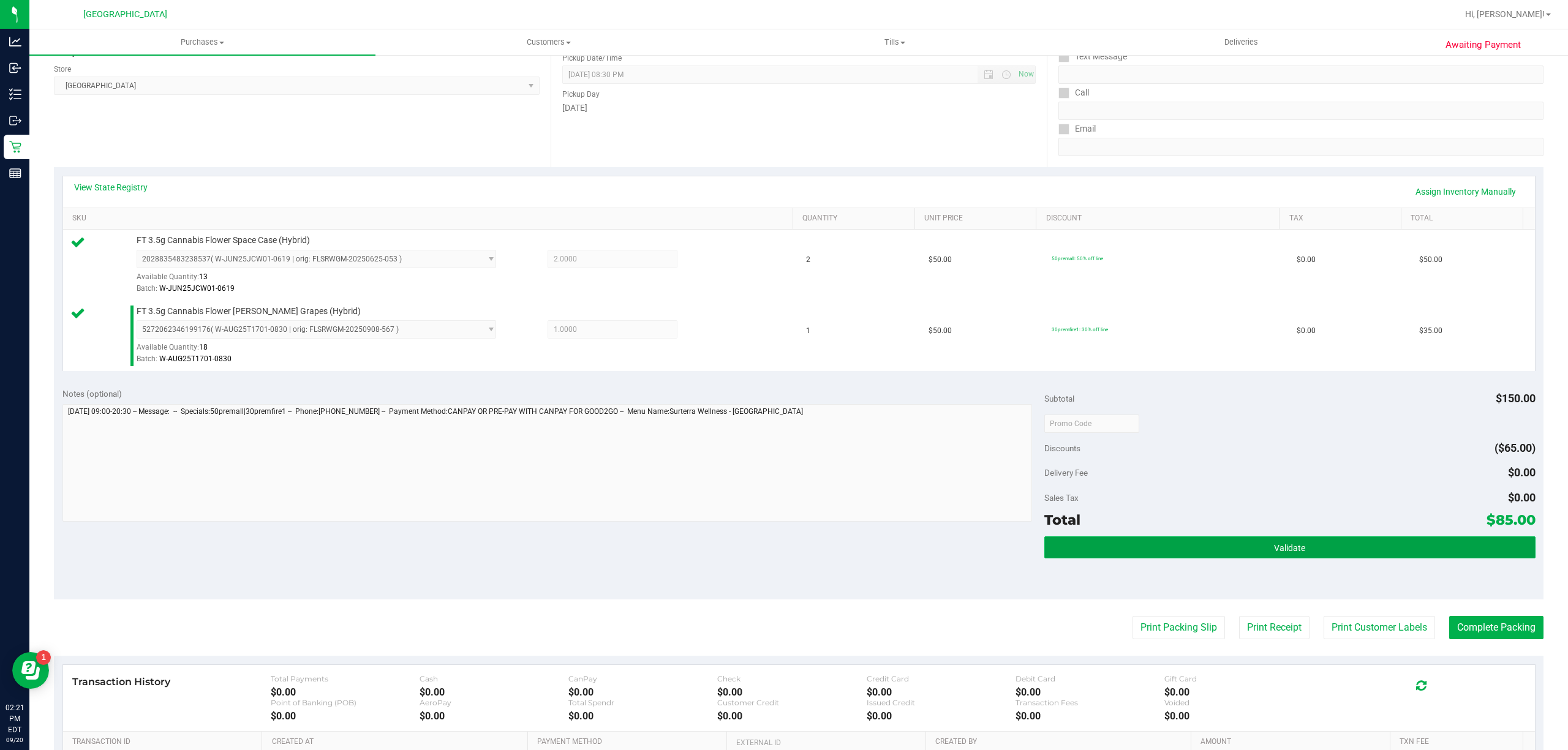
click at [1214, 550] on button "Validate" at bounding box center [1290, 547] width 491 height 22
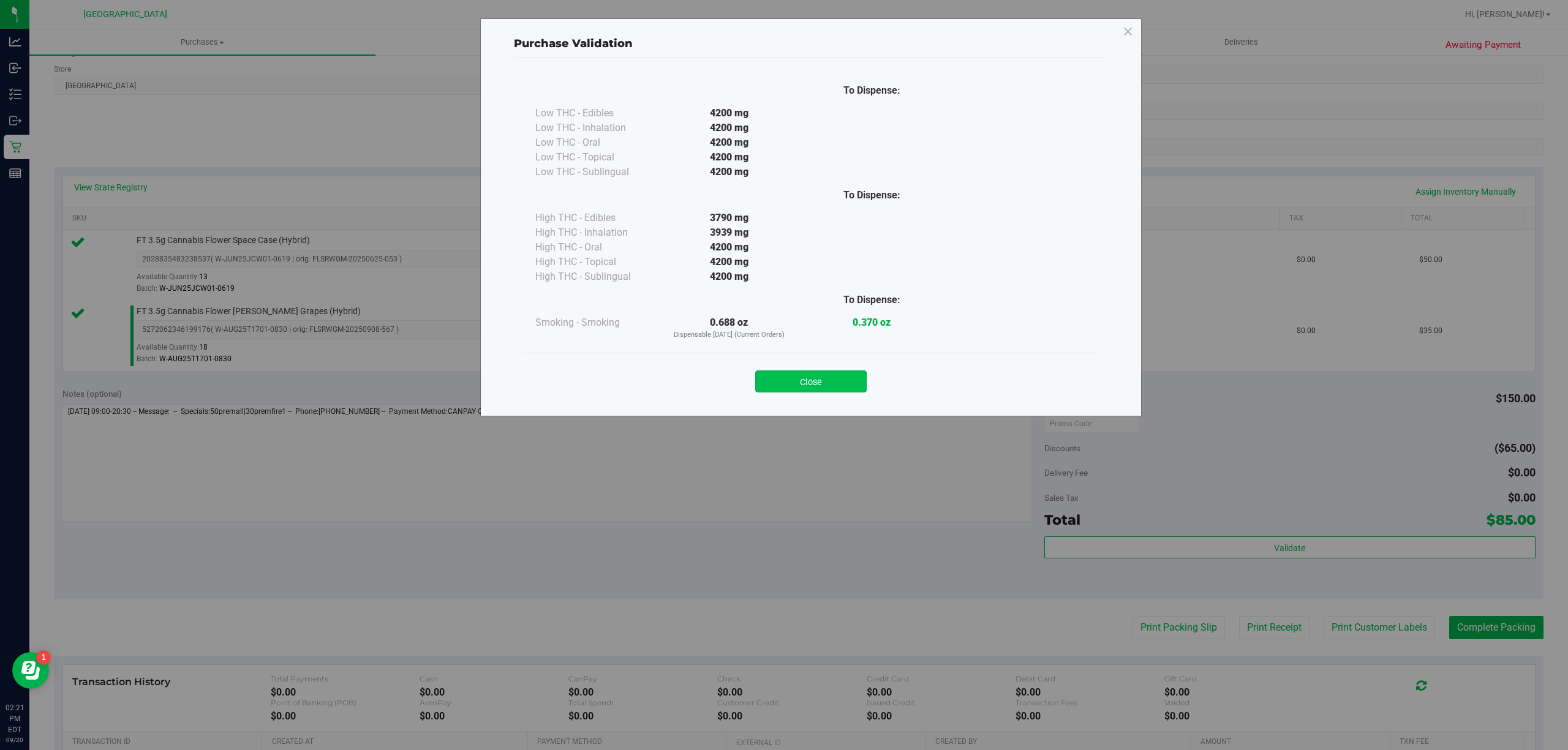
click at [816, 383] on button "Close" at bounding box center [811, 381] width 111 height 22
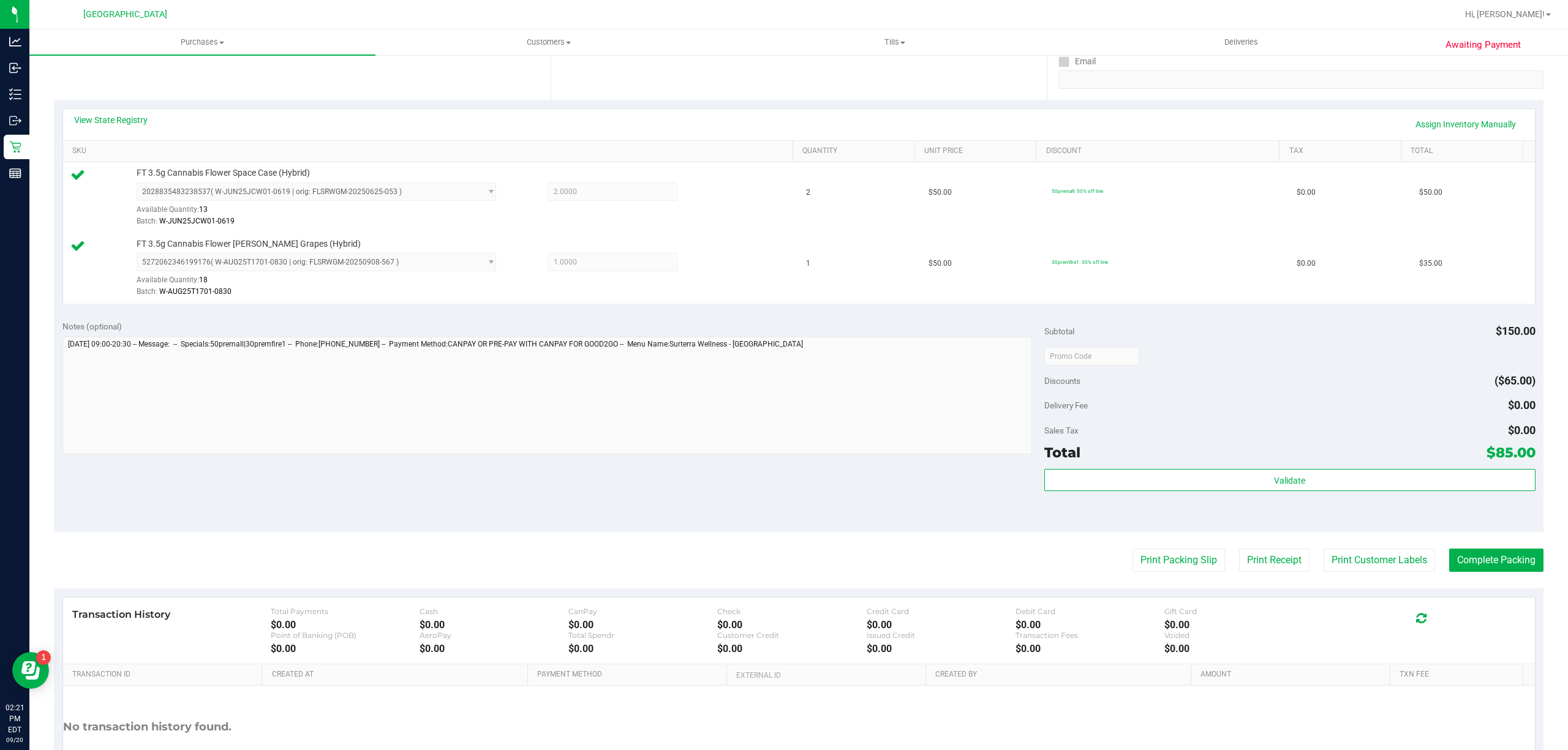
scroll to position [324, 0]
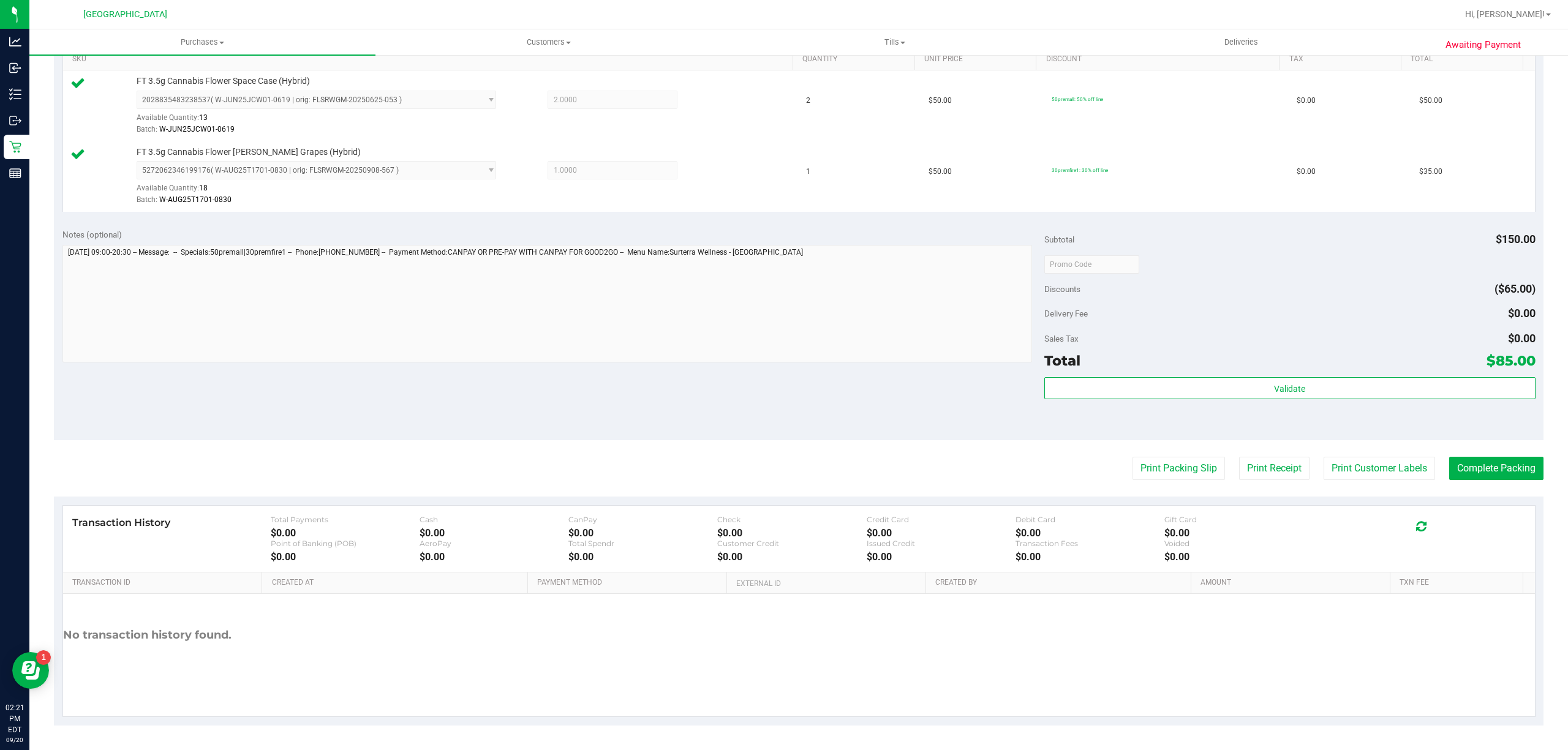
click at [1365, 454] on purchase-details "Back Edit Purchase Cancel Purchase View Profile # 11980620 BioTrack ID: - Submi…" at bounding box center [799, 234] width 1489 height 981
click at [1368, 469] on button "Print Customer Labels" at bounding box center [1379, 468] width 111 height 23
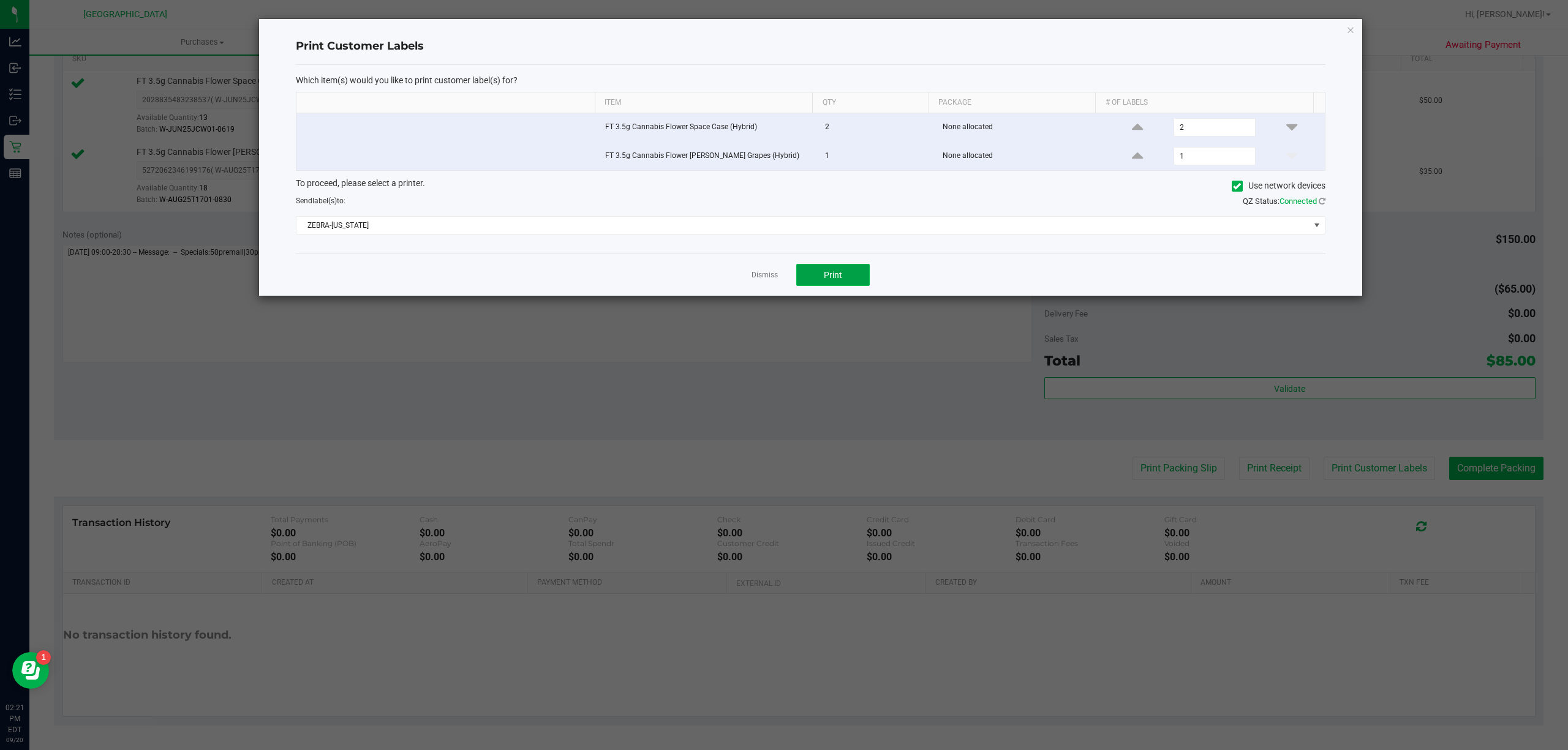
click at [843, 279] on button "Print" at bounding box center [833, 275] width 73 height 22
click at [768, 273] on link "Dismiss" at bounding box center [765, 275] width 26 height 10
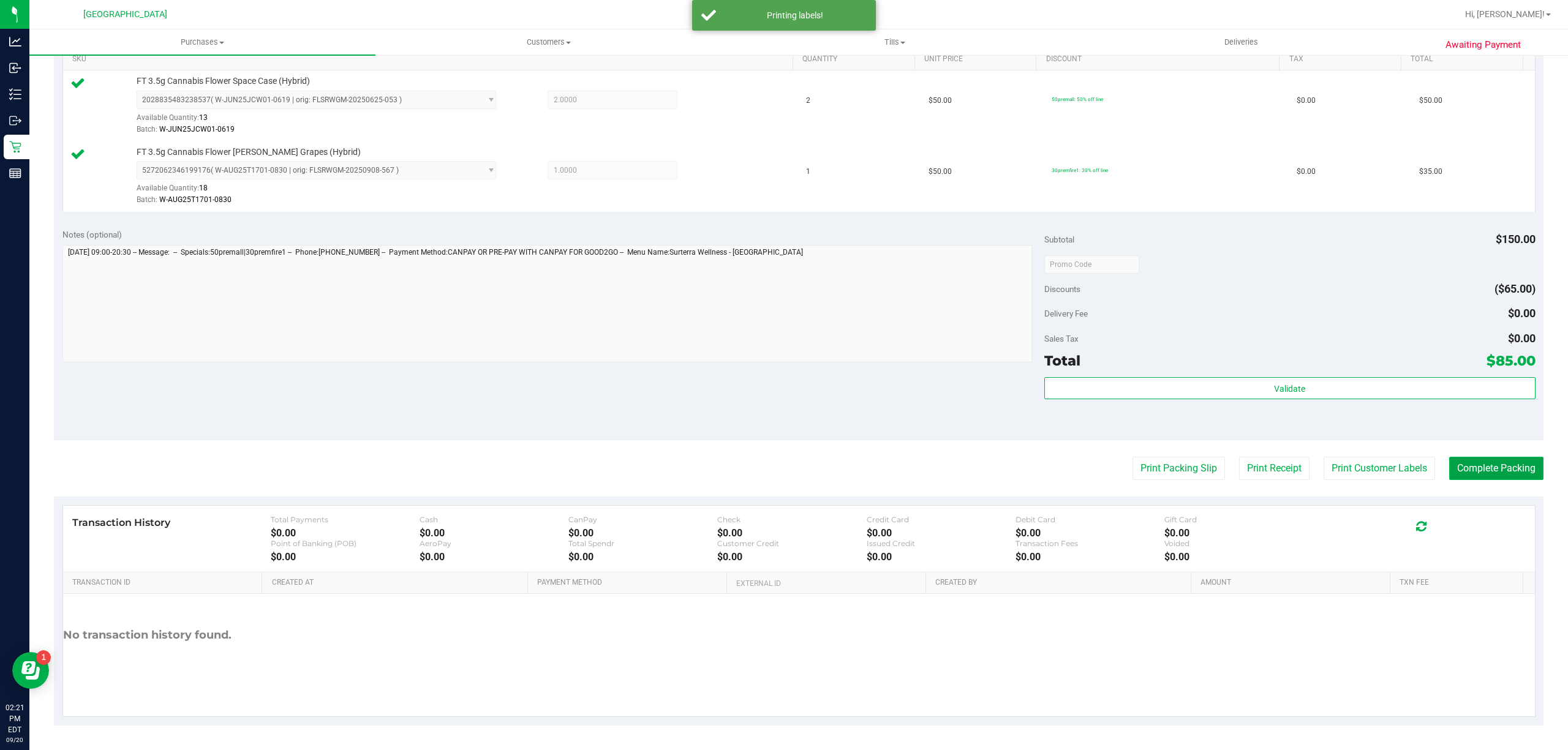
click at [1467, 458] on button "Complete Packing" at bounding box center [1496, 468] width 95 height 23
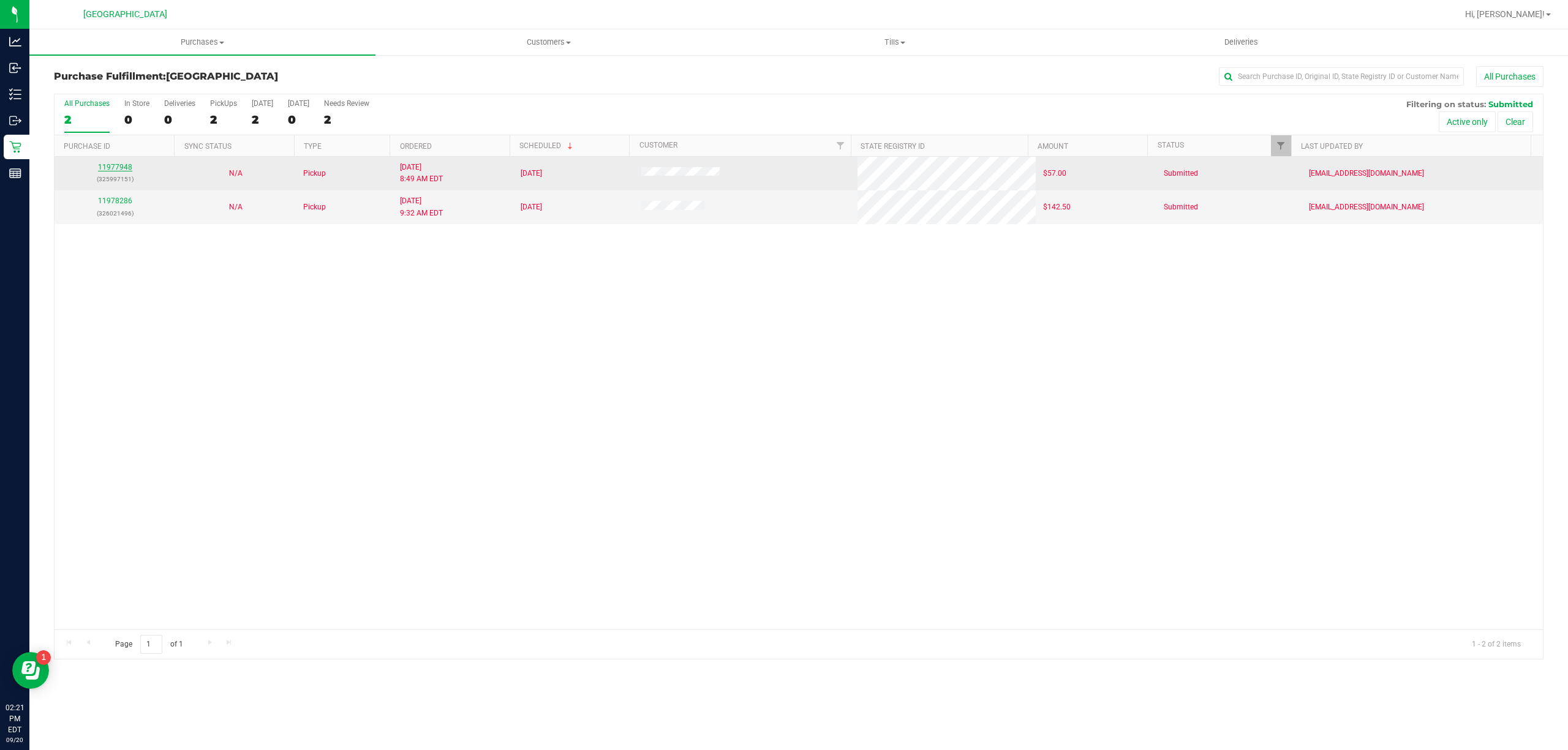
click at [119, 167] on link "11977948" at bounding box center [114, 167] width 34 height 9
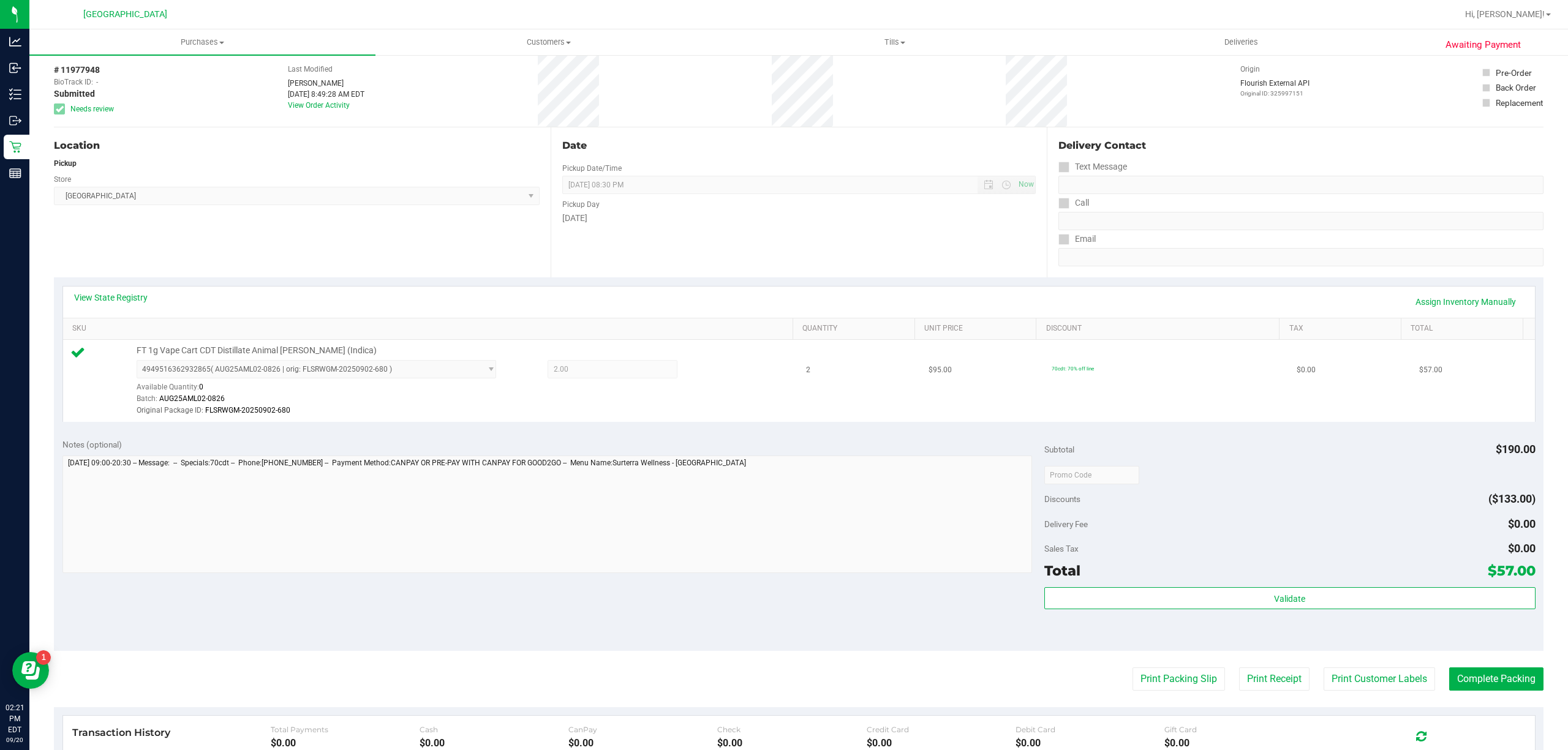
scroll to position [81, 0]
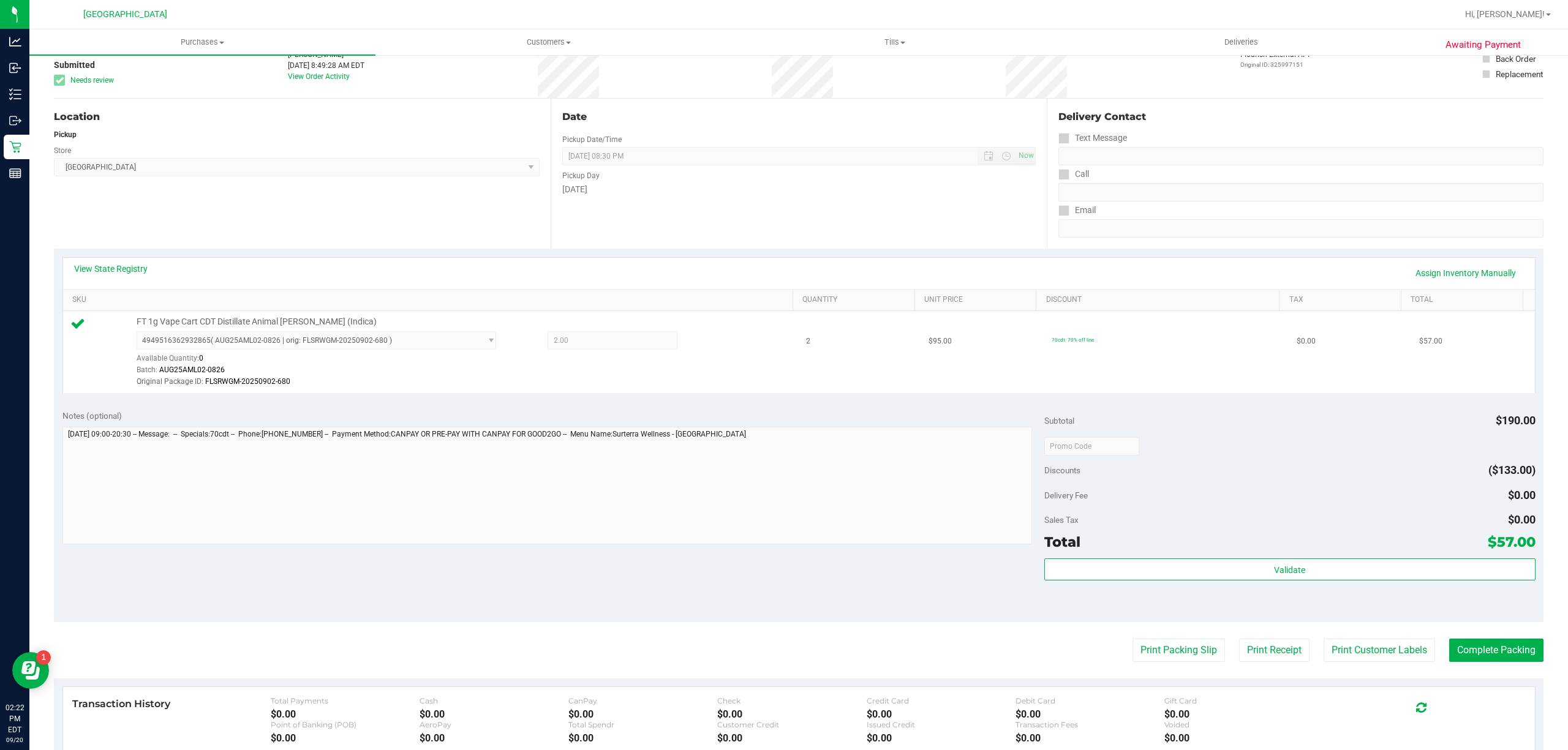
click at [552, 387] on div "Original Package ID: FLSRWGM-20250902-680" at bounding box center [461, 381] width 649 height 12
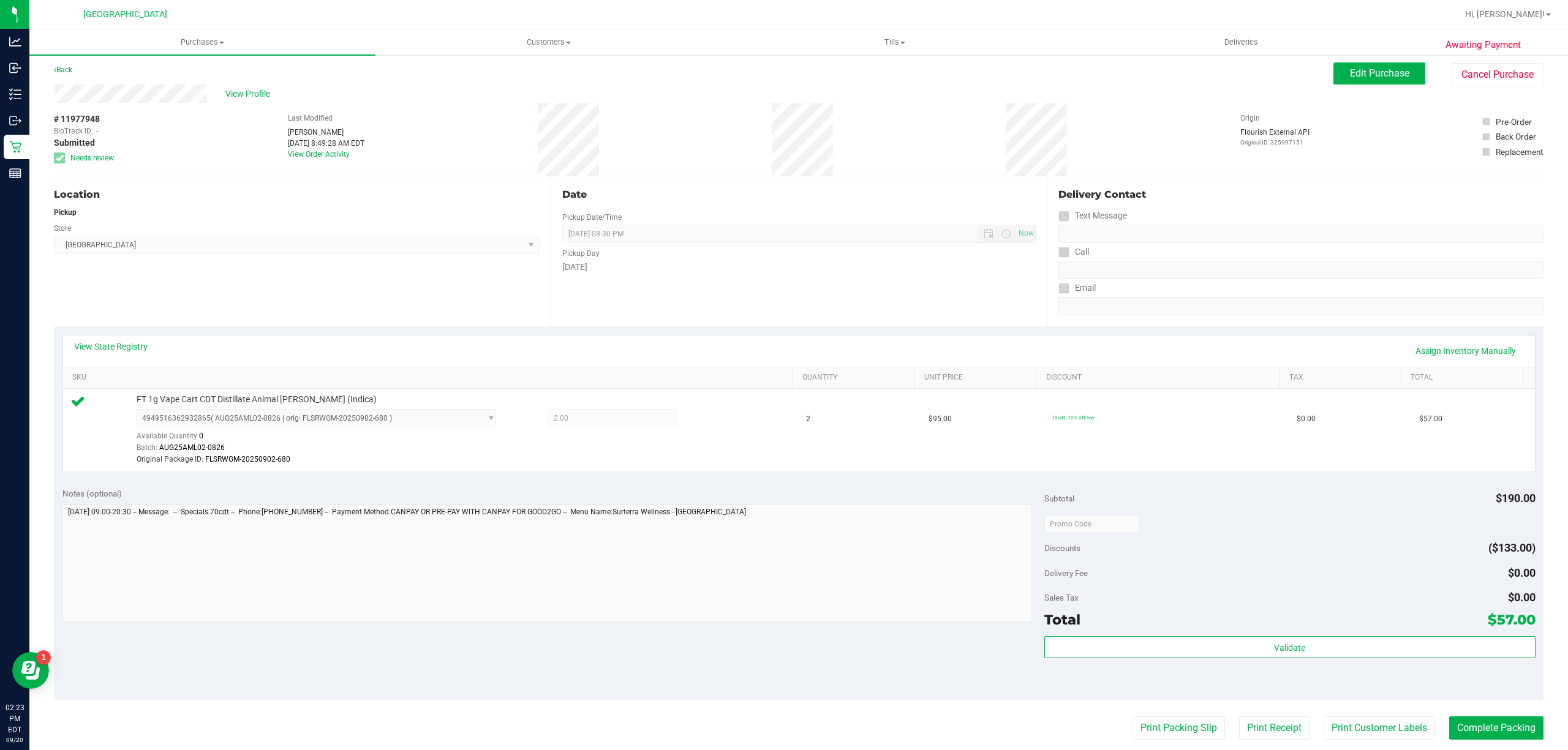
scroll to position [0, 0]
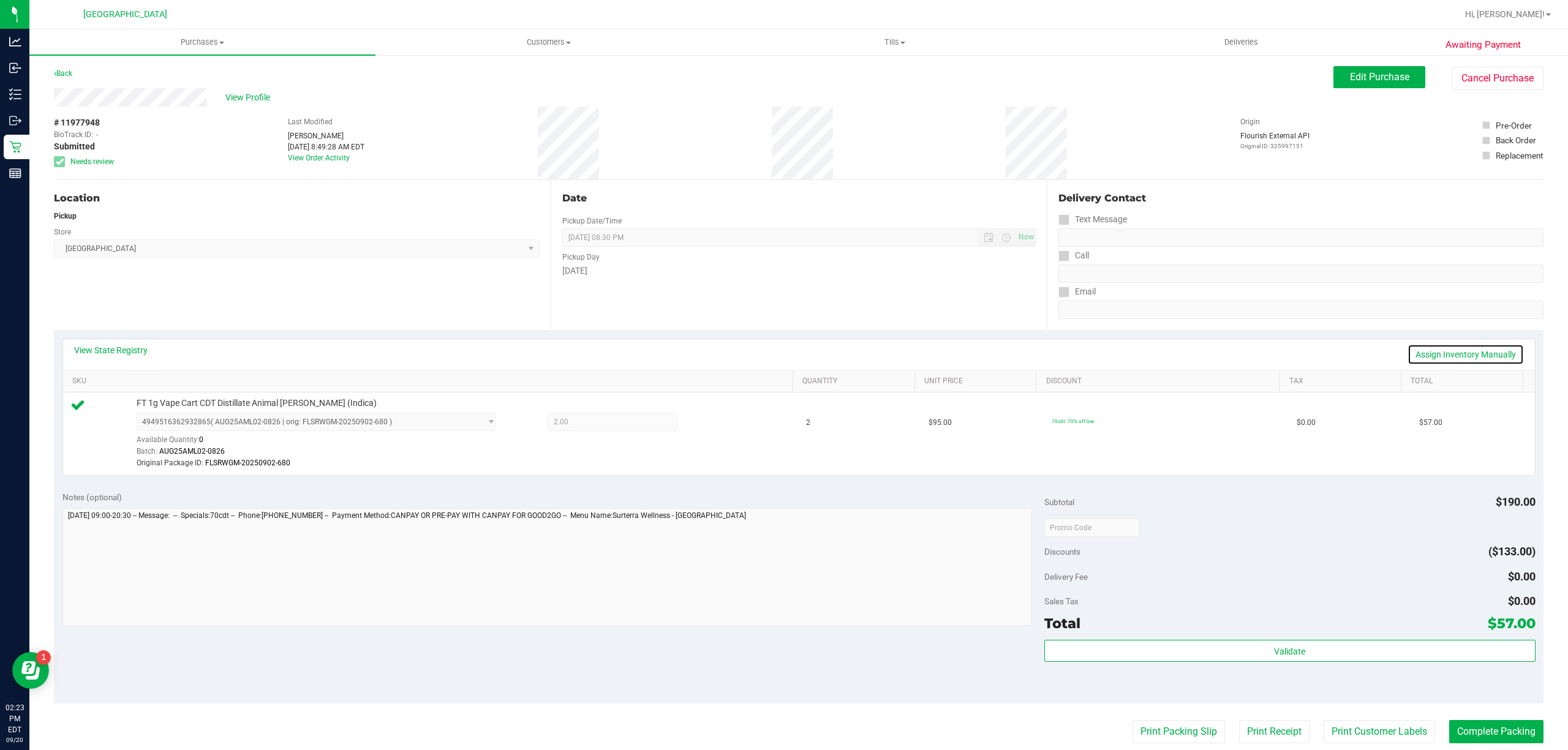
click at [1432, 348] on link "Assign Inventory Manually" at bounding box center [1465, 354] width 116 height 21
click at [707, 425] on icon at bounding box center [713, 423] width 13 height 14
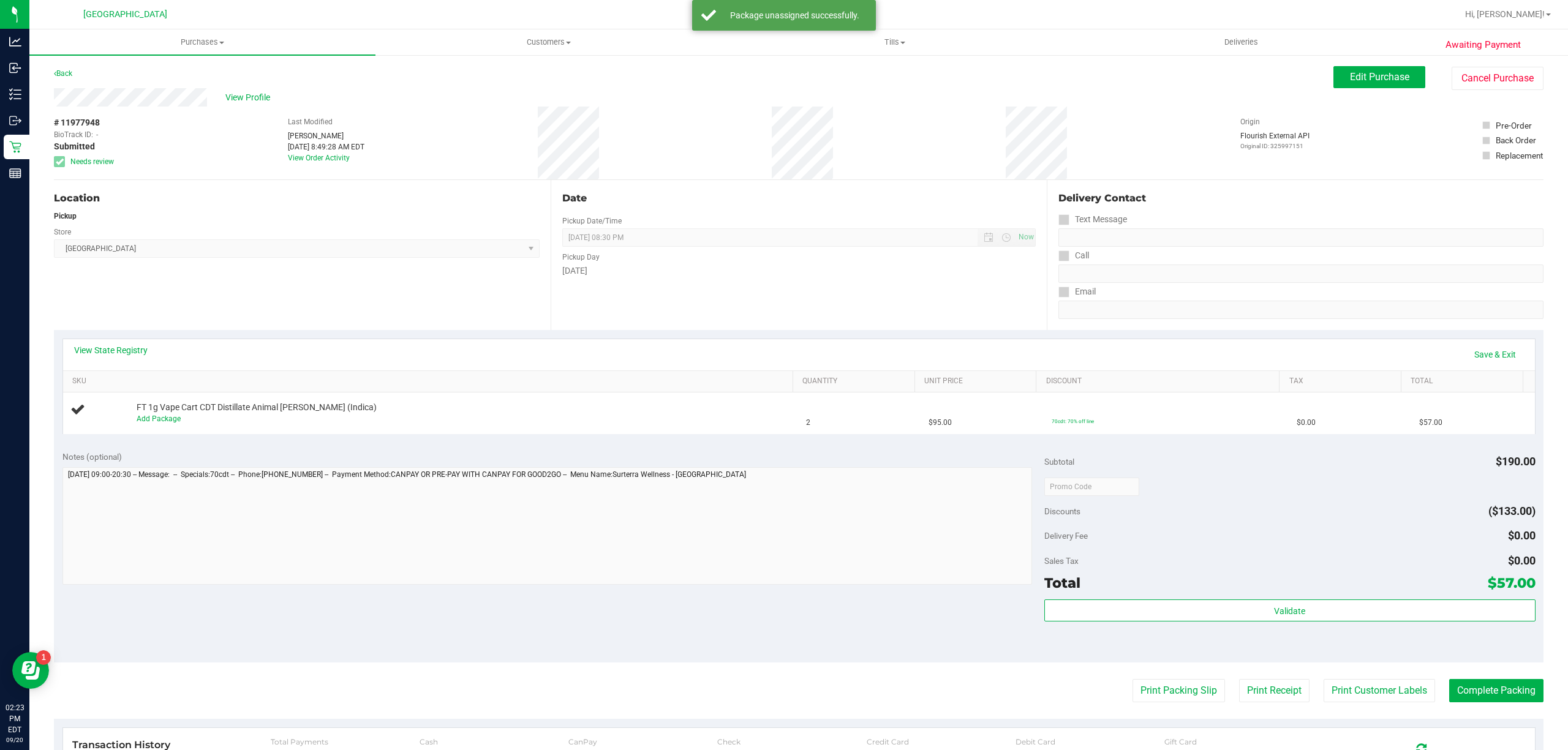
click at [741, 358] on div "View State Registry Save & Exit" at bounding box center [799, 354] width 1450 height 21
click at [826, 326] on div "Date Pickup Date/Time [DATE] Now [DATE] 08:30 PM Now Pickup Day [DATE]" at bounding box center [799, 255] width 497 height 150
click at [841, 306] on div "Date Pickup Date/Time [DATE] Now [DATE] 08:30 PM Now Pickup Day [DATE]" at bounding box center [799, 255] width 497 height 150
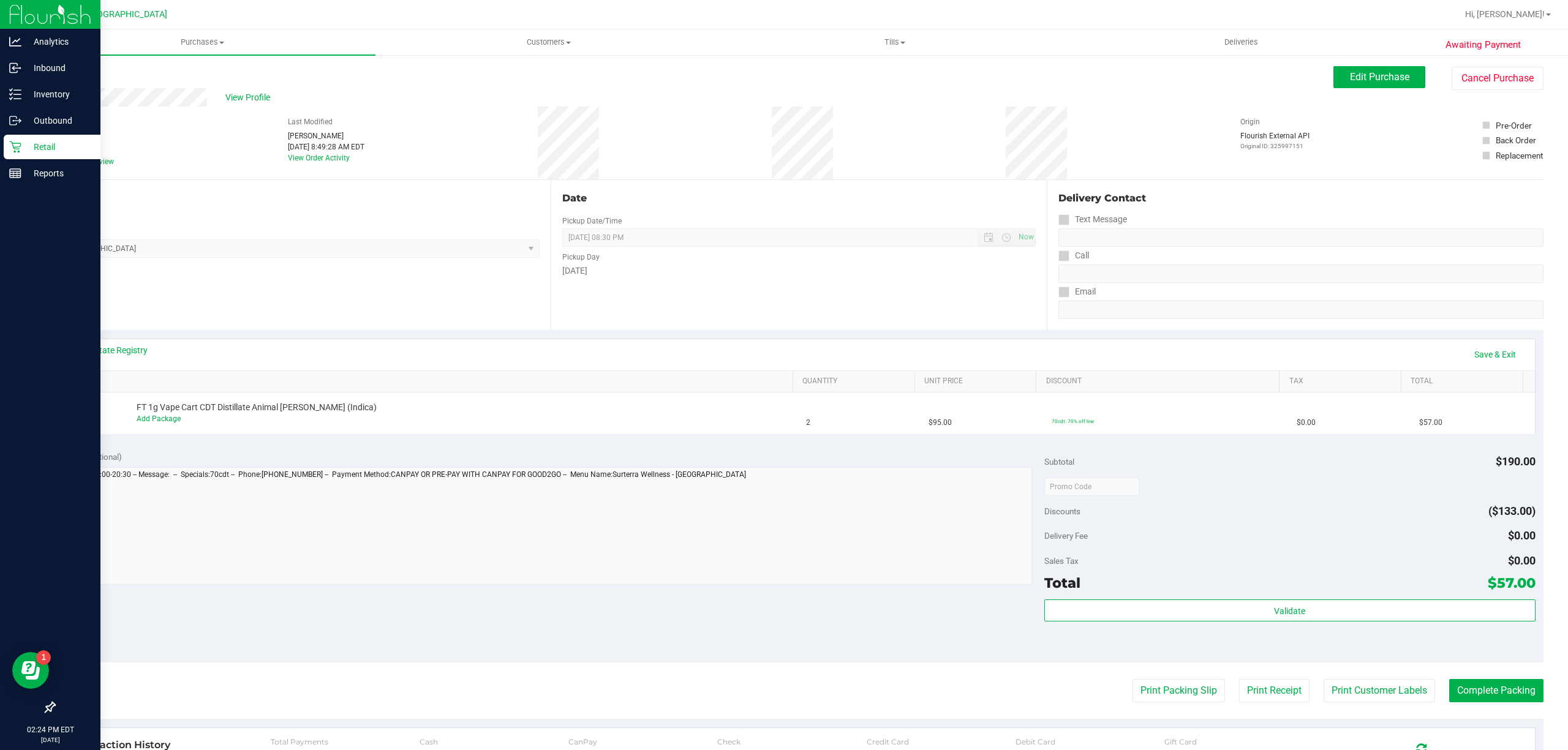
click at [33, 141] on p "Retail" at bounding box center [58, 147] width 73 height 14
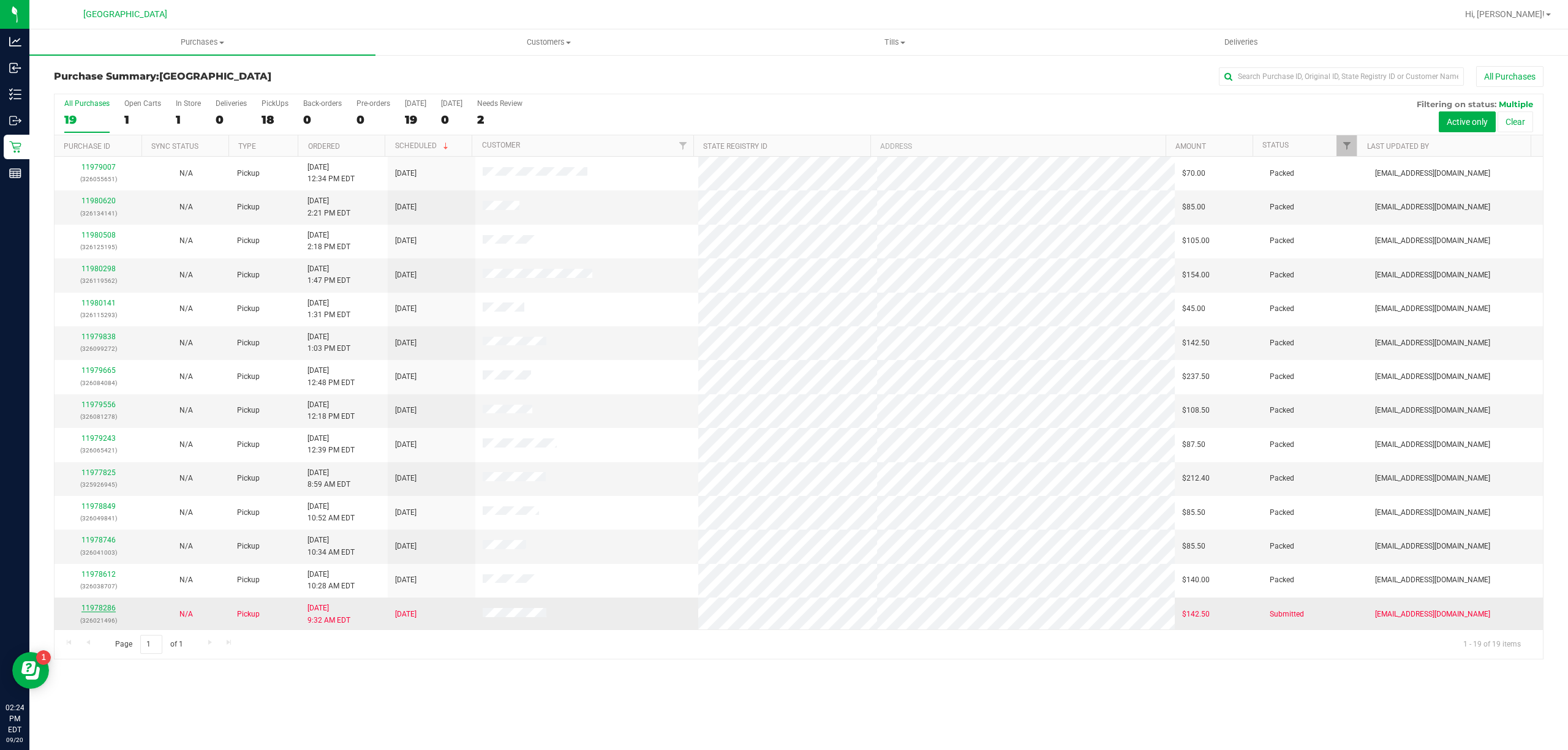
click at [104, 608] on link "11978286" at bounding box center [98, 608] width 34 height 9
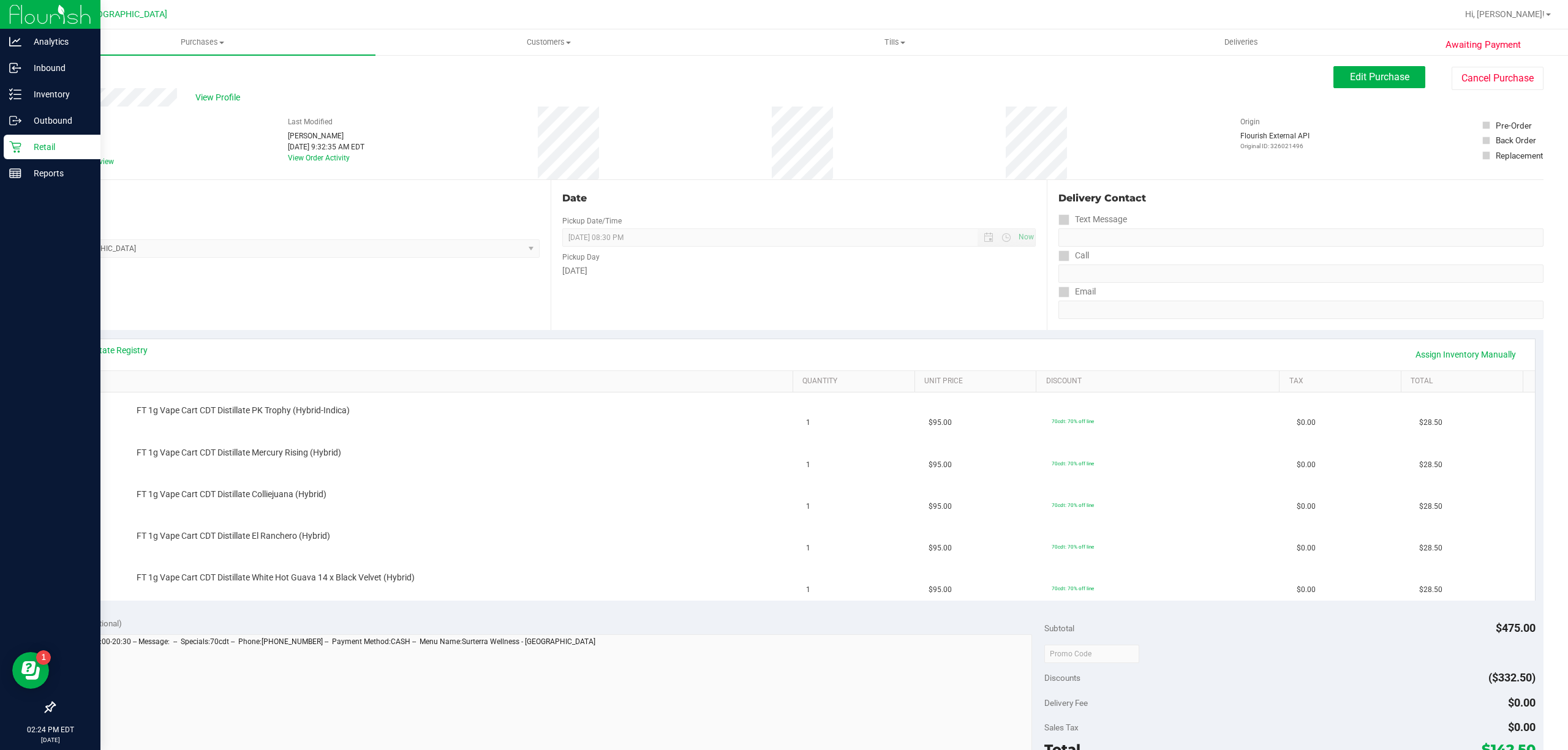
click at [17, 149] on icon at bounding box center [15, 146] width 12 height 12
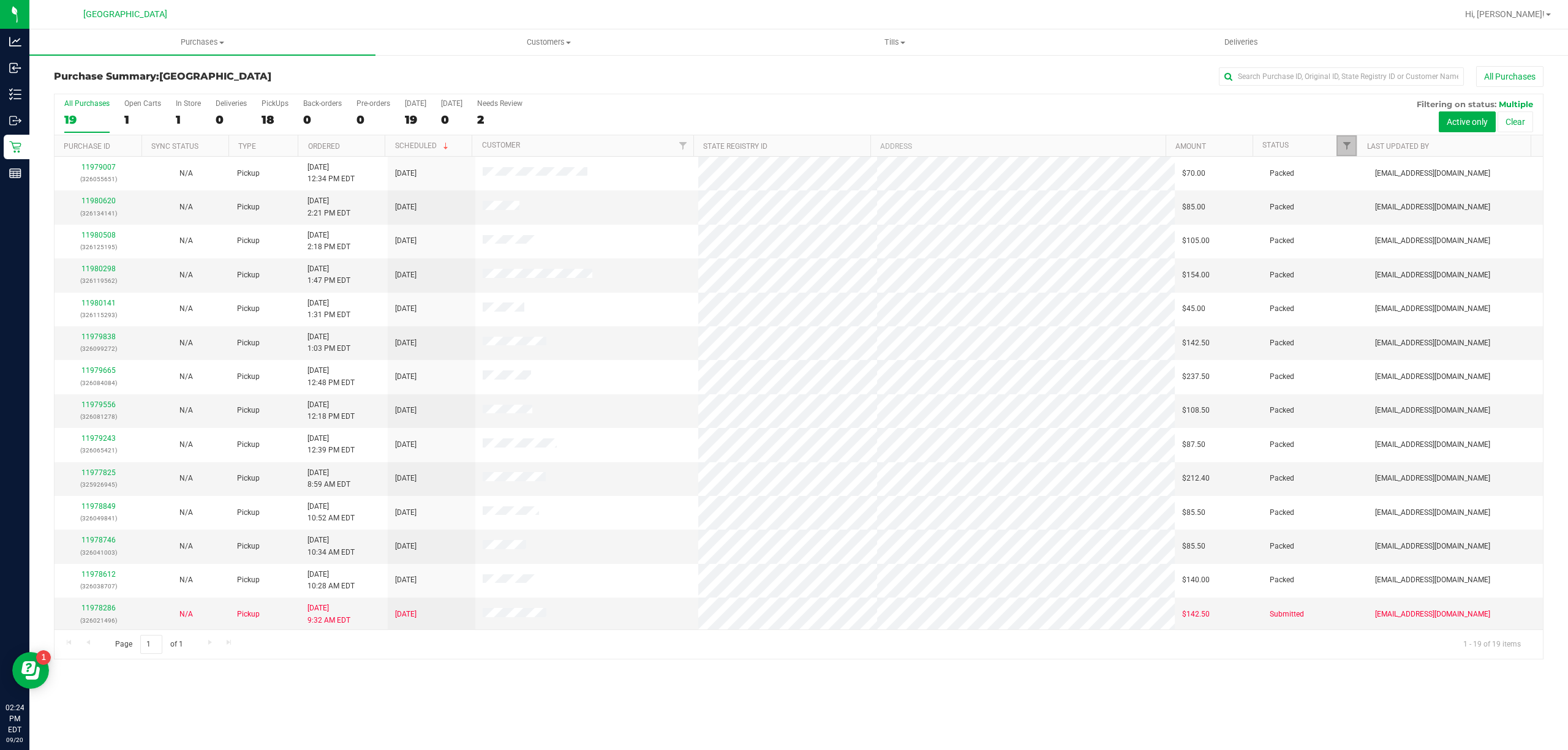
click at [1344, 140] on link "Filter" at bounding box center [1346, 145] width 20 height 21
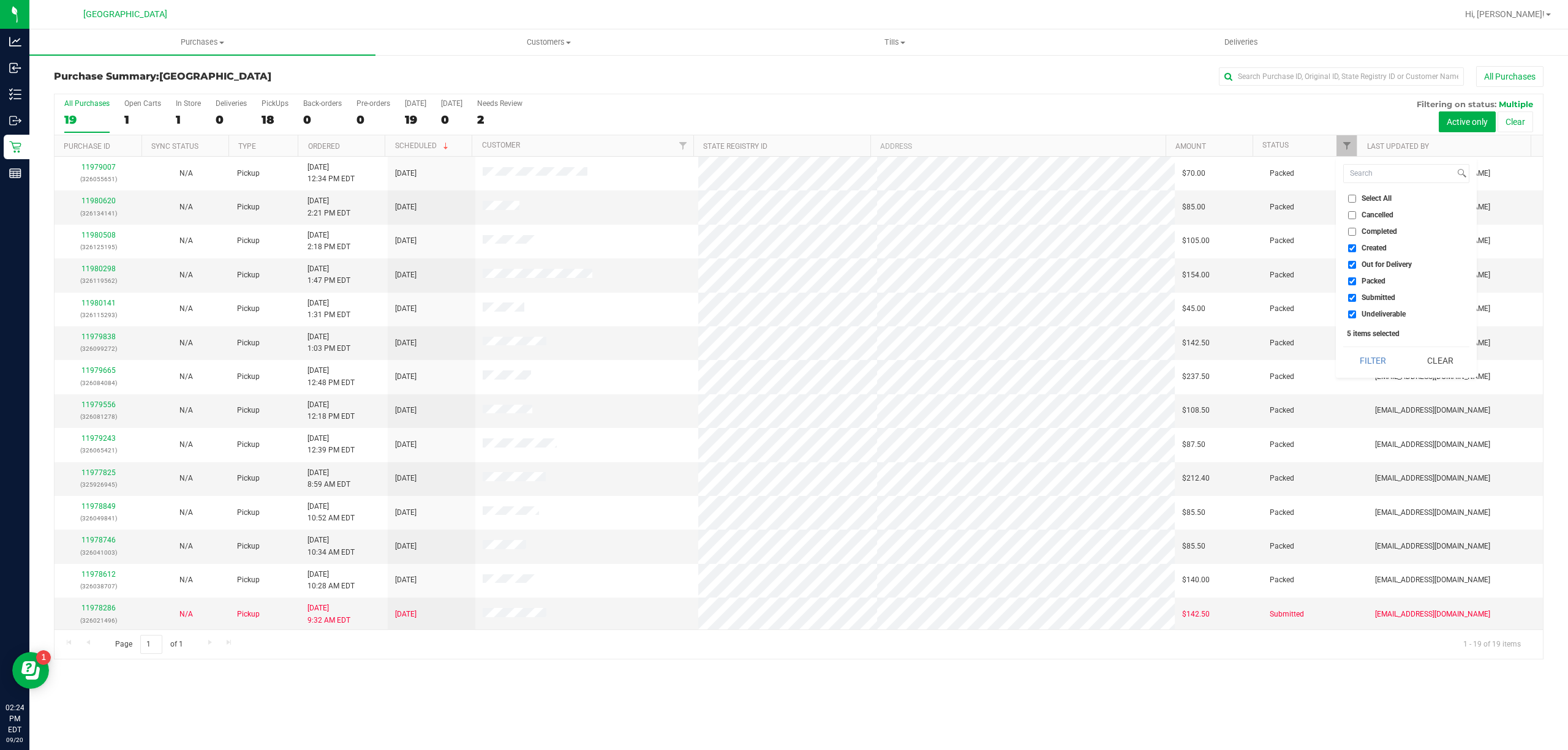
click at [1353, 199] on input "Select All" at bounding box center [1352, 199] width 8 height 8
checkbox input "true"
click at [1353, 199] on input "Select All" at bounding box center [1352, 199] width 8 height 8
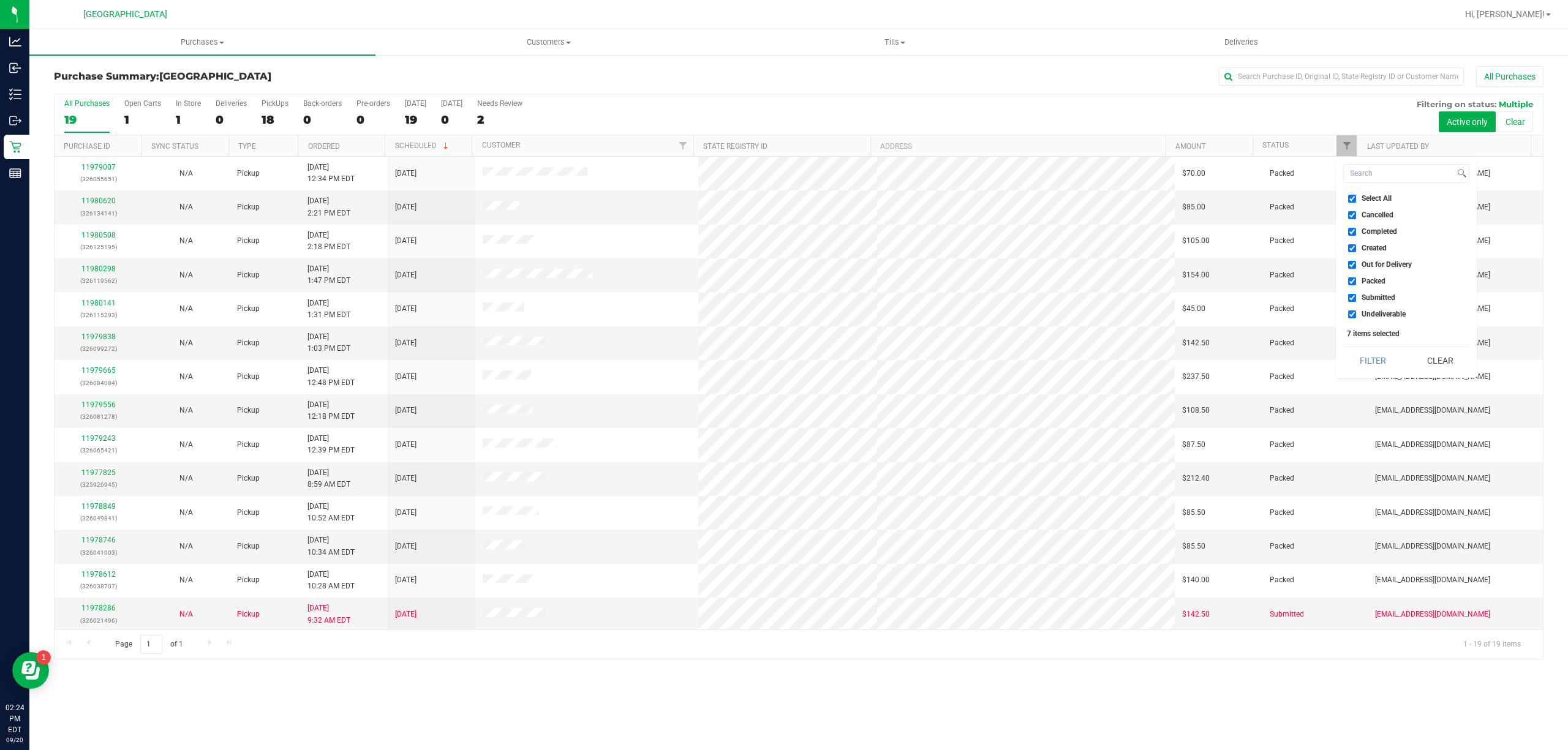
checkbox input "false"
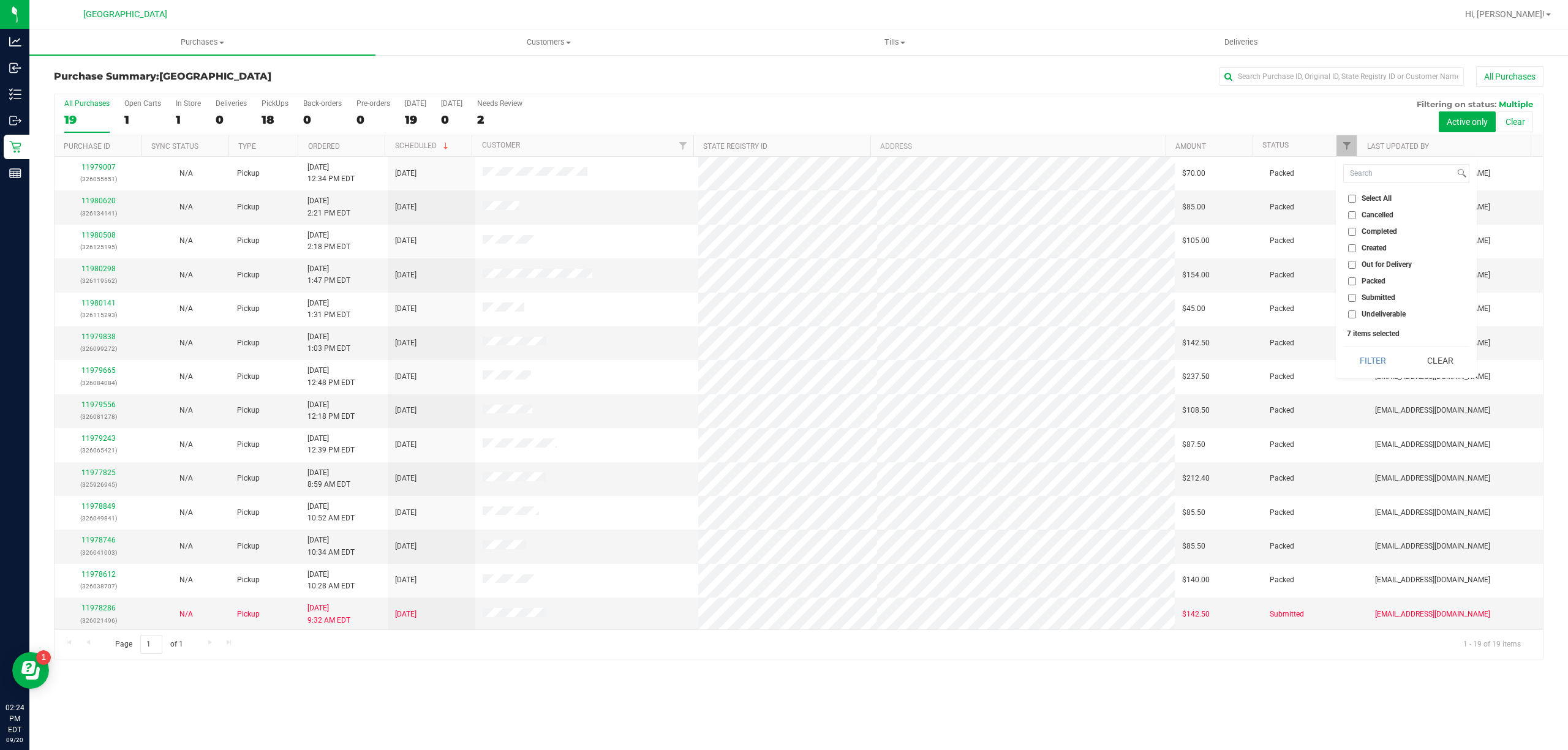
checkbox input "false"
click at [1349, 297] on input "Submitted" at bounding box center [1352, 298] width 8 height 8
checkbox input "true"
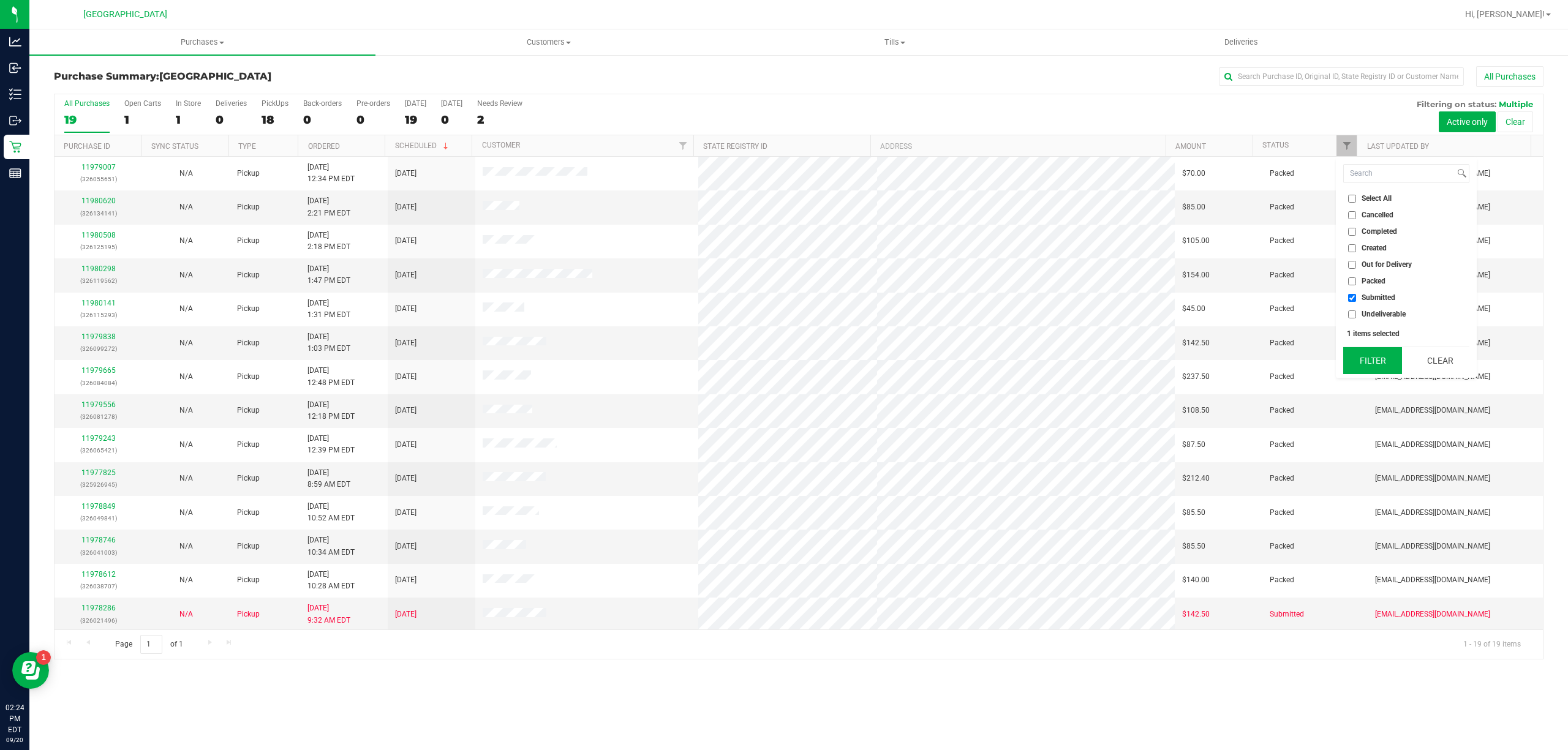
click at [1365, 360] on button "Filter" at bounding box center [1372, 361] width 59 height 27
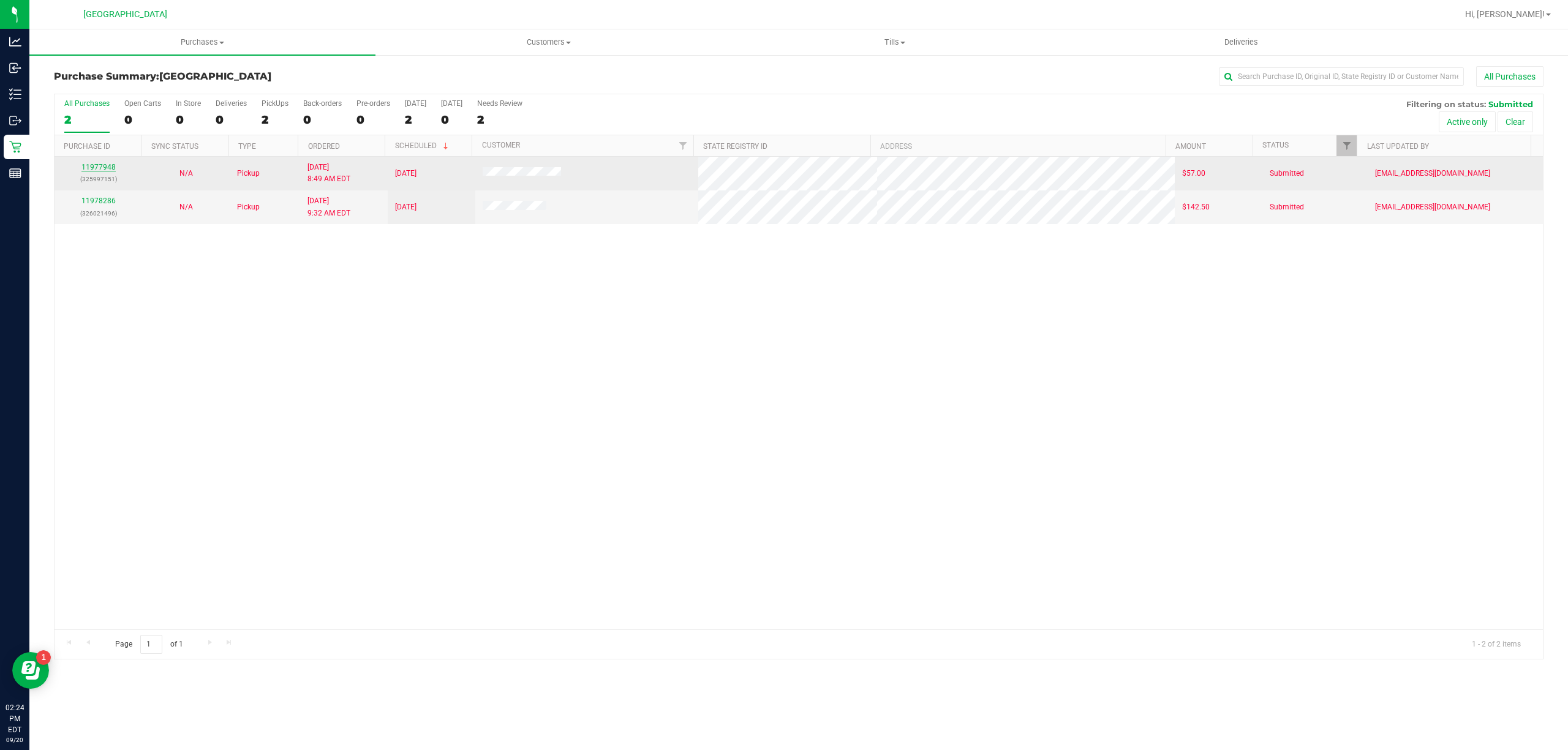
click at [108, 167] on link "11977948" at bounding box center [98, 167] width 34 height 9
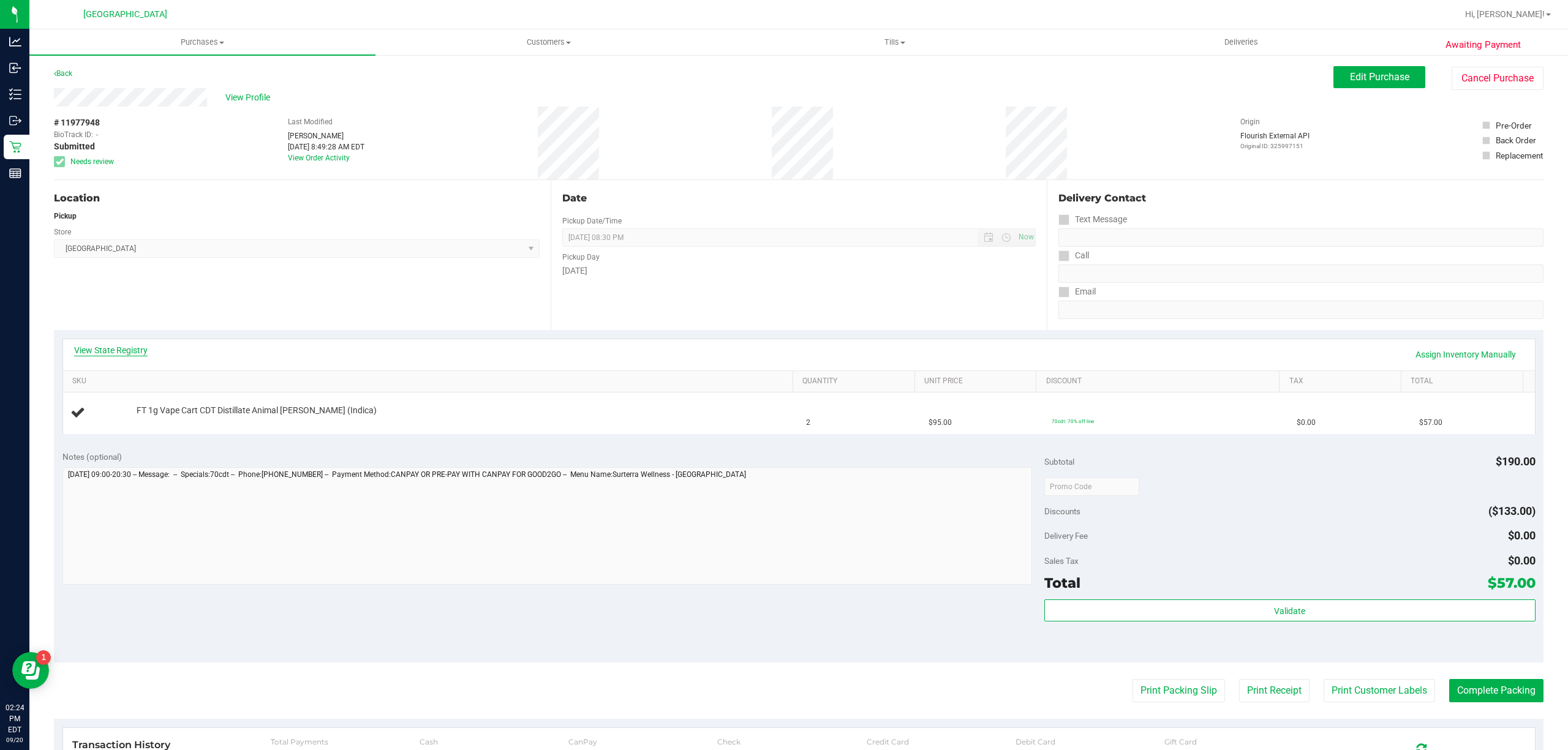
click at [140, 351] on link "View State Registry" at bounding box center [110, 350] width 73 height 12
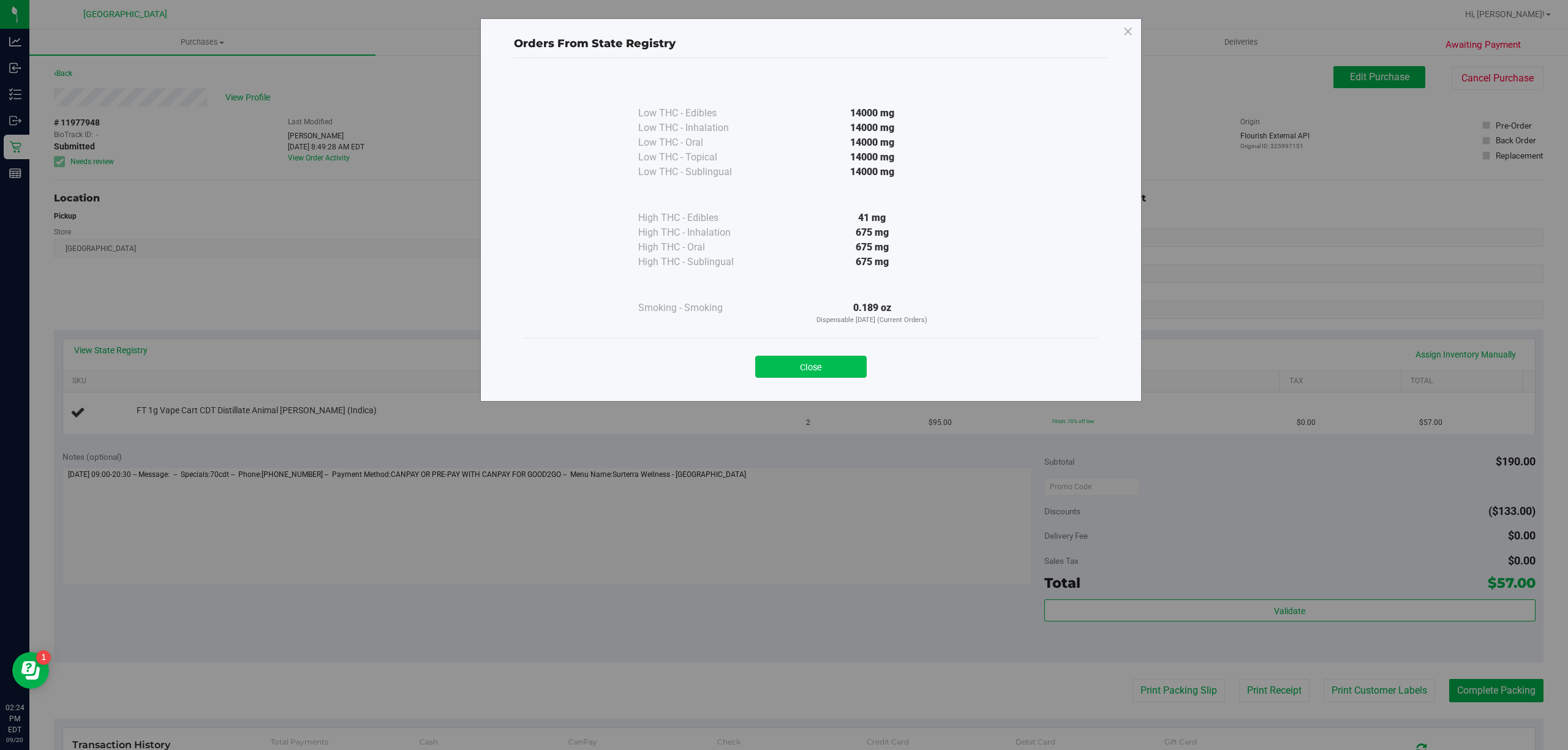
click at [767, 359] on button "Close" at bounding box center [811, 367] width 111 height 22
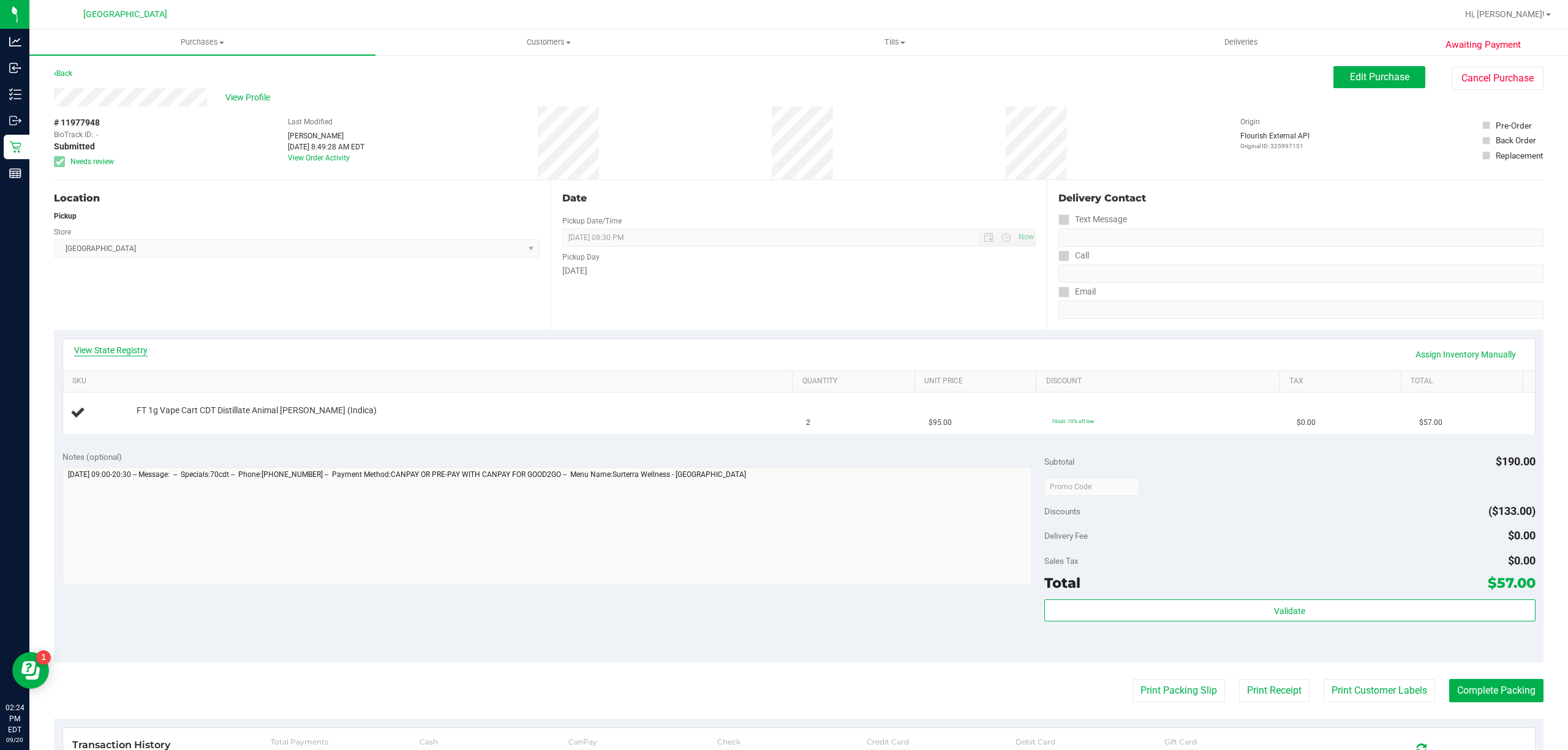
click at [130, 354] on link "View State Registry" at bounding box center [110, 350] width 73 height 12
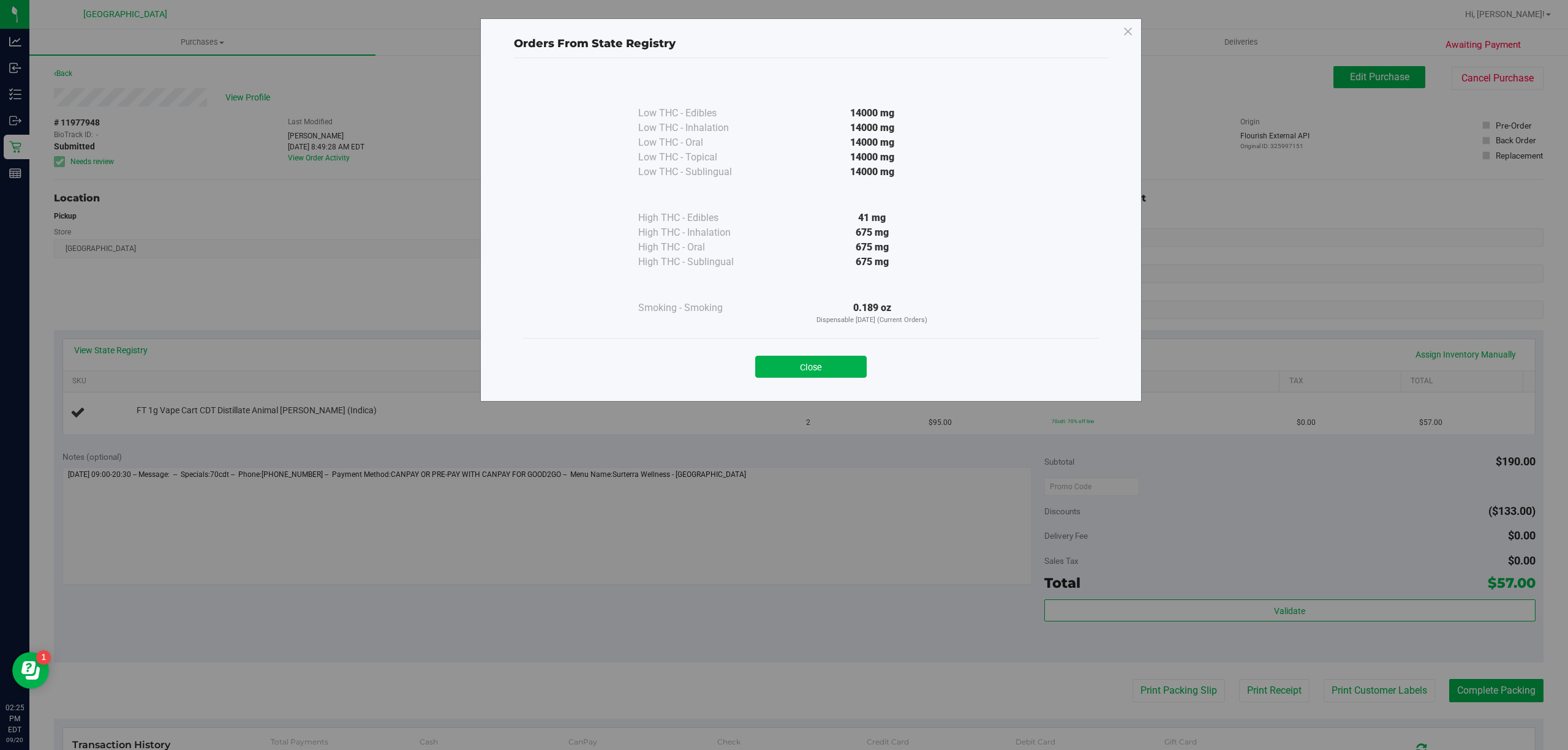
click at [787, 355] on div "Close" at bounding box center [811, 363] width 557 height 31
click at [780, 365] on button "Close" at bounding box center [811, 367] width 111 height 22
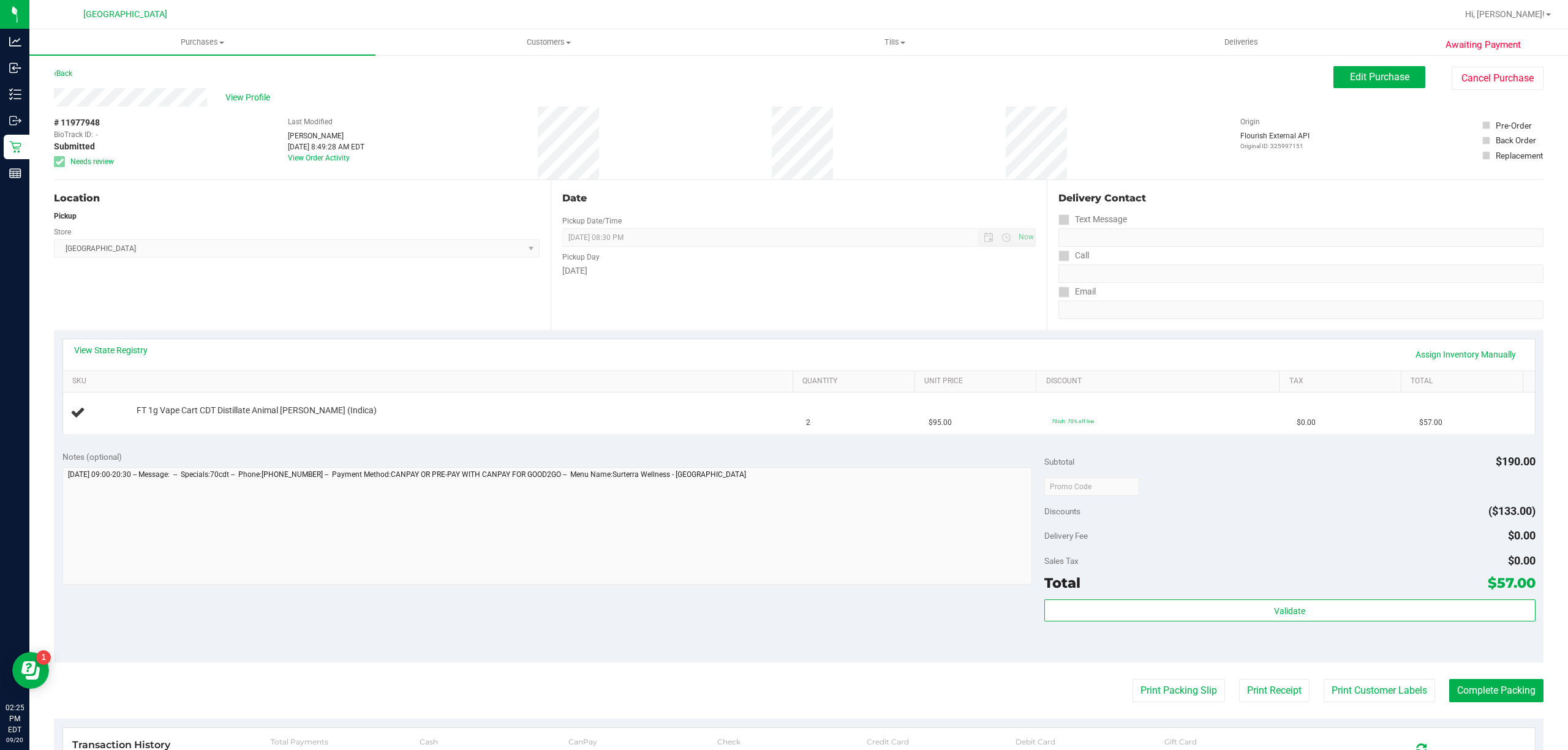
click at [226, 90] on div "View Profile" at bounding box center [694, 97] width 1280 height 18
click at [228, 97] on span "View Profile" at bounding box center [250, 98] width 49 height 13
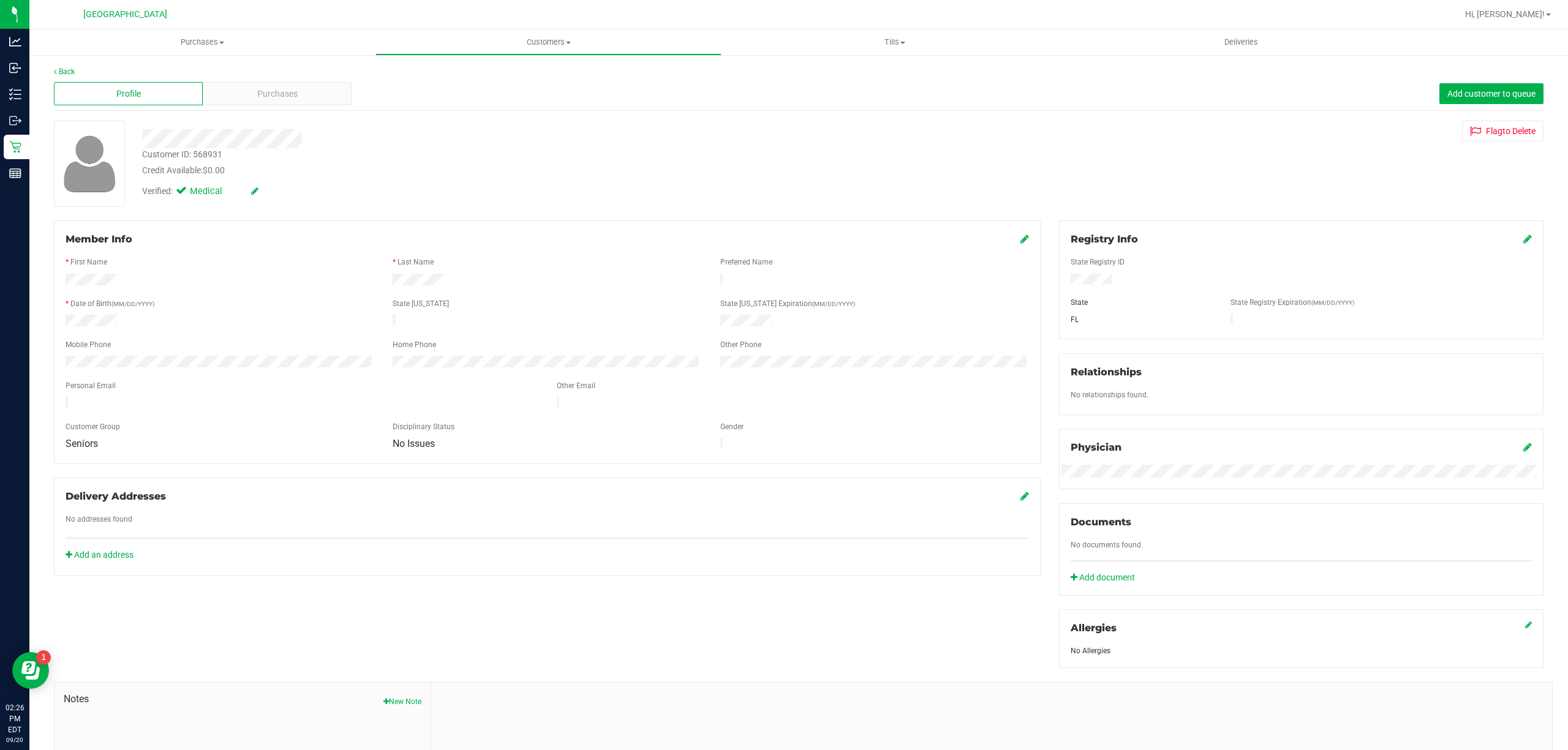
click at [196, 148] on div "Customer ID: 568931" at bounding box center [182, 154] width 80 height 13
click at [194, 149] on div "Customer ID: 568931" at bounding box center [182, 154] width 80 height 13
click at [194, 150] on div "Customer ID: 568931" at bounding box center [182, 154] width 80 height 13
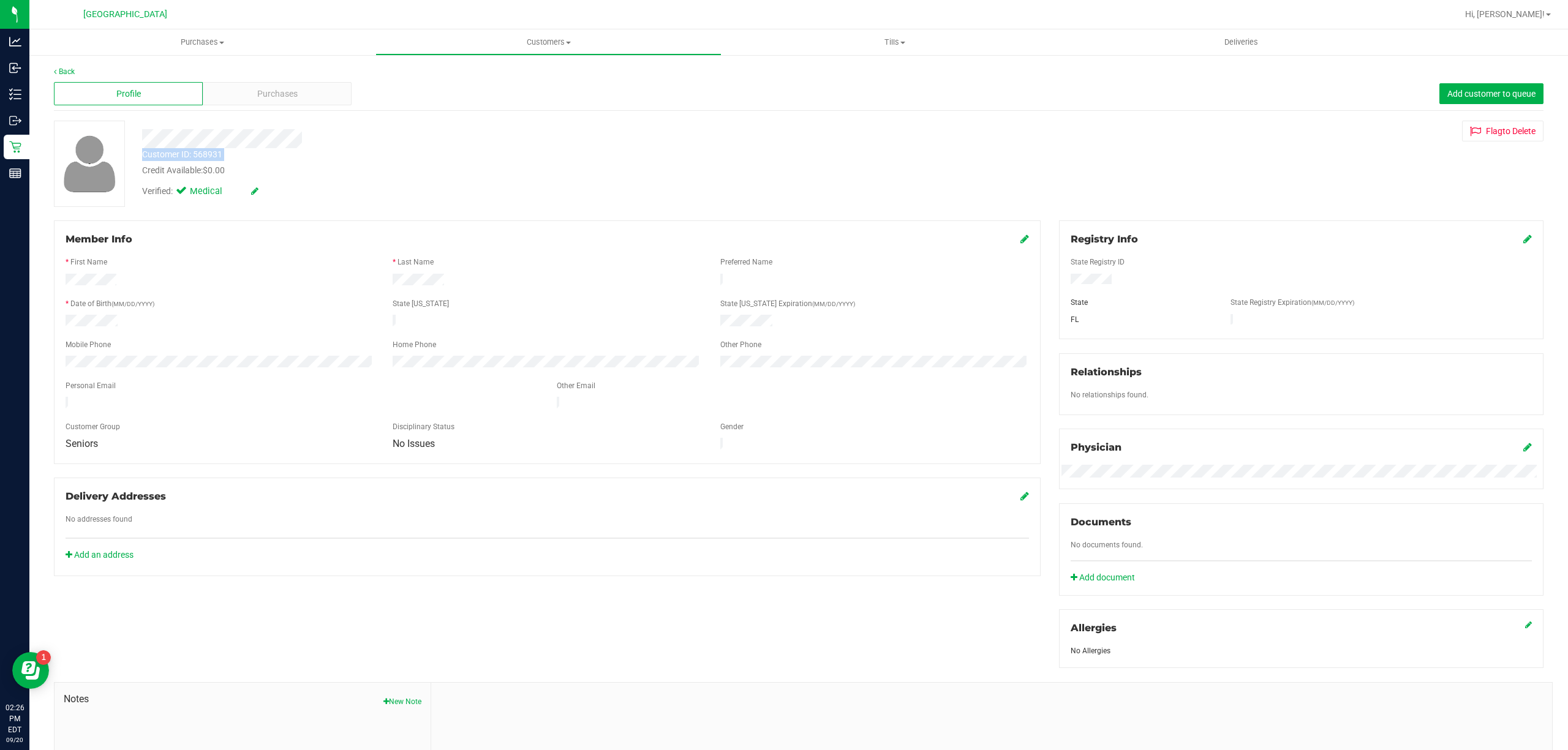
copy div "Customer ID: 568931"
click at [826, 620] on div "Member Info * First Name * Last Name Preferred Name * Date of Birth (MM/DD/YYYY…" at bounding box center [798, 533] width 1508 height 626
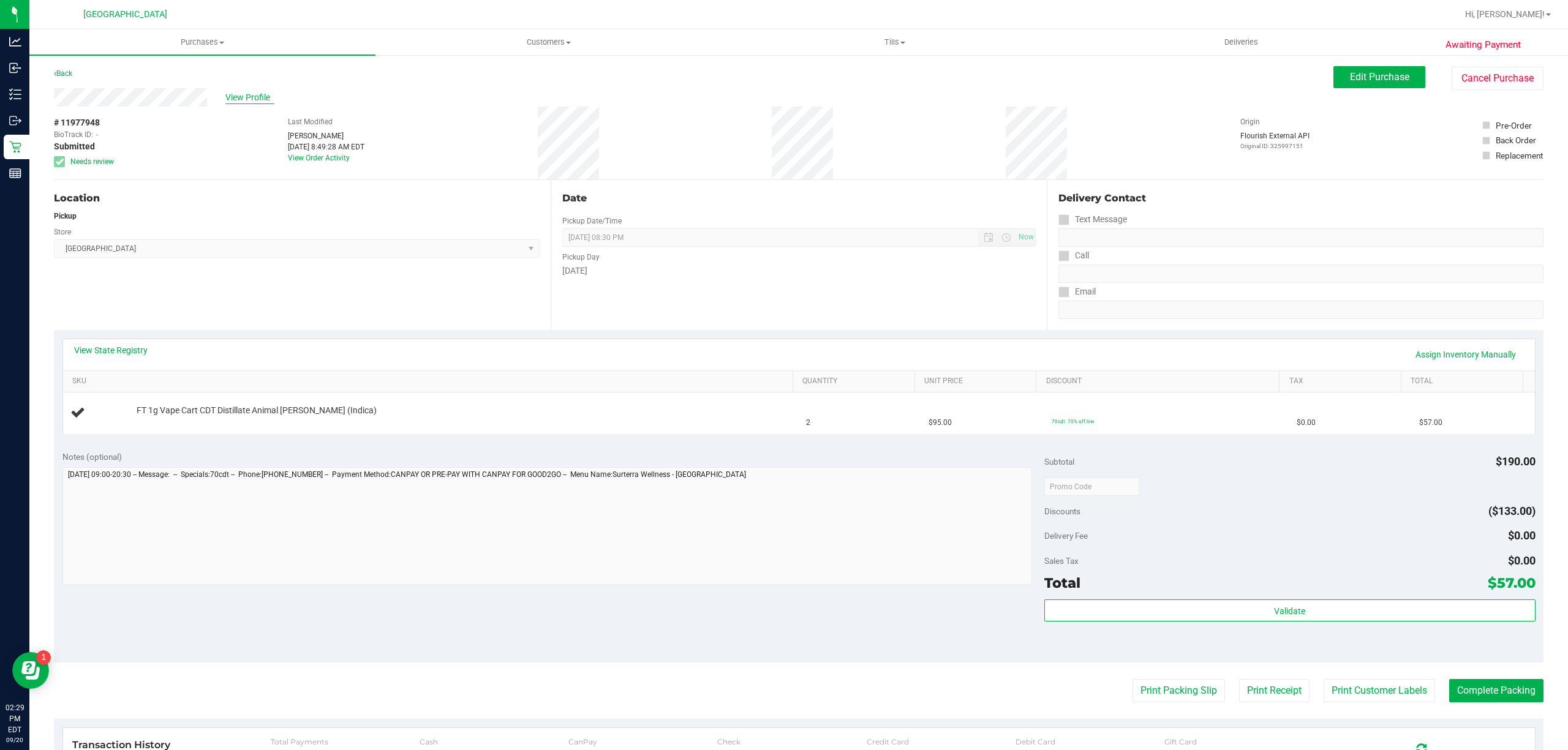
click at [261, 91] on span "View Profile" at bounding box center [250, 98] width 49 height 13
click at [292, 600] on div "Notes (optional) Subtotal $190.00 Discounts ($133.00) Delivery Fee $0.00 Sales …" at bounding box center [799, 551] width 1489 height 220
click at [121, 357] on div "View State Registry Assign Inventory Manually" at bounding box center [799, 354] width 1450 height 21
click at [122, 356] on link "View State Registry" at bounding box center [110, 350] width 73 height 12
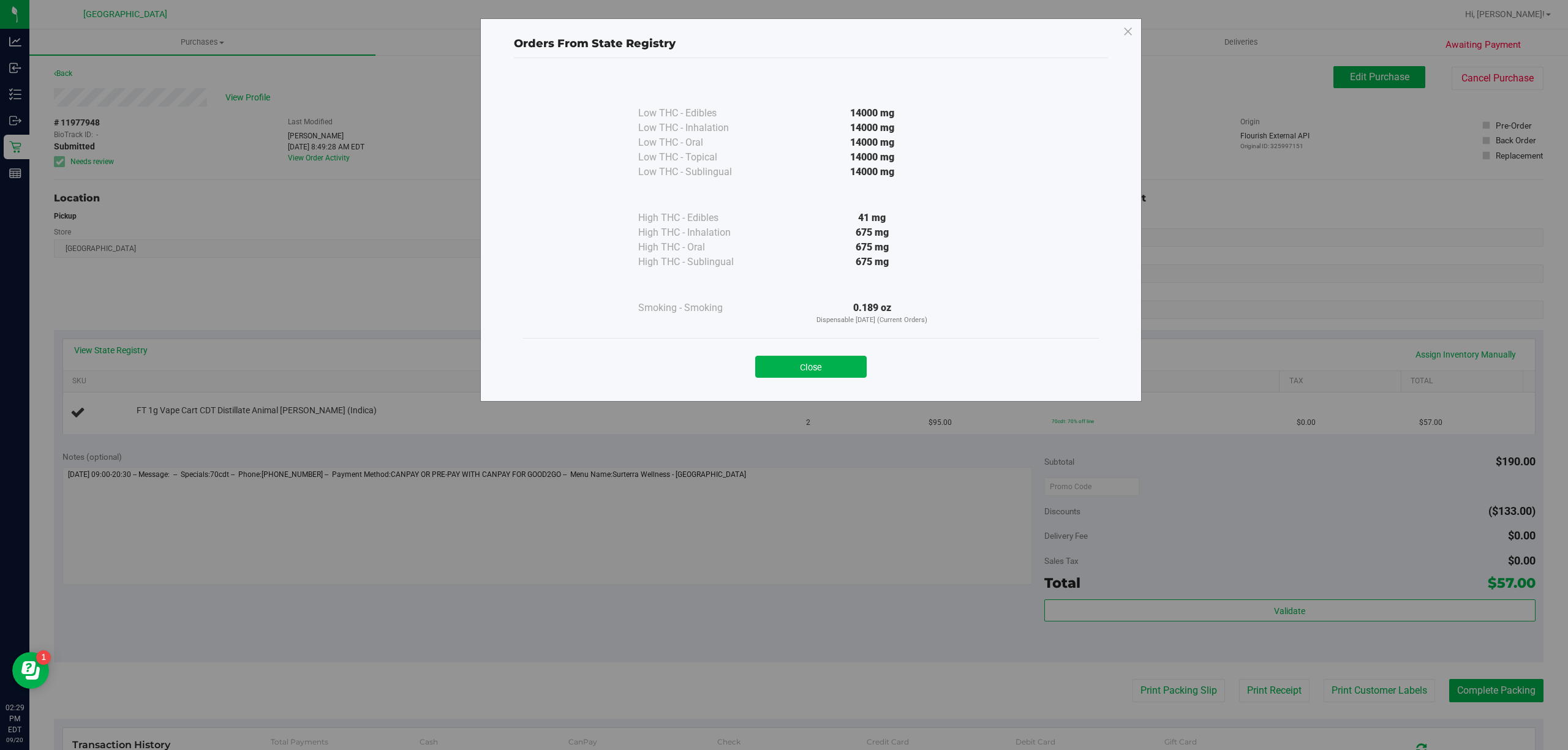
click at [869, 236] on div "675 mg" at bounding box center [872, 233] width 223 height 14
copy div "675 mg"
drag, startPoint x: 214, startPoint y: 471, endPoint x: 250, endPoint y: 429, distance: 55.3
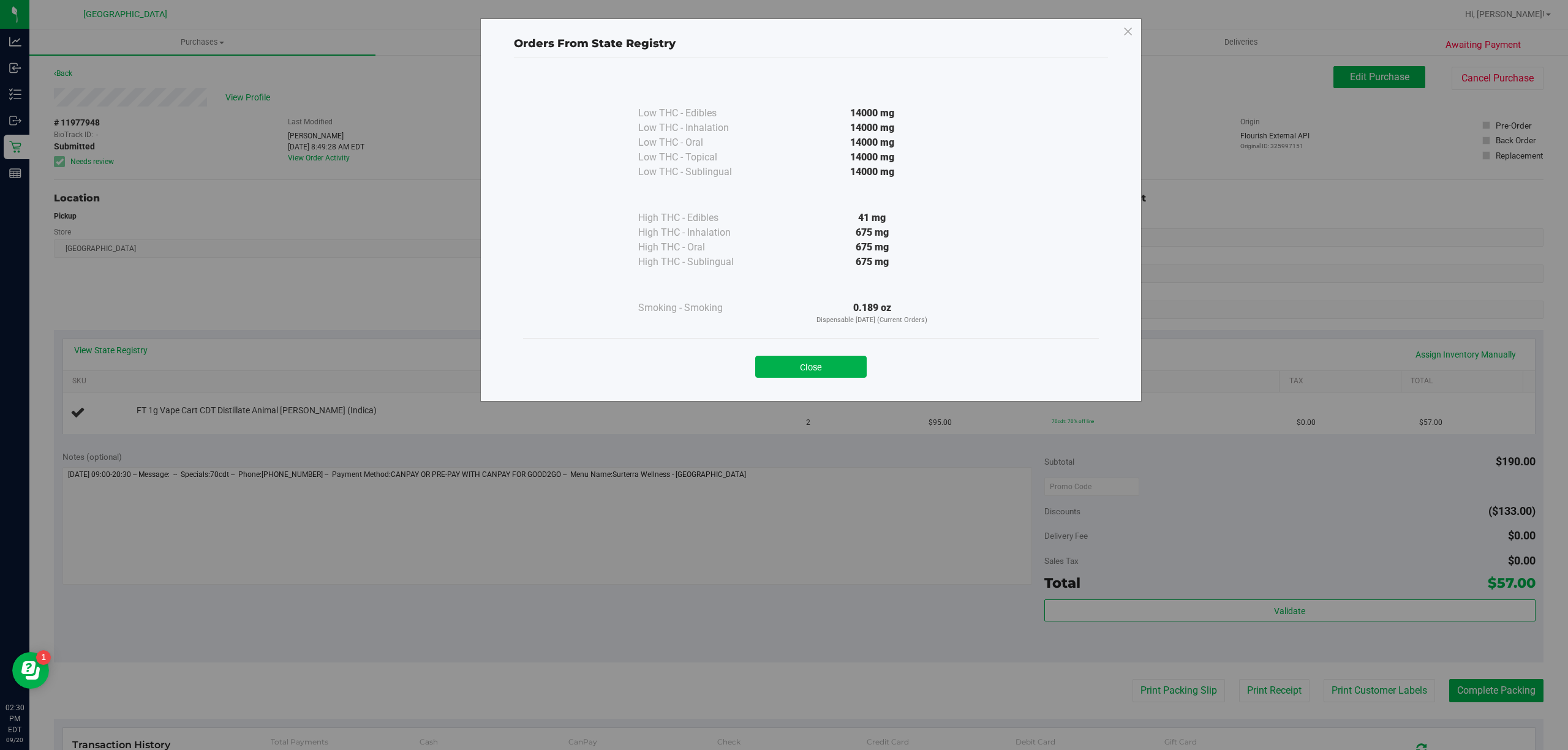
click at [217, 470] on div "Orders From State Registry Low THC - Edibles 14000 mg" at bounding box center [788, 375] width 1577 height 750
click at [755, 365] on button "Close" at bounding box center [811, 367] width 111 height 22
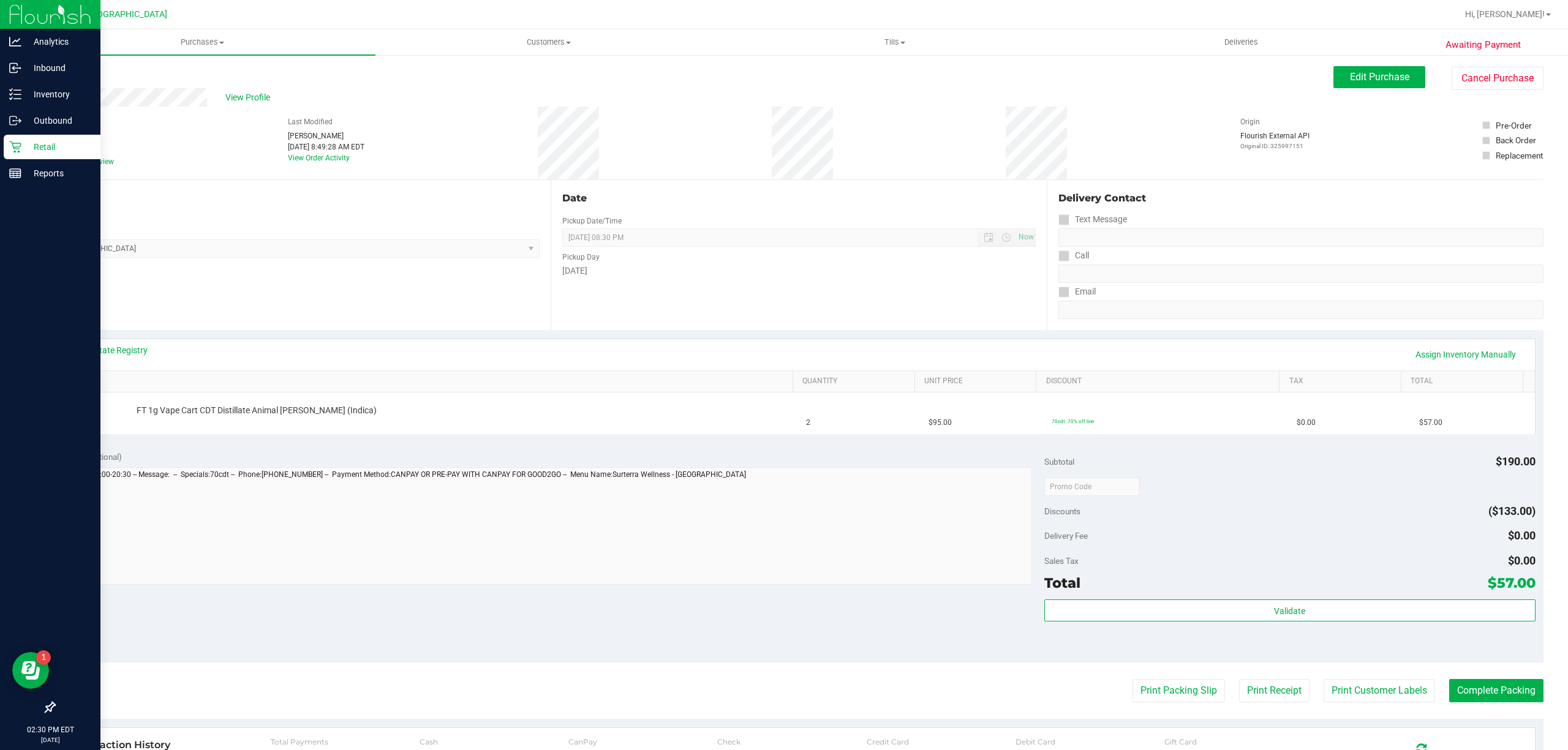
click at [60, 147] on p "Retail" at bounding box center [58, 147] width 73 height 14
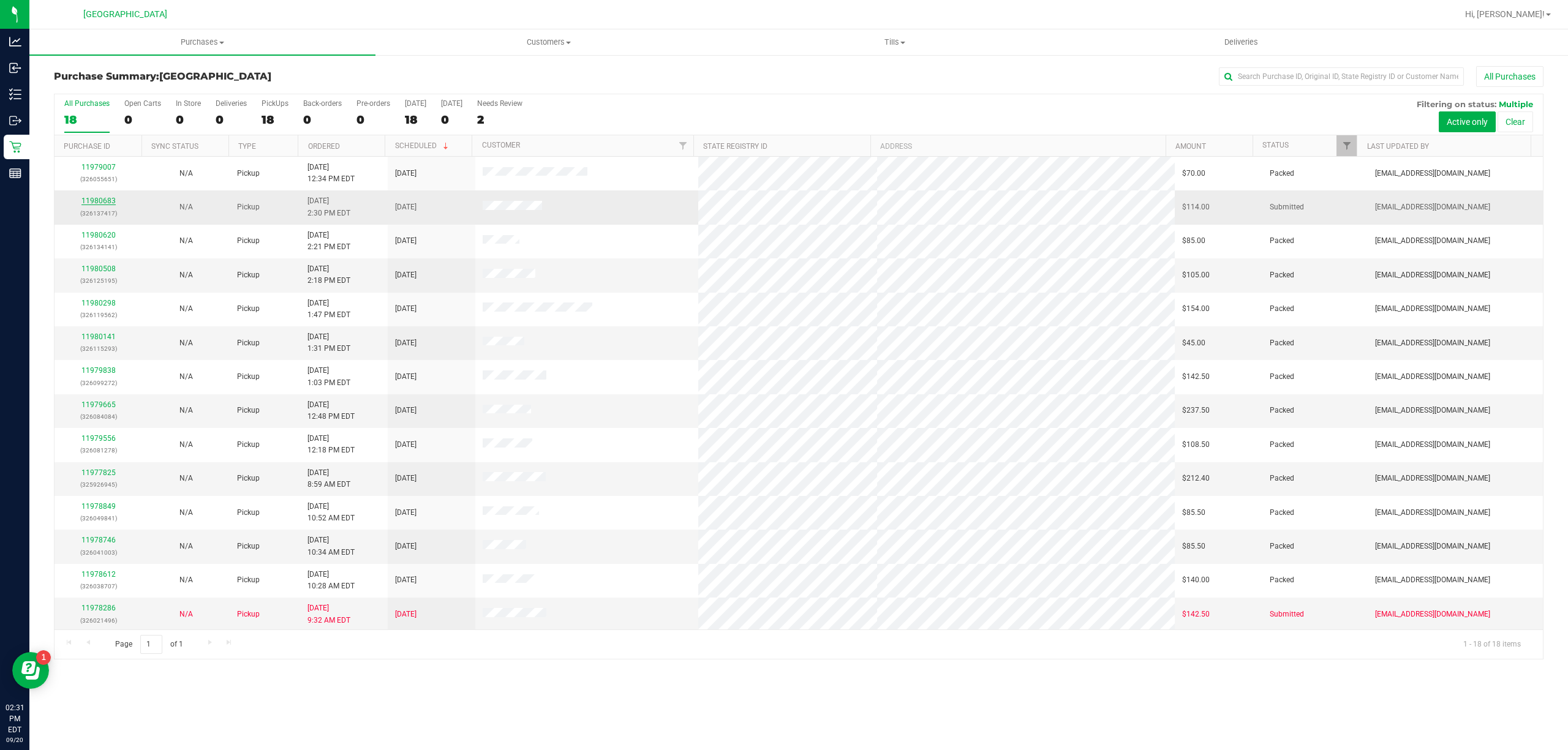
click at [106, 199] on link "11980683" at bounding box center [98, 200] width 34 height 9
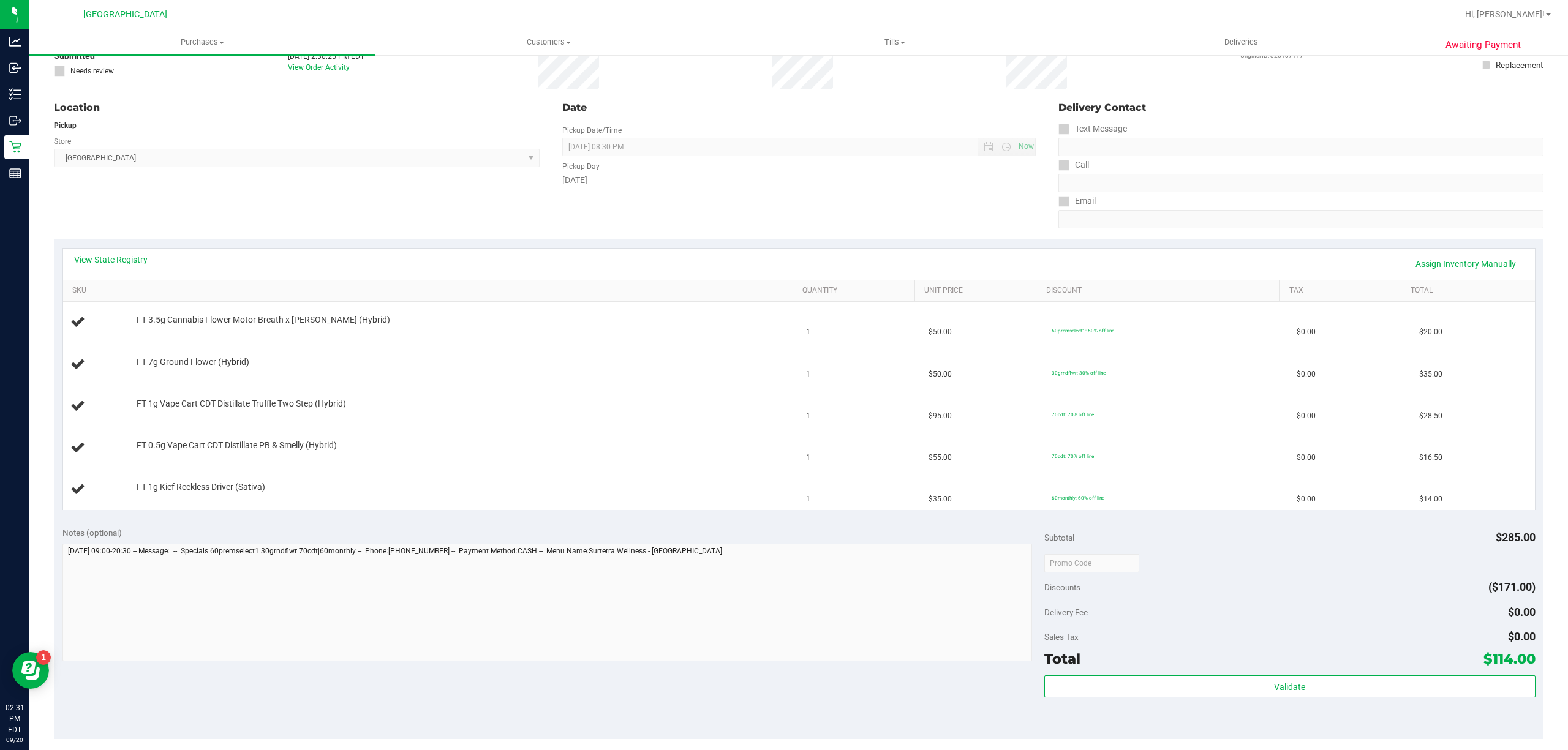
scroll to position [245, 0]
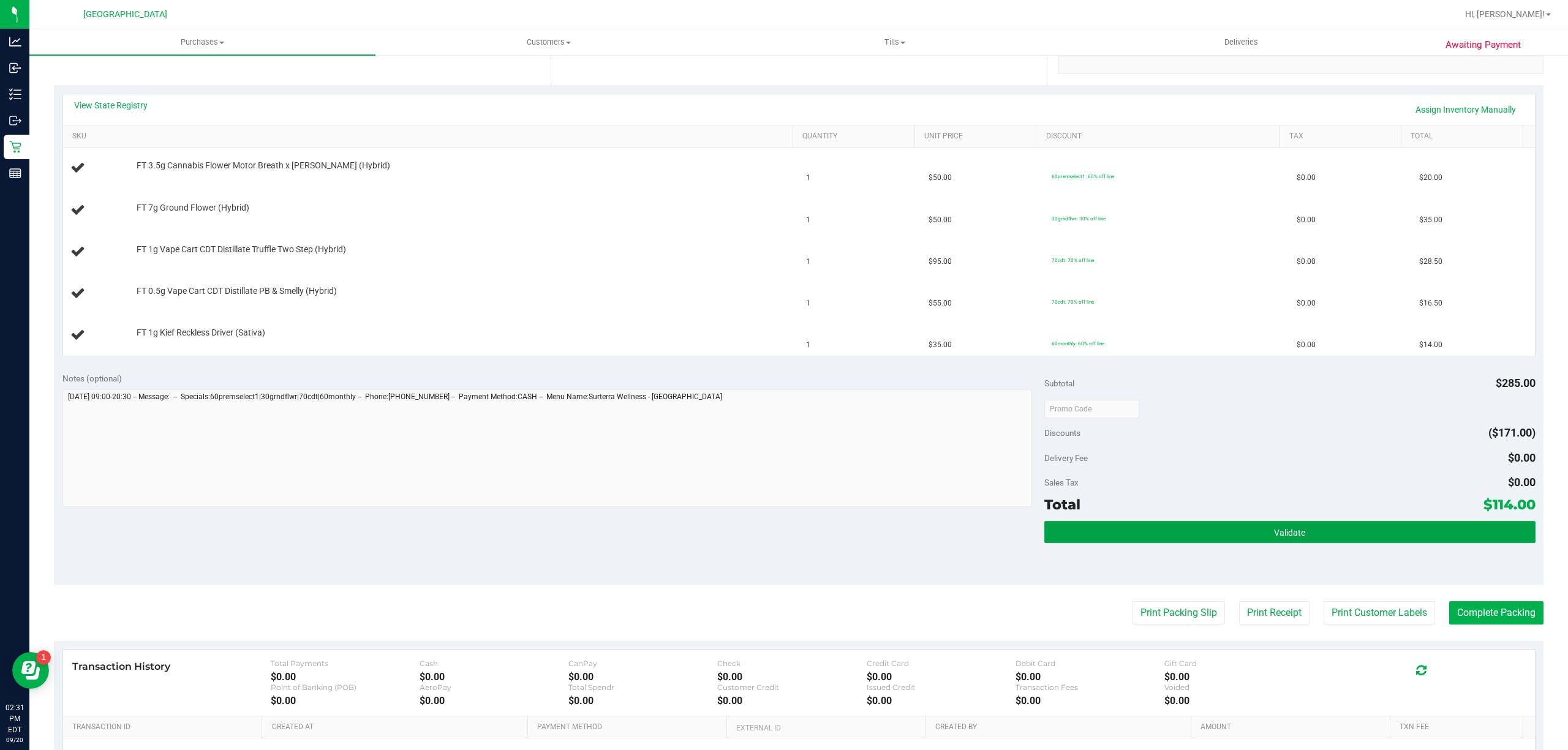
click at [1160, 540] on button "Validate" at bounding box center [1290, 532] width 491 height 22
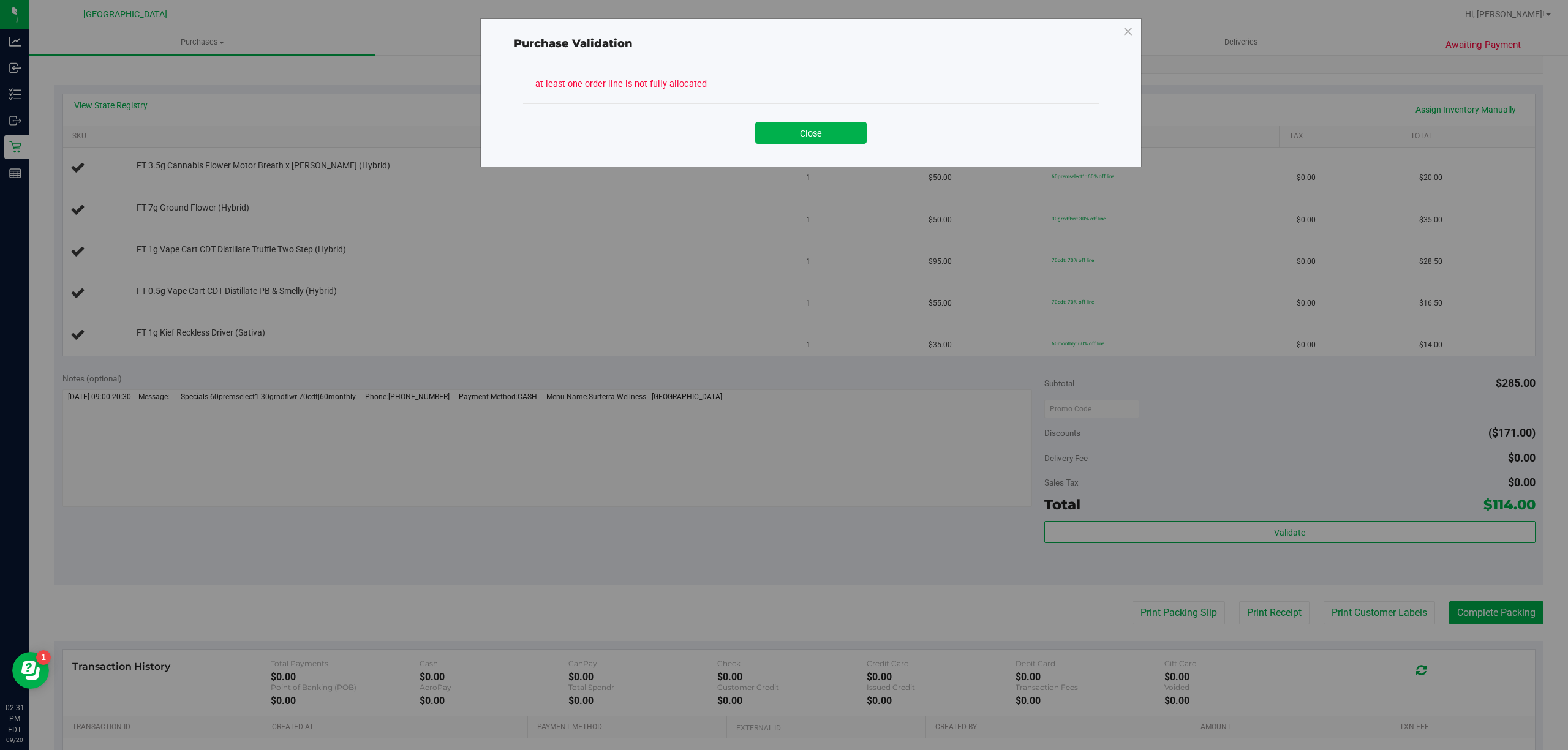
click at [817, 150] on div "Close" at bounding box center [811, 128] width 575 height 49
click at [817, 133] on button "Close" at bounding box center [811, 133] width 111 height 22
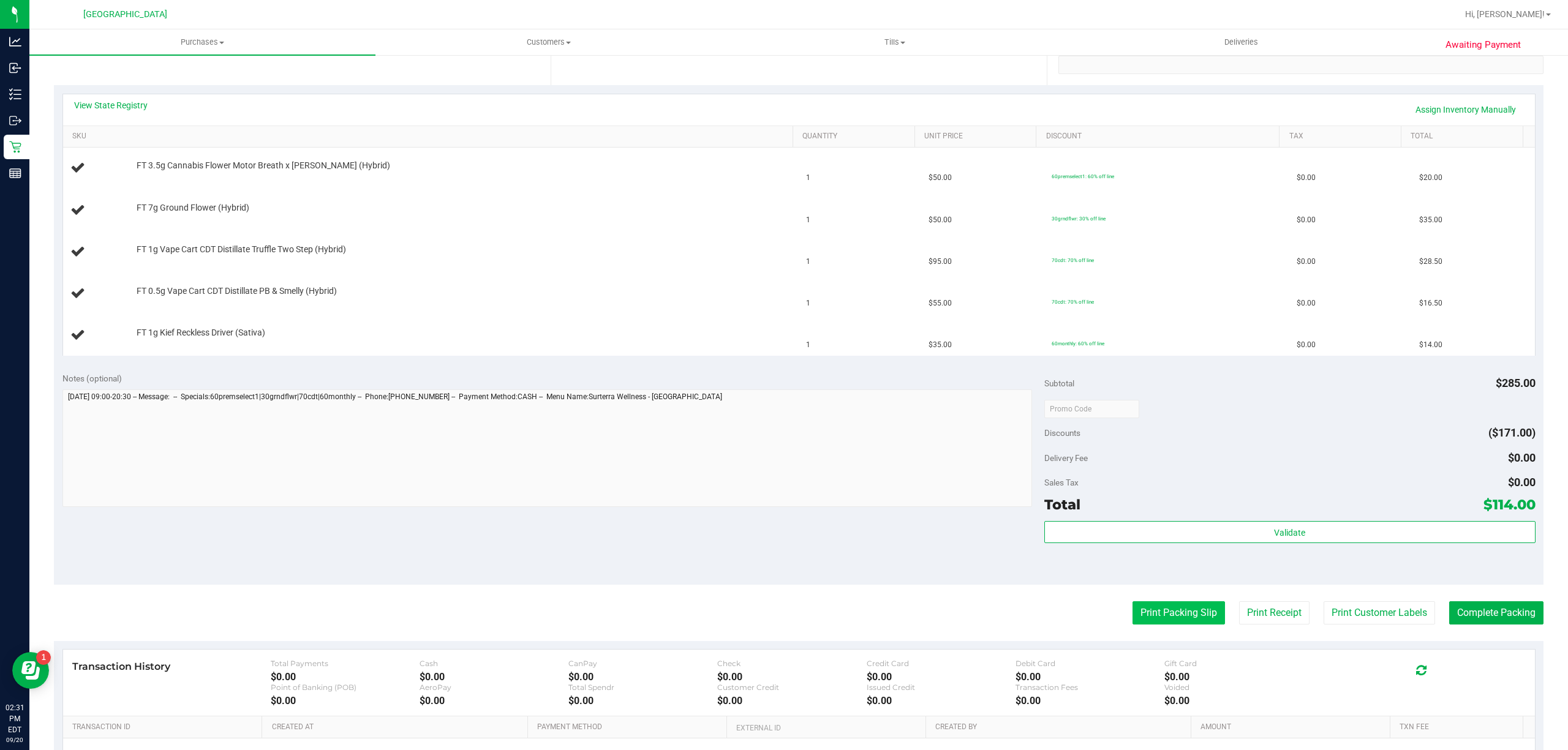
click at [1162, 609] on button "Print Packing Slip" at bounding box center [1179, 613] width 92 height 23
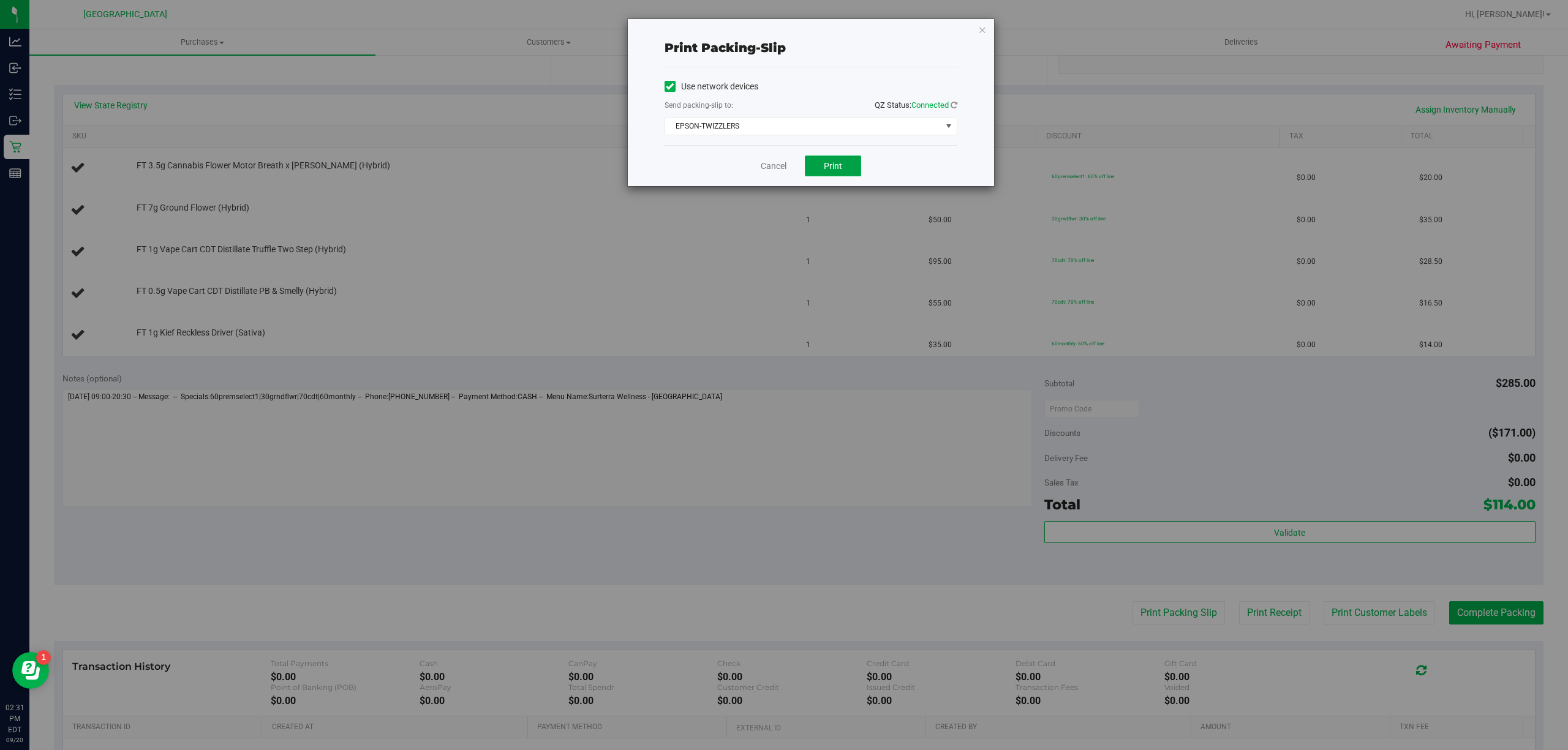
click at [830, 161] on span "Print" at bounding box center [833, 166] width 18 height 10
click at [784, 169] on link "Cancel" at bounding box center [773, 166] width 25 height 13
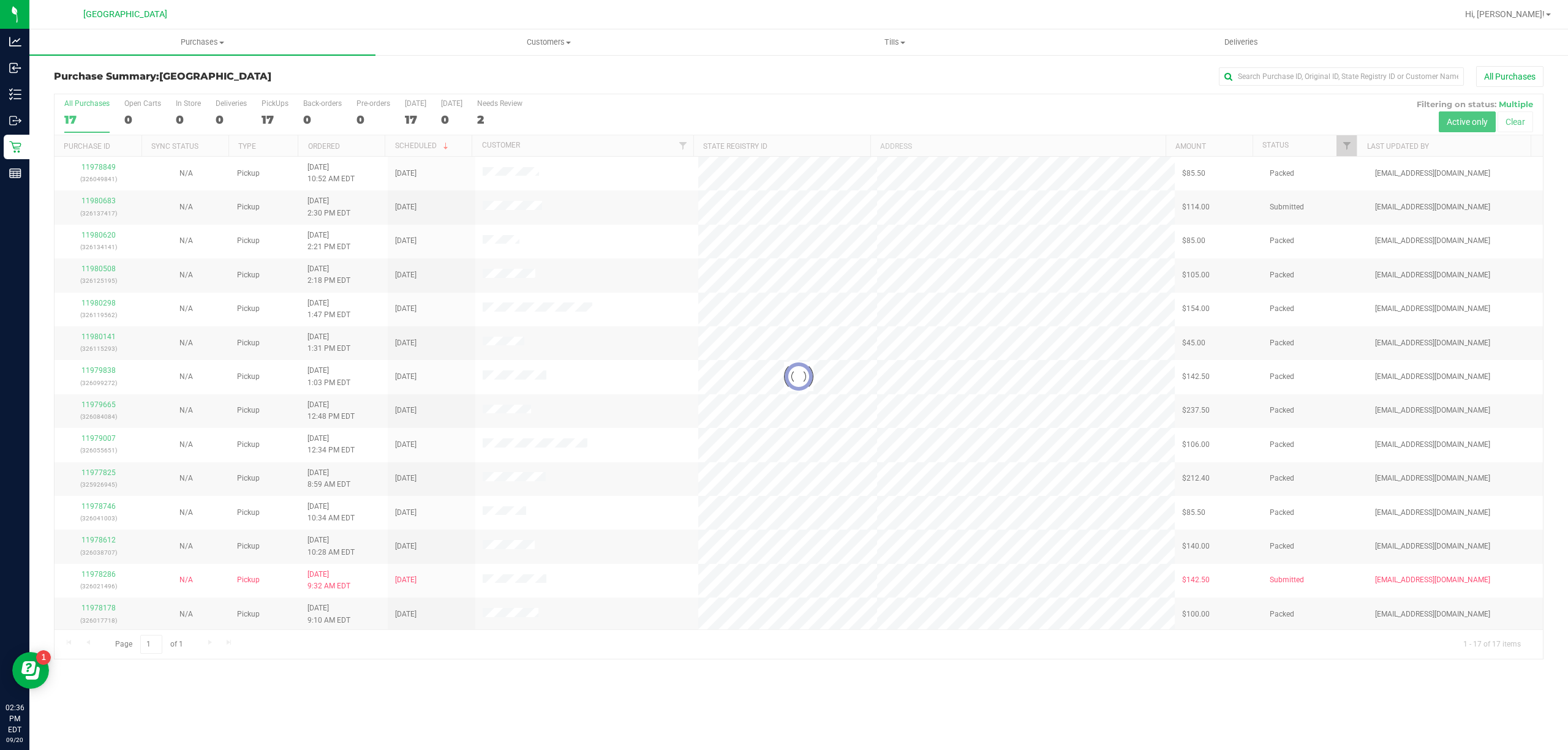
click at [1353, 137] on div at bounding box center [799, 377] width 1489 height 565
click at [1349, 153] on link "Filter" at bounding box center [1346, 145] width 20 height 21
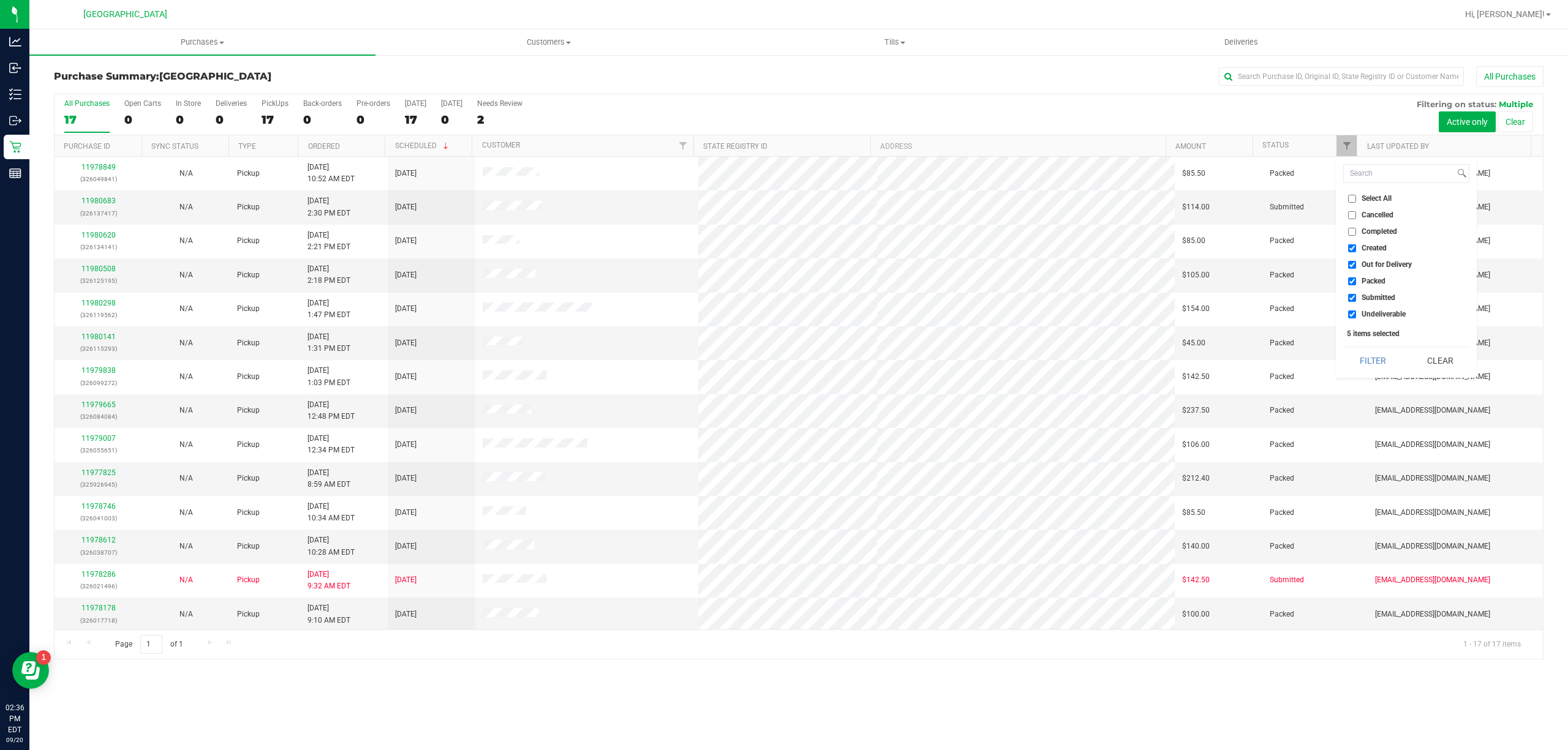
click at [1353, 247] on input "Created" at bounding box center [1352, 248] width 8 height 8
checkbox input "false"
click at [1351, 262] on input "Out for Delivery" at bounding box center [1352, 265] width 8 height 8
checkbox input "false"
click at [1353, 281] on input "Packed" at bounding box center [1352, 281] width 8 height 8
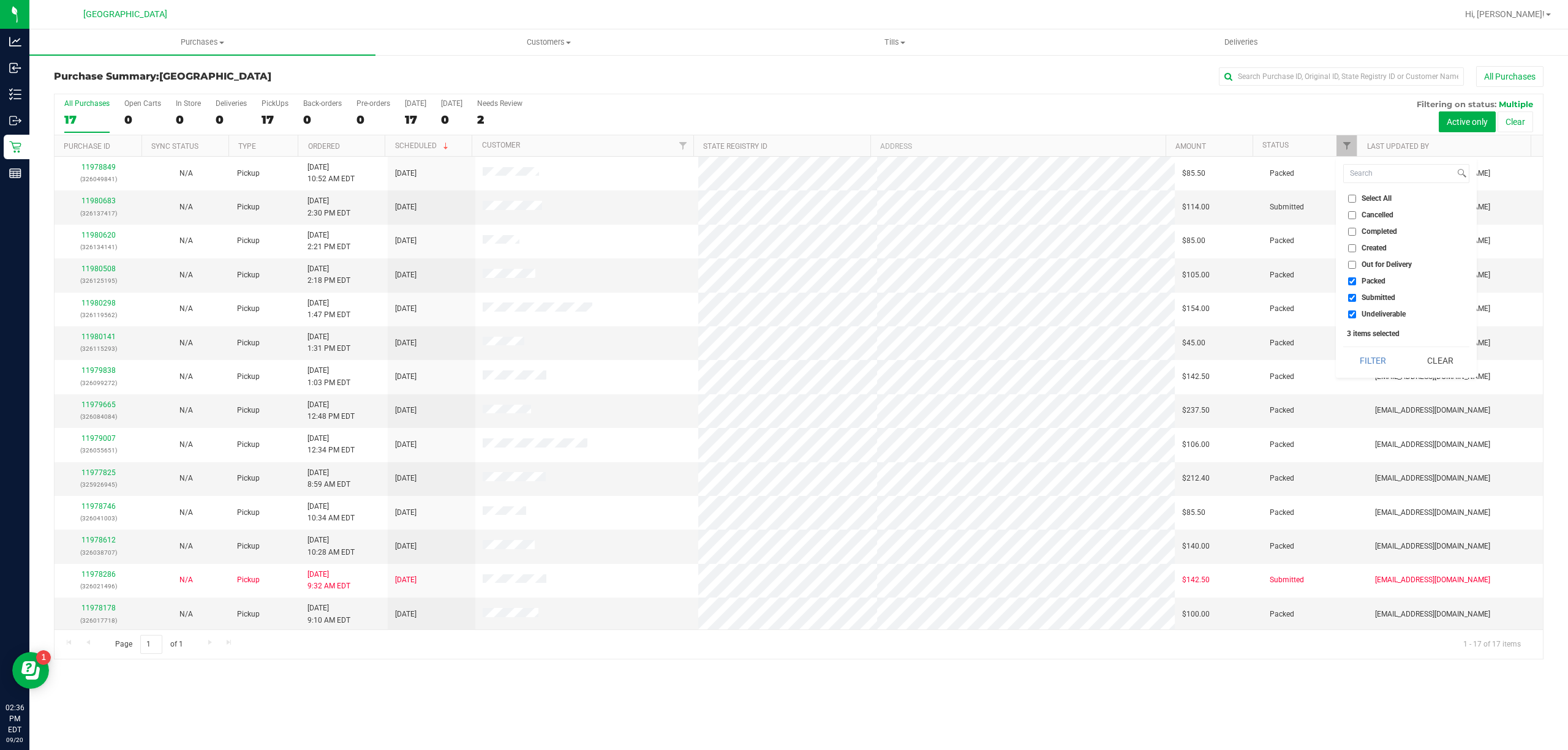
checkbox input "false"
click at [1348, 319] on li "Undeliverable" at bounding box center [1406, 315] width 126 height 13
click at [1353, 316] on input "Undeliverable" at bounding box center [1352, 315] width 8 height 8
checkbox input "false"
click at [1365, 363] on button "Filter" at bounding box center [1372, 361] width 59 height 27
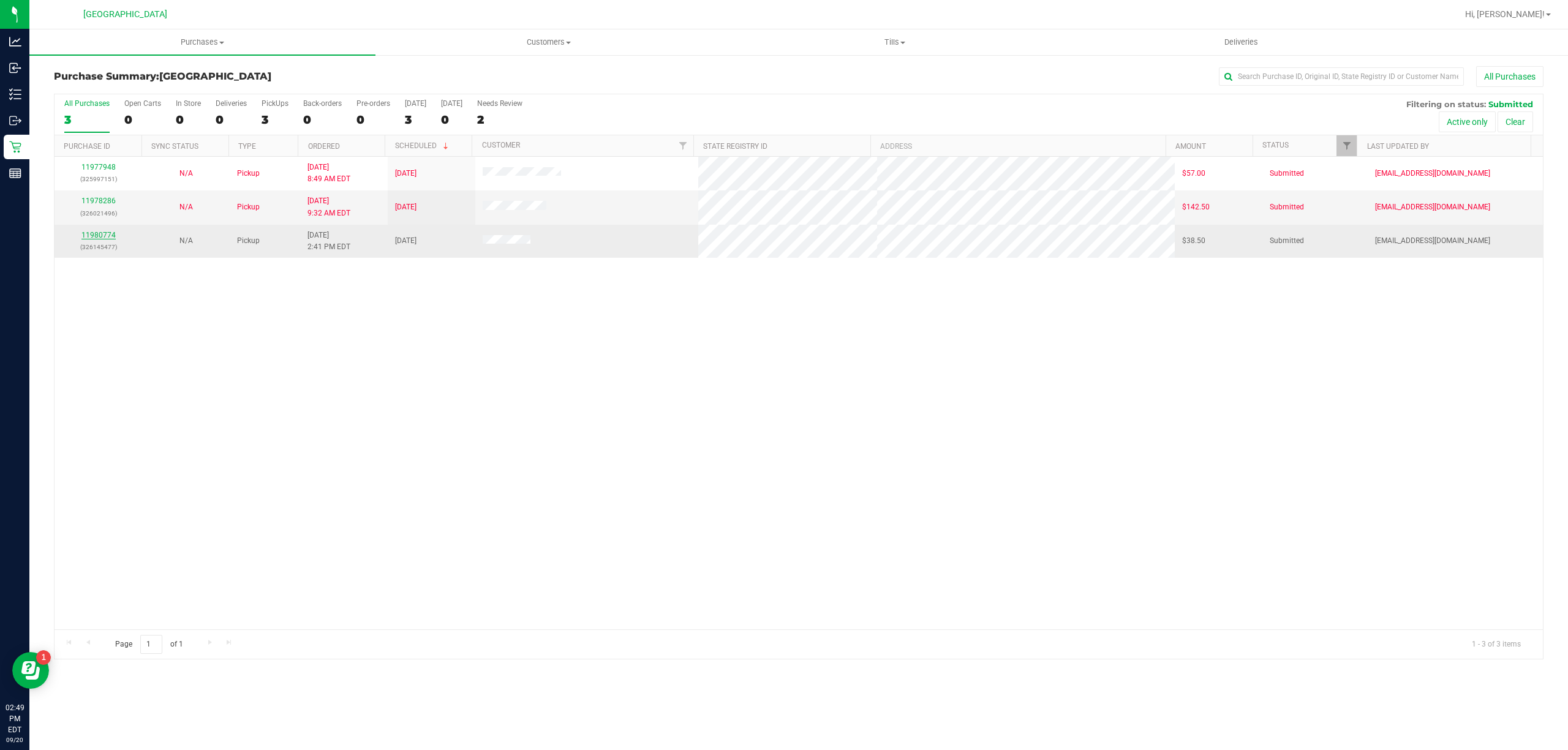
click at [102, 239] on link "11980774" at bounding box center [98, 235] width 34 height 9
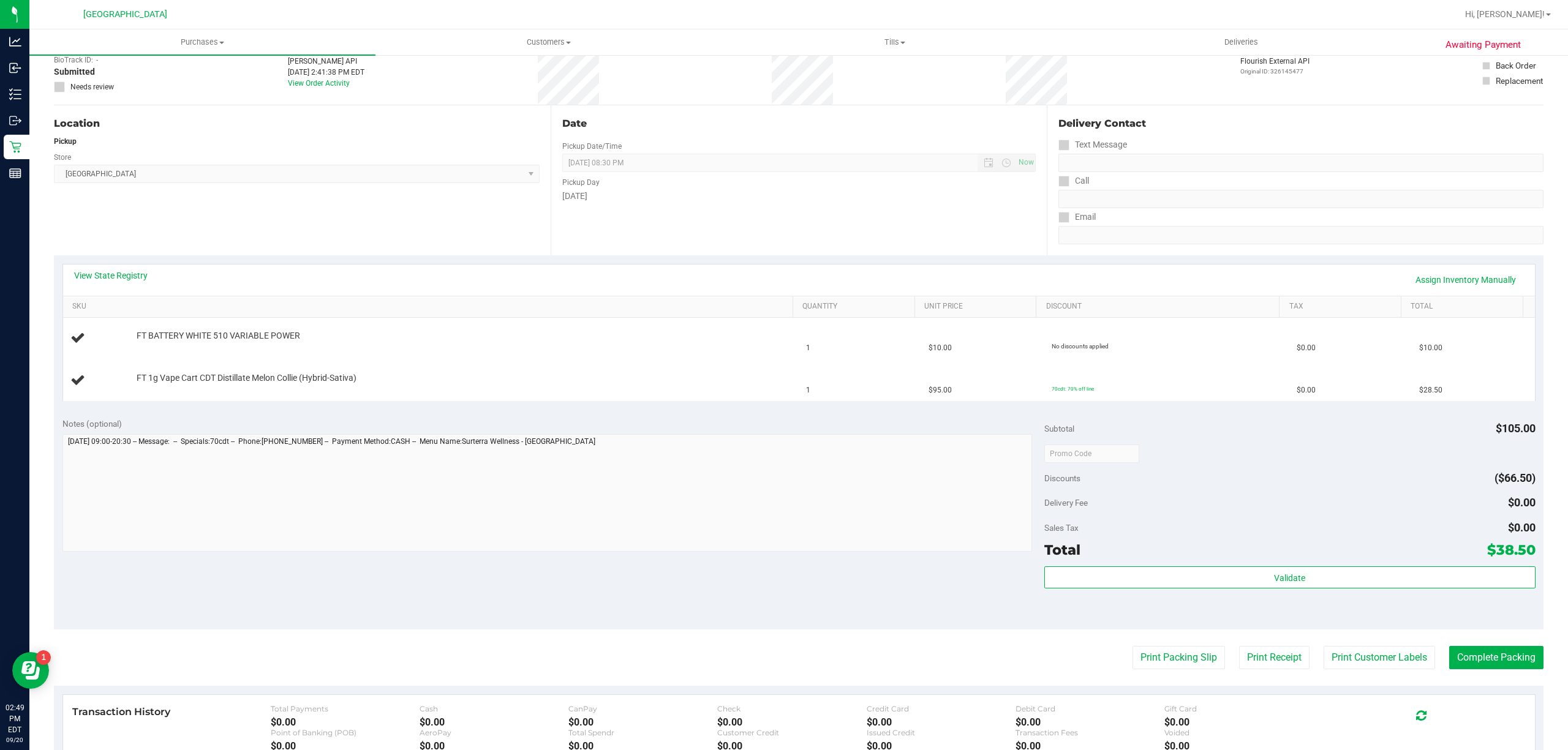
scroll to position [163, 0]
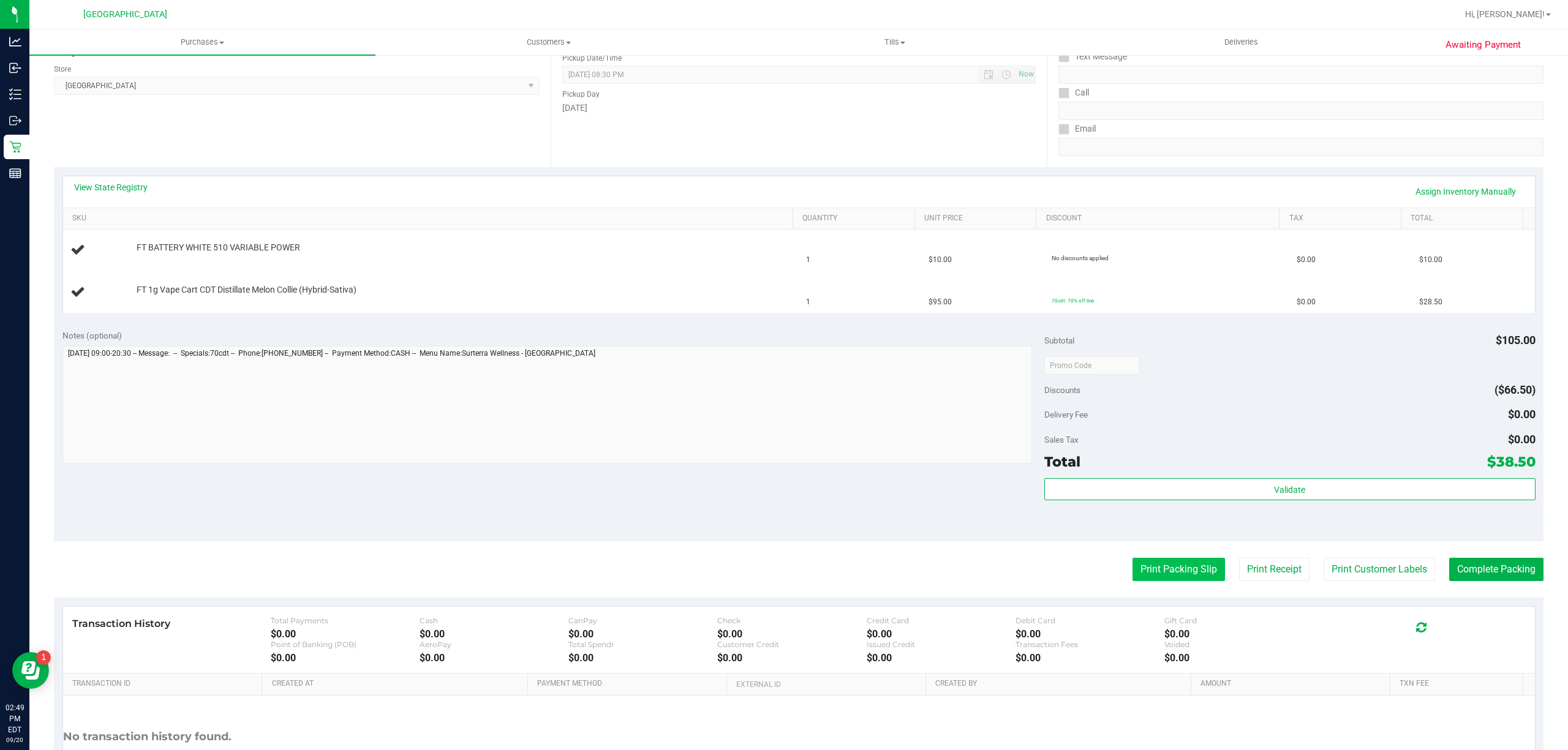
click at [1179, 566] on button "Print Packing Slip" at bounding box center [1179, 569] width 92 height 23
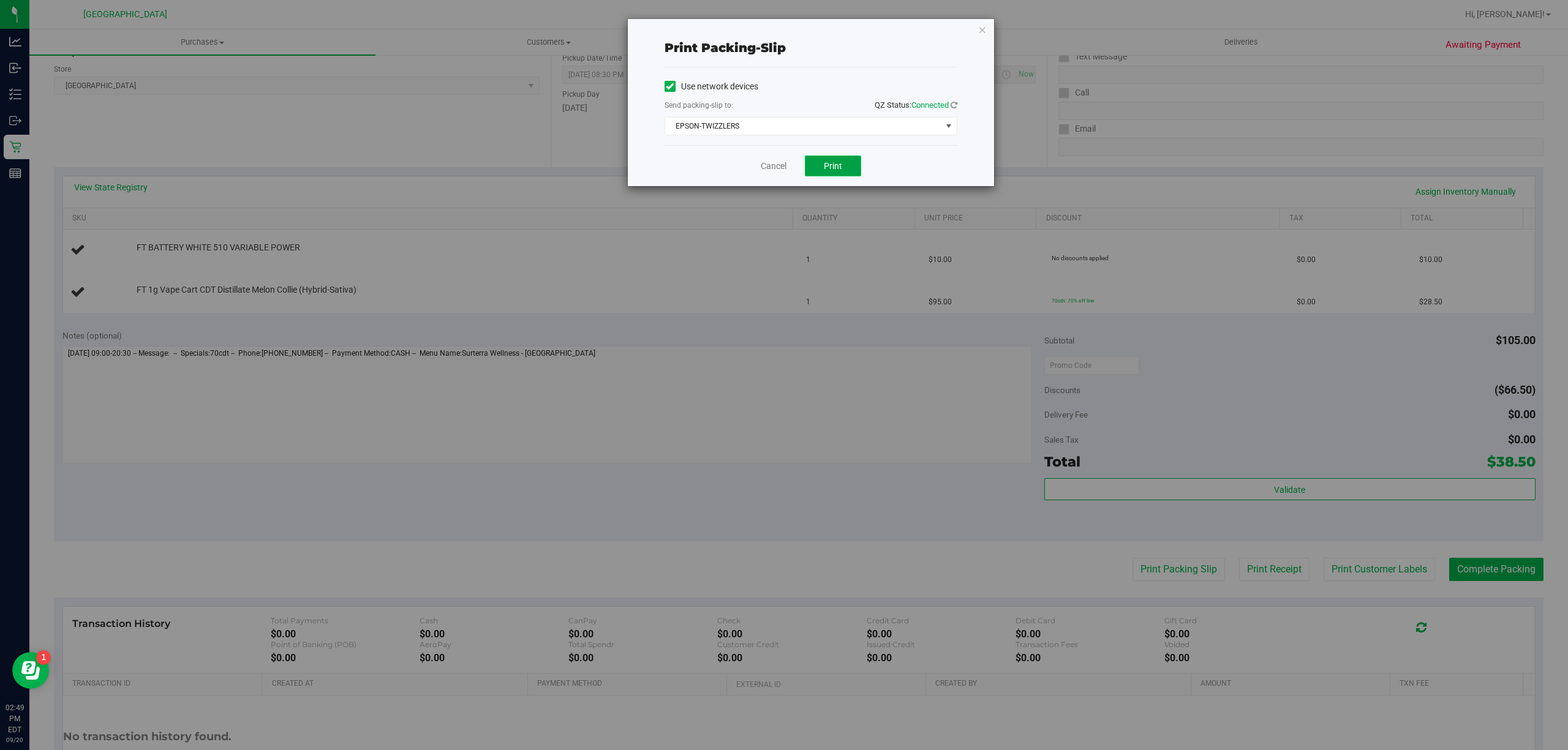
click at [824, 168] on span "Print" at bounding box center [833, 166] width 18 height 10
click at [768, 169] on link "Cancel" at bounding box center [773, 166] width 25 height 13
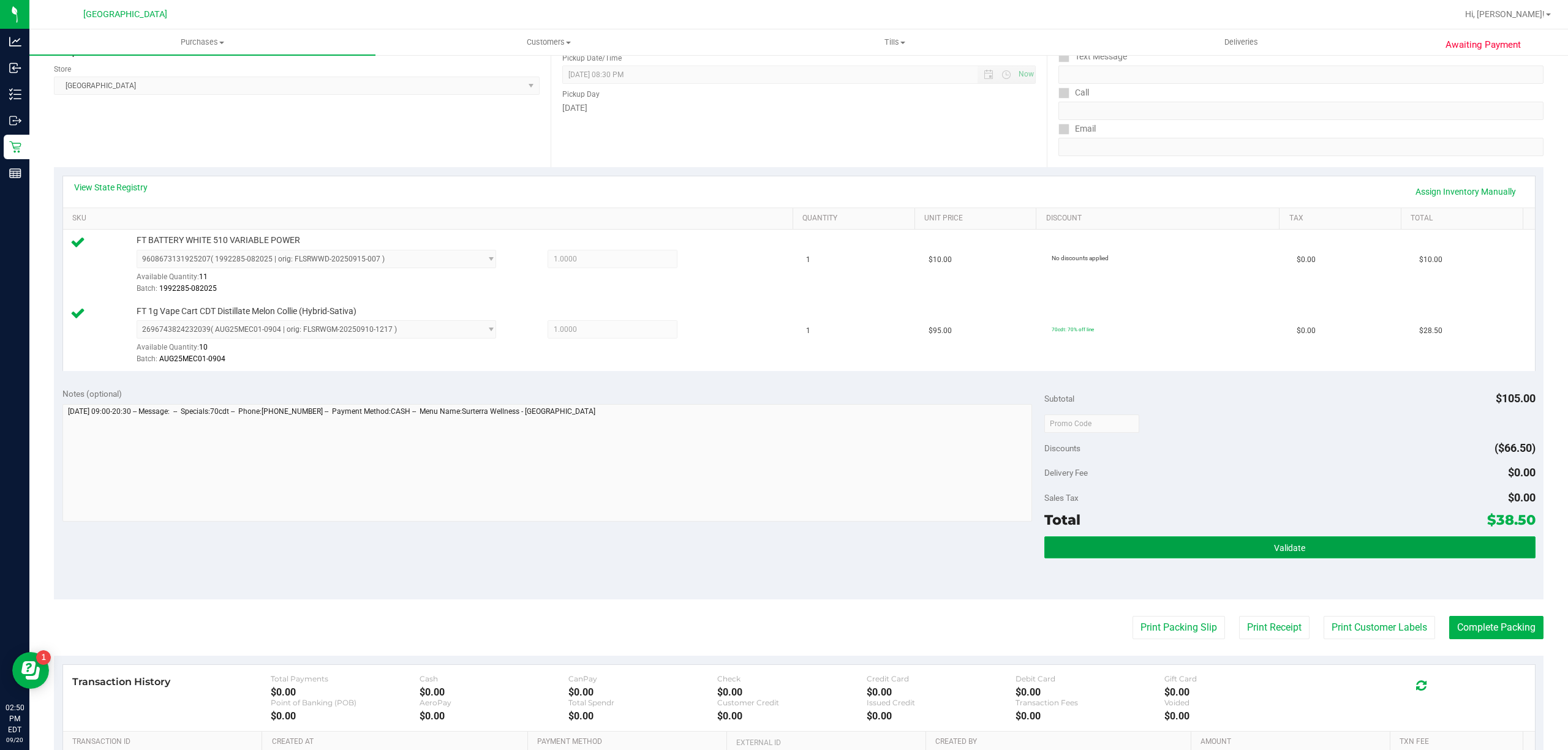
click at [1371, 552] on button "Validate" at bounding box center [1290, 547] width 491 height 22
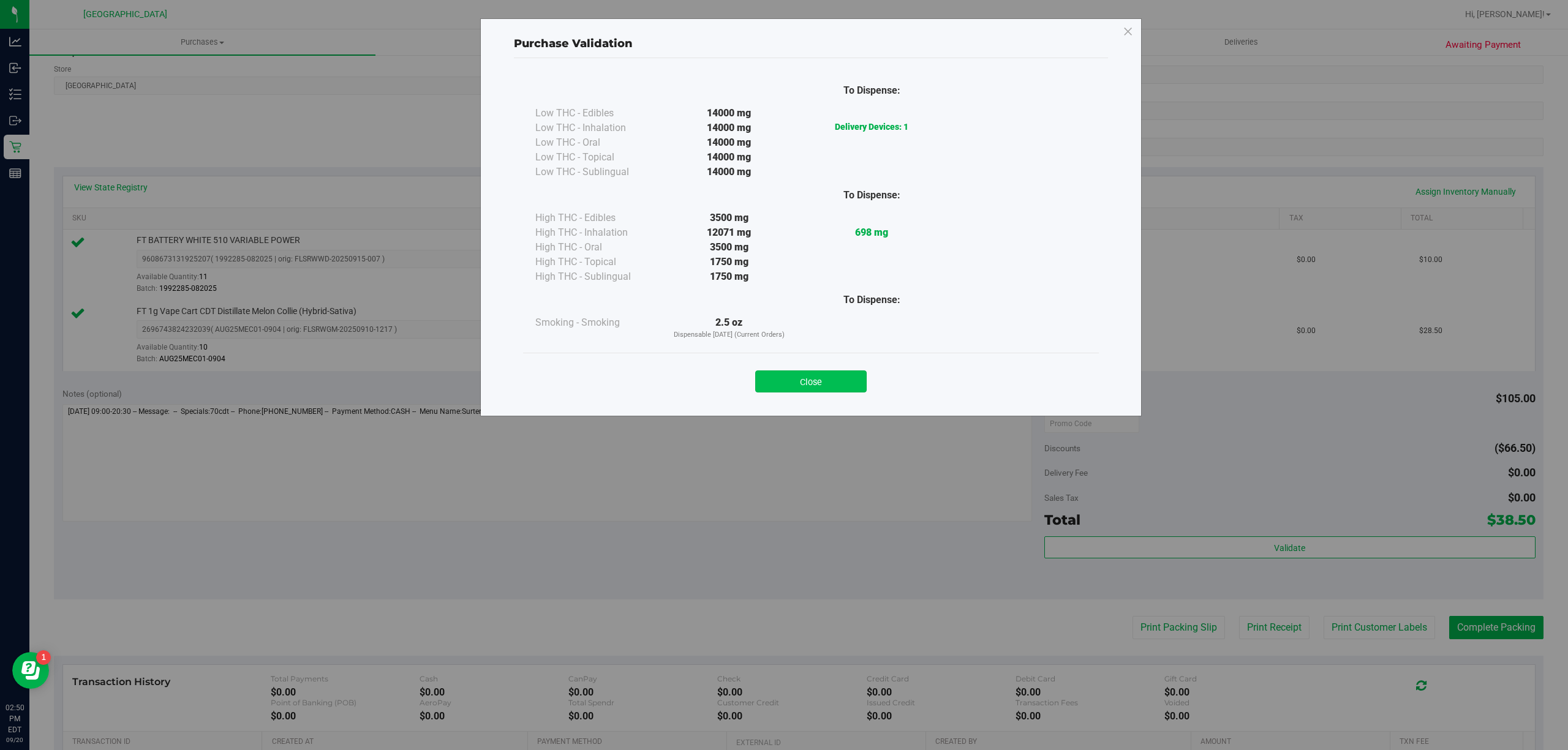
click at [815, 378] on button "Close" at bounding box center [811, 381] width 111 height 22
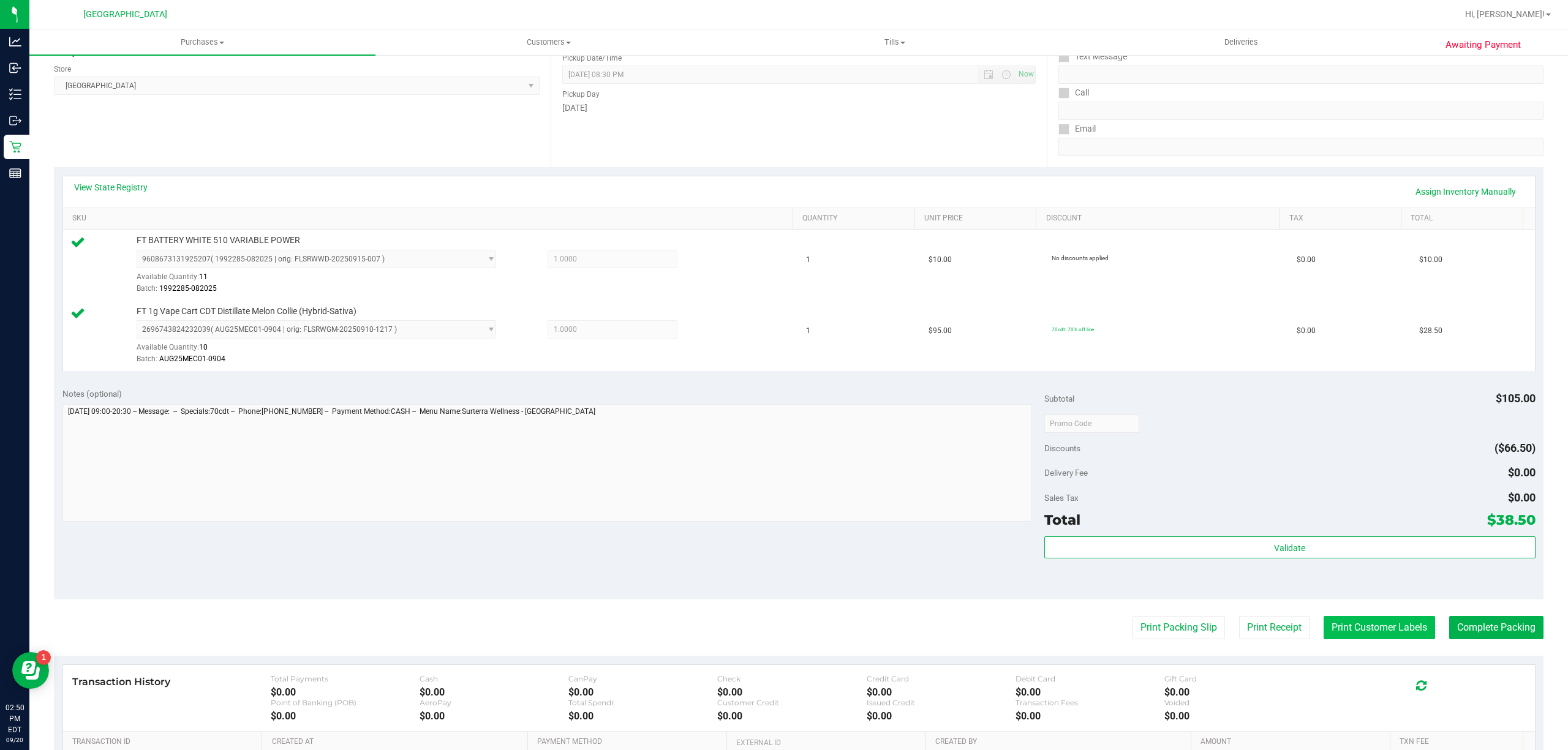
click at [1385, 629] on button "Print Customer Labels" at bounding box center [1379, 627] width 111 height 23
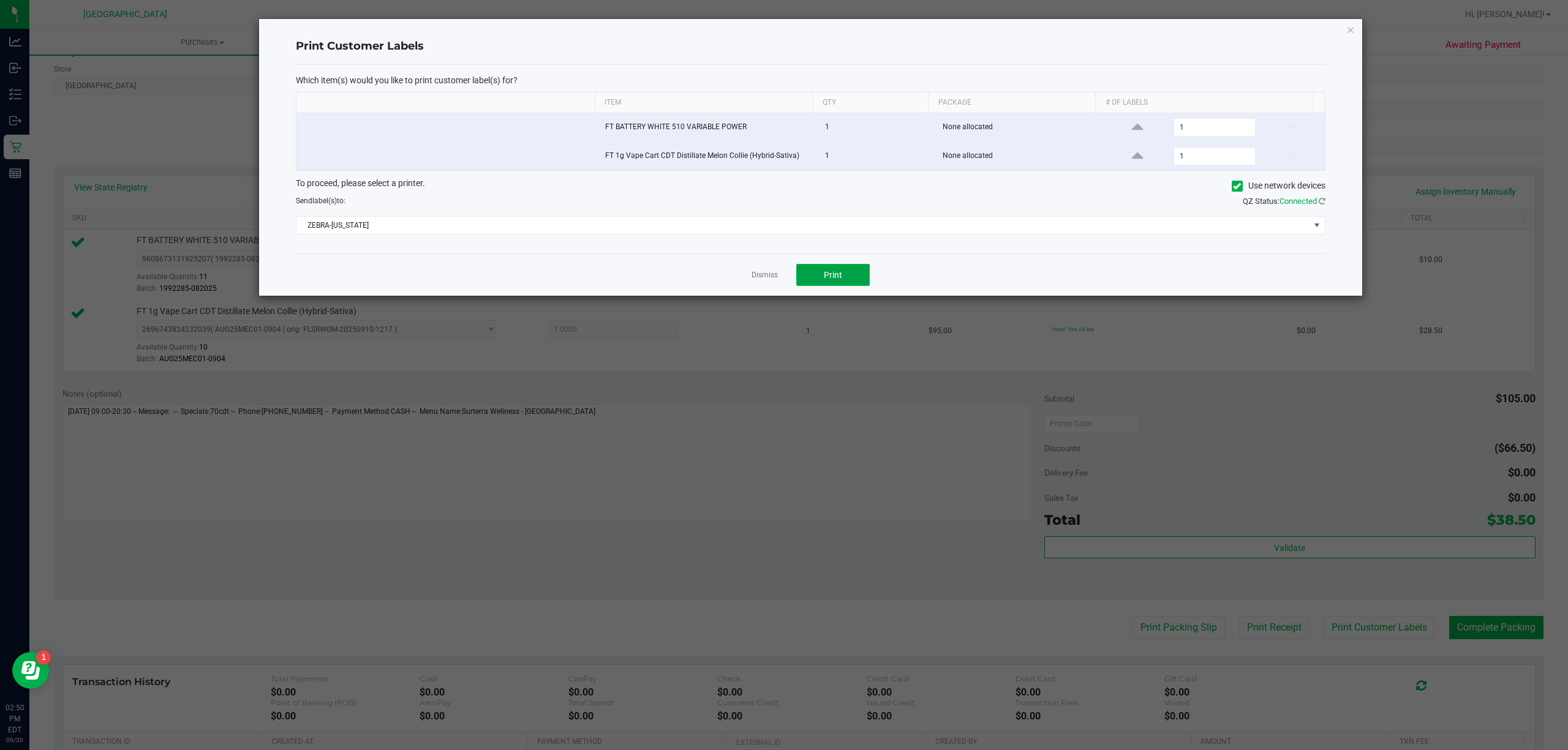
click at [840, 280] on span "Print" at bounding box center [833, 275] width 18 height 10
click at [772, 278] on link "Dismiss" at bounding box center [765, 275] width 26 height 10
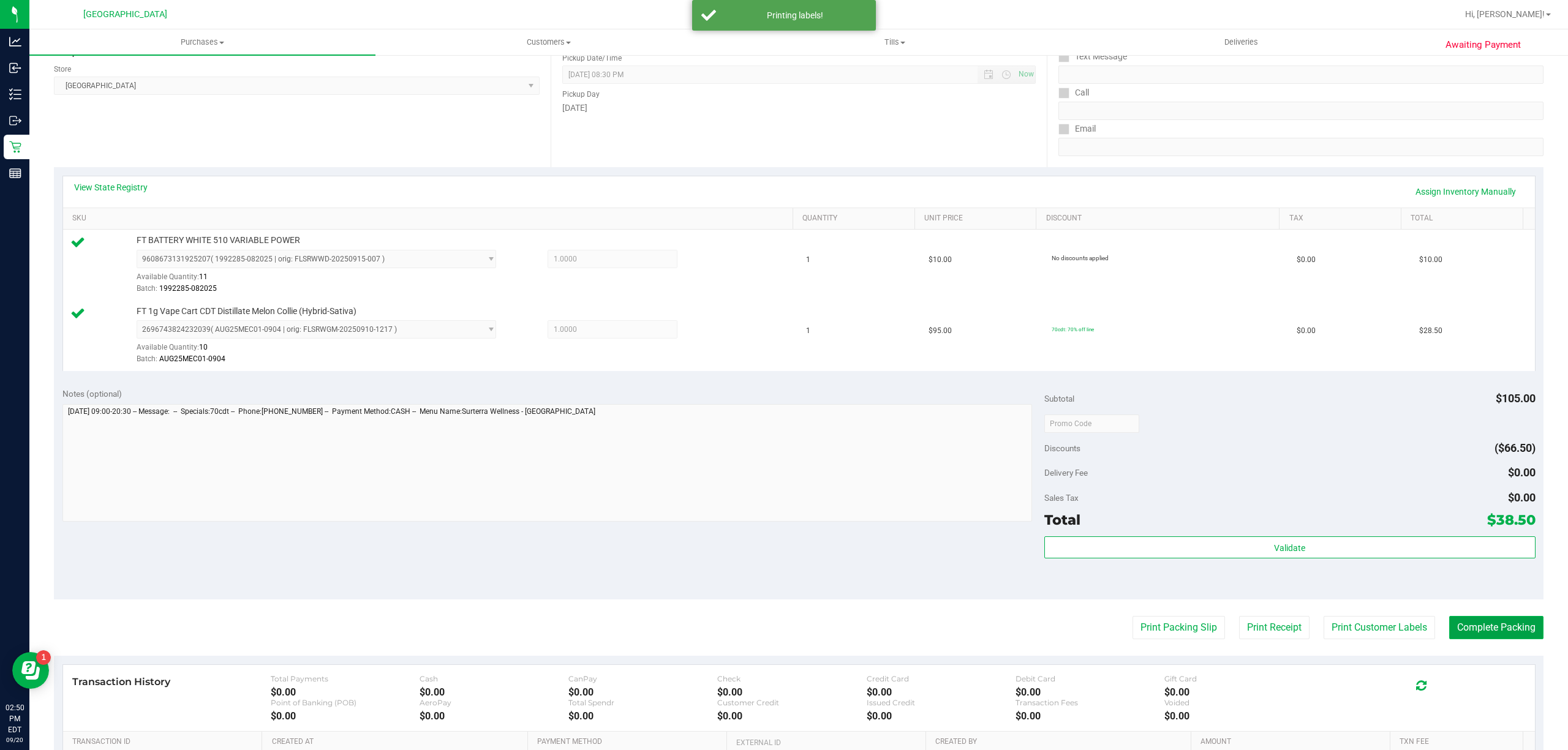
click at [1465, 624] on button "Complete Packing" at bounding box center [1496, 627] width 95 height 23
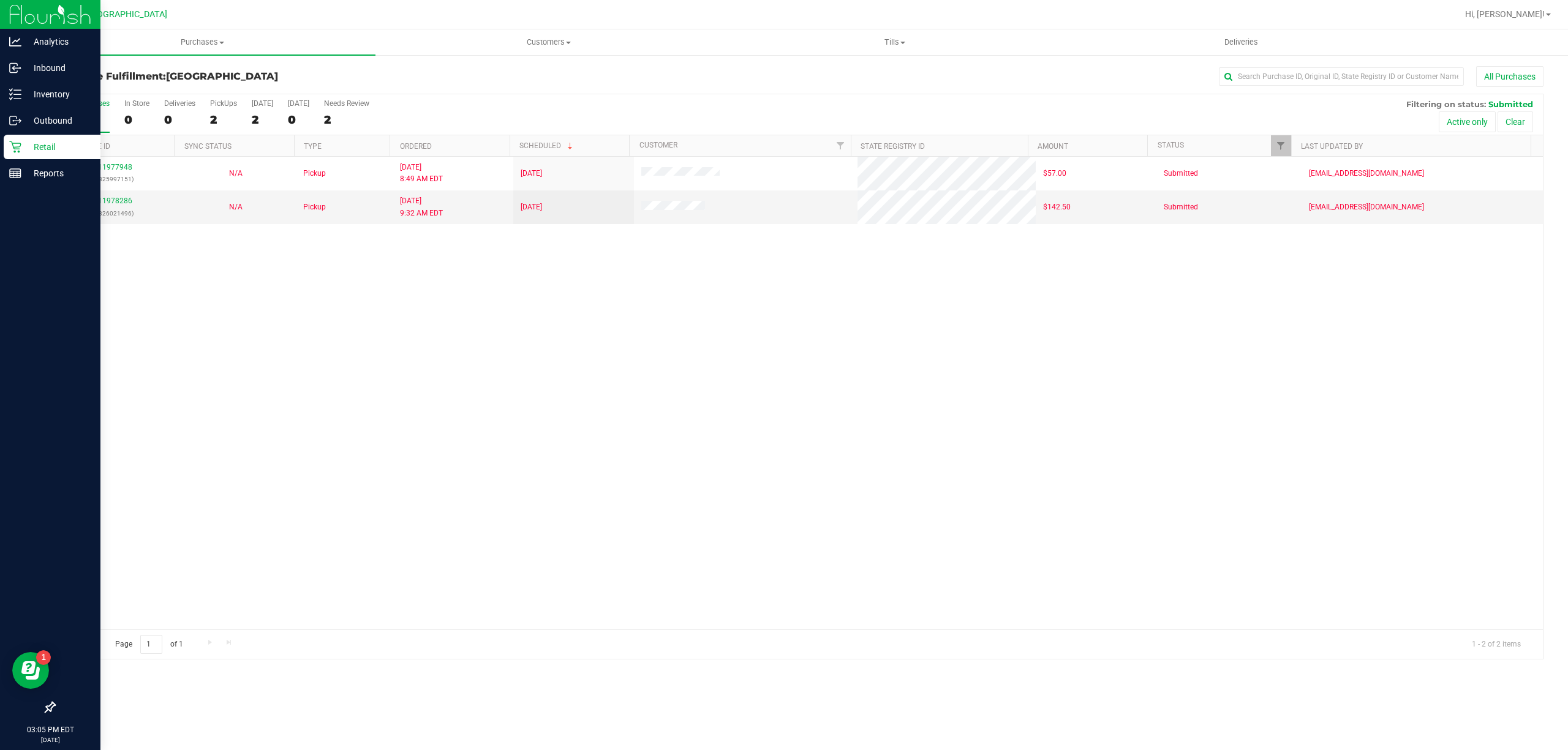
click at [12, 152] on icon at bounding box center [15, 146] width 12 height 12
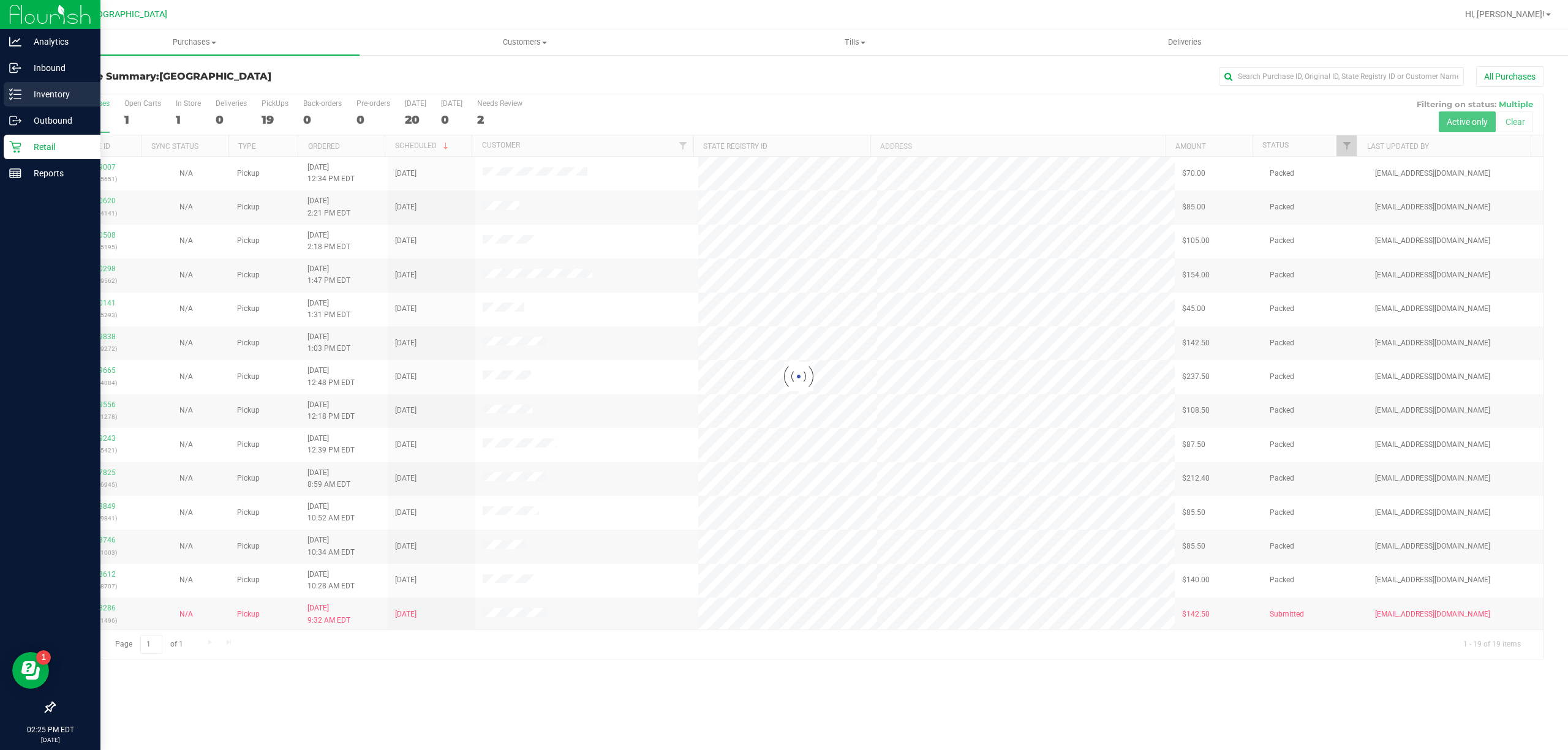
click at [35, 92] on p "Inventory" at bounding box center [58, 94] width 73 height 14
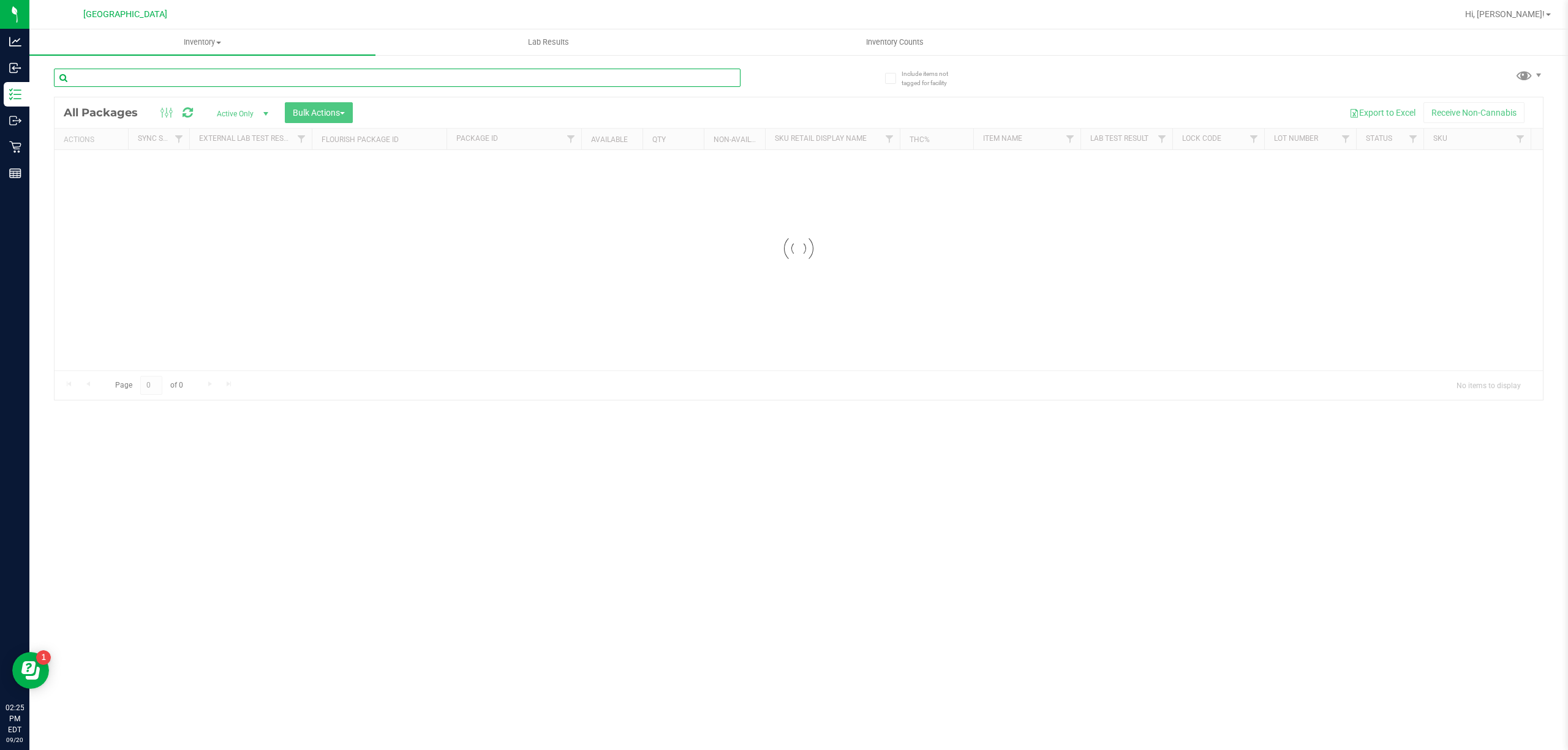
click at [407, 72] on input "text" at bounding box center [397, 77] width 687 height 18
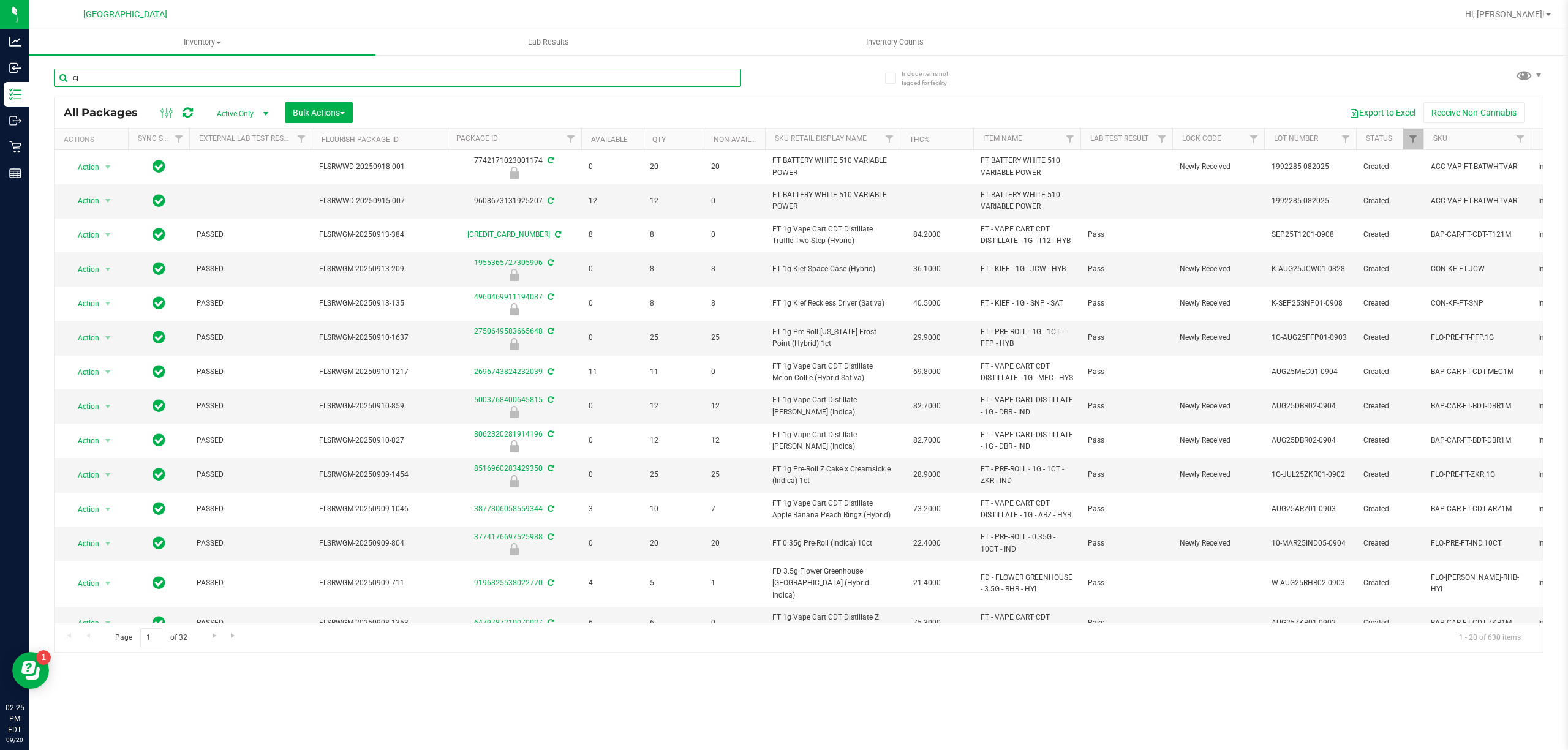
type input "cja"
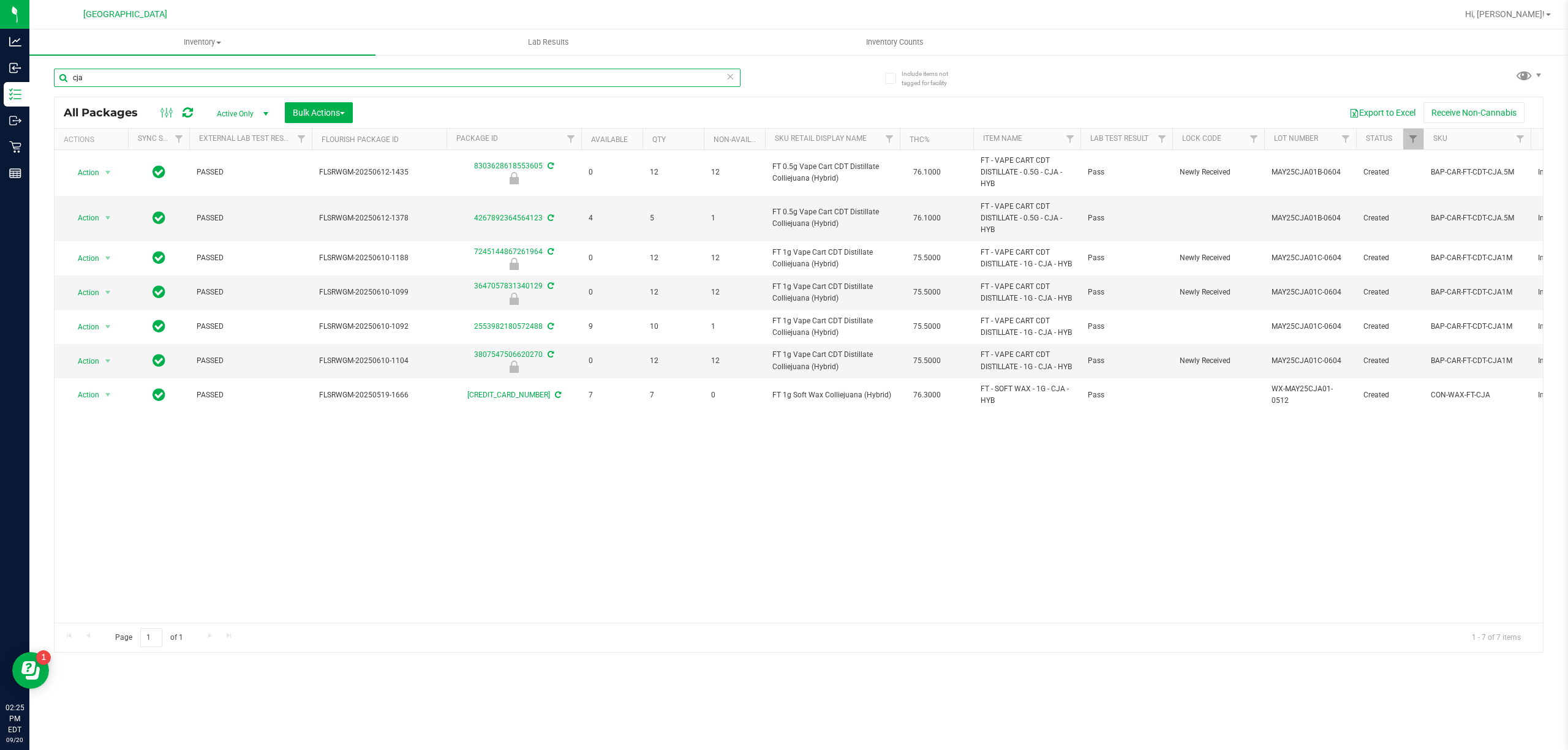
click at [407, 79] on input "cja" at bounding box center [397, 77] width 687 height 18
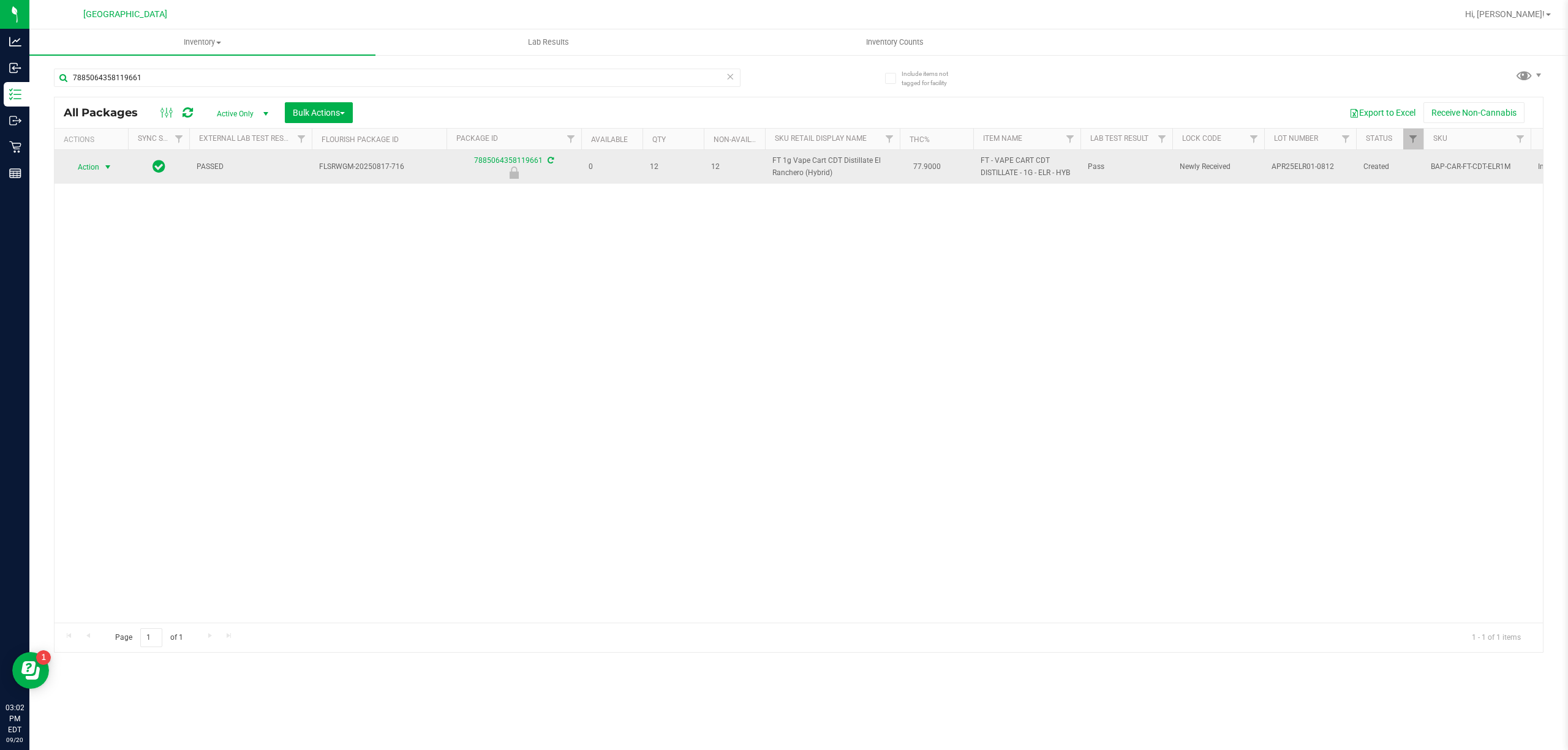
type input "7885064358119661"
click at [91, 172] on span "Action" at bounding box center [83, 168] width 33 height 17
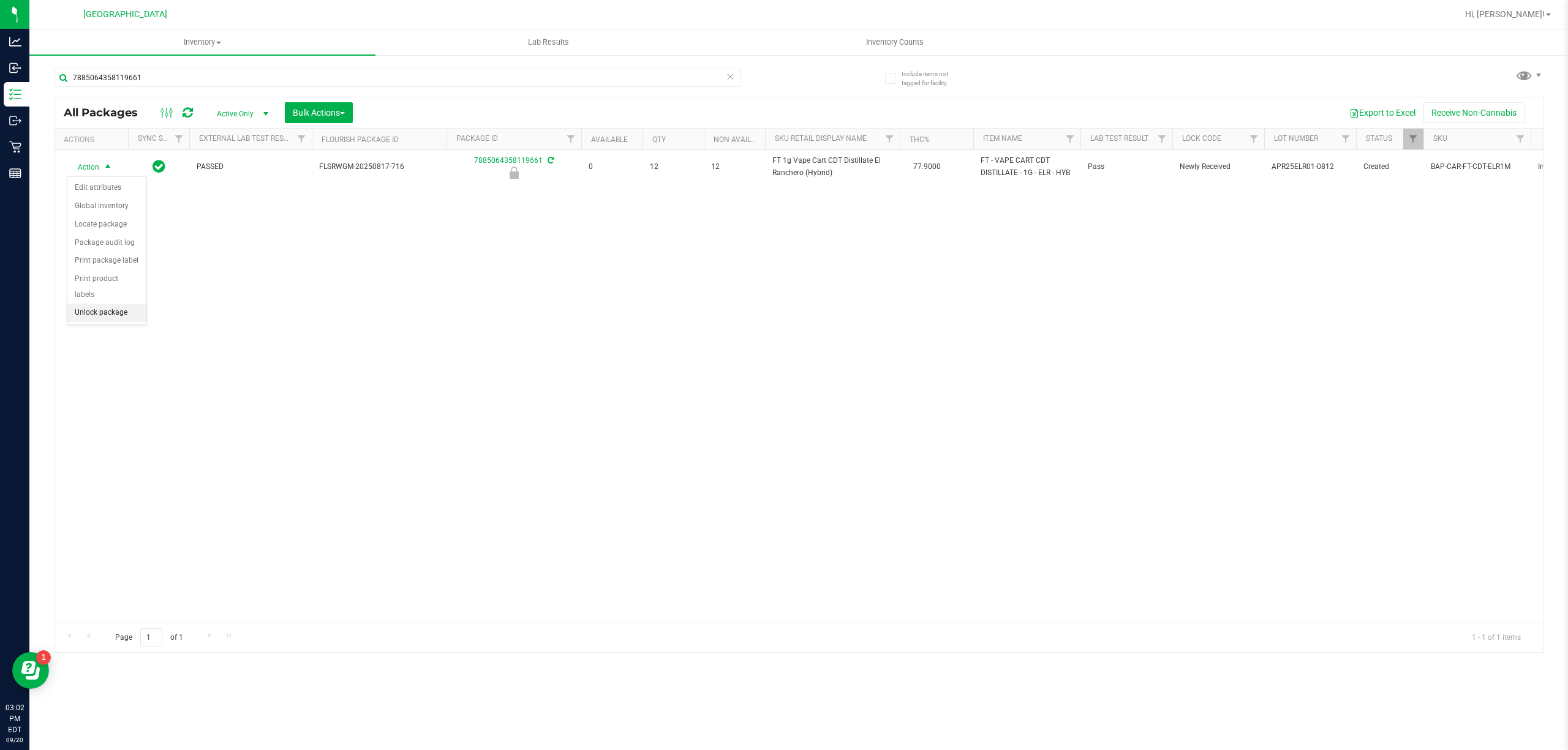
click at [101, 322] on li "Unlock package" at bounding box center [106, 312] width 79 height 18
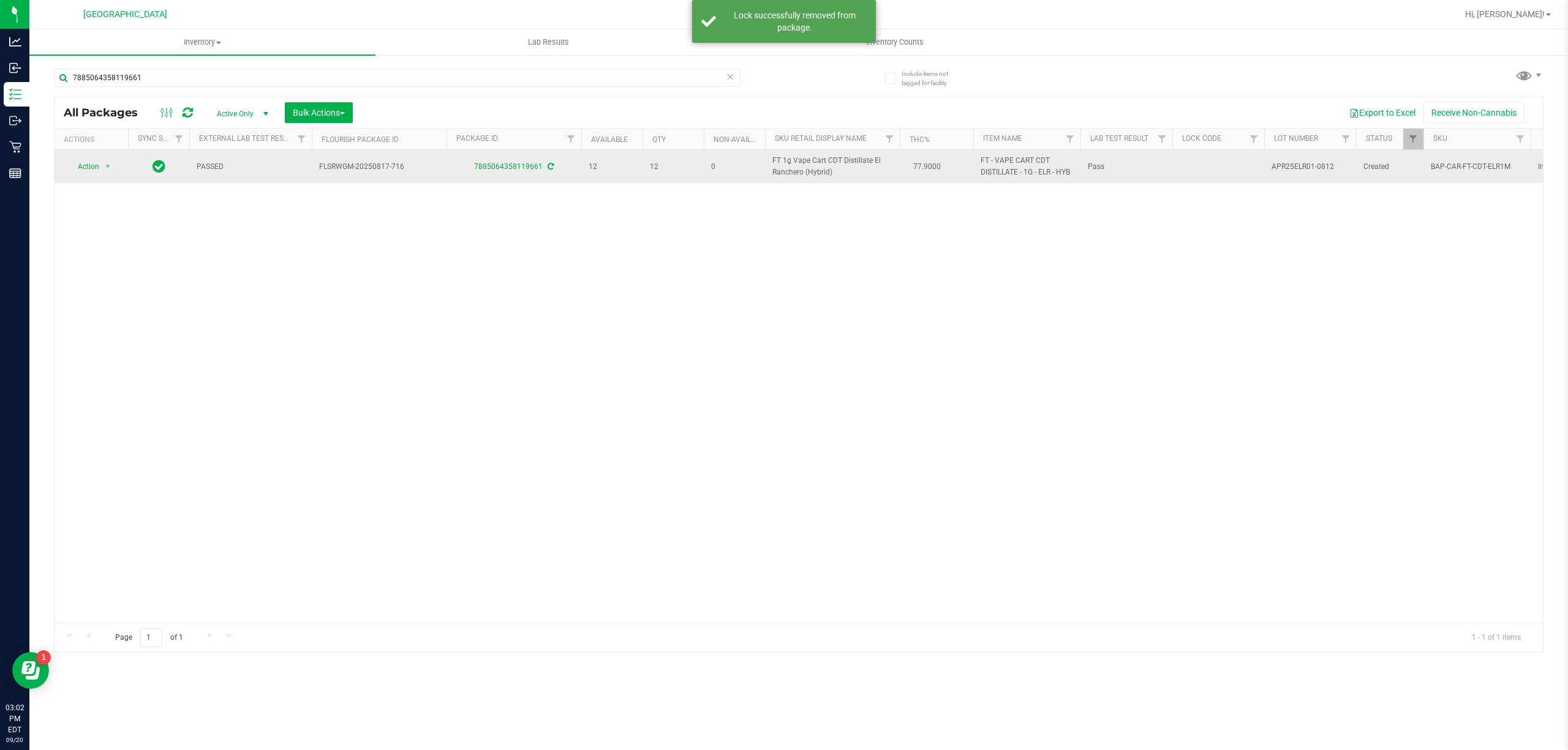
click at [795, 172] on span "FT 1g Vape Cart CDT Distillate El Ranchero (Hybrid)" at bounding box center [832, 166] width 120 height 23
copy td "FT 1g Vape Cart CDT Distillate El Ranchero (Hybrid)"
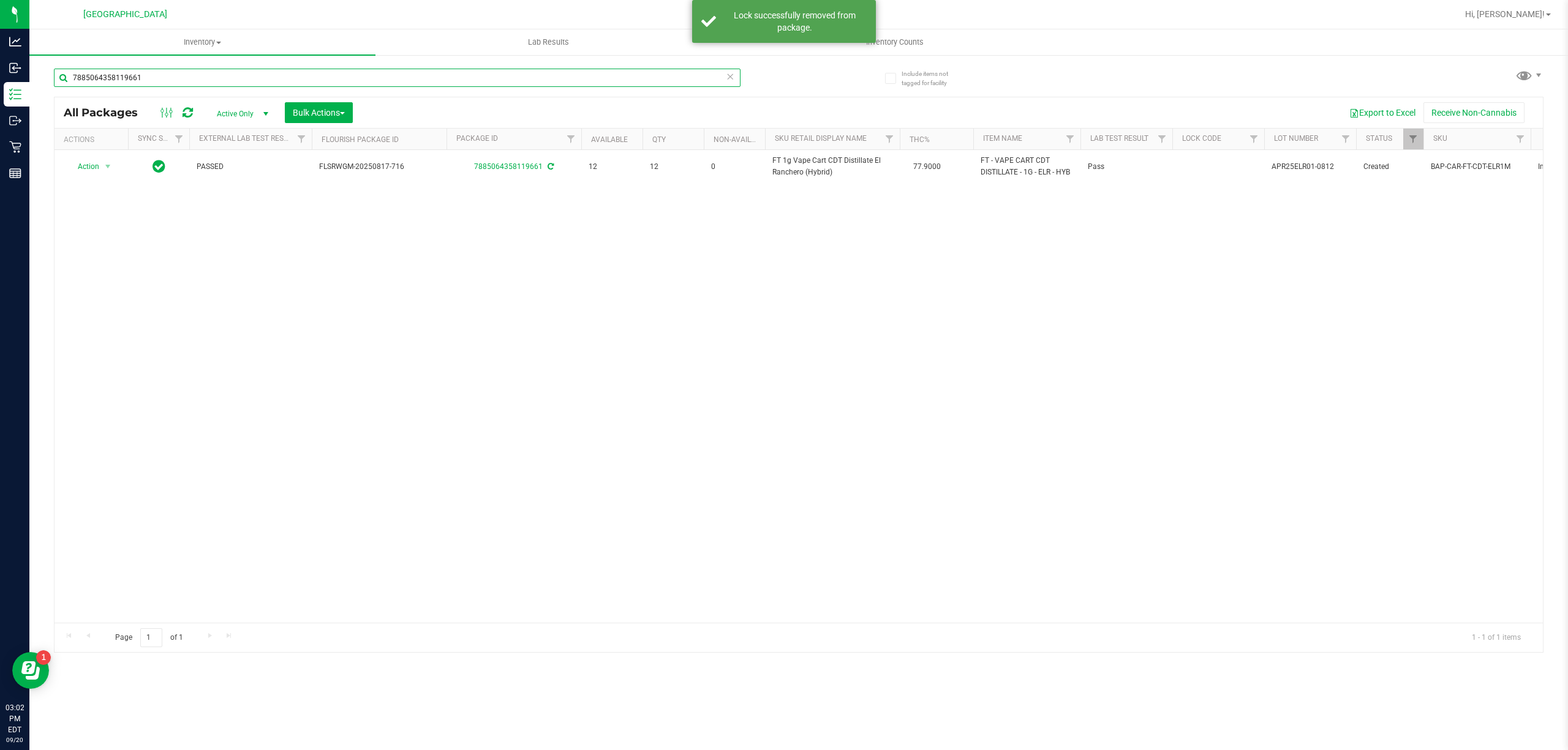
click at [478, 68] on input "7885064358119661" at bounding box center [397, 77] width 687 height 18
paste input "FT 1g Vape Cart CDT Distillate El Ranchero (Hybrid)"
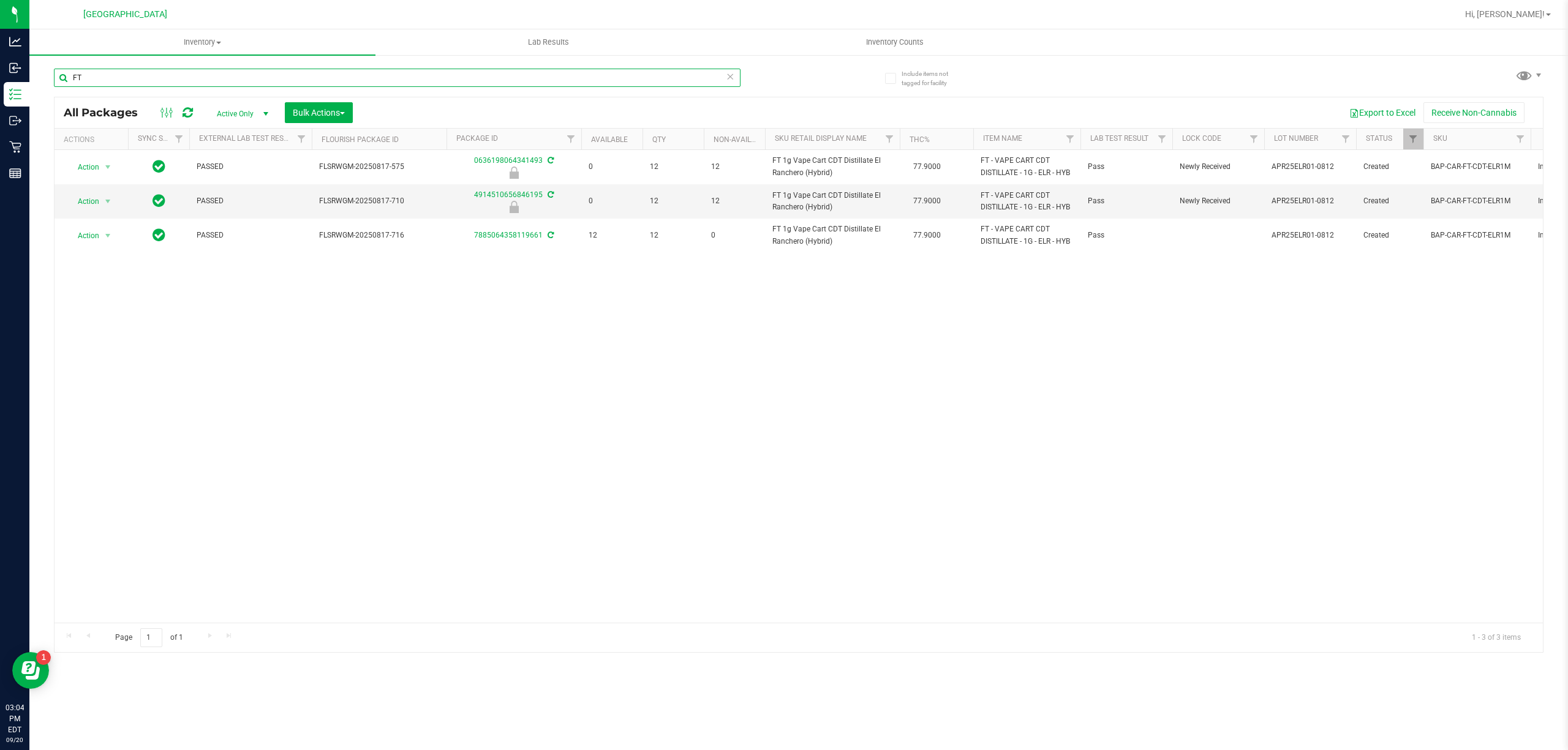
type input "F"
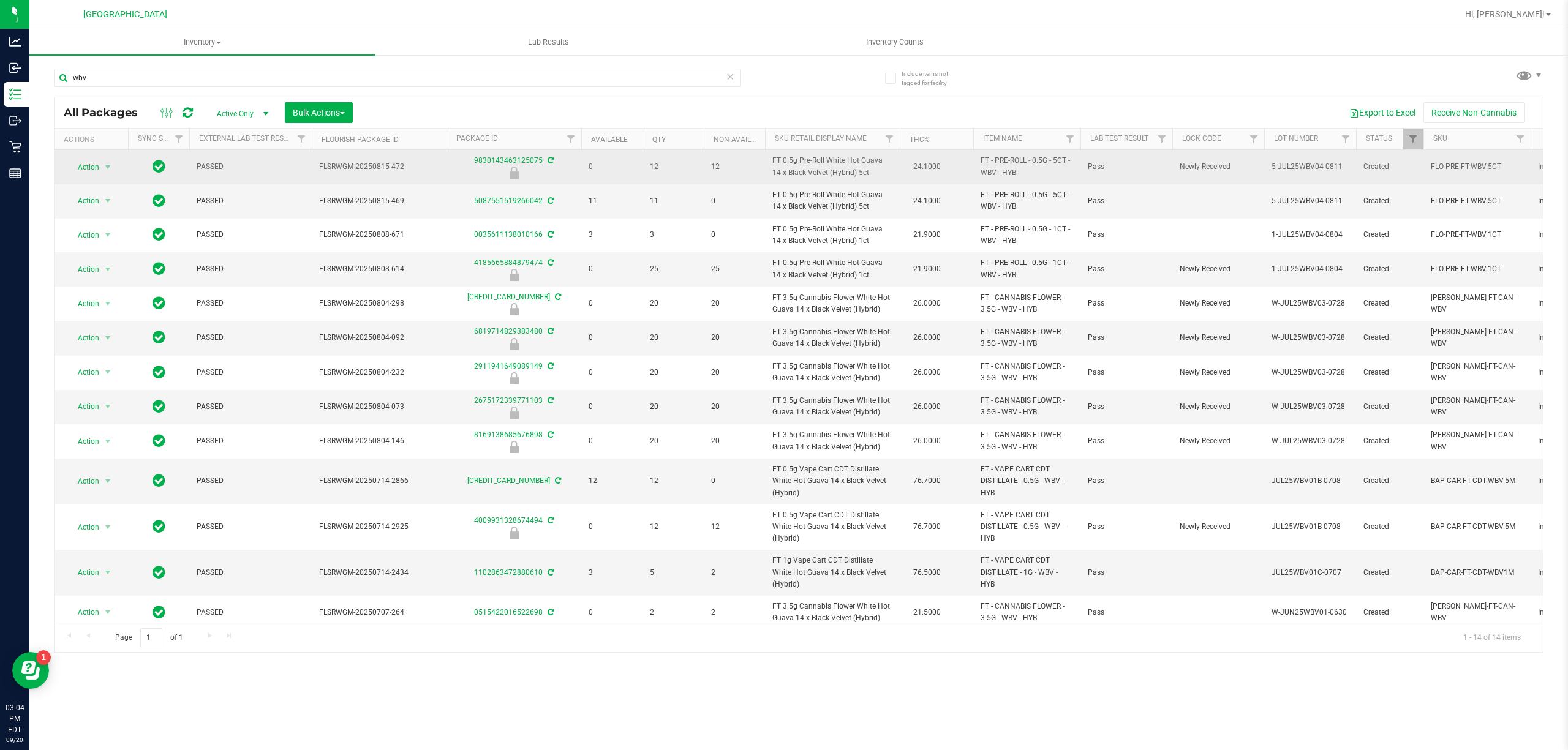
click at [789, 170] on span "FT 0.5g Pre-Roll White Hot Guava 14 x Black Velvet (Hybrid) 5ct" at bounding box center [832, 166] width 120 height 23
copy td "FT 0.5g Pre-Roll White Hot Guava 14 x Black Velvet (Hybrid) 5ct"
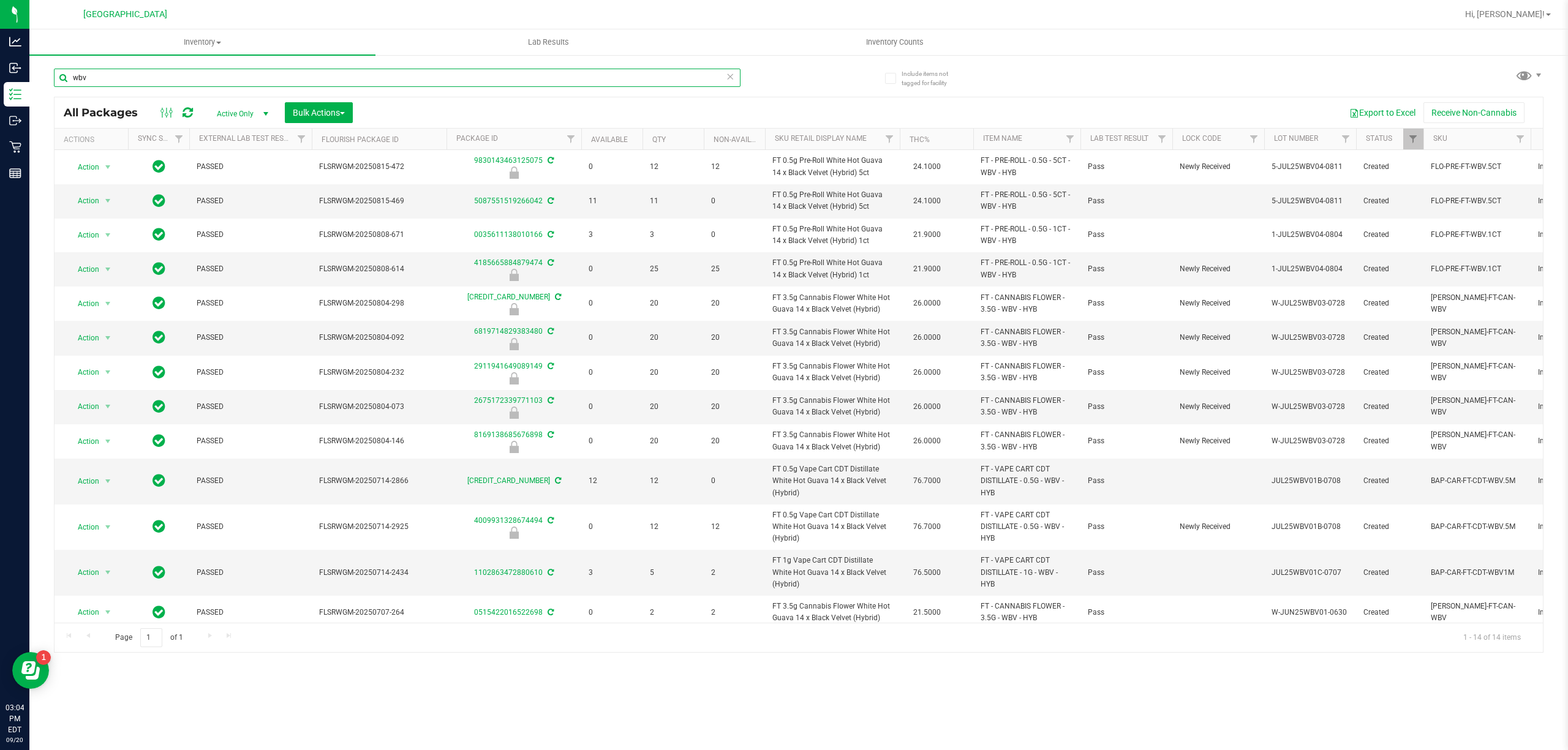
click at [650, 69] on input "wbv" at bounding box center [397, 77] width 687 height 18
paste input "FT 0.5g Pre-Roll White Hot Guava 14 x Black Velvet (Hybrid) 5ct"
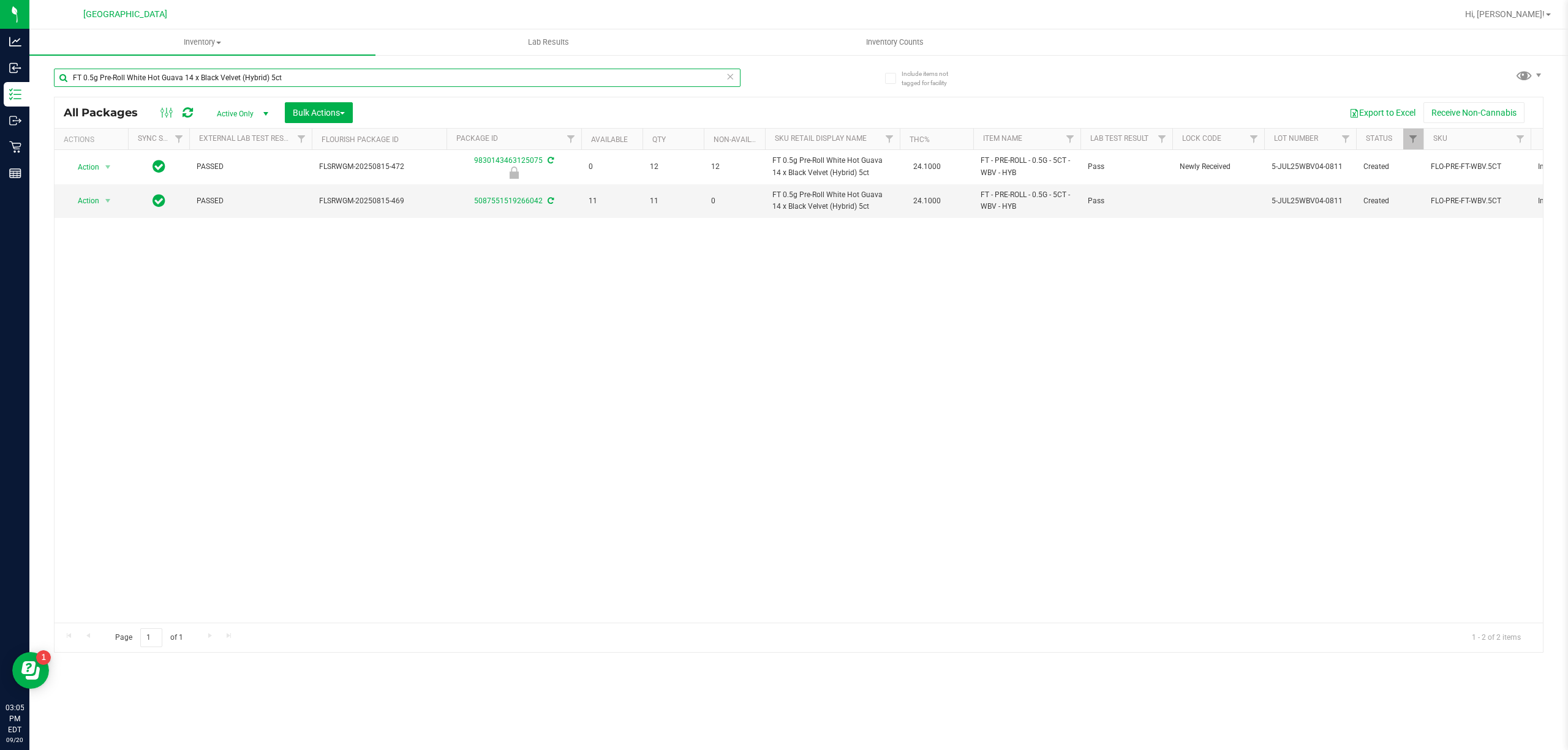
click at [640, 82] on input "FT 0.5g Pre-Roll White Hot Guava 14 x Black Velvet (Hybrid) 5ct" at bounding box center [397, 77] width 687 height 18
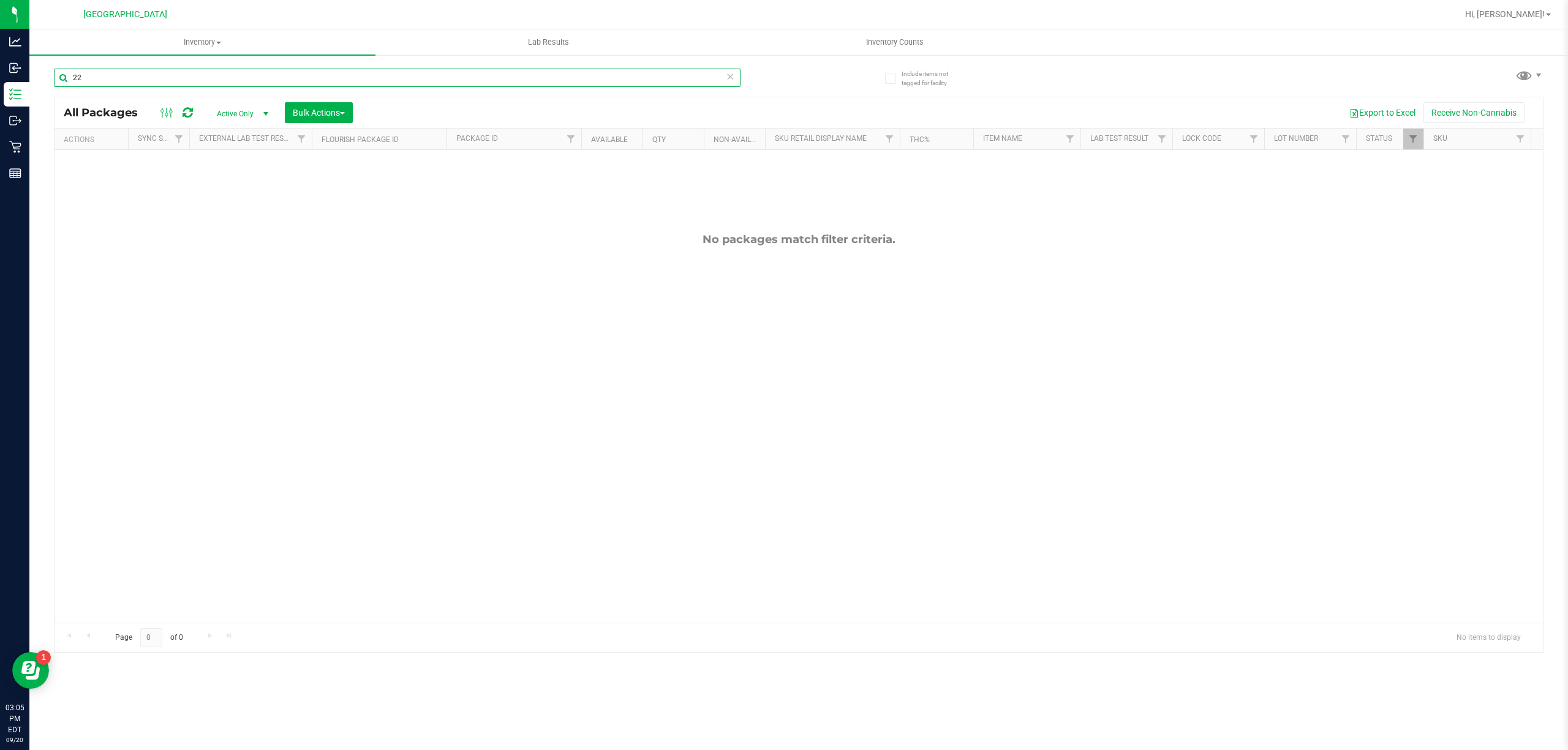
type input "2"
type input "v"
type input "c"
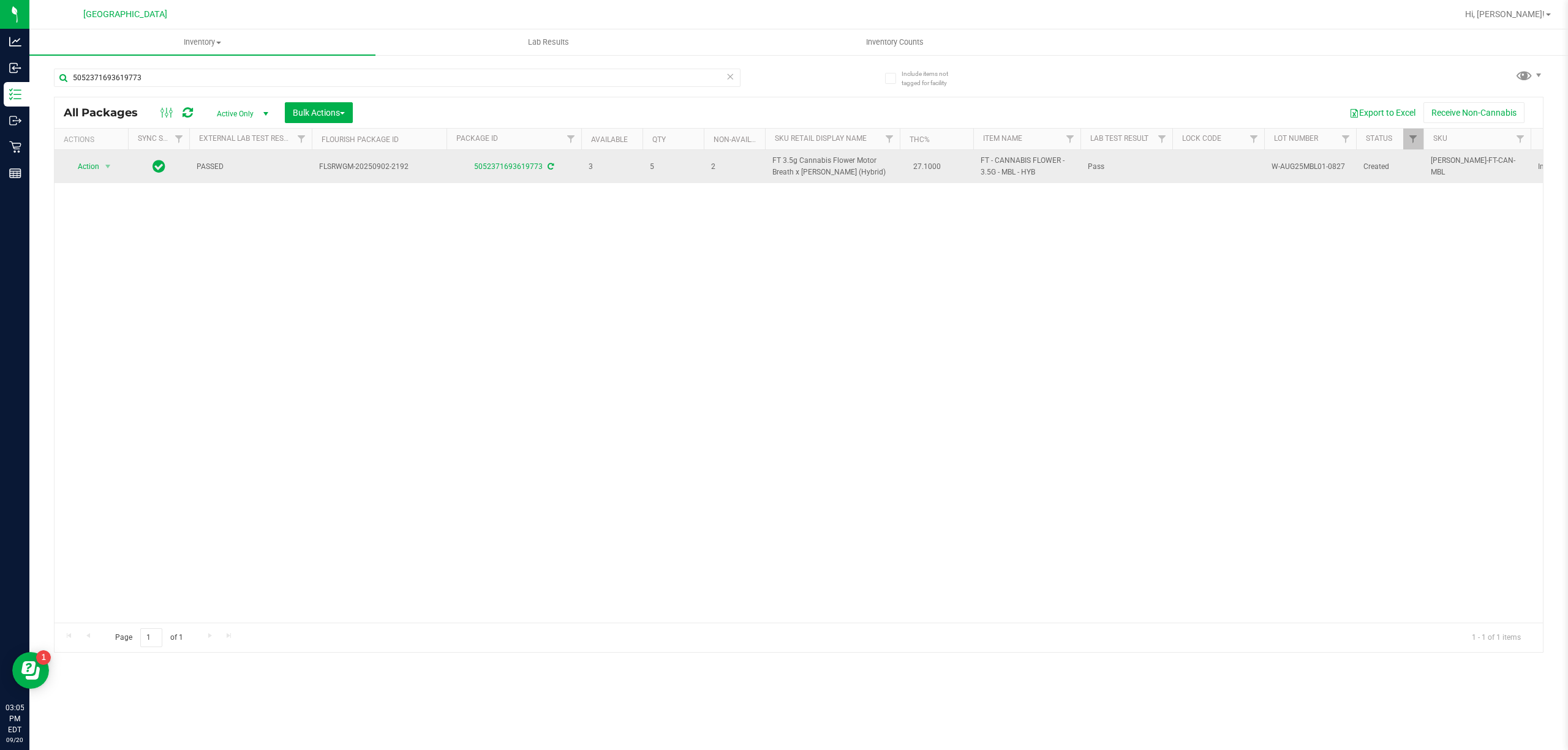
click at [815, 160] on span "FT 3.5g Cannabis Flower Motor Breath x Mike Larry (Hybrid)" at bounding box center [832, 166] width 120 height 23
copy td "FT 3.5g Cannabis Flower Motor Breath x Mike Larry (Hybrid)"
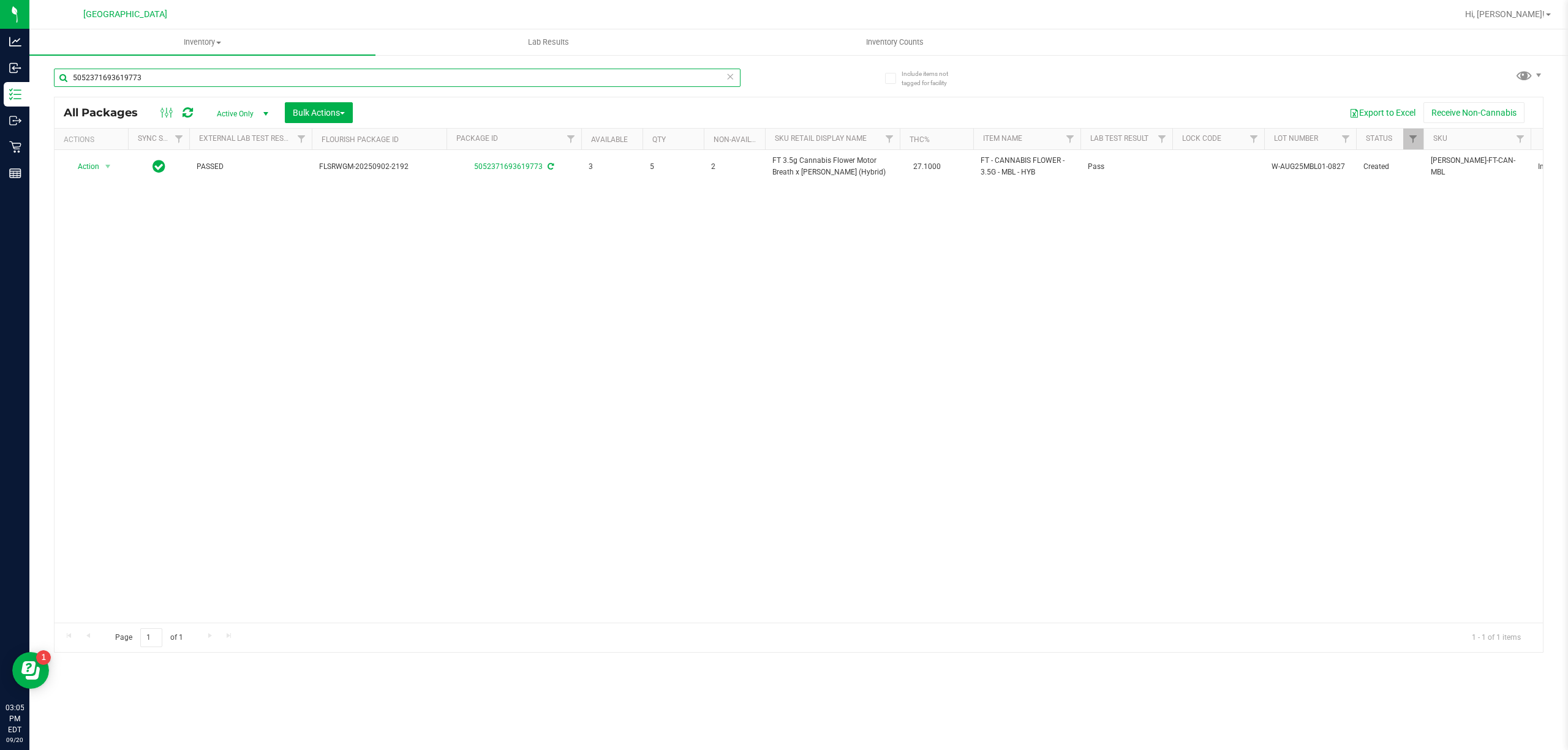
click at [636, 74] on input "5052371693619773" at bounding box center [397, 77] width 687 height 18
paste input "FT 3.5g Cannabis Flower Motor Breath x Mike Larry (Hybrid)"
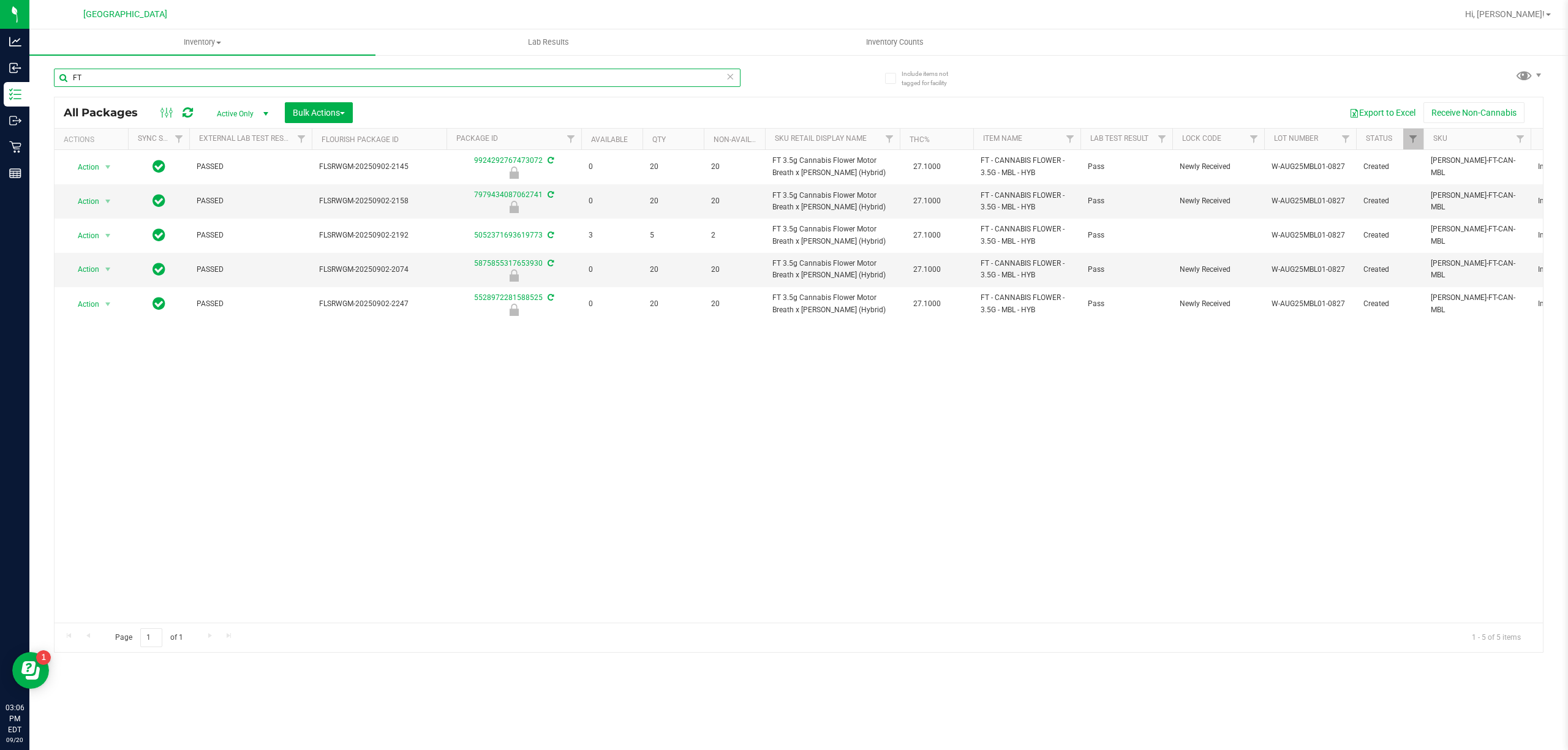
type input "F"
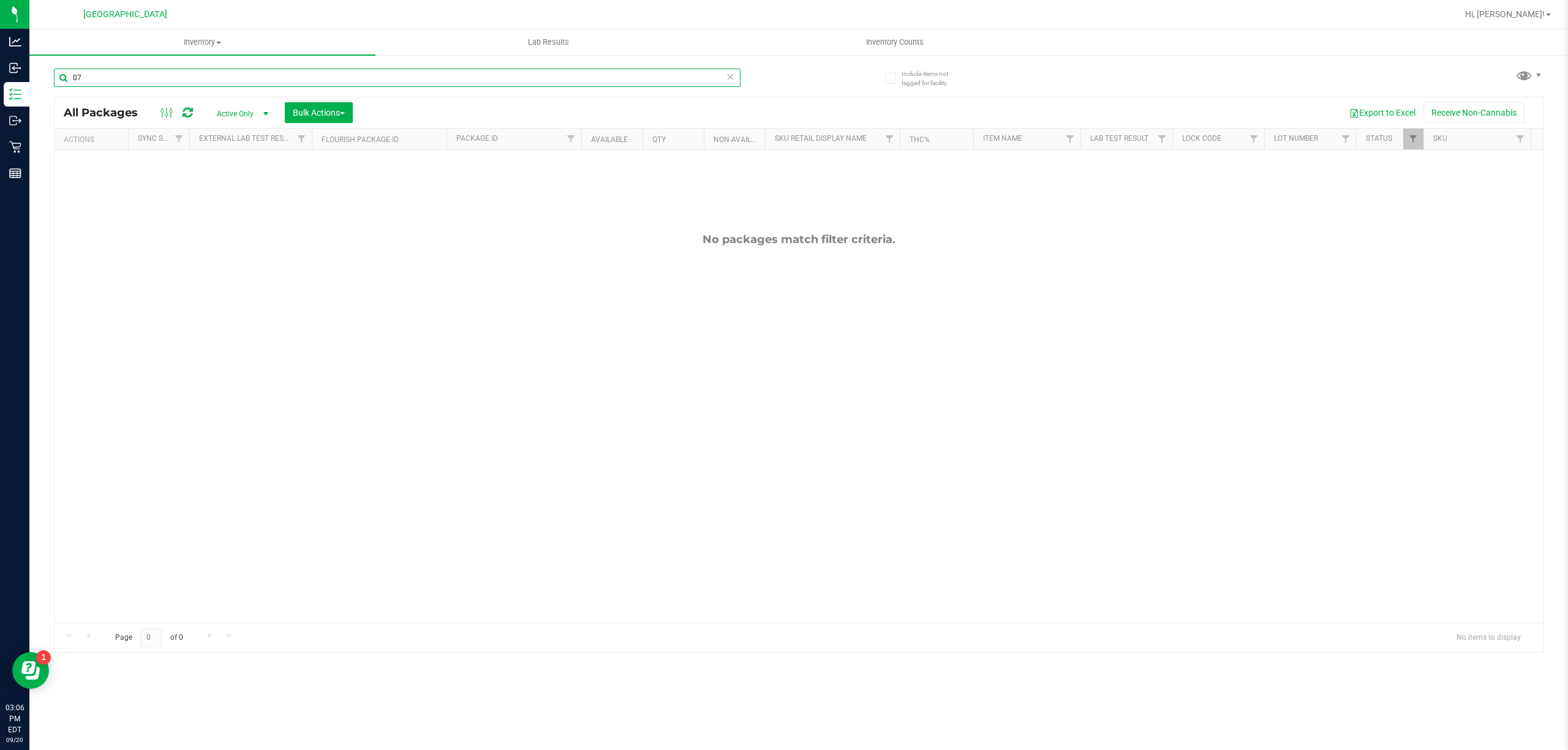
type input "0"
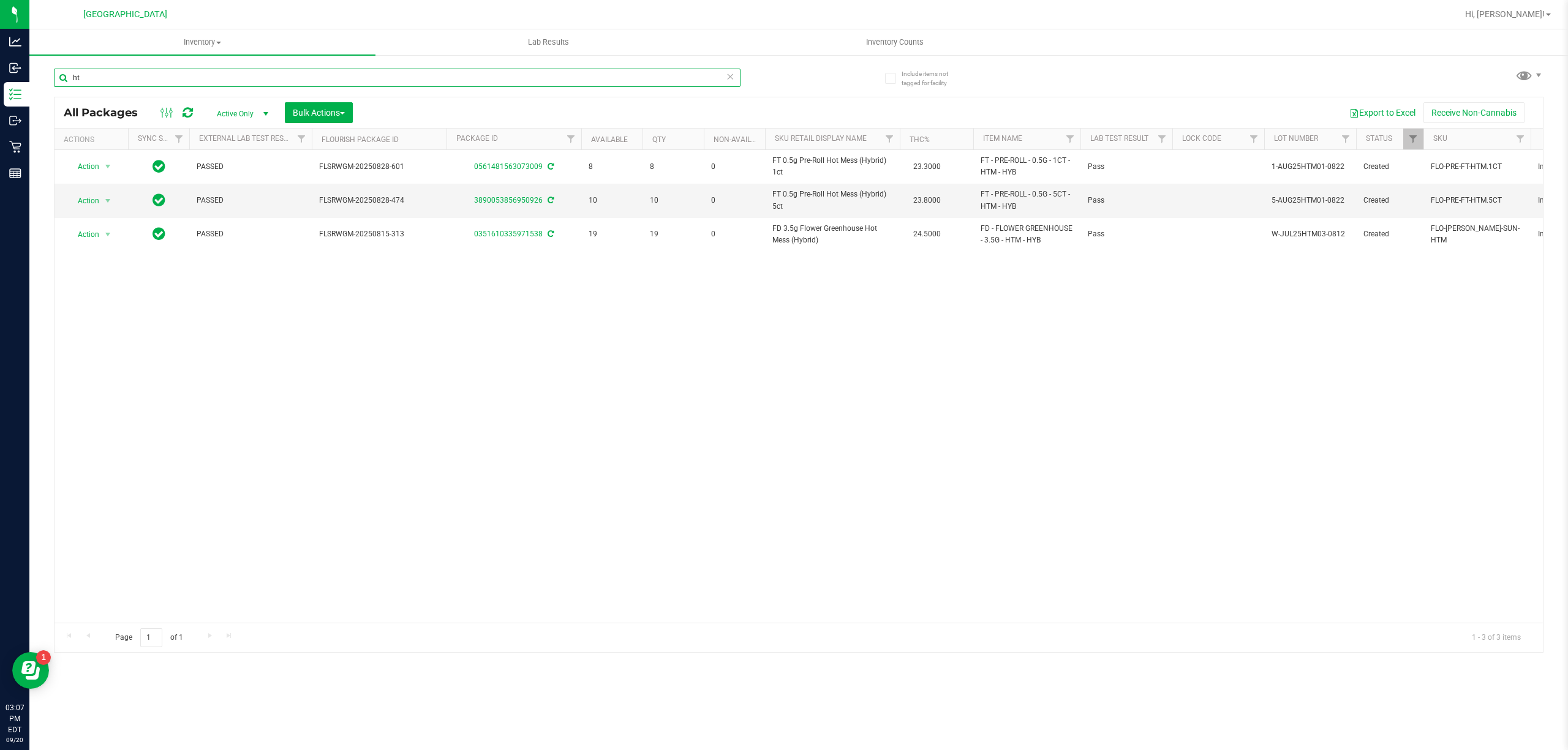
type input "h"
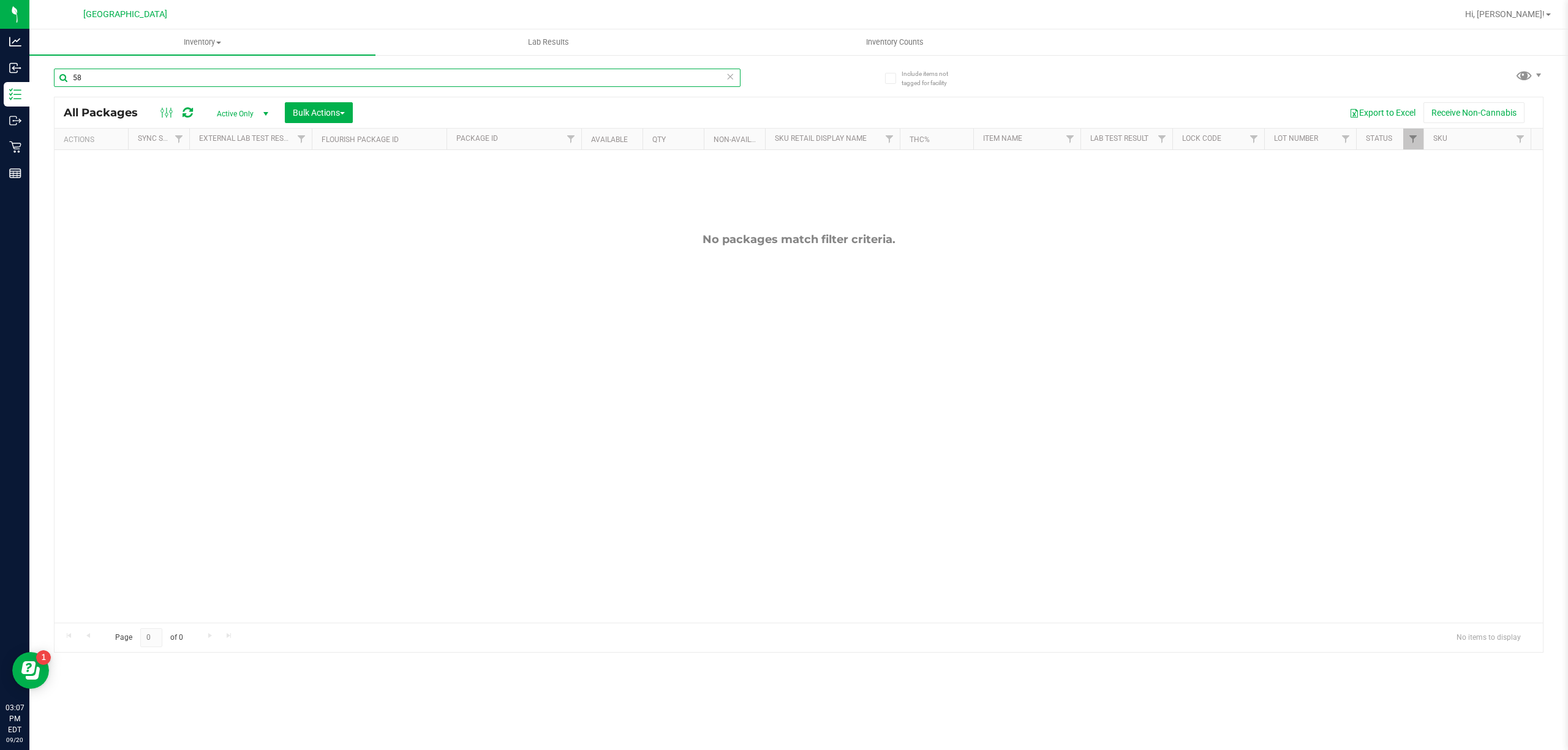
type input "5"
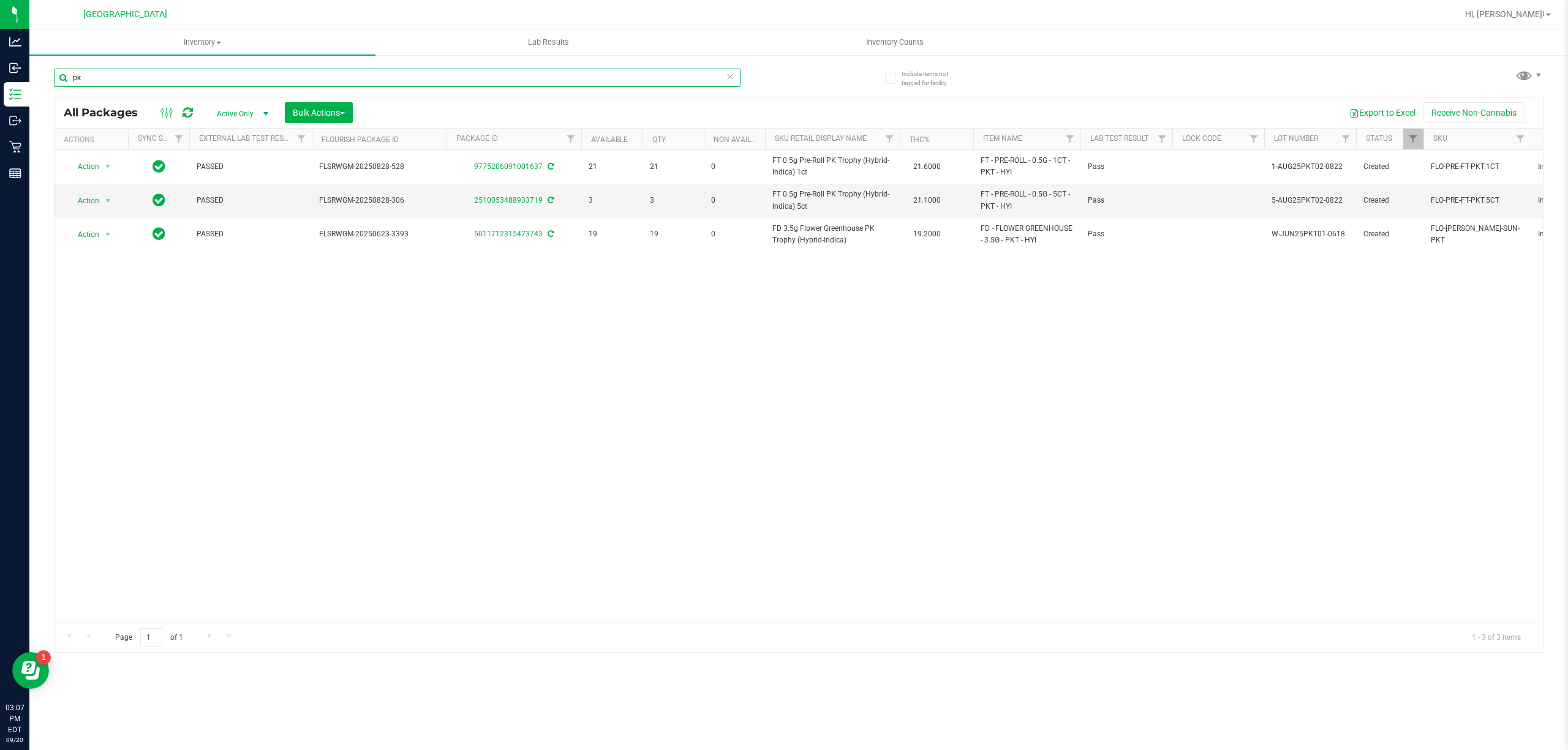
type input "p"
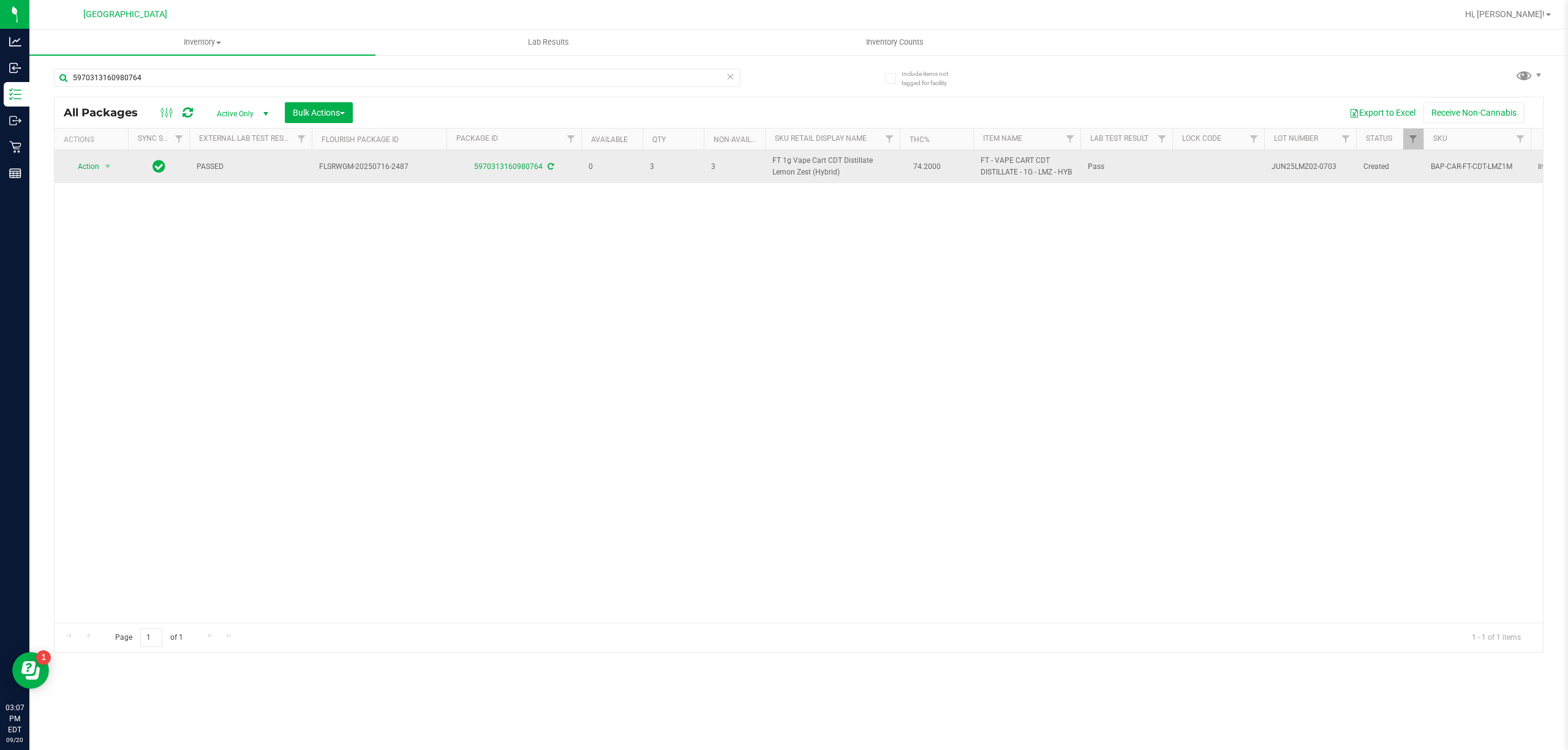
click at [799, 175] on span "FT 1g Vape Cart CDT Distillate Lemon Zest (Hybrid)" at bounding box center [832, 166] width 120 height 23
copy td "FT 1g Vape Cart CDT Distillate Lemon Zest (Hybrid)"
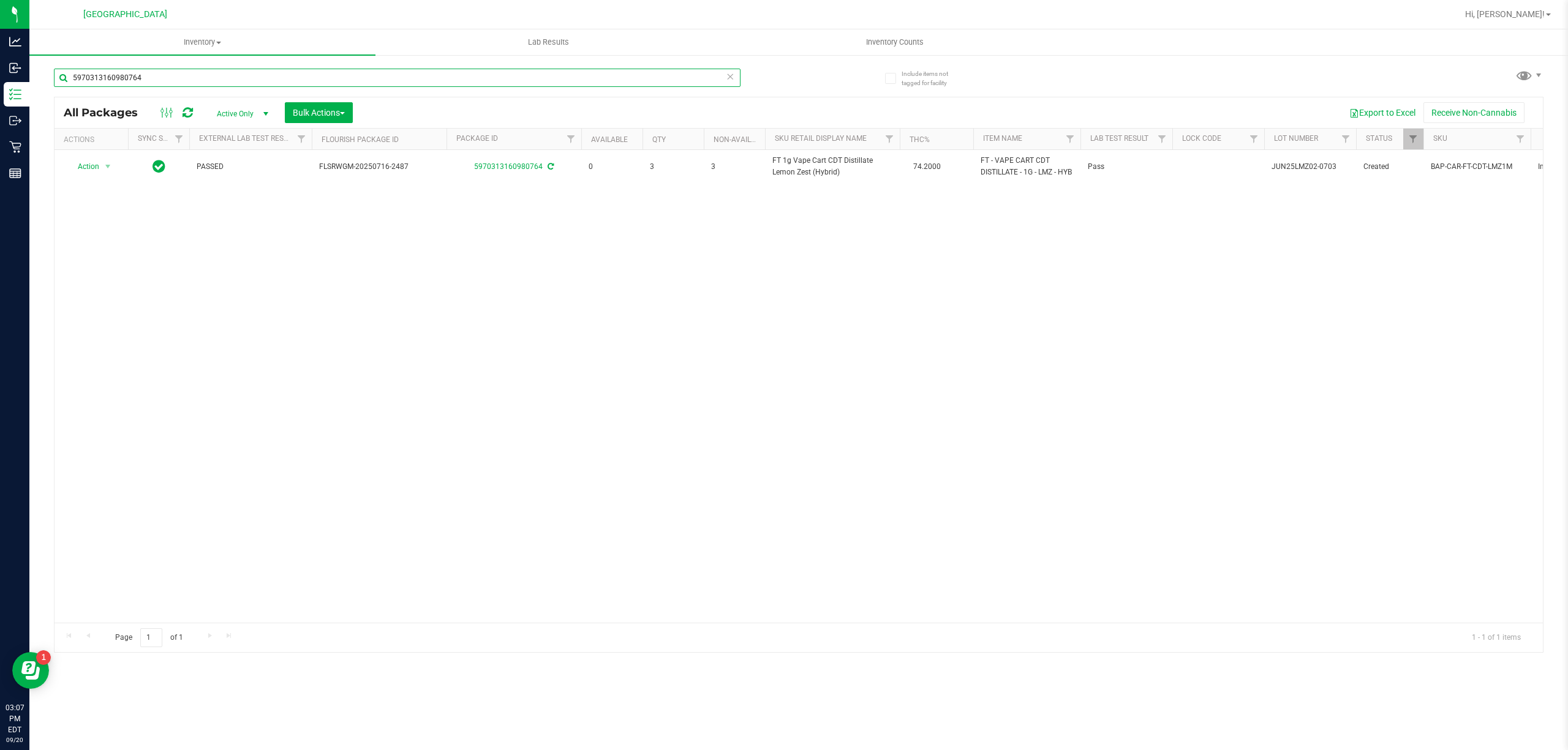
click at [222, 81] on input "5970313160980764" at bounding box center [397, 77] width 687 height 18
paste input "FT 1g Vape Cart CDT Distillate Lemon Zest (Hybrid)"
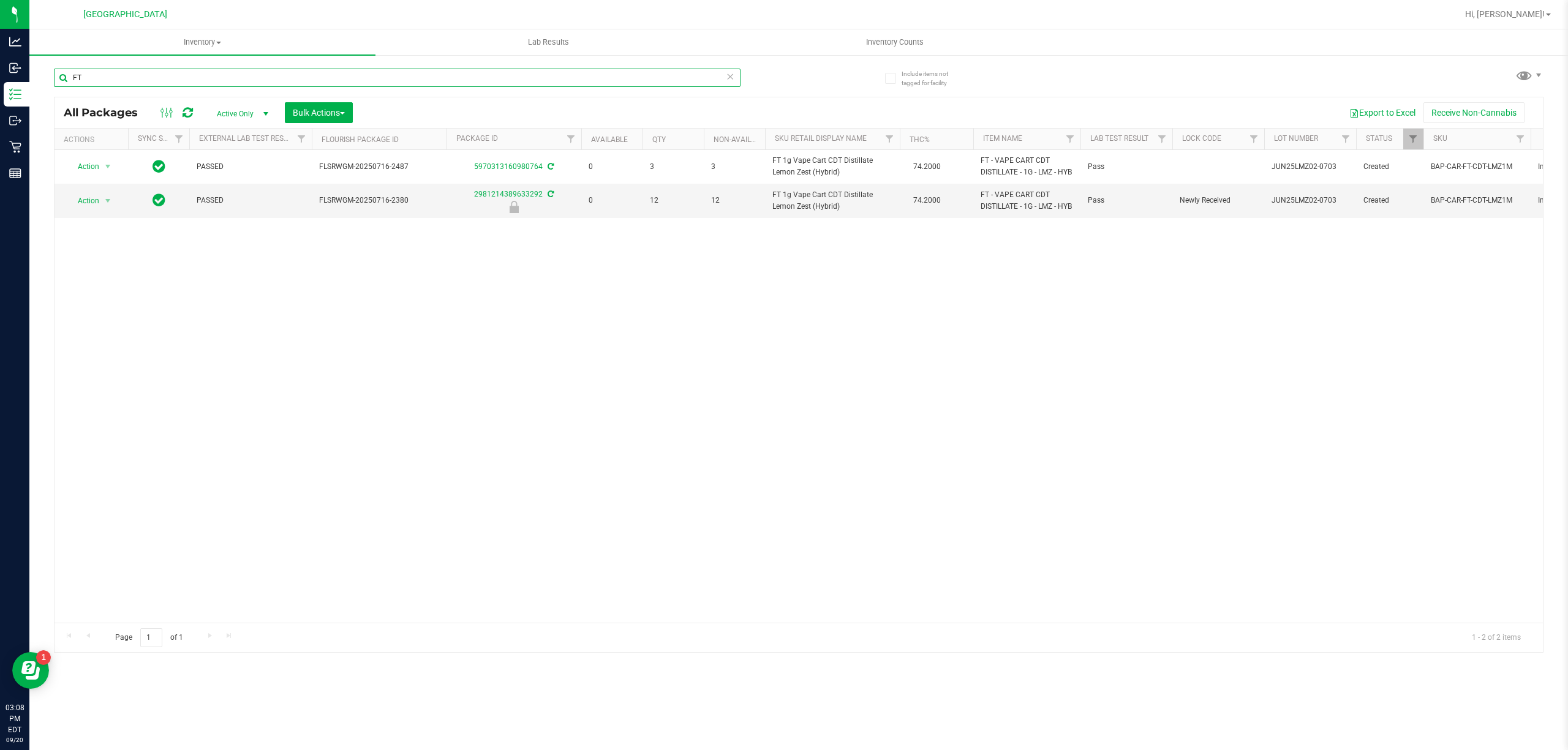
type input "F"
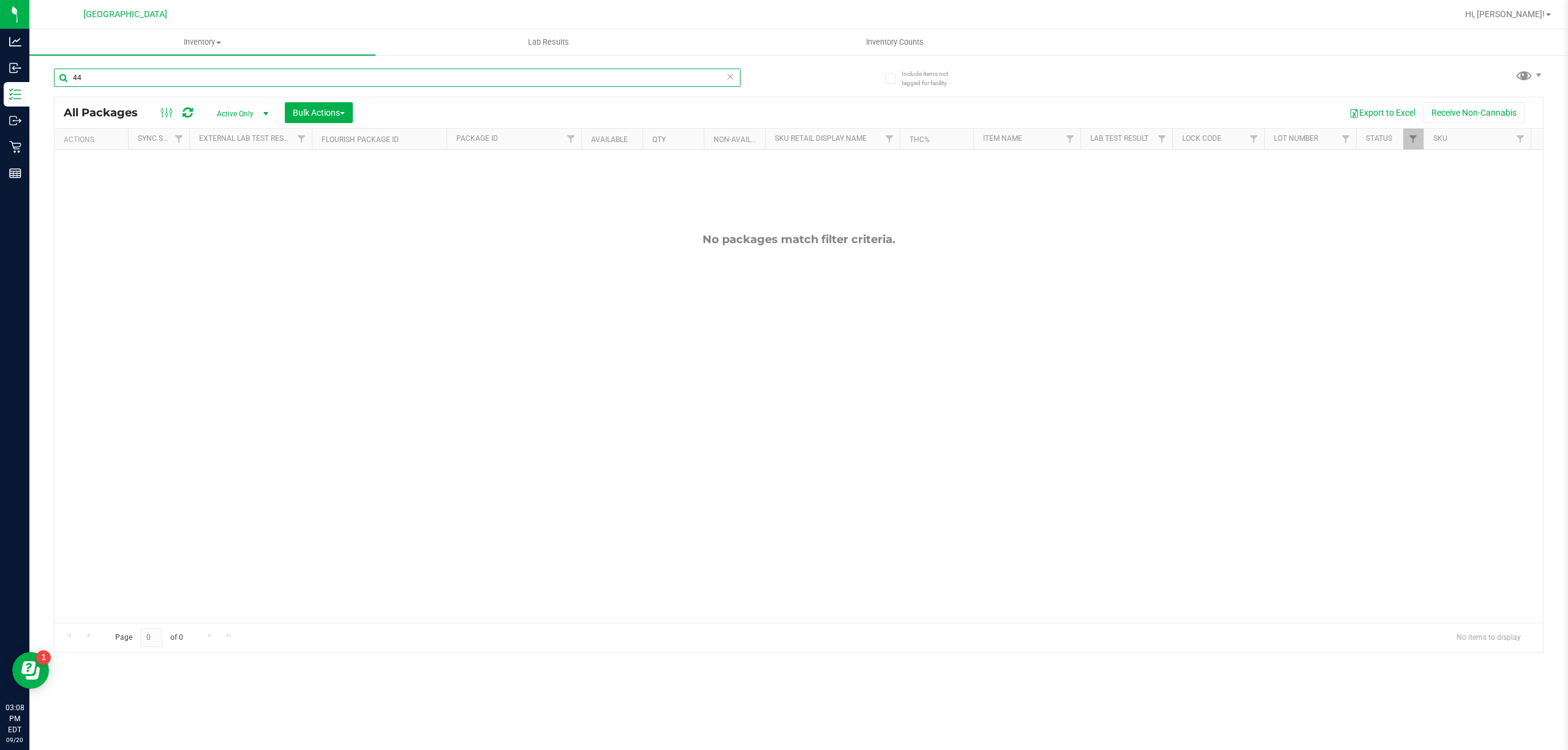
type input "4"
type input "b"
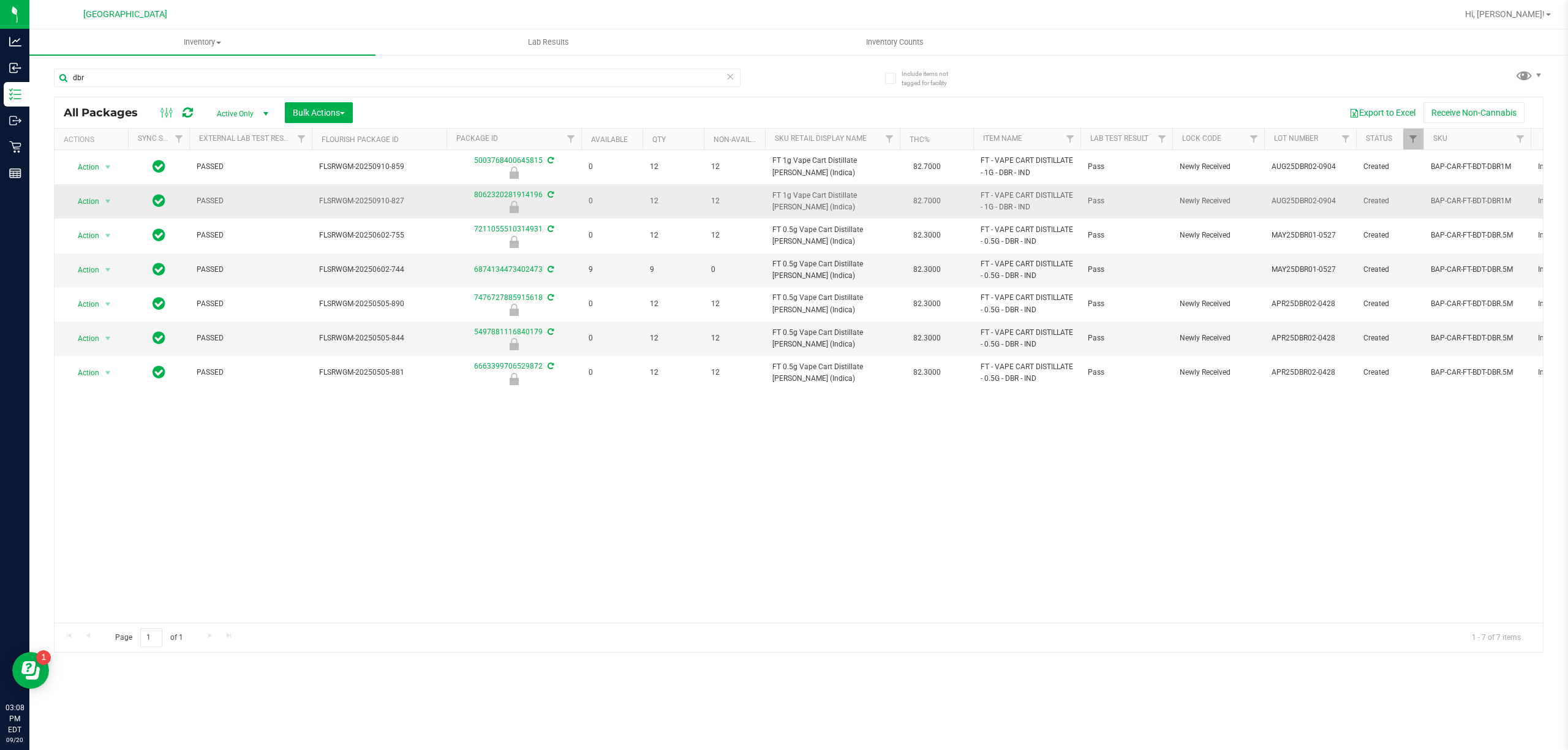
click at [835, 194] on span "FT 1g Vape Cart Distillate [PERSON_NAME] (Indica)" at bounding box center [832, 201] width 120 height 23
click at [834, 194] on span "FT 1g Vape Cart Distillate [PERSON_NAME] (Indica)" at bounding box center [832, 201] width 120 height 23
copy td "FT 1g Vape Cart Distillate [PERSON_NAME] (Indica)"
click at [613, 81] on input "dbr" at bounding box center [397, 77] width 687 height 18
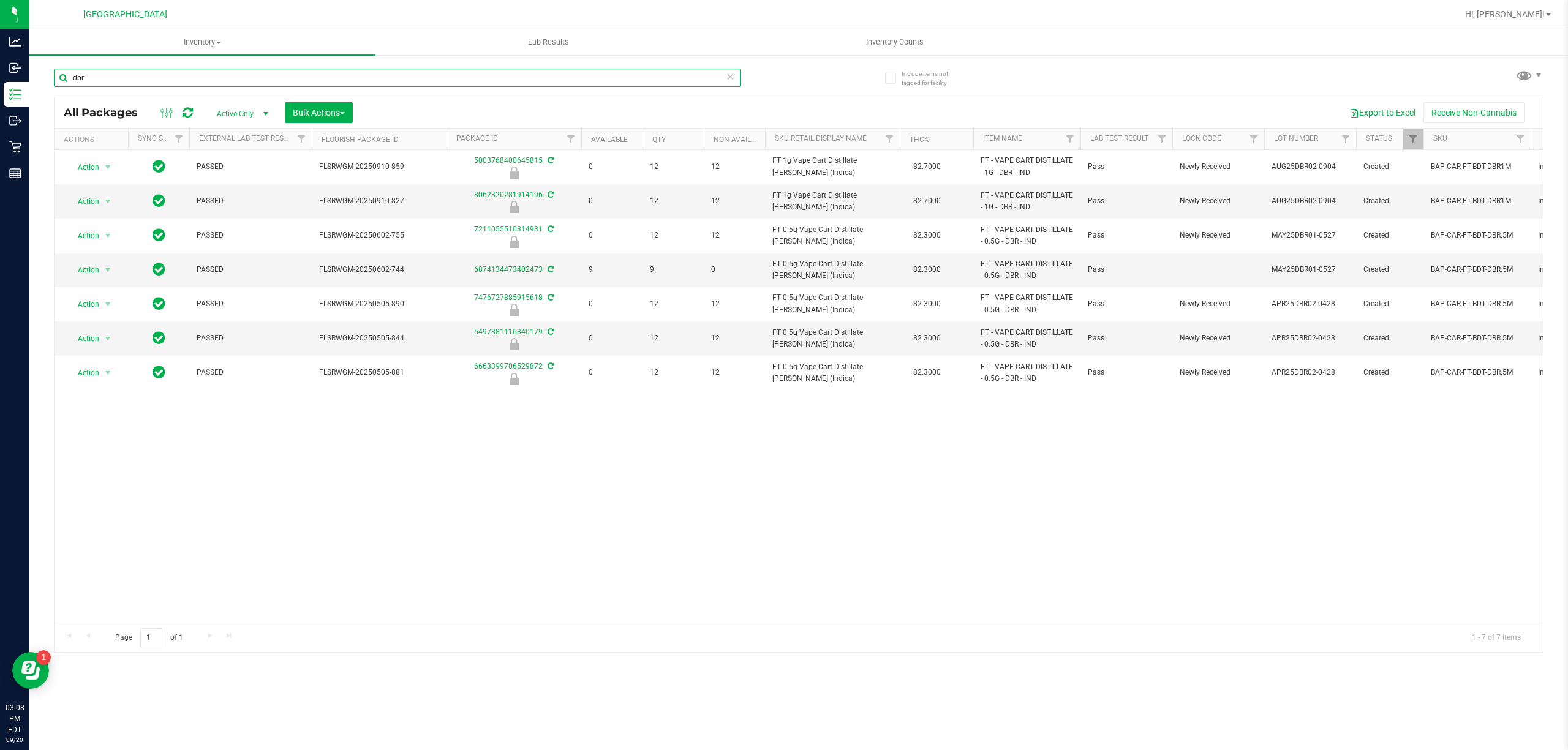
click at [613, 81] on input "dbr" at bounding box center [397, 77] width 687 height 18
paste input "FT 1g Vape Cart Distillate [PERSON_NAME] (Indica)"
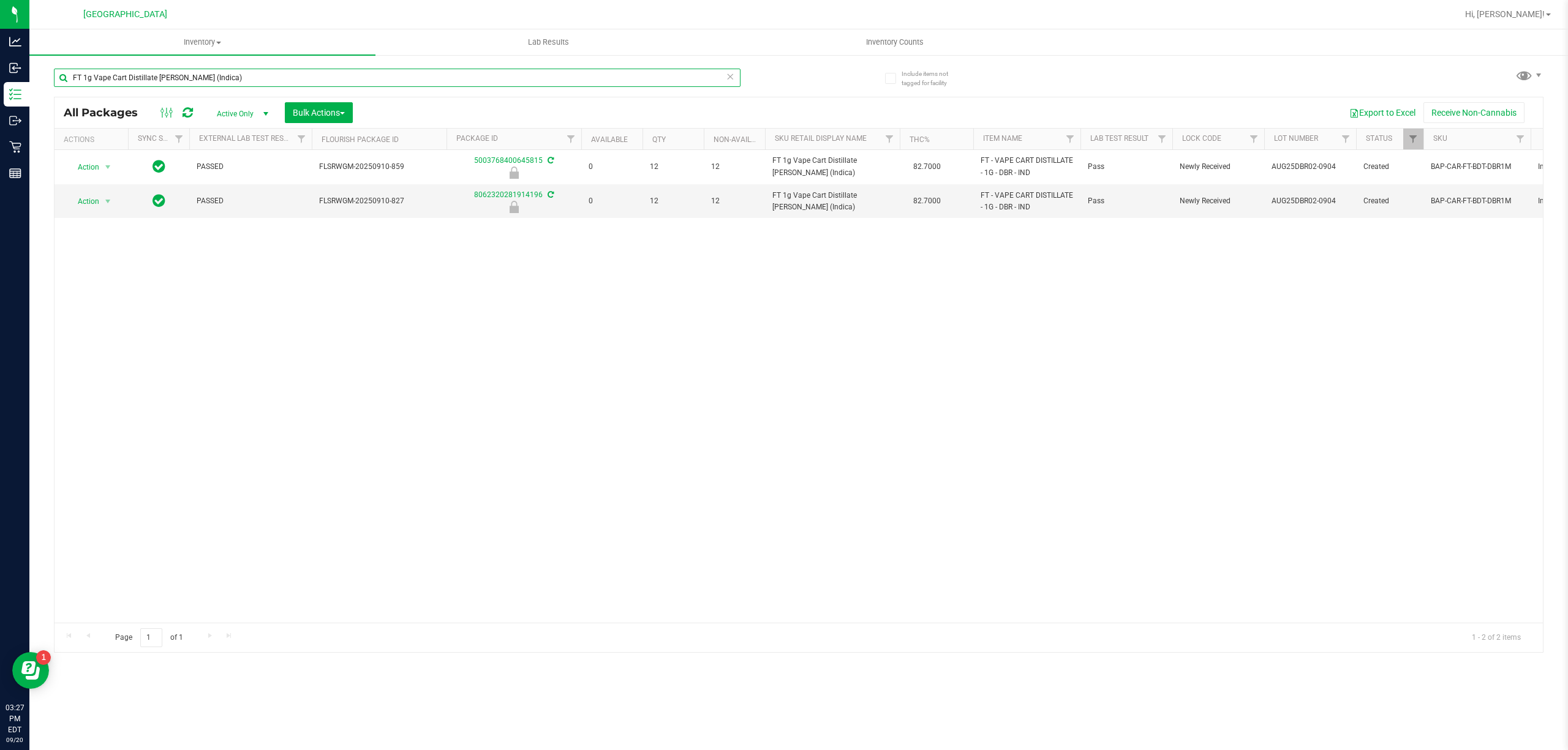
click at [350, 76] on input "FT 1g Vape Cart Distillate [PERSON_NAME] (Indica)" at bounding box center [397, 77] width 687 height 18
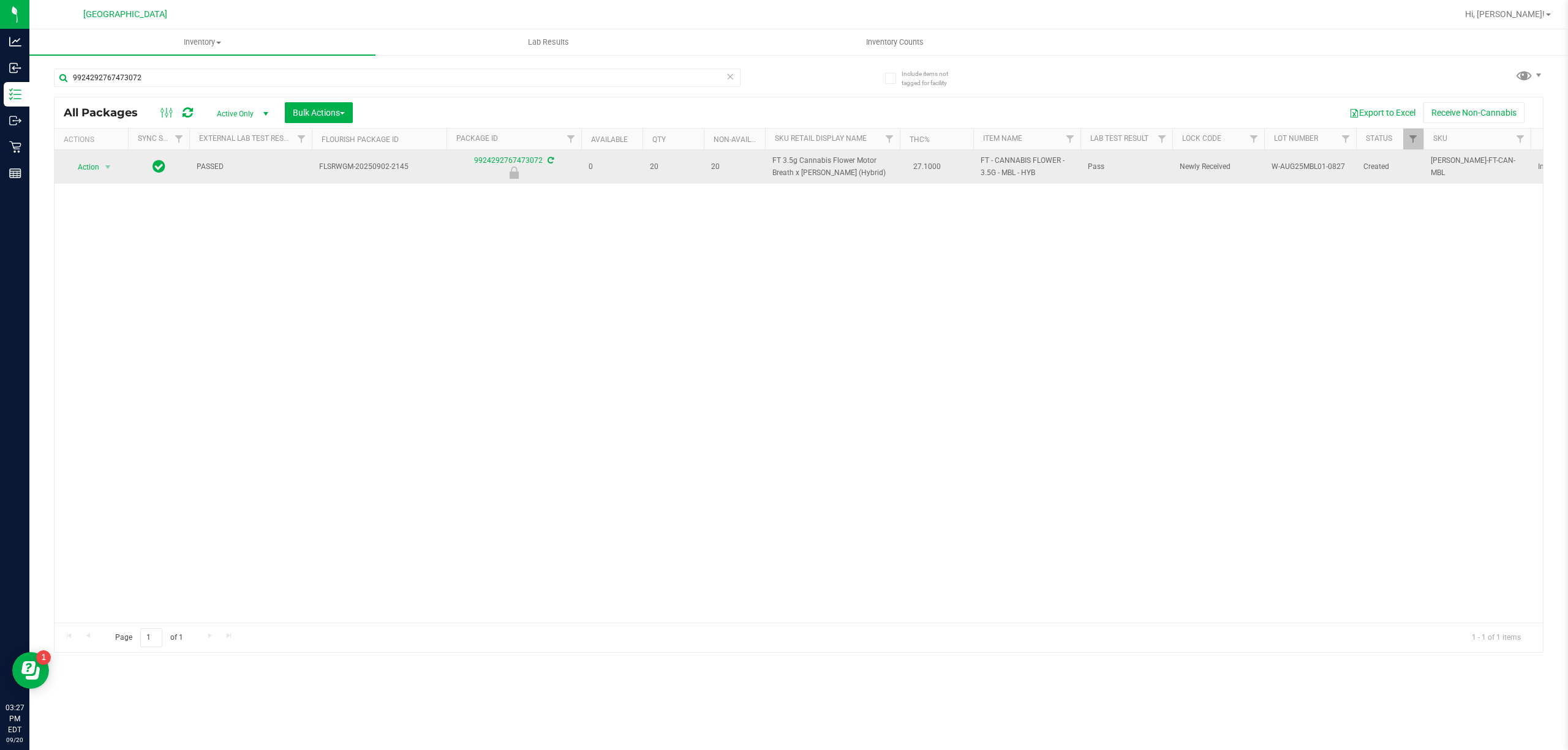
click at [815, 184] on td "FT 3.5g Cannabis Flower Motor Breath x Mike Larry (Hybrid)" at bounding box center [833, 167] width 135 height 33
click at [813, 172] on span "FT 3.5g Cannabis Flower Motor Breath x Mike Larry (Hybrid)" at bounding box center [832, 166] width 120 height 23
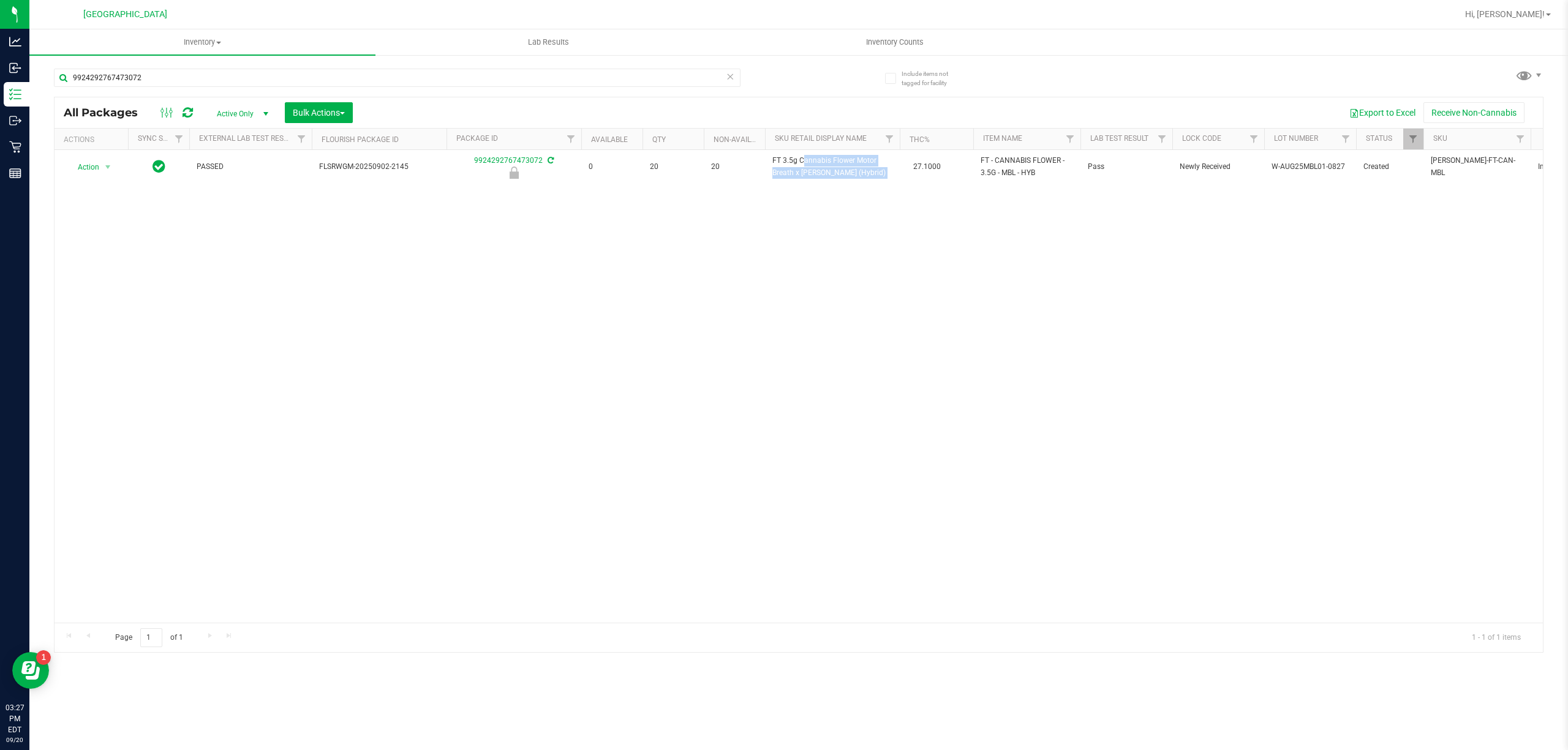
copy td "FT 3.5g Cannabis Flower Motor Breath x Mike Larry (Hybrid)"
click at [462, 79] on input "9924292767473072" at bounding box center [397, 77] width 687 height 18
paste input "FT 3.5g Cannabis Flower Motor Breath x Mike Larry (Hybrid)"
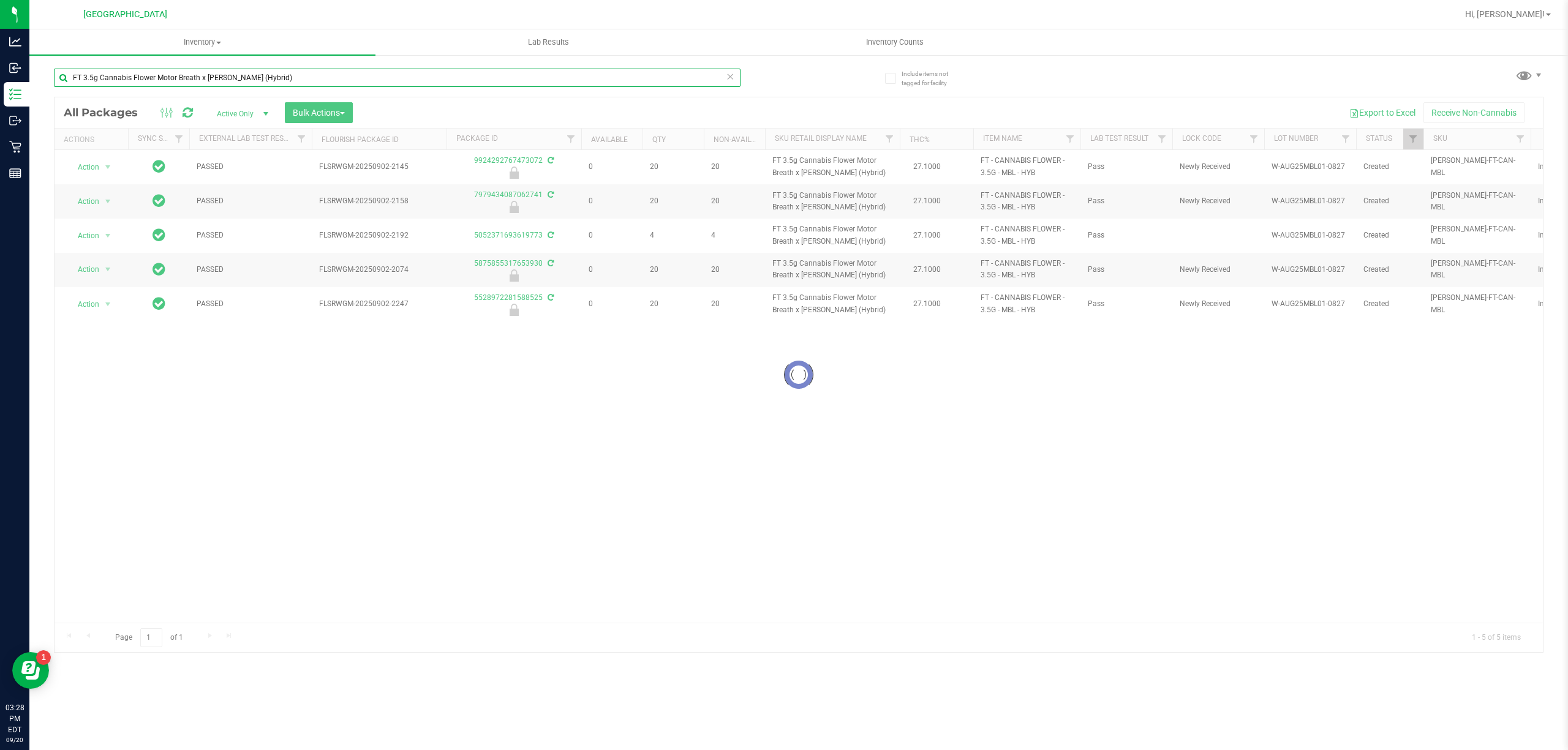
click at [475, 77] on input "FT 3.5g Cannabis Flower Motor Breath x Mike Larry (Hybrid)" at bounding box center [397, 77] width 687 height 18
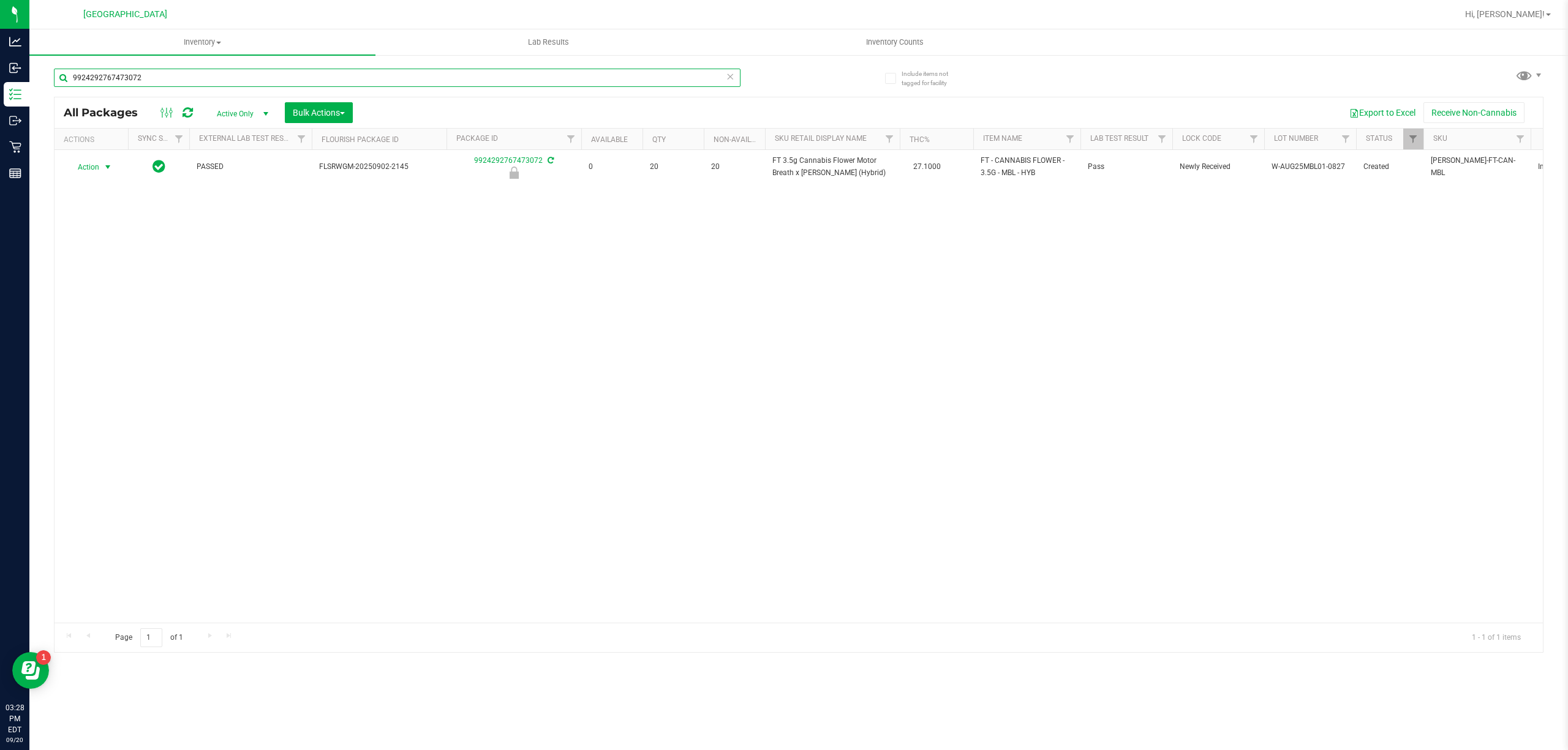
type input "9924292767473072"
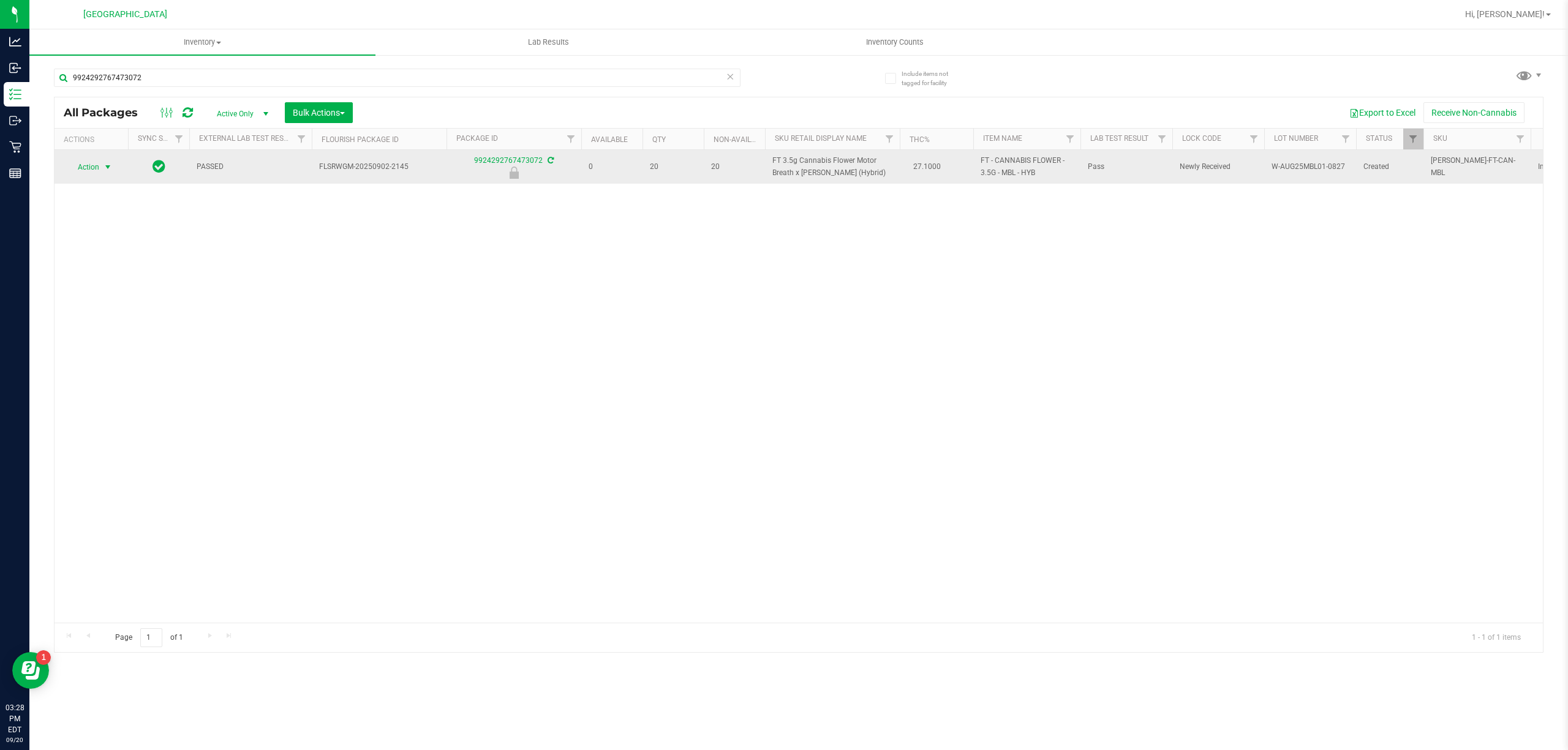
drag, startPoint x: 108, startPoint y: 172, endPoint x: 106, endPoint y: 162, distance: 10.2
click at [106, 162] on span "select" at bounding box center [107, 167] width 10 height 10
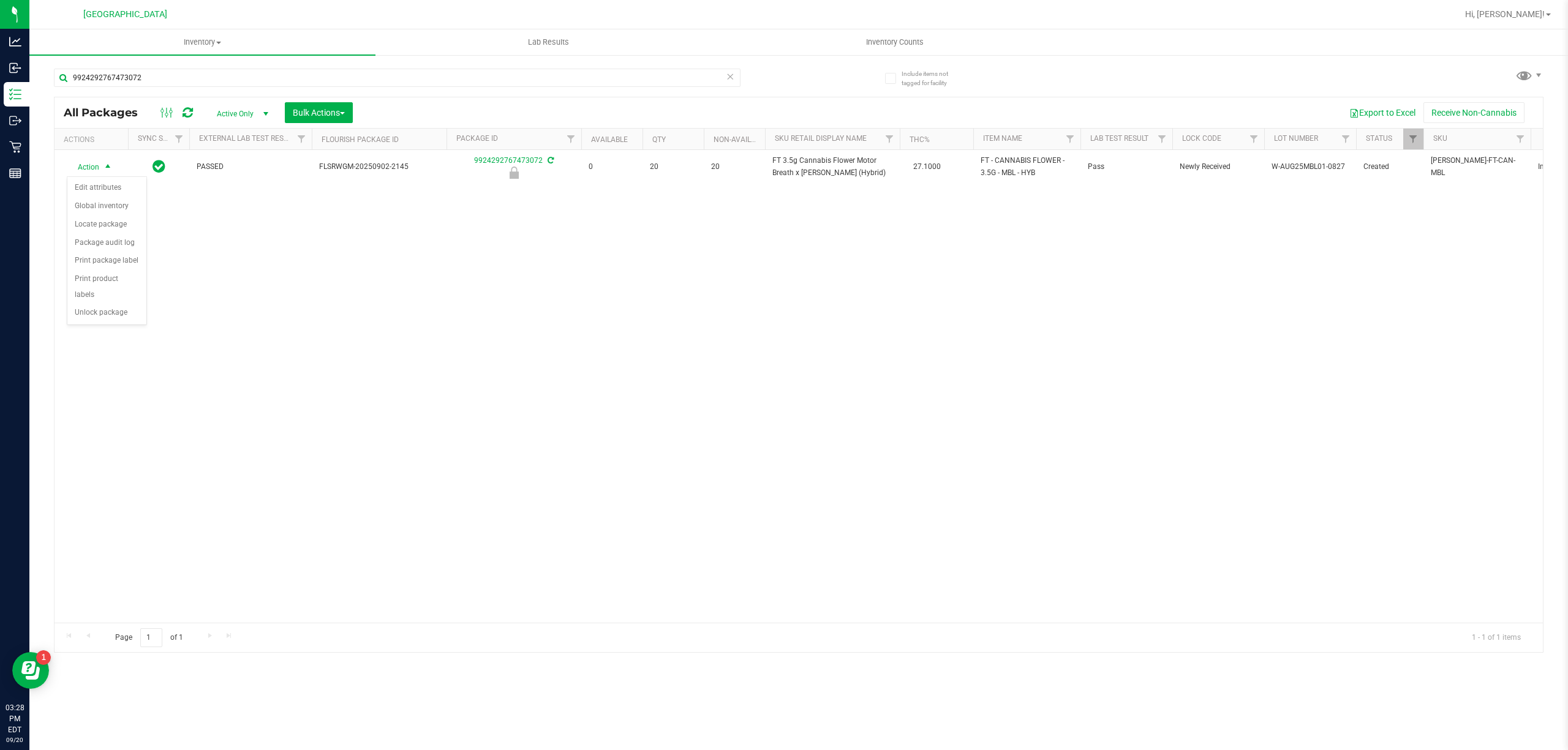
click at [92, 327] on body "Analytics Inbound Inventory Outbound Retail Reports 03:28 PM EDT 09/20/2025 09/…" at bounding box center [784, 375] width 1568 height 750
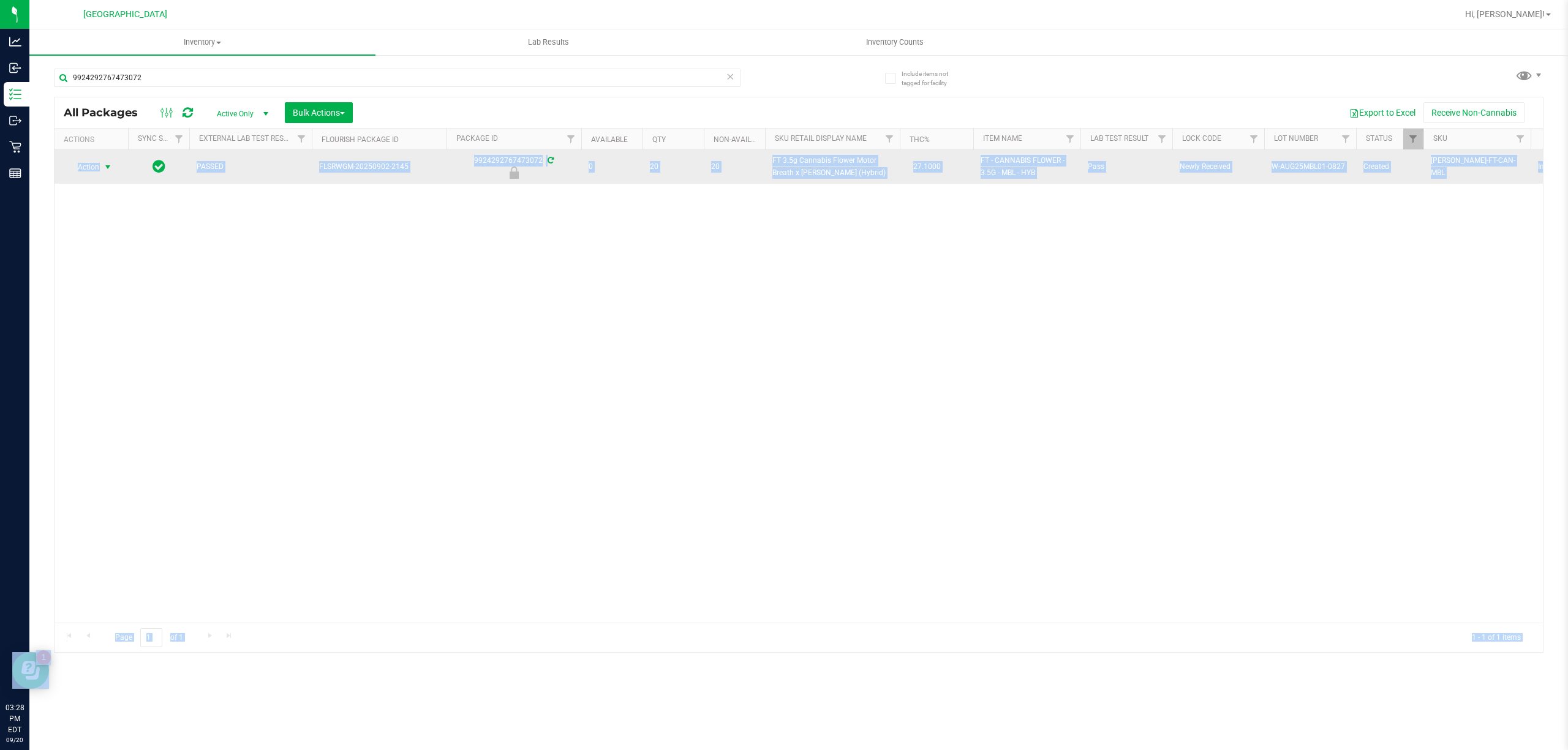
click at [93, 170] on span "Action" at bounding box center [83, 168] width 33 height 17
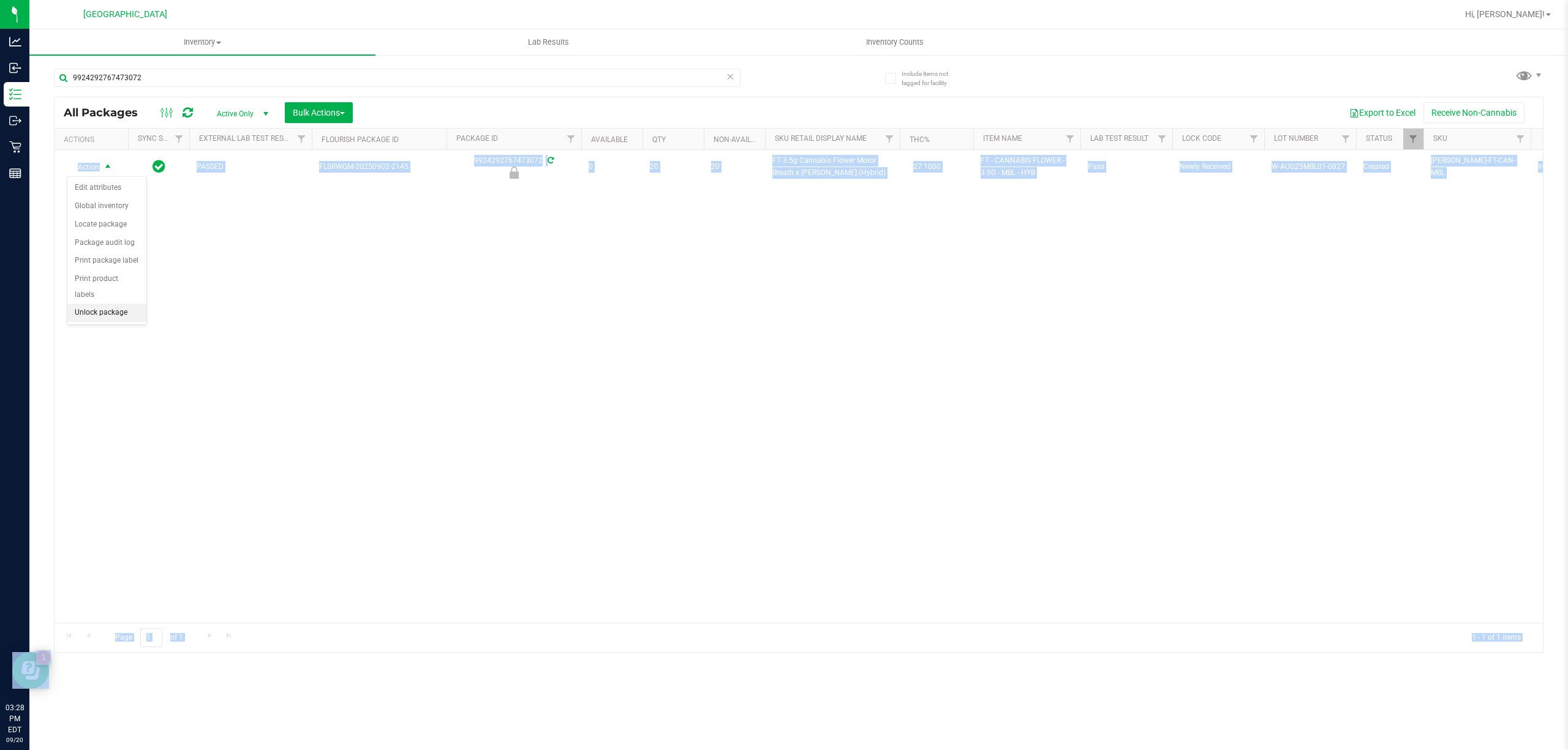
click at [124, 317] on li "Unlock package" at bounding box center [106, 312] width 79 height 18
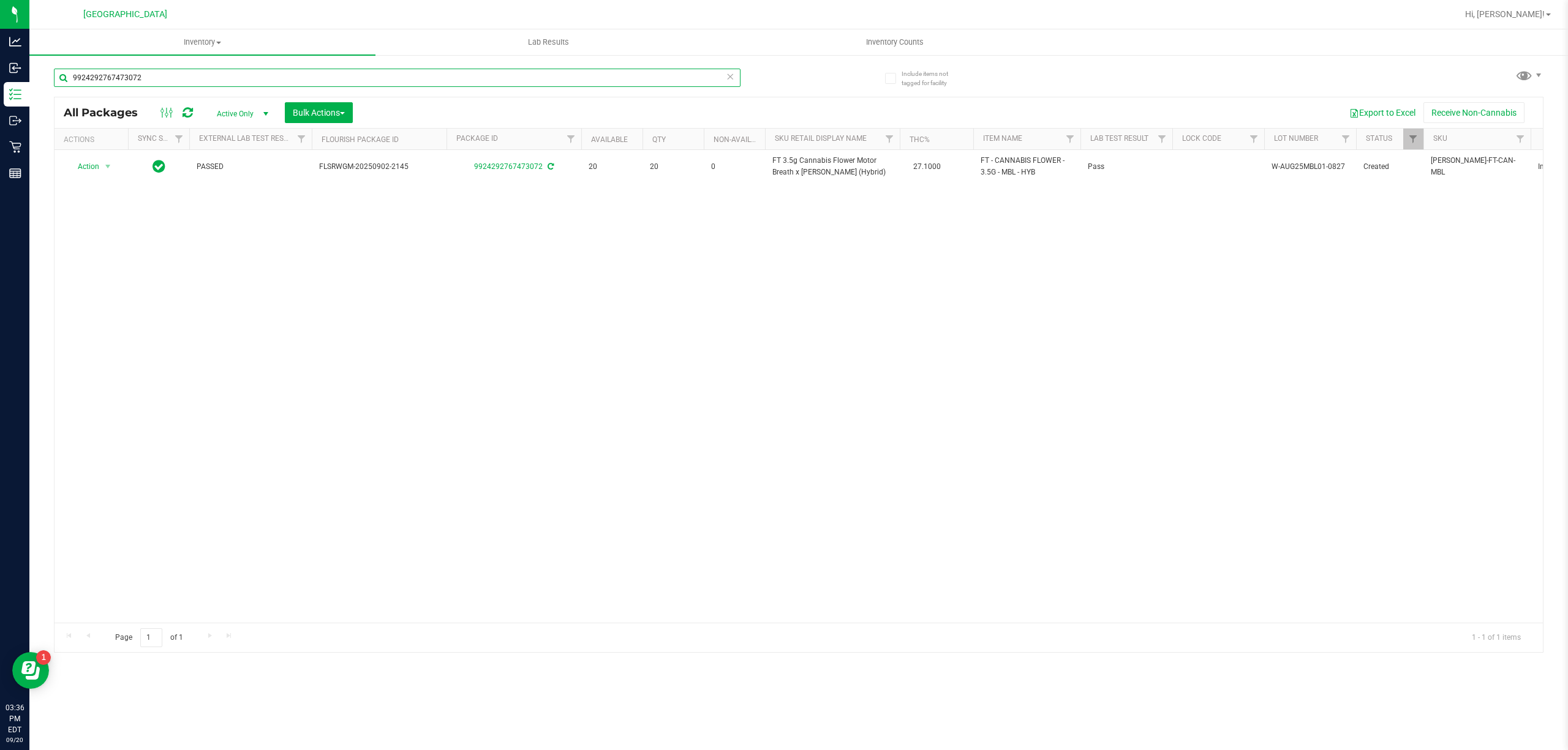
click at [281, 71] on input "9924292767473072" at bounding box center [397, 77] width 687 height 18
click at [280, 71] on input "9924292767473072" at bounding box center [397, 77] width 687 height 18
type input "0207490027765306"
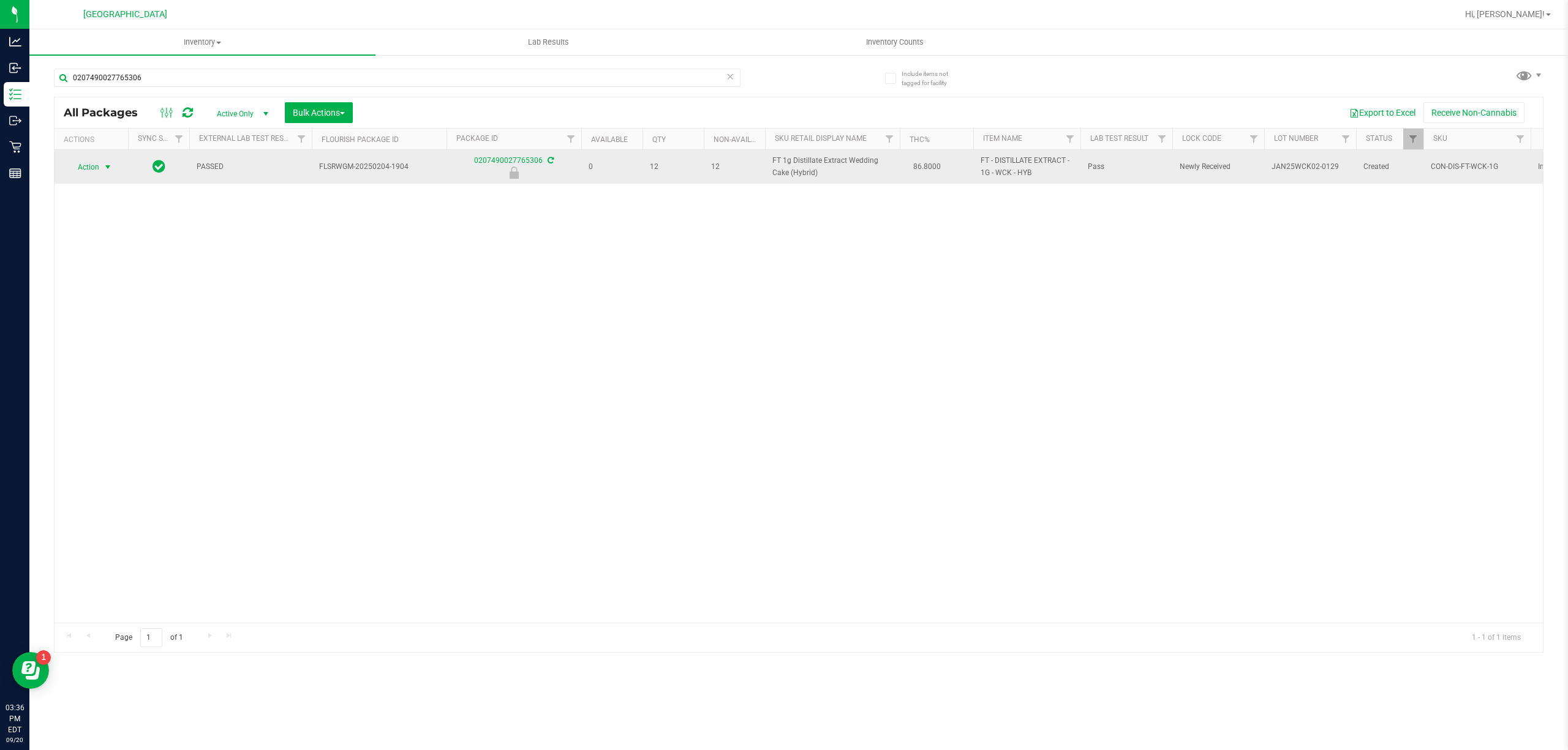
click at [83, 172] on span "Action" at bounding box center [83, 168] width 33 height 17
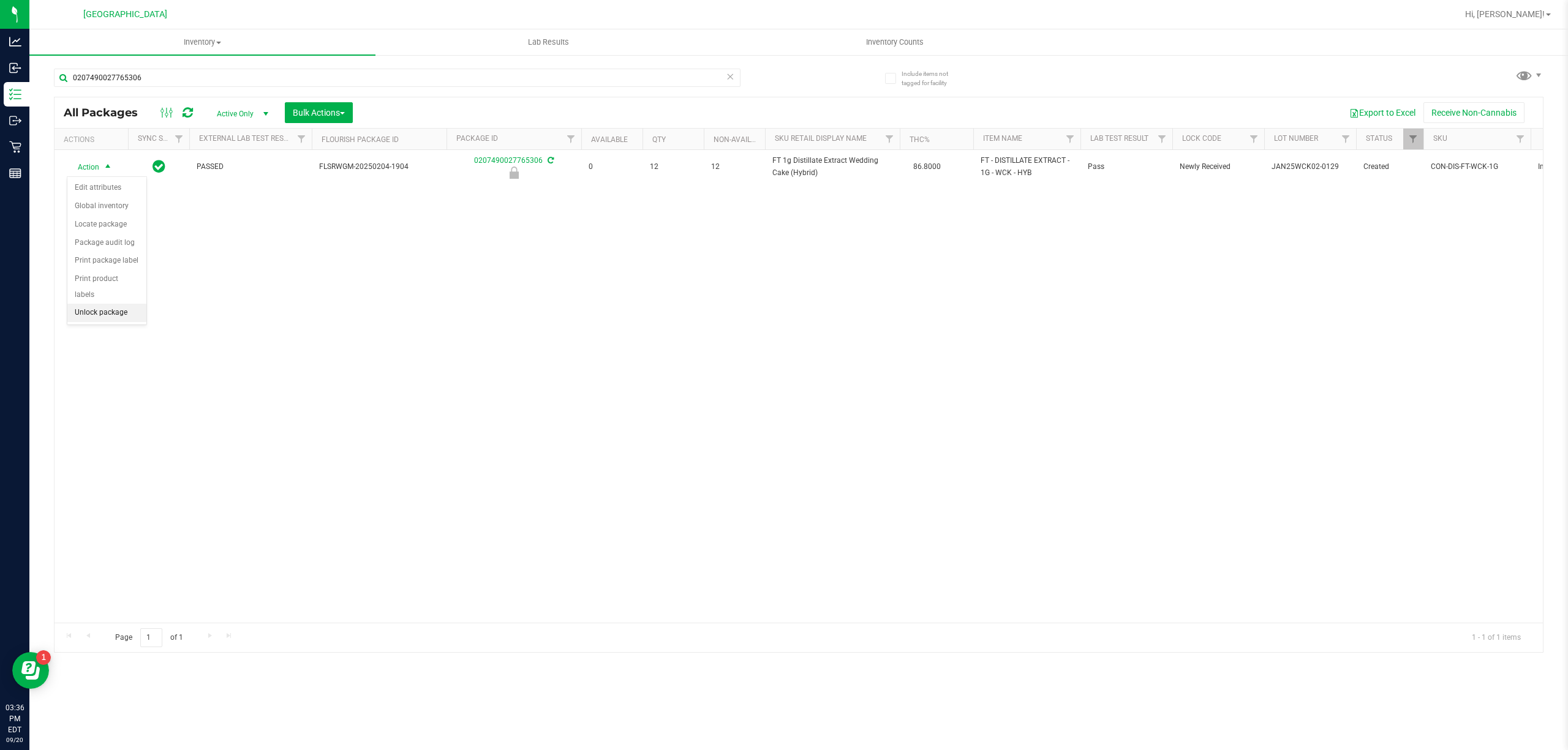
click at [114, 315] on li "Unlock package" at bounding box center [106, 312] width 79 height 18
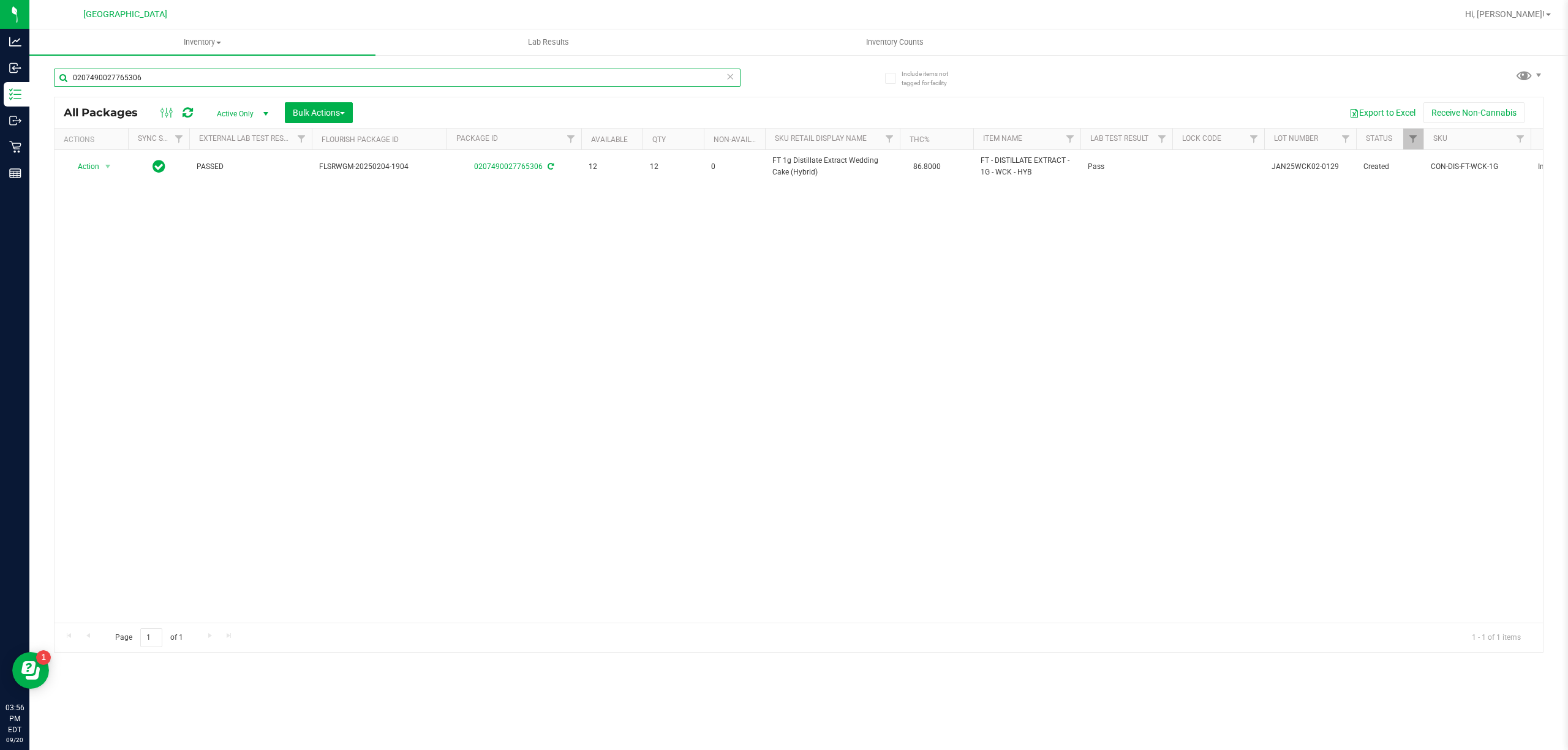
click at [522, 87] on input "0207490027765306" at bounding box center [397, 77] width 687 height 18
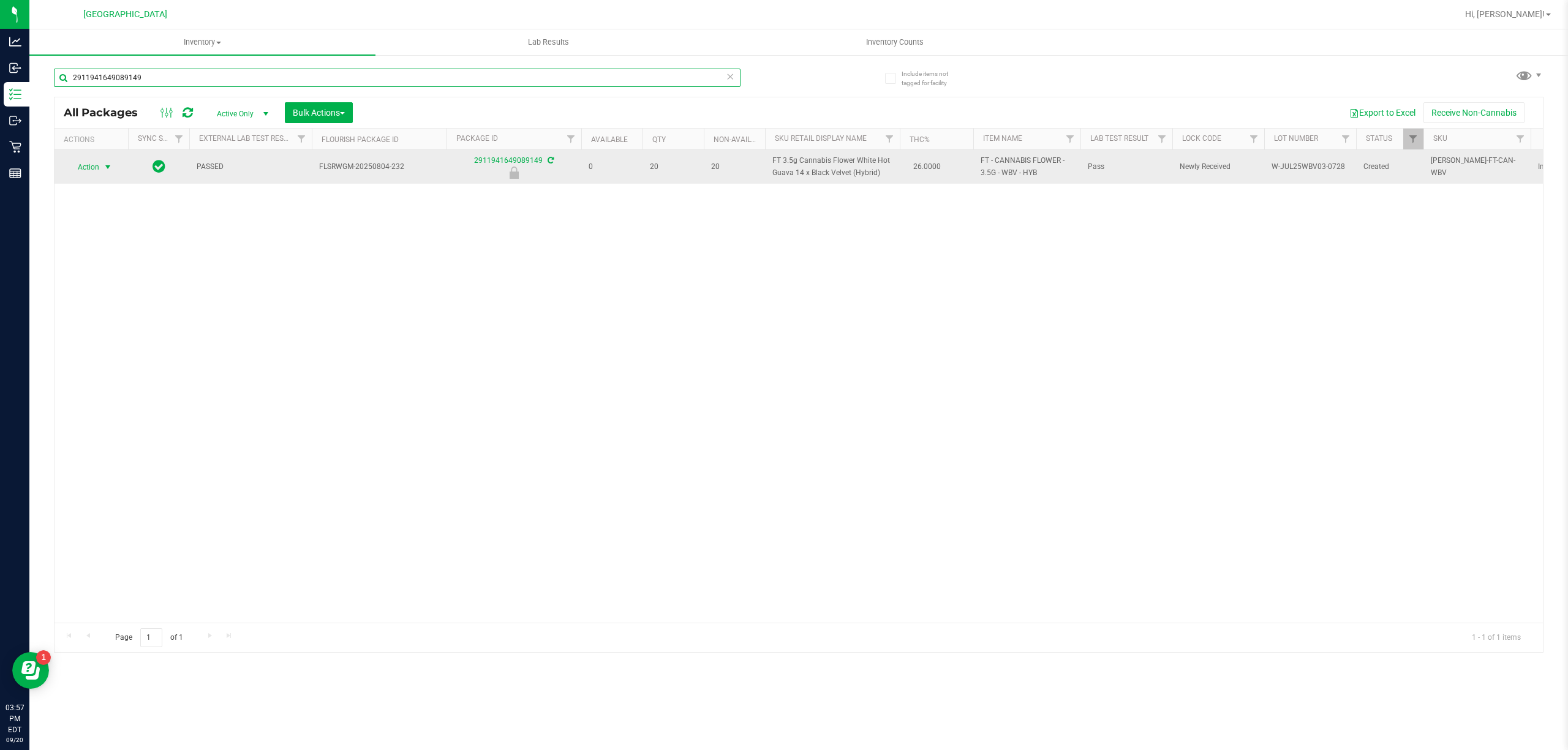
type input "2911941649089149"
click at [101, 169] on span "Action" at bounding box center [91, 168] width 49 height 17
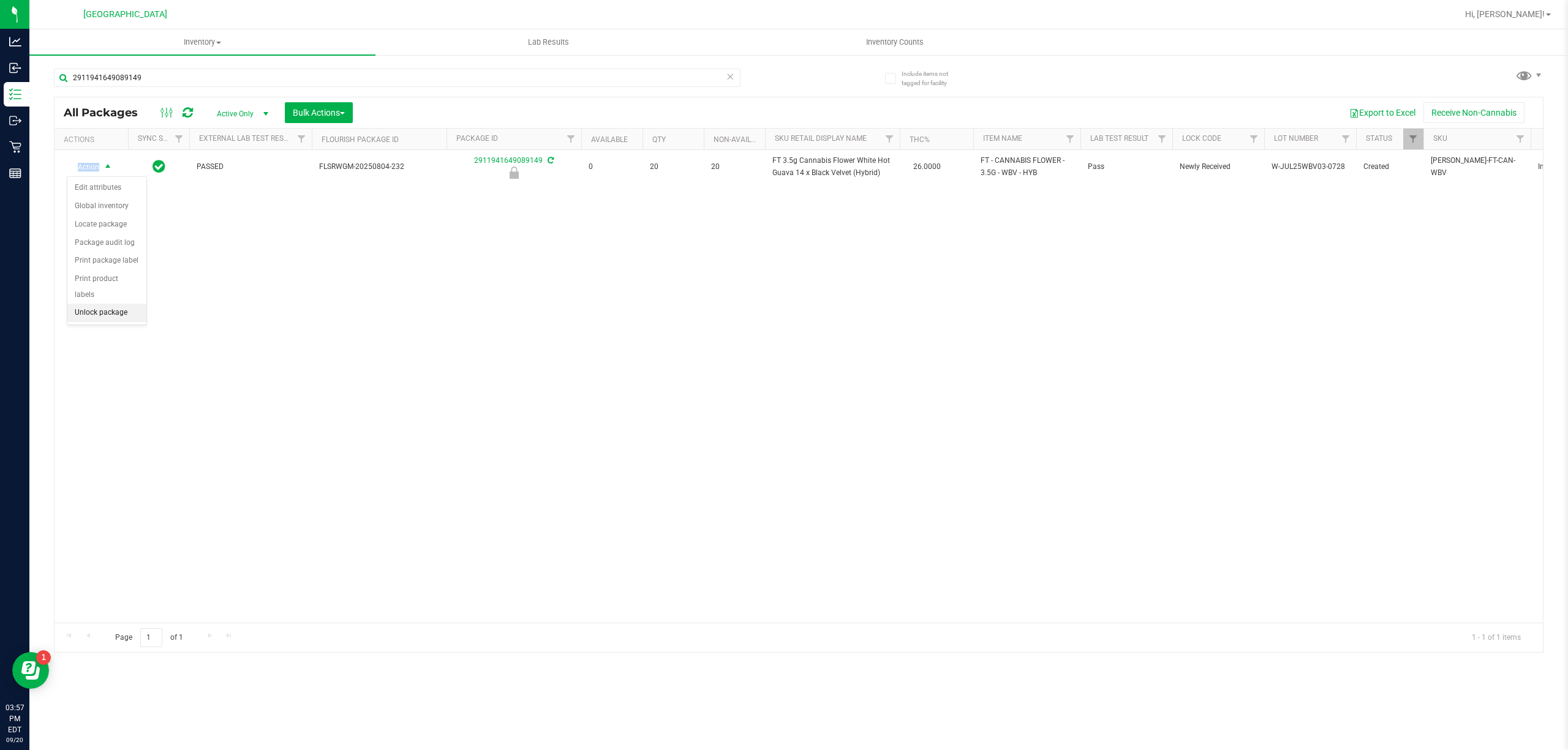
click at [127, 319] on li "Unlock package" at bounding box center [106, 312] width 79 height 18
click at [1457, 305] on div "Action Action Adjust qty Create package Edit attributes Global inventory Locate…" at bounding box center [799, 386] width 1489 height 473
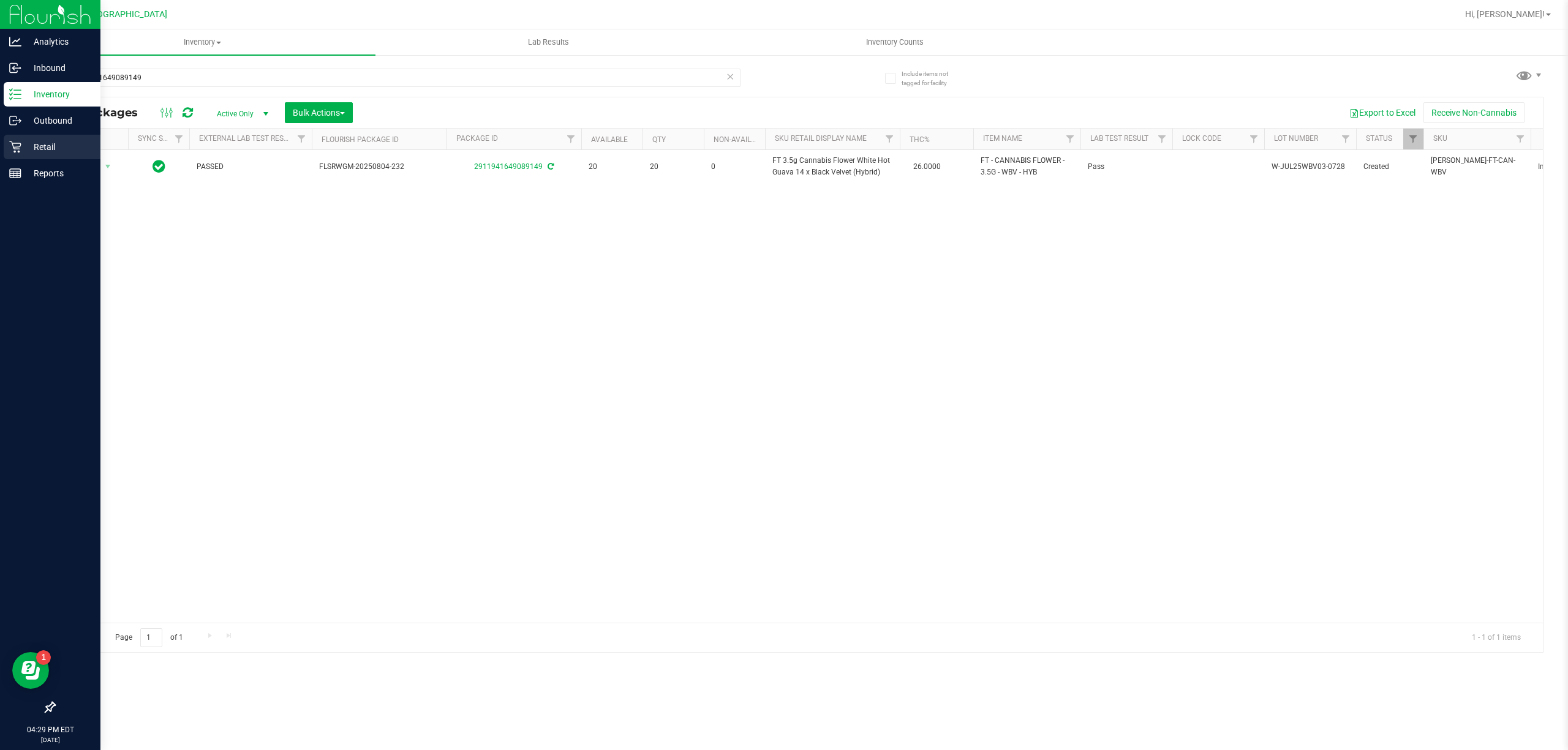
click at [76, 147] on p "Retail" at bounding box center [58, 147] width 73 height 14
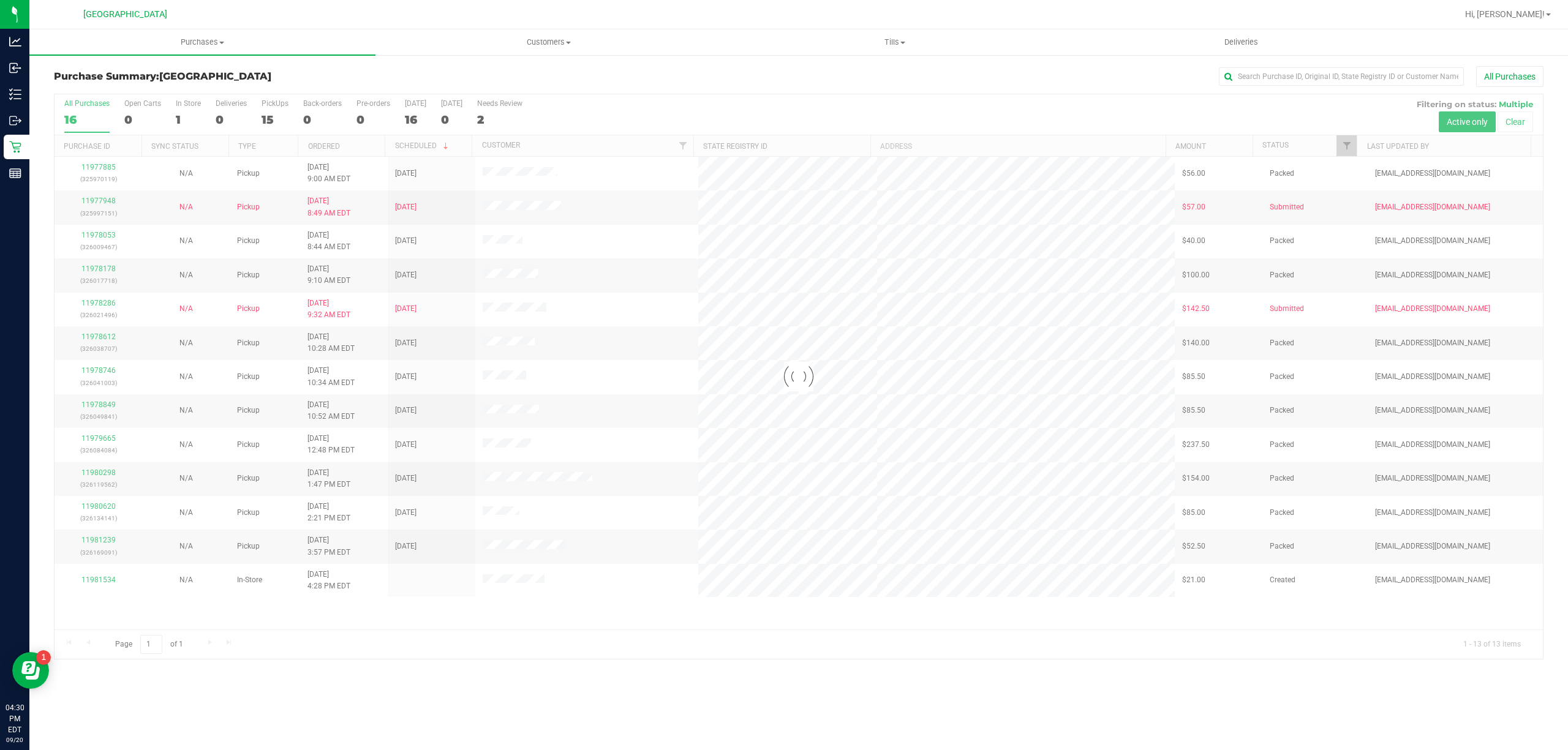
drag, startPoint x: 113, startPoint y: 197, endPoint x: 114, endPoint y: 203, distance: 6.1
click at [114, 203] on div at bounding box center [799, 377] width 1489 height 565
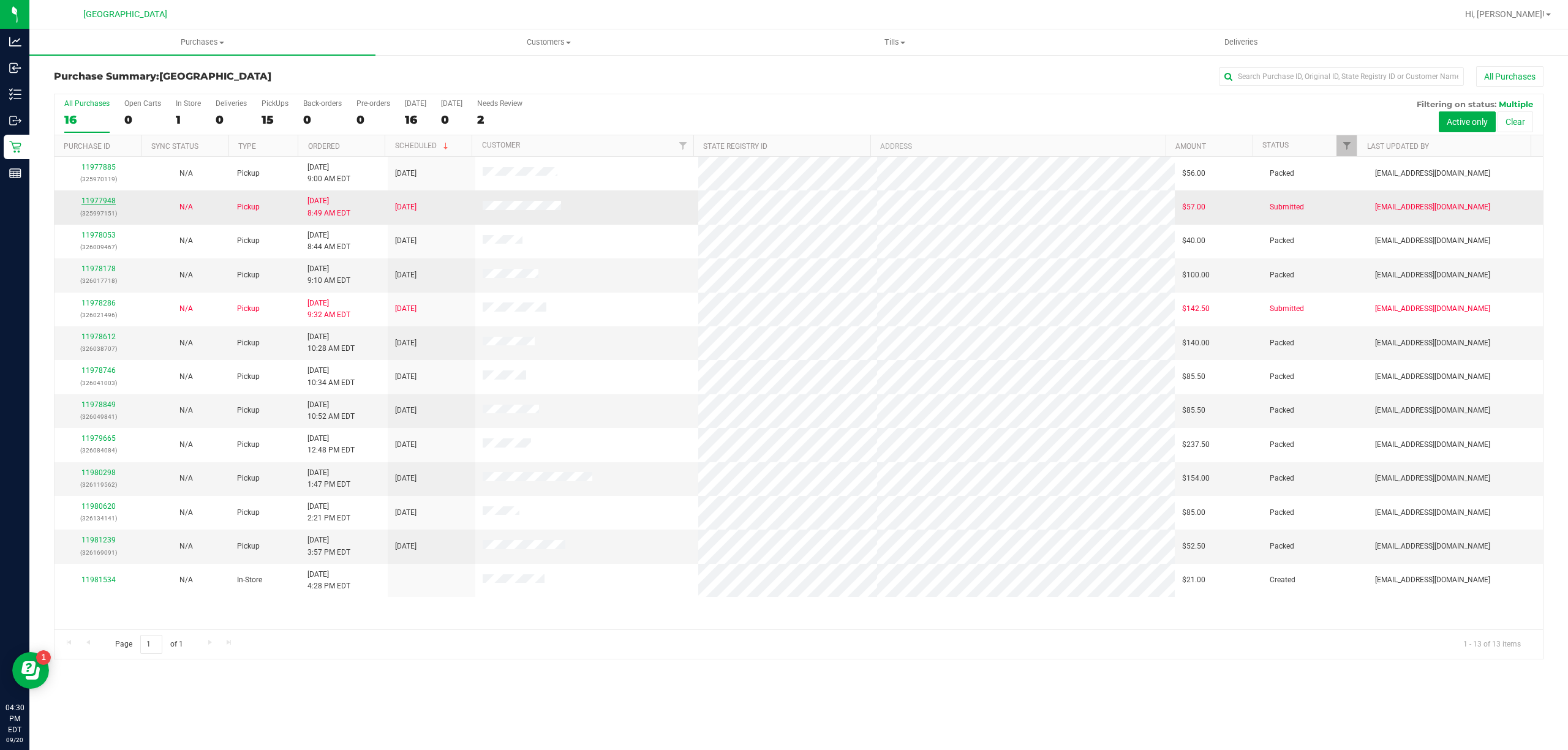
click at [106, 204] on link "11977948" at bounding box center [98, 200] width 34 height 9
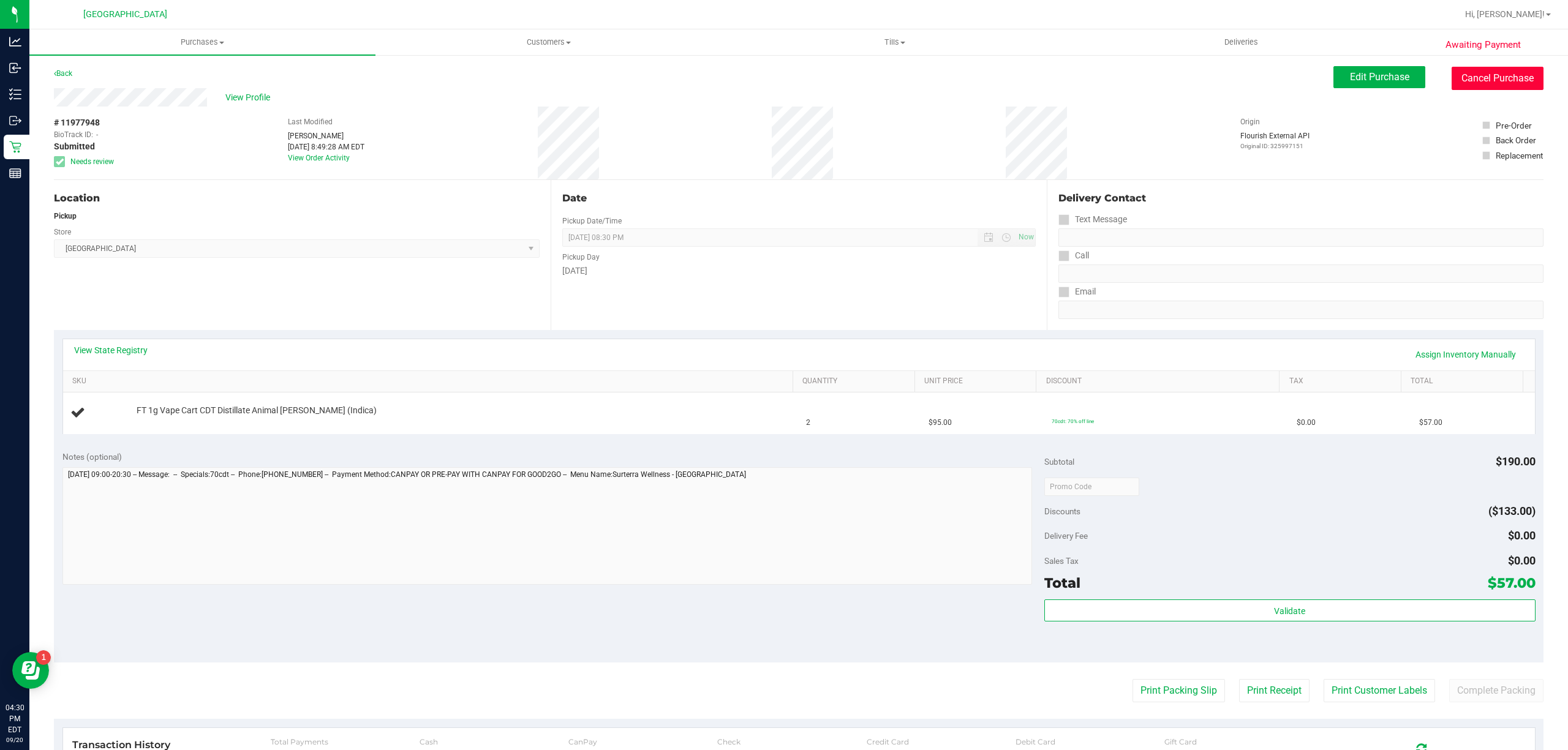
click at [1473, 87] on button "Cancel Purchase" at bounding box center [1497, 78] width 92 height 23
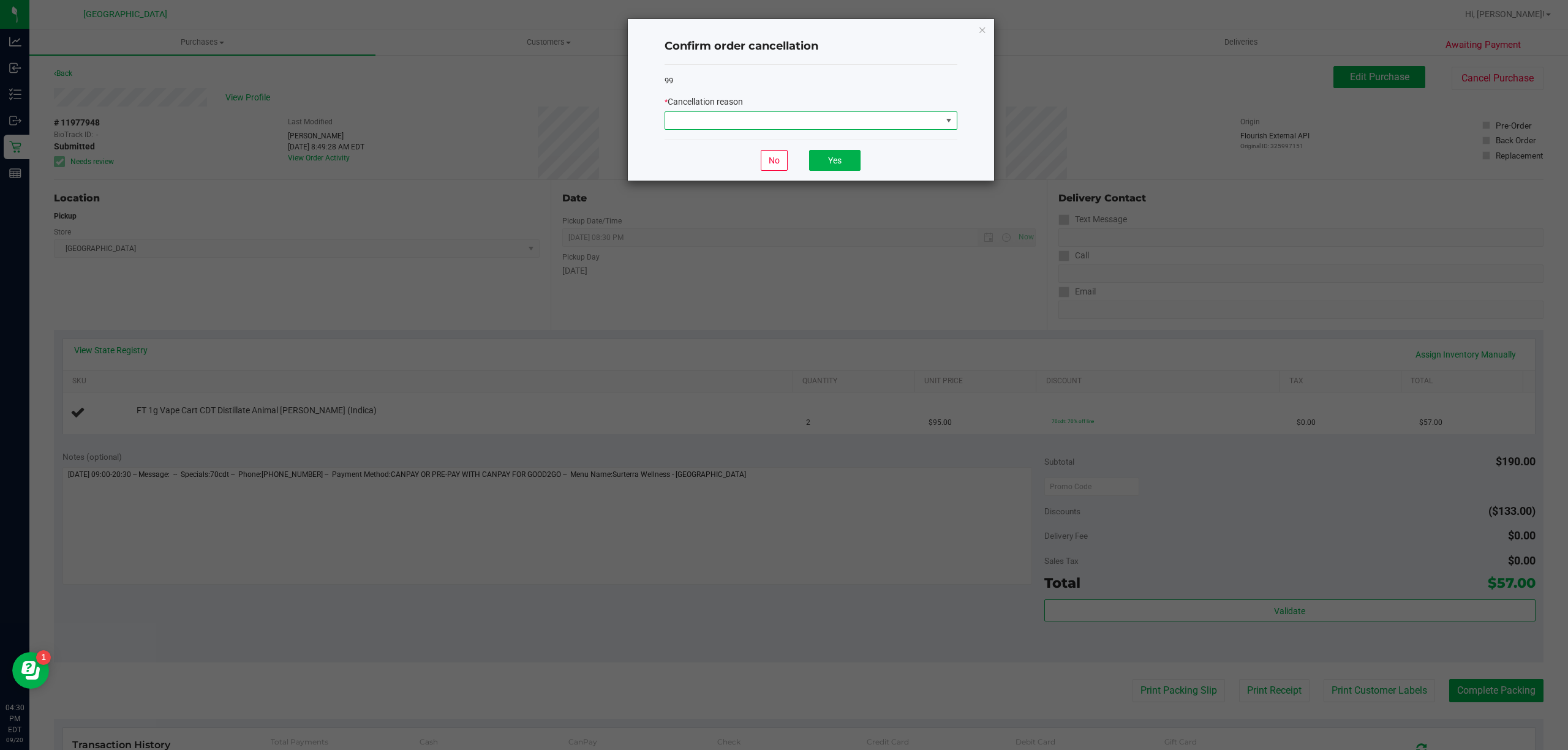
click at [932, 120] on span at bounding box center [803, 121] width 277 height 17
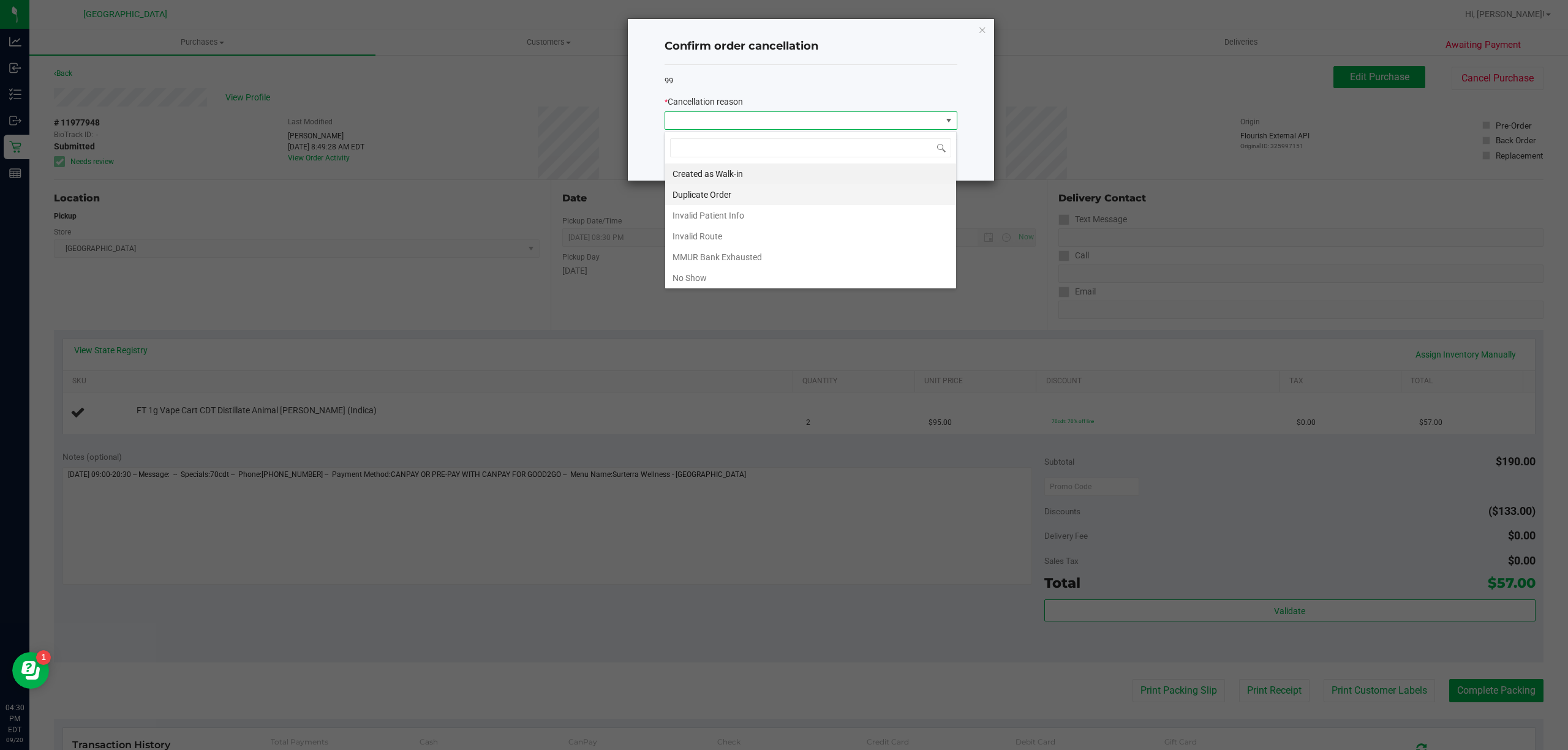
scroll to position [18, 292]
click at [802, 276] on li "No Show" at bounding box center [811, 278] width 291 height 21
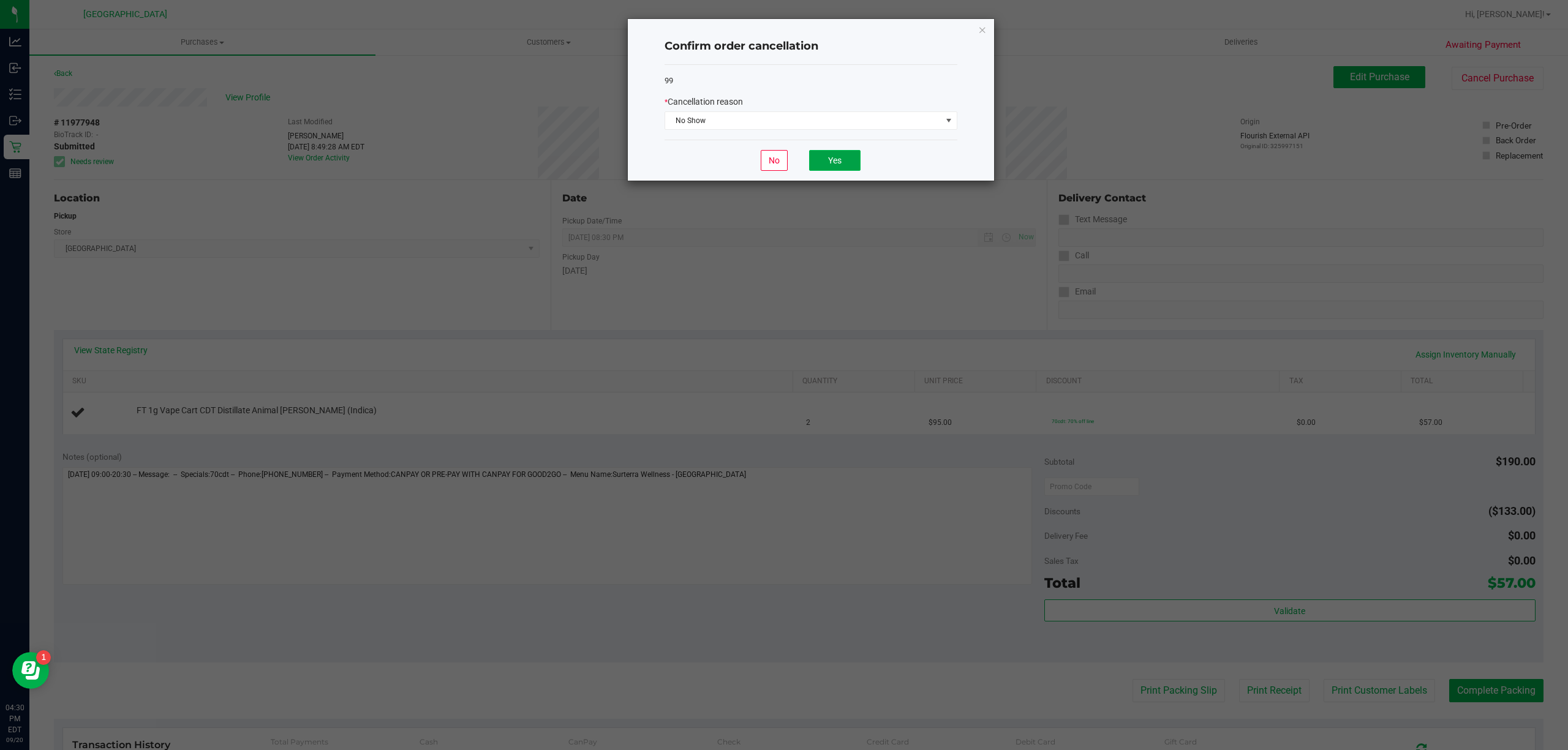
click at [849, 160] on button "Yes" at bounding box center [834, 160] width 52 height 21
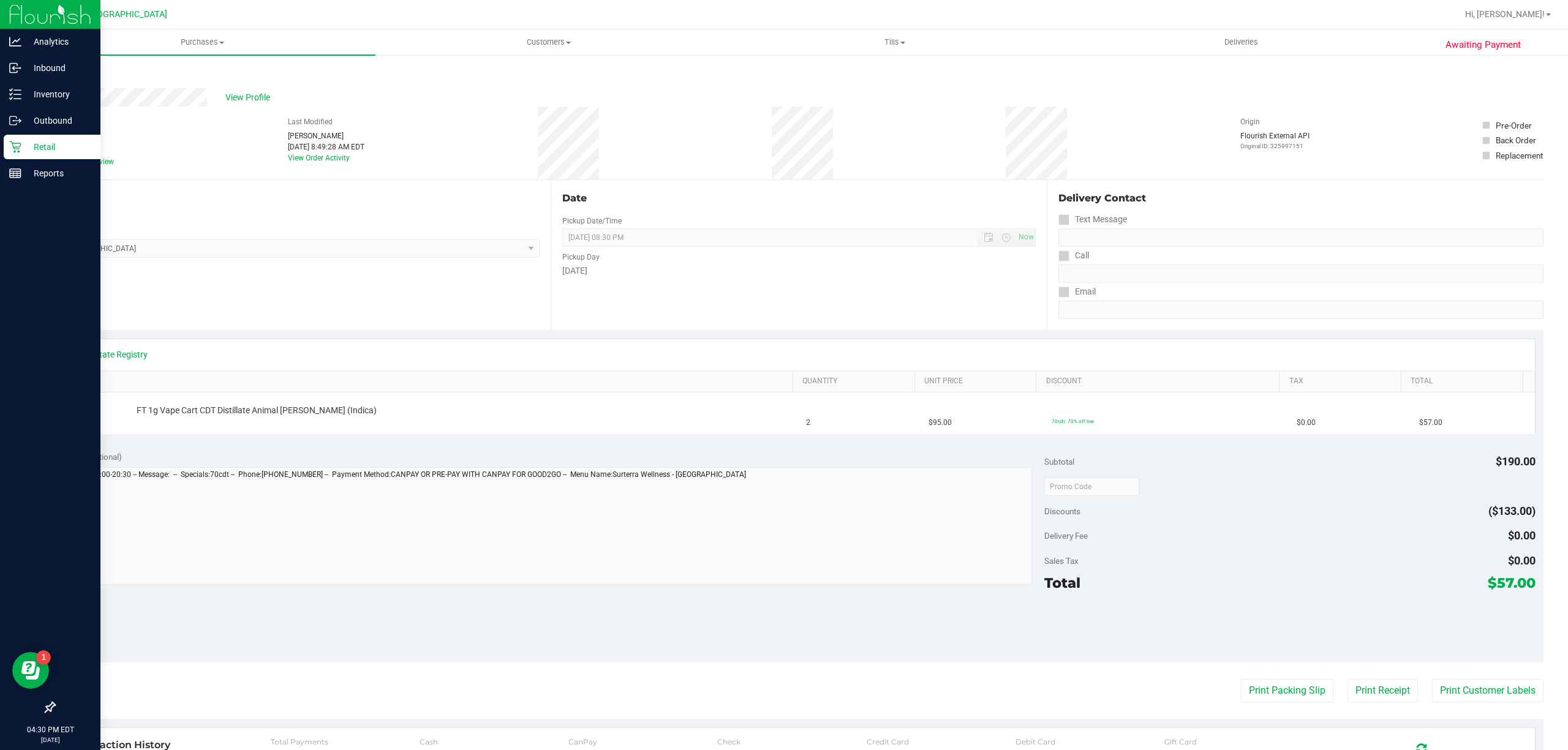
click at [60, 141] on p "Retail" at bounding box center [58, 147] width 73 height 14
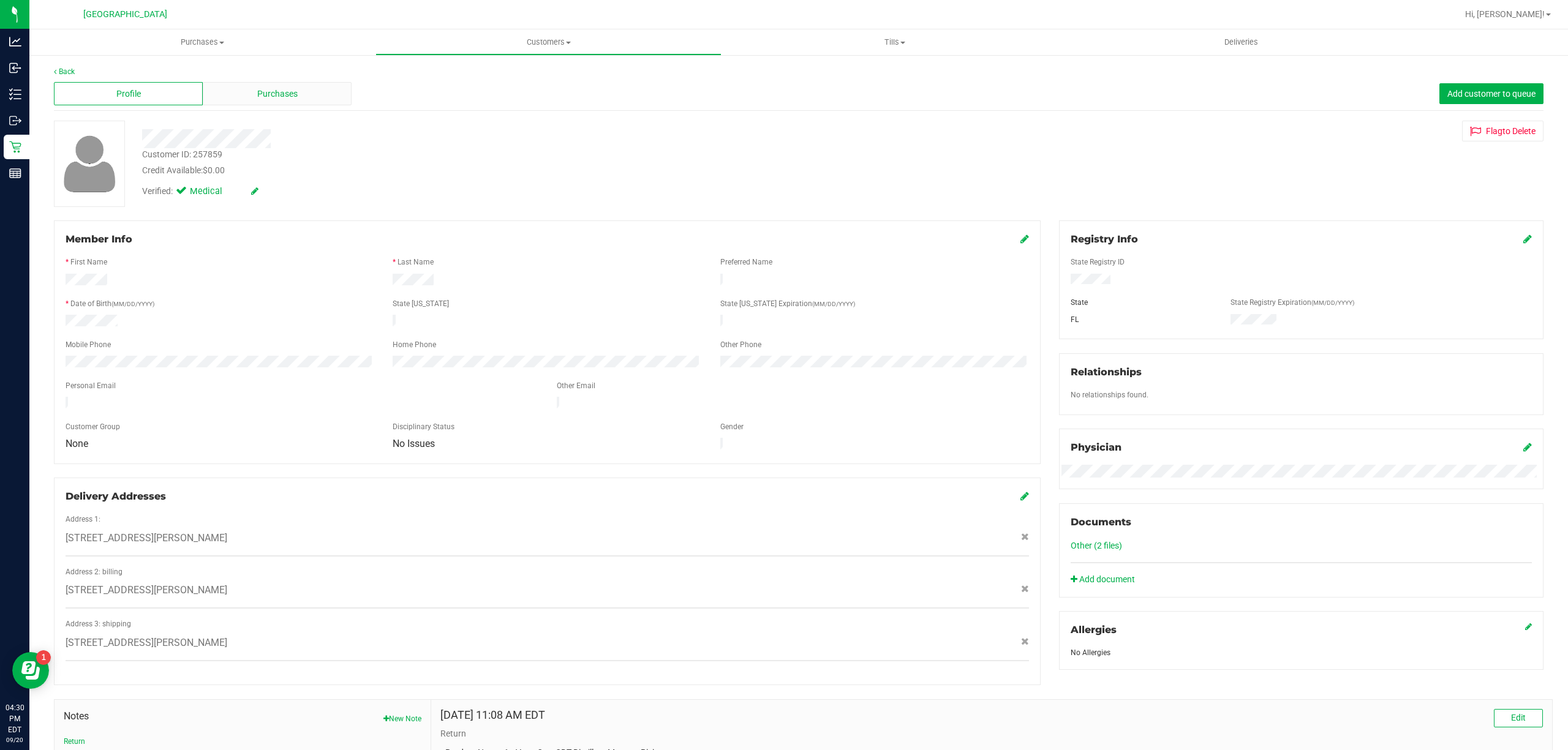
click at [260, 94] on span "Purchases" at bounding box center [277, 94] width 41 height 13
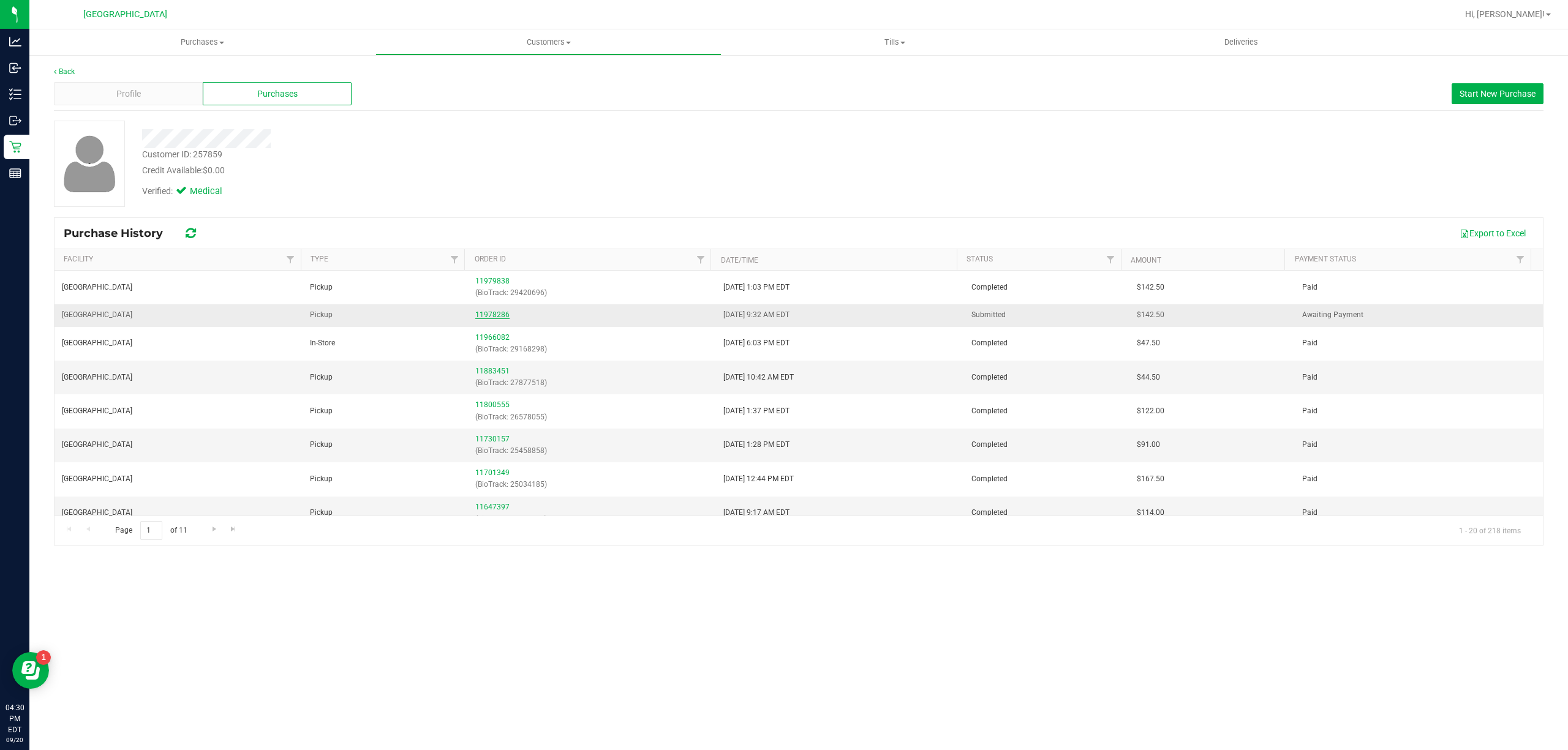
click at [489, 319] on link "11978286" at bounding box center [492, 315] width 34 height 9
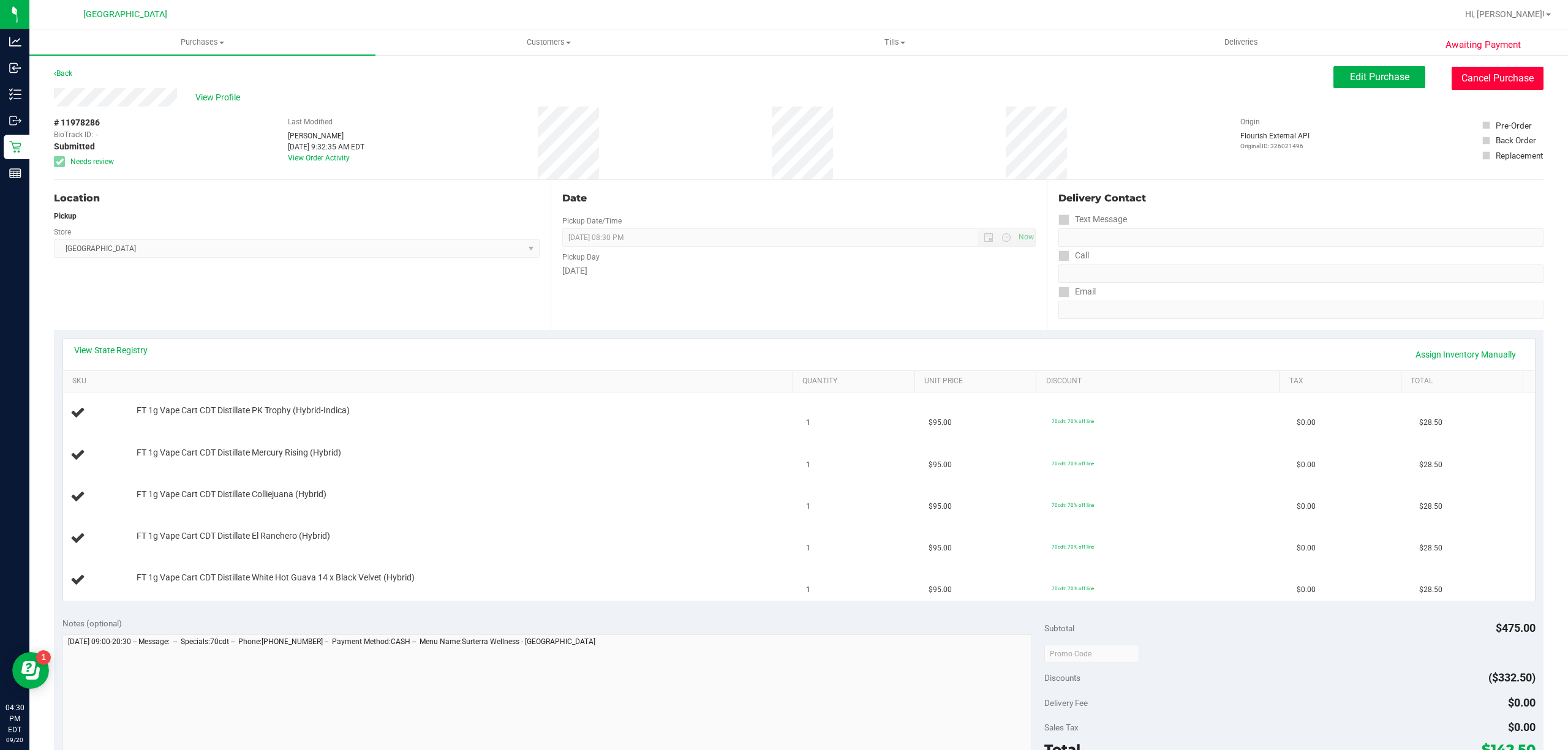
click at [1460, 81] on button "Cancel Purchase" at bounding box center [1497, 78] width 92 height 23
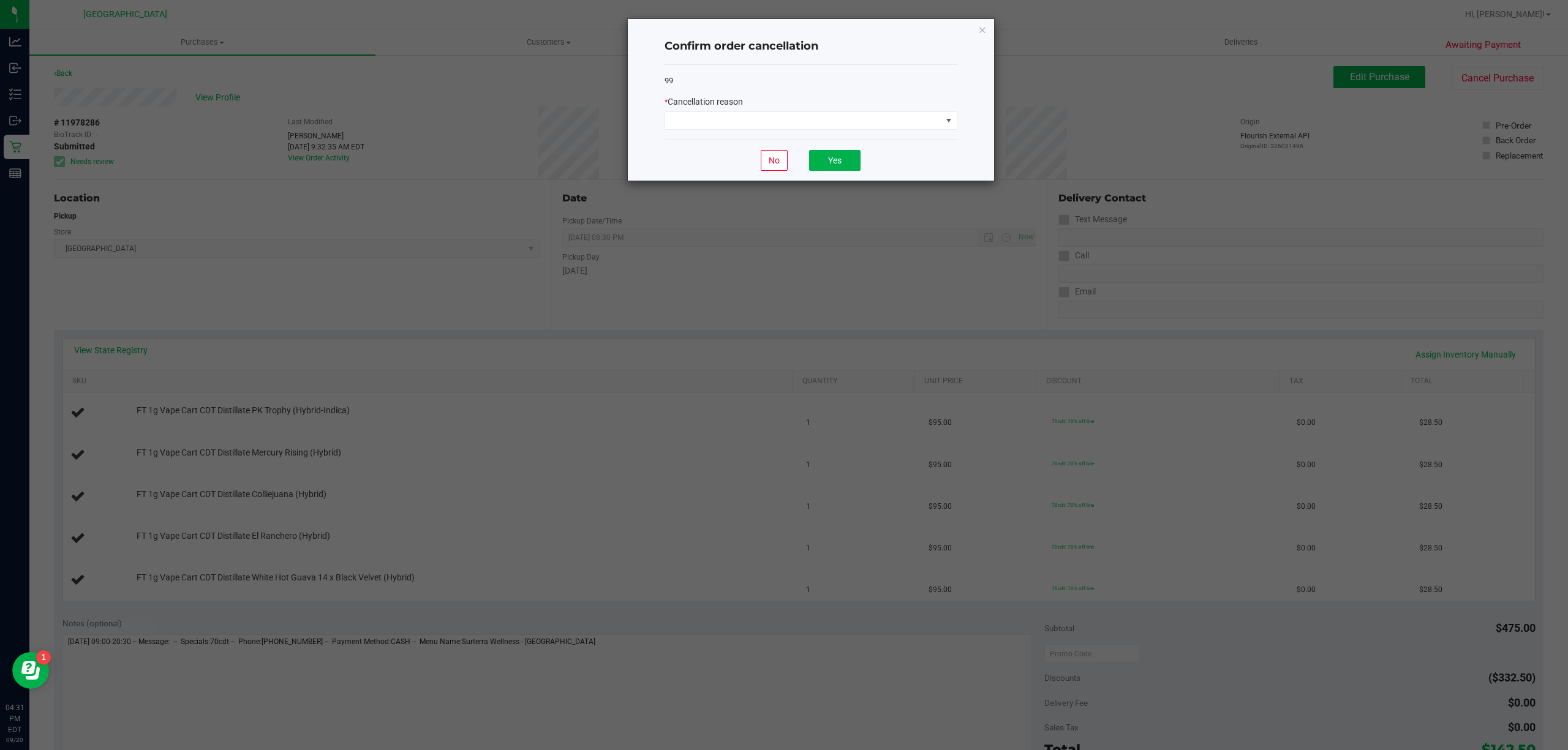
click at [957, 125] on div "Confirm order cancellation 99 * Cancellation reason No Yes" at bounding box center [811, 99] width 366 height 161
click at [952, 126] on span at bounding box center [949, 121] width 10 height 10
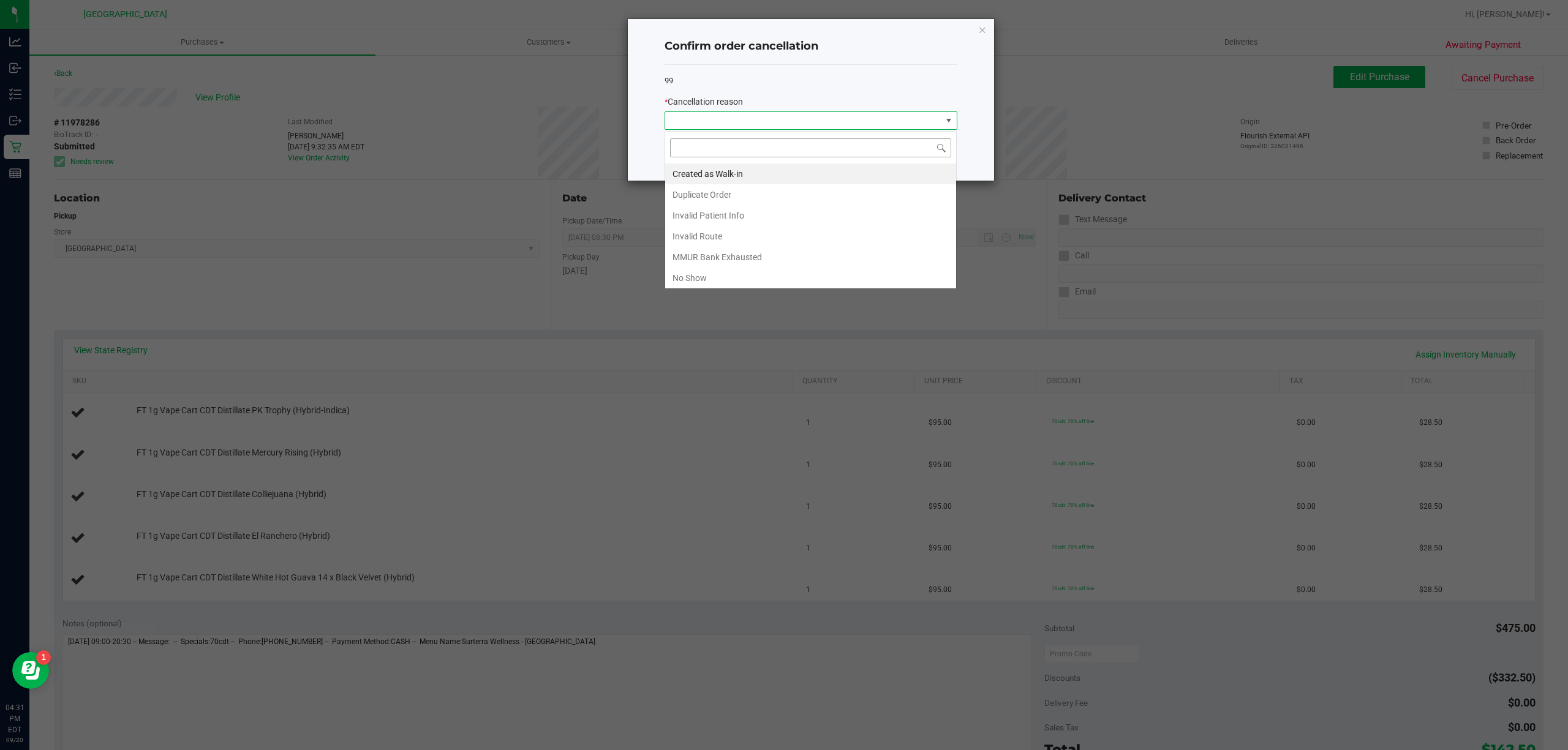
scroll to position [18, 292]
click at [824, 202] on li "Duplicate Order" at bounding box center [811, 195] width 291 height 21
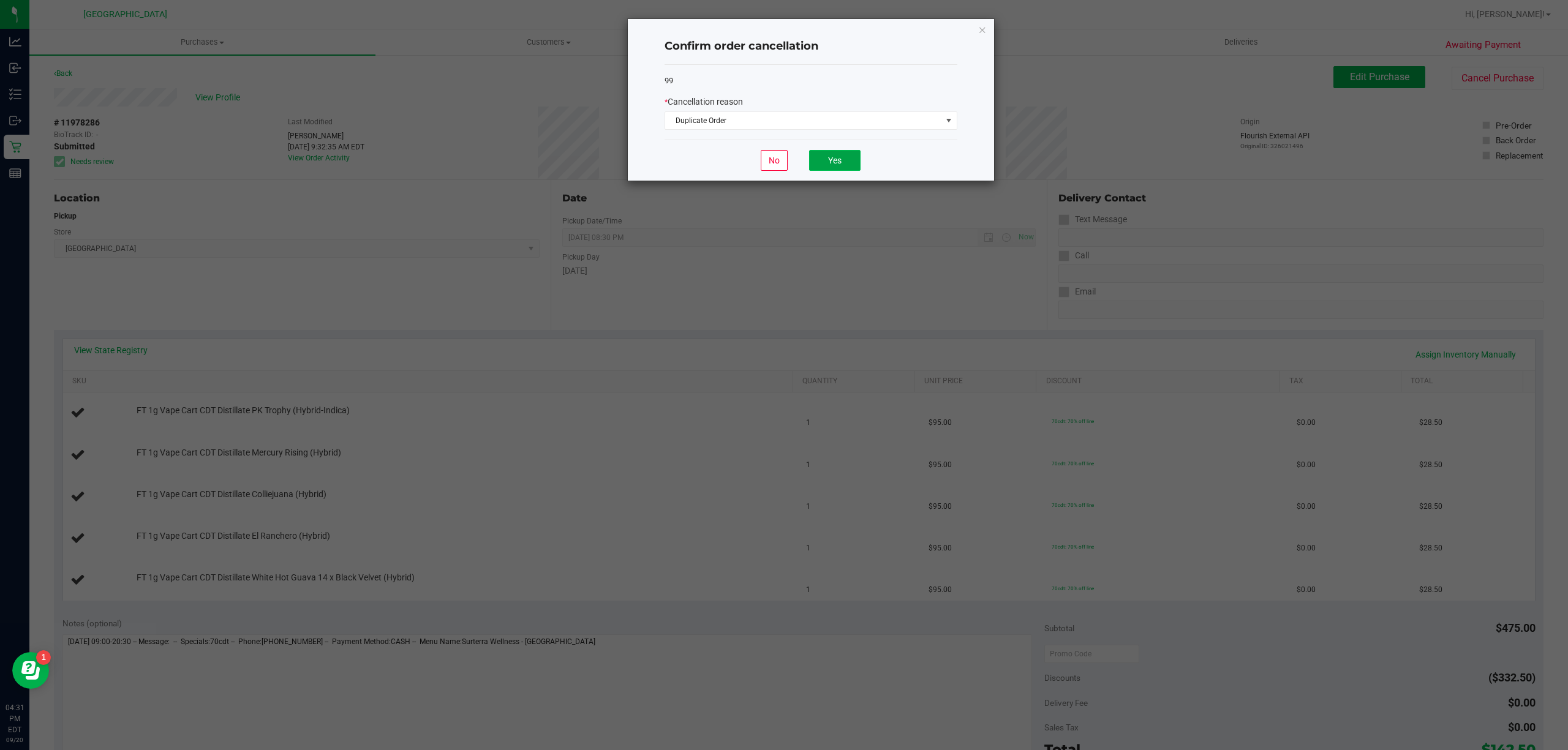
click at [834, 159] on button "Yes" at bounding box center [834, 160] width 52 height 21
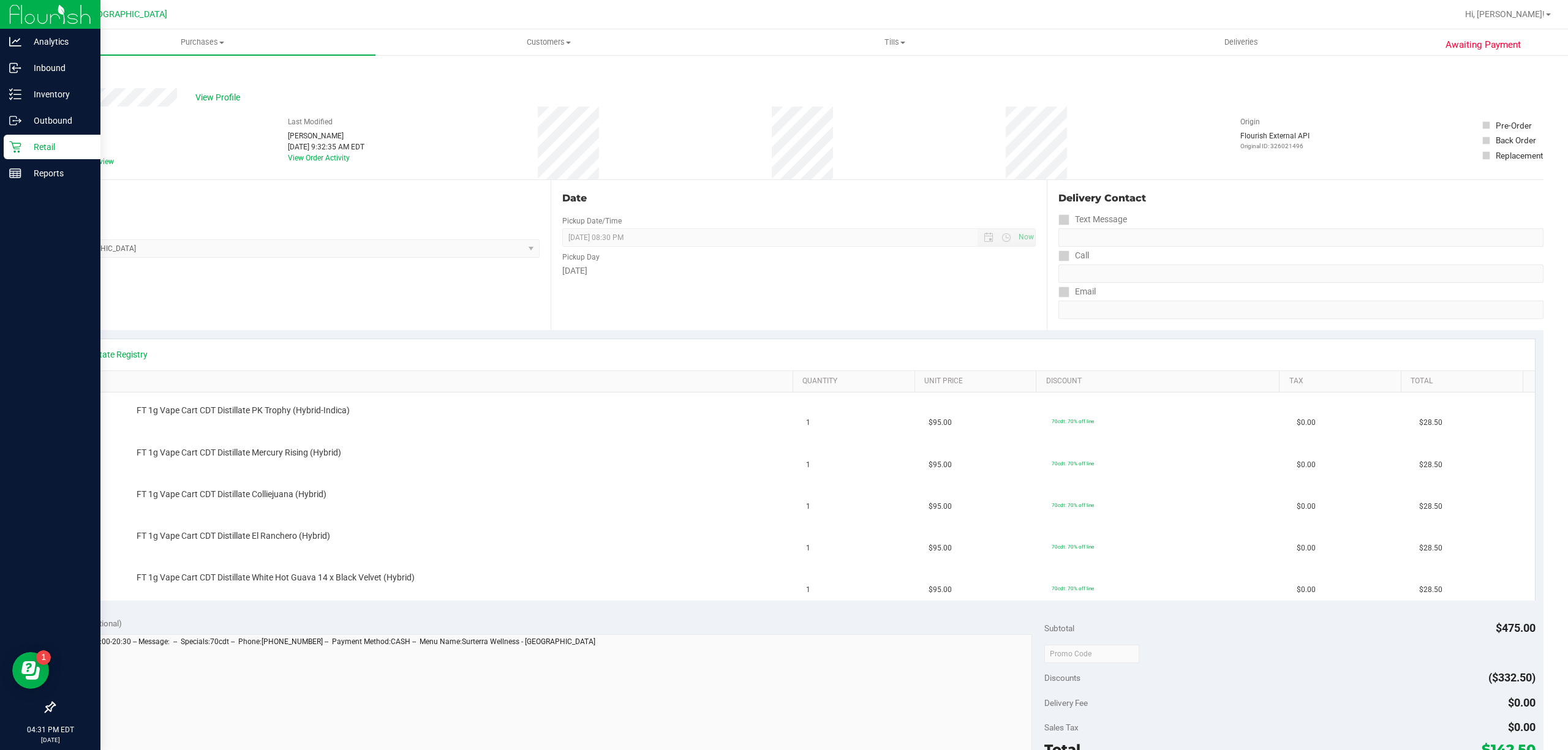
click at [21, 147] on p "Retail" at bounding box center [58, 147] width 73 height 14
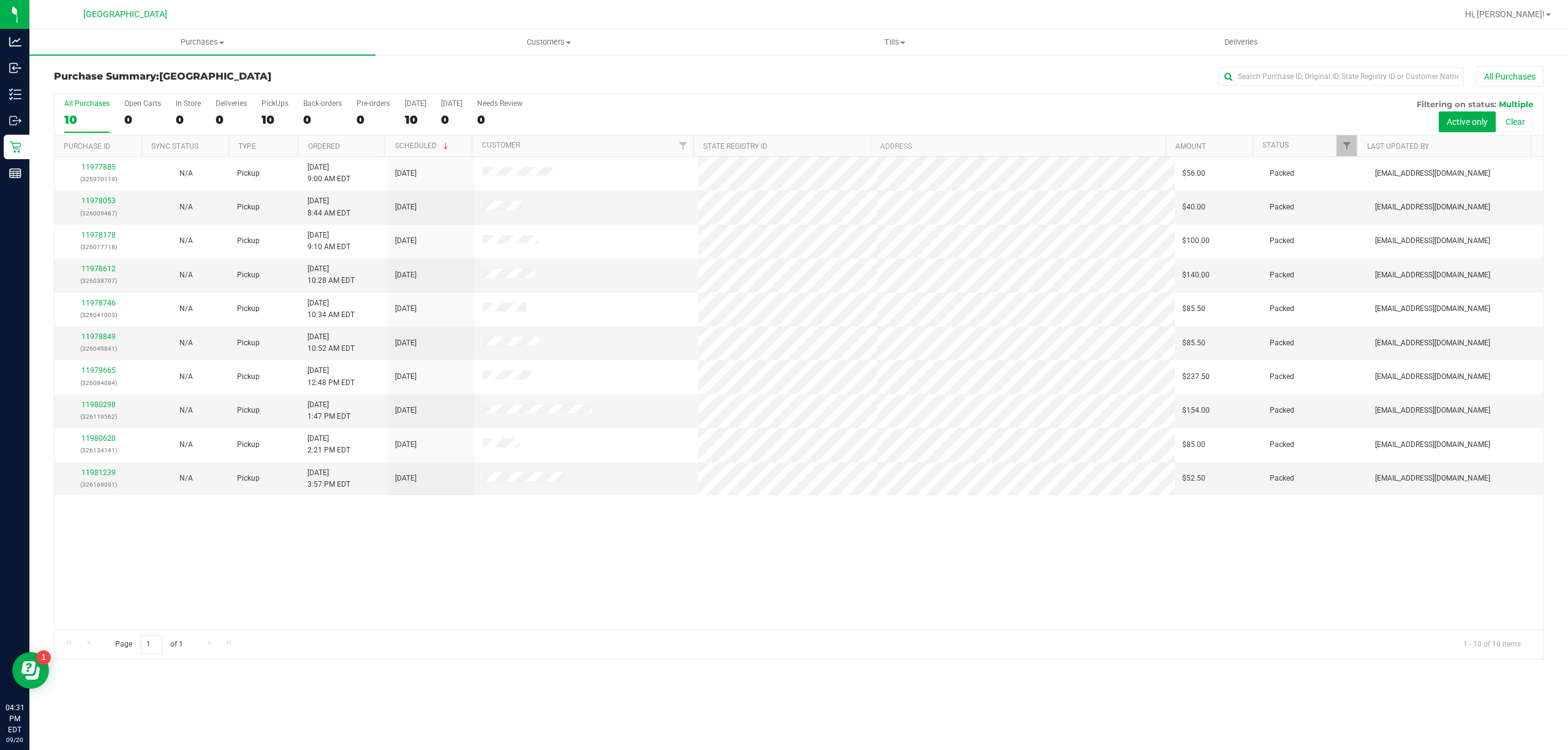
click at [474, 541] on div "11977885 (325970119) N/A Pickup 9/20/2025 9:00 AM EDT 9/20/2025 $56.00 Packed z…" at bounding box center [799, 392] width 1489 height 473
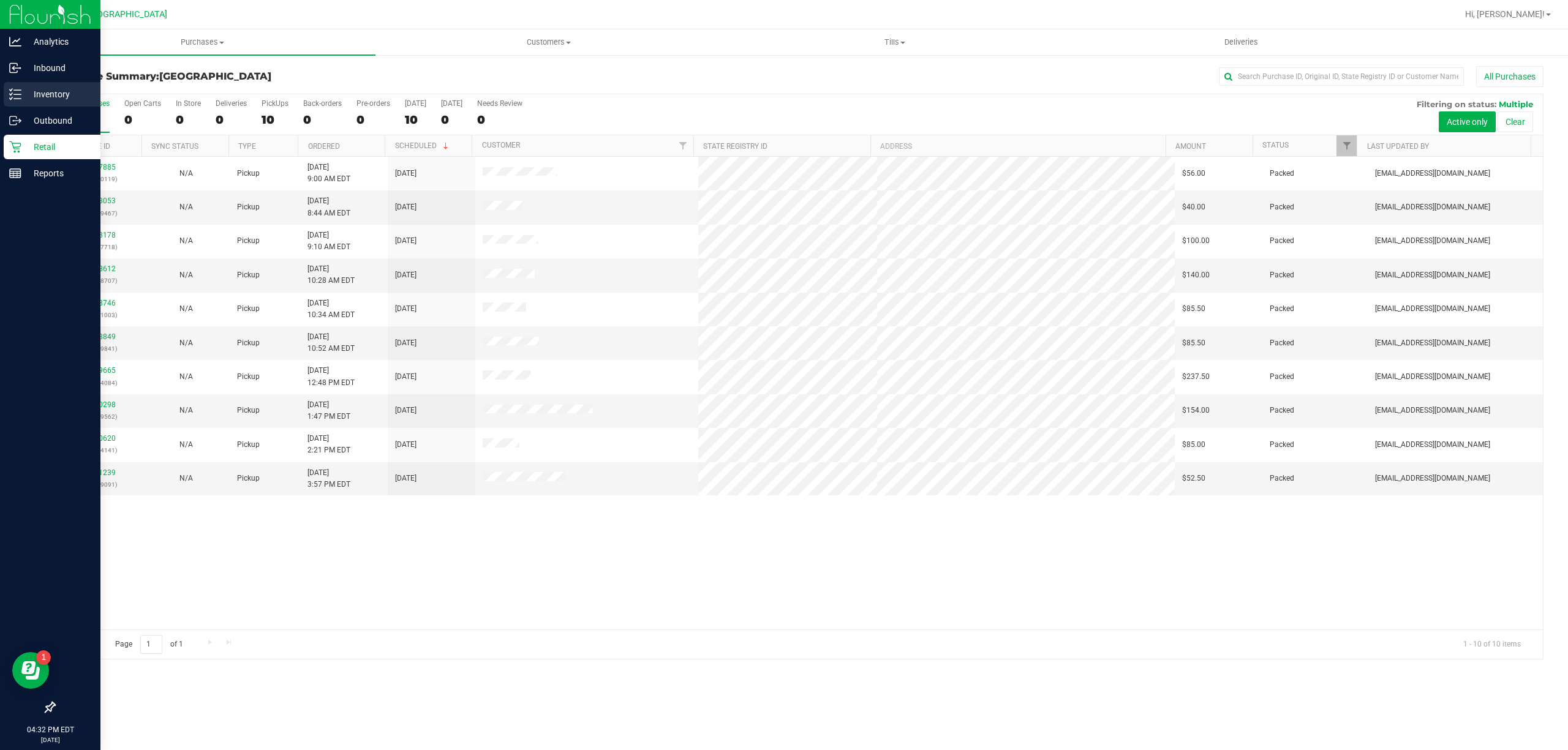
click at [72, 87] on p "Inventory" at bounding box center [58, 94] width 73 height 14
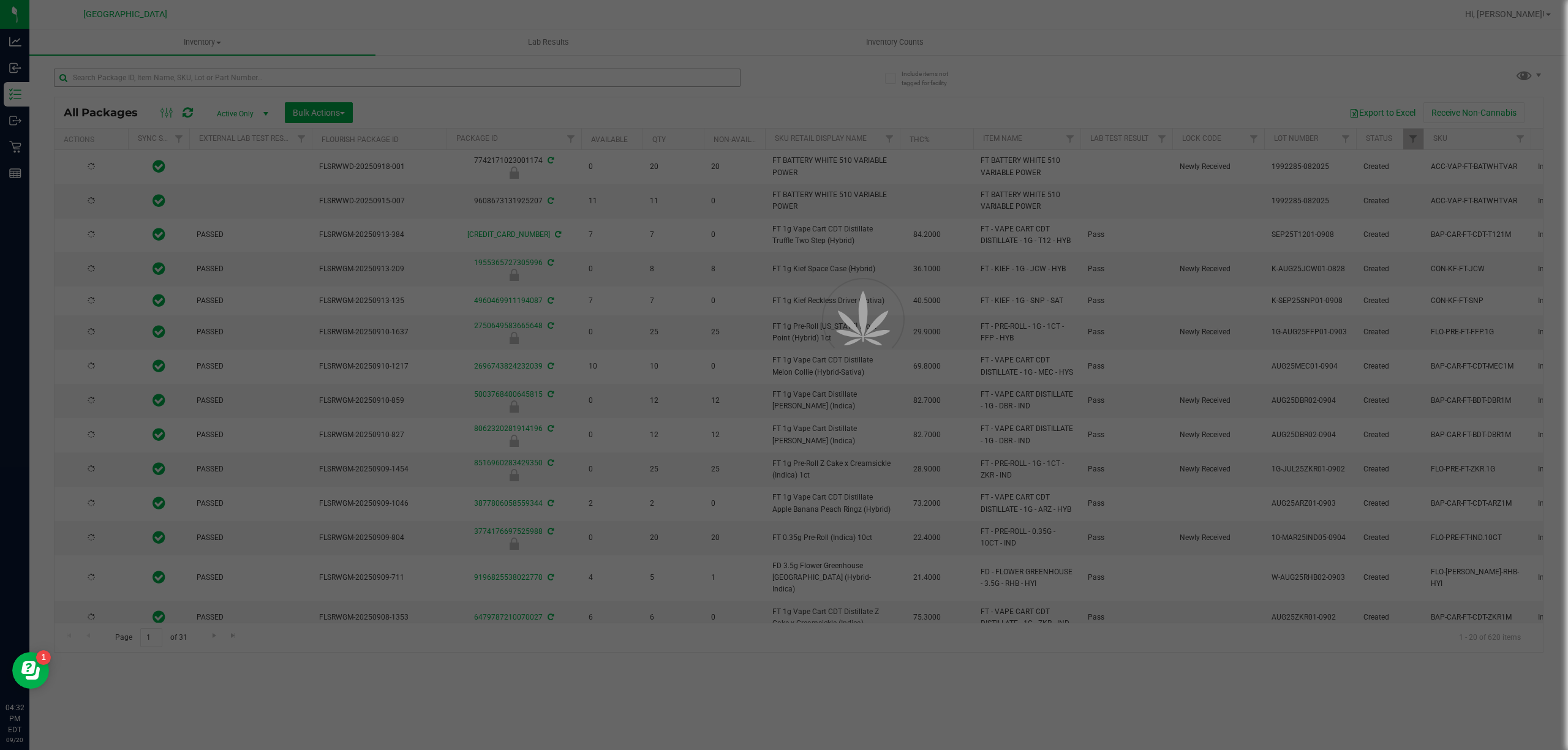
click at [114, 79] on div at bounding box center [784, 375] width 1568 height 750
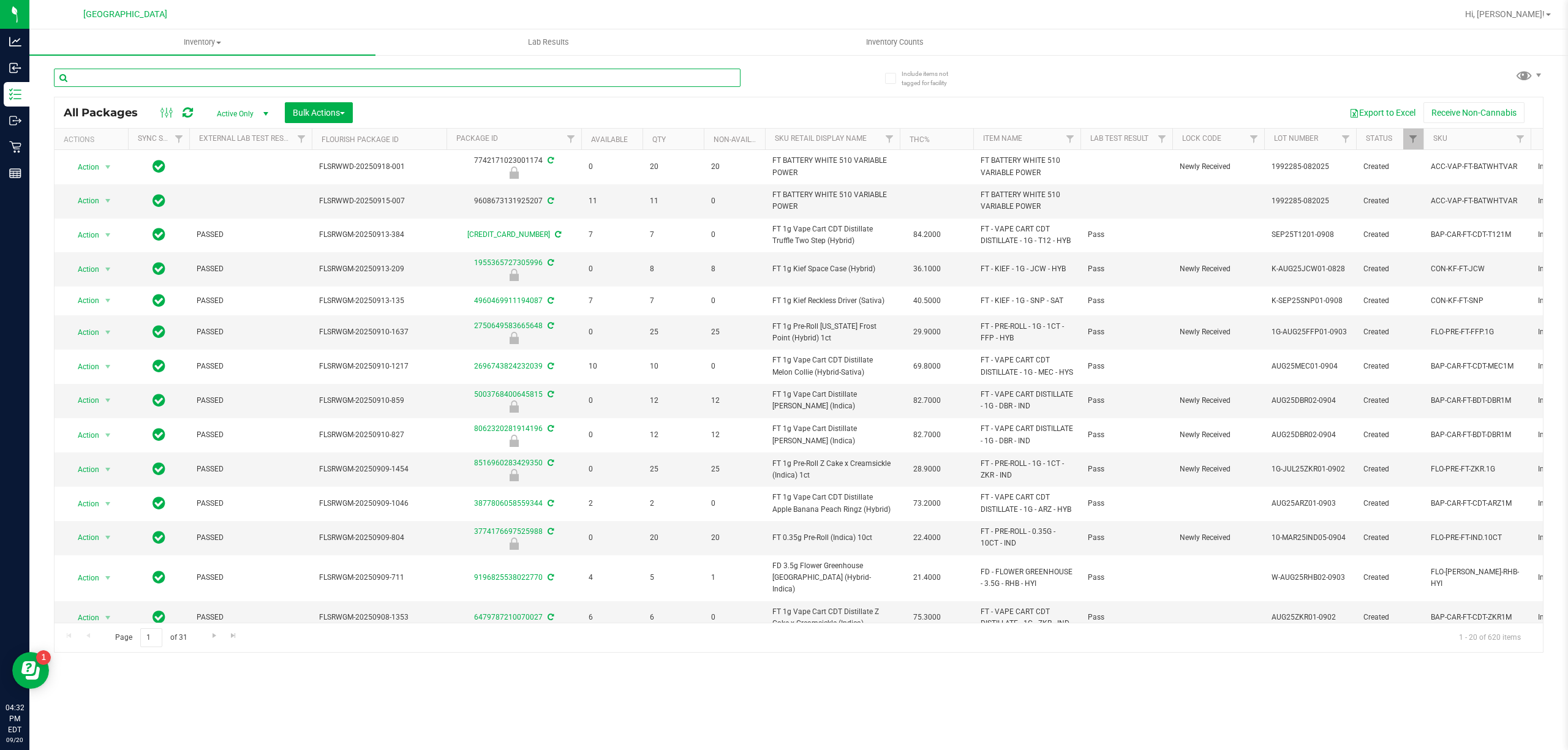
click at [116, 73] on input "text" at bounding box center [397, 77] width 687 height 18
type input "0515422016522698"
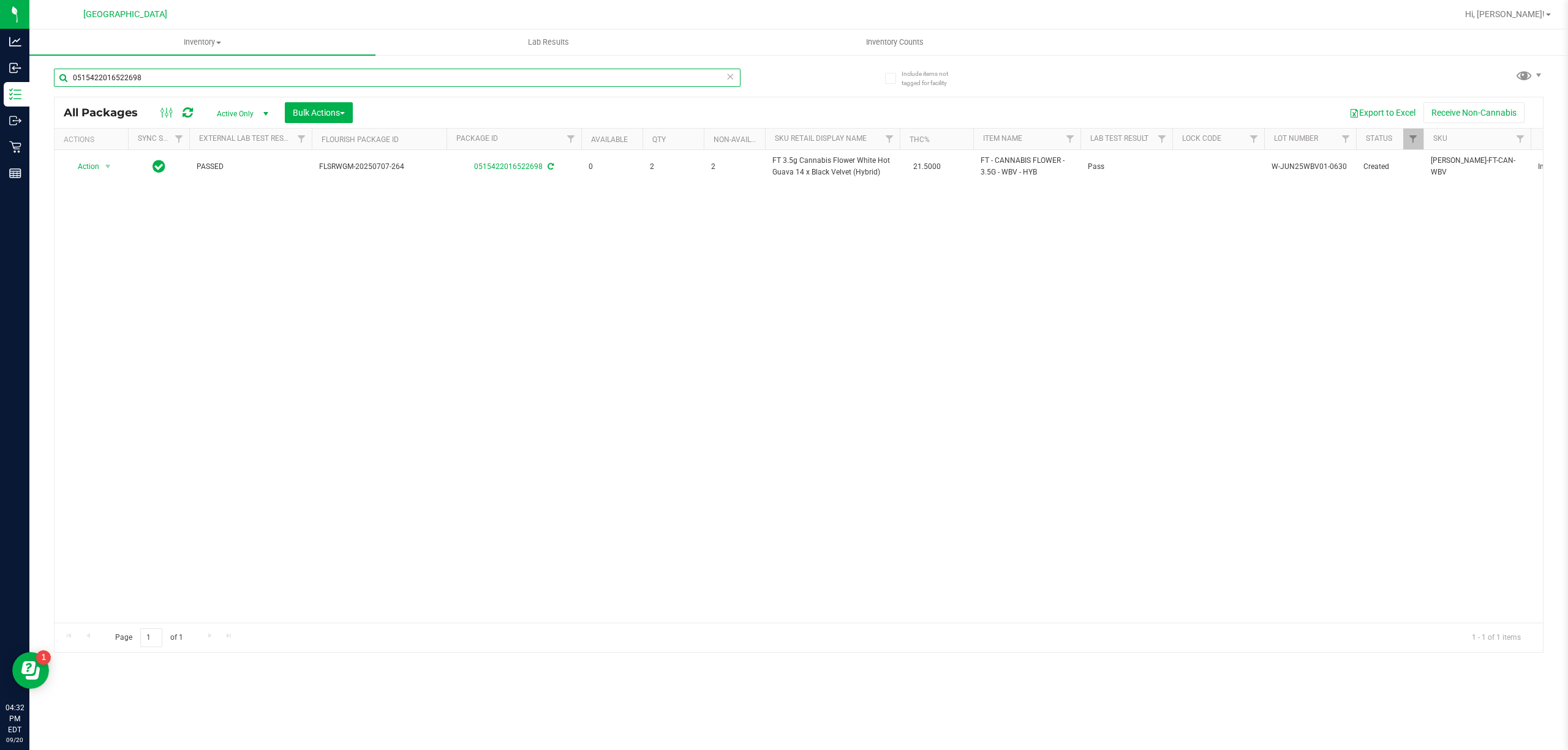
click at [135, 79] on input "0515422016522698" at bounding box center [397, 77] width 687 height 18
type input "5052371693619773"
click at [311, 72] on input "5052371693619773" at bounding box center [397, 77] width 687 height 18
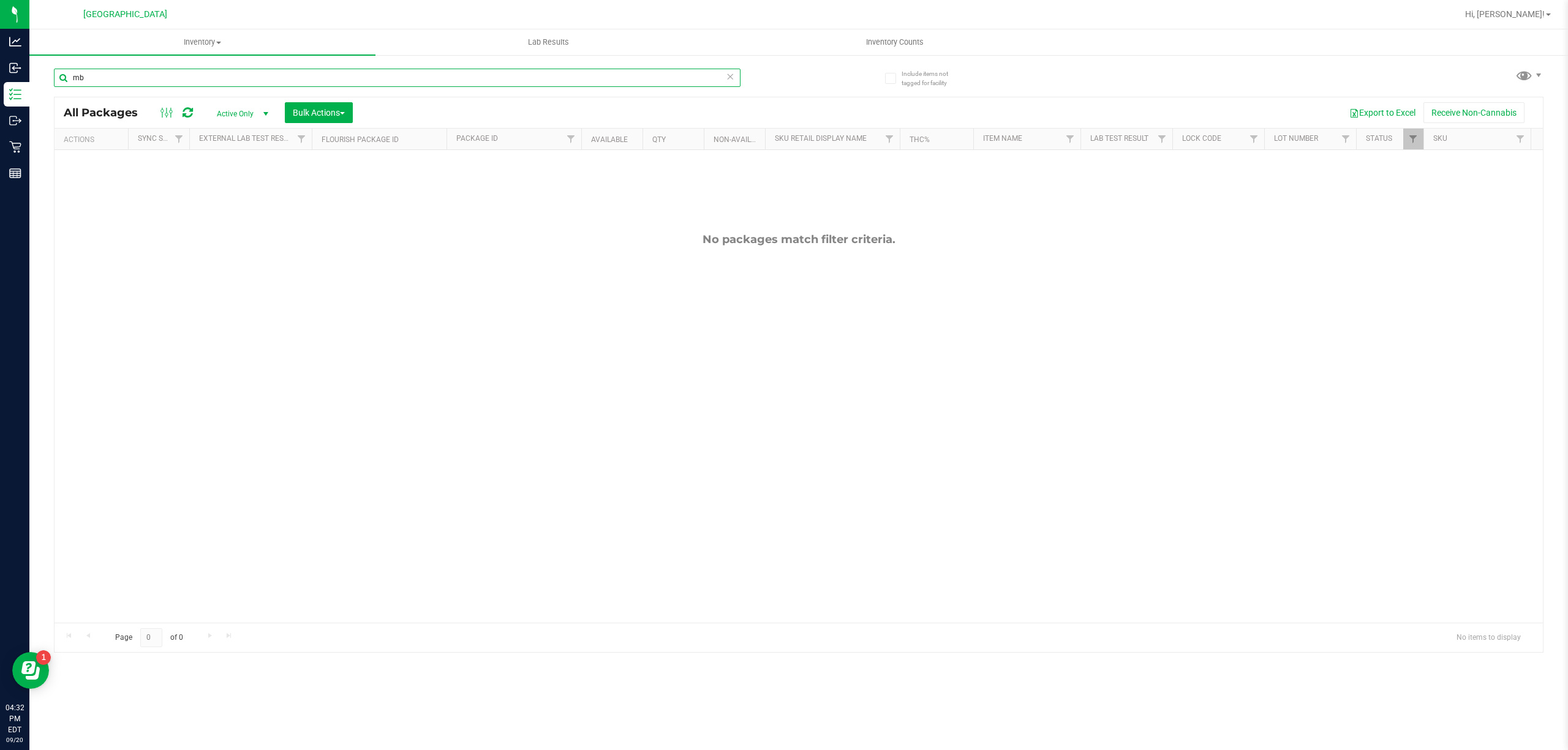
type input "mbl"
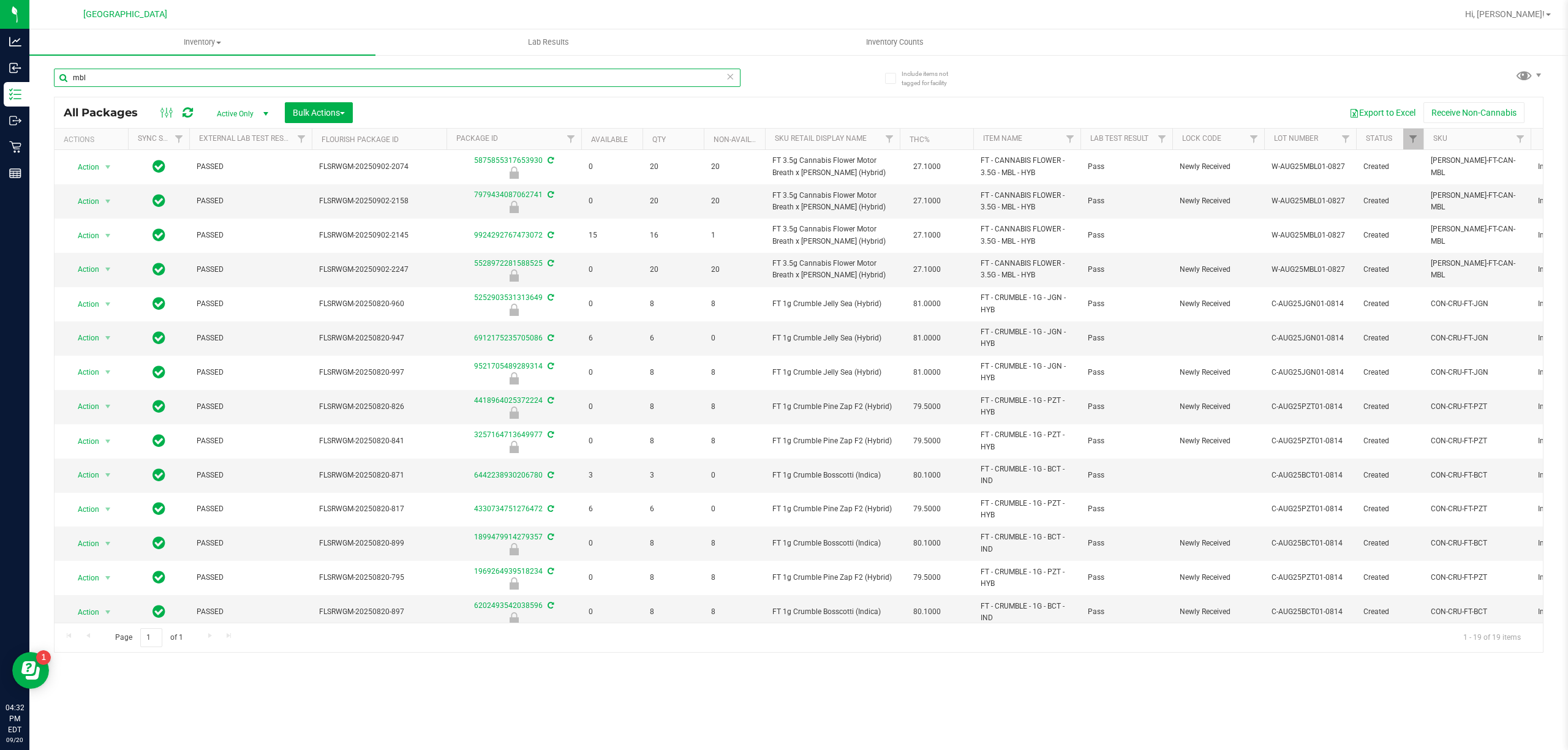
click at [311, 72] on input "mbl" at bounding box center [397, 77] width 687 height 18
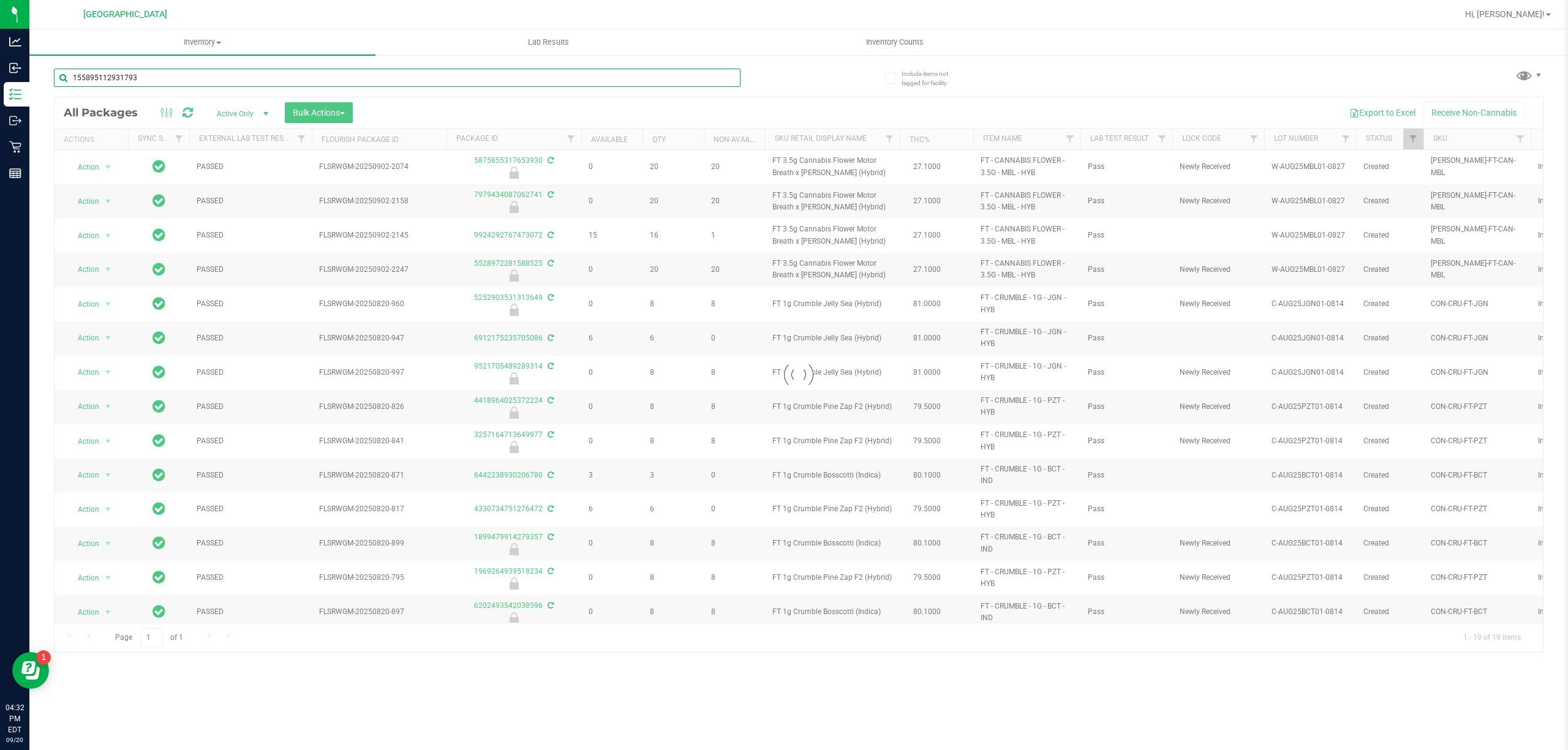
type input "1558951129317931"
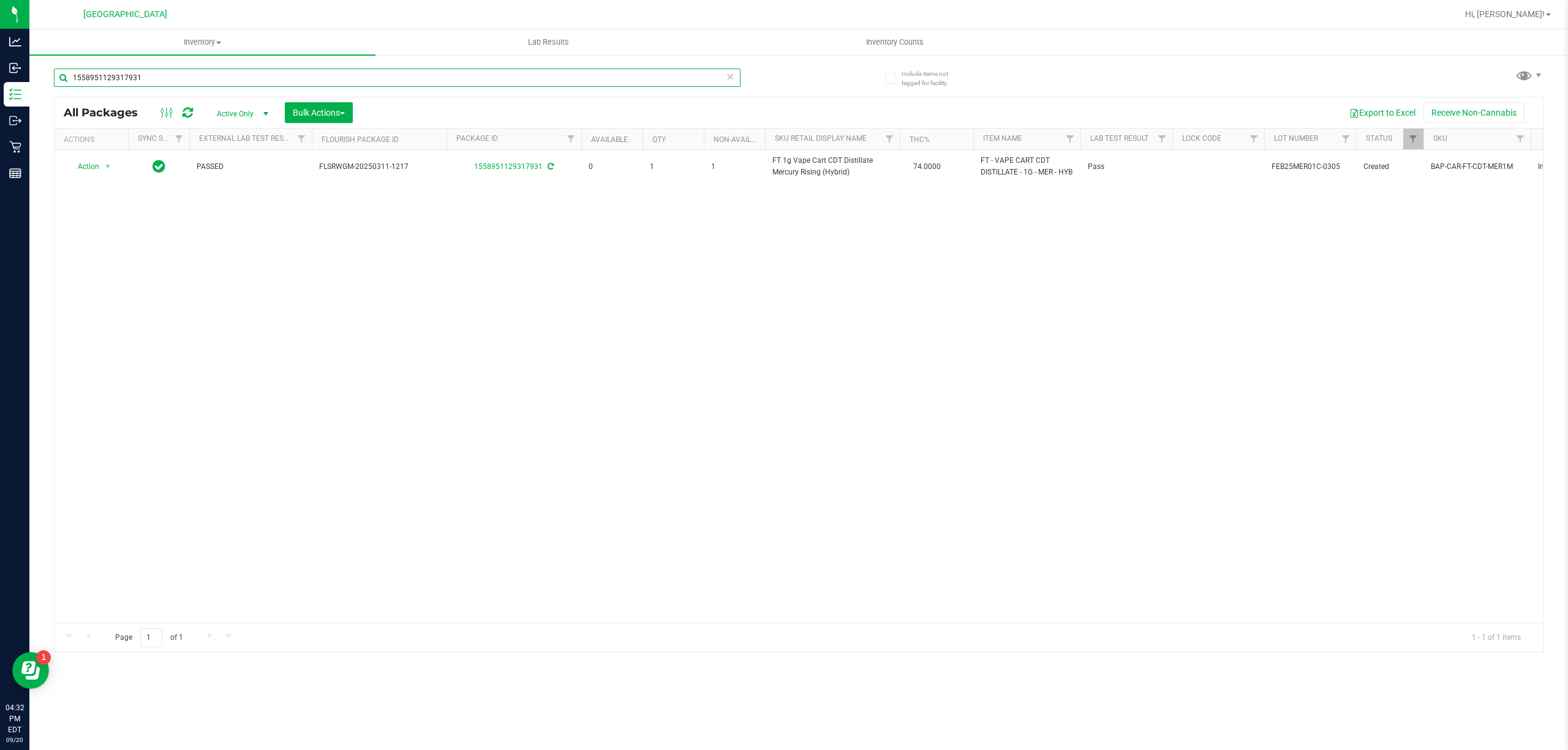
click at [346, 76] on input "1558951129317931" at bounding box center [397, 77] width 687 height 18
click at [357, 72] on input "5970313160980764" at bounding box center [397, 77] width 687 height 18
type input "5"
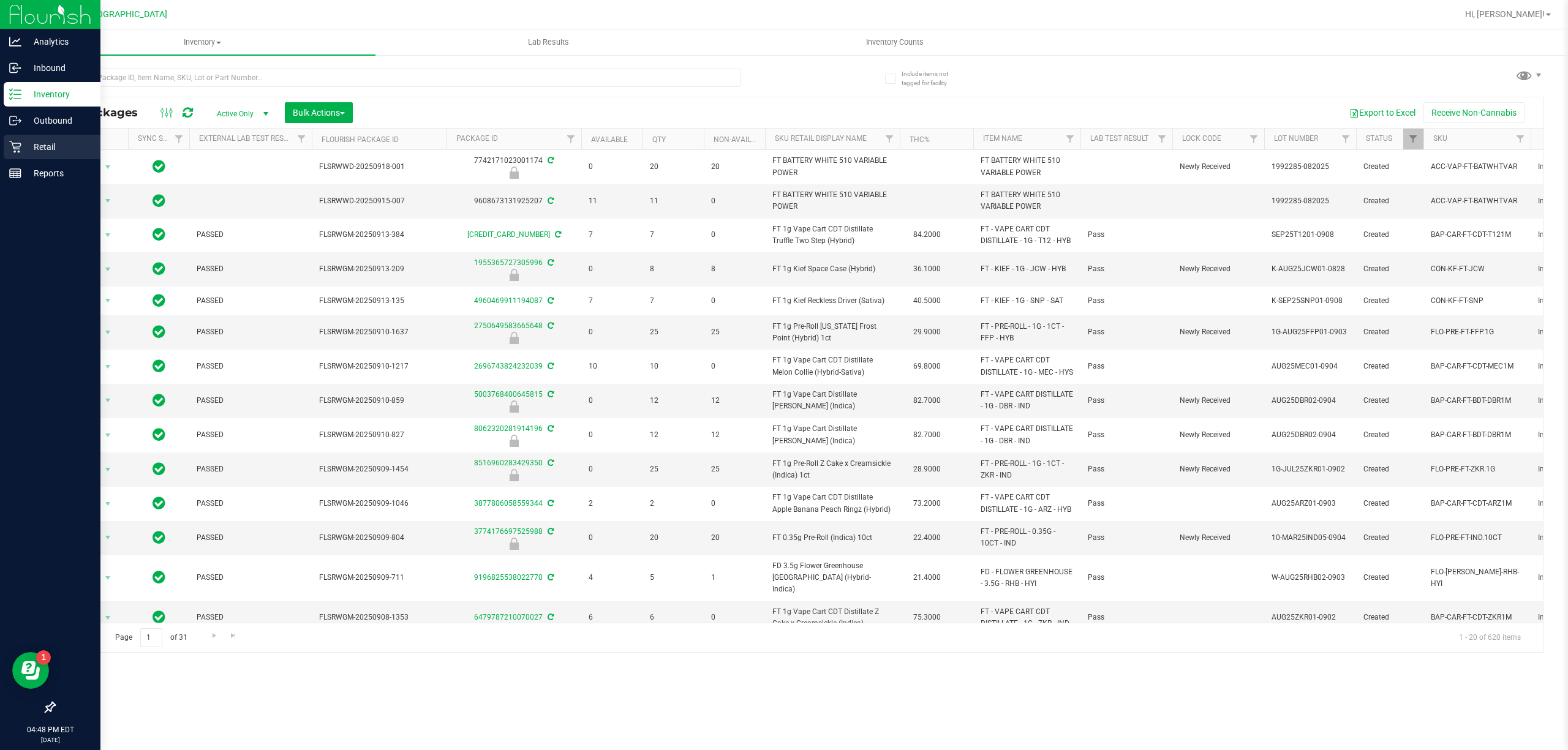
click at [48, 147] on p "Retail" at bounding box center [58, 147] width 73 height 14
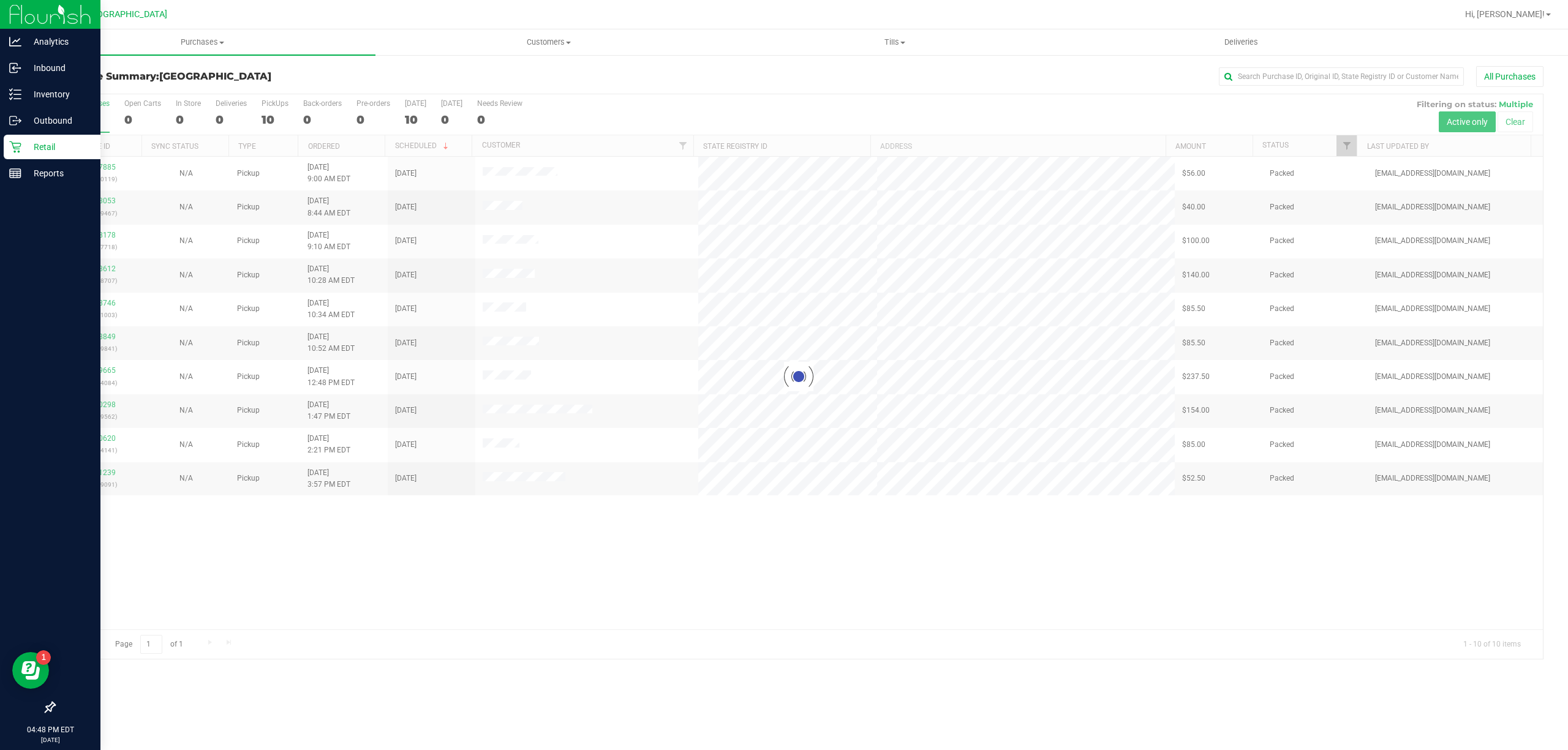
click at [1345, 149] on div at bounding box center [799, 377] width 1489 height 565
click at [1345, 149] on span "Filter" at bounding box center [1346, 145] width 10 height 10
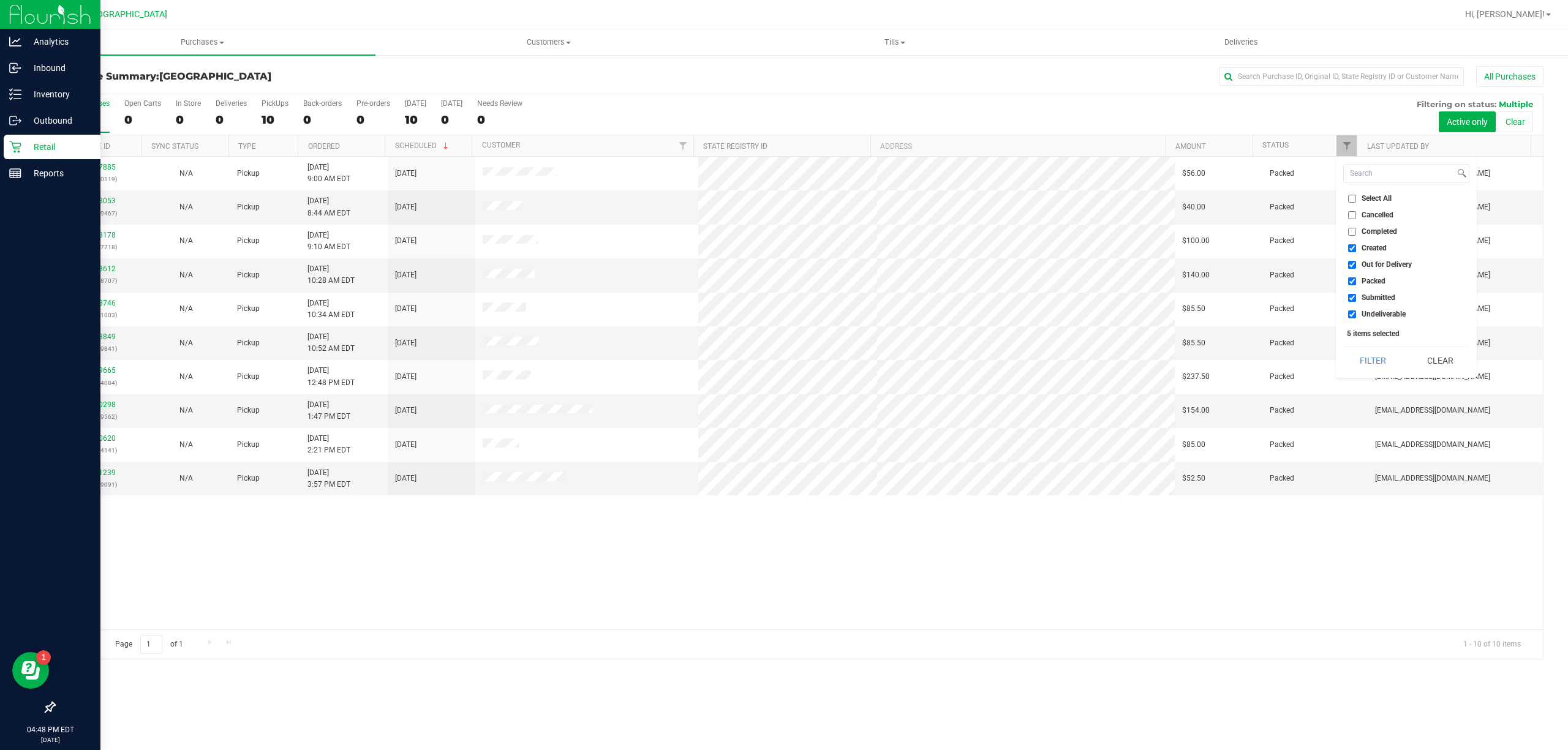
click at [1353, 249] on input "Created" at bounding box center [1352, 248] width 8 height 8
checkbox input "false"
click at [1349, 265] on input "Out for Delivery" at bounding box center [1352, 265] width 8 height 8
checkbox input "false"
click at [1350, 285] on li "Packed" at bounding box center [1406, 281] width 126 height 13
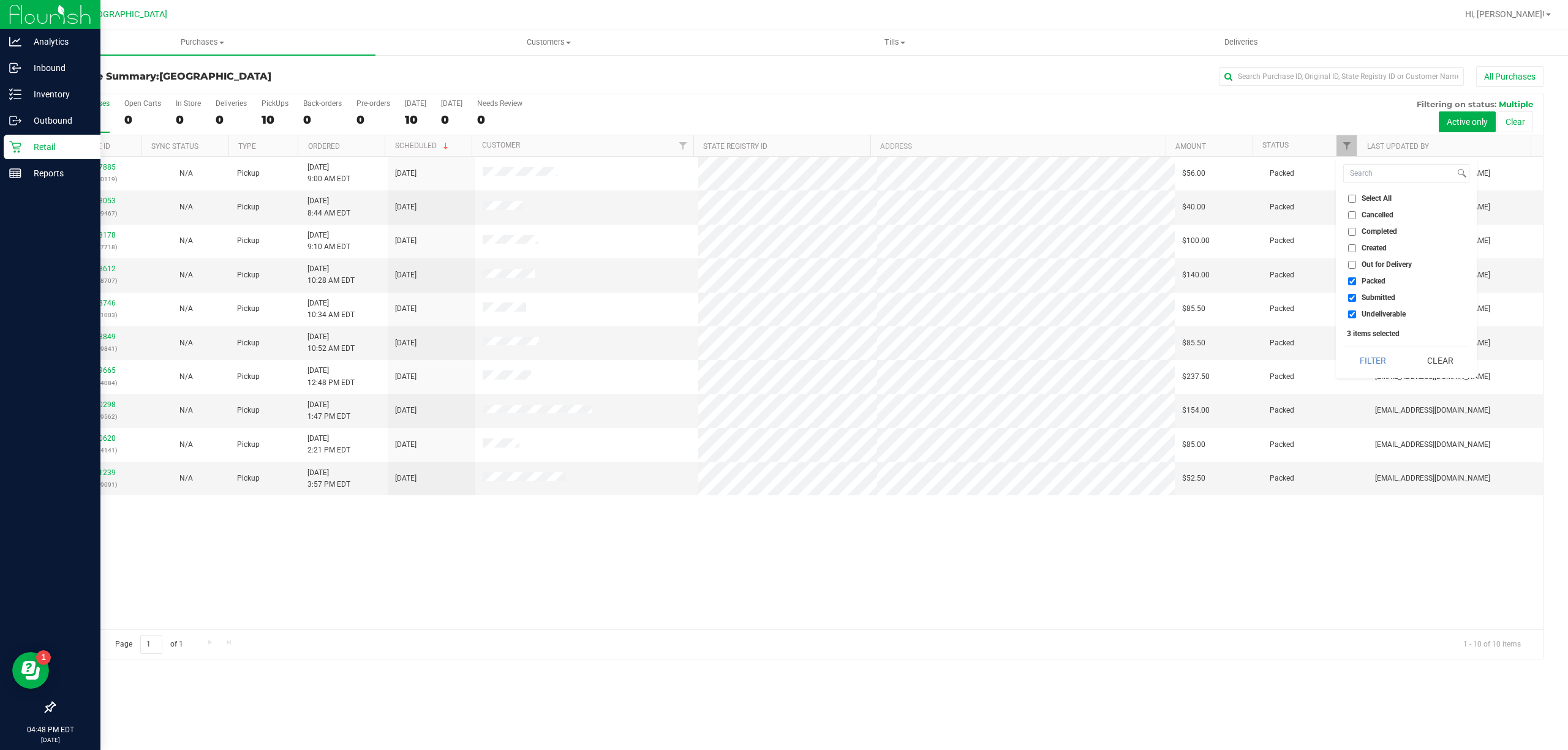
click at [1353, 317] on input "Undeliverable" at bounding box center [1352, 315] width 8 height 8
checkbox input "false"
click at [1355, 283] on input "Packed" at bounding box center [1352, 281] width 8 height 8
checkbox input "false"
click at [1380, 360] on button "Filter" at bounding box center [1372, 361] width 59 height 27
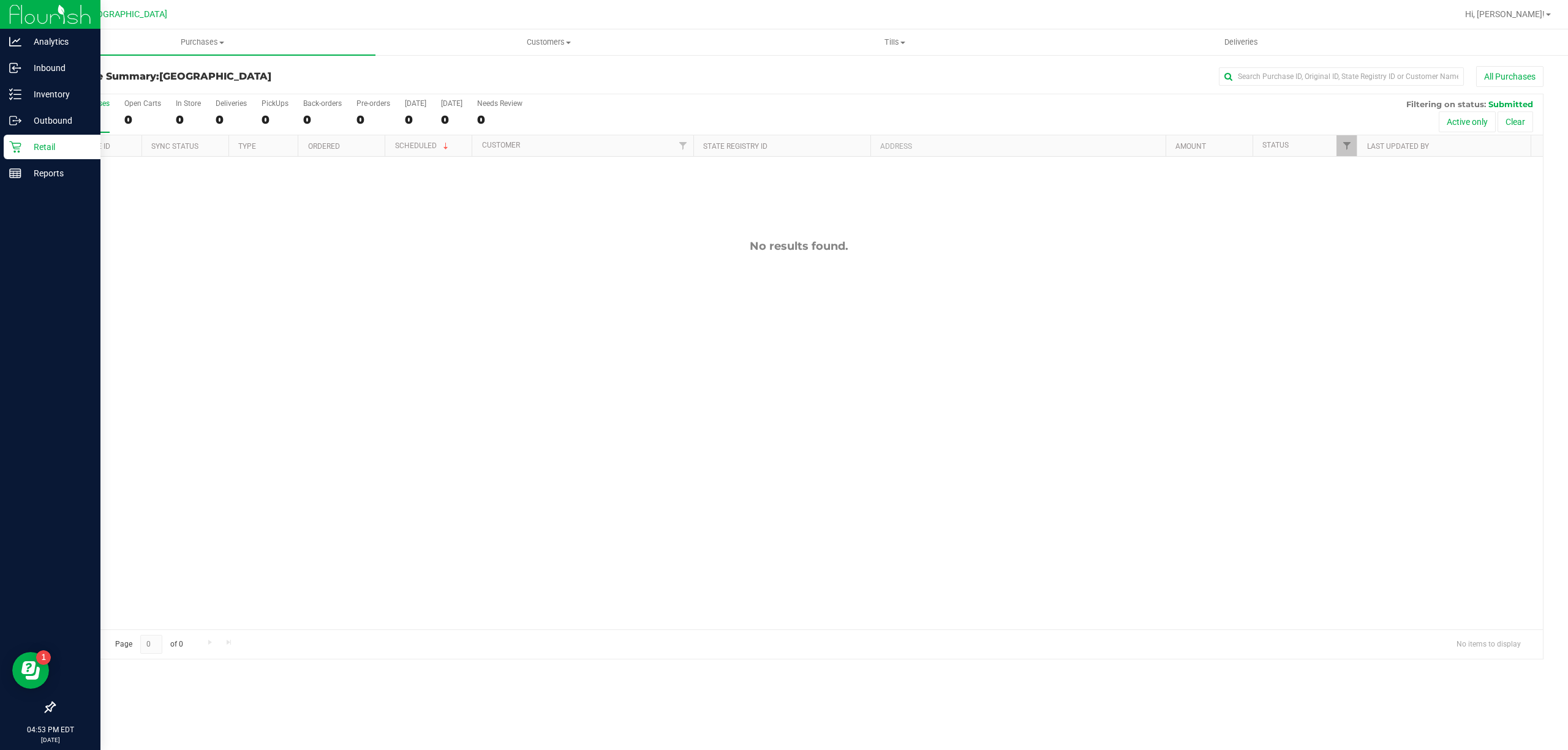
click at [1356, 360] on div "No results found." at bounding box center [799, 434] width 1489 height 555
click at [1345, 145] on span "Filter" at bounding box center [1346, 145] width 10 height 10
click at [1380, 359] on button "Filter" at bounding box center [1372, 361] width 59 height 27
click at [699, 396] on div "No results found." at bounding box center [799, 434] width 1489 height 555
click at [257, 363] on div "No results found." at bounding box center [799, 434] width 1489 height 555
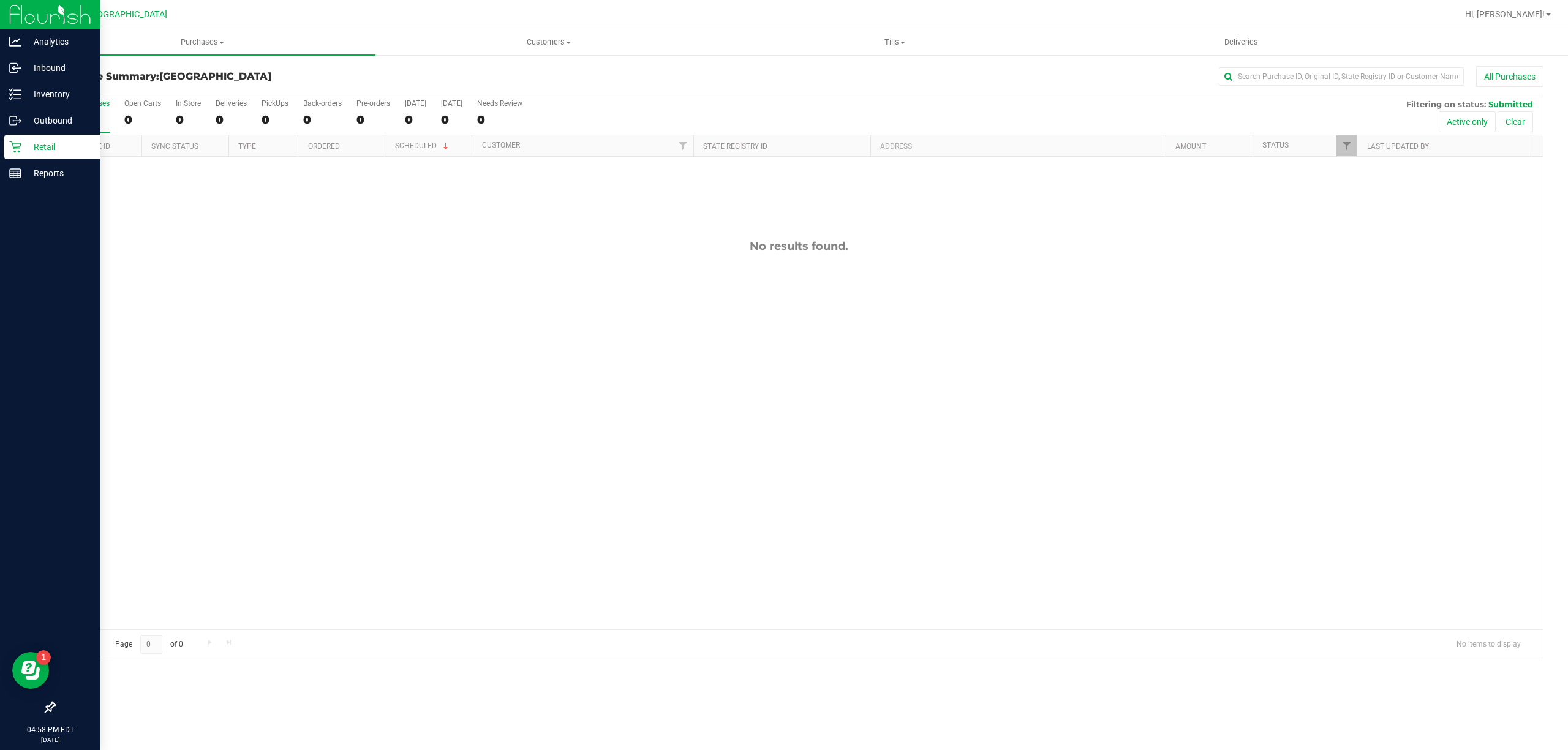
click at [331, 407] on div "No results found." at bounding box center [799, 434] width 1489 height 555
drag, startPoint x: 217, startPoint y: 350, endPoint x: 223, endPoint y: 337, distance: 14.3
click at [223, 337] on div "No results found." at bounding box center [799, 434] width 1489 height 555
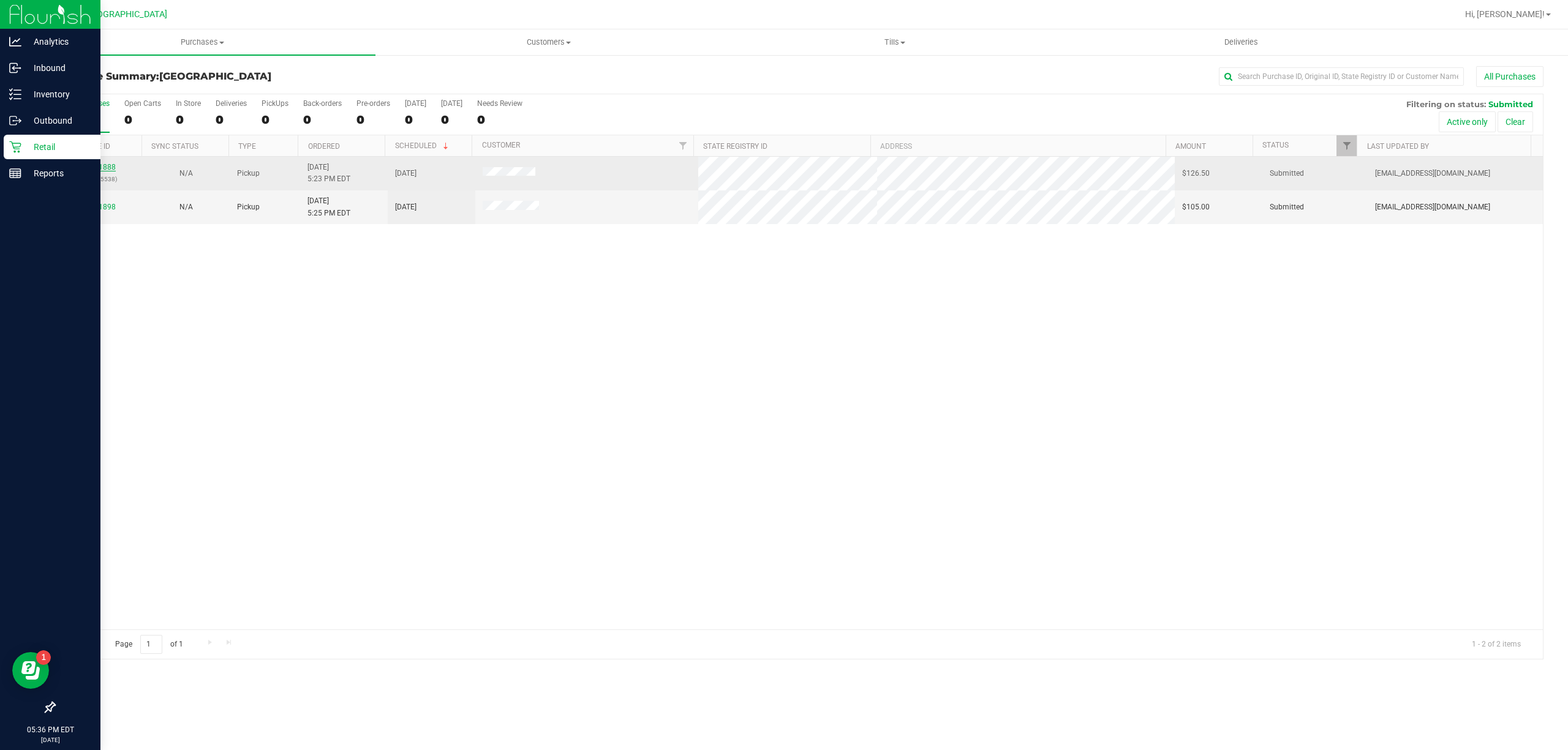
click at [97, 163] on link "11981888" at bounding box center [98, 167] width 34 height 9
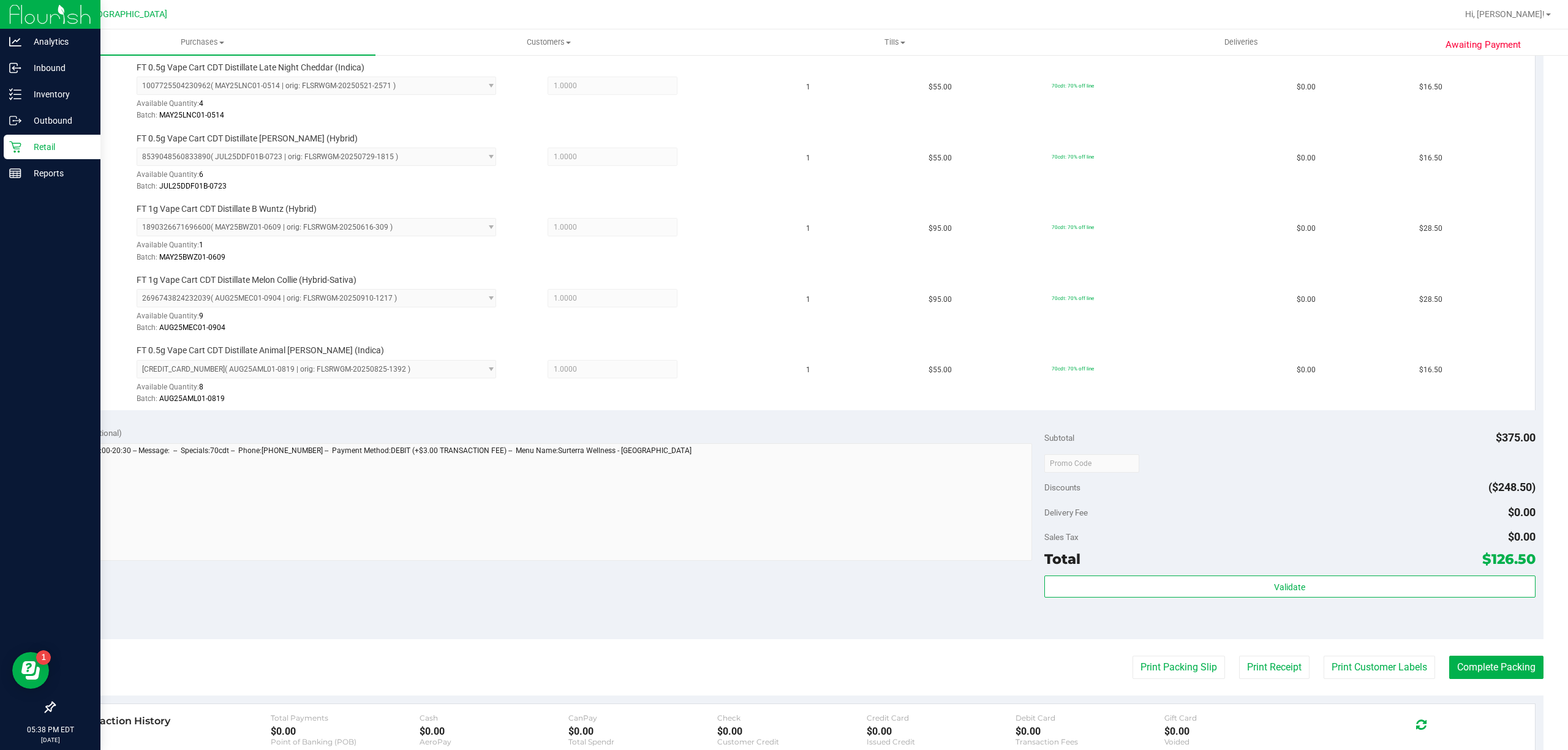
scroll to position [408, 0]
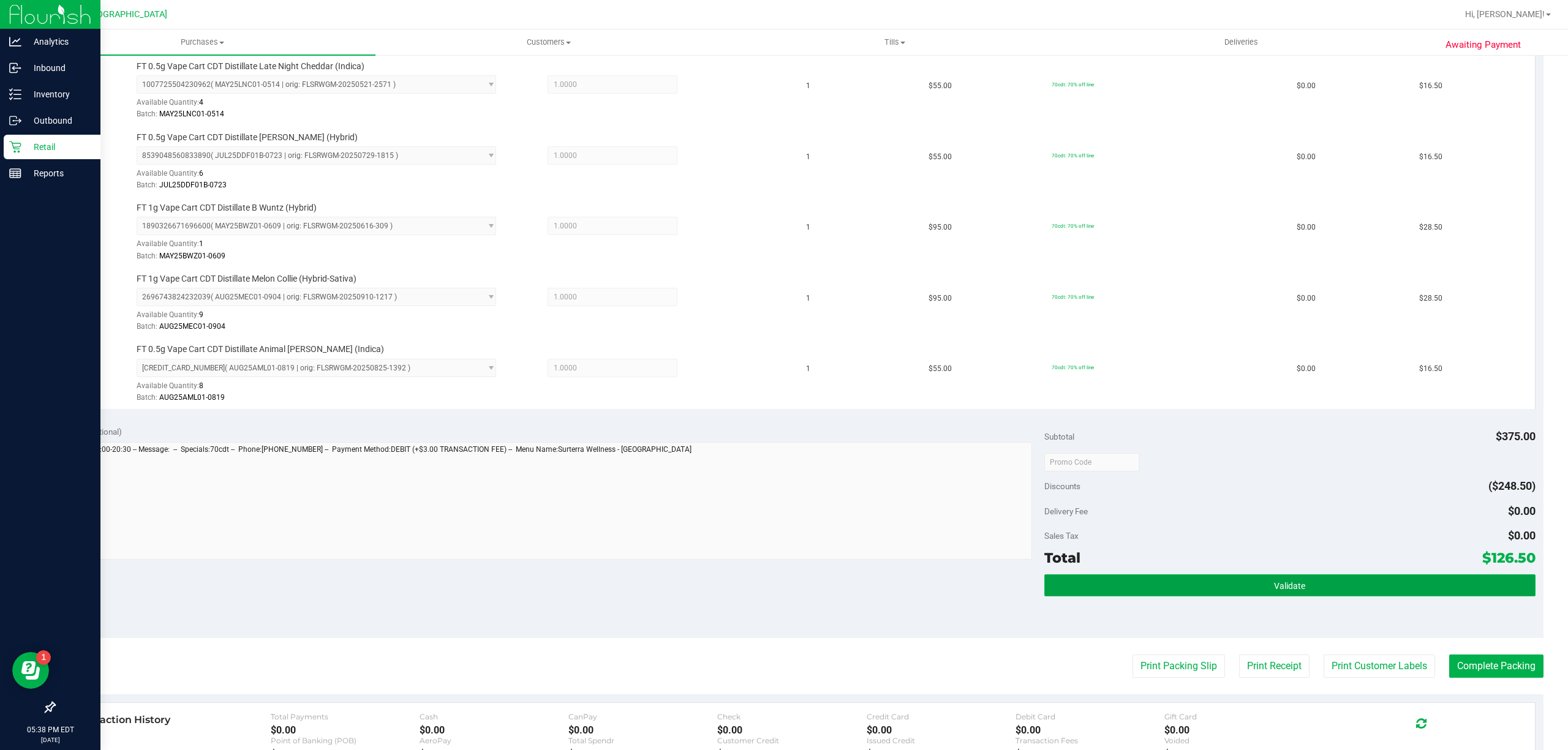
click at [1323, 591] on button "Validate" at bounding box center [1290, 586] width 491 height 22
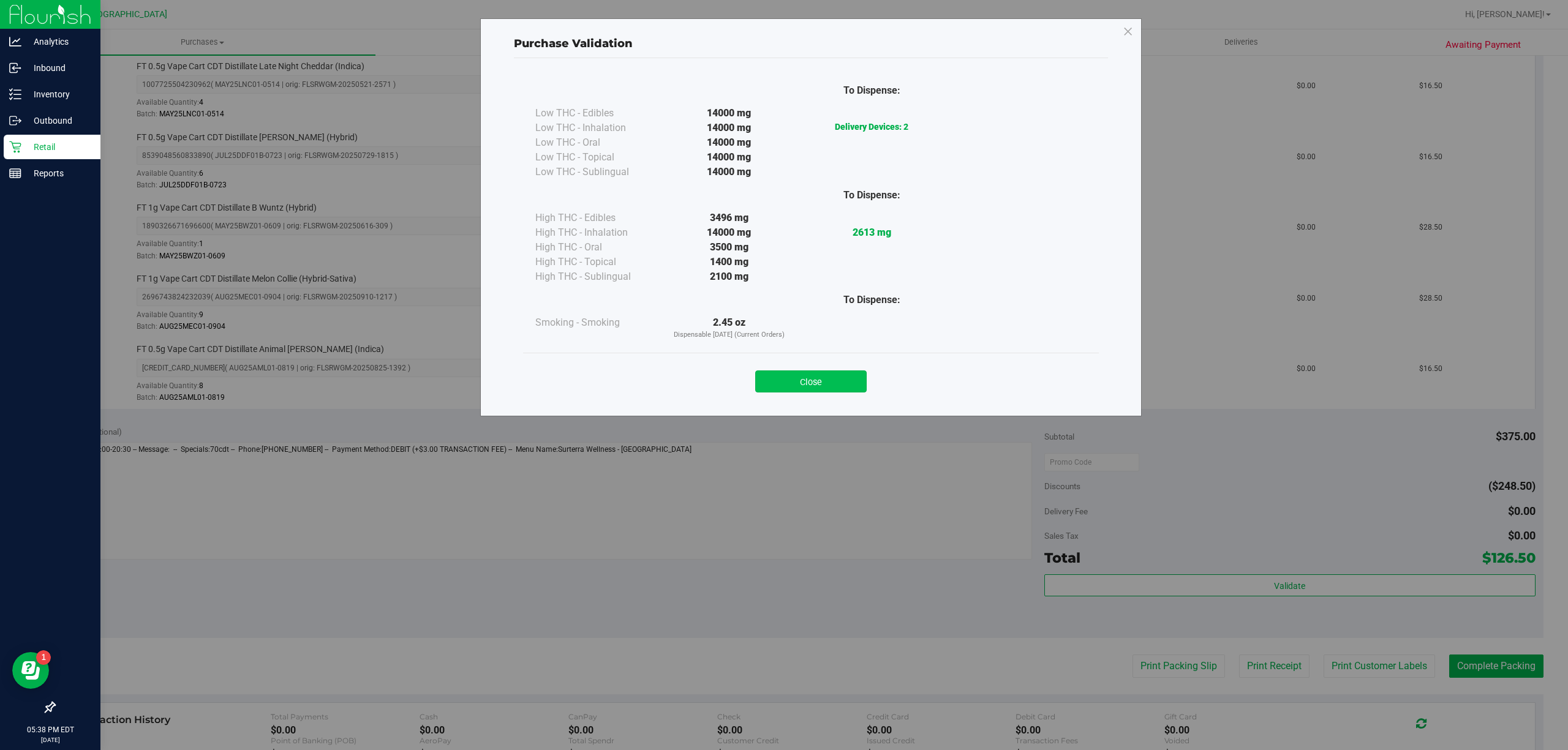
click at [803, 388] on button "Close" at bounding box center [811, 381] width 111 height 22
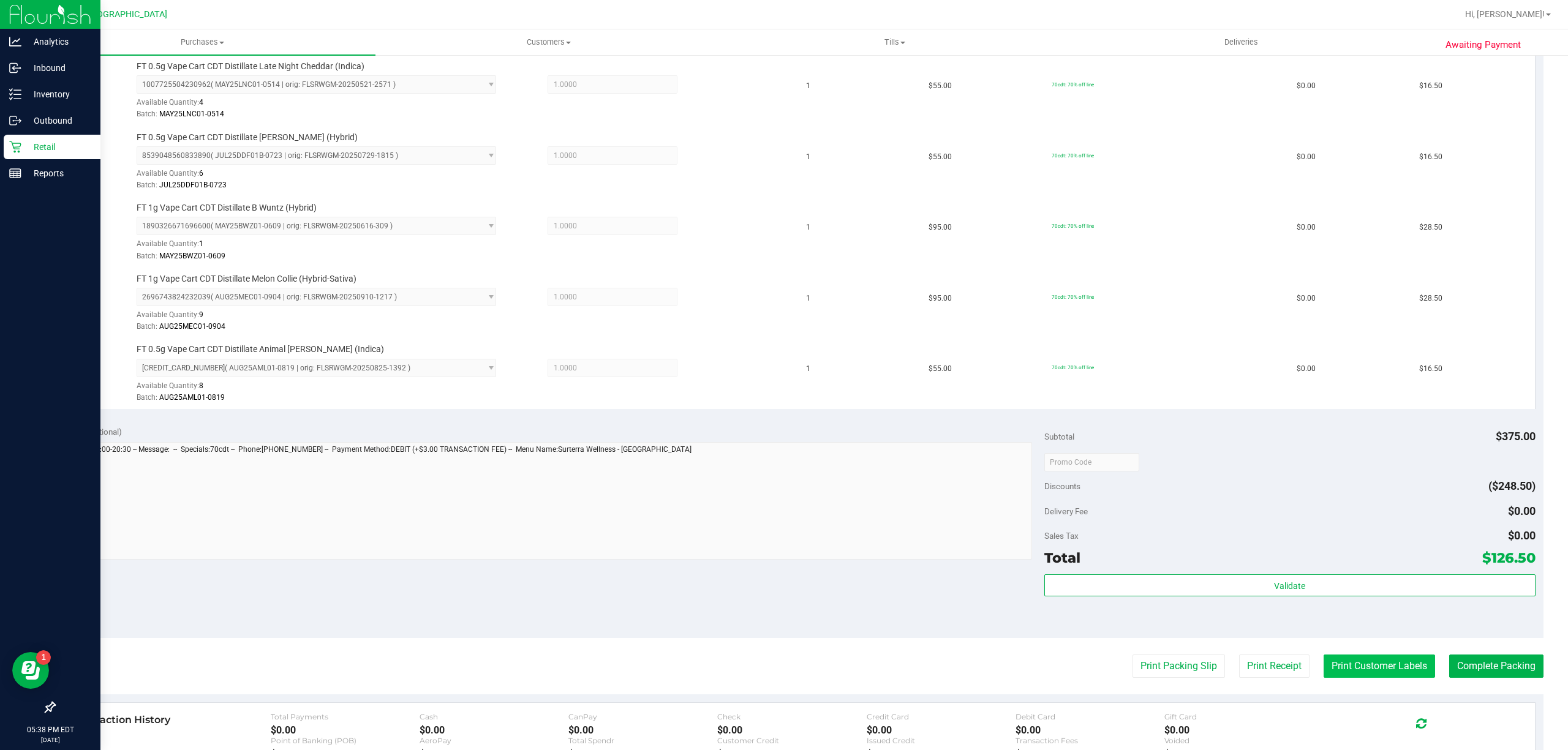
click at [1392, 675] on button "Print Customer Labels" at bounding box center [1379, 666] width 111 height 23
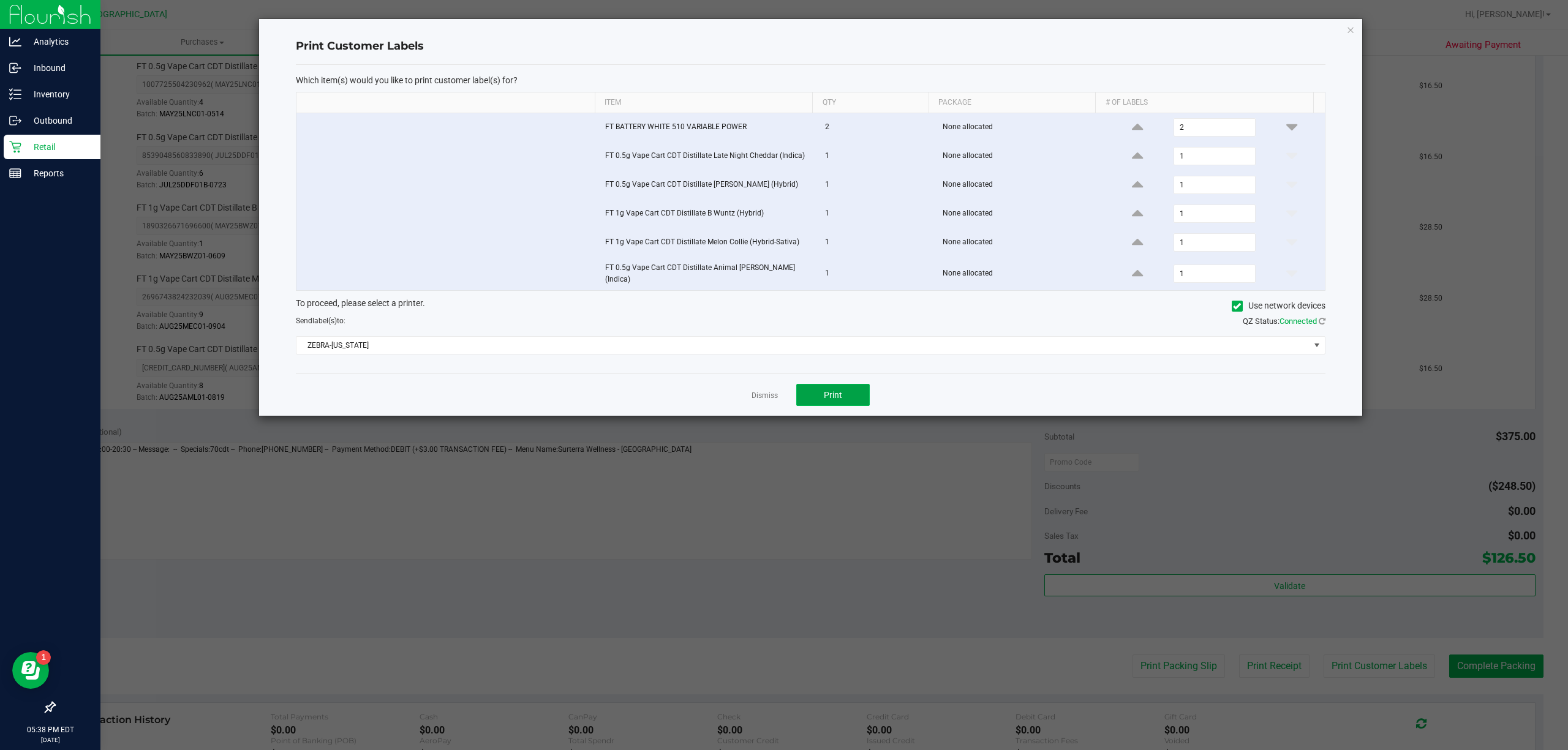
click at [829, 392] on span "Print" at bounding box center [833, 395] width 18 height 10
click at [765, 396] on link "Dismiss" at bounding box center [765, 396] width 26 height 10
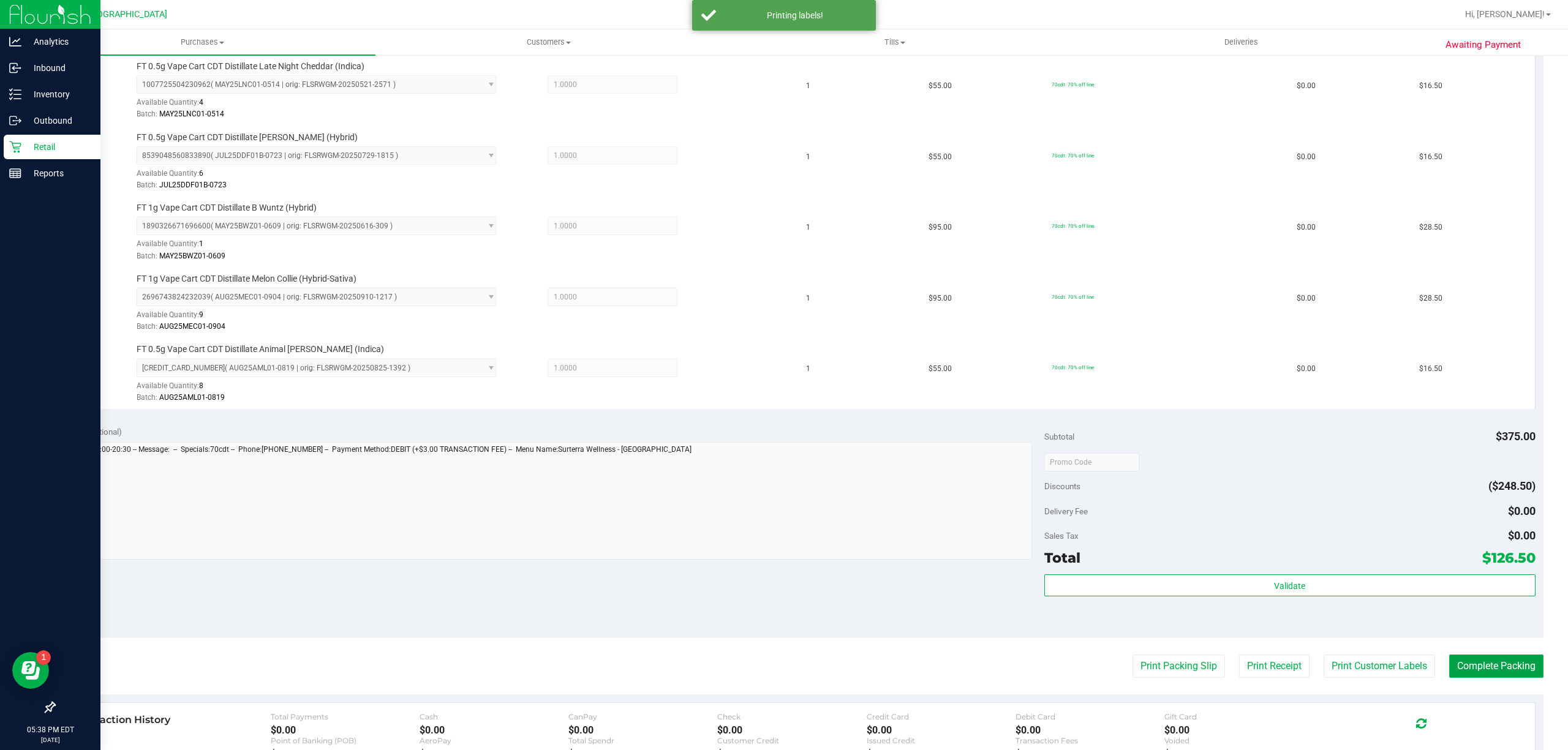
click at [1475, 670] on button "Complete Packing" at bounding box center [1496, 666] width 95 height 23
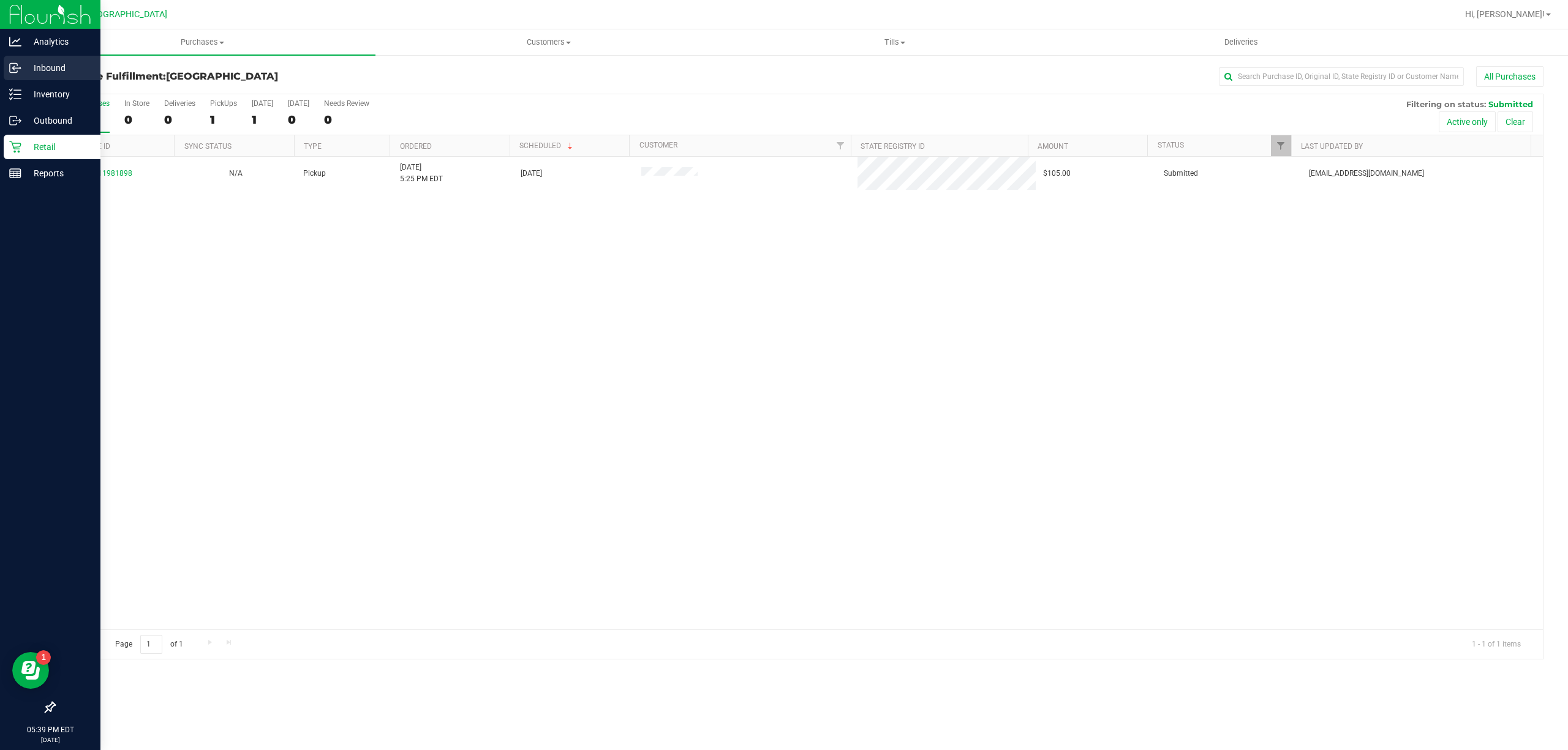
click at [33, 76] on div "Inbound" at bounding box center [52, 68] width 97 height 25
click at [23, 95] on p "Inventory" at bounding box center [58, 94] width 73 height 14
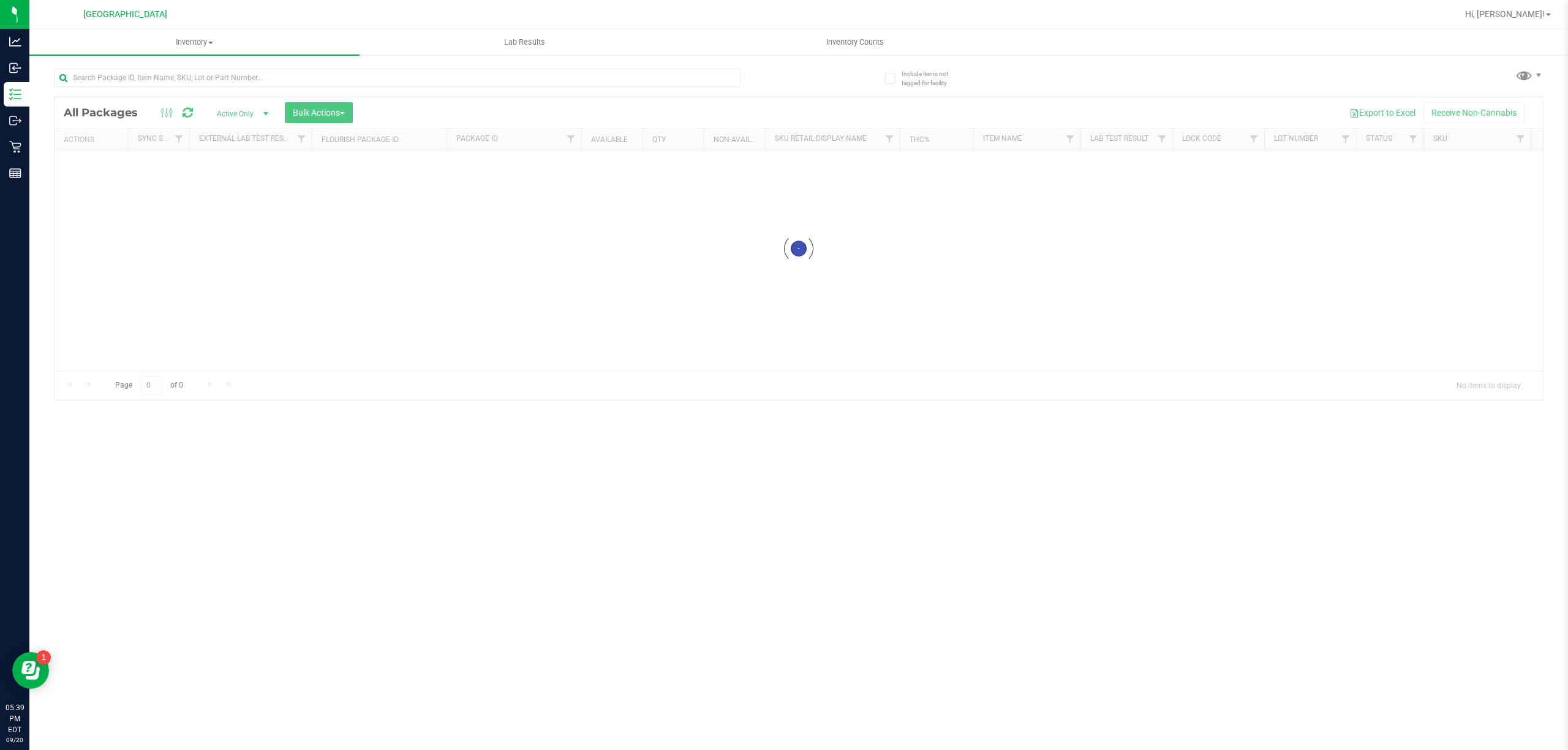
click at [189, 91] on div at bounding box center [397, 82] width 687 height 28
click at [195, 79] on input "text" at bounding box center [397, 77] width 687 height 18
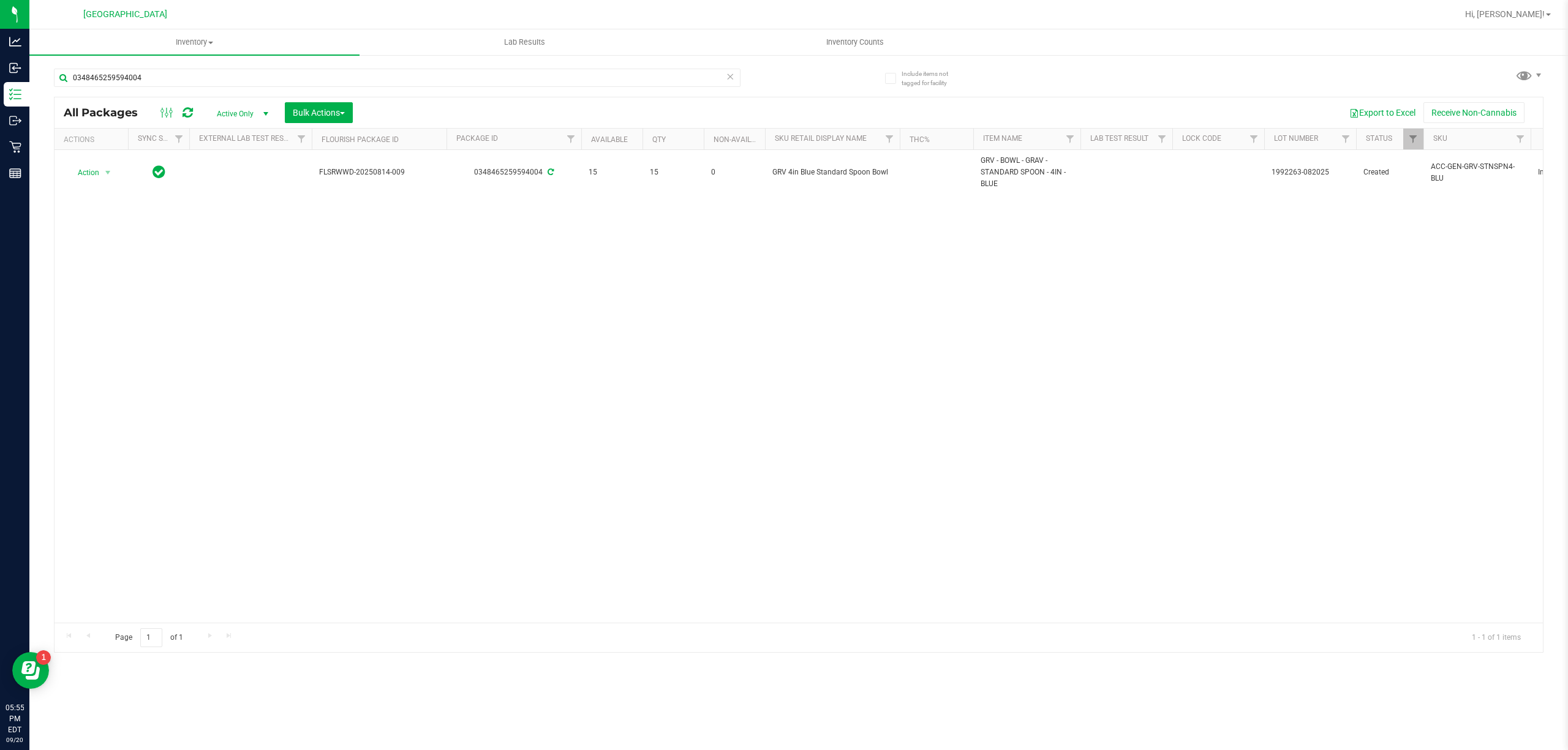
click at [1356, 549] on div "Action Action Adjust qty Create package Edit attributes Global inventory Locate…" at bounding box center [799, 386] width 1489 height 473
click at [261, 87] on input "0348465259594004" at bounding box center [397, 77] width 687 height 18
click at [260, 86] on input "0348465259594004" at bounding box center [397, 77] width 687 height 18
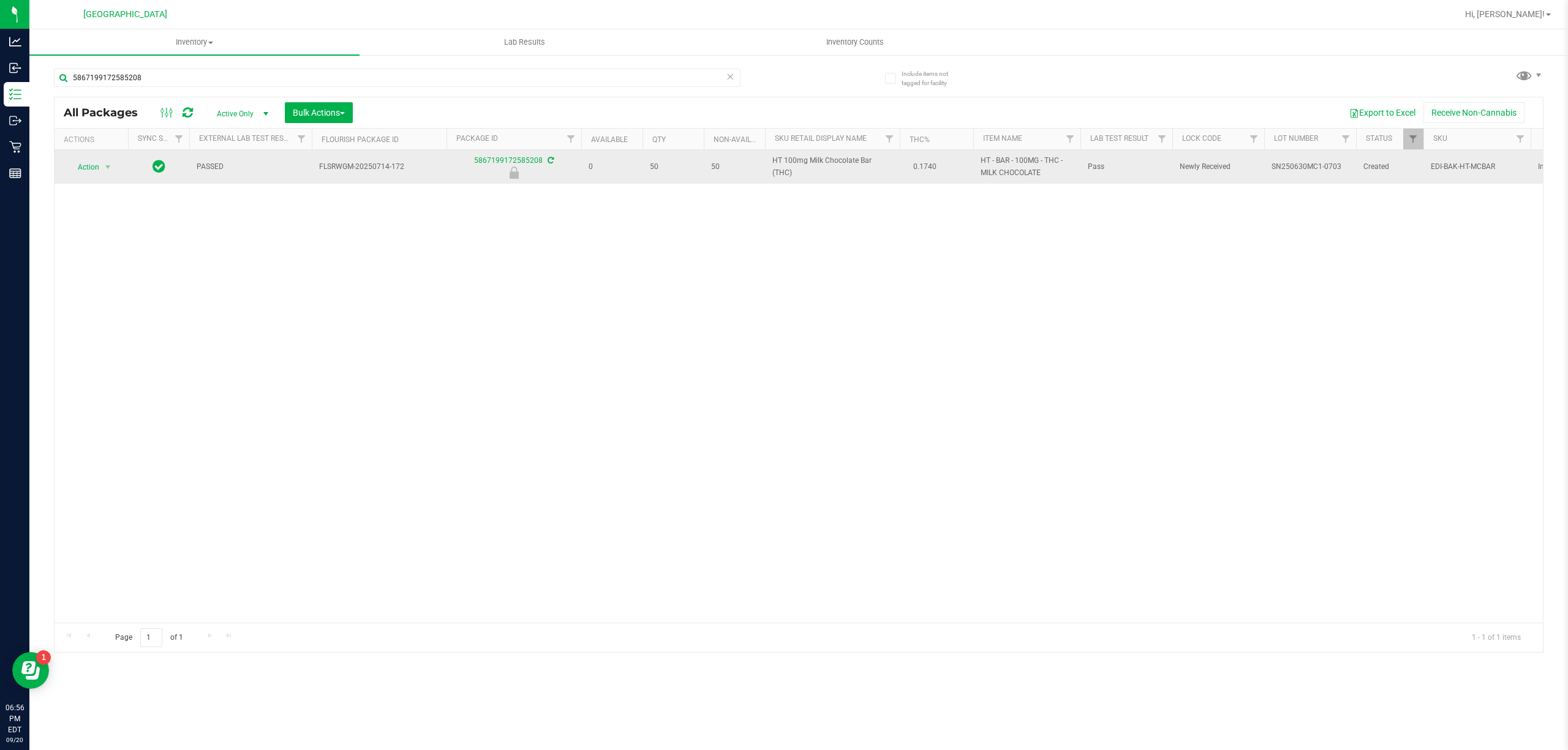
click at [807, 172] on span "HT 100mg Milk Chocolate Bar (THC)" at bounding box center [832, 166] width 120 height 23
click at [807, 167] on span "HT 100mg Milk Chocolate Bar (THC)" at bounding box center [832, 166] width 120 height 23
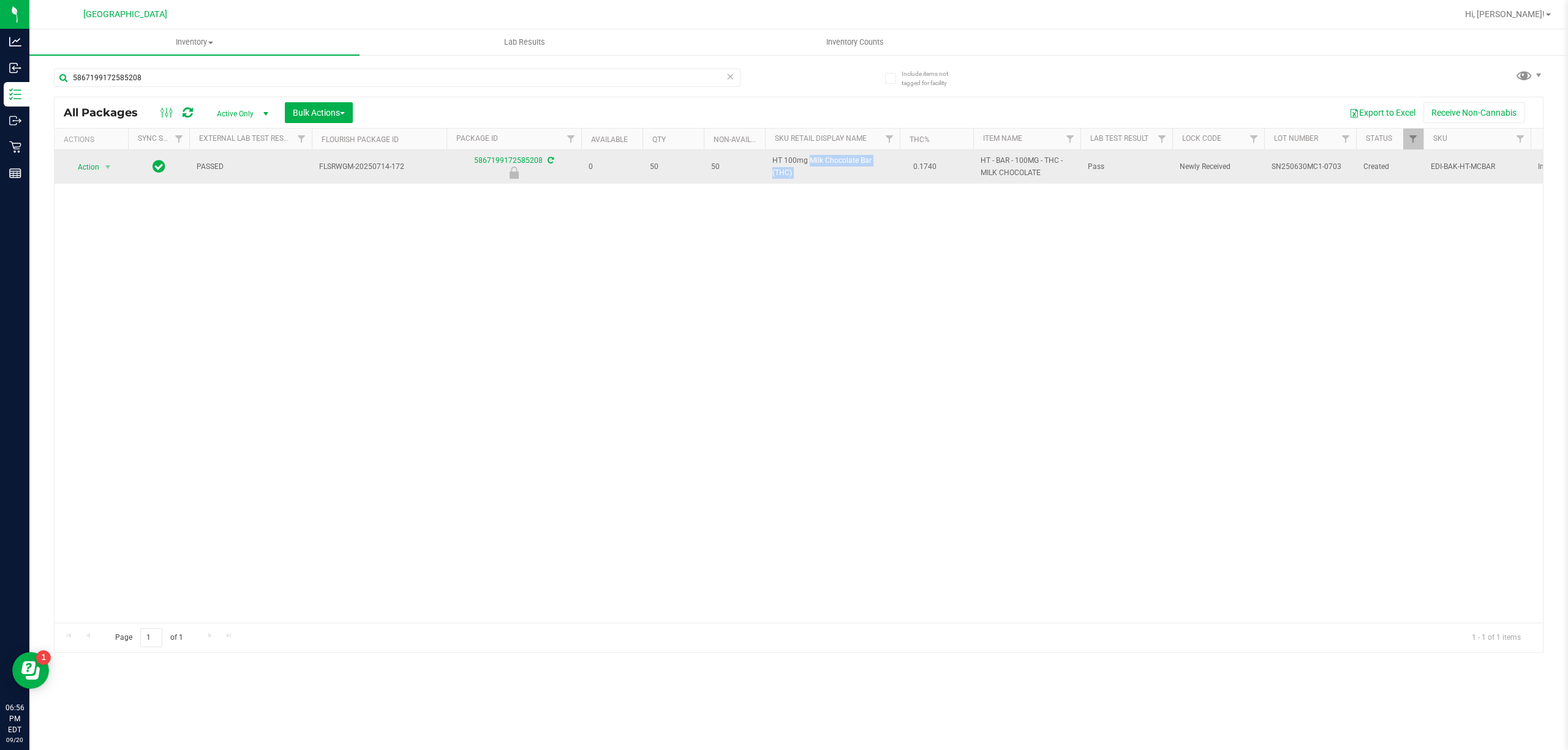
click at [807, 167] on span "HT 100mg Milk Chocolate Bar (THC)" at bounding box center [832, 166] width 120 height 23
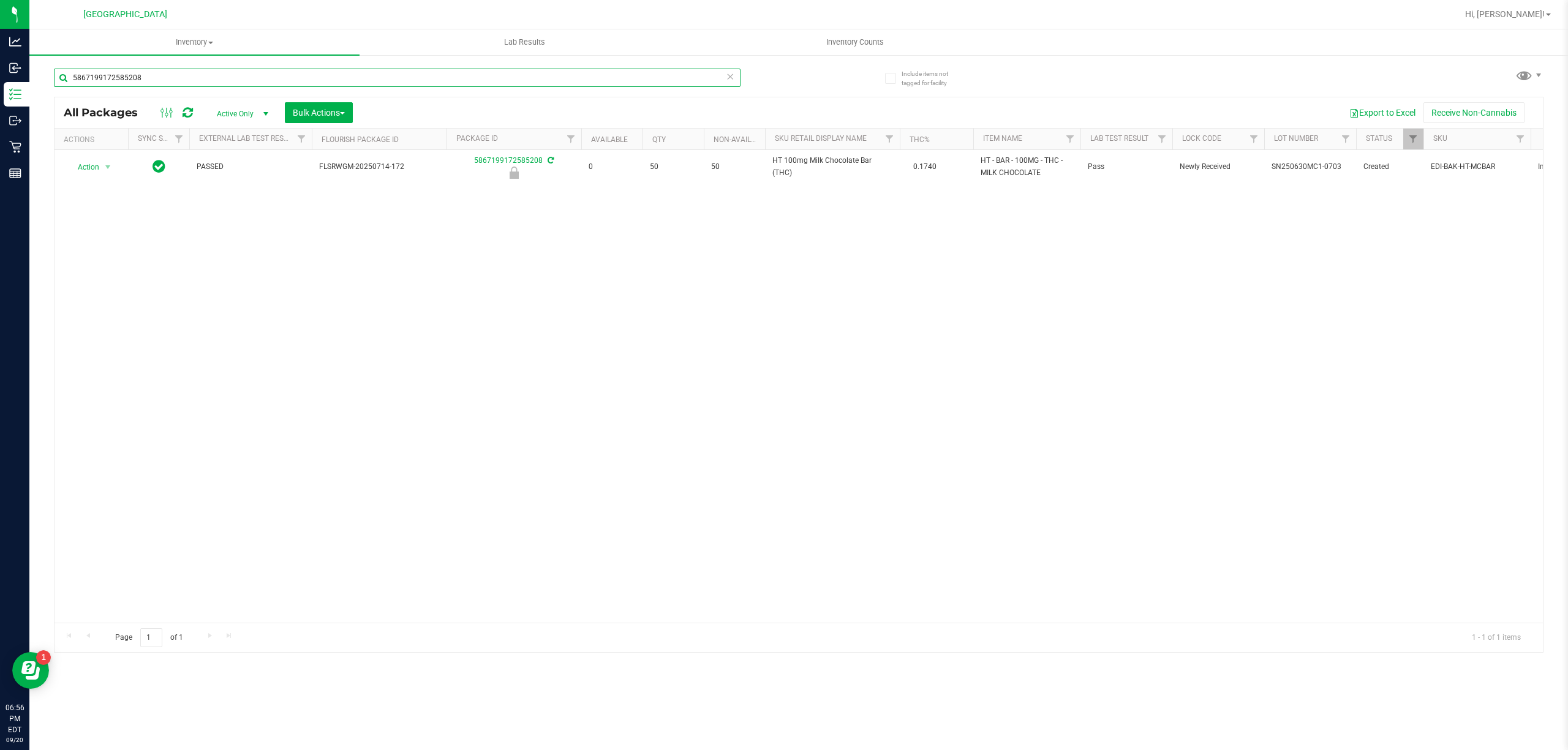
click at [167, 82] on input "5867199172585208" at bounding box center [397, 77] width 687 height 18
paste input "HT 100mg Milk Chocolate Bar (THC)"
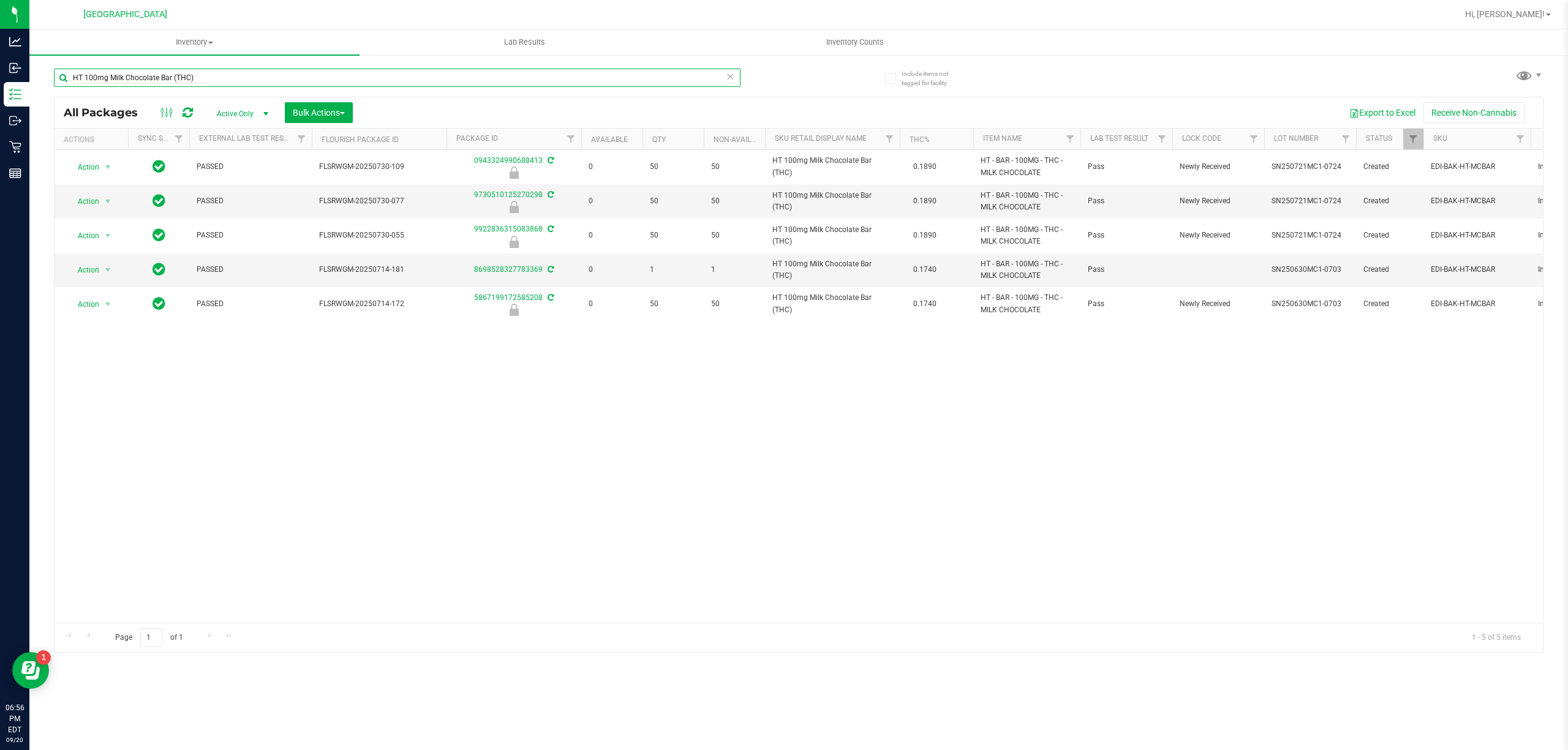
click at [316, 79] on input "HT 100mg Milk Chocolate Bar (THC)" at bounding box center [397, 77] width 687 height 18
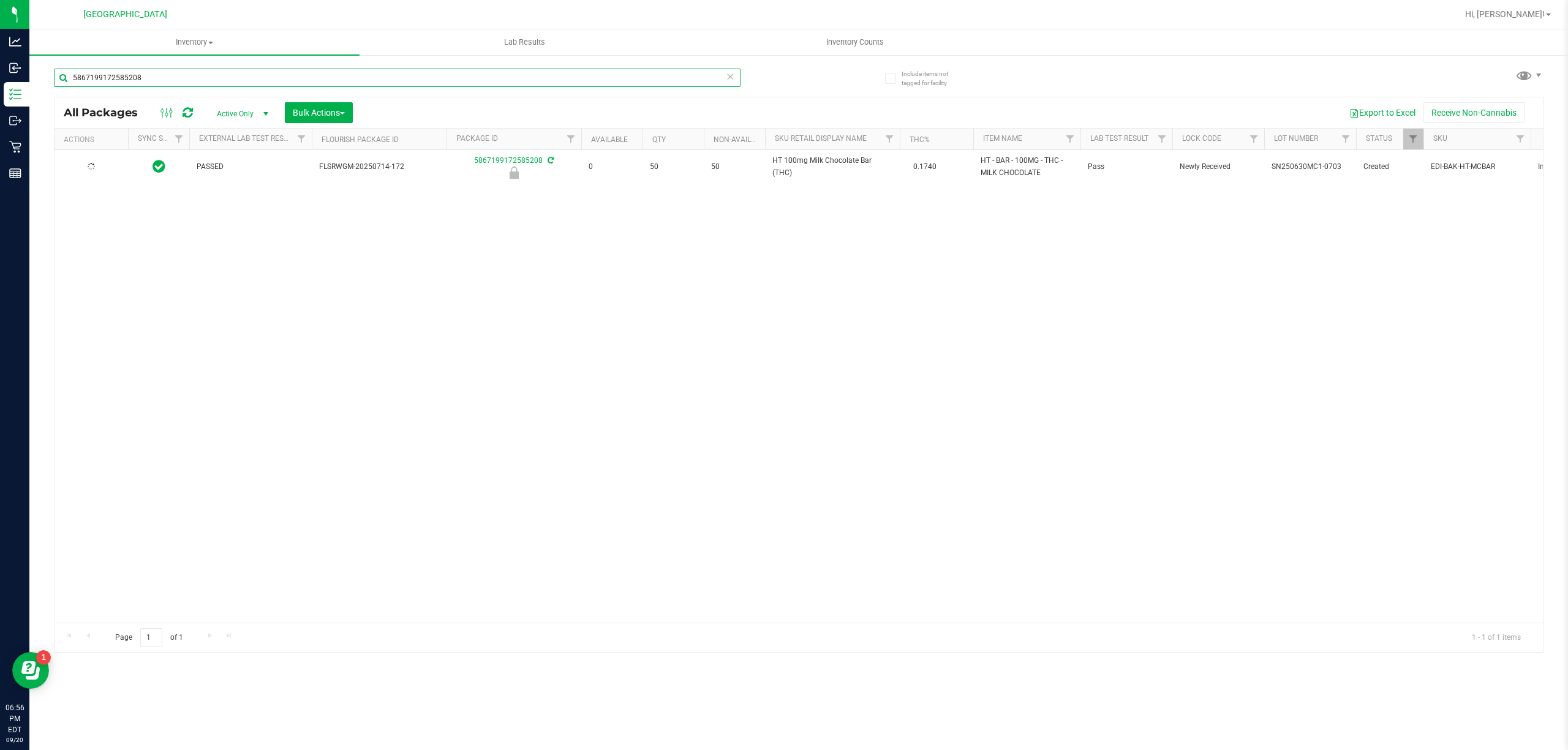
type input "5867199172585208"
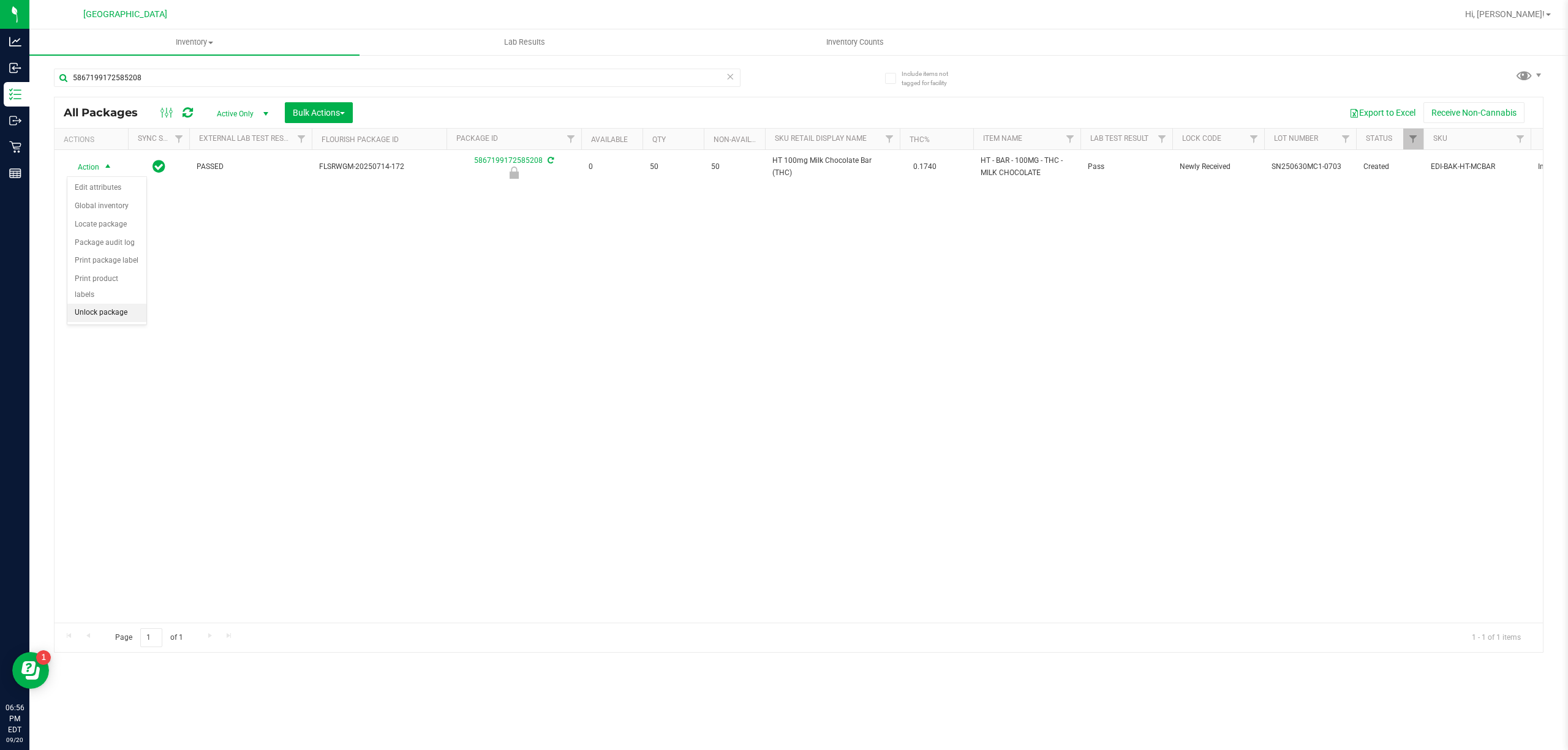
click at [88, 308] on li "Unlock package" at bounding box center [106, 312] width 79 height 18
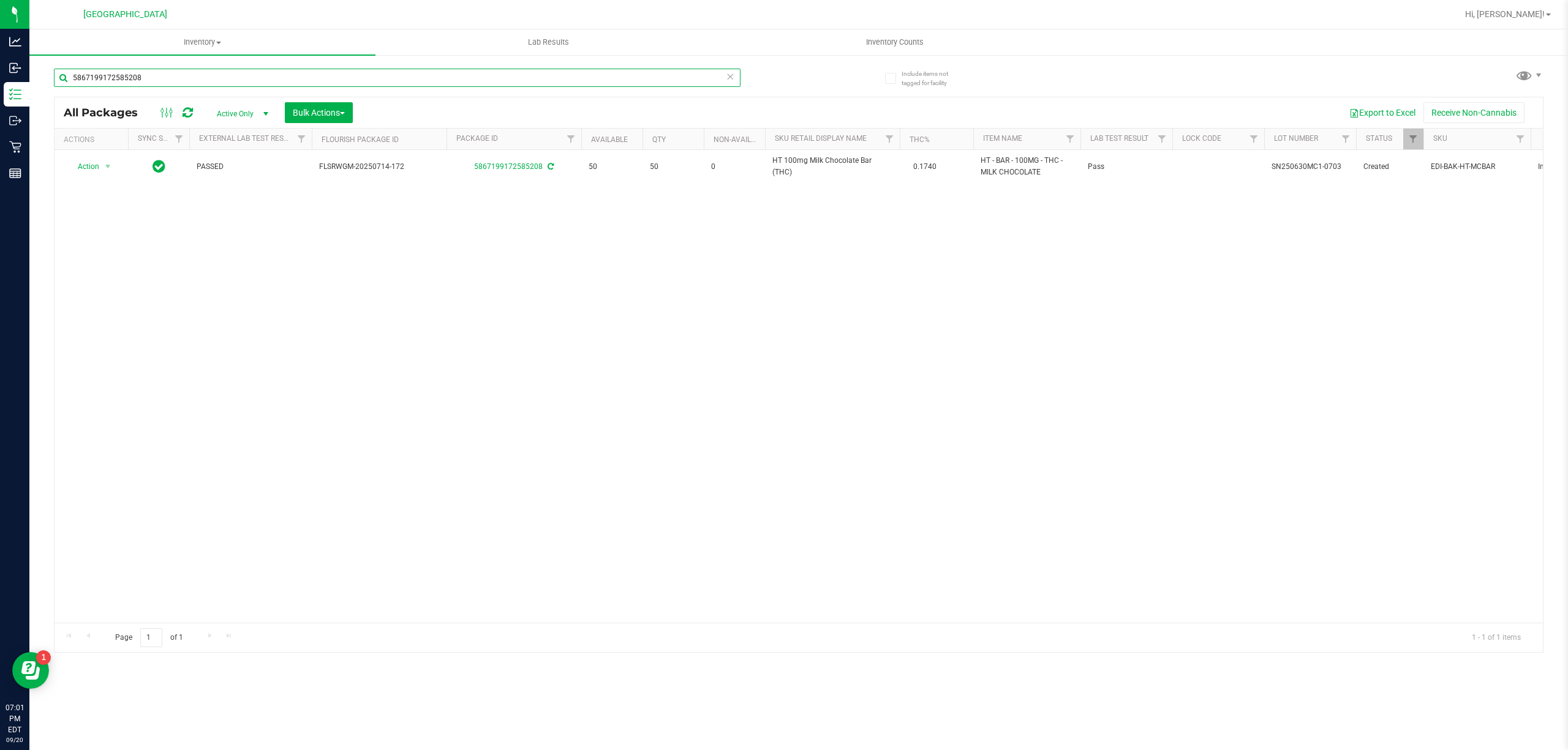
click at [470, 72] on input "5867199172585208" at bounding box center [397, 77] width 687 height 18
click at [525, 81] on input "4227636870075807" at bounding box center [397, 77] width 687 height 18
click at [549, 74] on input "4227636870075807" at bounding box center [397, 77] width 687 height 18
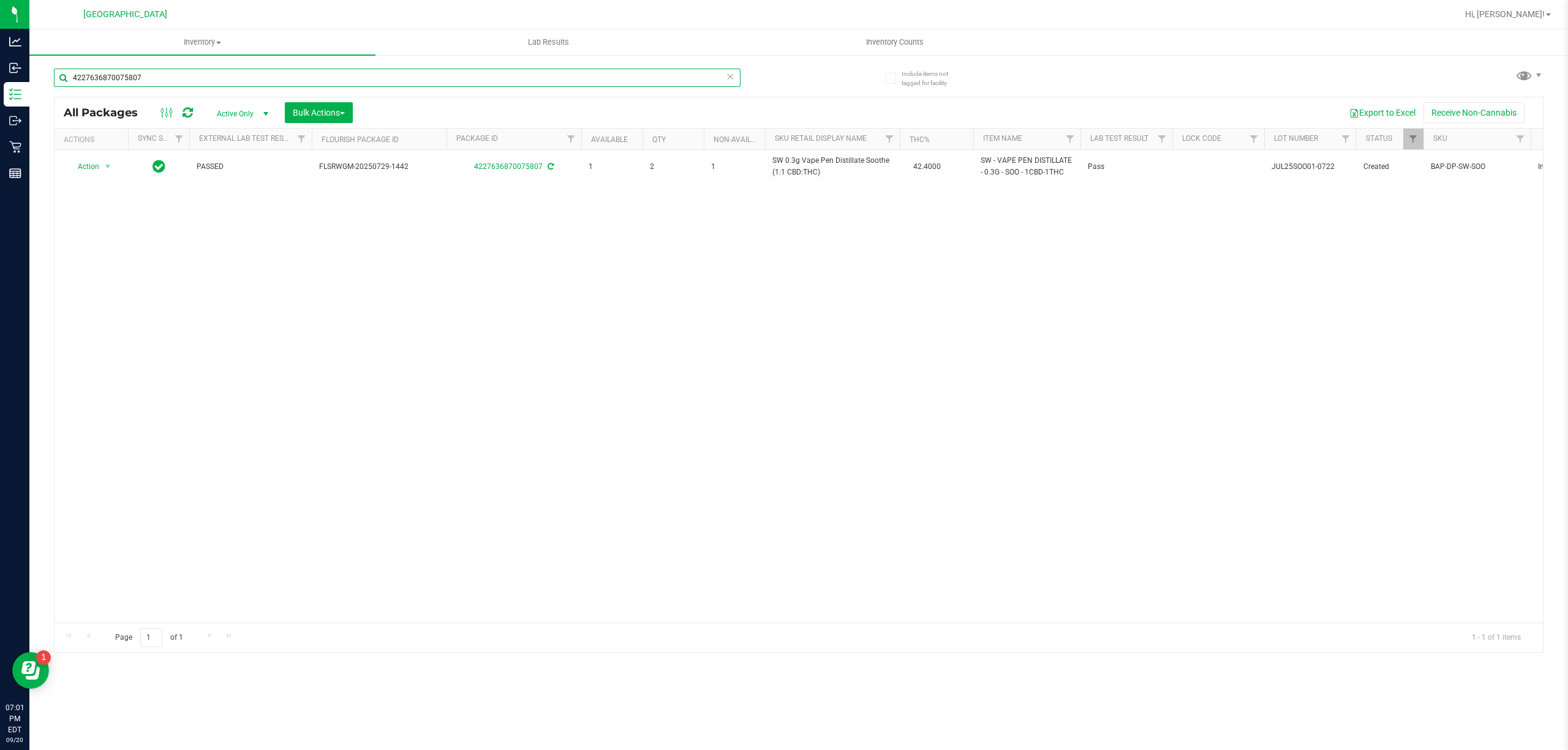
click at [549, 74] on input "4227636870075807" at bounding box center [397, 77] width 687 height 18
click at [495, 62] on div "4667731891907425" at bounding box center [426, 76] width 745 height 39
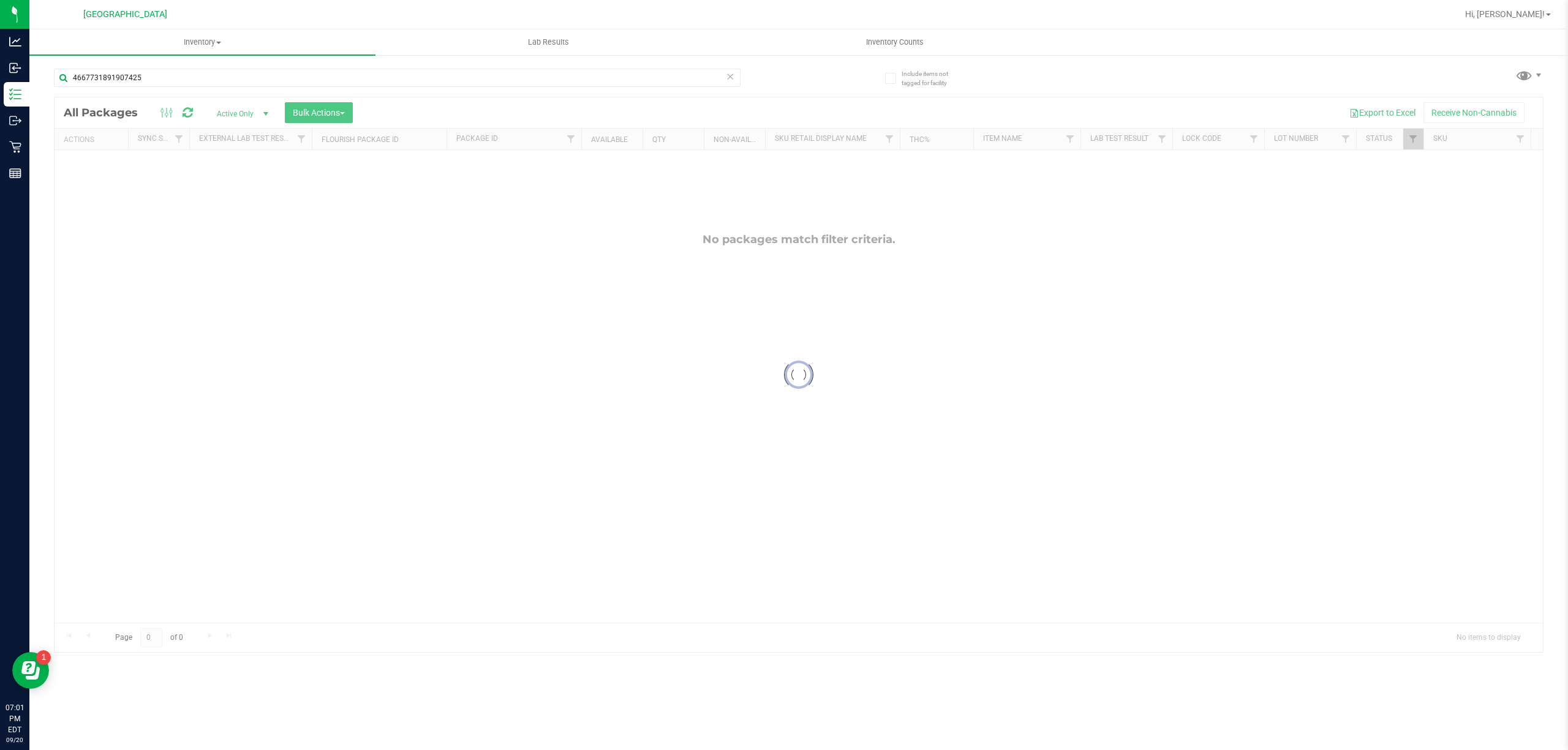
click at [495, 62] on div "4667731891907425" at bounding box center [426, 76] width 745 height 39
click at [490, 77] on input "4667731891907425" at bounding box center [397, 77] width 687 height 18
click at [454, 70] on input "0681589904920922" at bounding box center [397, 77] width 687 height 18
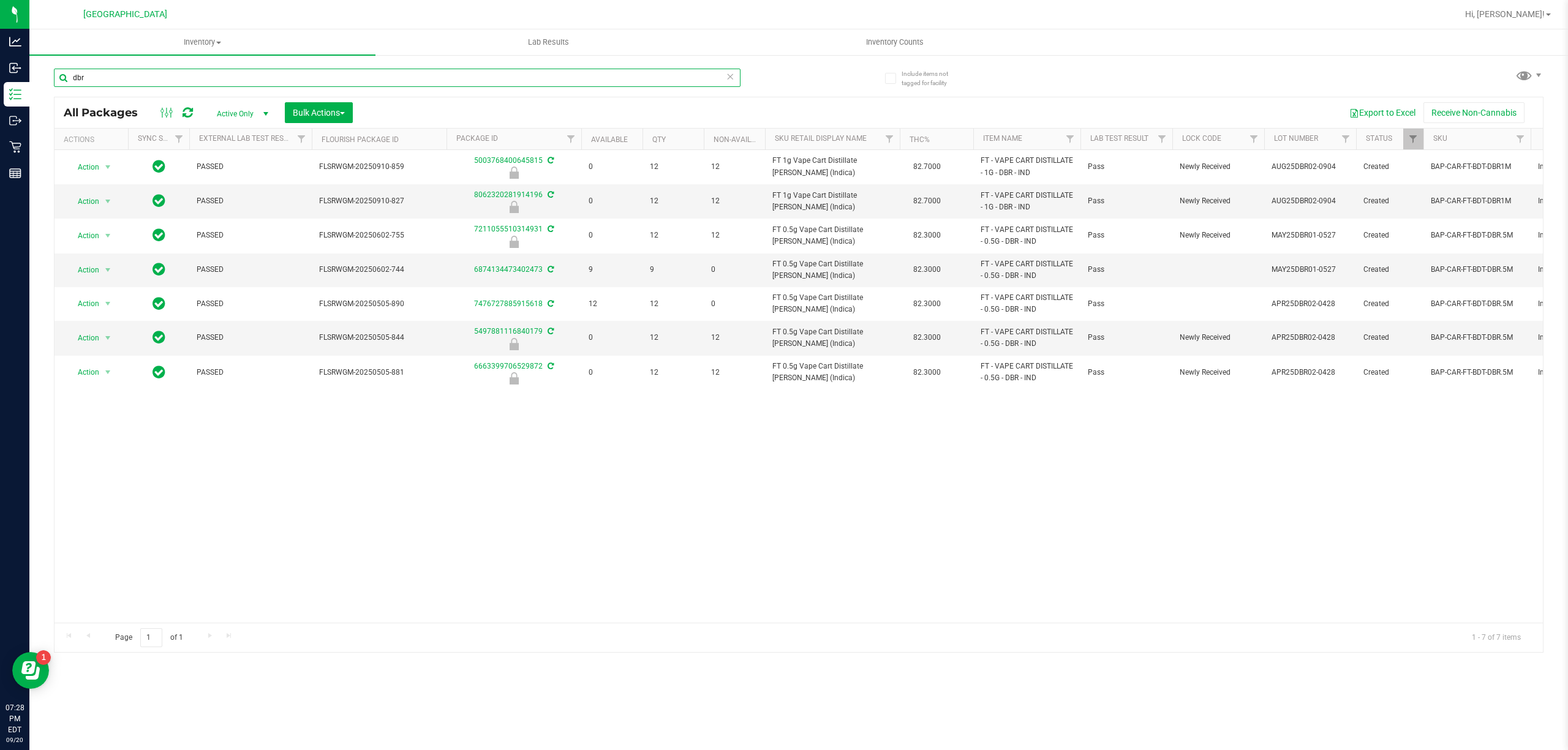
click at [491, 83] on input "dbr" at bounding box center [397, 77] width 687 height 18
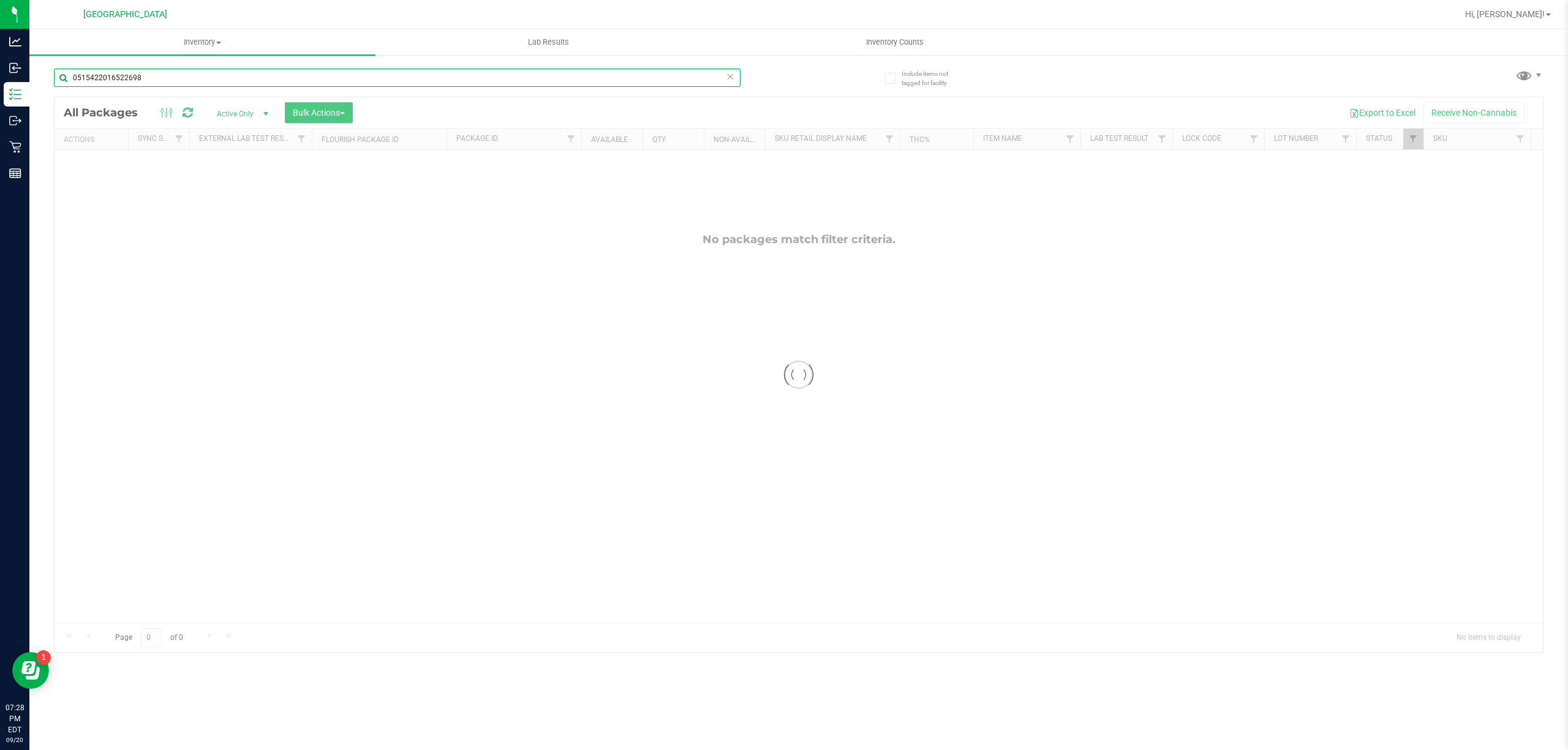
click at [374, 68] on input "0515422016522698" at bounding box center [397, 77] width 687 height 18
click at [532, 73] on input "8698528327783369" at bounding box center [397, 77] width 687 height 18
type input "="
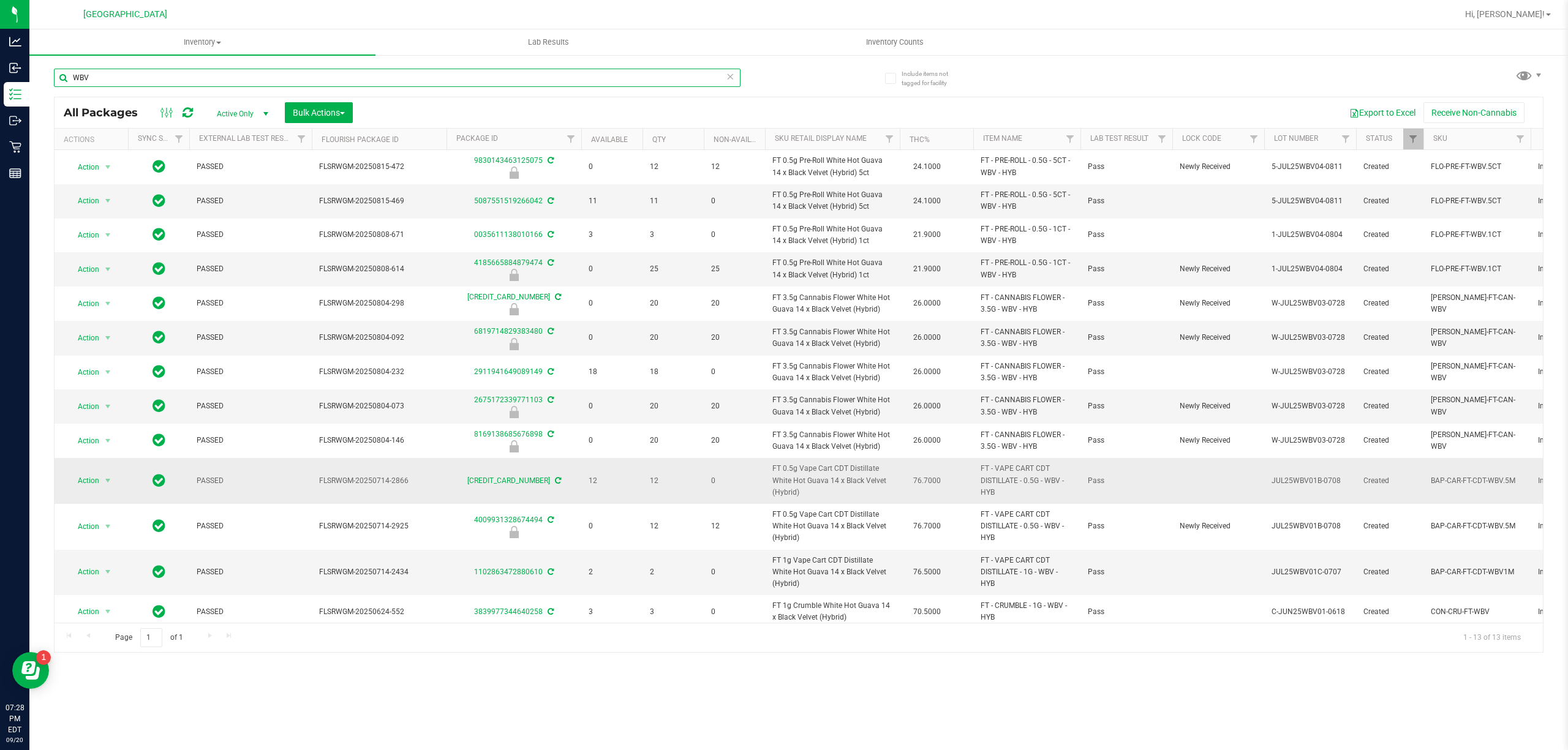
scroll to position [20, 0]
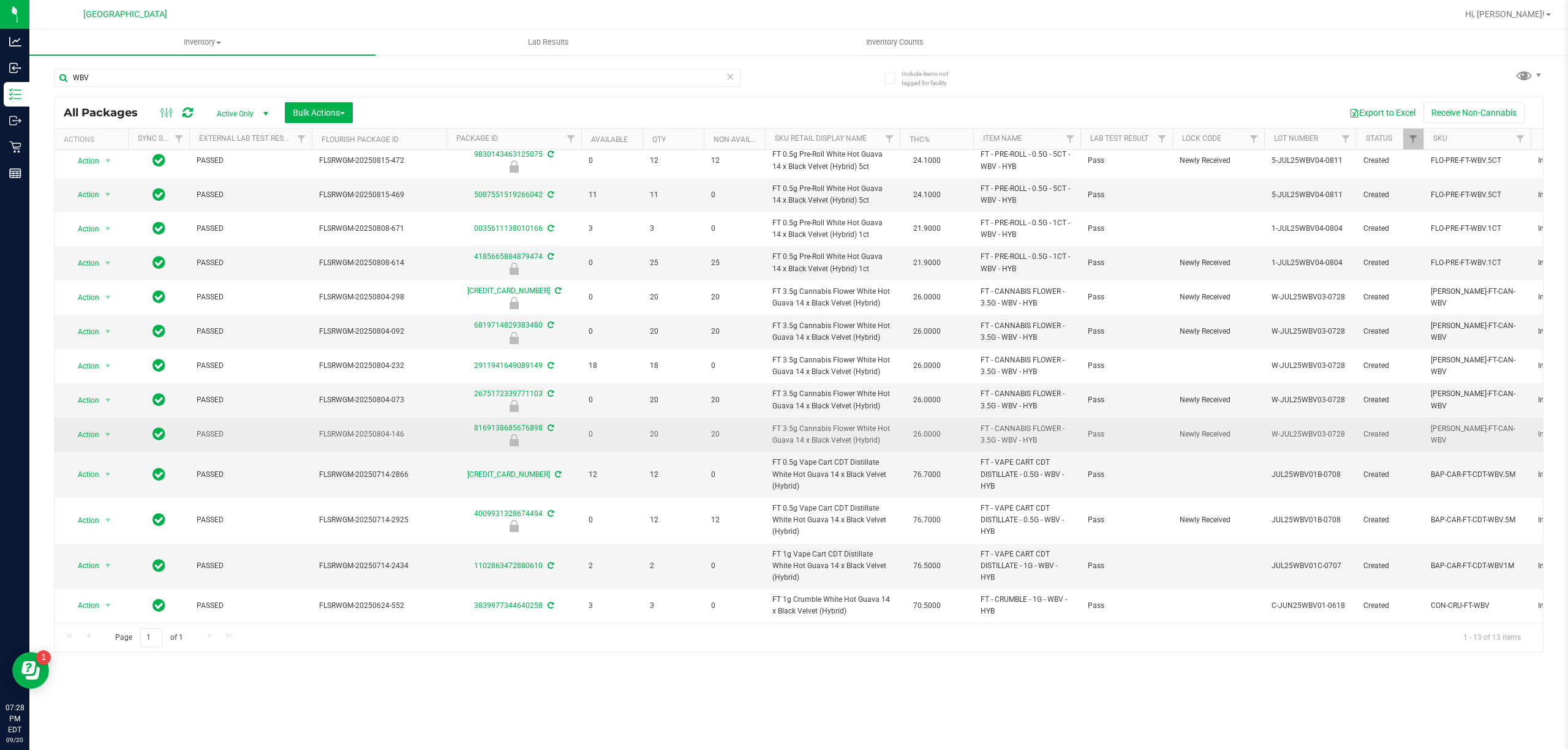
click at [810, 423] on span "FT 3.5g Cannabis Flower White Hot Guava 14 x Black Velvet (Hybrid)" at bounding box center [832, 435] width 120 height 23
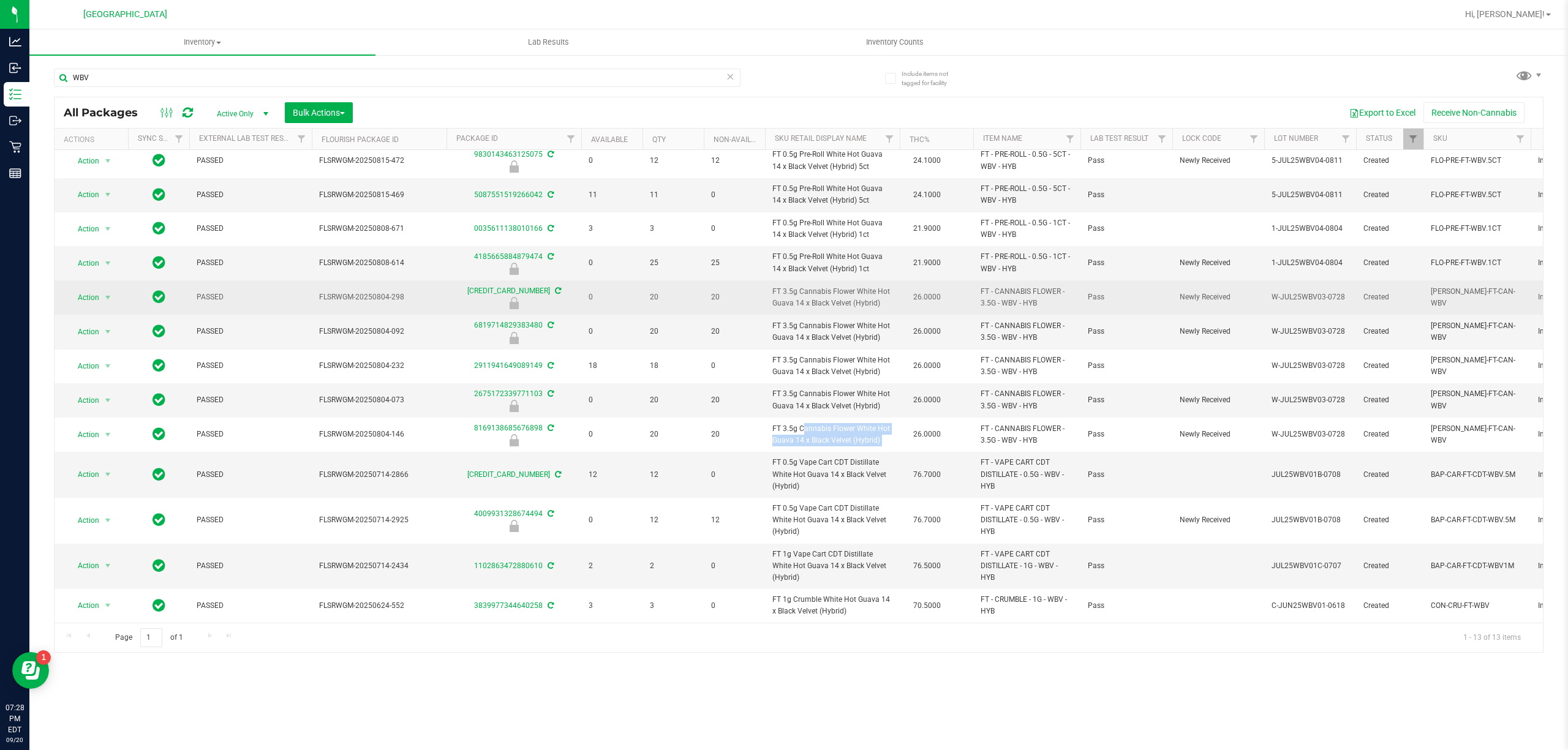
copy td "FT 3.5g Cannabis Flower White Hot Guava 14 x Black Velvet (Hybrid)"
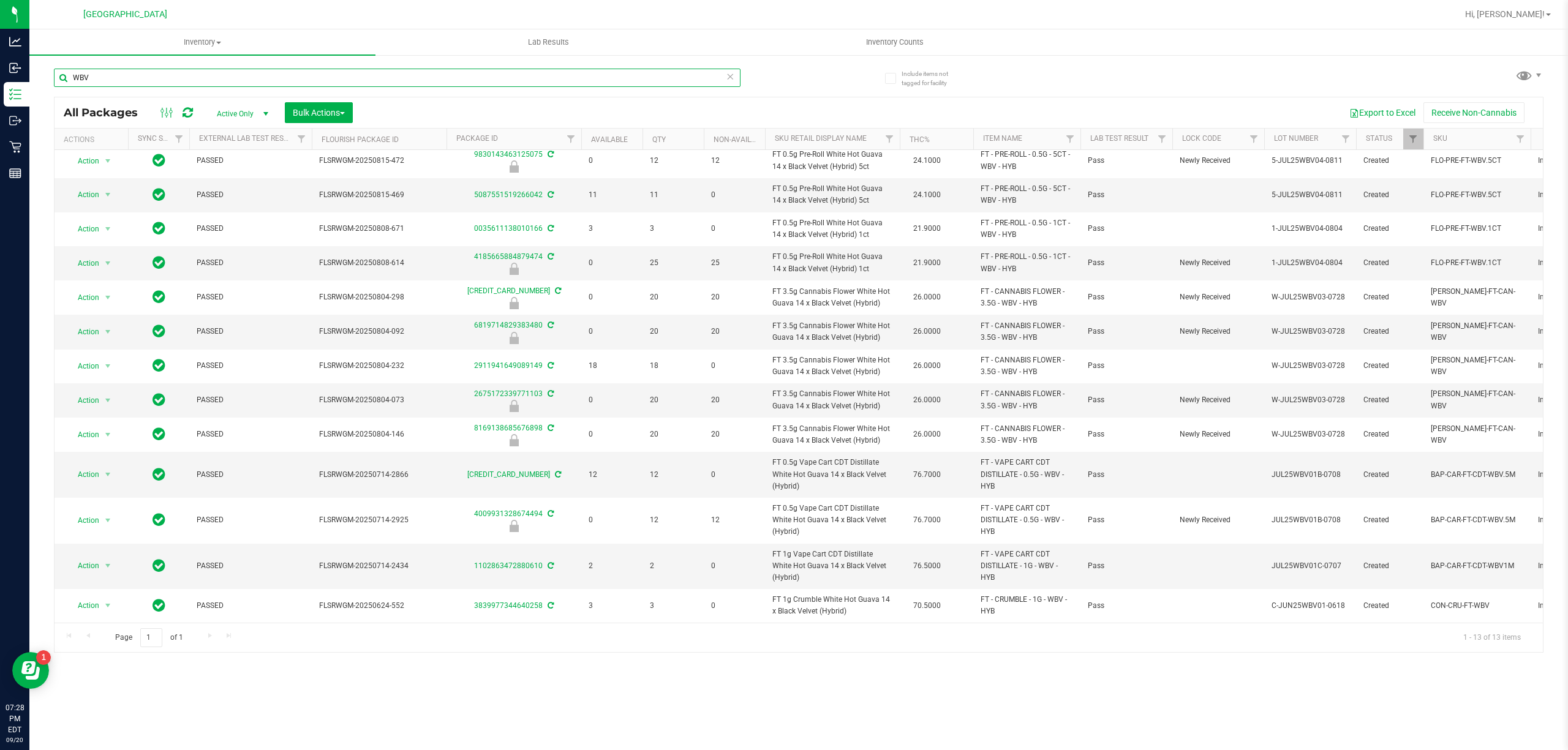
click at [484, 73] on input "WBV" at bounding box center [397, 77] width 687 height 18
paste input "FT 3.5g Cannabis Flower White Hot Guava 14 x Black Velvet (Hybrid)"
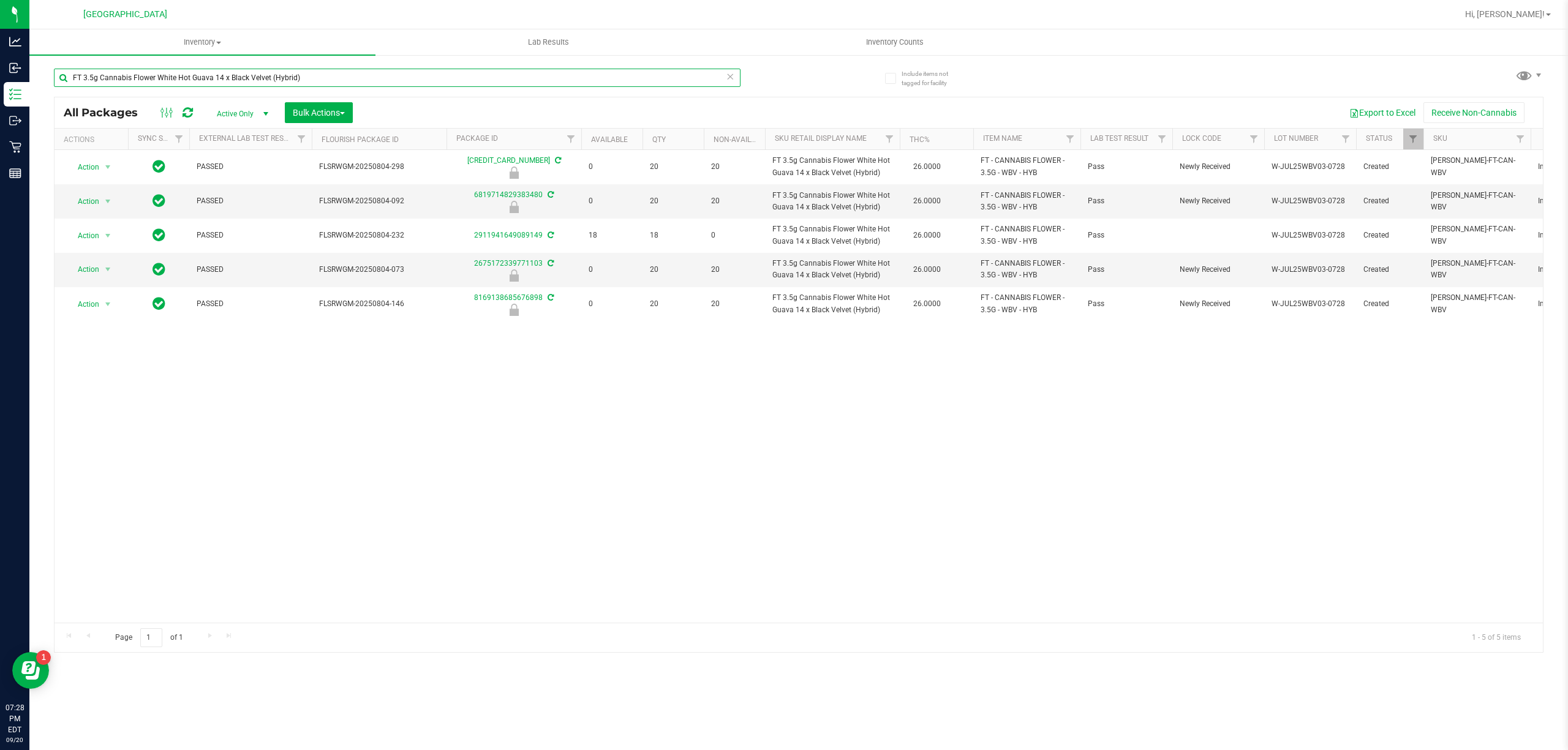
click at [498, 86] on input "FT 3.5g Cannabis Flower White Hot Guava 14 x Black Velvet (Hybrid)" at bounding box center [397, 77] width 687 height 18
click at [495, 82] on input "FT 3.5g Cannabis Flower White Hot Guava 14 x Black Velvet (Hybrid)" at bounding box center [397, 77] width 687 height 18
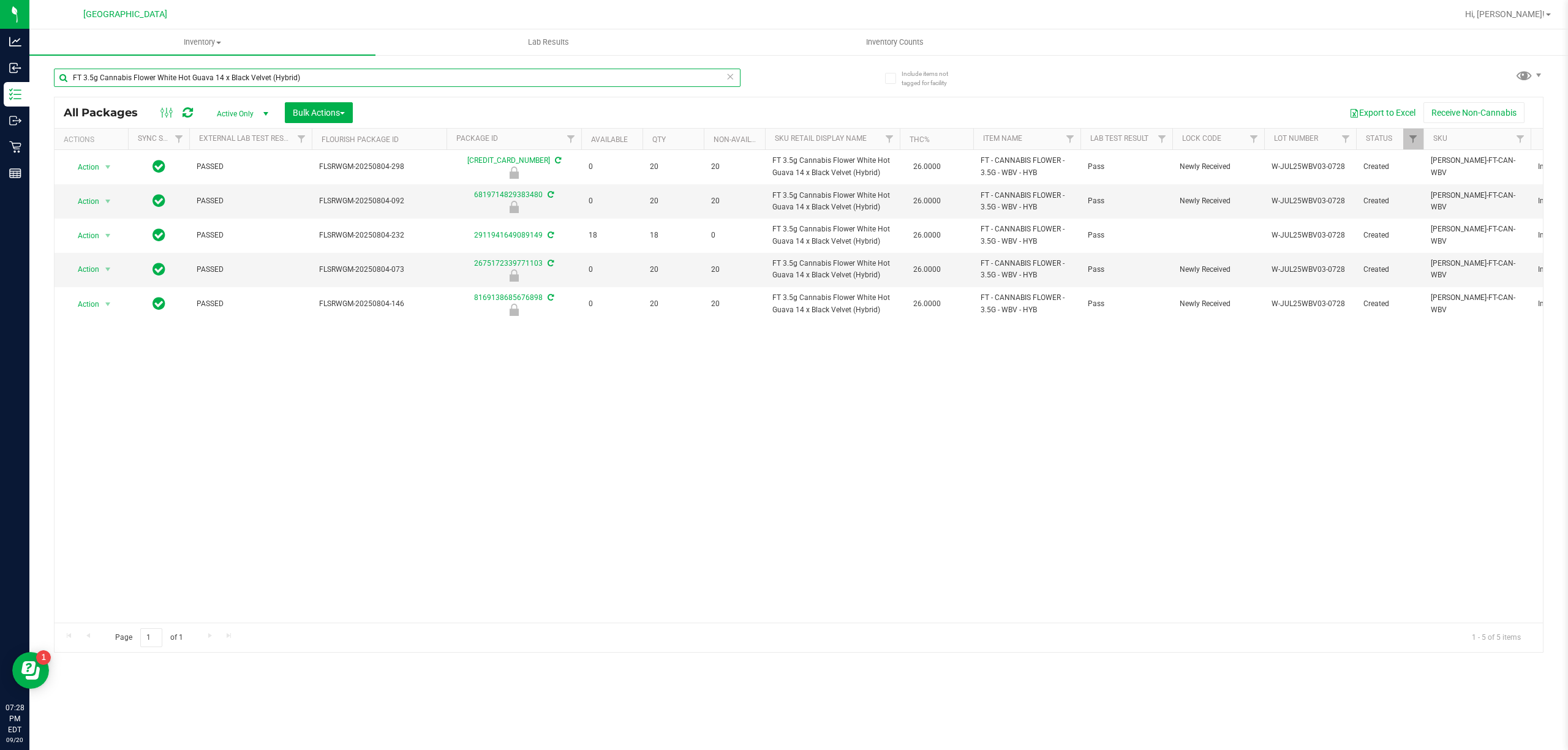
click at [495, 82] on input "FT 3.5g Cannabis Flower White Hot Guava 14 x Black Velvet (Hybrid)" at bounding box center [397, 77] width 687 height 18
click at [535, 84] on input "1558951129317931" at bounding box center [397, 77] width 687 height 18
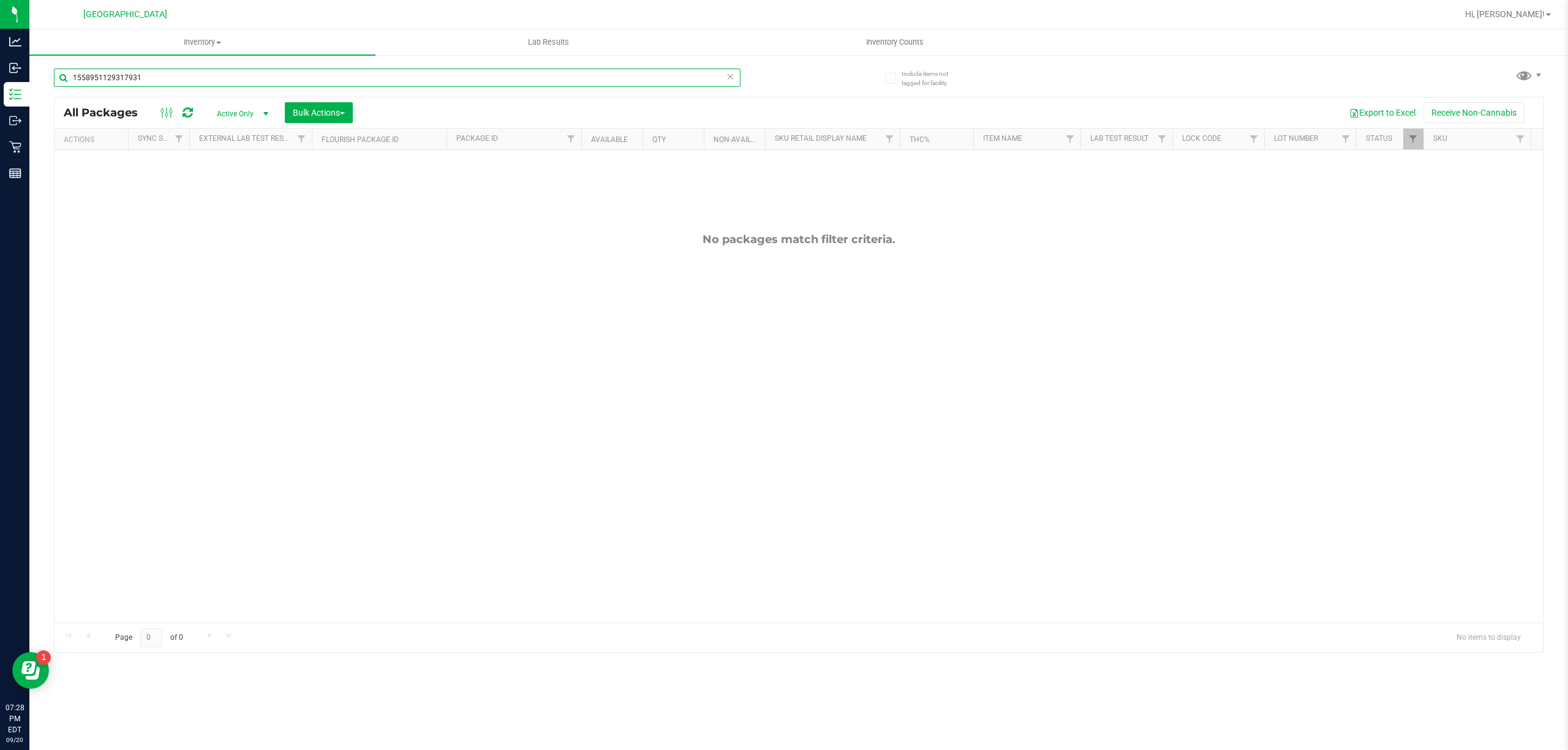
click at [535, 84] on input "1558951129317931" at bounding box center [397, 77] width 687 height 18
type input "5970313160980764"
click at [532, 79] on input "5970313160980764" at bounding box center [397, 77] width 687 height 18
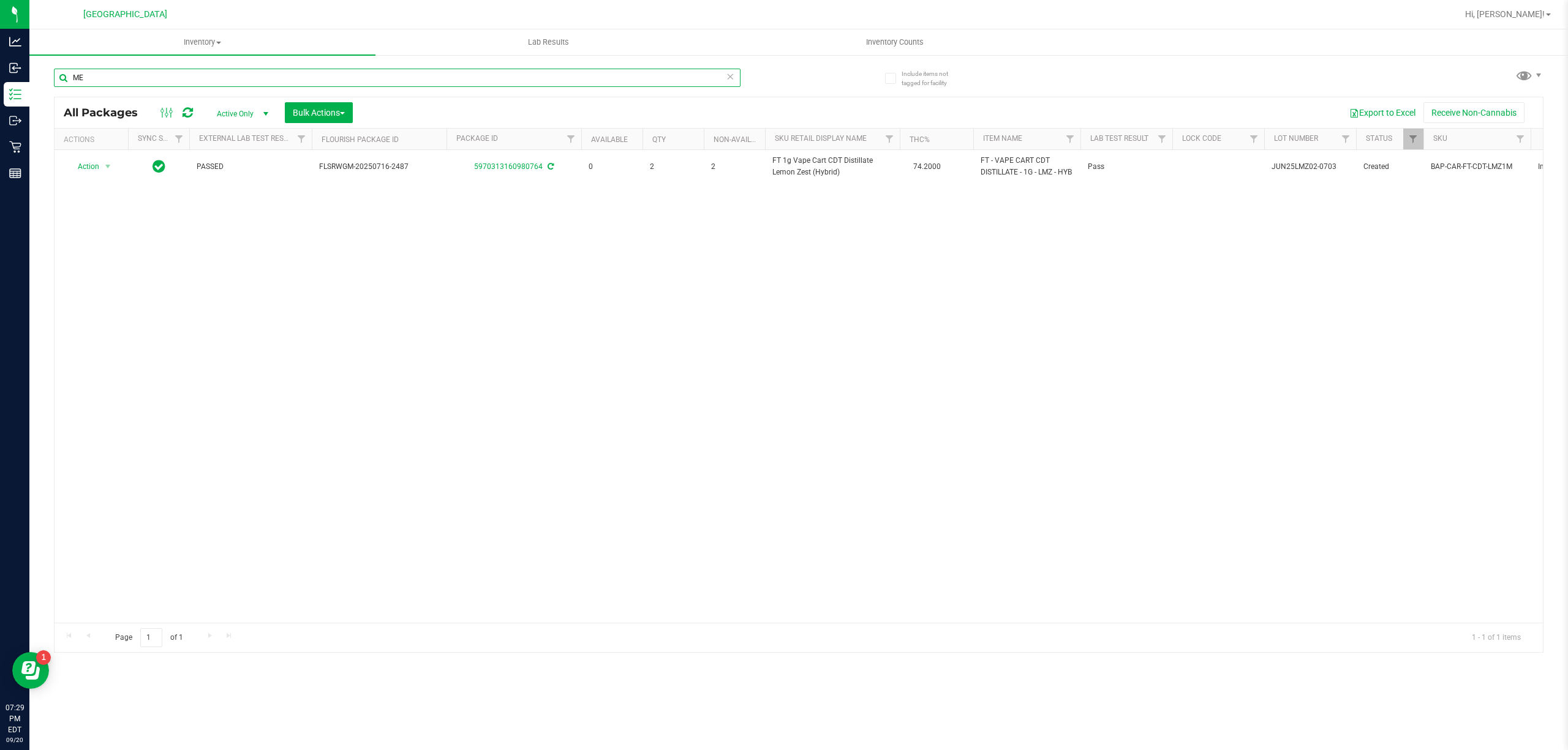
type input "MER"
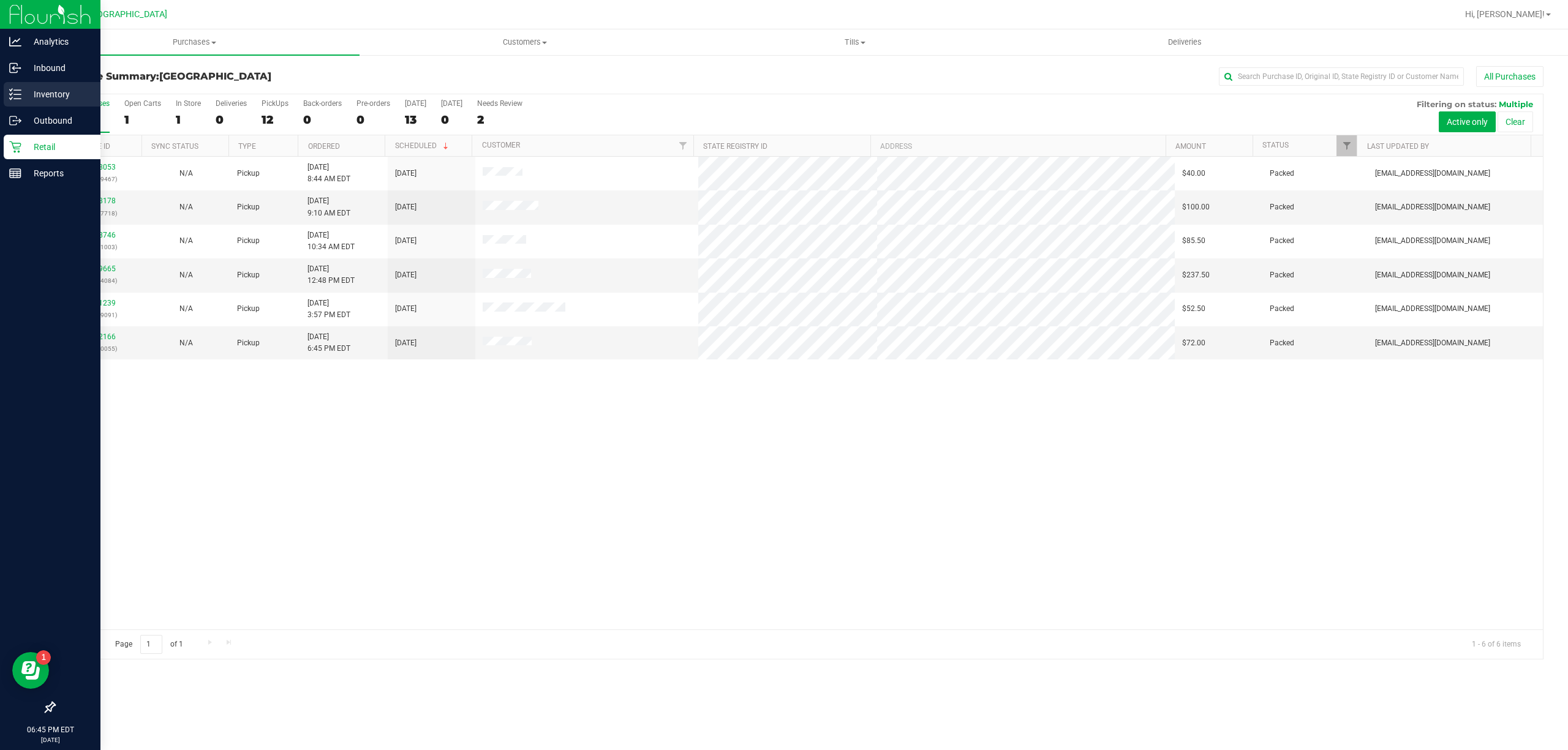
click at [33, 91] on p "Inventory" at bounding box center [58, 94] width 73 height 14
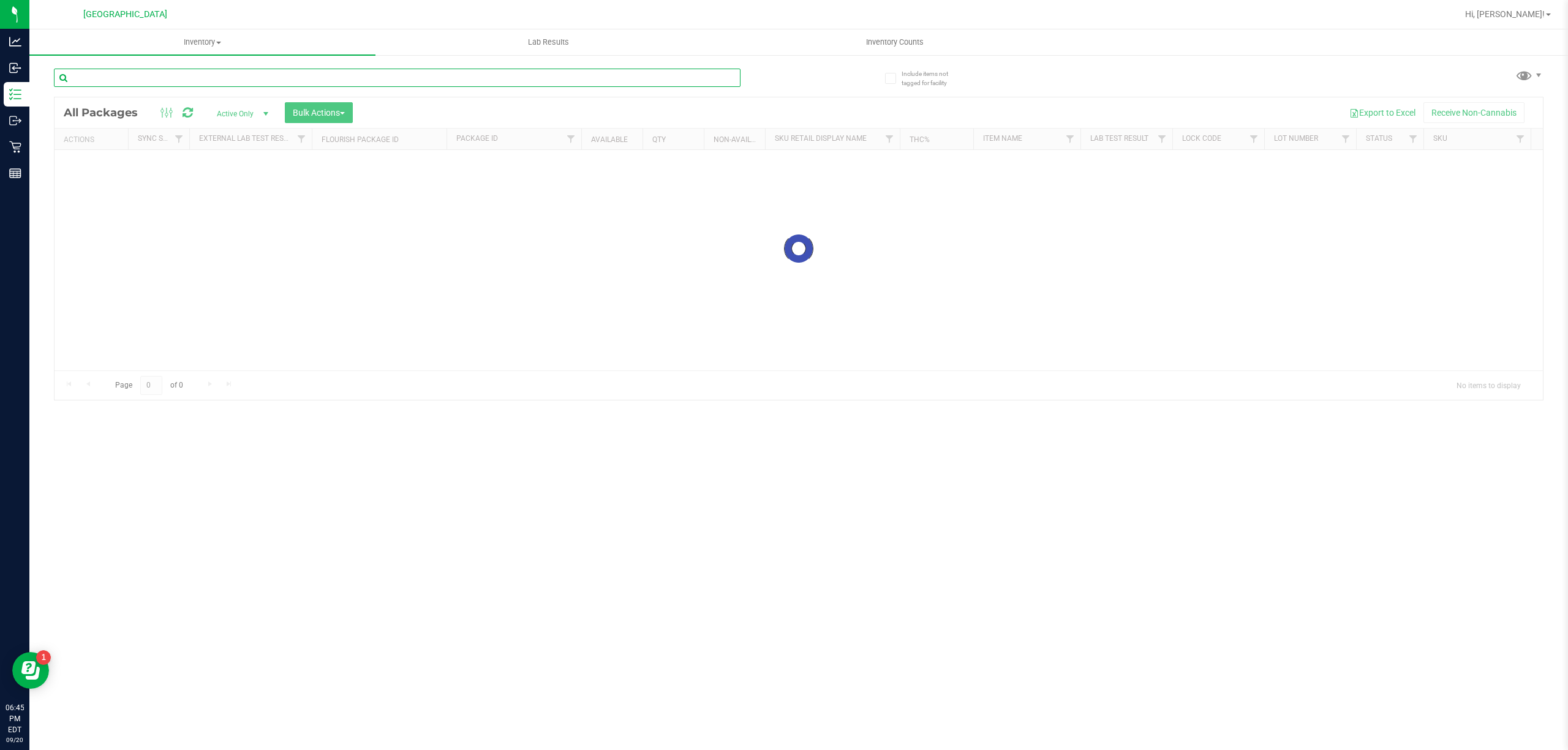
click at [401, 75] on input "text" at bounding box center [397, 77] width 687 height 18
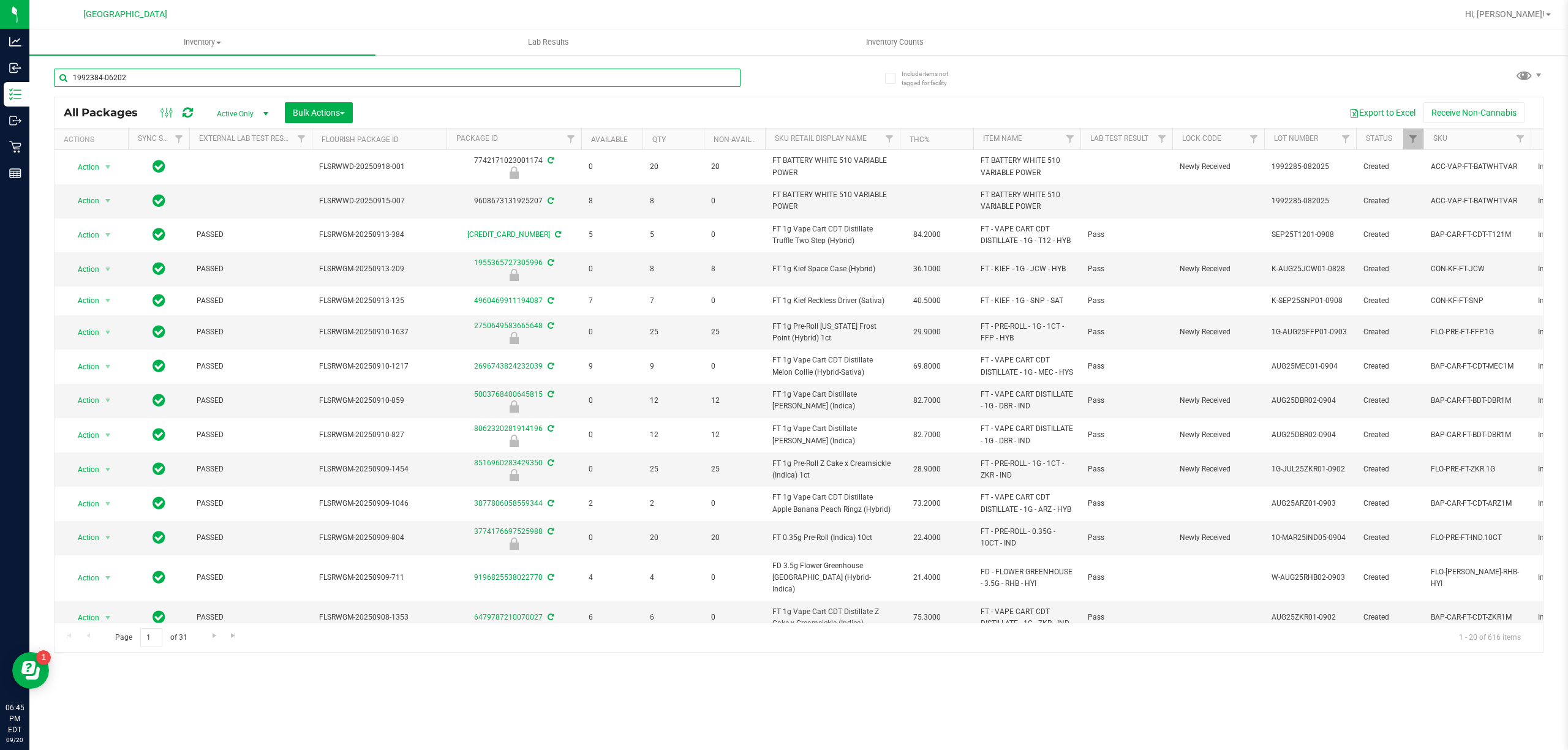
type input "1992384-062025"
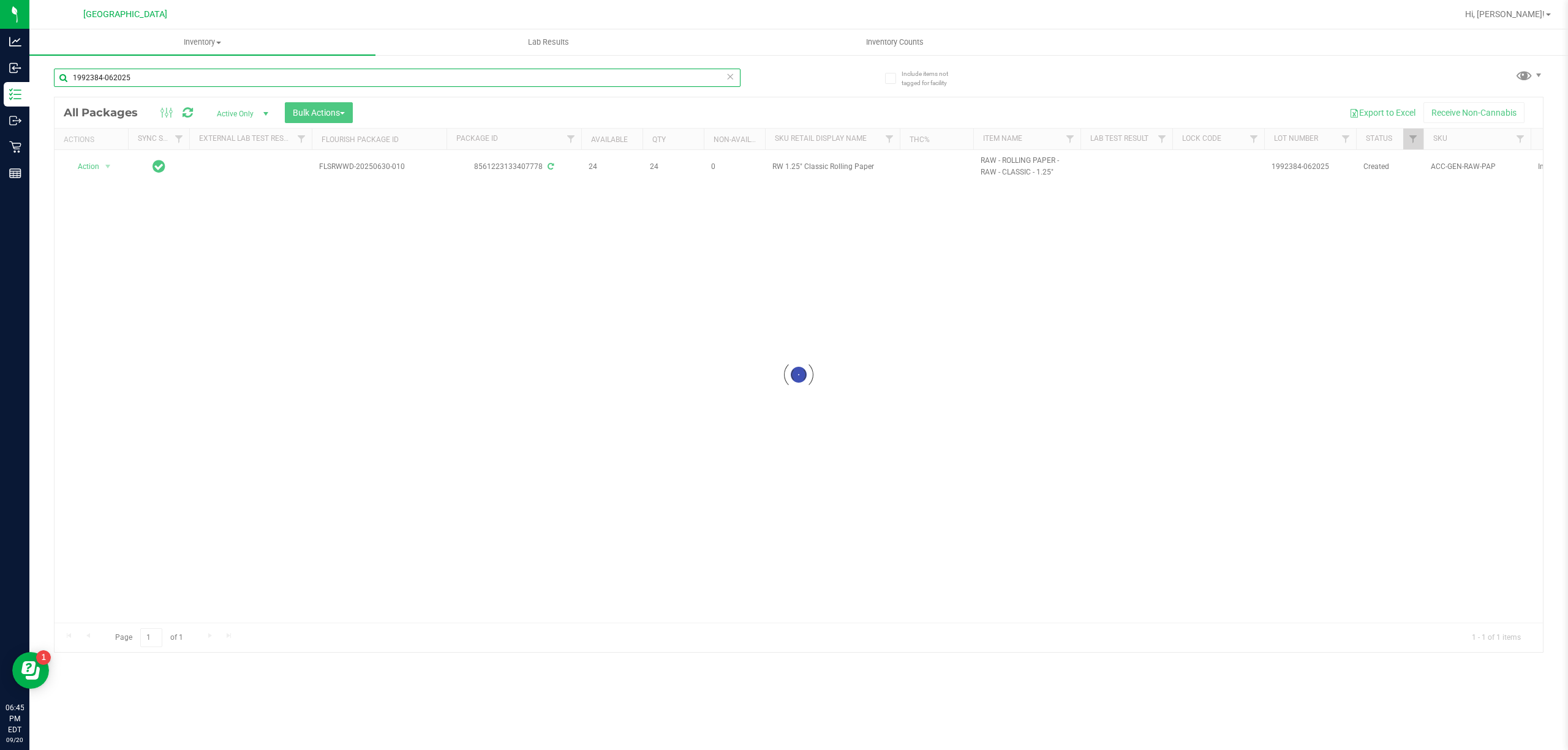
click at [513, 76] on input "1992384-062025" at bounding box center [397, 77] width 687 height 18
